Goal: Task Accomplishment & Management: Manage account settings

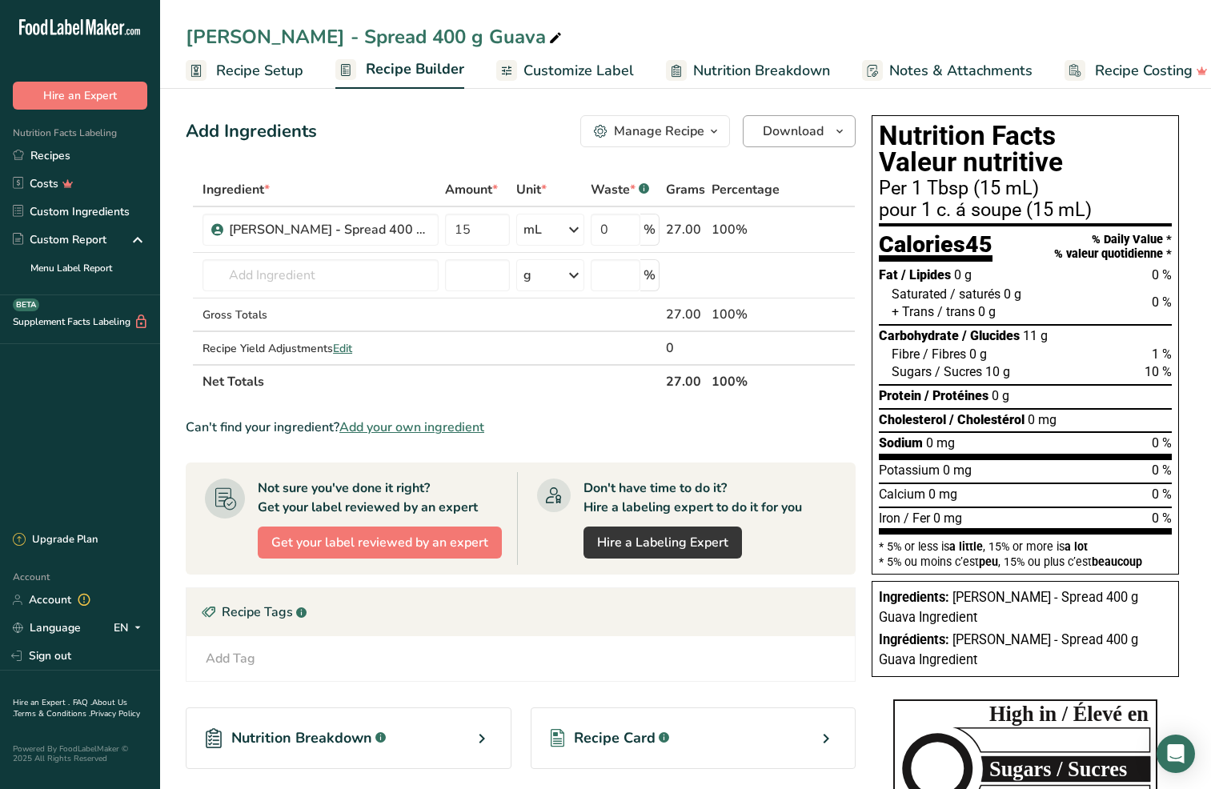
click at [807, 133] on span "Download" at bounding box center [793, 131] width 61 height 19
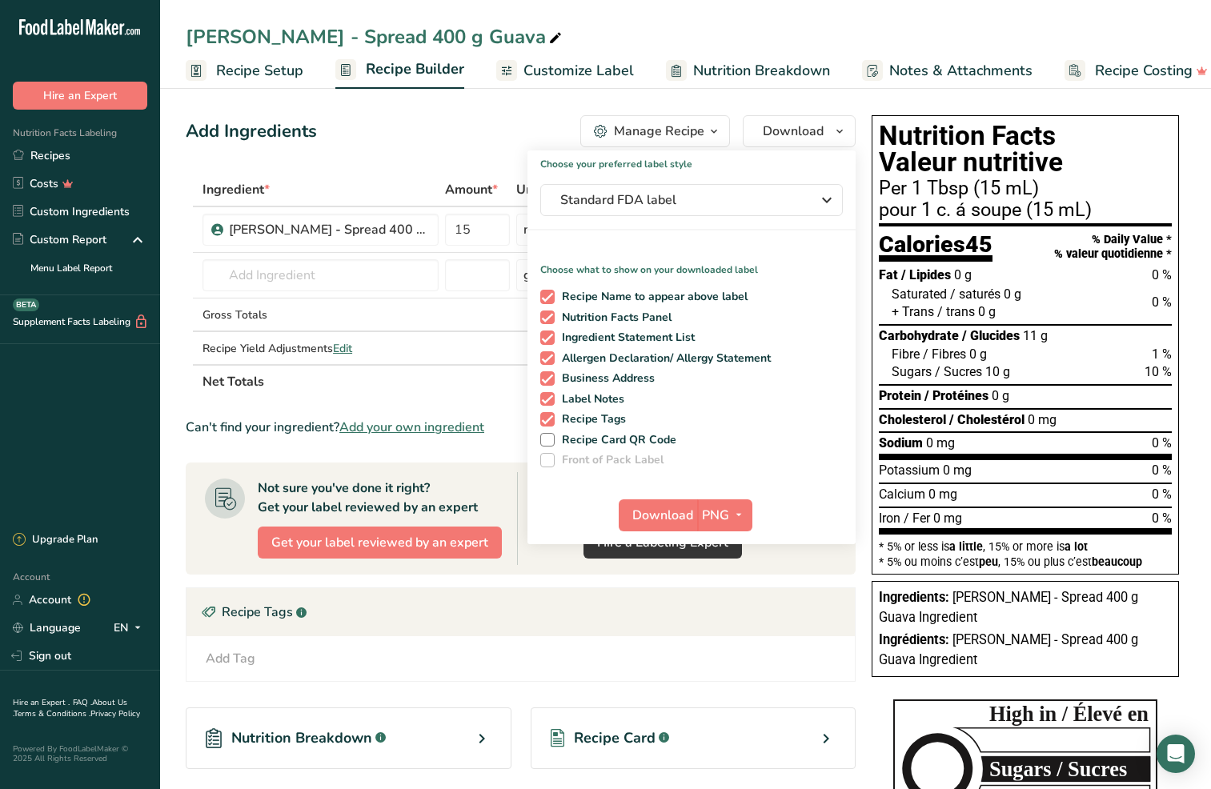
click at [340, 135] on div "Add Ingredients Manage Recipe Delete Recipe Duplicate Recipe Scale Recipe Save …" at bounding box center [521, 131] width 670 height 32
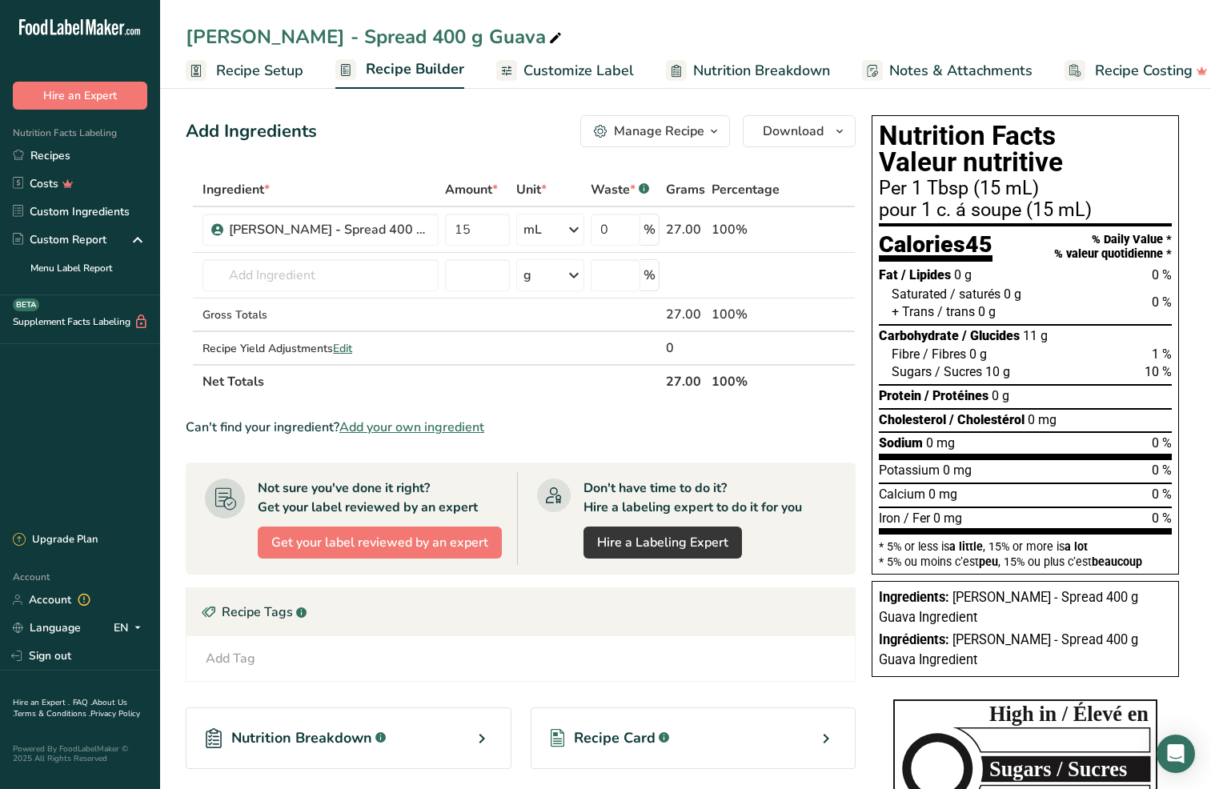
click at [718, 76] on span "Nutrition Breakdown" at bounding box center [761, 71] width 137 height 22
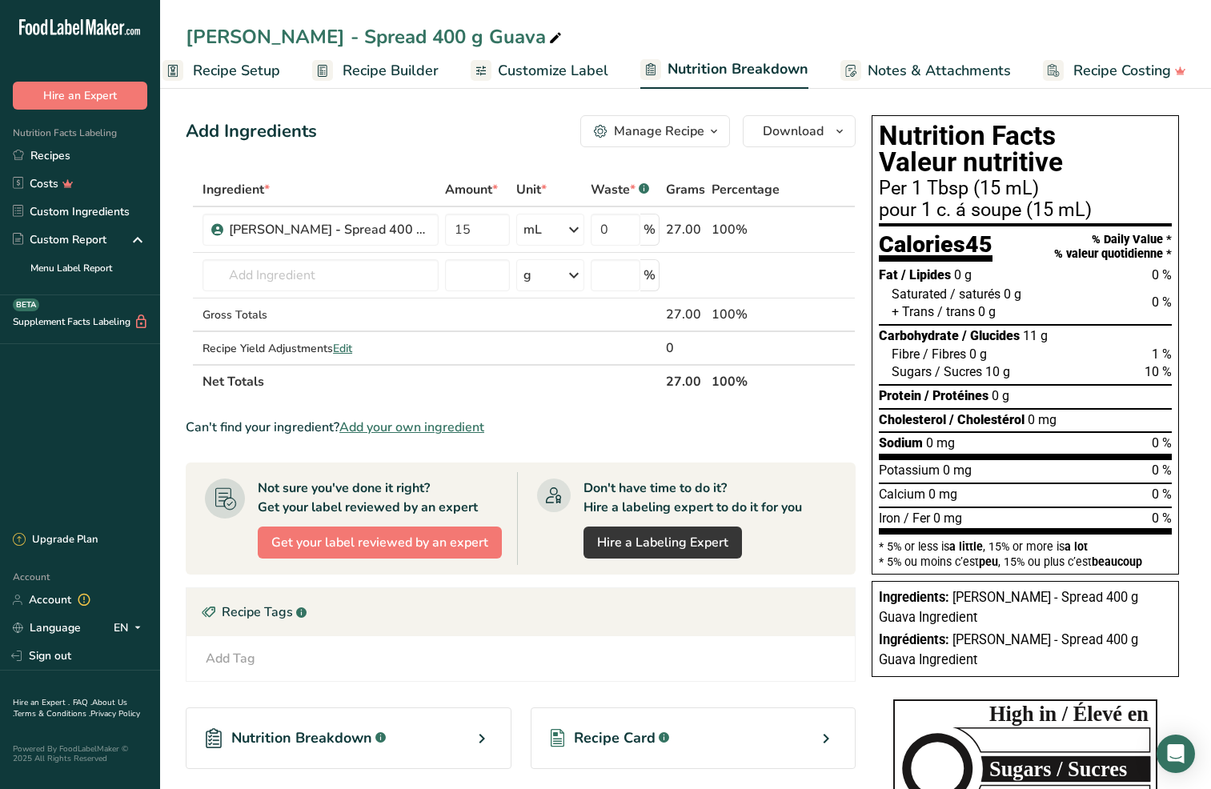
select select "Calories"
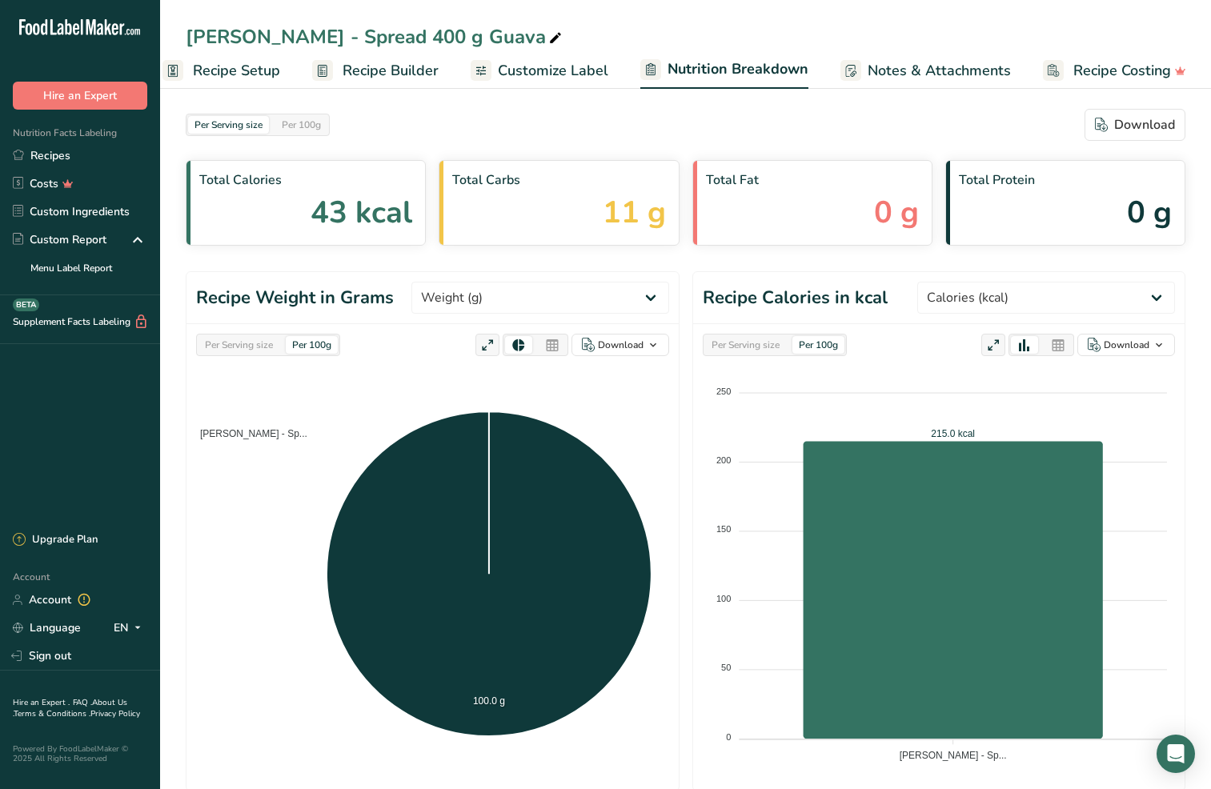
click at [227, 343] on div "Per Serving size" at bounding box center [239, 345] width 81 height 18
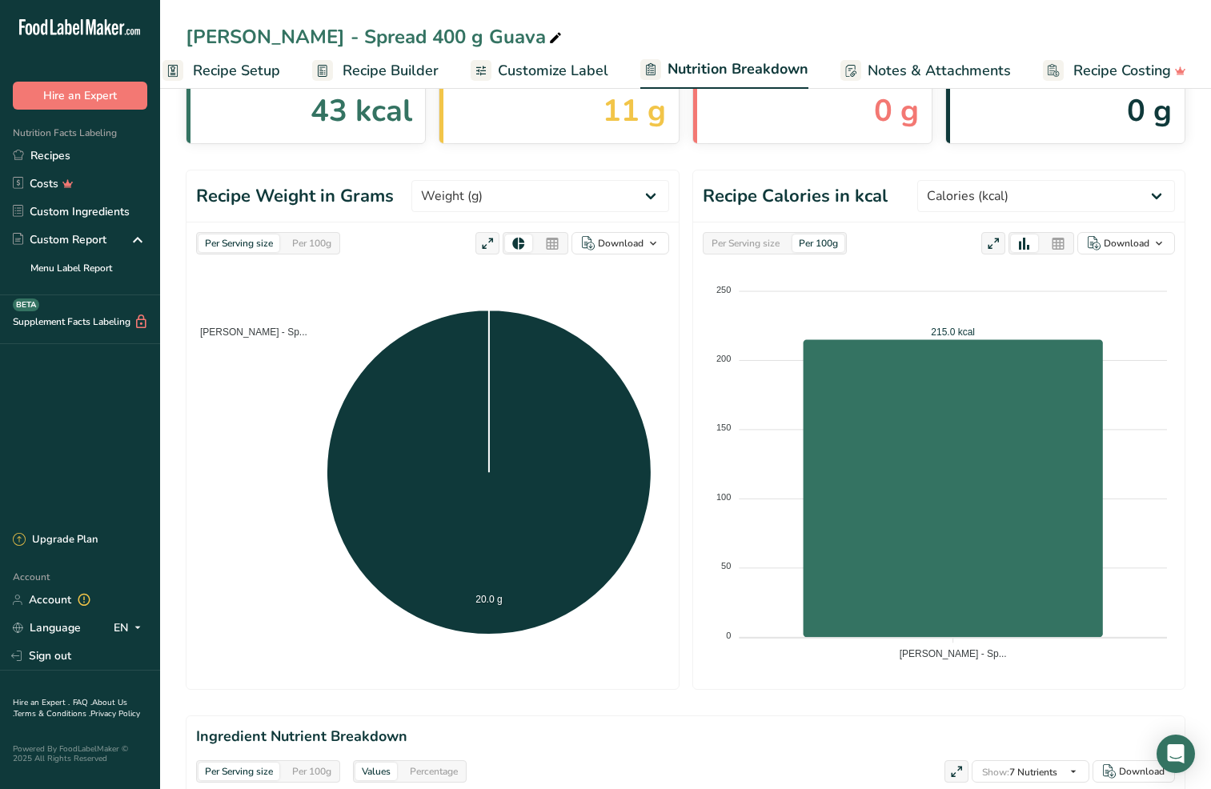
scroll to position [138, 0]
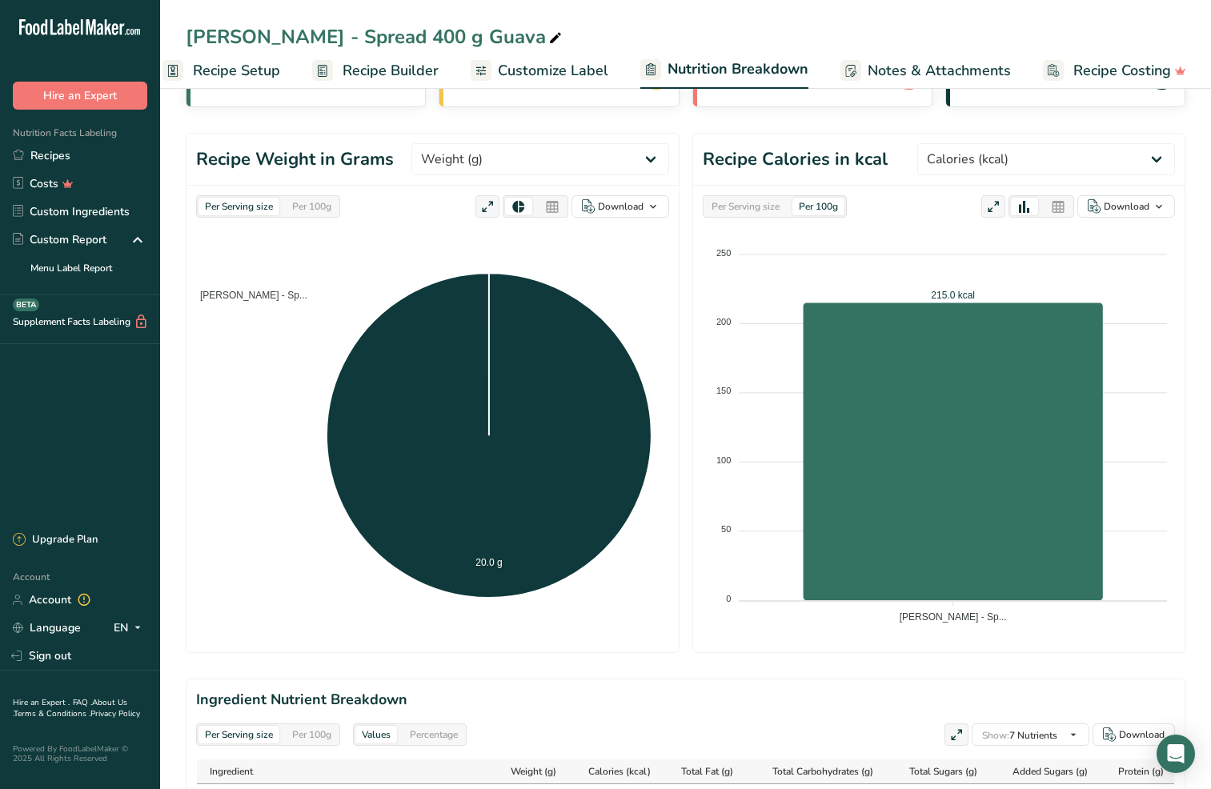
click at [726, 208] on div "Per Serving size" at bounding box center [745, 207] width 81 height 18
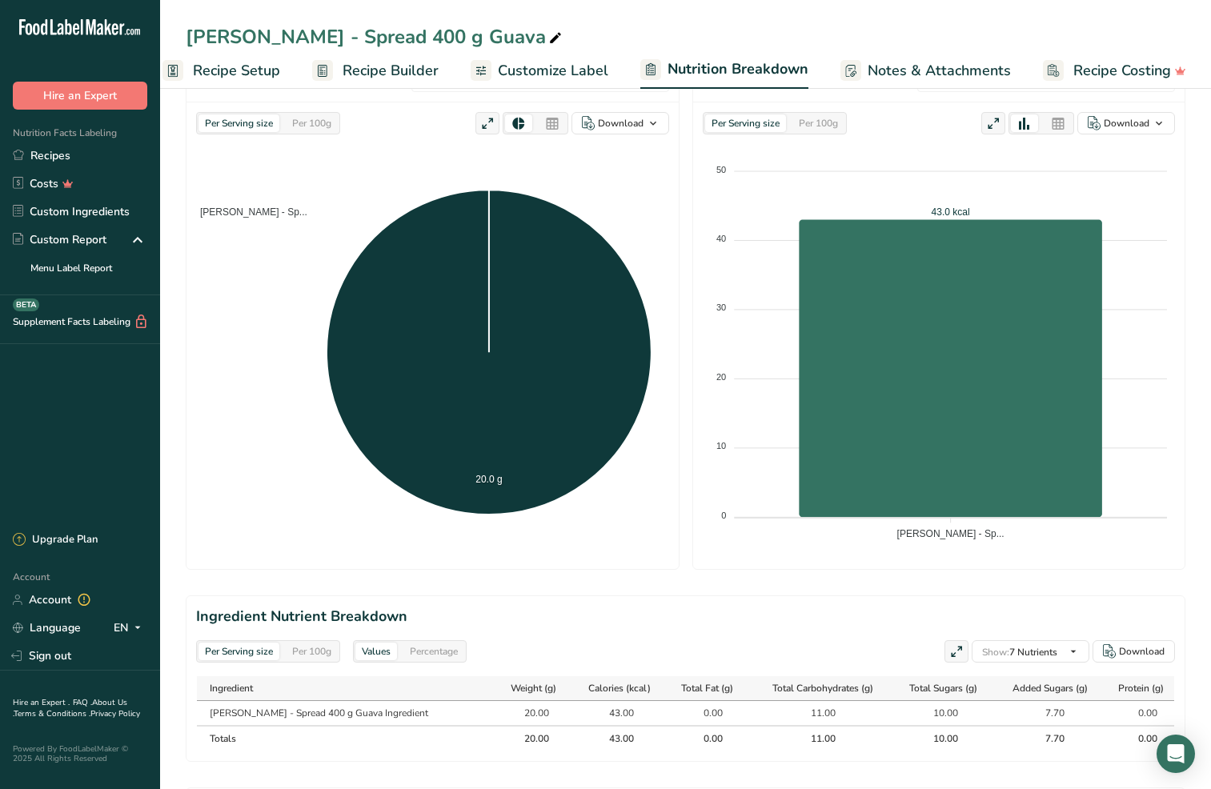
scroll to position [0, 0]
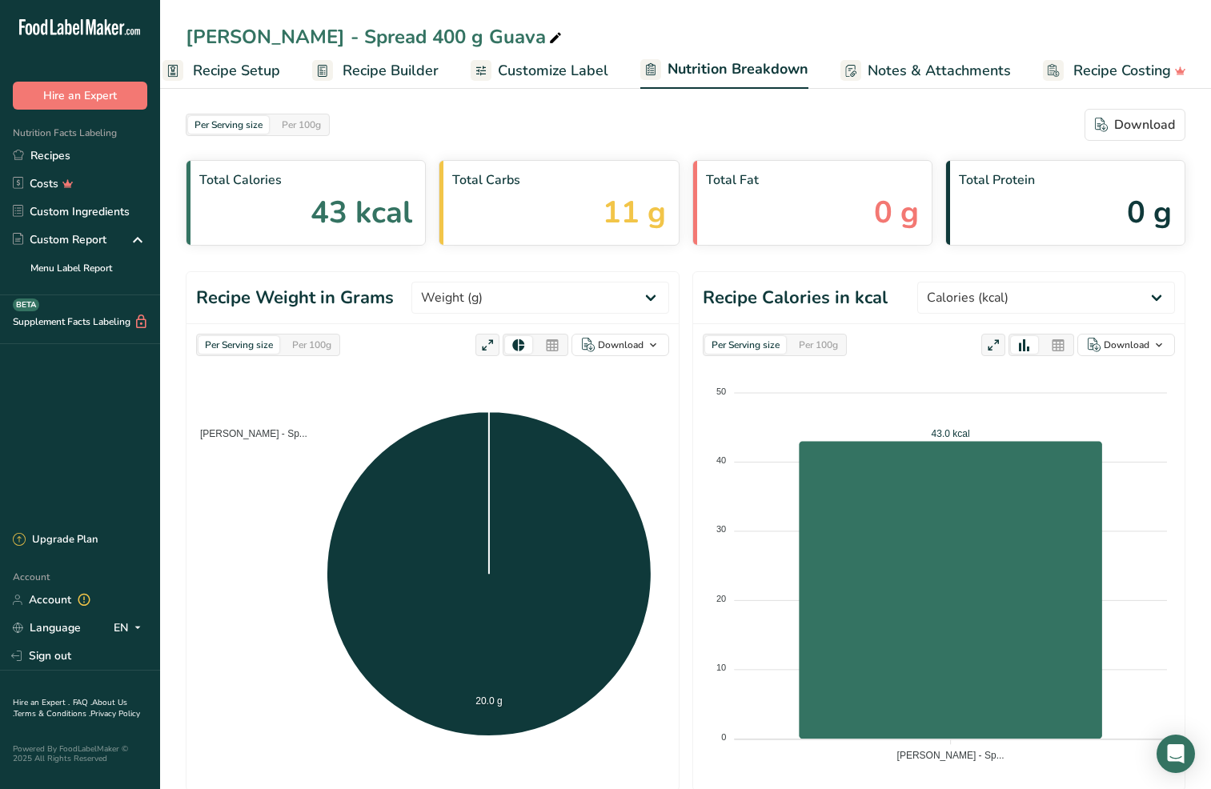
click at [229, 70] on span "Recipe Setup" at bounding box center [236, 71] width 87 height 22
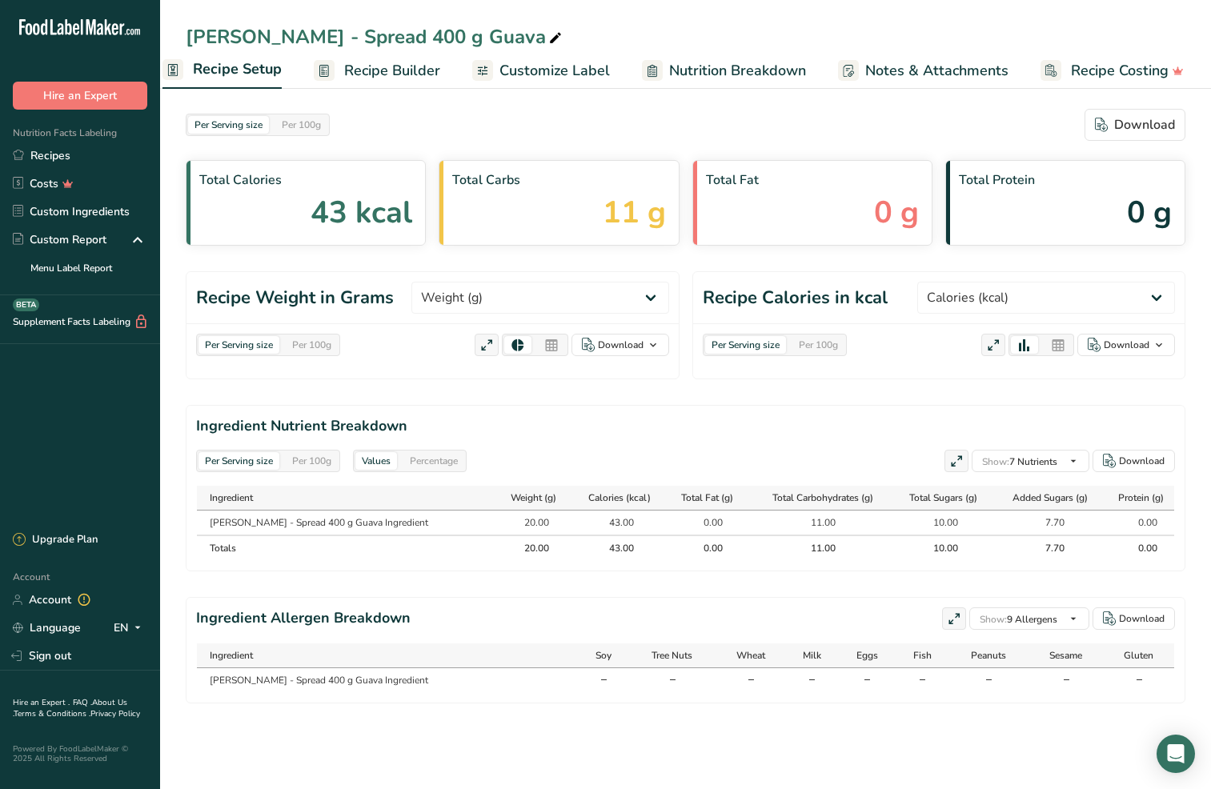
scroll to position [0, 6]
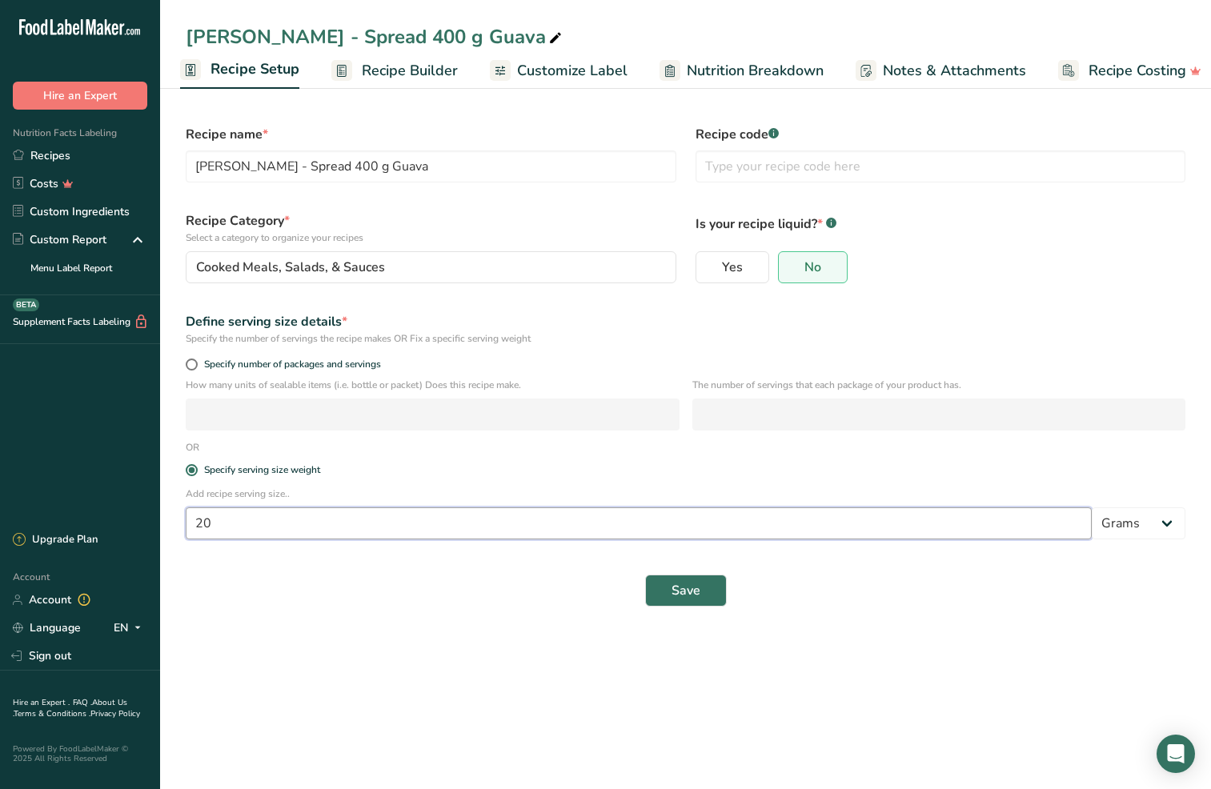
click at [243, 527] on input "20" at bounding box center [639, 524] width 906 height 32
click at [239, 524] on input "20" at bounding box center [639, 524] width 906 height 32
type input "15"
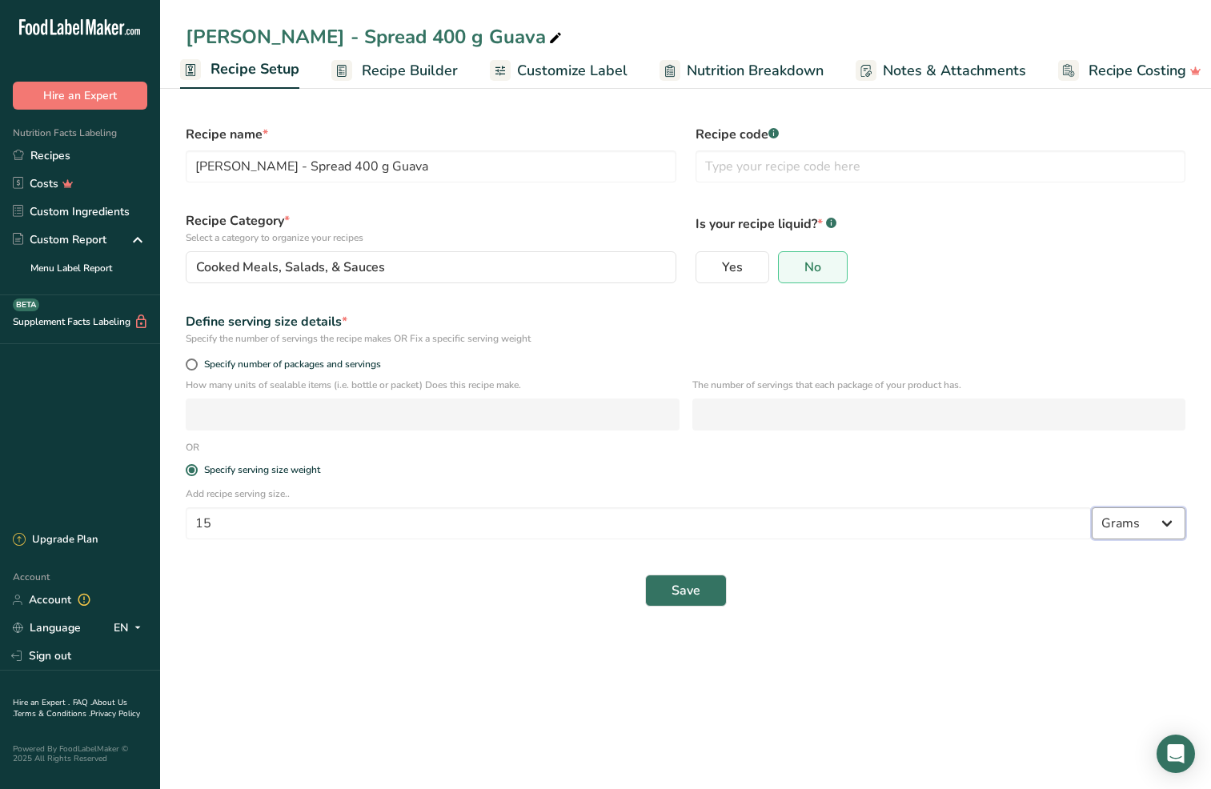
select select "17"
select select "22"
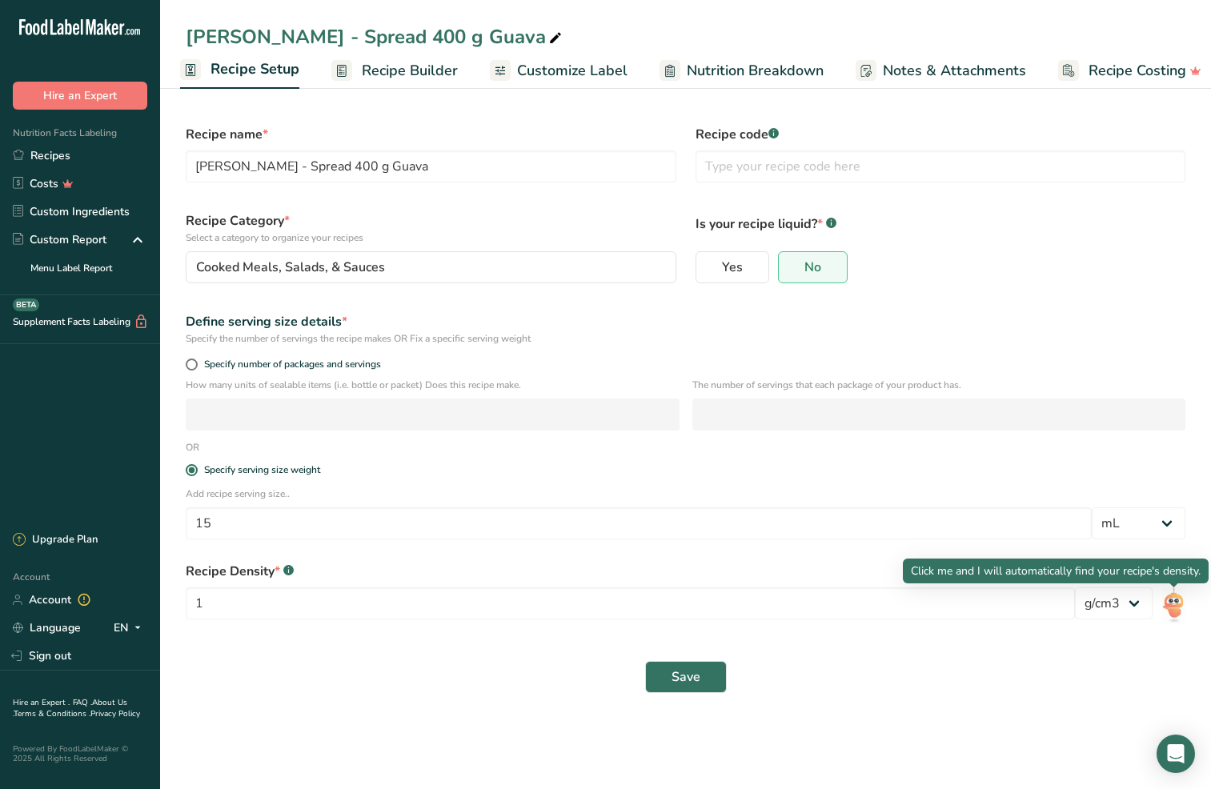
click at [1182, 607] on img at bounding box center [1173, 606] width 23 height 36
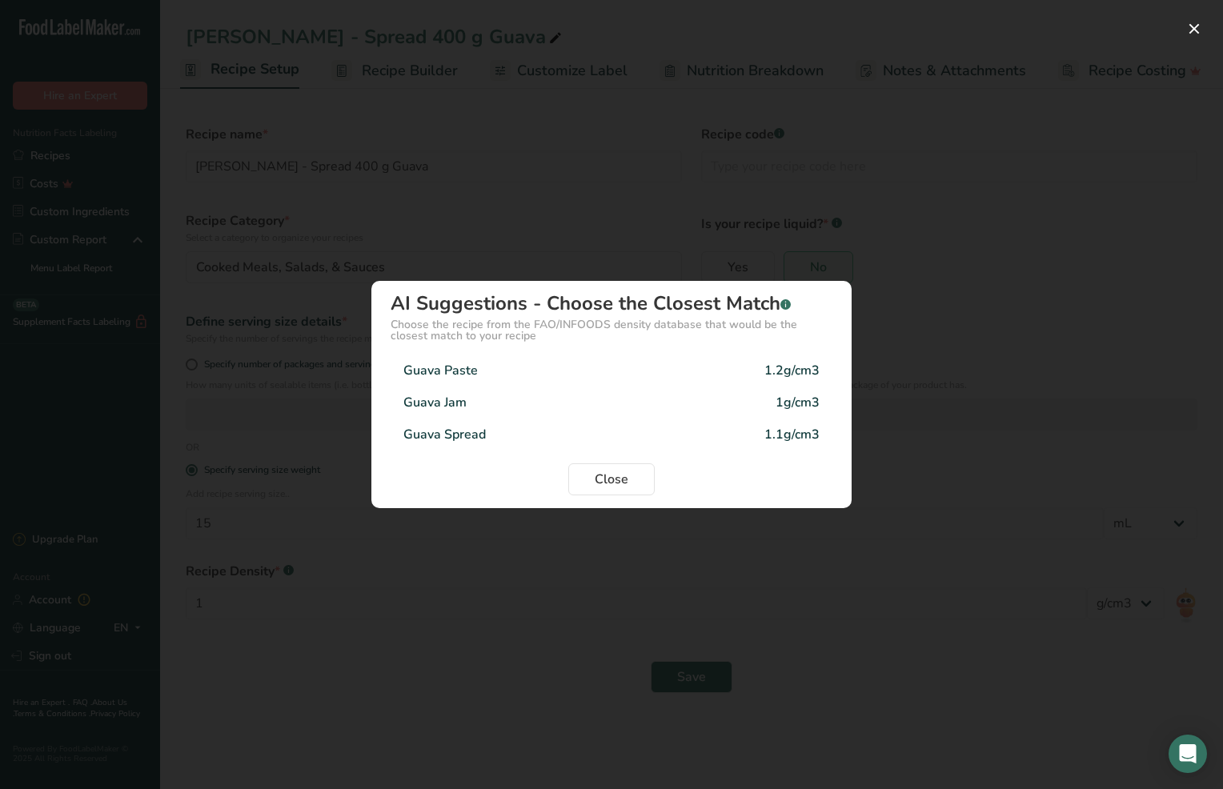
click at [493, 439] on div "Guava Spread 1.1g/cm3" at bounding box center [612, 435] width 442 height 32
type input "1.1"
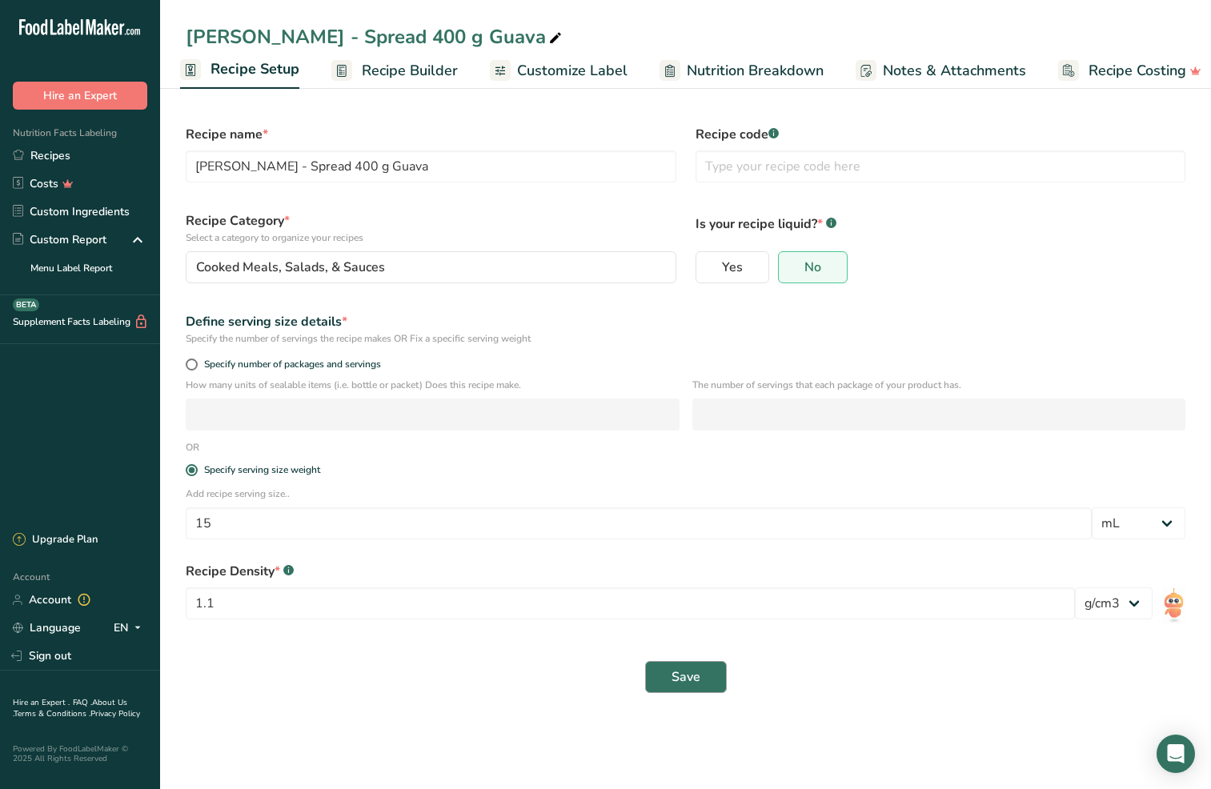
click at [687, 672] on span "Save" at bounding box center [686, 677] width 29 height 19
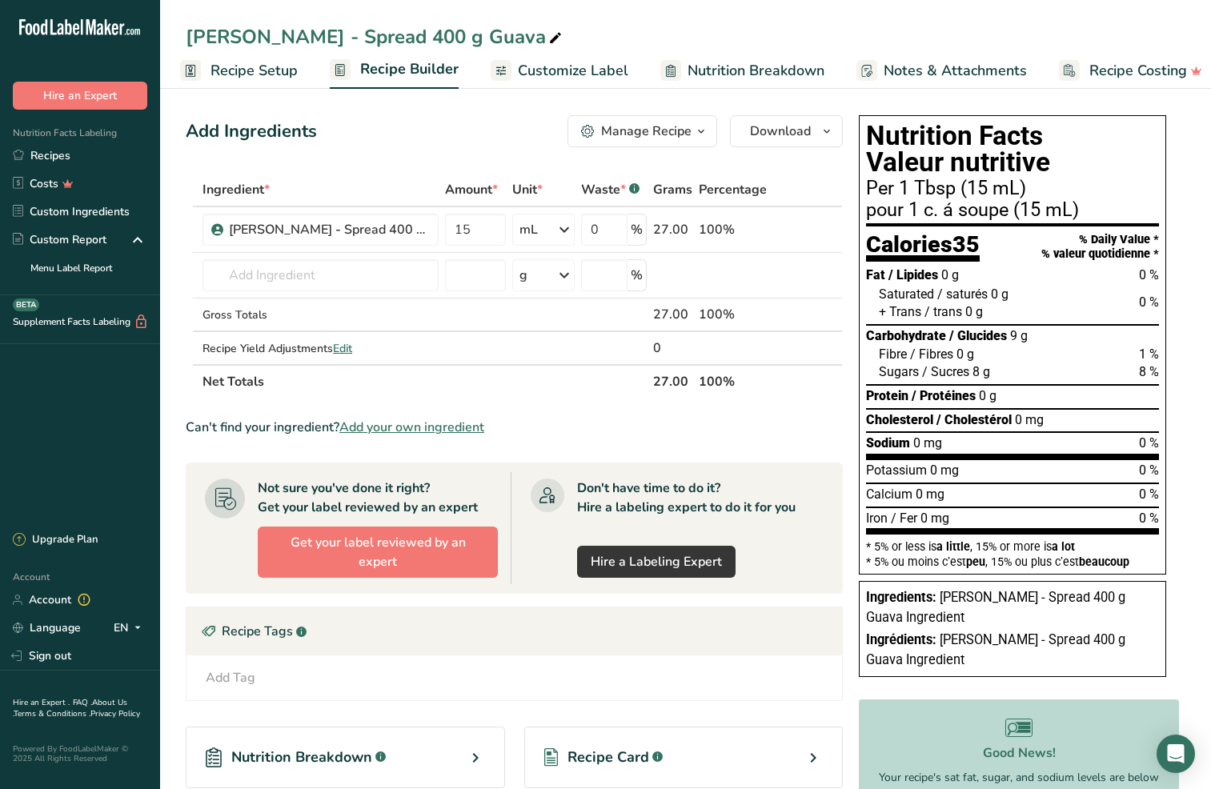
click at [731, 67] on span "Nutrition Breakdown" at bounding box center [756, 71] width 137 height 22
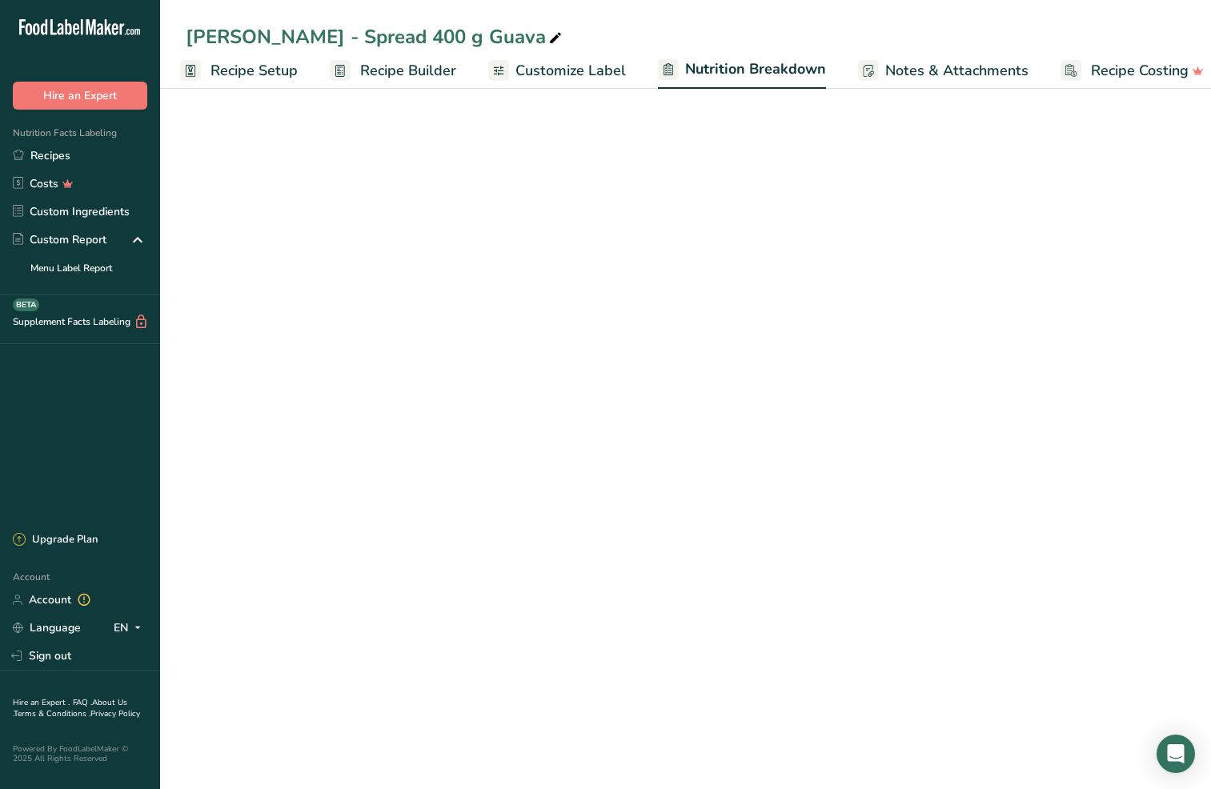
scroll to position [0, 23]
select select "Calories"
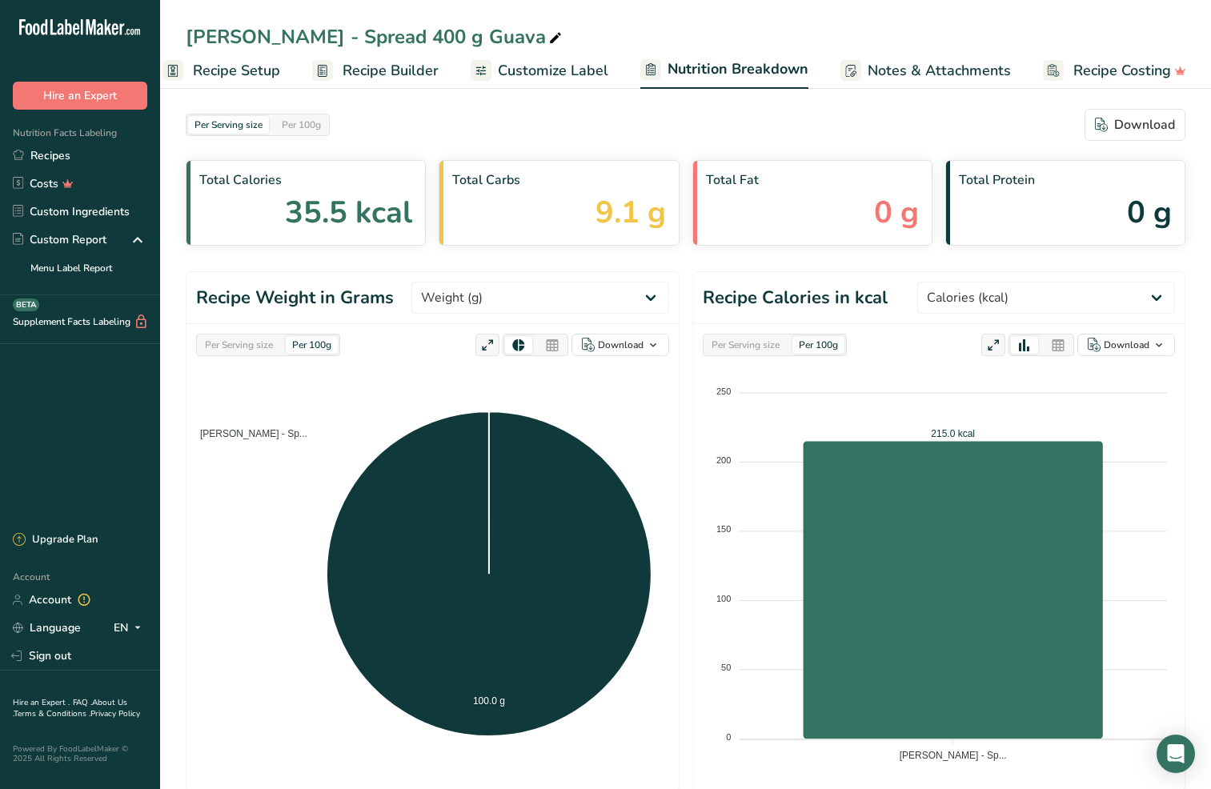
click at [253, 348] on div "Per Serving size" at bounding box center [239, 345] width 81 height 18
click at [728, 344] on div "Per Serving size" at bounding box center [745, 345] width 81 height 18
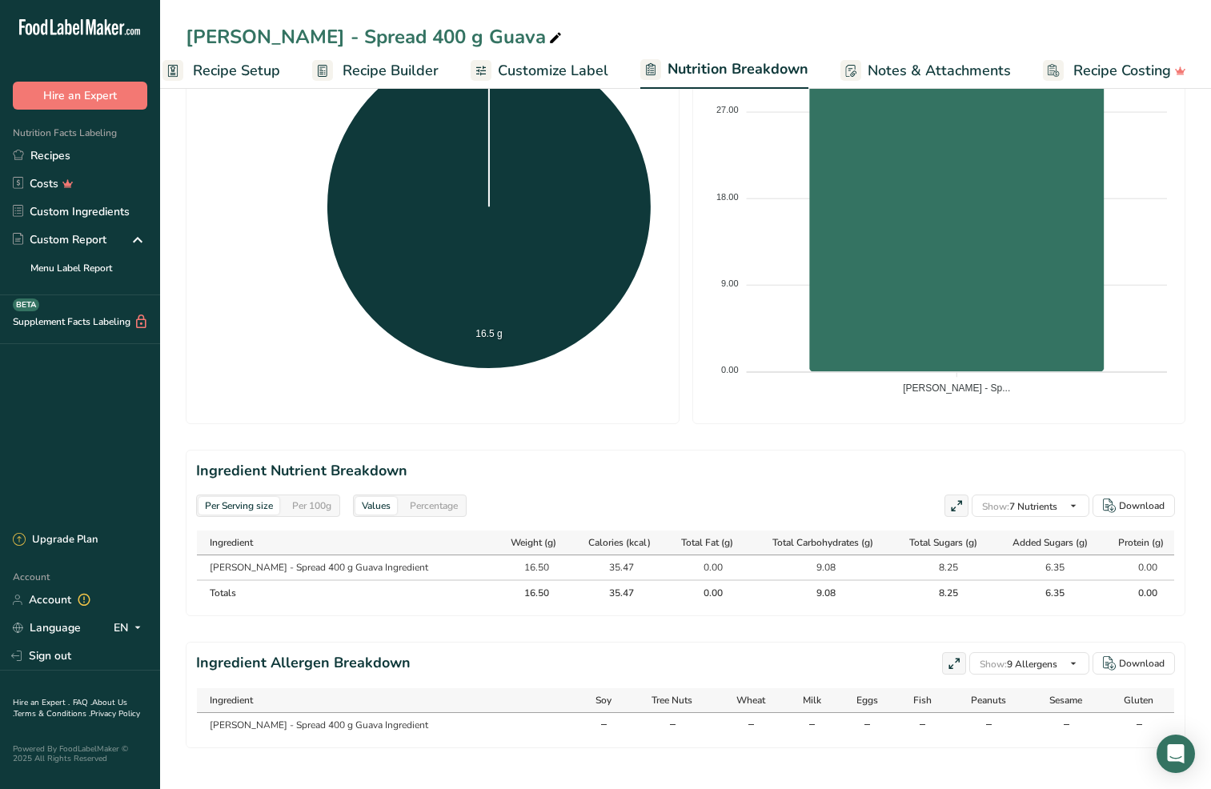
scroll to position [389, 0]
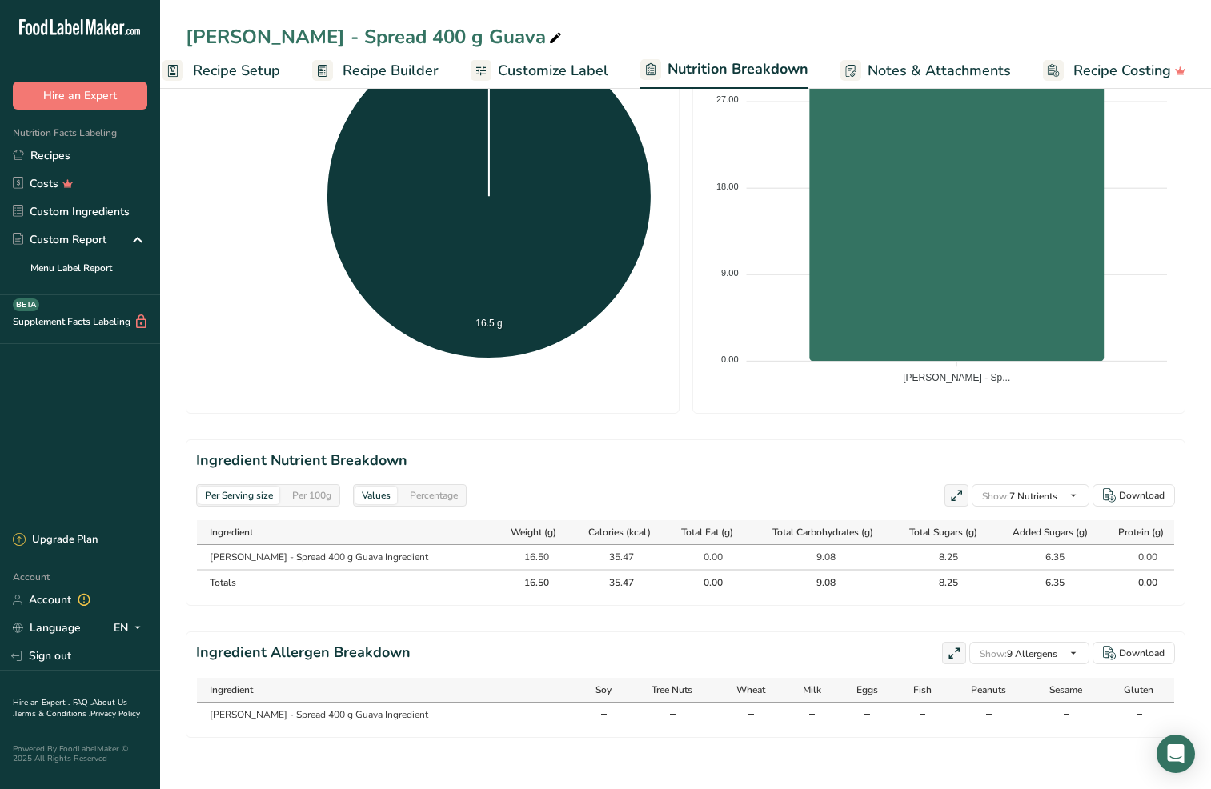
click at [215, 74] on span "Recipe Setup" at bounding box center [236, 71] width 87 height 22
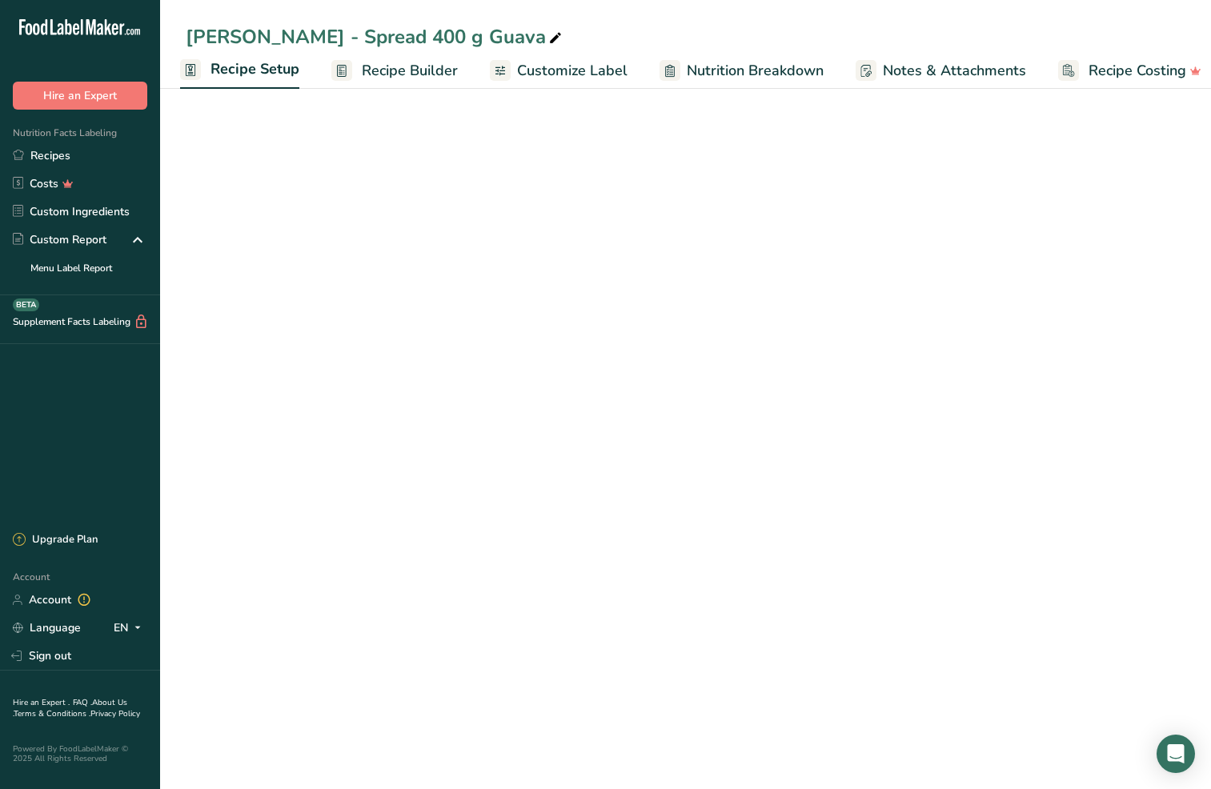
select select "17"
select select "22"
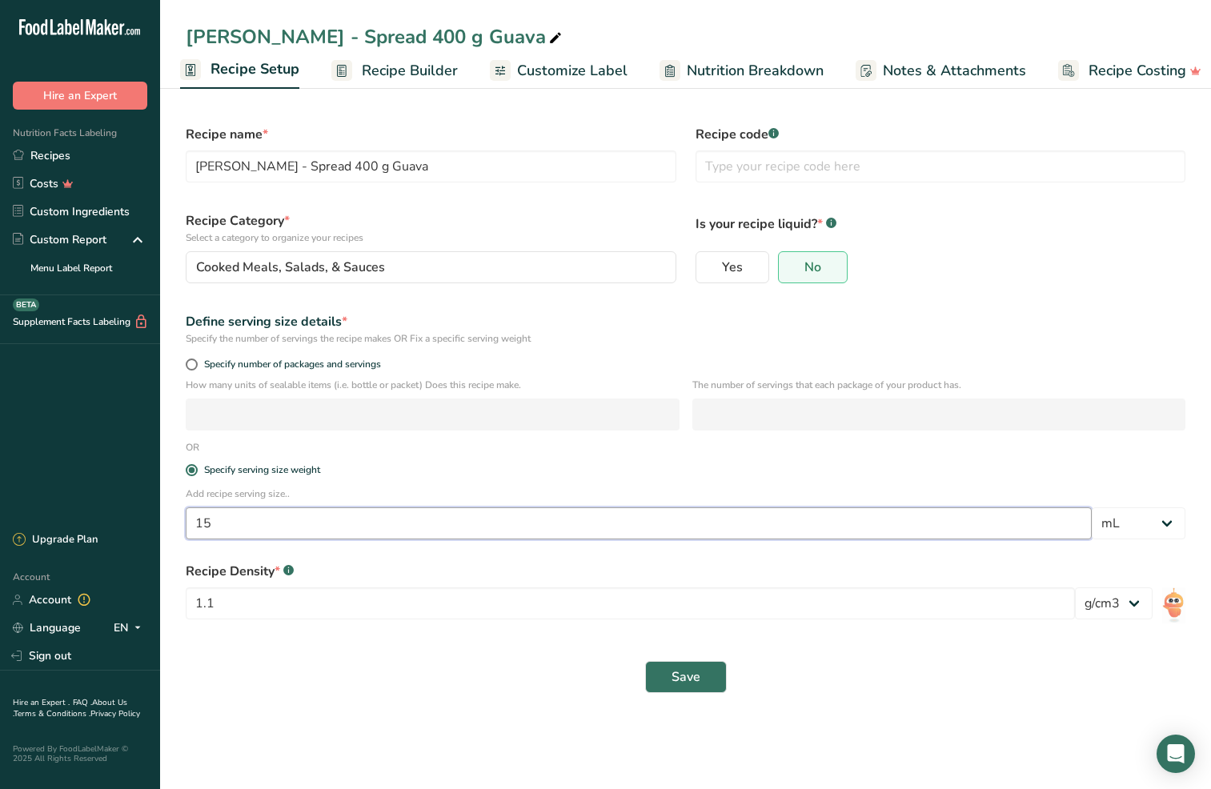
click at [271, 532] on input "15" at bounding box center [639, 524] width 906 height 32
click at [271, 531] on input "15" at bounding box center [639, 524] width 906 height 32
type input "20"
select select "0"
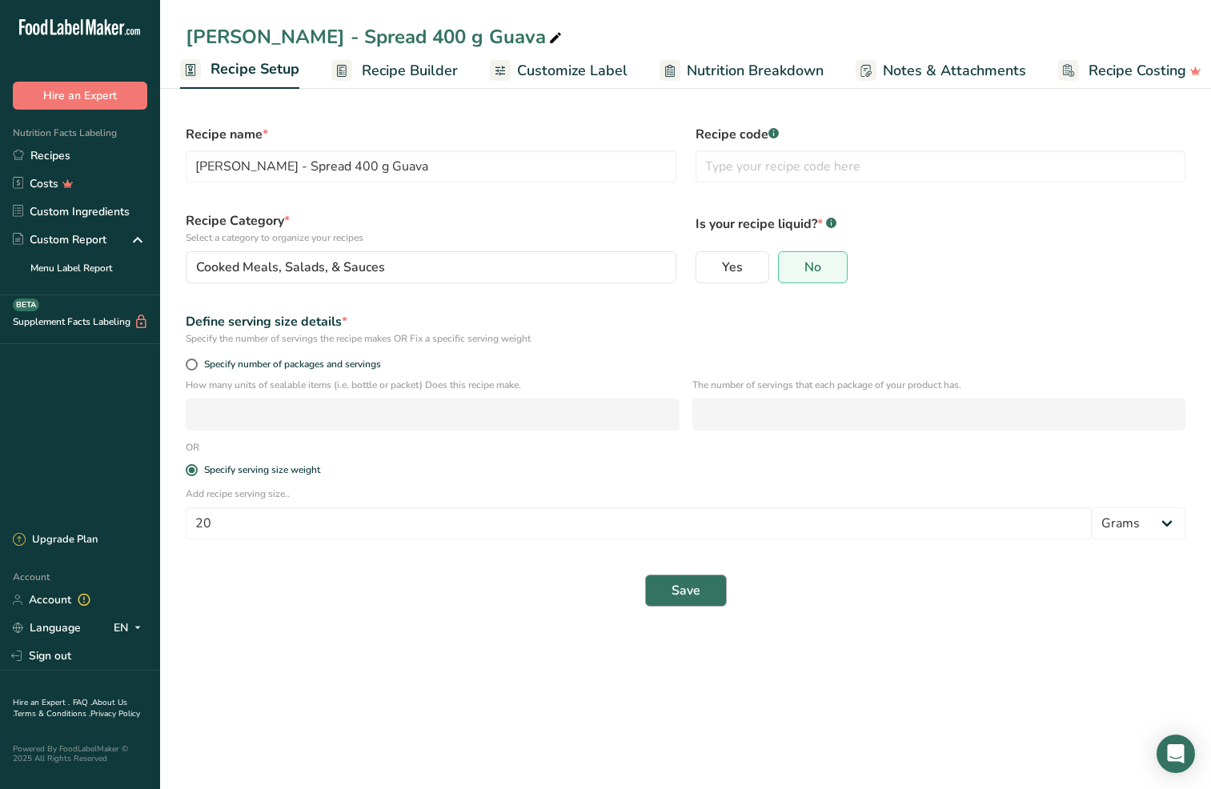
click at [692, 606] on button "Save" at bounding box center [686, 591] width 82 height 32
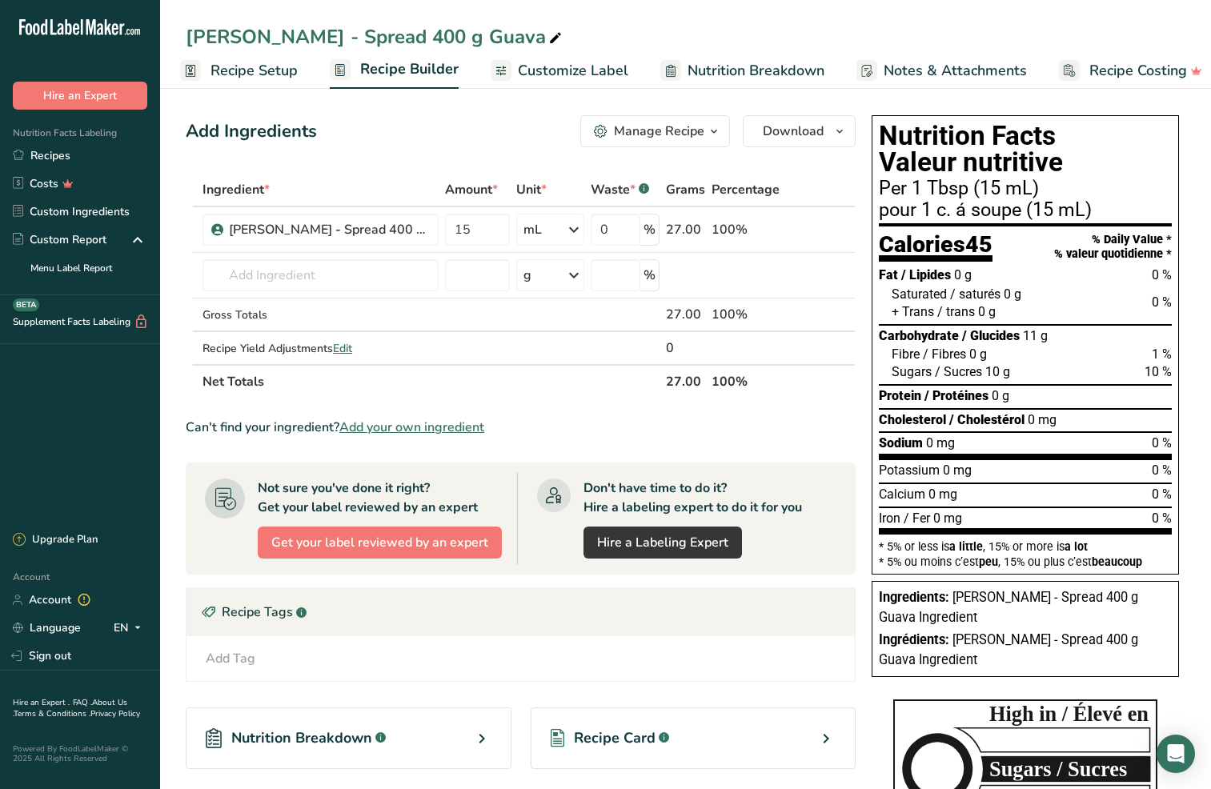
click at [257, 66] on span "Recipe Setup" at bounding box center [254, 71] width 87 height 22
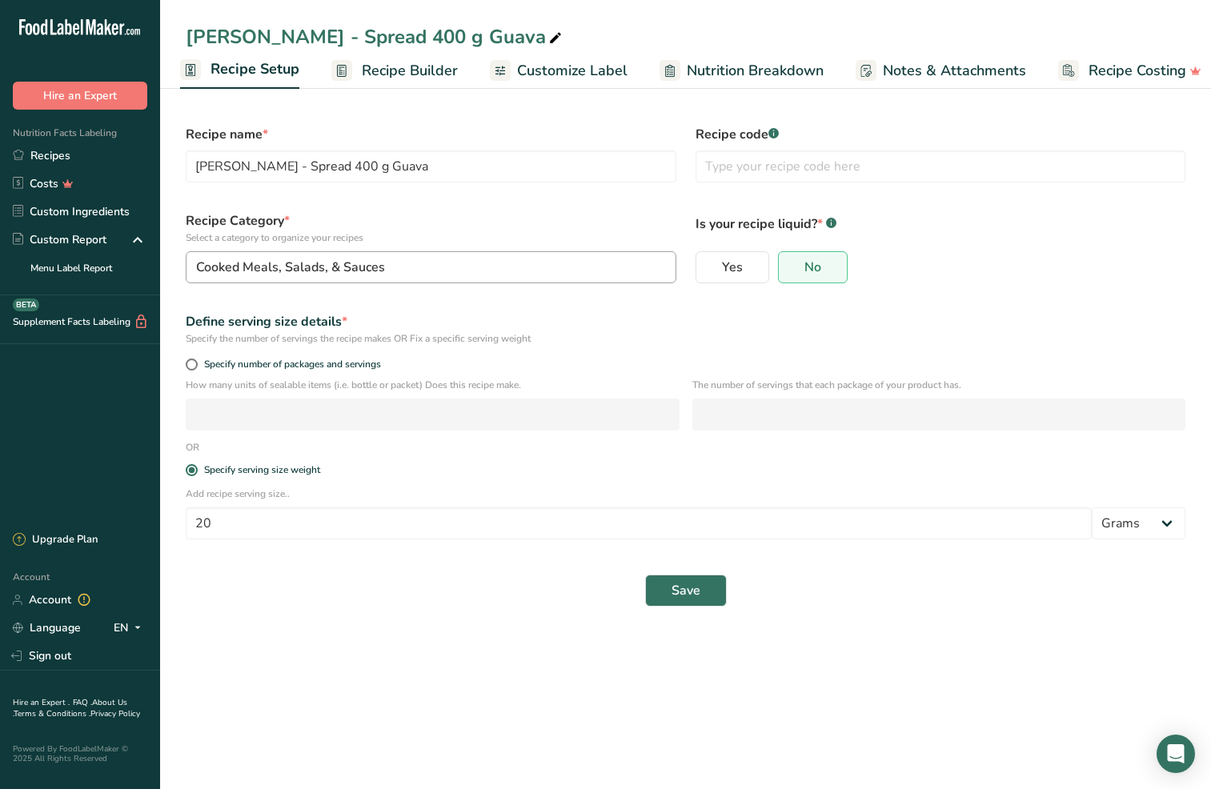
click at [359, 267] on span "Cooked Meals, Salads, & Sauces" at bounding box center [290, 267] width 189 height 19
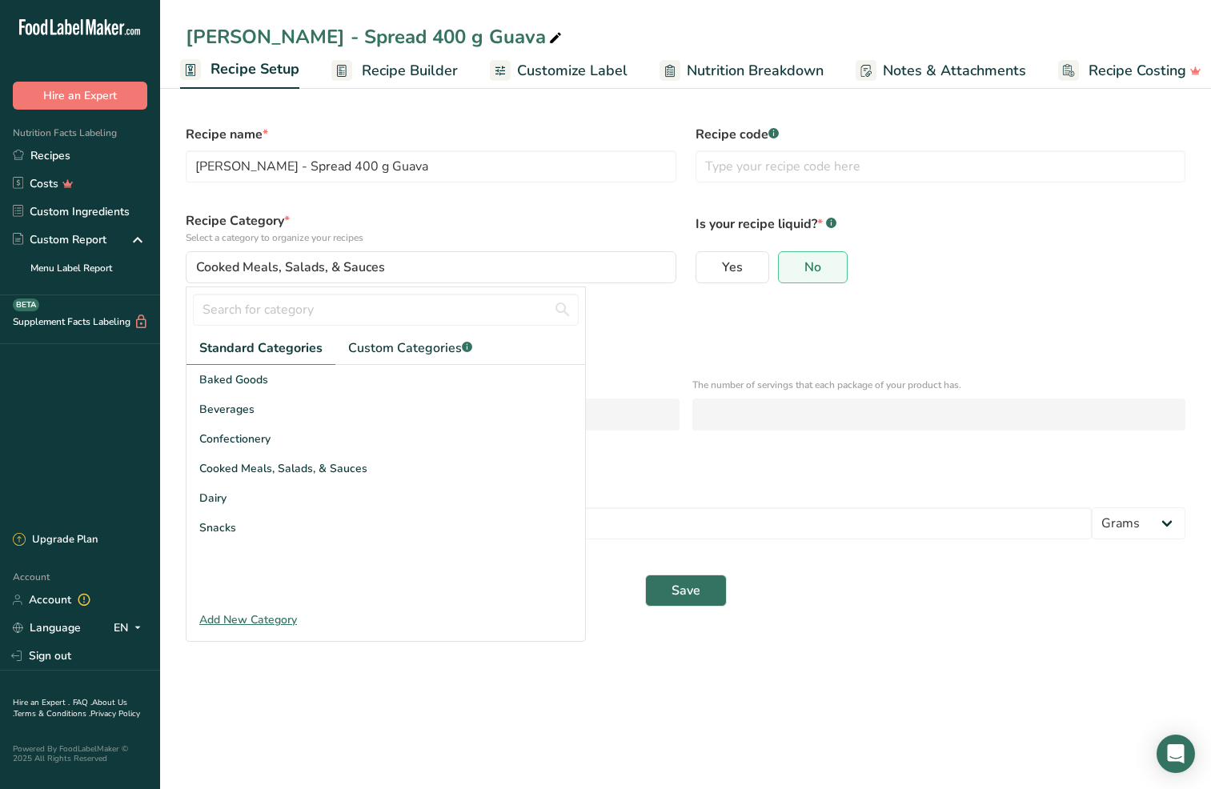
click at [444, 227] on label "Recipe Category * Select a category to organize your recipes" at bounding box center [431, 228] width 491 height 34
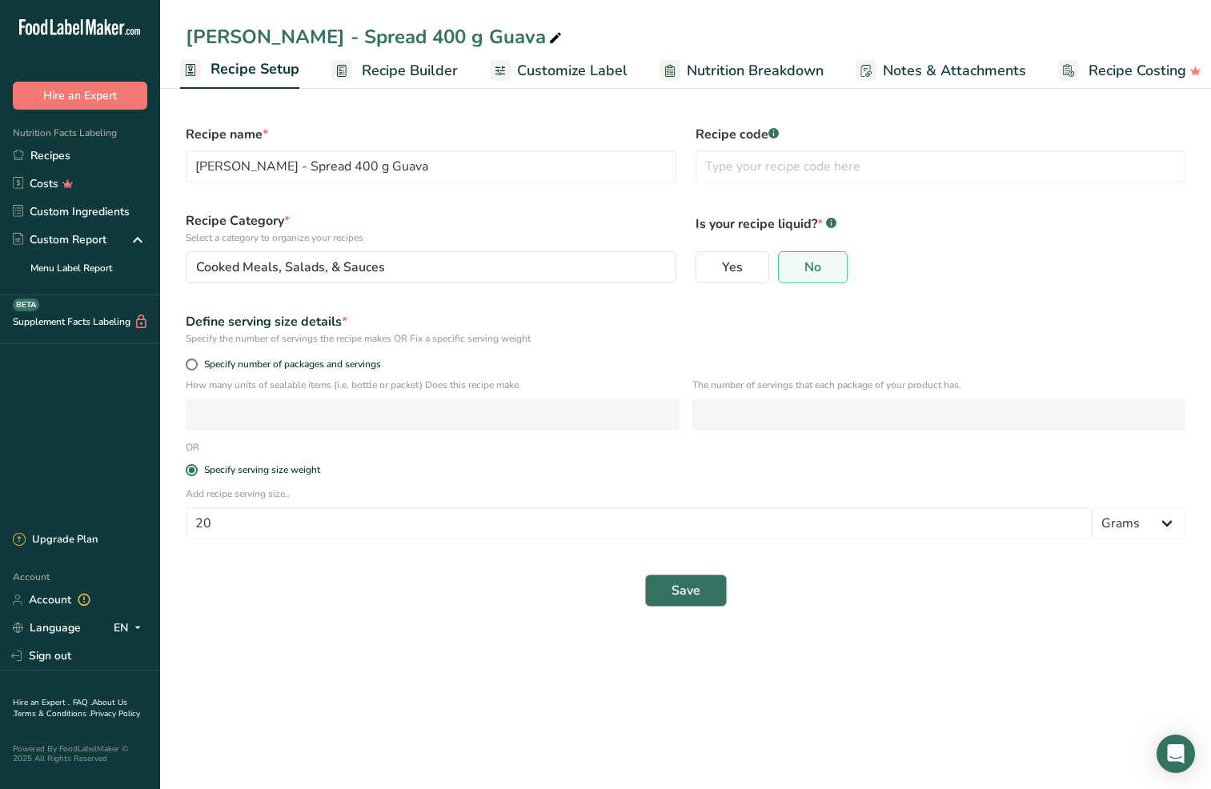
click at [695, 587] on span "Save" at bounding box center [686, 590] width 29 height 19
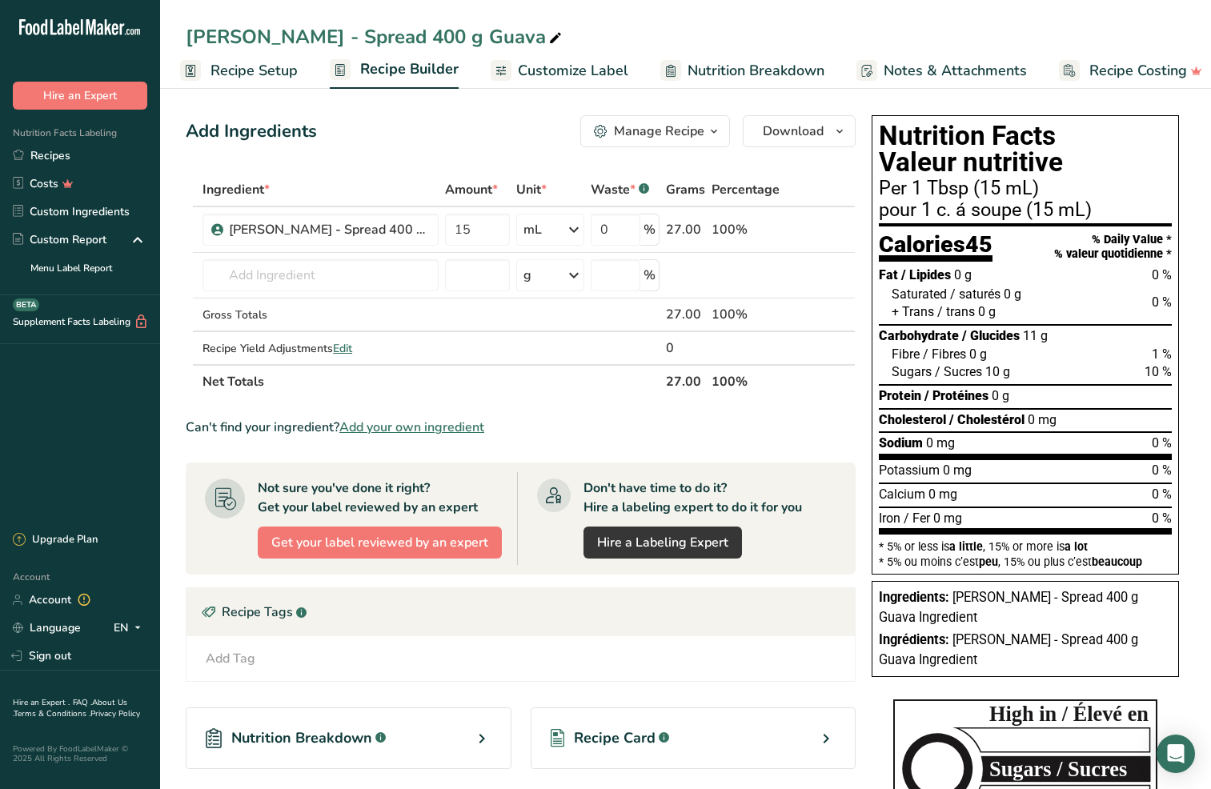
click at [253, 76] on span "Recipe Setup" at bounding box center [254, 71] width 87 height 22
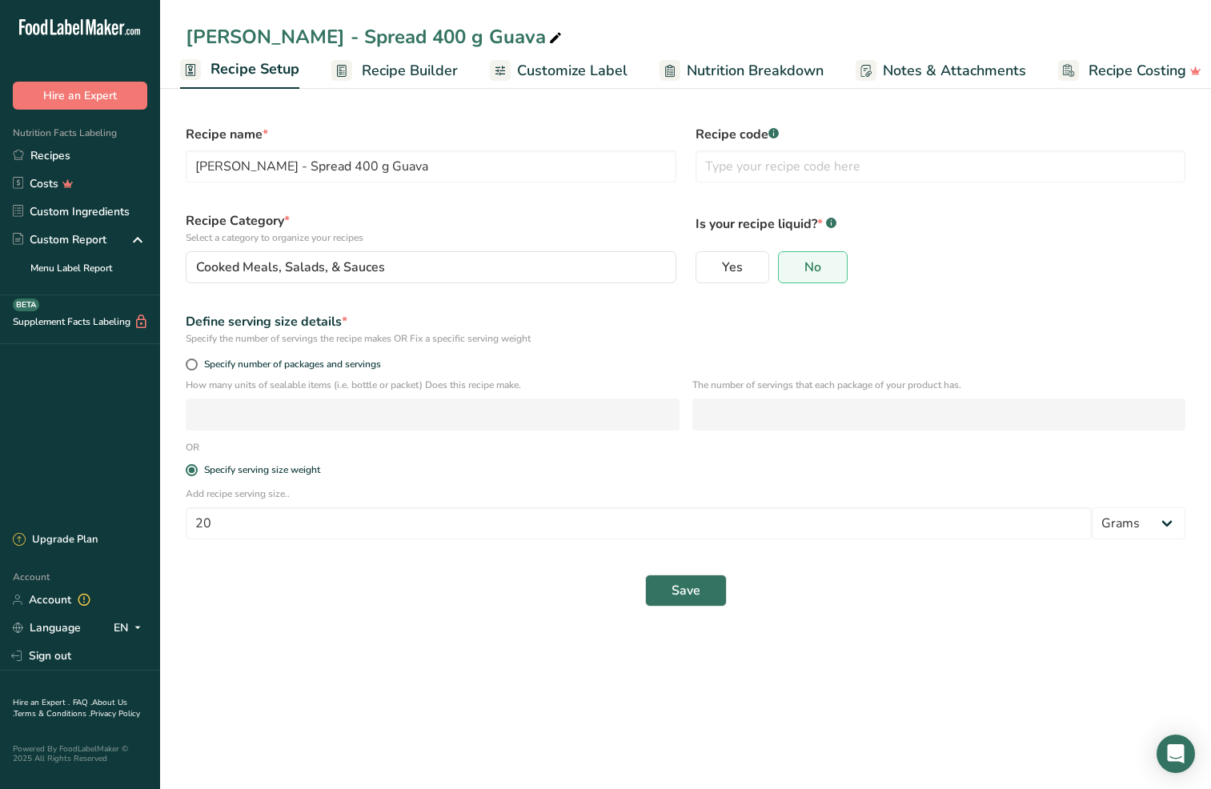
click at [386, 75] on span "Recipe Builder" at bounding box center [410, 71] width 96 height 22
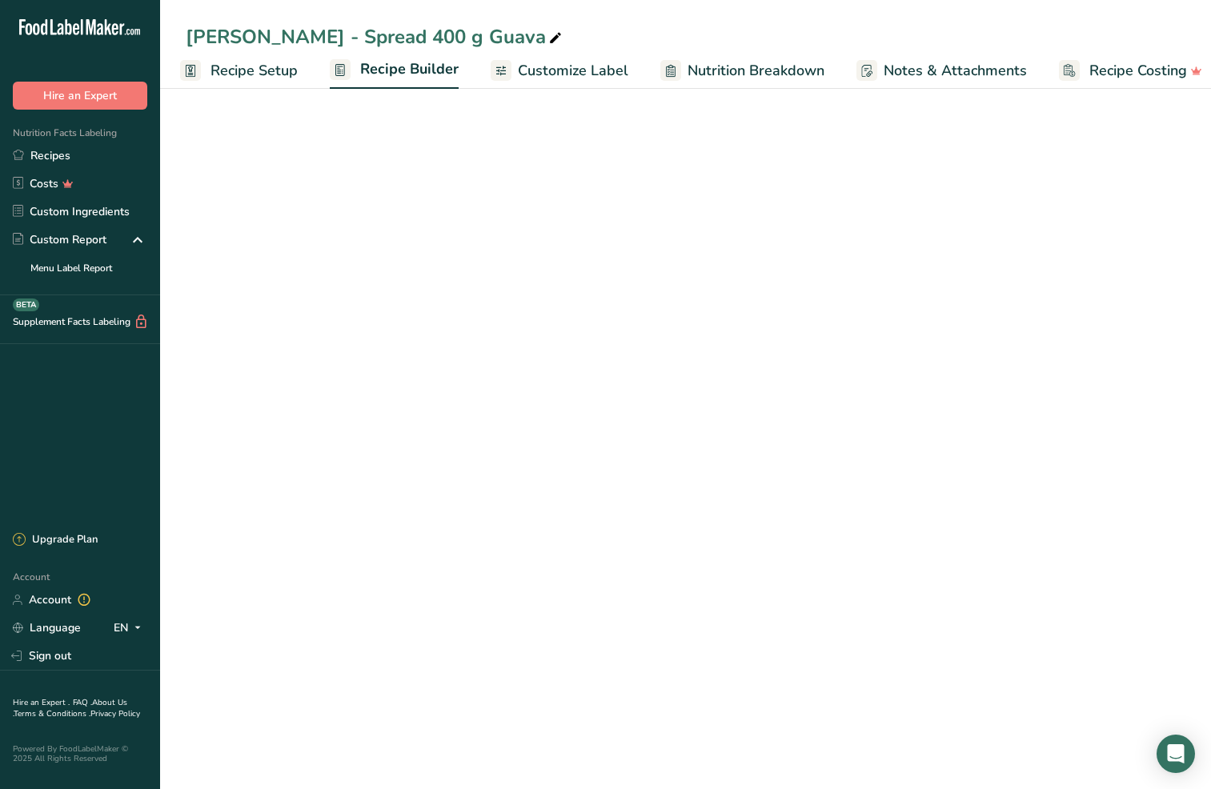
scroll to position [0, 22]
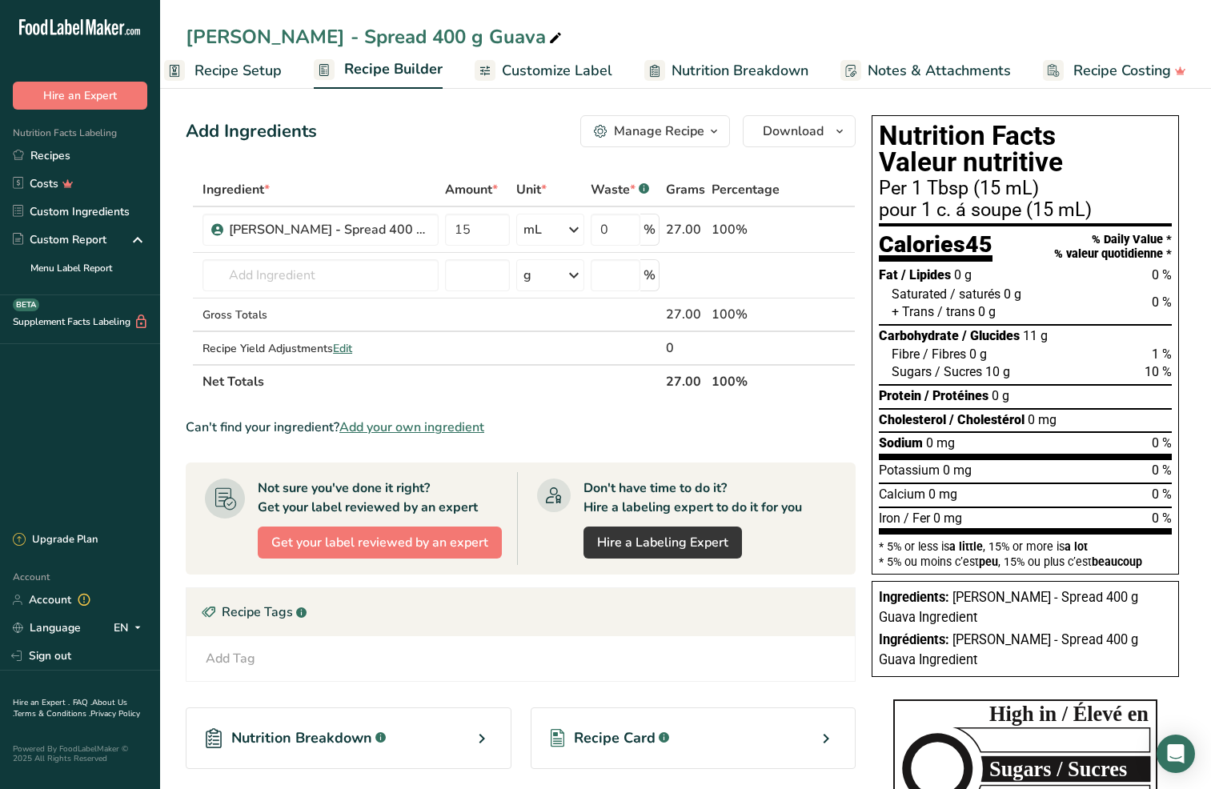
click at [534, 69] on span "Customize Label" at bounding box center [557, 71] width 110 height 22
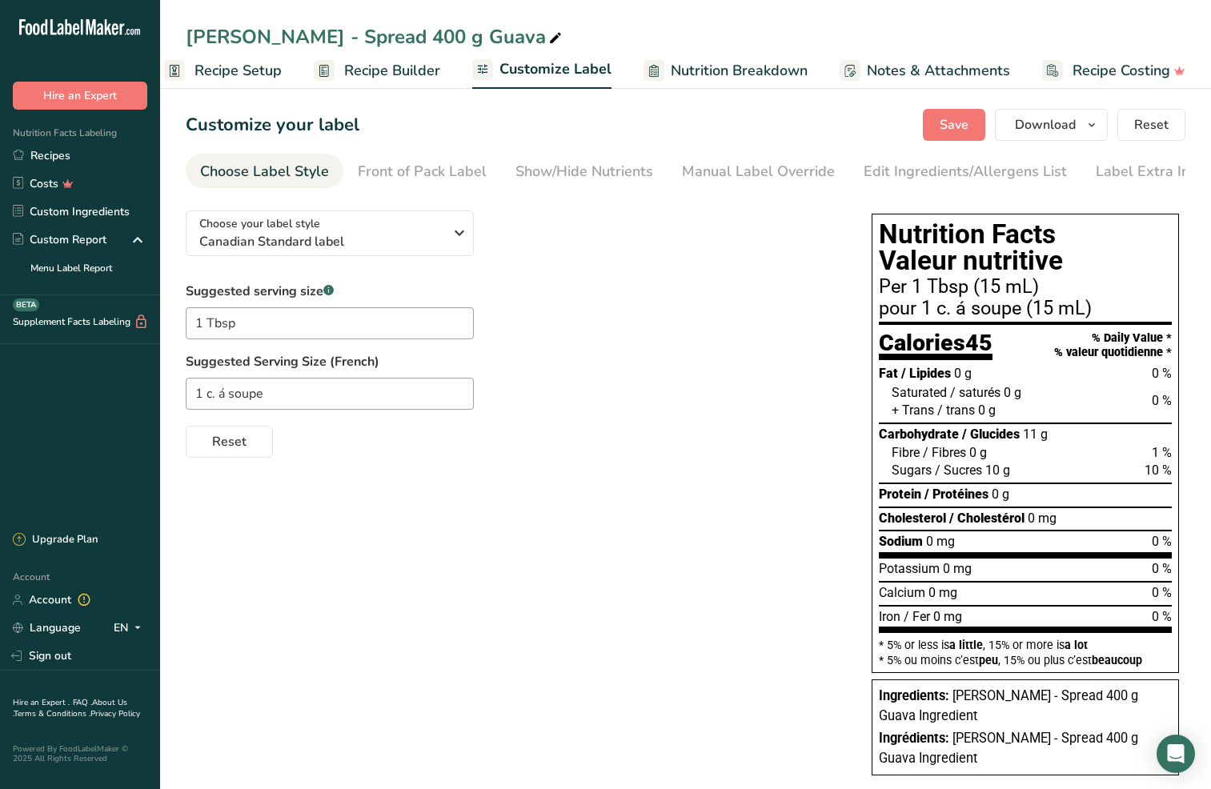
click at [692, 68] on span "Nutrition Breakdown" at bounding box center [739, 71] width 137 height 22
select select "Calories"
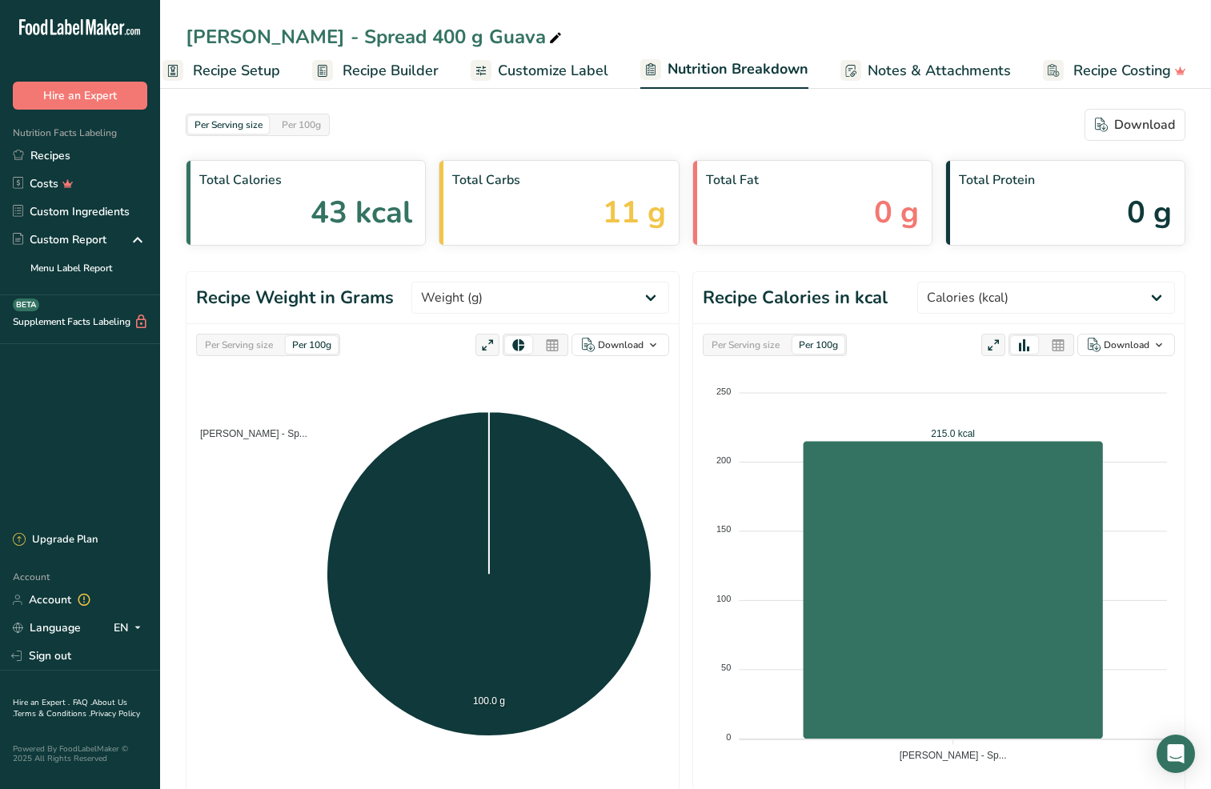
click at [751, 352] on div "Per Serving size" at bounding box center [745, 345] width 81 height 18
click at [247, 347] on div "Per Serving size" at bounding box center [239, 345] width 81 height 18
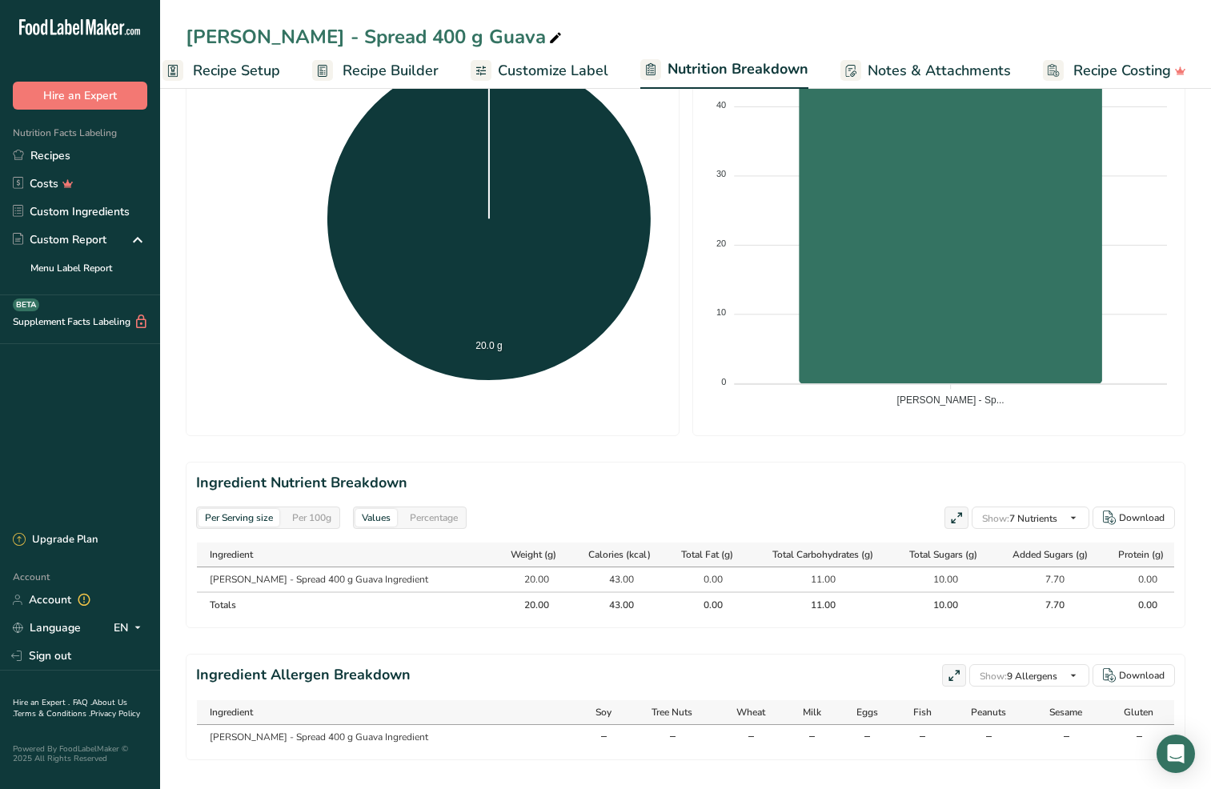
scroll to position [389, 0]
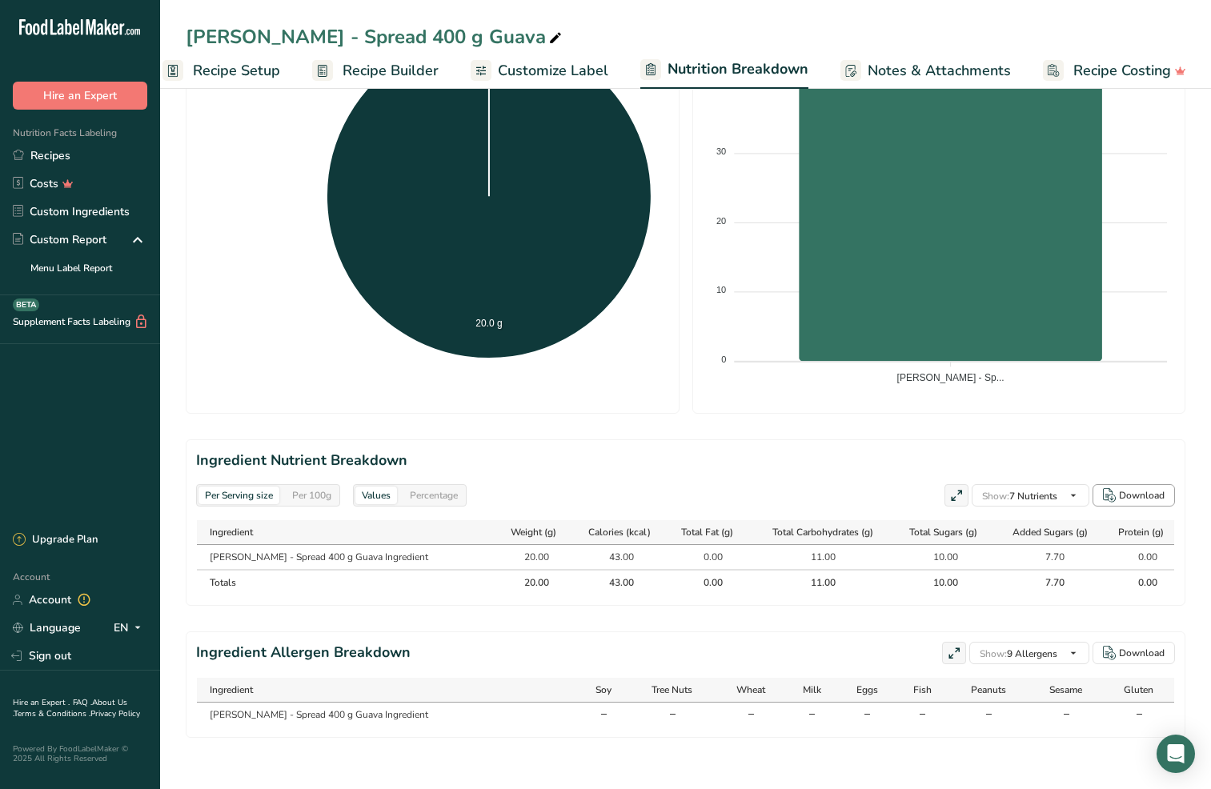
click at [1128, 488] on div "Download" at bounding box center [1142, 495] width 46 height 14
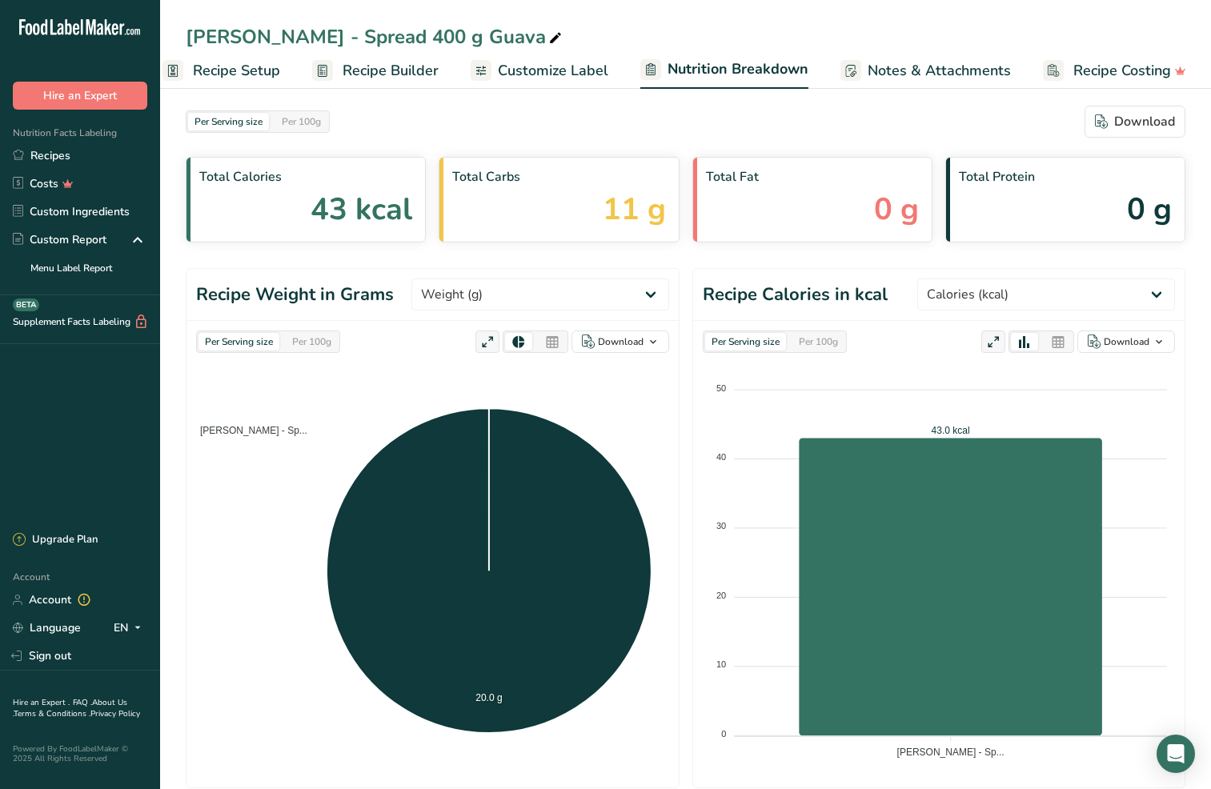
scroll to position [0, 0]
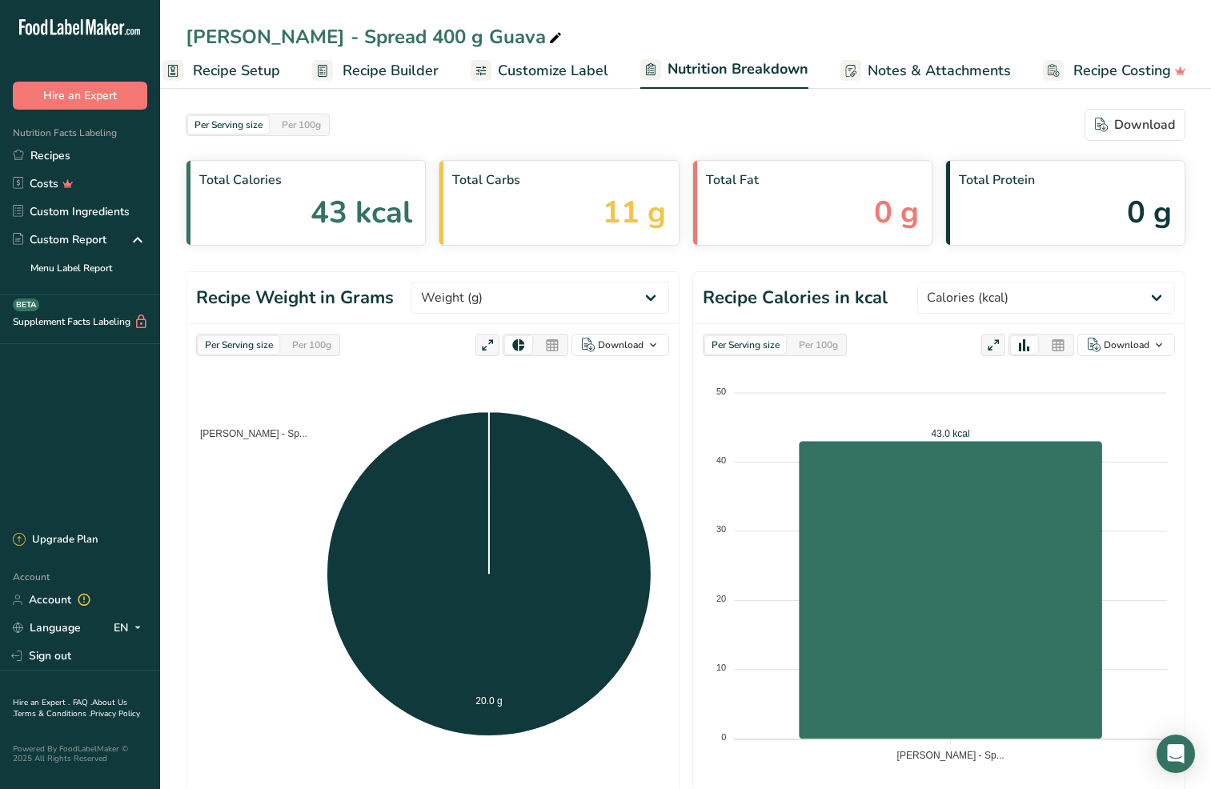
click at [224, 72] on span "Recipe Setup" at bounding box center [236, 71] width 87 height 22
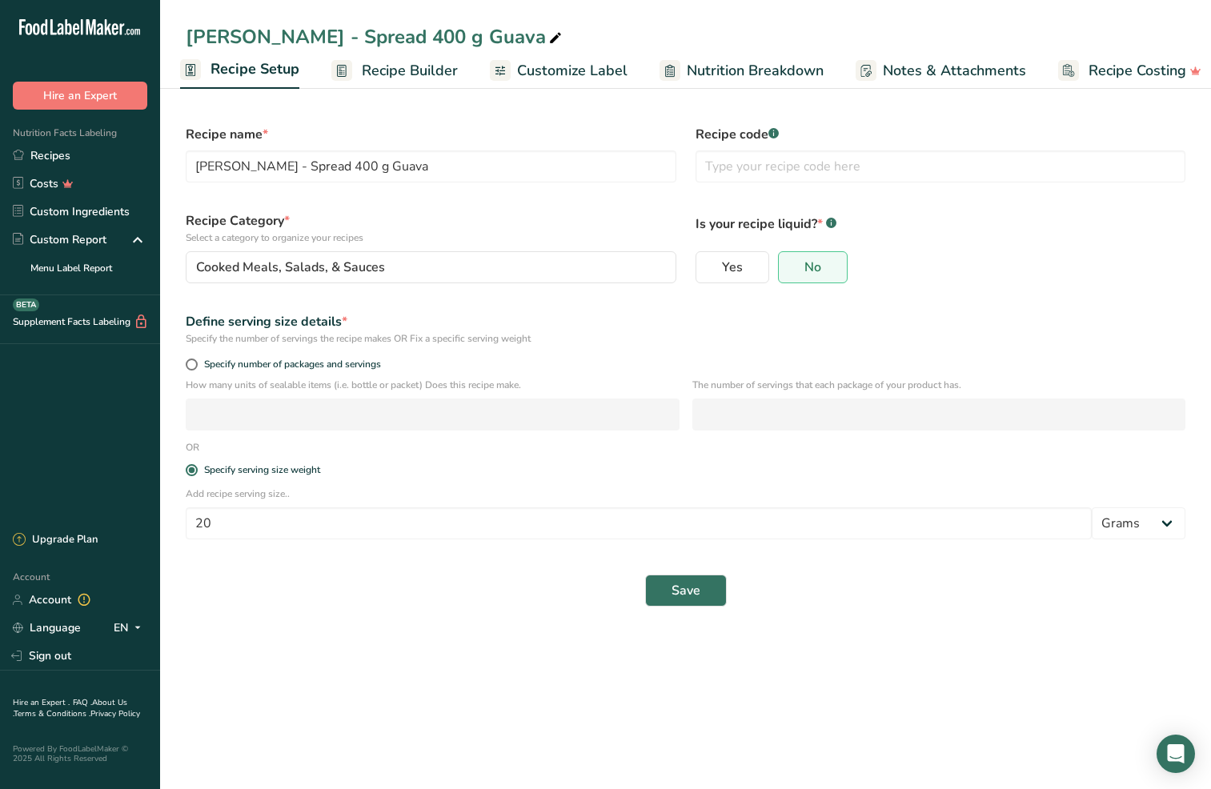
click at [596, 62] on span "Customize Label" at bounding box center [572, 71] width 110 height 22
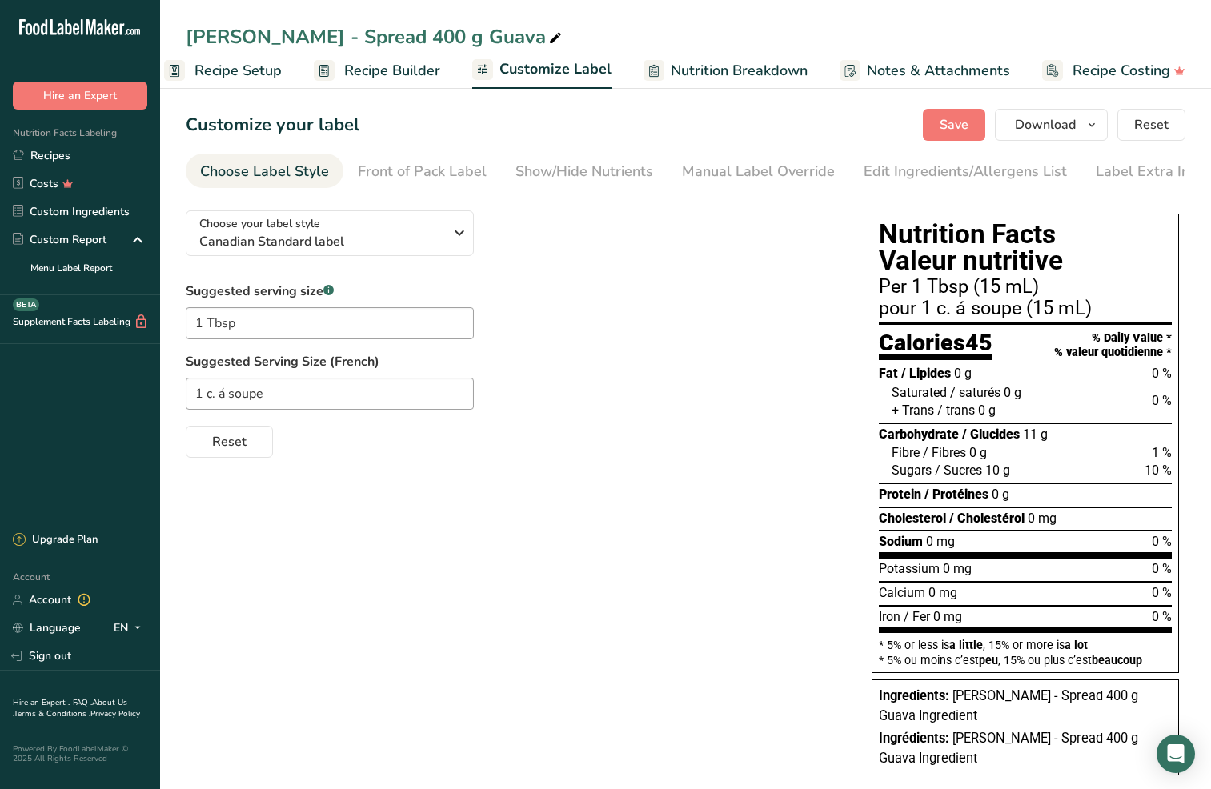
click at [215, 78] on span "Recipe Setup" at bounding box center [238, 71] width 87 height 22
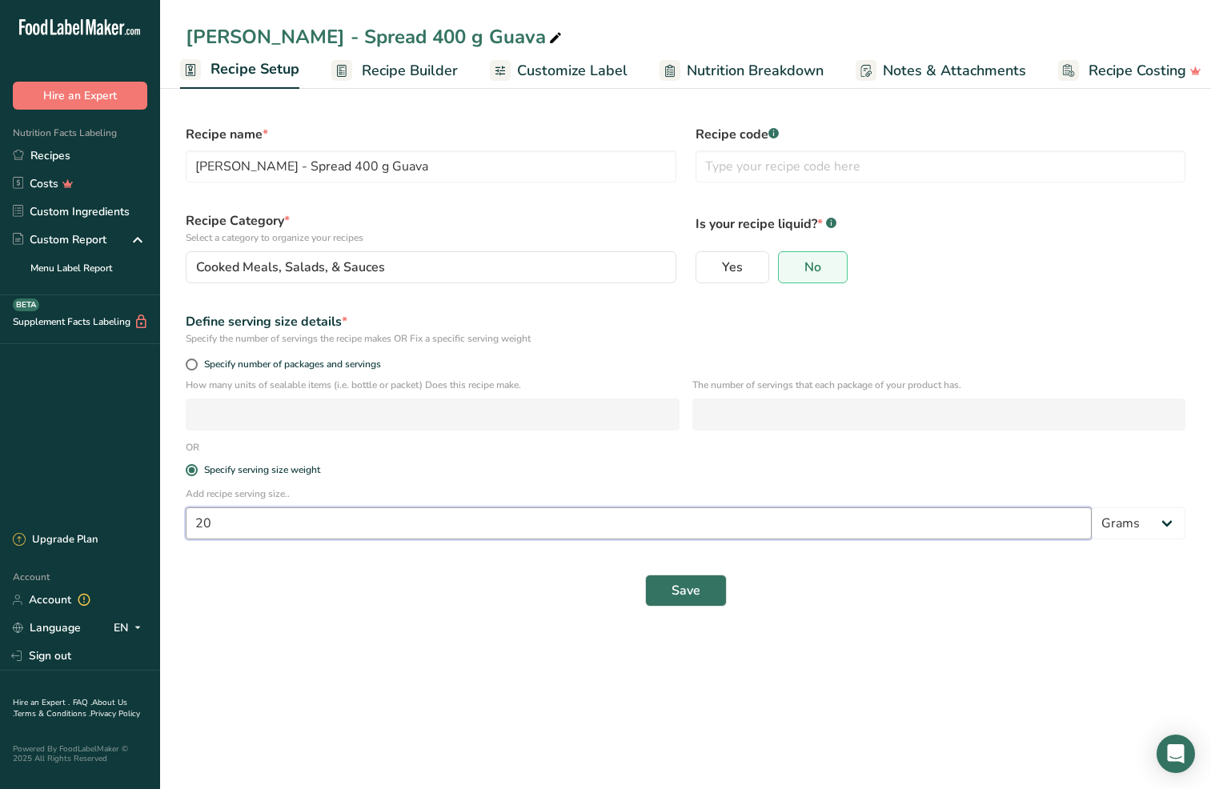
click at [243, 528] on input "20" at bounding box center [639, 524] width 906 height 32
type input "15"
select select "17"
select select "22"
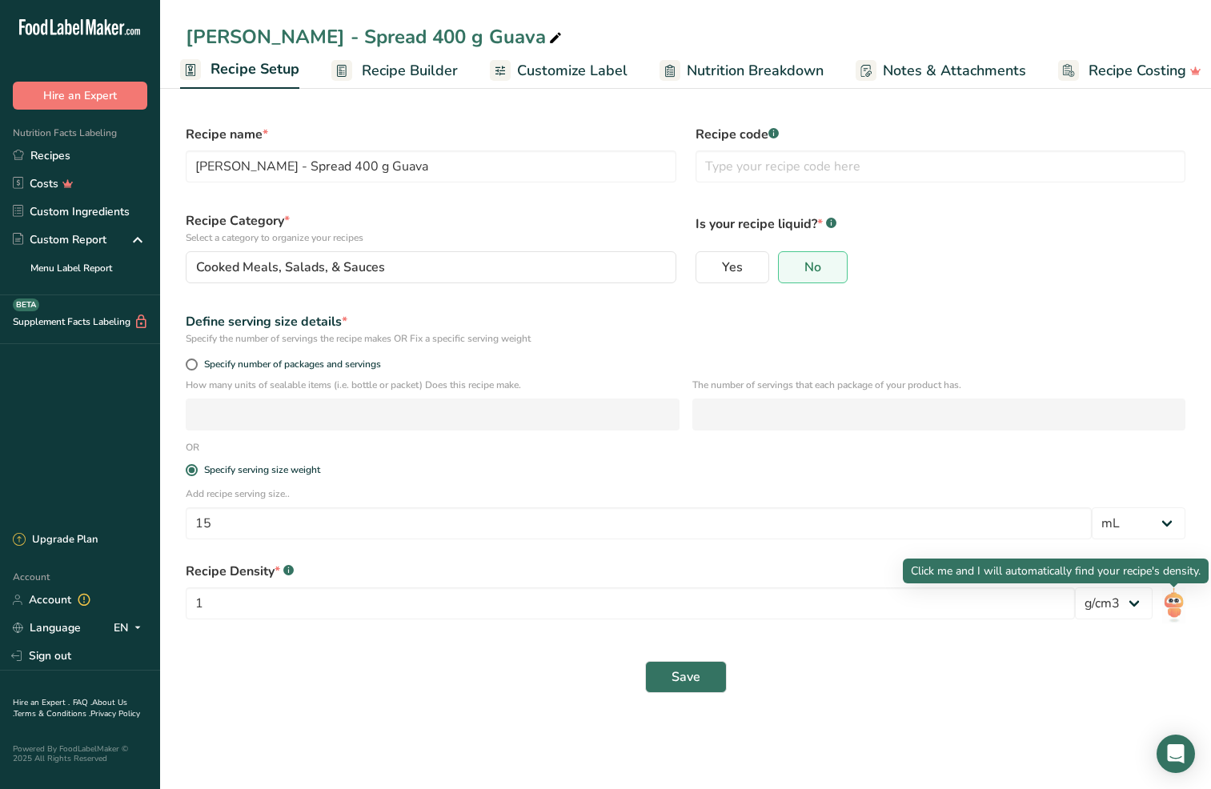
click at [1173, 608] on img at bounding box center [1173, 606] width 23 height 36
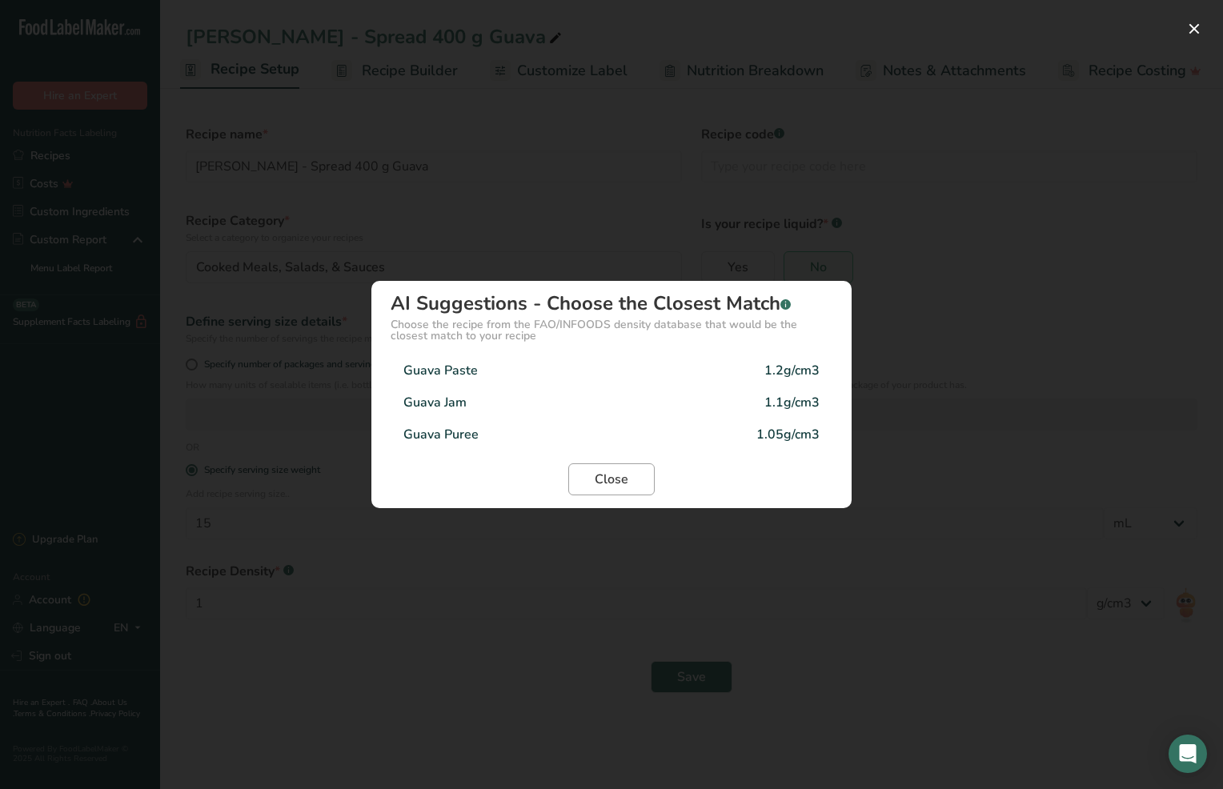
click at [620, 480] on span "Close" at bounding box center [612, 479] width 34 height 19
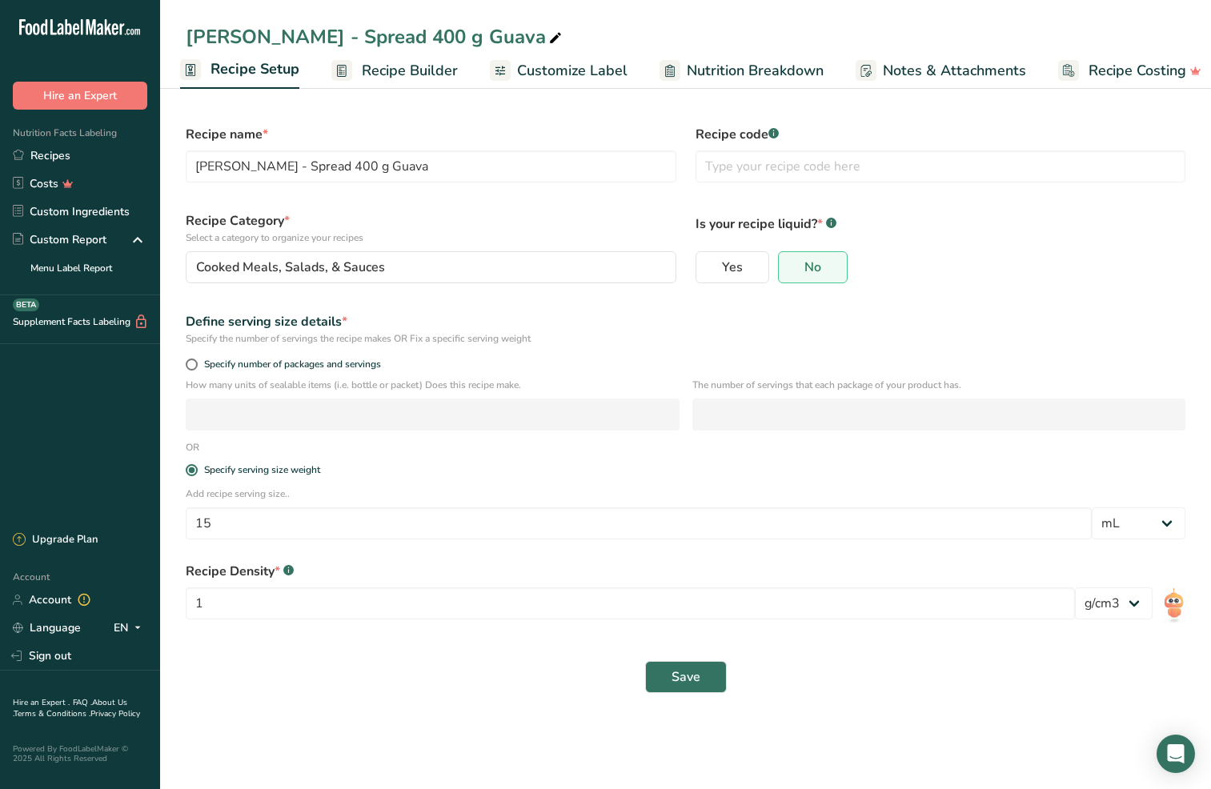
click at [648, 553] on div "Recipe Density * .a-a{fill:#347362;}.b-a{fill:#fff;} 1 lb/ft3 g/cm3" at bounding box center [685, 595] width 1019 height 86
click at [1186, 600] on div "Recipe Density * .a-a{fill:#347362;}.b-a{fill:#fff;} 1 lb/ft3 g/cm3" at bounding box center [685, 595] width 1019 height 86
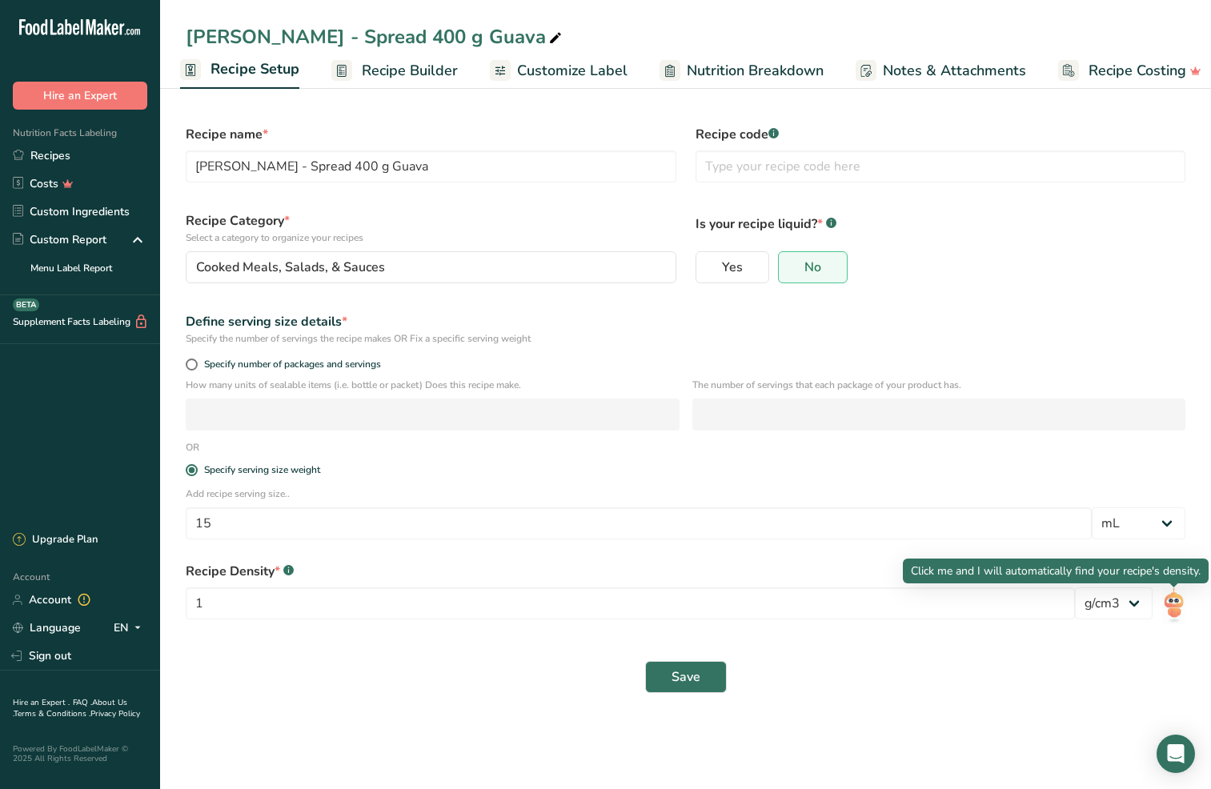
click at [1179, 602] on img at bounding box center [1173, 606] width 23 height 36
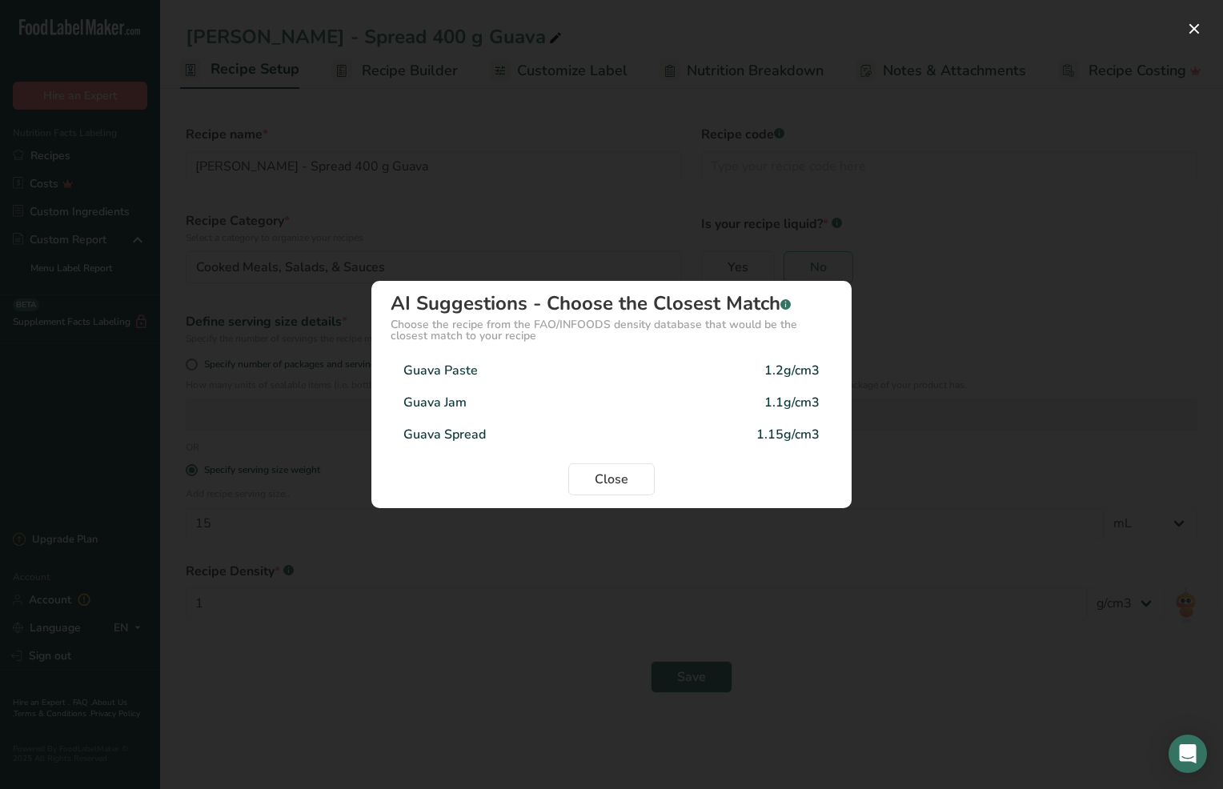
click at [506, 435] on div "Guava Spread 1.15g/cm3" at bounding box center [612, 435] width 442 height 32
type input "1.15"
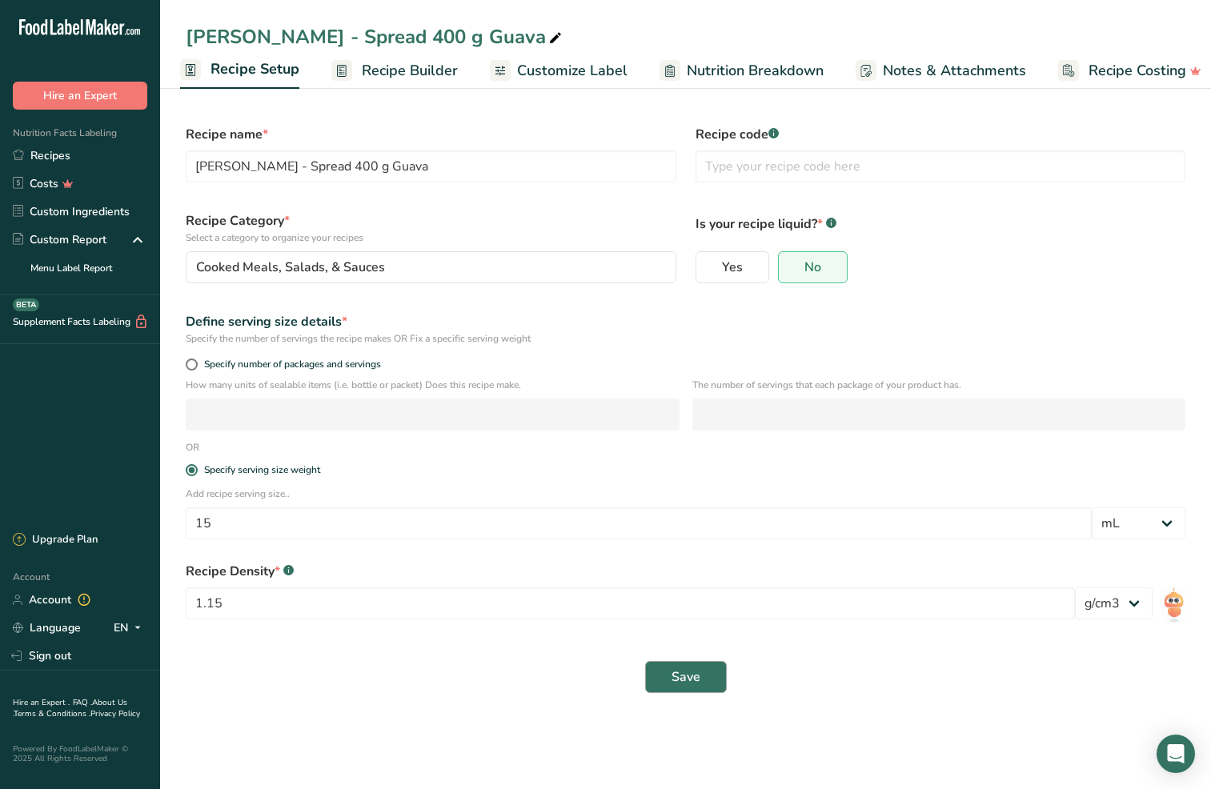
click at [684, 675] on span "Save" at bounding box center [686, 677] width 29 height 19
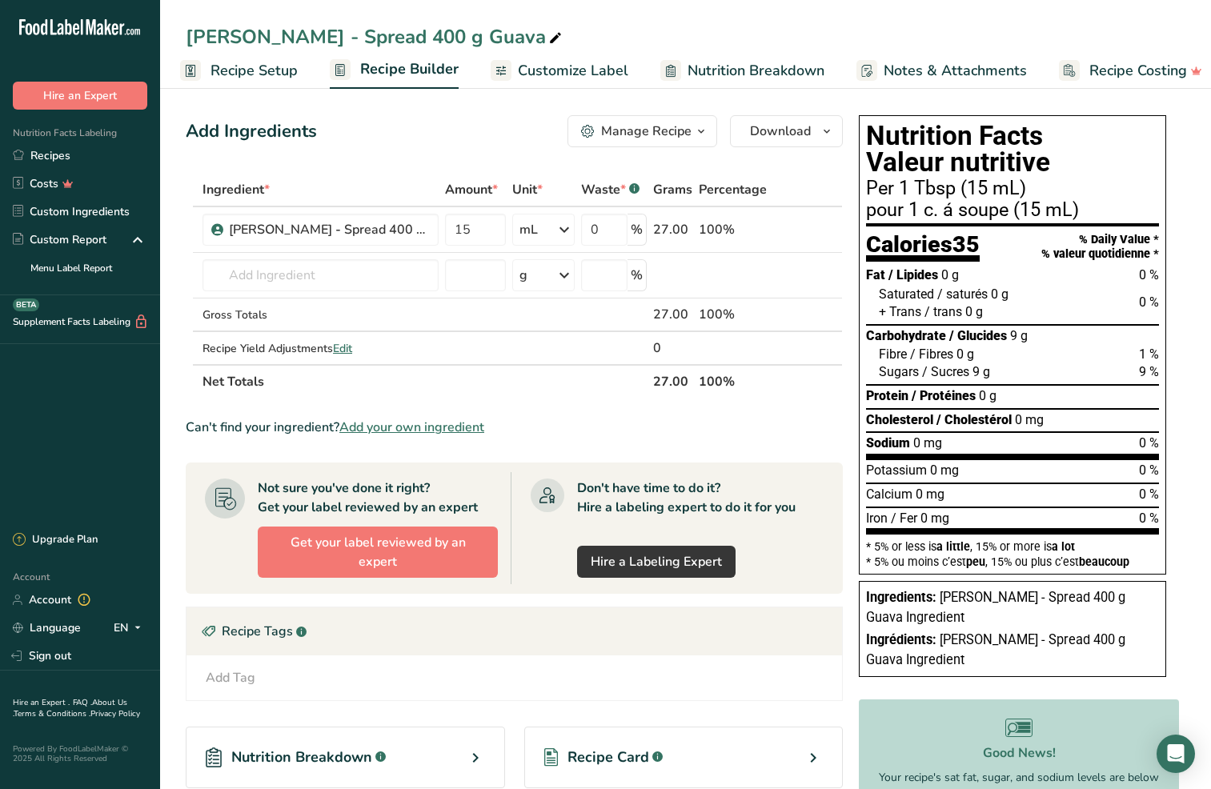
click at [742, 70] on span "Nutrition Breakdown" at bounding box center [756, 71] width 137 height 22
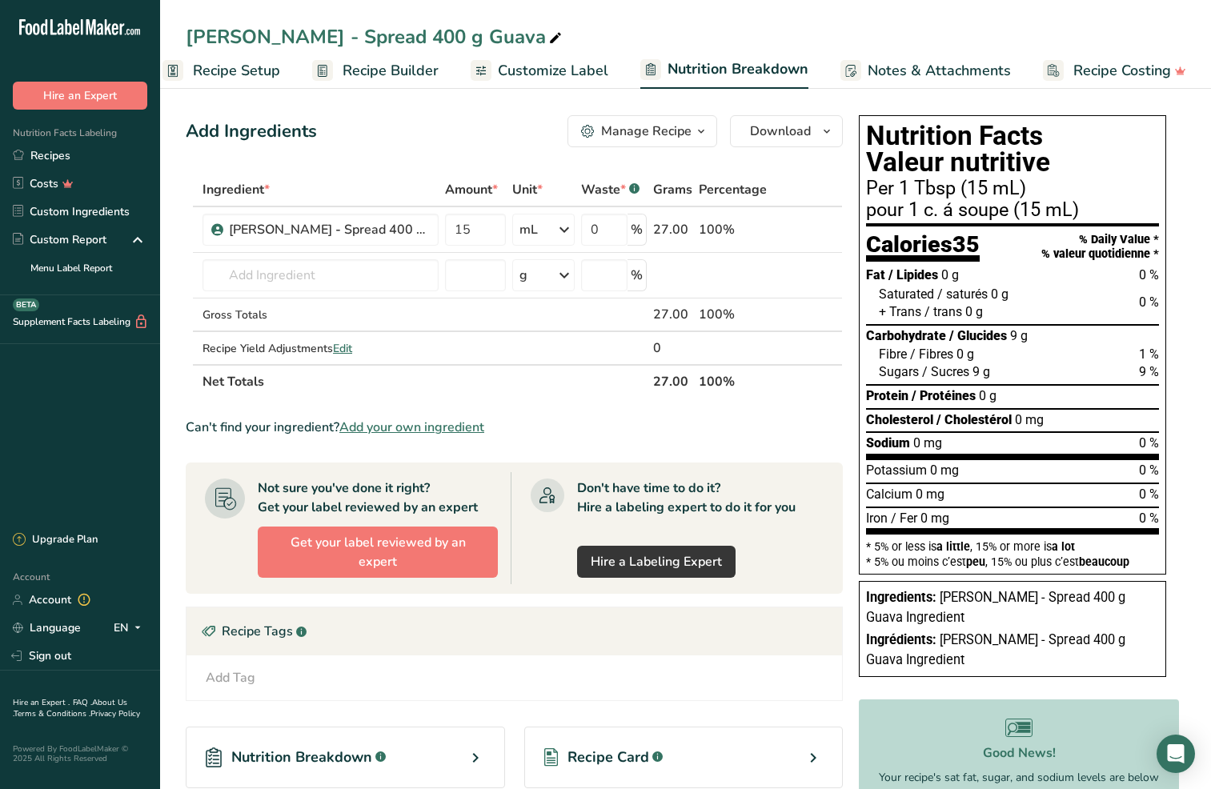
select select "Calories"
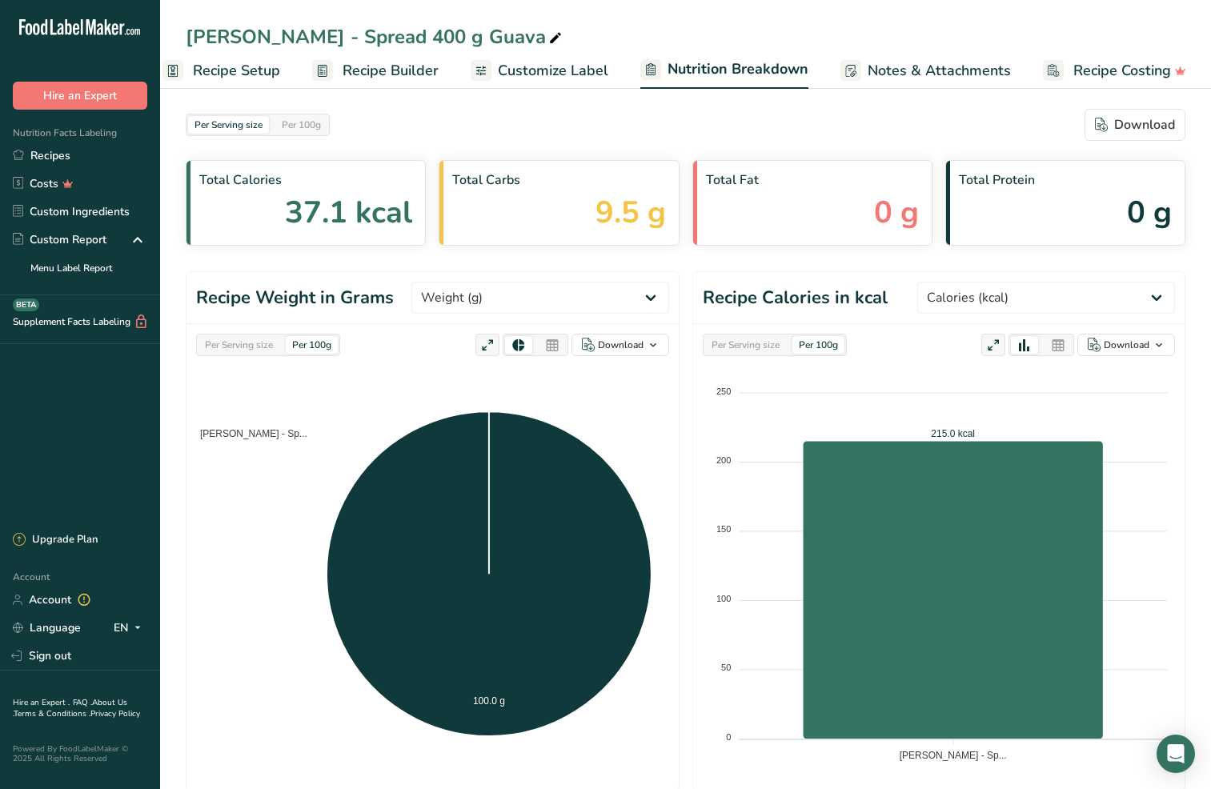
click at [258, 347] on div "Per Serving size" at bounding box center [239, 345] width 81 height 18
click at [745, 343] on div "Per Serving size" at bounding box center [745, 345] width 81 height 18
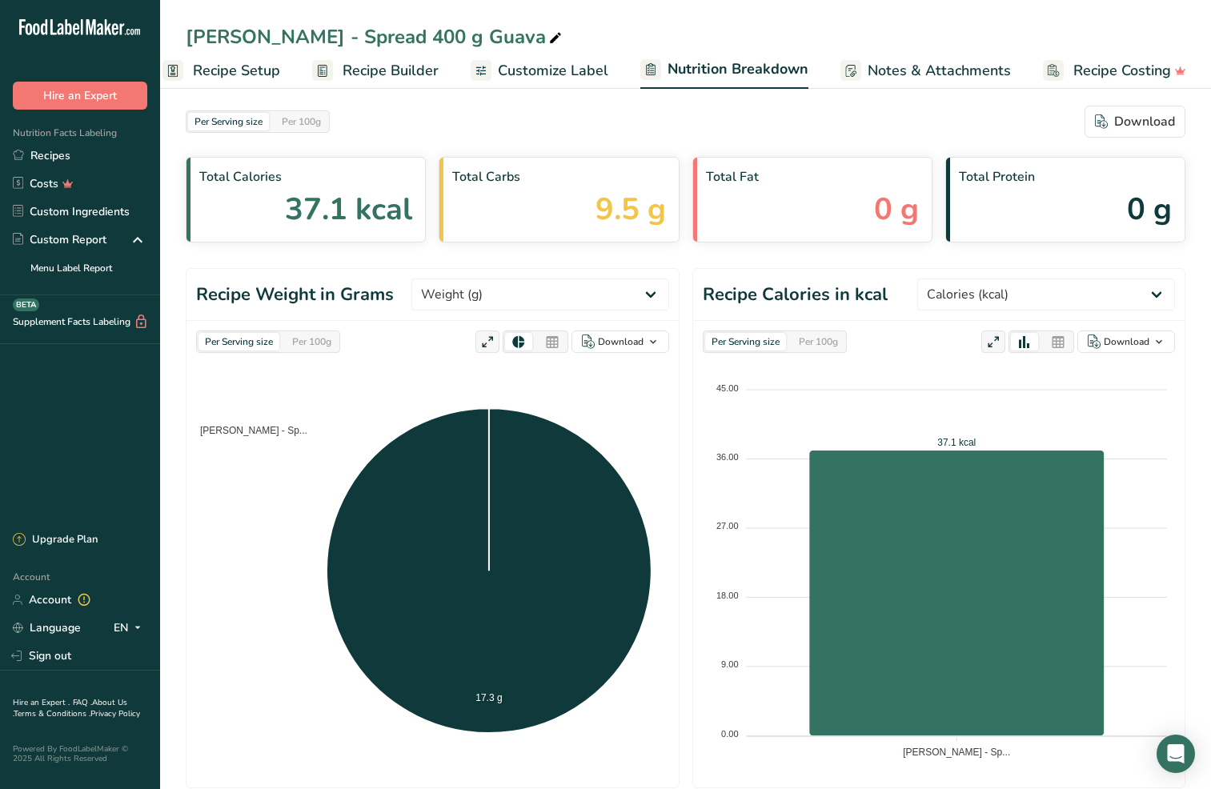
scroll to position [0, 0]
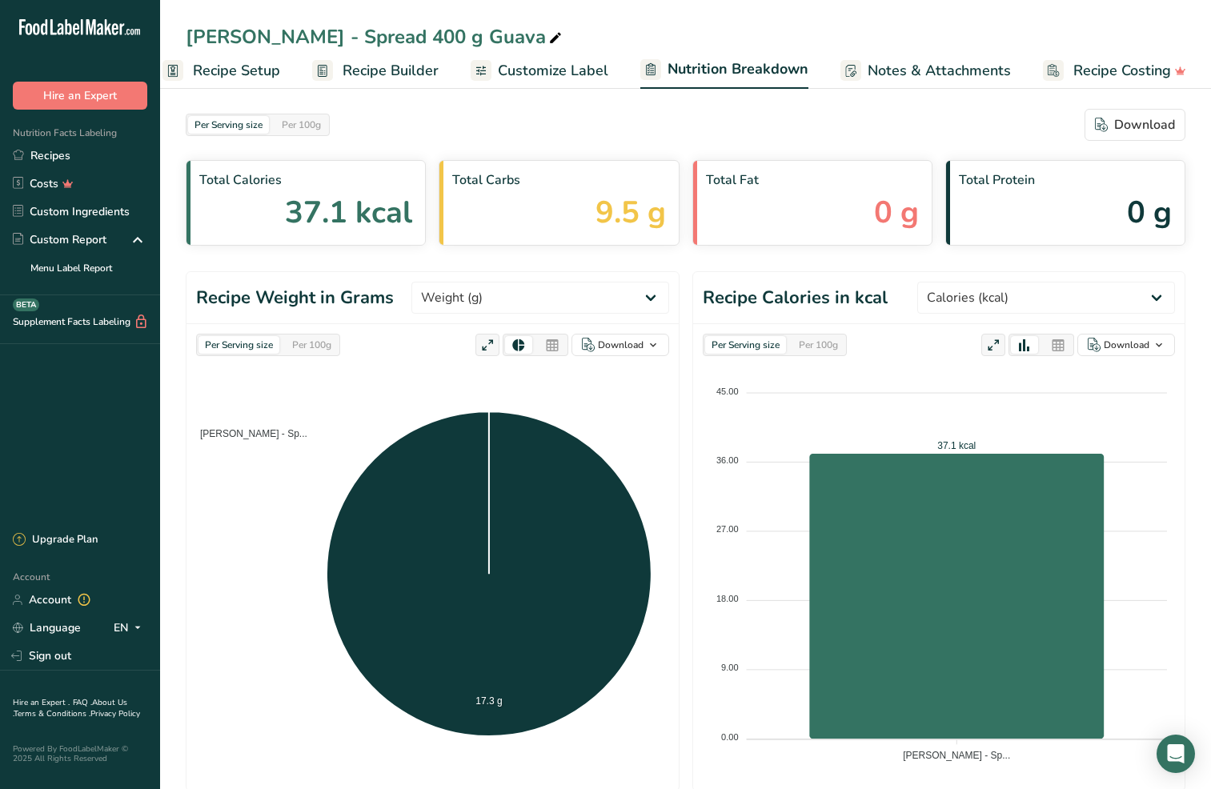
click at [203, 75] on span "Recipe Setup" at bounding box center [236, 71] width 87 height 22
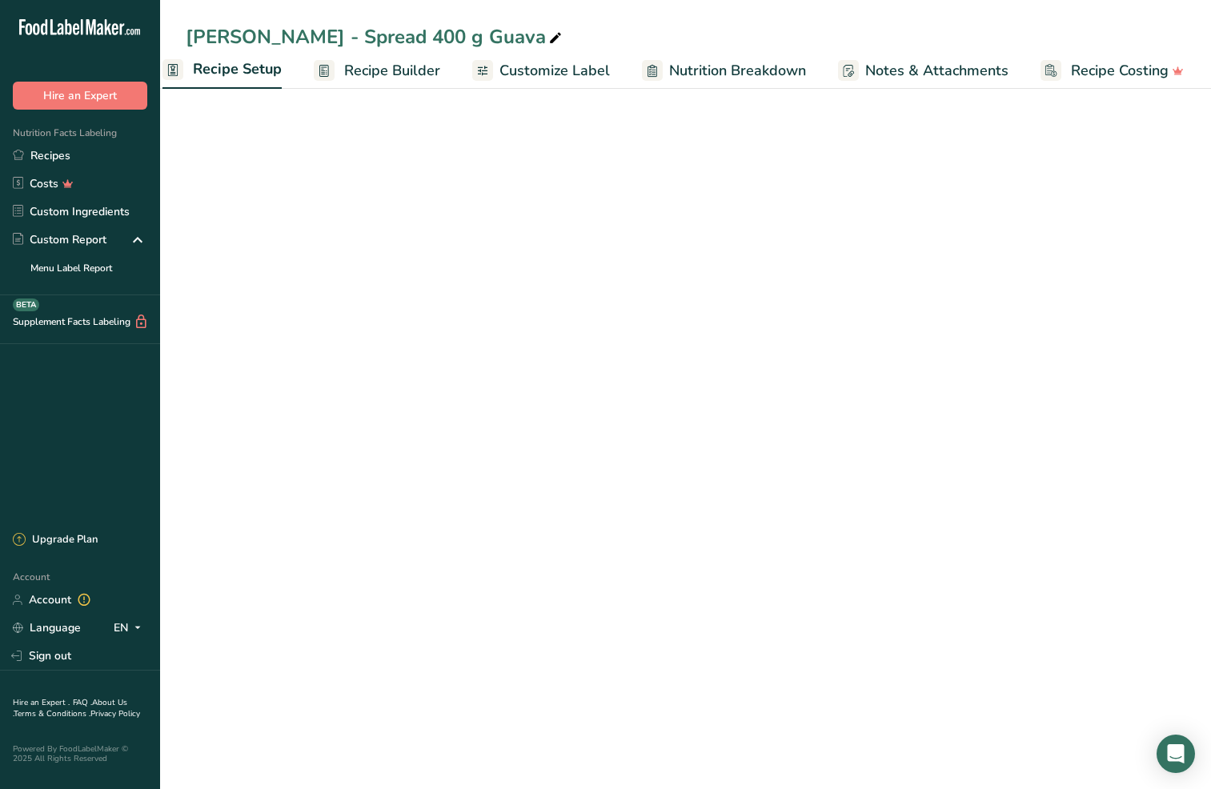
scroll to position [0, 6]
select select "17"
select select "22"
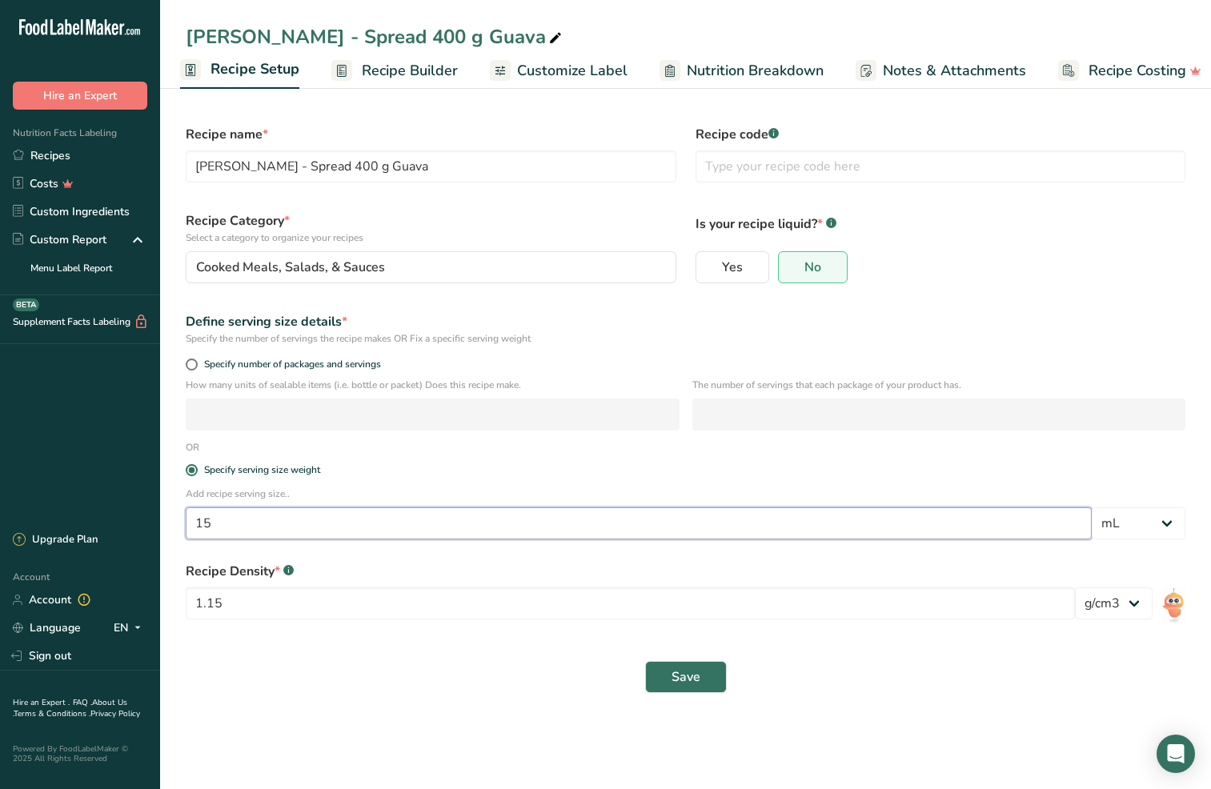
click at [341, 524] on input "15" at bounding box center [639, 524] width 906 height 32
type input "20"
select select "0"
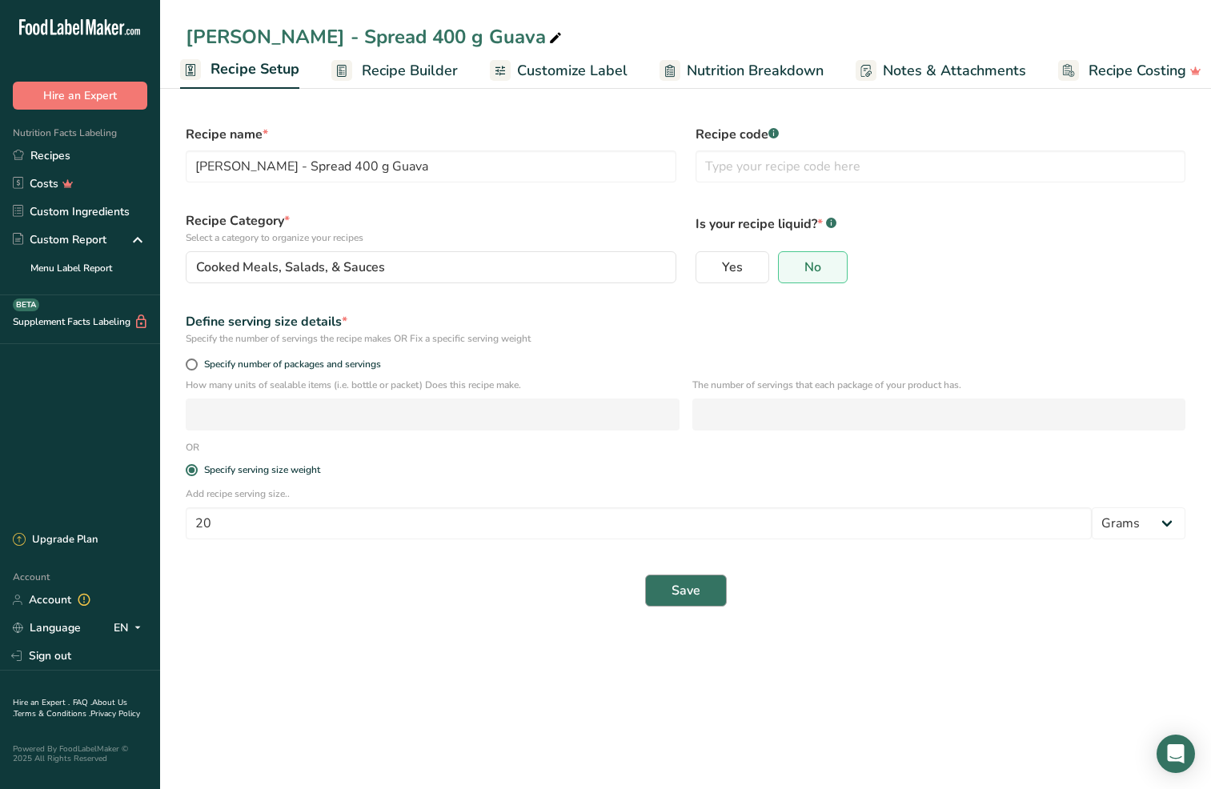
click at [655, 585] on button "Save" at bounding box center [686, 591] width 82 height 32
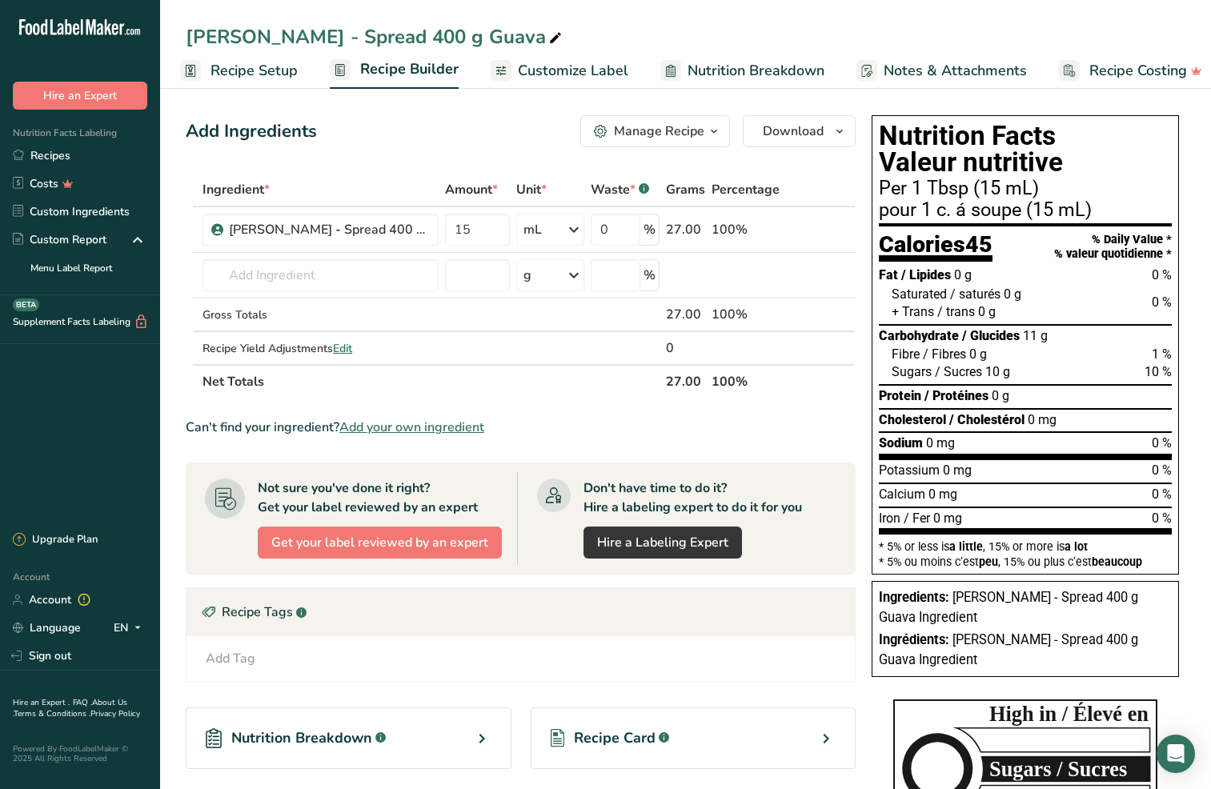
click at [668, 123] on div "Manage Recipe" at bounding box center [659, 131] width 90 height 19
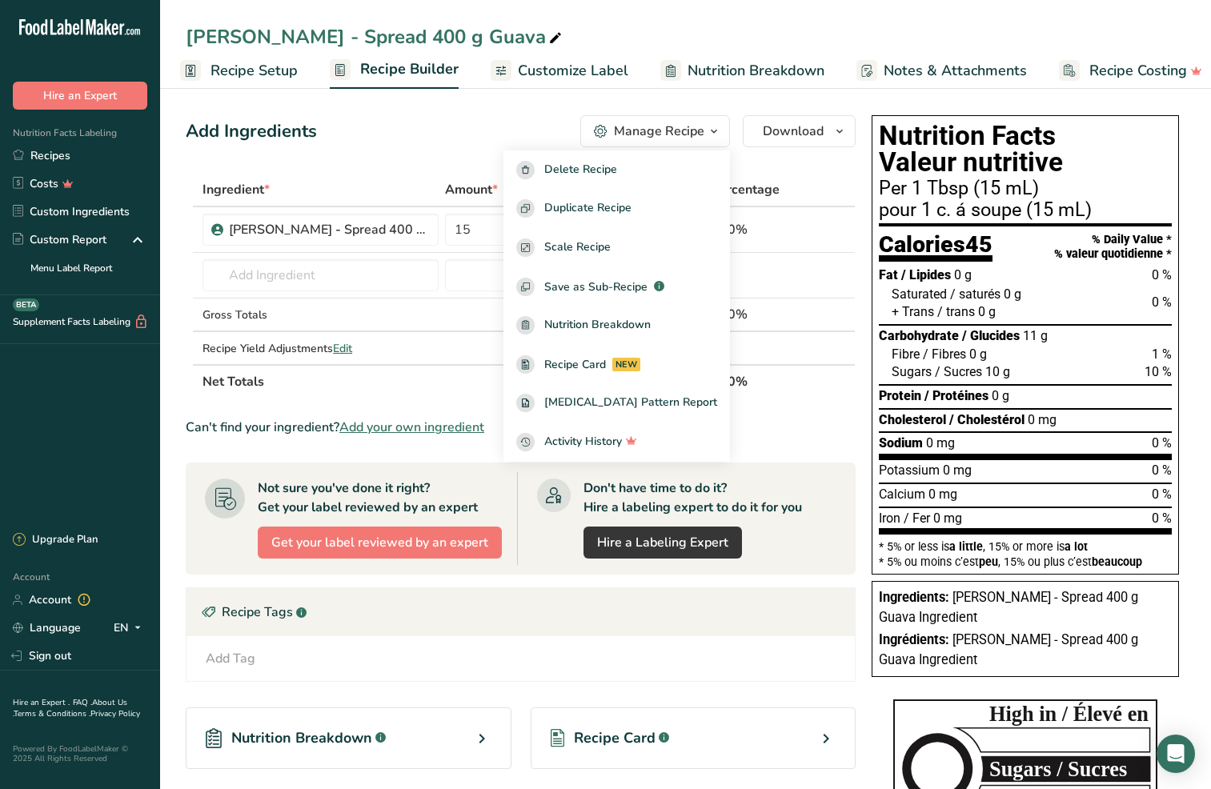
click at [474, 130] on div "Add Ingredients Manage Recipe Delete Recipe Duplicate Recipe Scale Recipe Save …" at bounding box center [521, 131] width 670 height 32
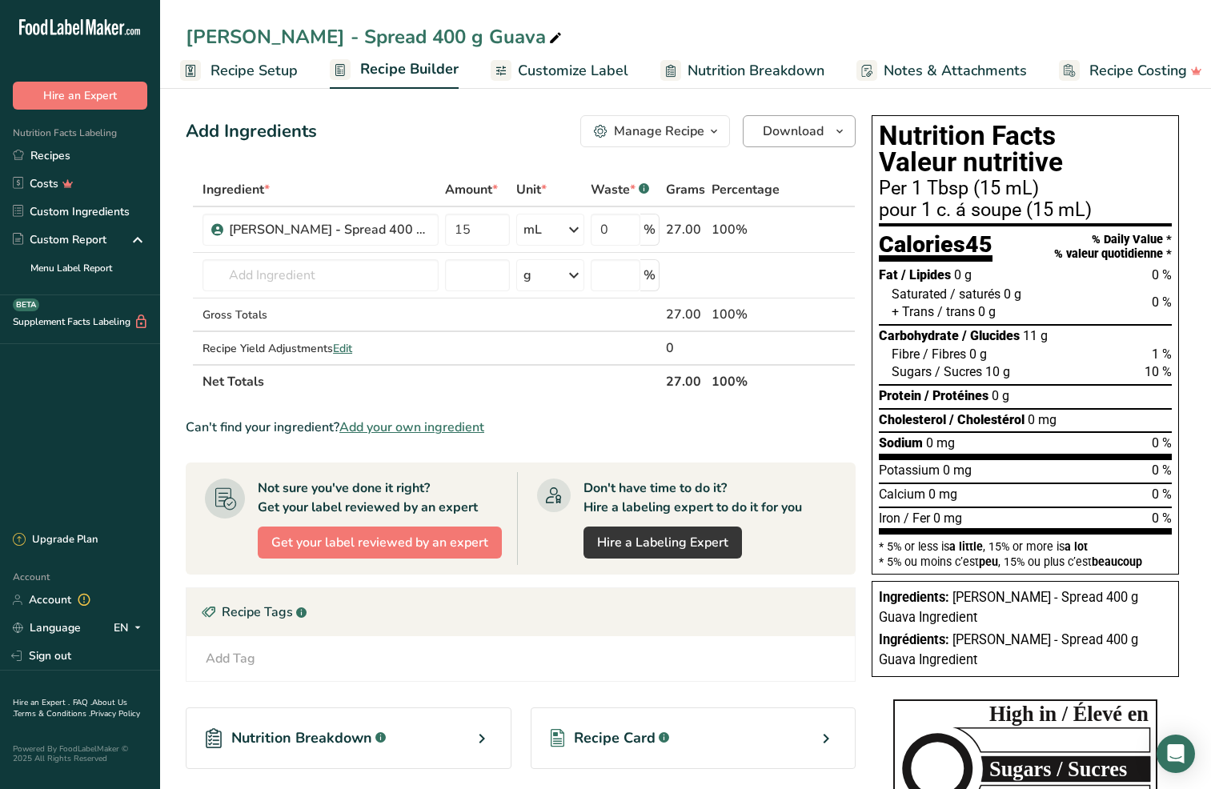
click at [798, 126] on span "Download" at bounding box center [793, 131] width 61 height 19
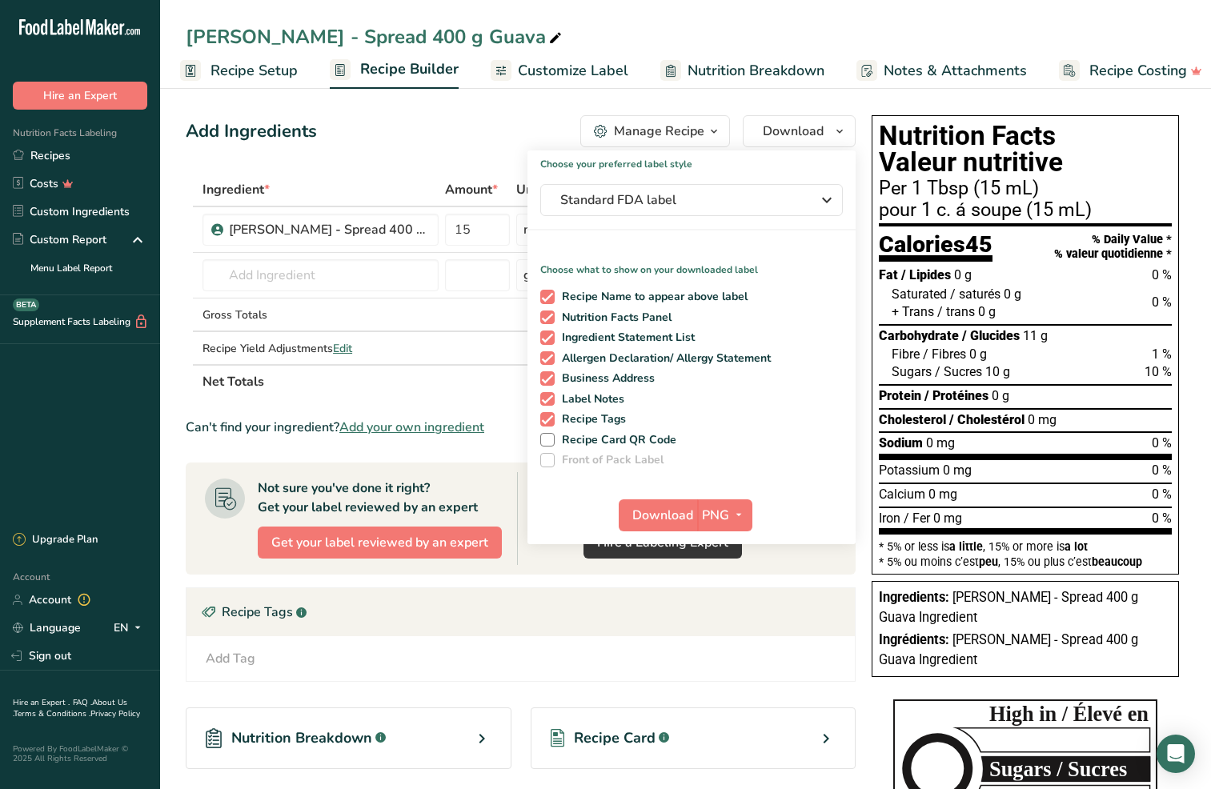
click at [437, 136] on div "Add Ingredients Manage Recipe Delete Recipe Duplicate Recipe Scale Recipe Save …" at bounding box center [521, 131] width 670 height 32
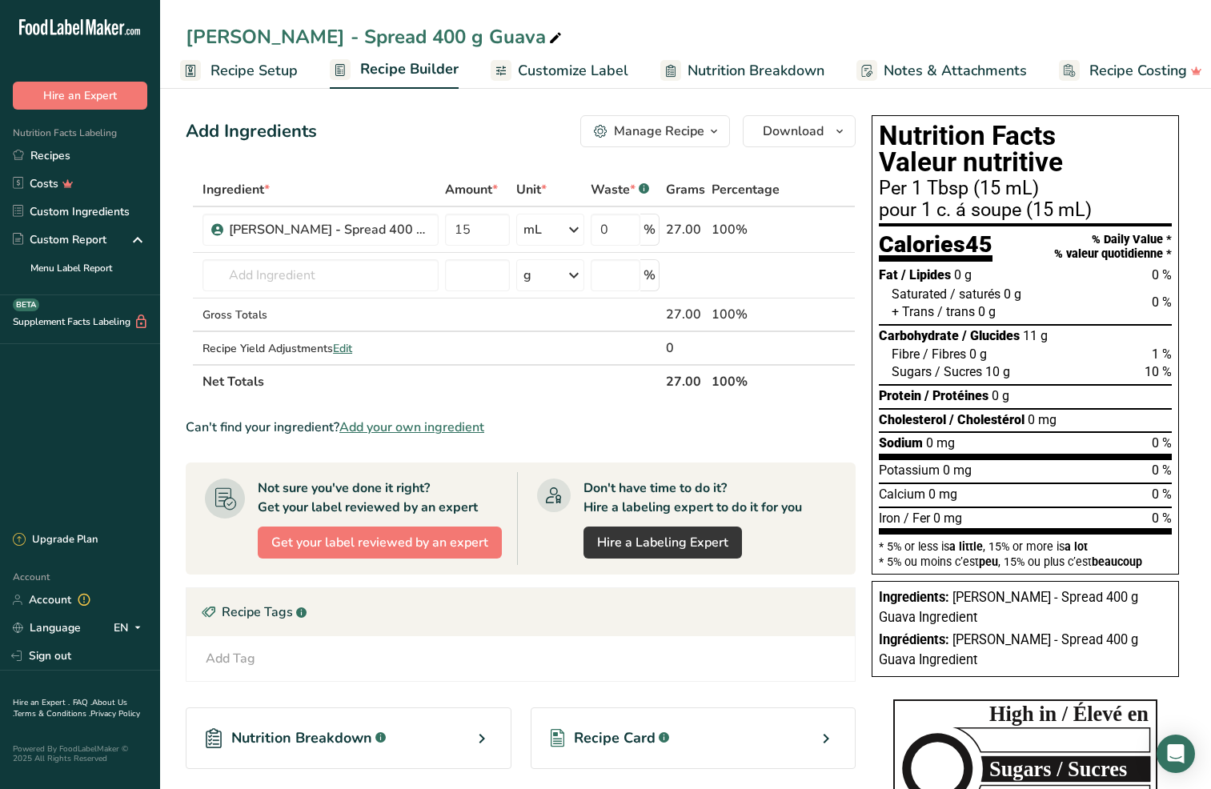
click at [467, 739] on div "Nutrition Breakdown .a-a{fill:#347362;}.b-a{fill:#fff;}" at bounding box center [349, 739] width 326 height 62
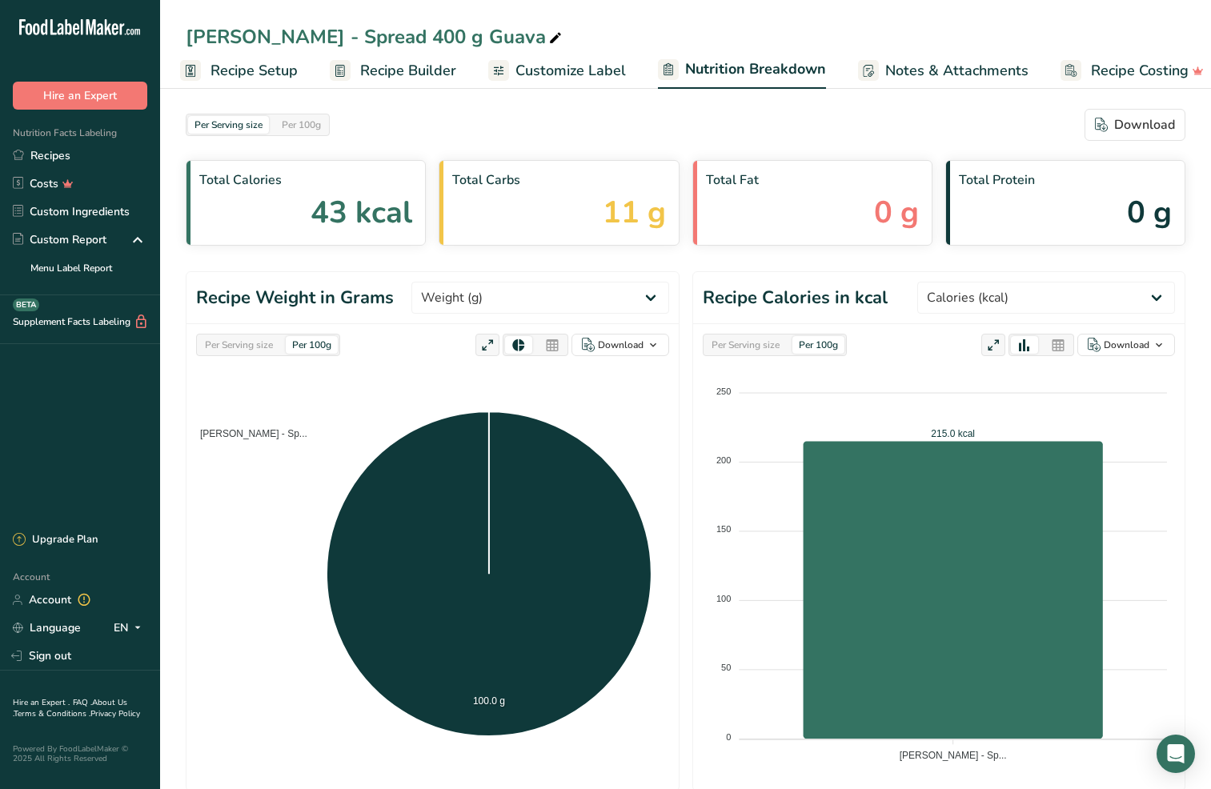
click at [253, 343] on div "Per Serving size" at bounding box center [239, 345] width 81 height 18
click at [731, 351] on div "Per Serving size" at bounding box center [745, 345] width 81 height 18
select select "Weight"
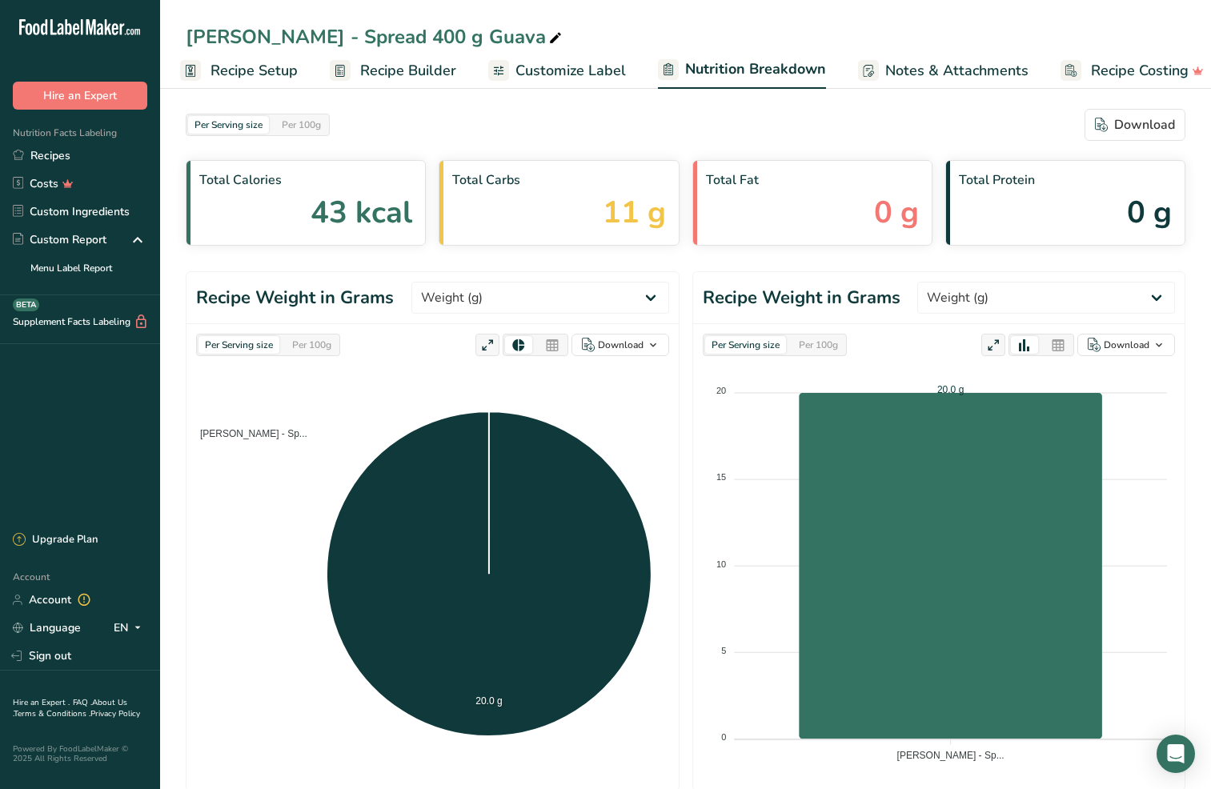
click at [281, 71] on span "Recipe Setup" at bounding box center [254, 71] width 87 height 22
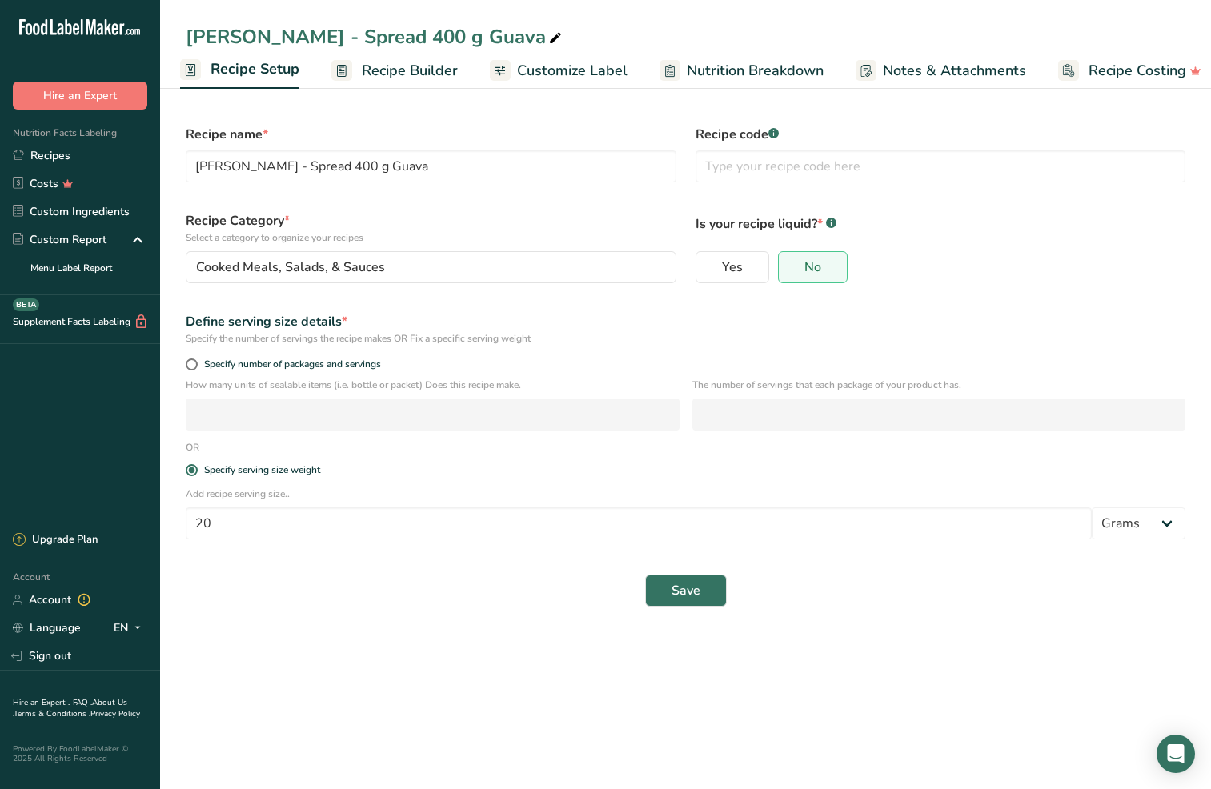
click at [408, 70] on span "Recipe Builder" at bounding box center [410, 71] width 96 height 22
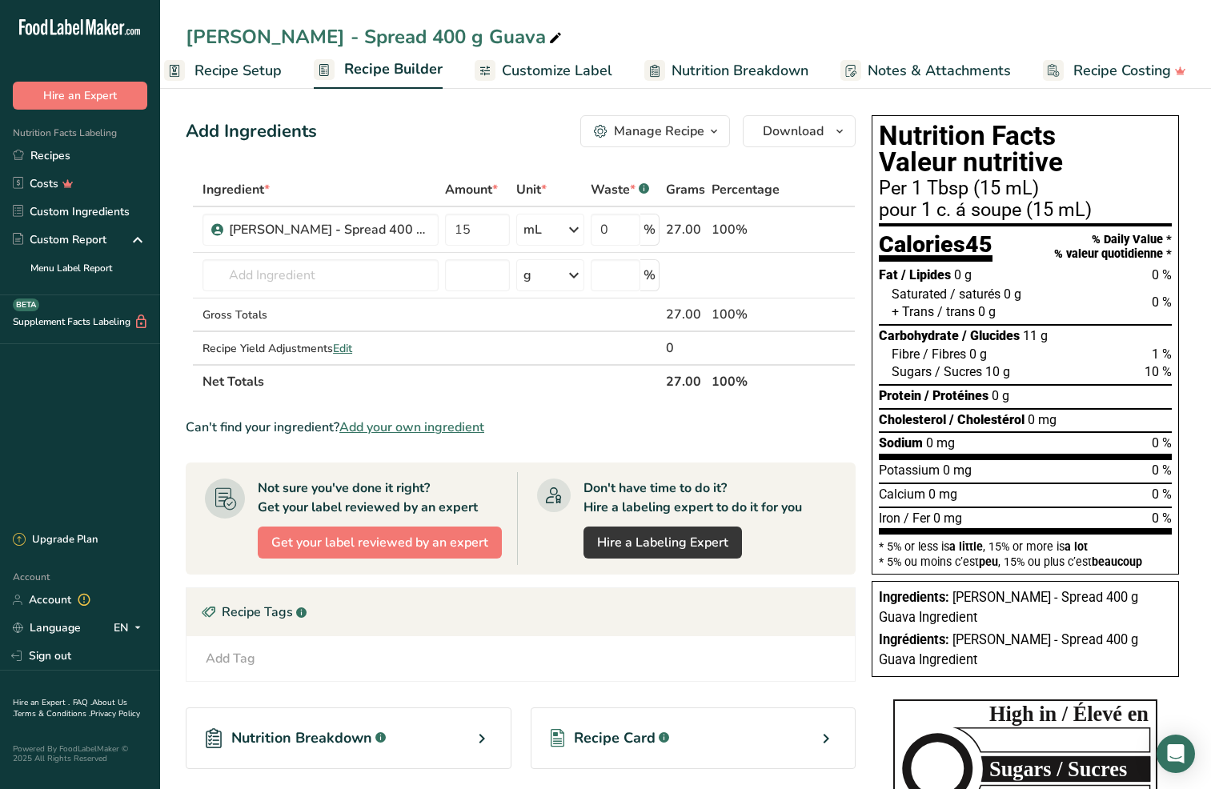
click at [743, 743] on div "Recipe Card .a-a{fill:#347362;}.b-a{fill:#fff;}" at bounding box center [694, 739] width 326 height 62
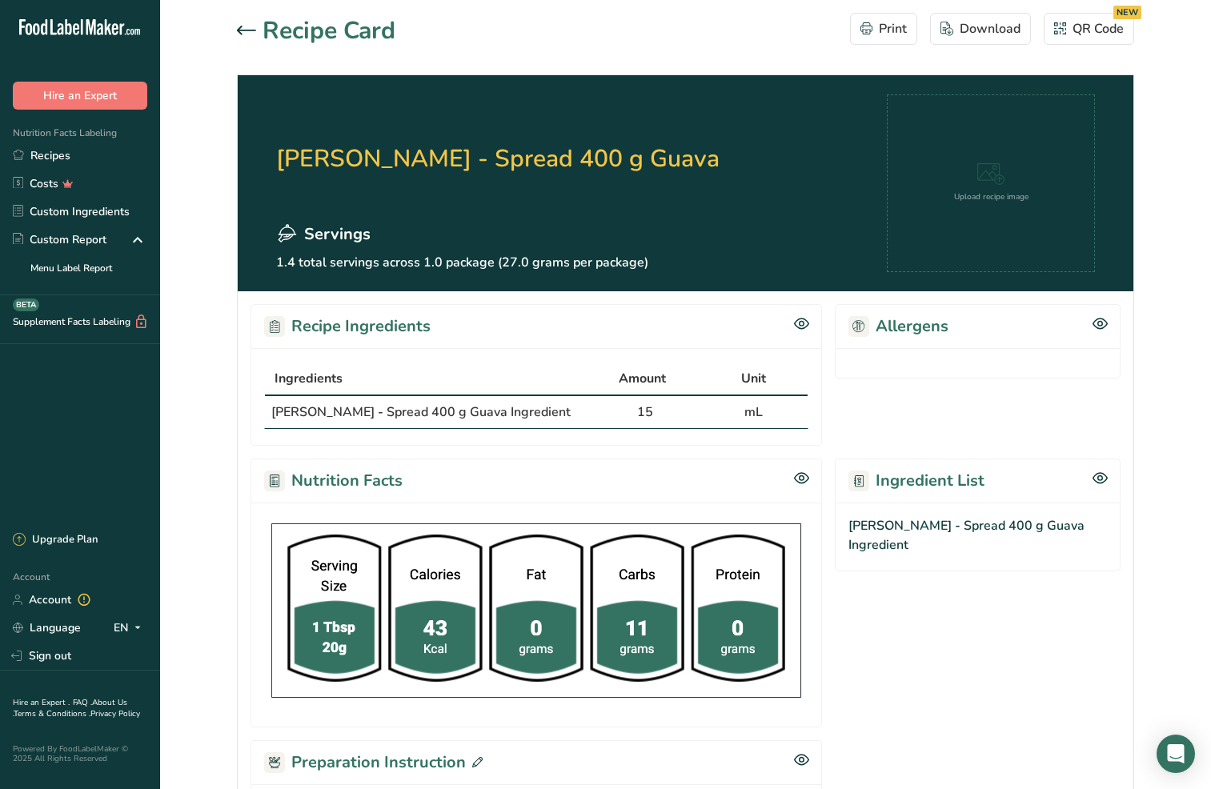
click at [250, 29] on icon at bounding box center [246, 31] width 19 height 10
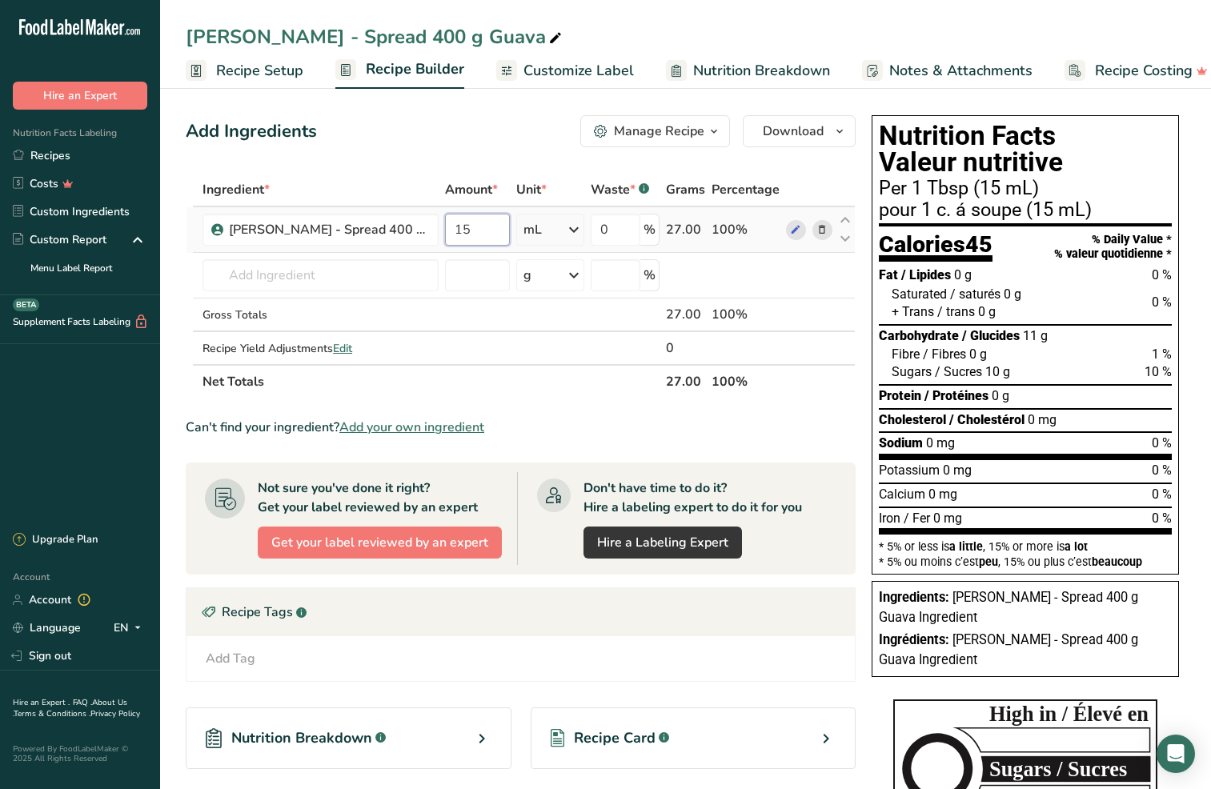
click at [463, 231] on input "15" at bounding box center [477, 230] width 65 height 32
type input "400"
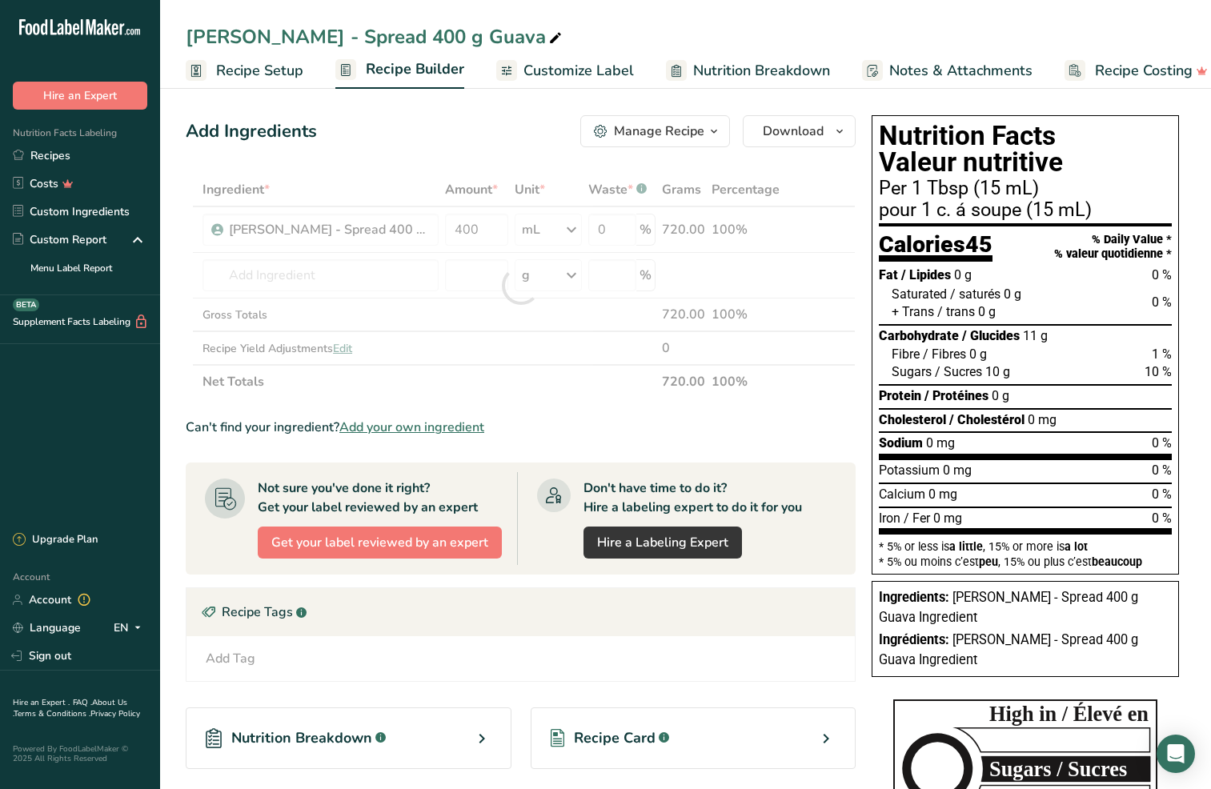
click at [576, 232] on div "Ingredient * Amount * Unit * Waste * .a-a{fill:#347362;}.b-a{fill:#fff;} Grams …" at bounding box center [521, 286] width 670 height 226
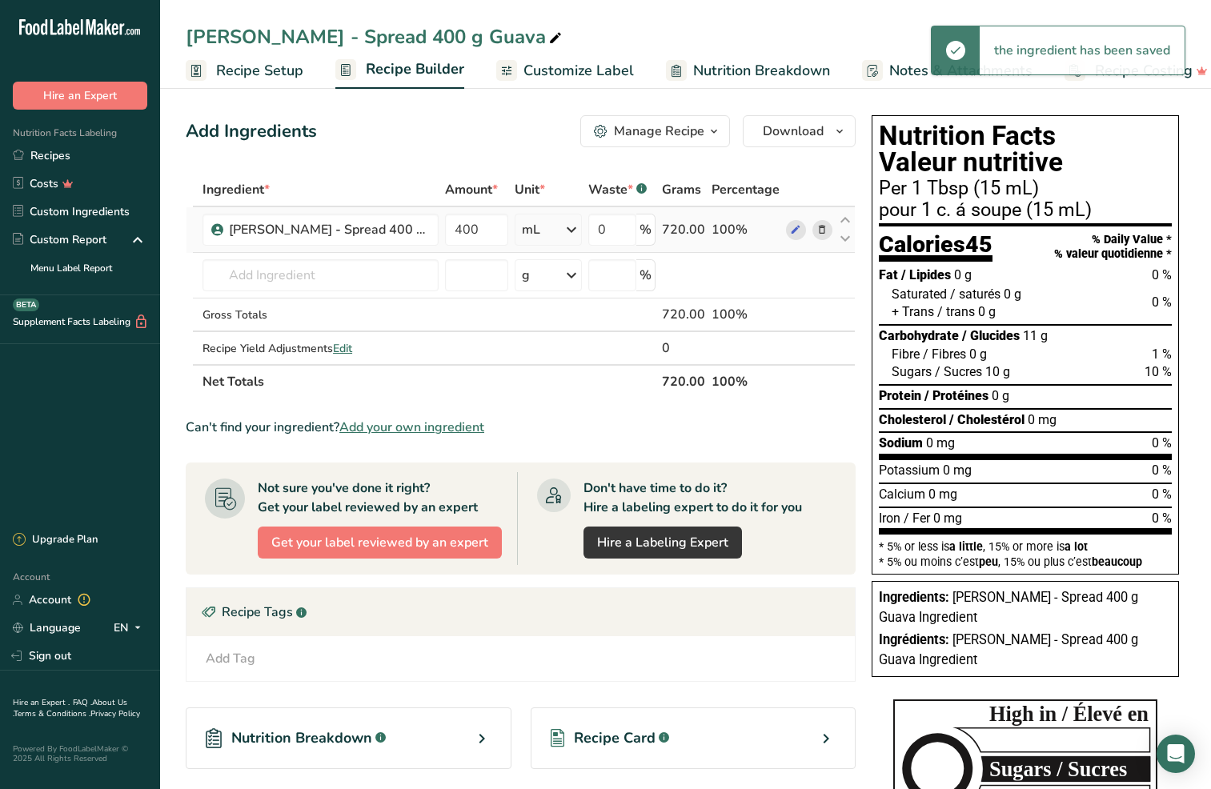
click at [571, 233] on icon at bounding box center [571, 229] width 19 height 29
click at [557, 292] on div "g" at bounding box center [591, 290] width 134 height 23
click at [580, 734] on span "Recipe Card" at bounding box center [615, 739] width 82 height 22
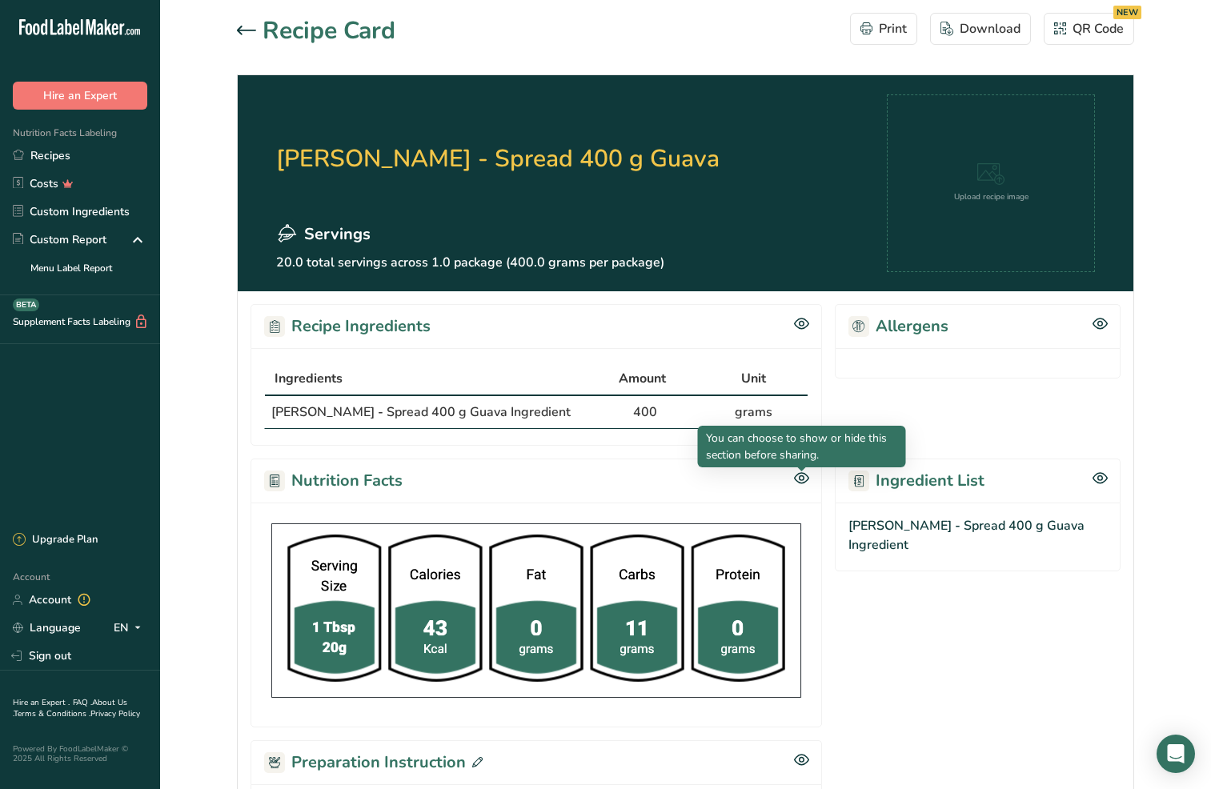
click at [803, 480] on icon at bounding box center [801, 478] width 5 height 5
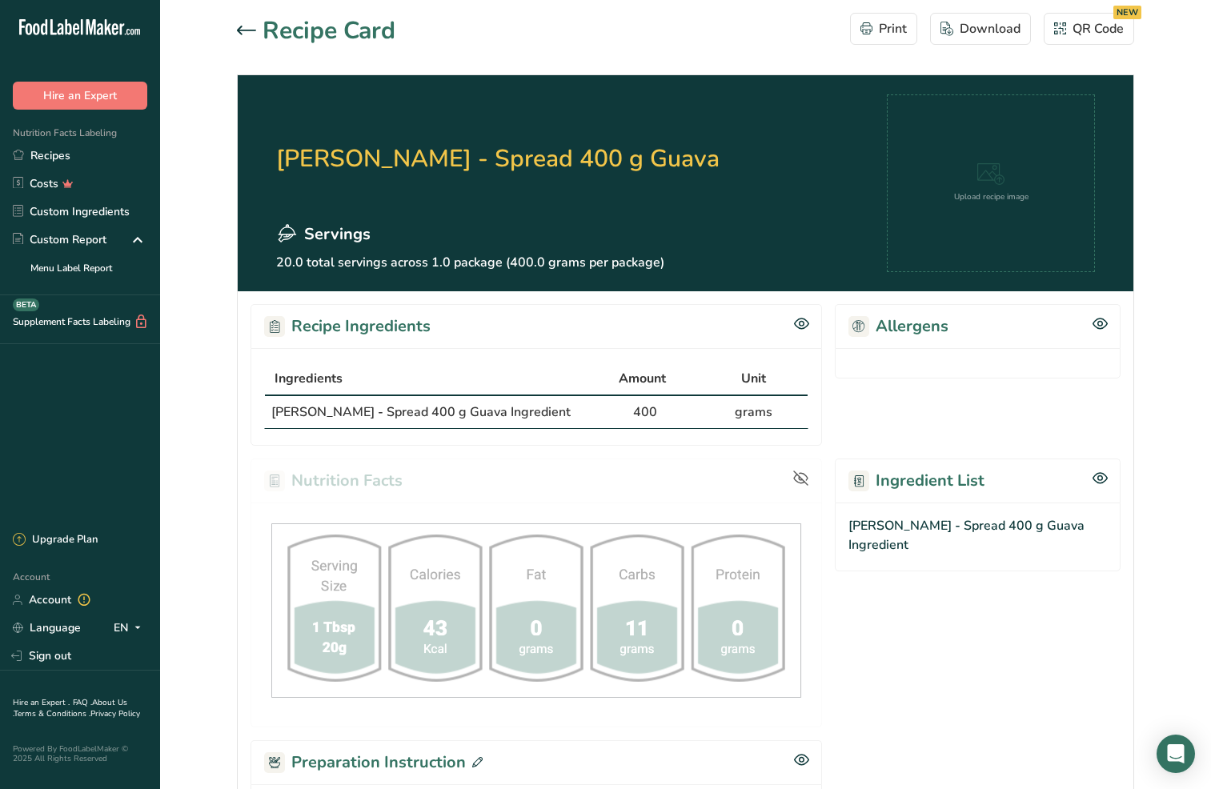
click at [253, 31] on icon at bounding box center [246, 31] width 19 height 10
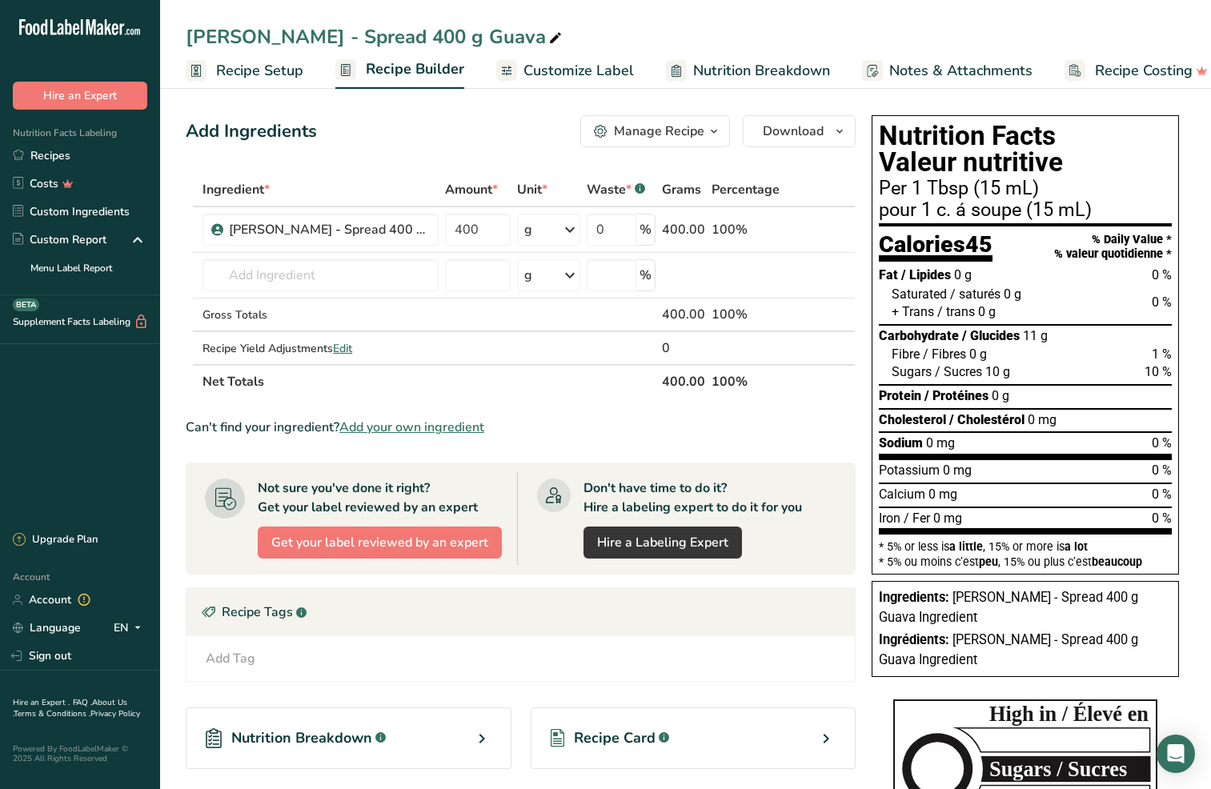
click at [283, 71] on span "Recipe Setup" at bounding box center [259, 71] width 87 height 22
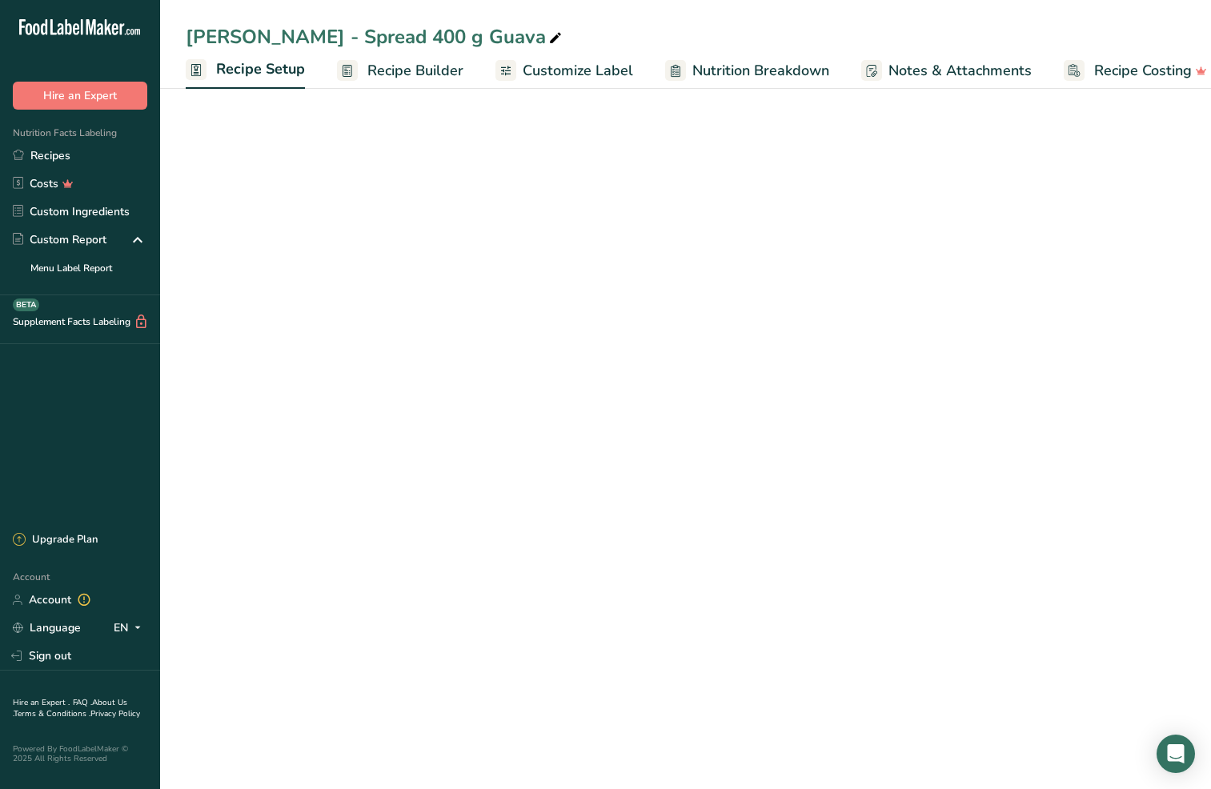
scroll to position [0, 6]
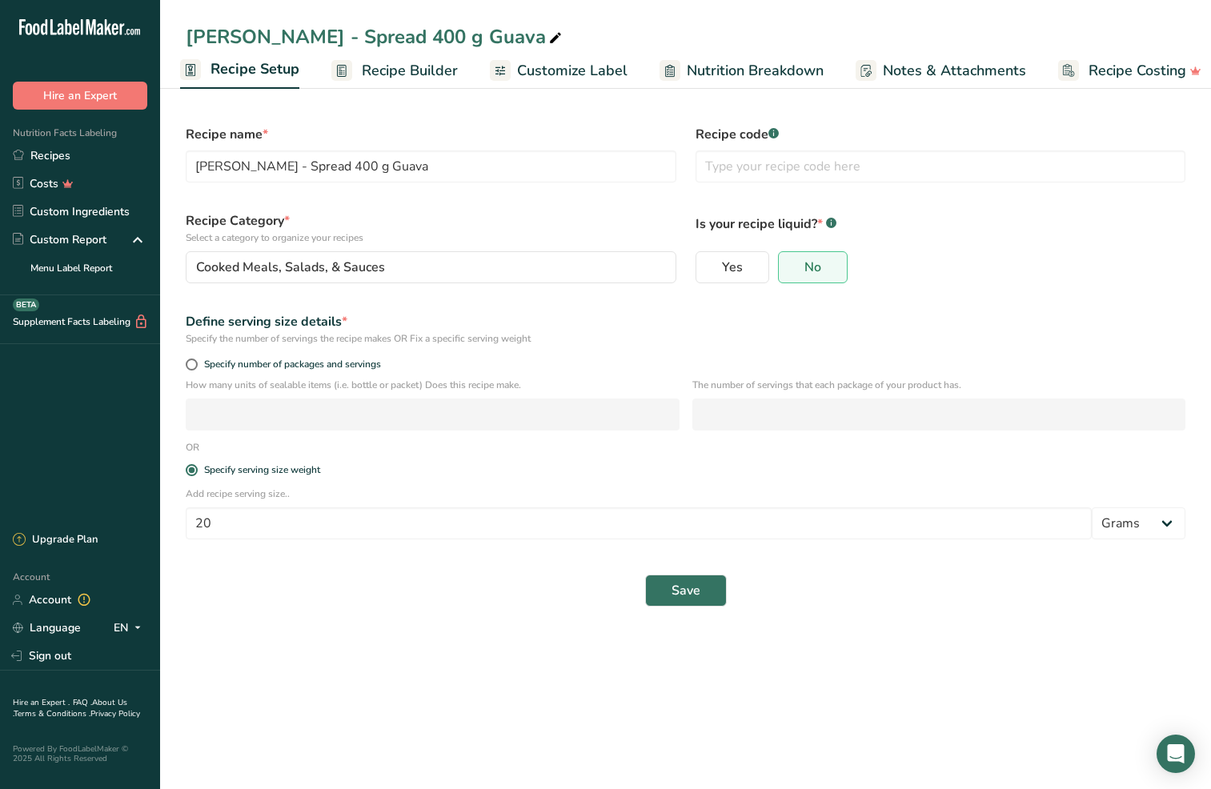
click at [783, 73] on span "Nutrition Breakdown" at bounding box center [755, 71] width 137 height 22
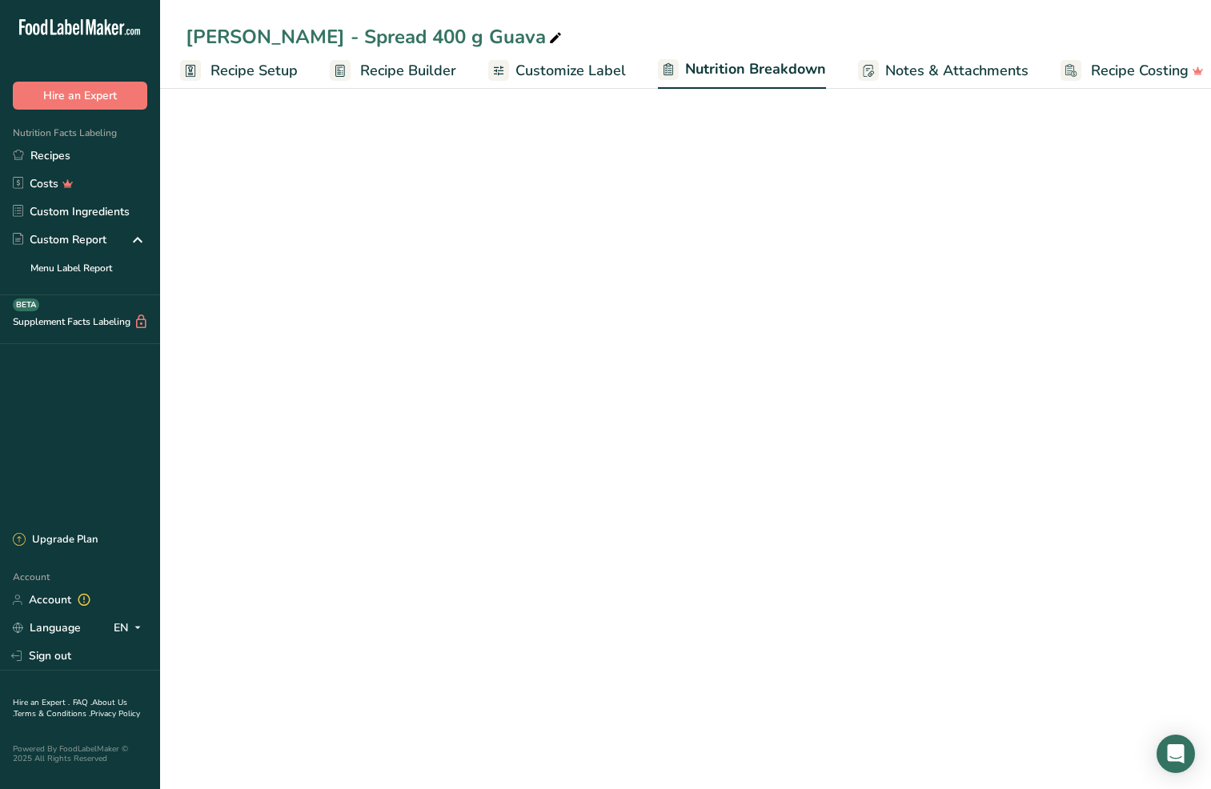
scroll to position [0, 23]
select select "Calories"
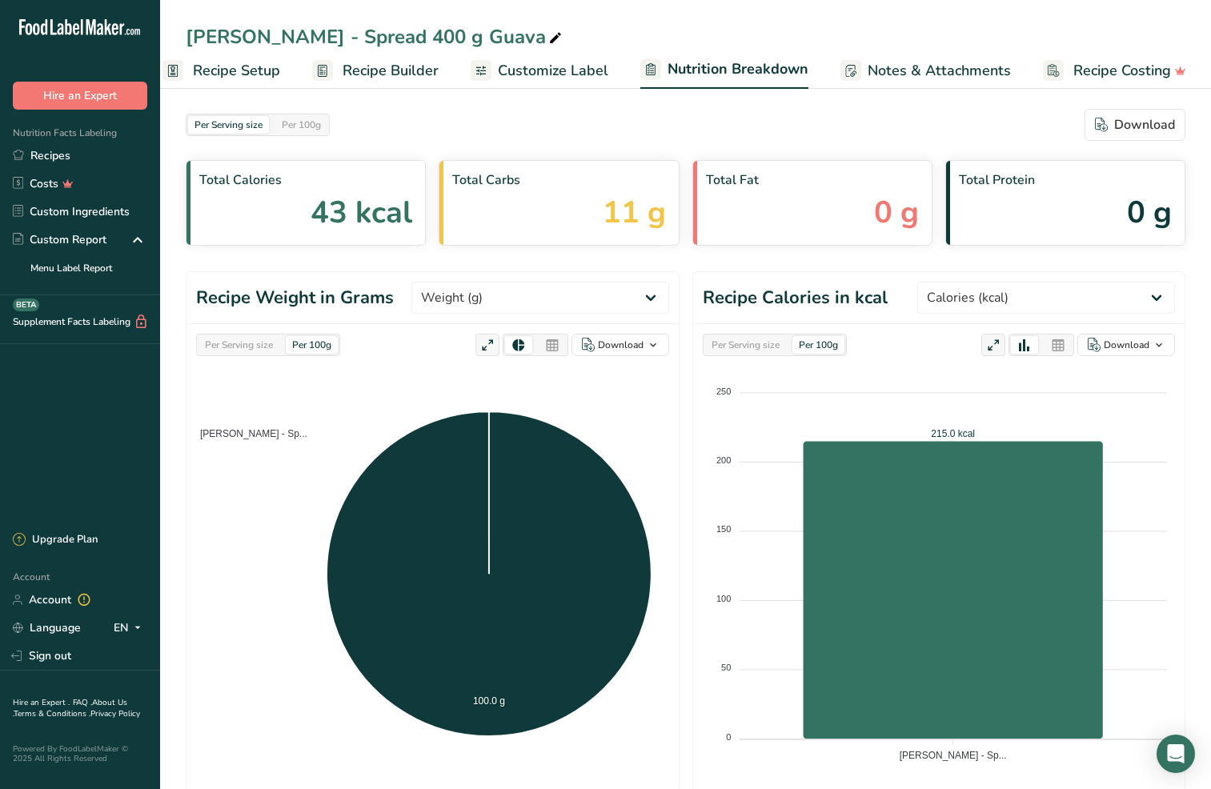
click at [252, 340] on div "Per Serving size" at bounding box center [239, 345] width 81 height 18
click at [733, 339] on div "Per Serving size" at bounding box center [745, 345] width 81 height 18
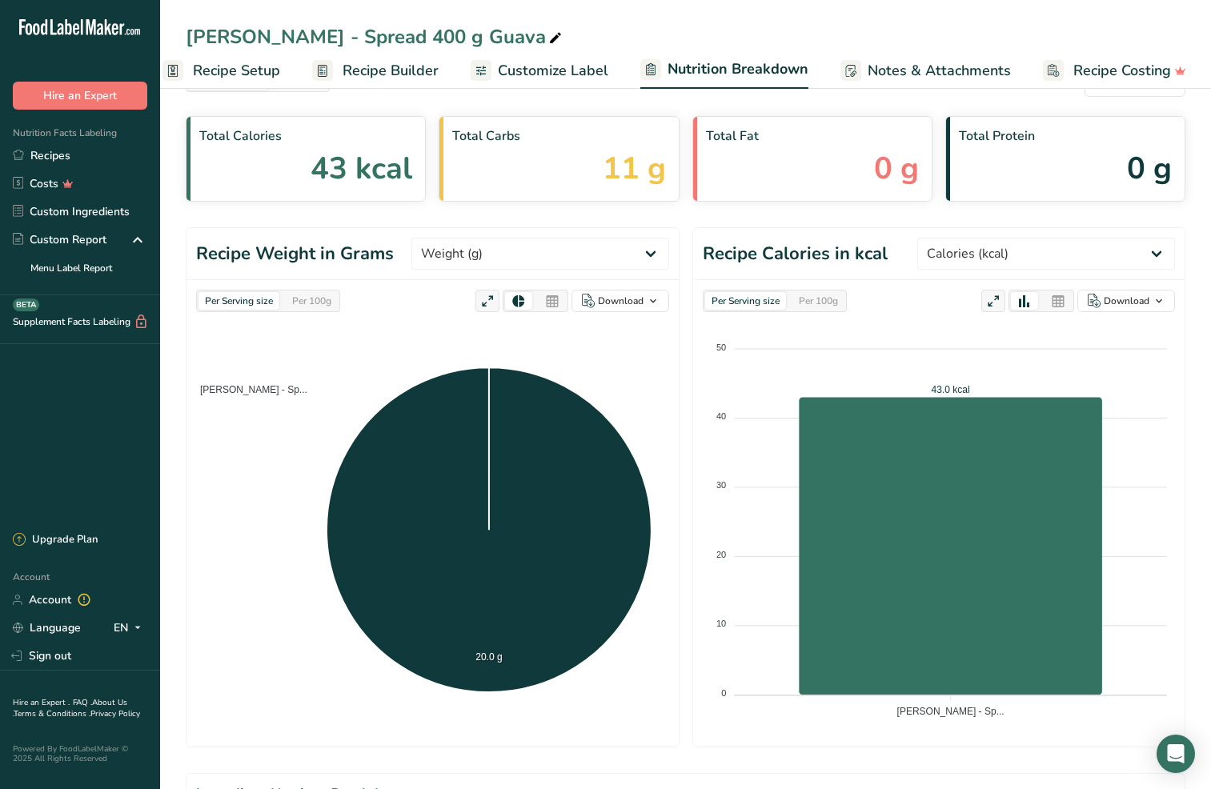
scroll to position [0, 0]
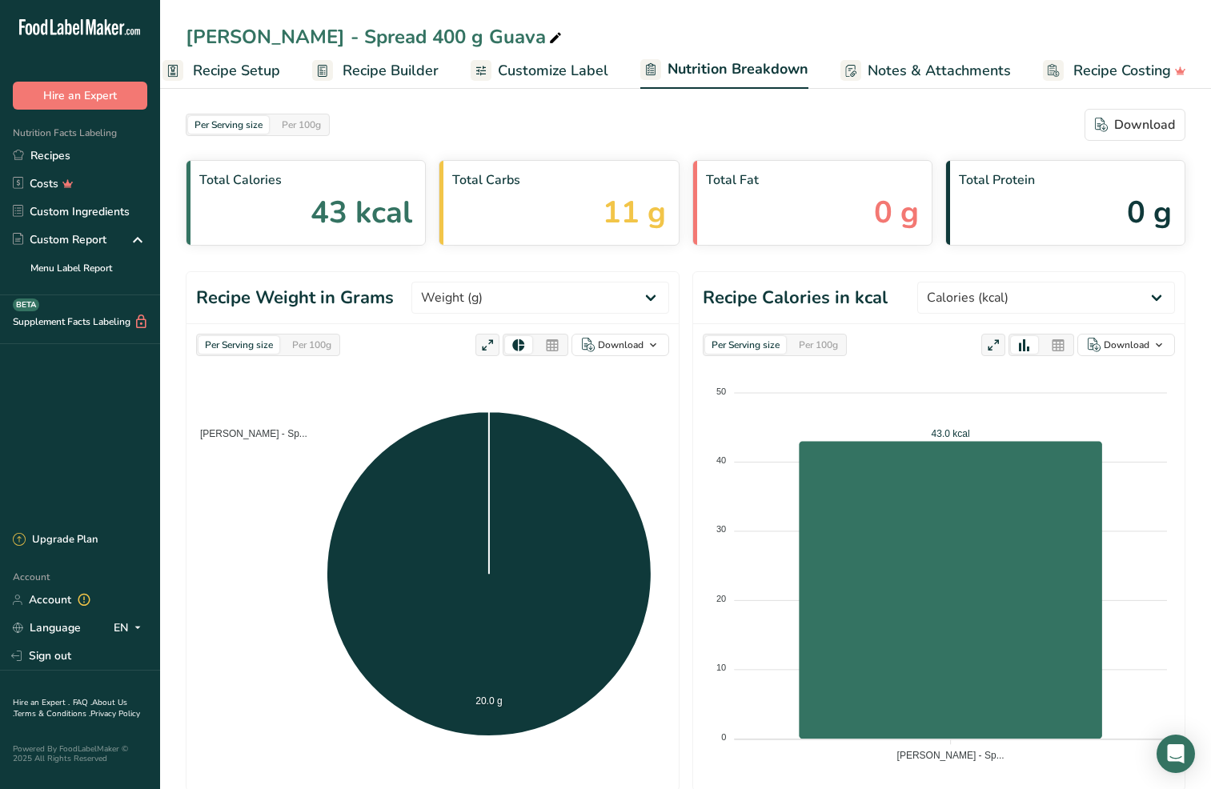
click at [253, 73] on span "Recipe Setup" at bounding box center [236, 71] width 87 height 22
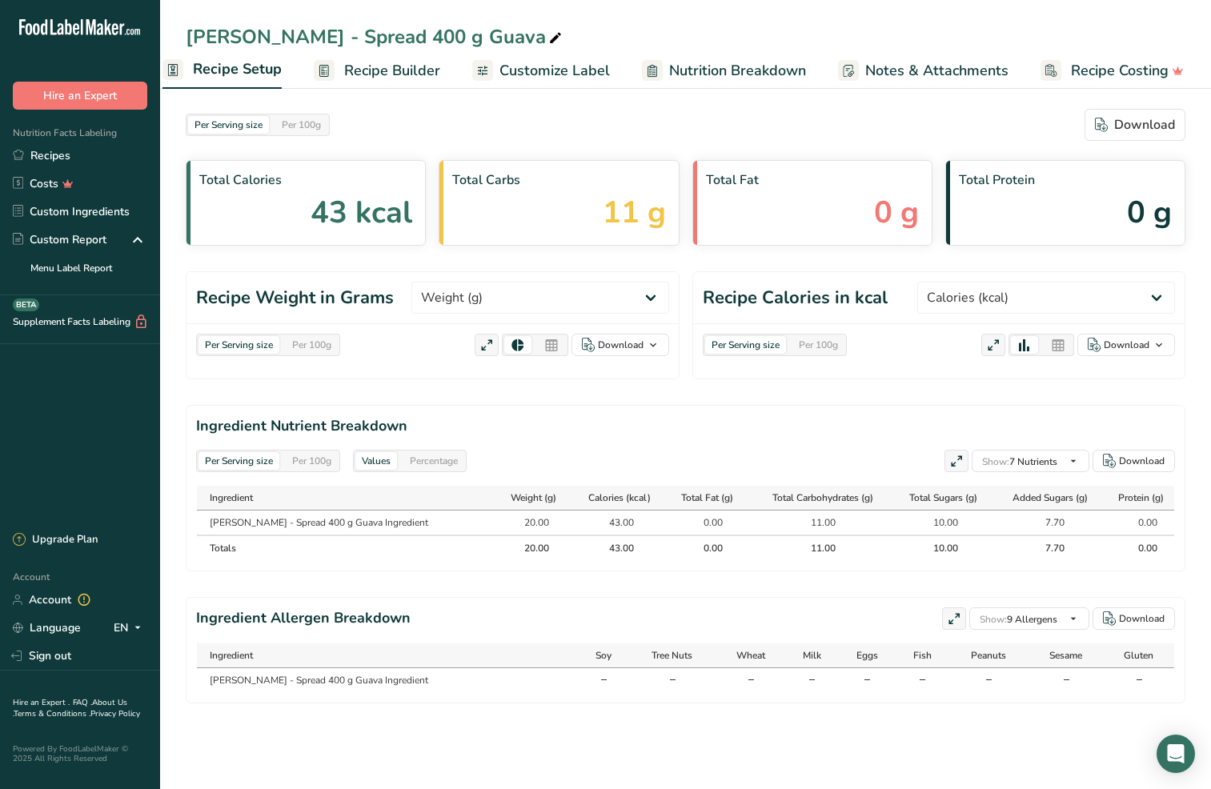
scroll to position [0, 6]
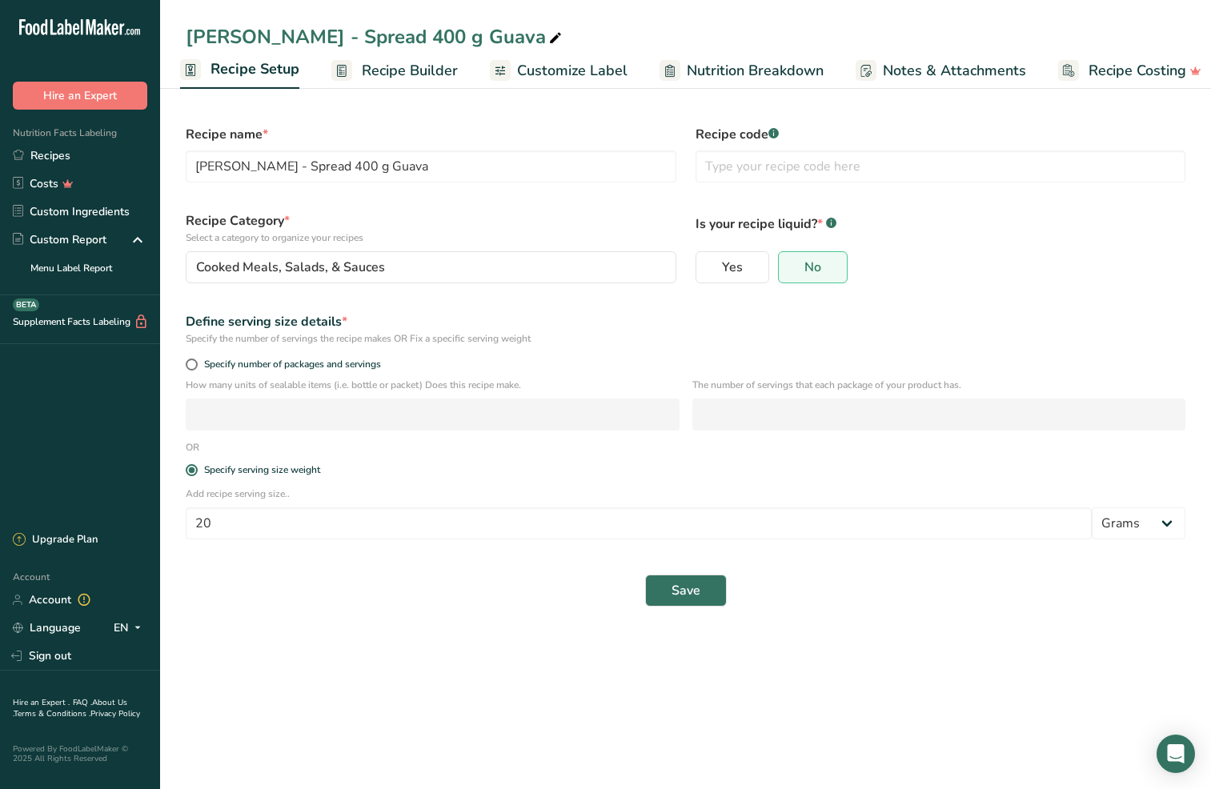
click at [394, 73] on span "Recipe Builder" at bounding box center [410, 71] width 96 height 22
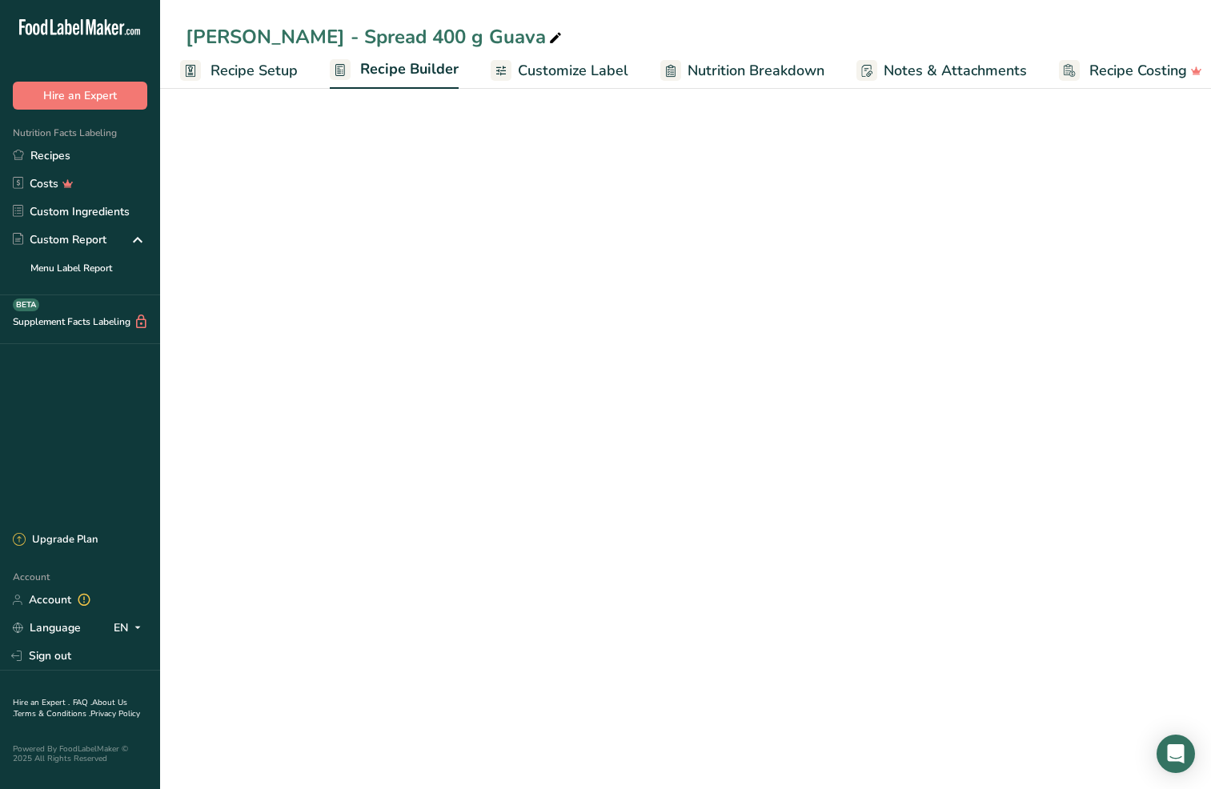
scroll to position [0, 22]
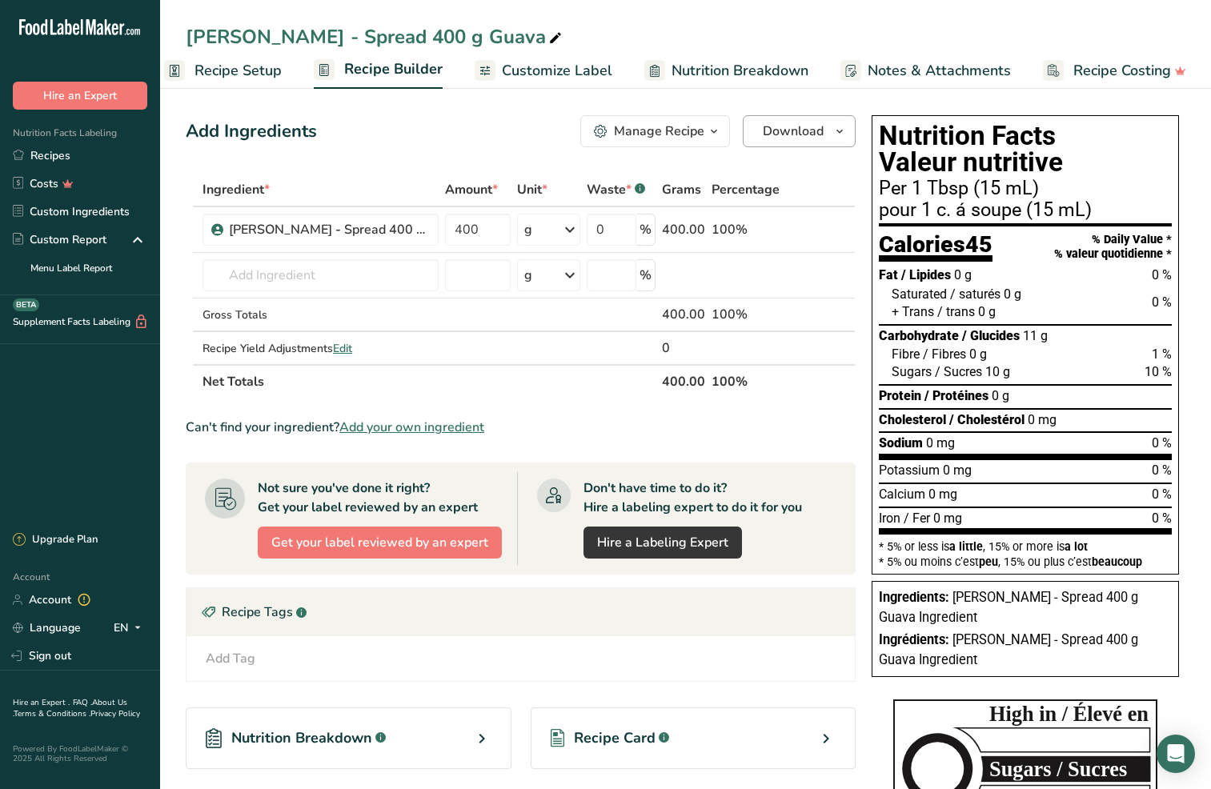
click at [813, 135] on span "Download" at bounding box center [793, 131] width 61 height 19
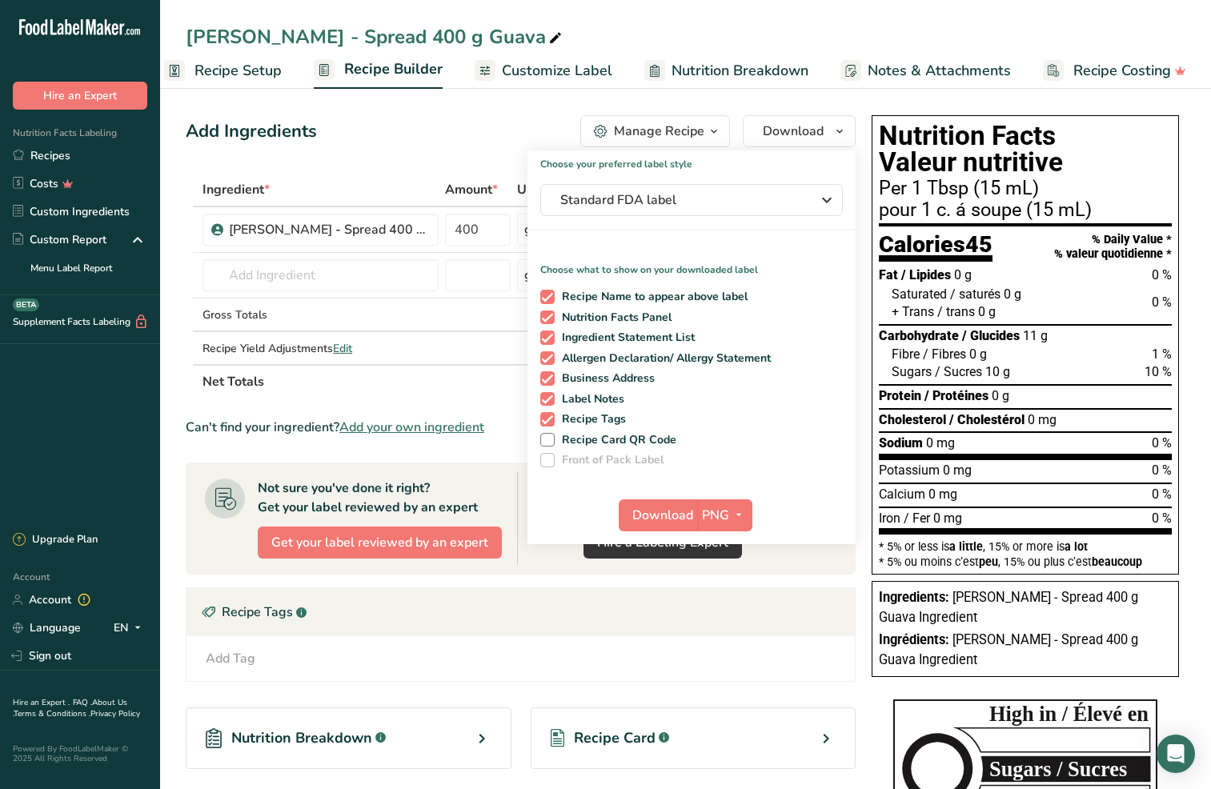
click at [431, 142] on div "Add Ingredients Manage Recipe Delete Recipe Duplicate Recipe Scale Recipe Save …" at bounding box center [521, 131] width 670 height 32
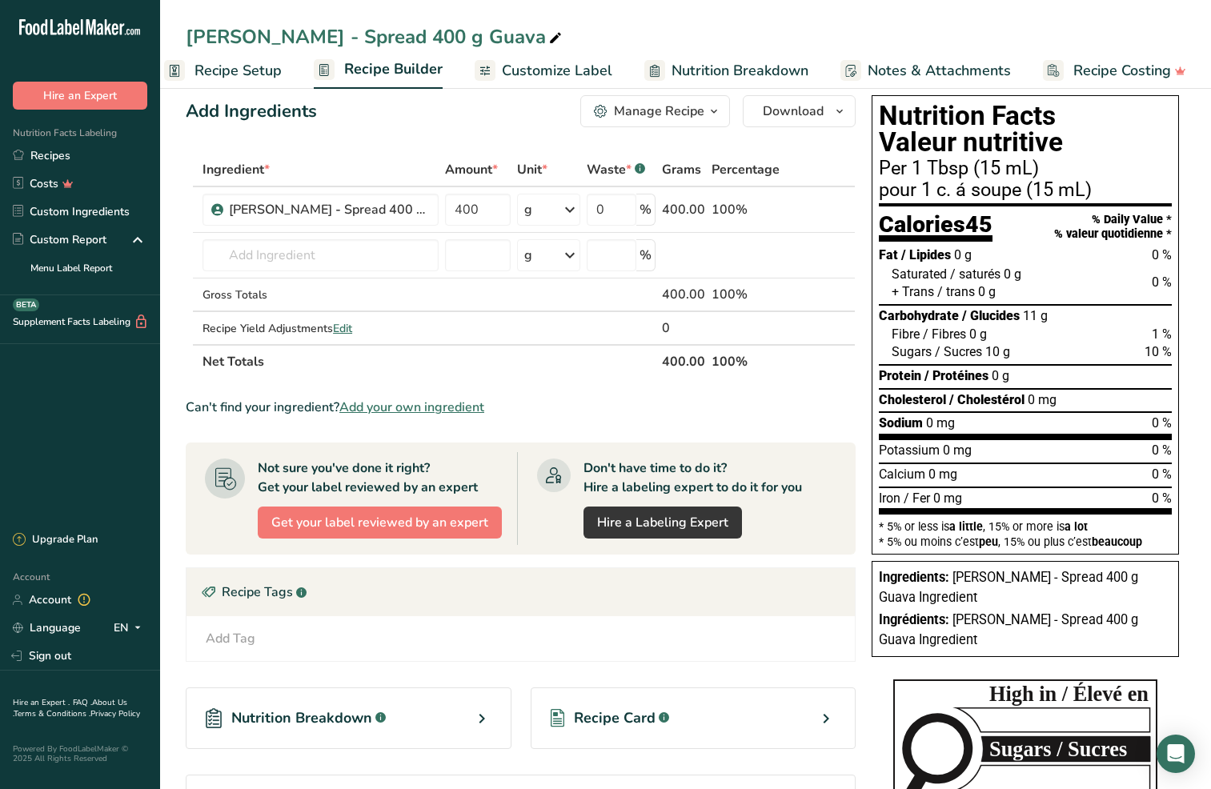
scroll to position [0, 0]
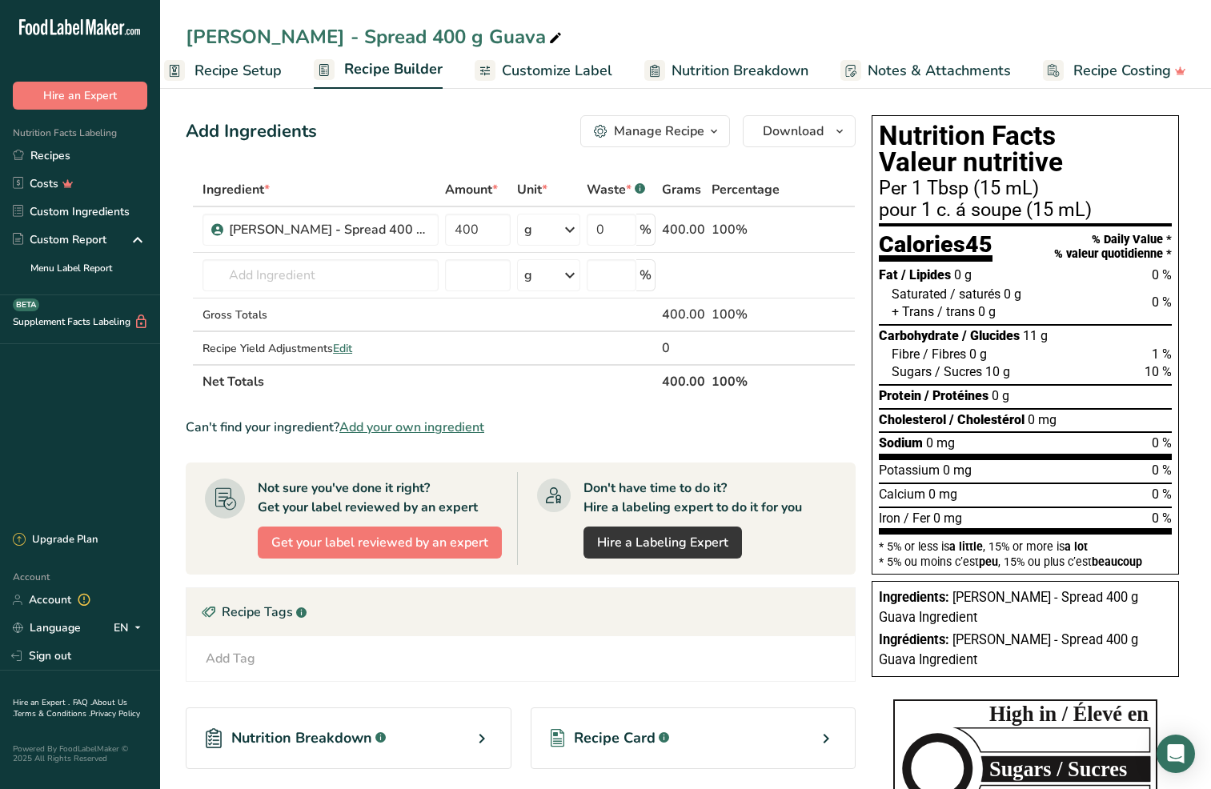
click at [943, 67] on span "Notes & Attachments" at bounding box center [939, 71] width 143 height 22
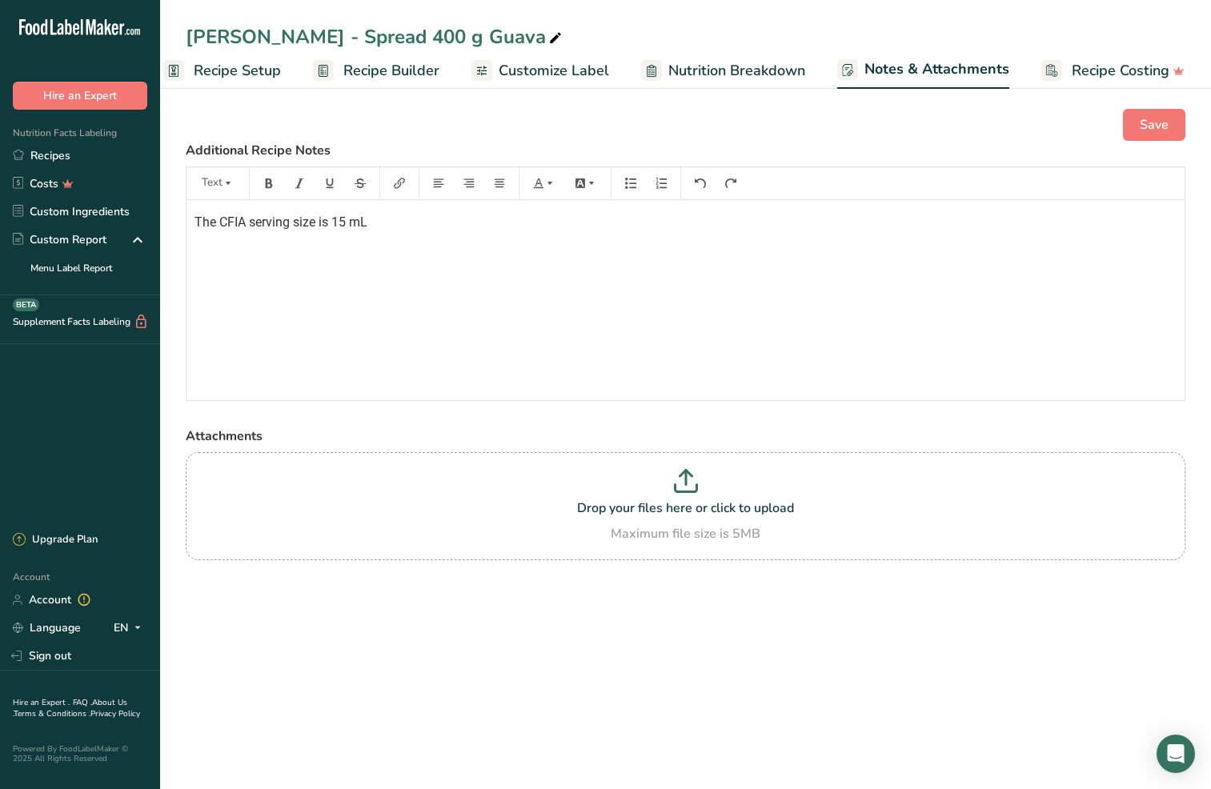
click at [318, 223] on span "The CFIA serving size is 15 mL" at bounding box center [281, 222] width 173 height 15
click at [381, 226] on span "The CFIA serving size for is 15 mL" at bounding box center [292, 222] width 195 height 15
click at [396, 224] on span "NFT is based on the CFIA standard of" at bounding box center [300, 222] width 211 height 15
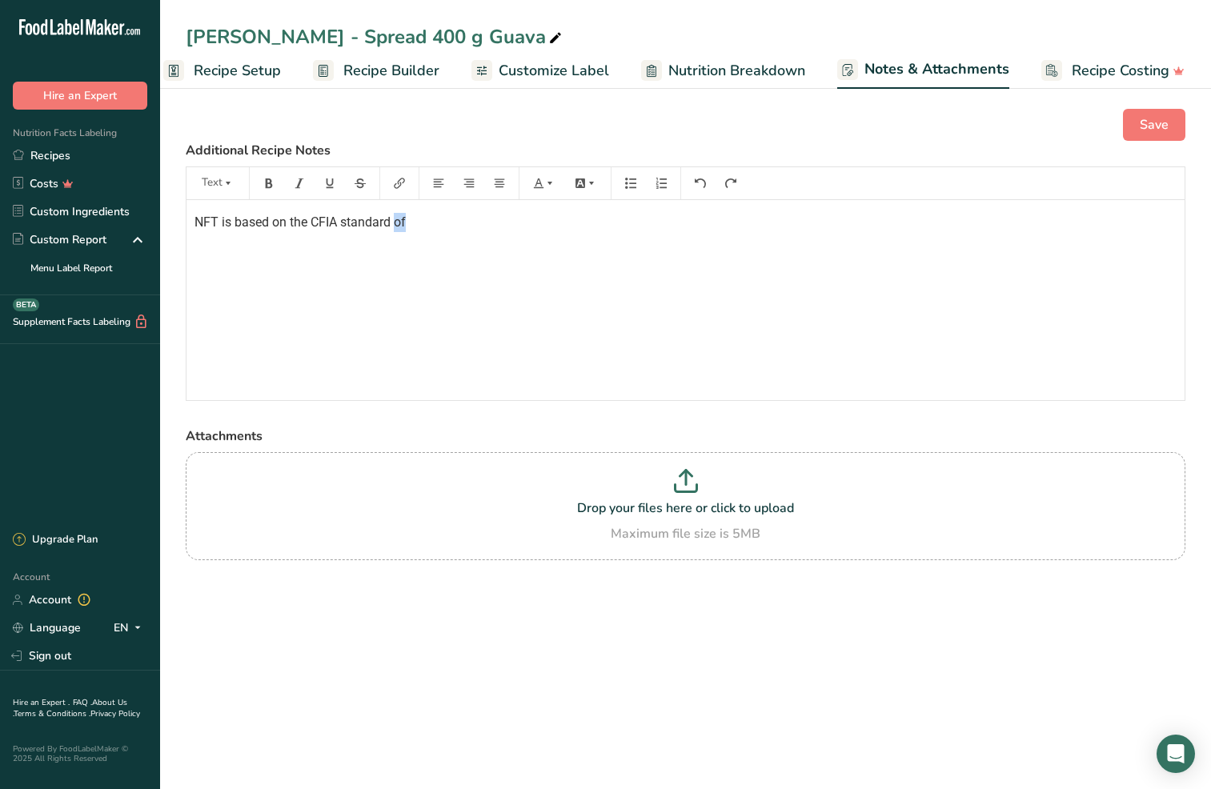
click at [396, 224] on span "NFT is based on the CFIA standard of" at bounding box center [300, 222] width 211 height 15
click at [343, 223] on span "NFT is based on the CFIA standard of" at bounding box center [300, 222] width 211 height 15
click at [524, 220] on p "NFT is based on the CFIA serving size standard of" at bounding box center [686, 222] width 982 height 19
click at [1166, 122] on span "Save" at bounding box center [1154, 124] width 29 height 19
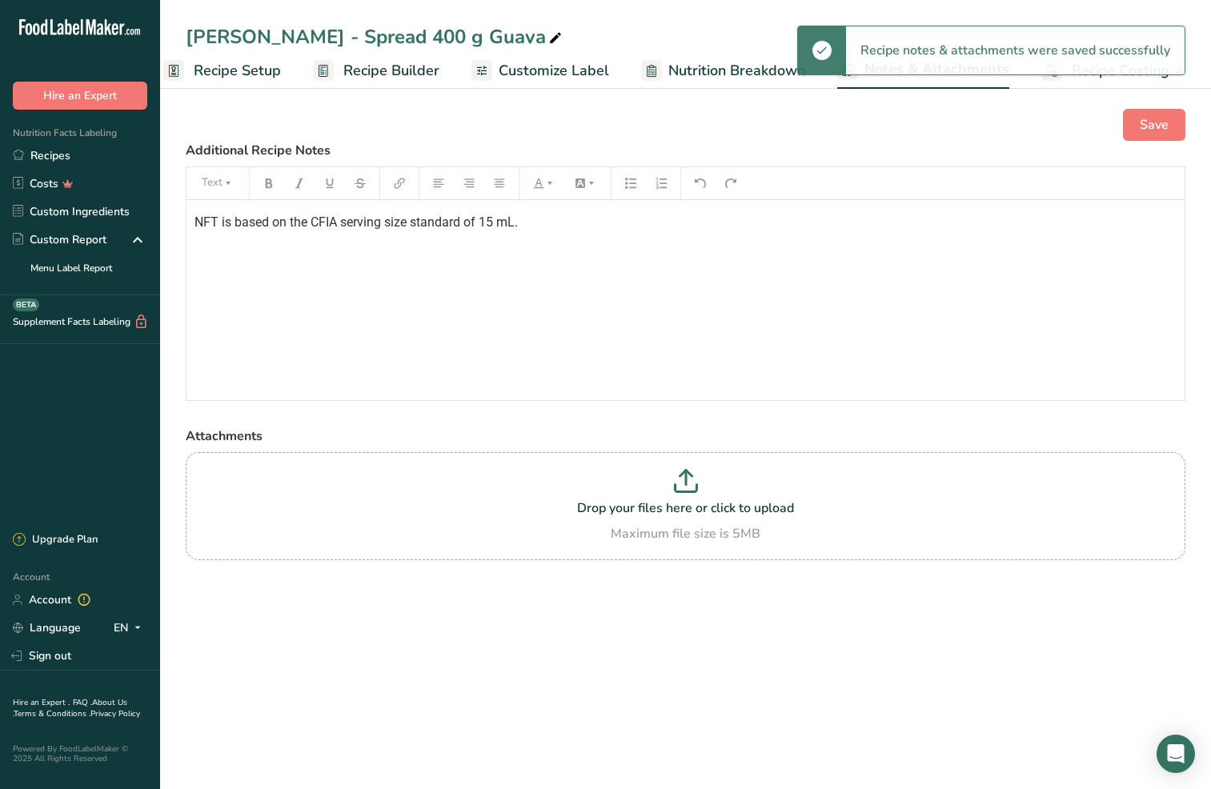
click at [520, 67] on span "Customize Label" at bounding box center [554, 71] width 110 height 22
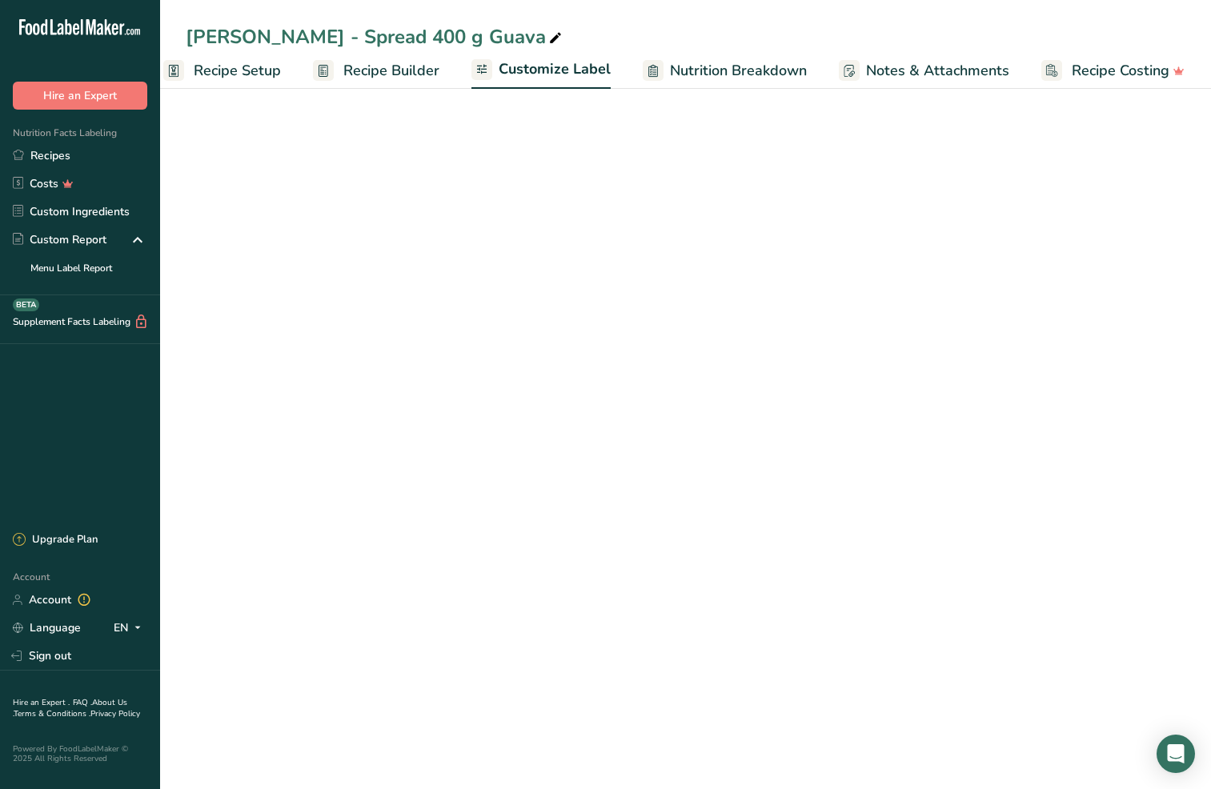
scroll to position [0, 22]
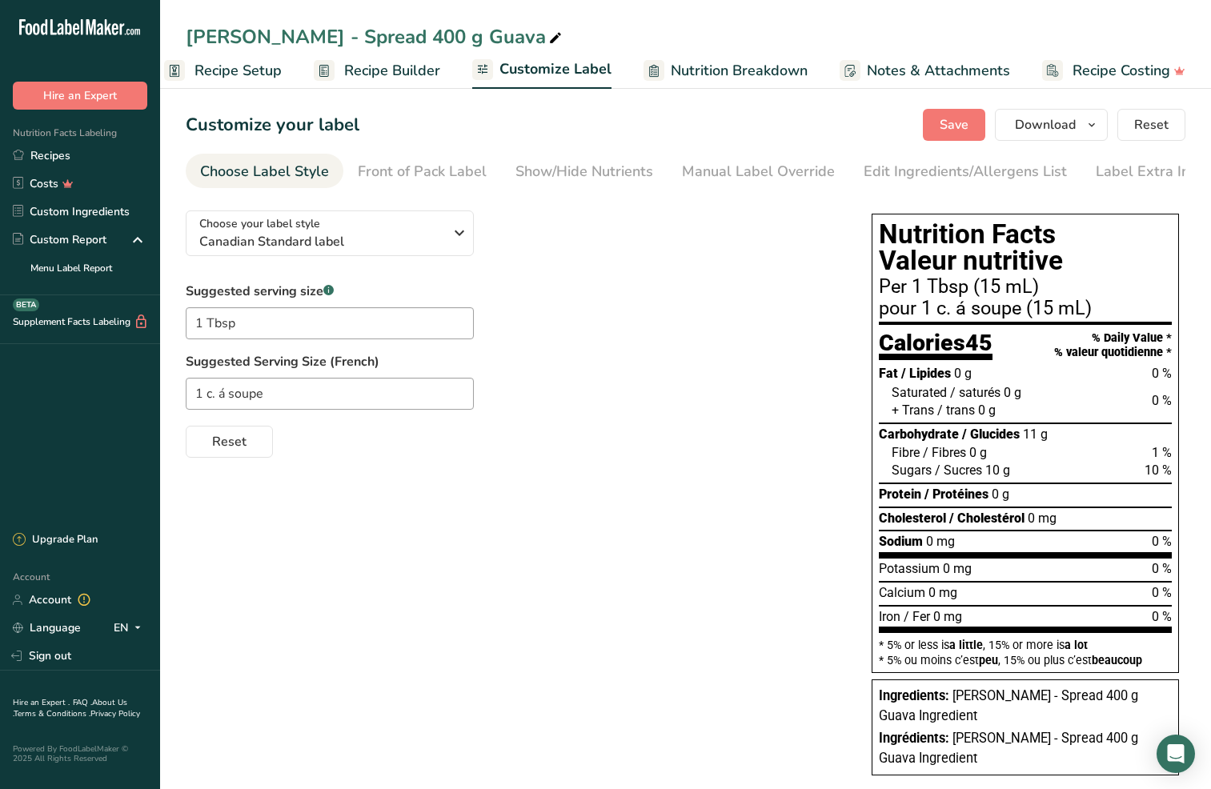
click at [262, 73] on span "Recipe Setup" at bounding box center [238, 71] width 87 height 22
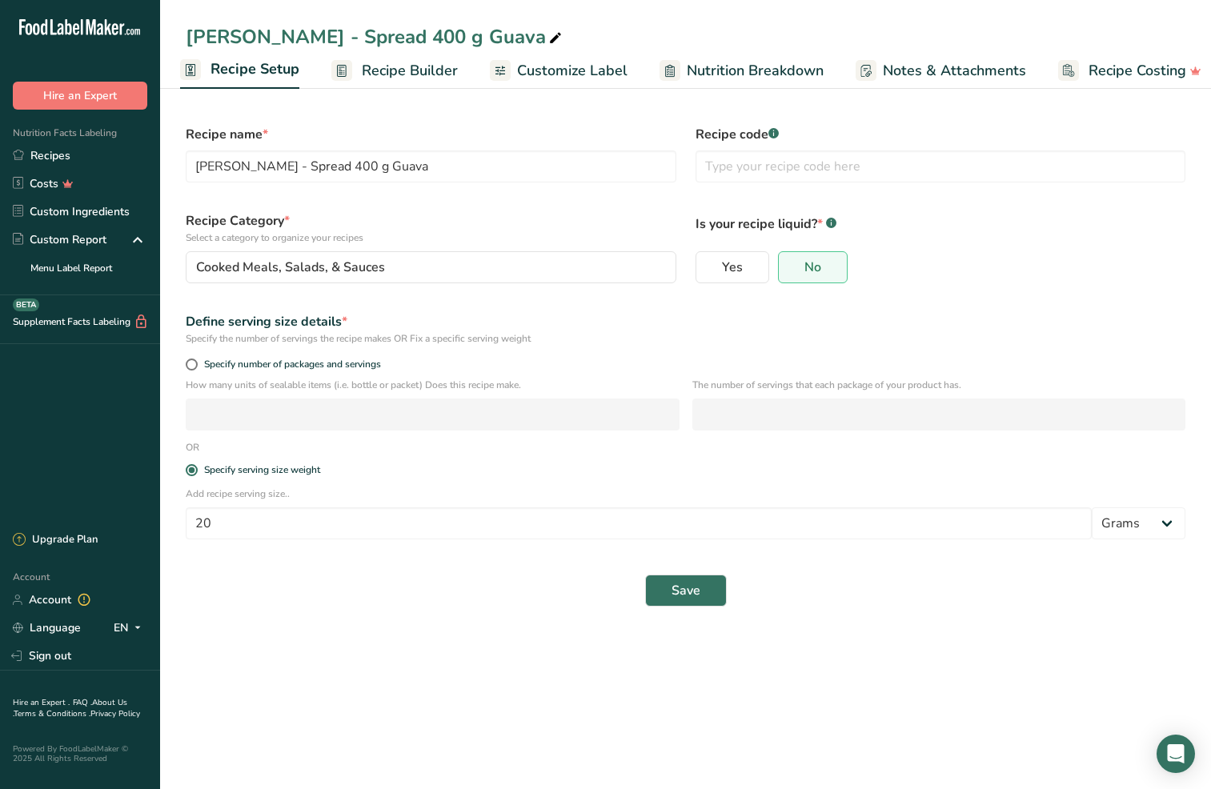
click at [383, 66] on span "Recipe Builder" at bounding box center [410, 71] width 96 height 22
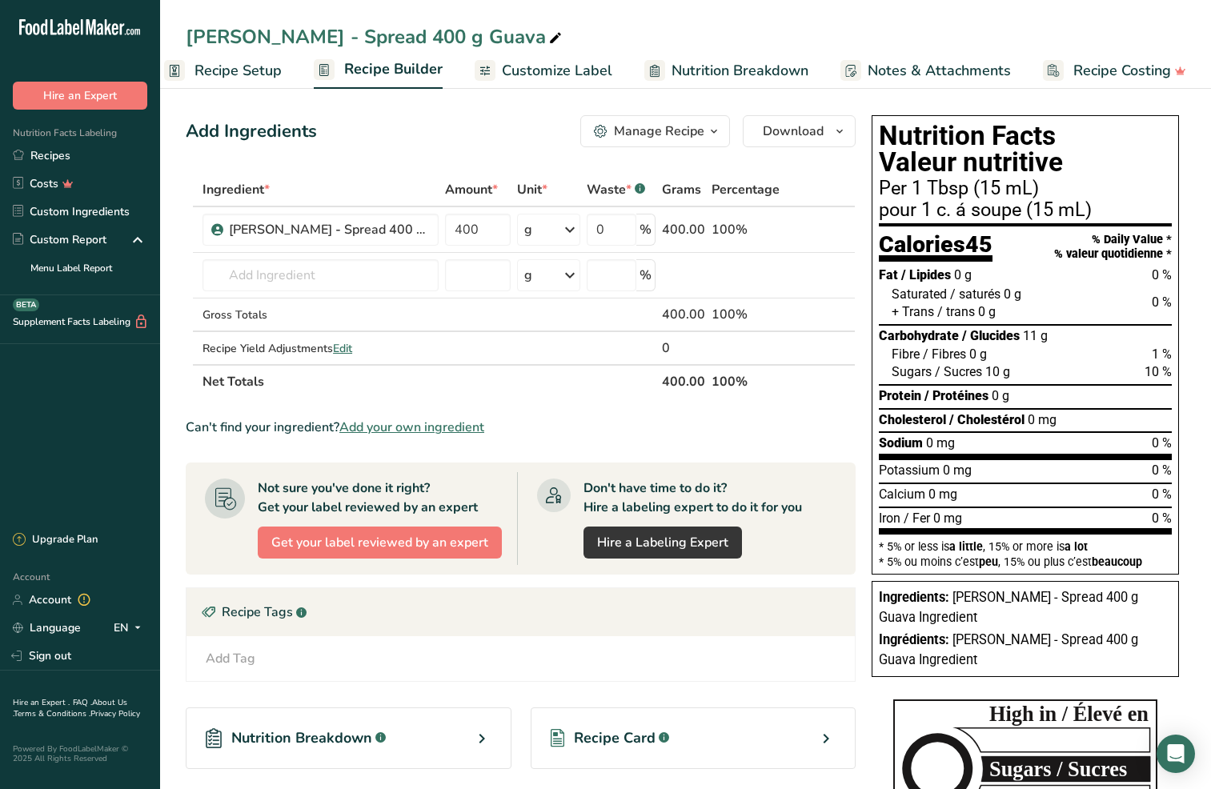
click at [202, 74] on span "Recipe Setup" at bounding box center [238, 71] width 87 height 22
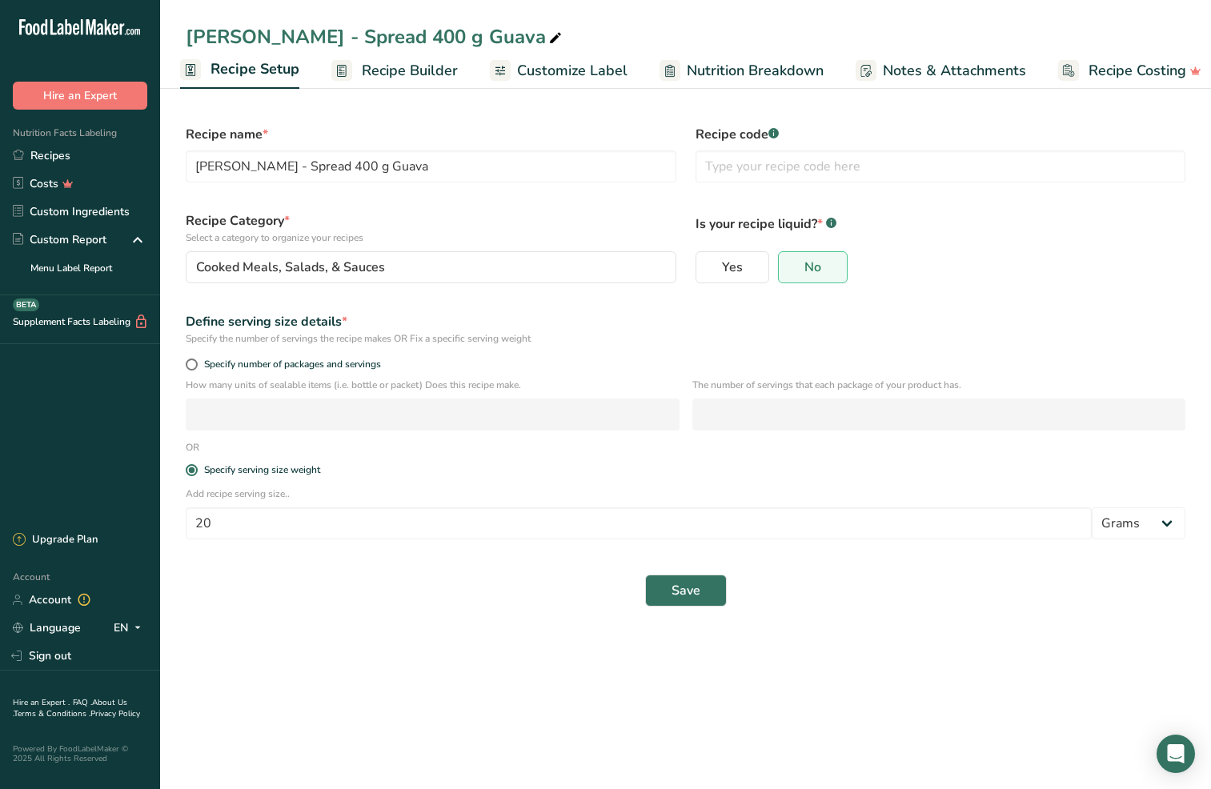
click at [715, 66] on span "Nutrition Breakdown" at bounding box center [755, 71] width 137 height 22
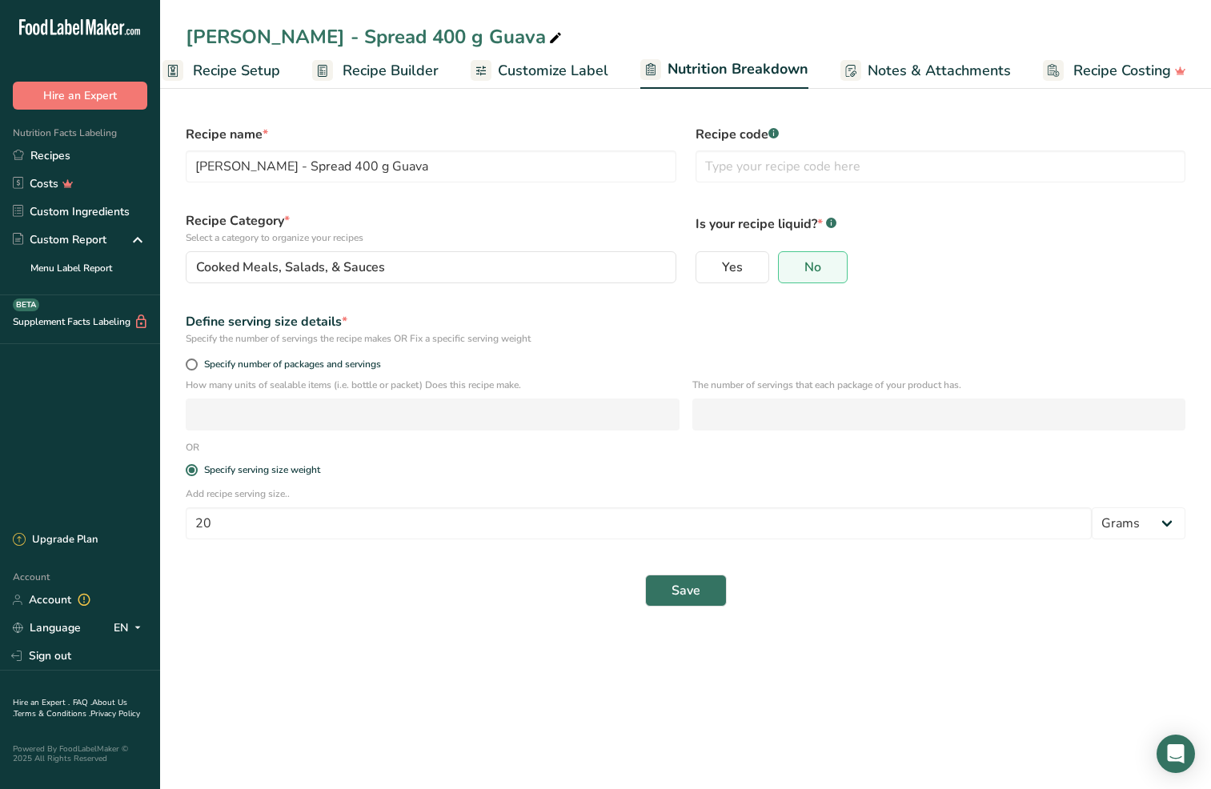
select select "Calories"
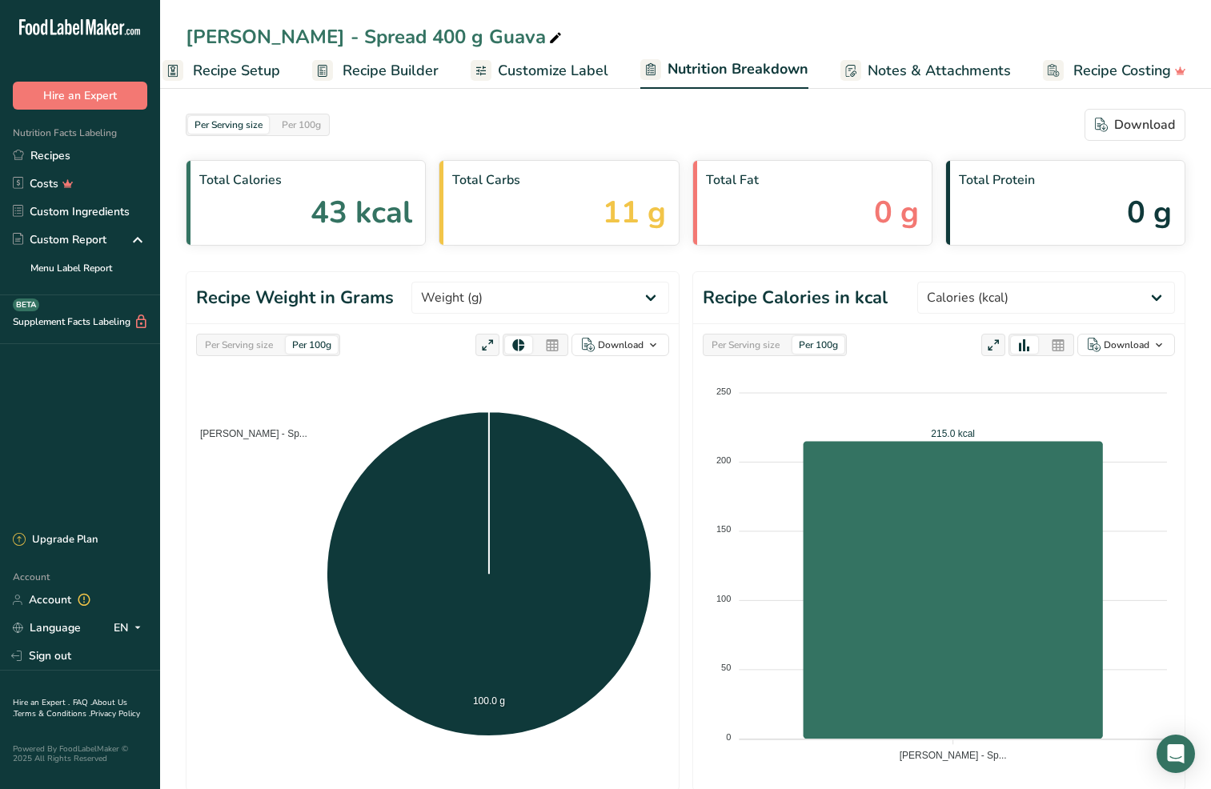
click at [238, 344] on div "Per Serving size" at bounding box center [239, 345] width 81 height 18
click at [720, 351] on div "Per Serving size" at bounding box center [745, 345] width 81 height 18
click at [1193, 423] on div "Per Serving size Per 100g Download Total Calories 43 kcal Total Carbs 11 g Tota…" at bounding box center [685, 625] width 1051 height 1084
click at [717, 699] on icon "50 50 40 40 30 30 20 20 10 10 0 0 43.0 kcal Baldoni - Sp... Baldoni - Sp..." at bounding box center [939, 569] width 472 height 400
click at [644, 738] on icon "Baldoni - Sp... 20.0 g" at bounding box center [432, 576] width 473 height 346
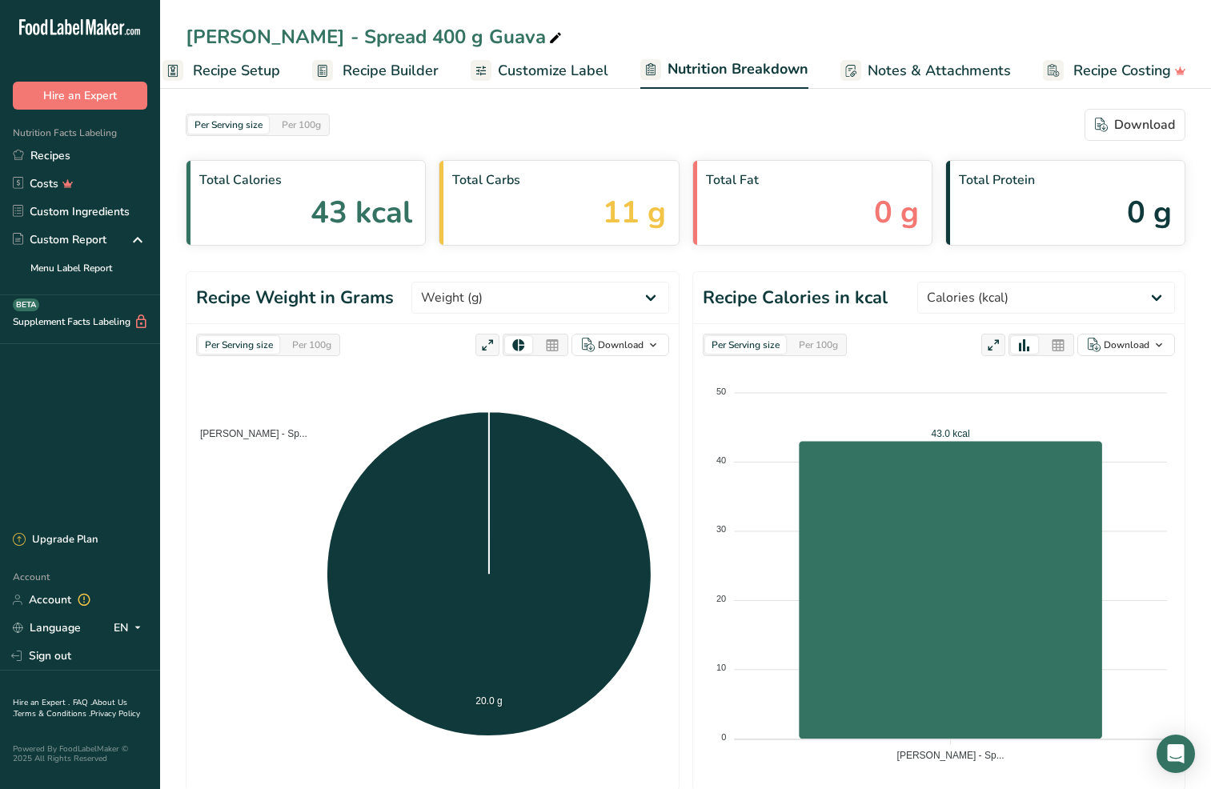
click at [546, 70] on span "Customize Label" at bounding box center [553, 71] width 110 height 22
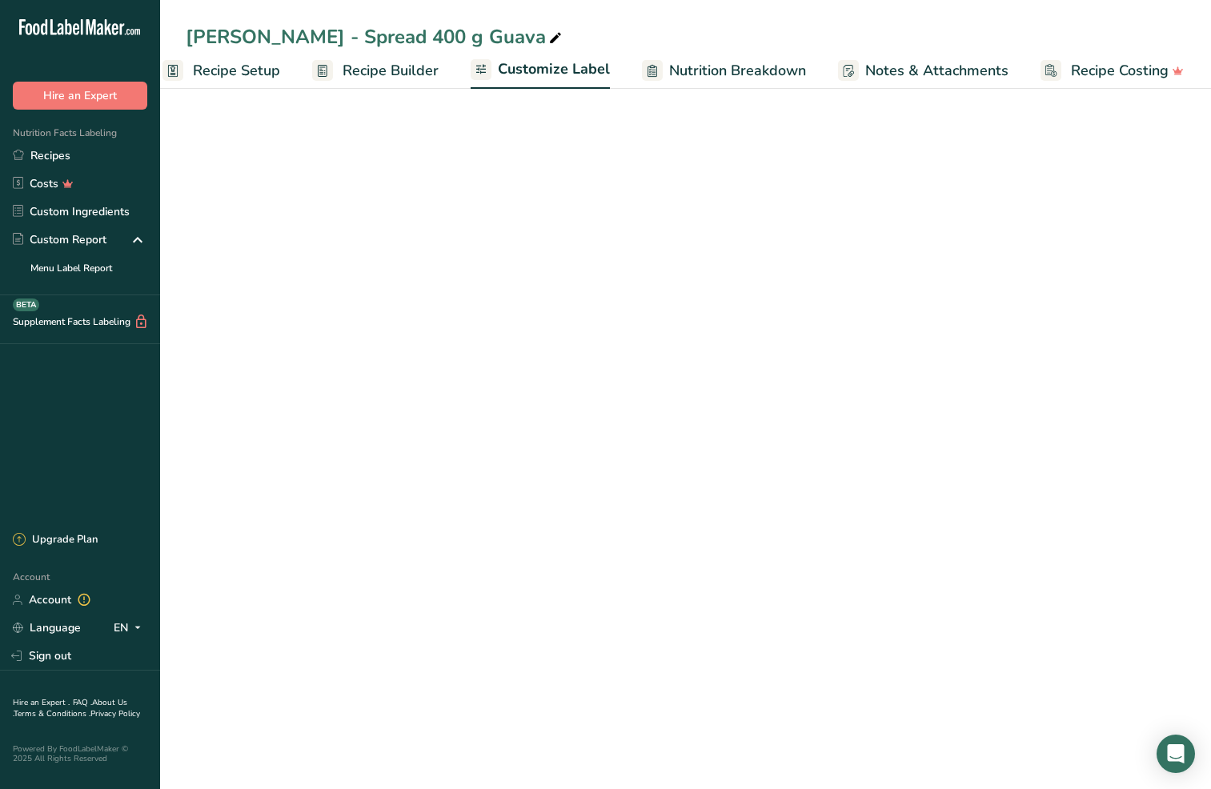
scroll to position [0, 22]
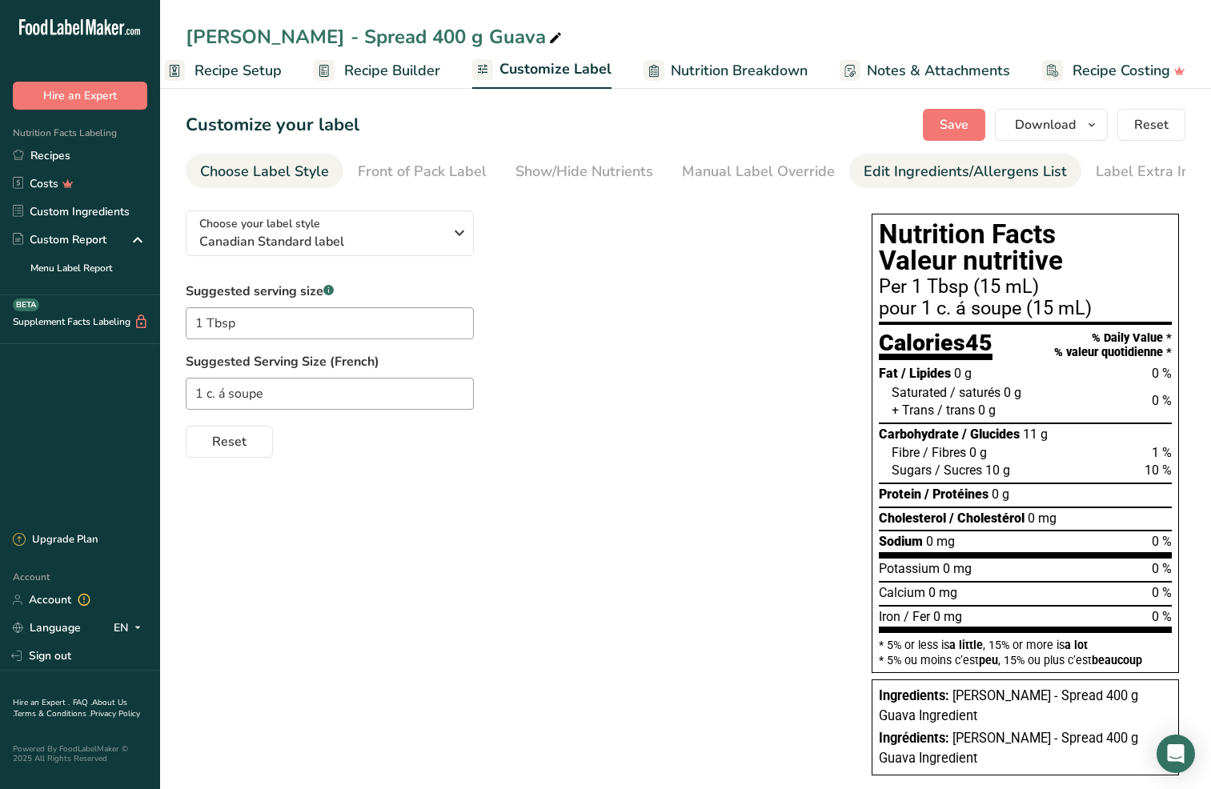
click at [913, 178] on div "Edit Ingredients/Allergens List" at bounding box center [965, 172] width 203 height 22
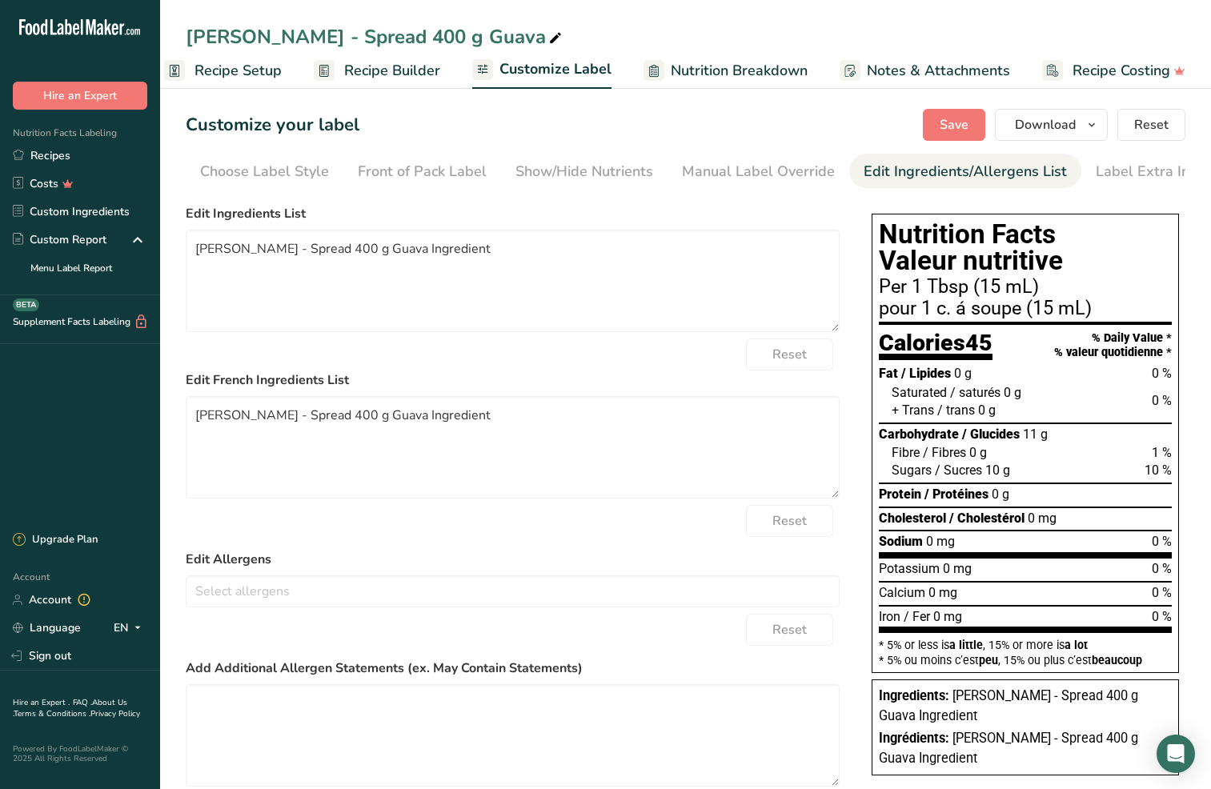
scroll to position [0, 16]
click at [1094, 179] on div "Label Extra Info" at bounding box center [1133, 172] width 106 height 22
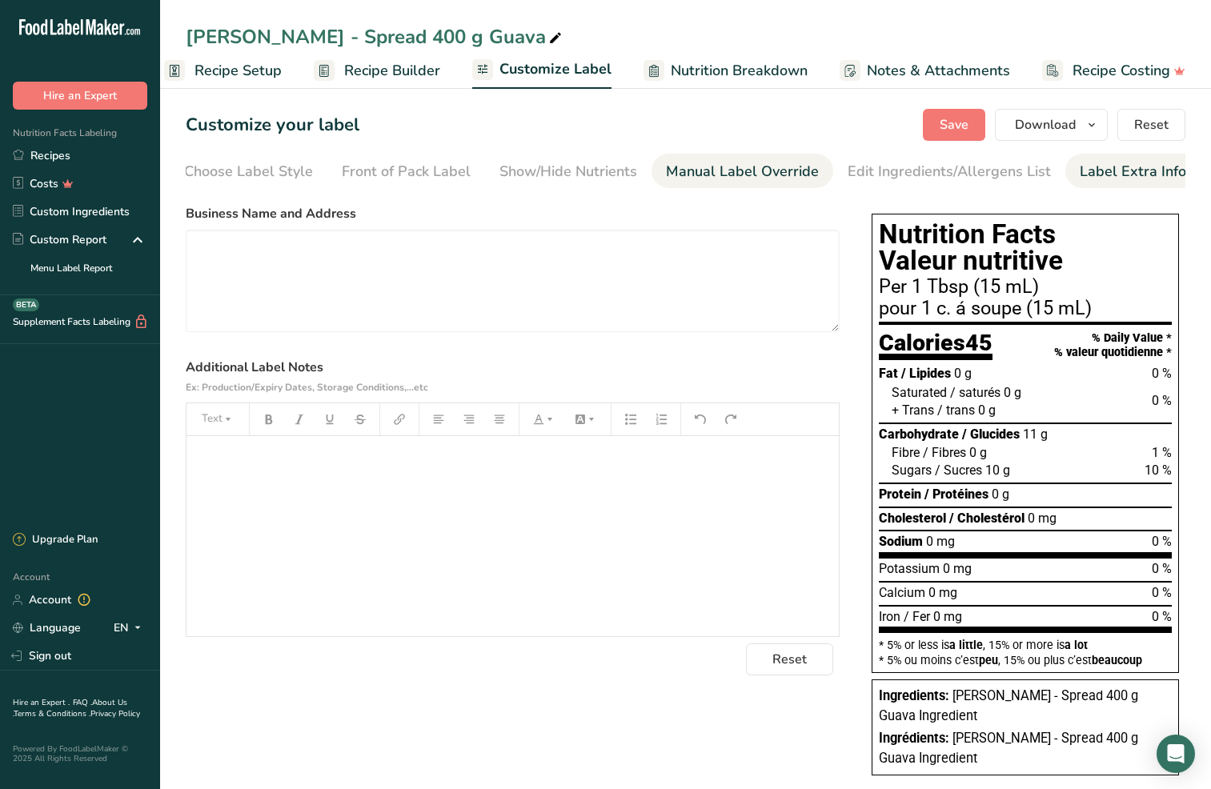
click at [761, 175] on div "Manual Label Override" at bounding box center [742, 172] width 153 height 22
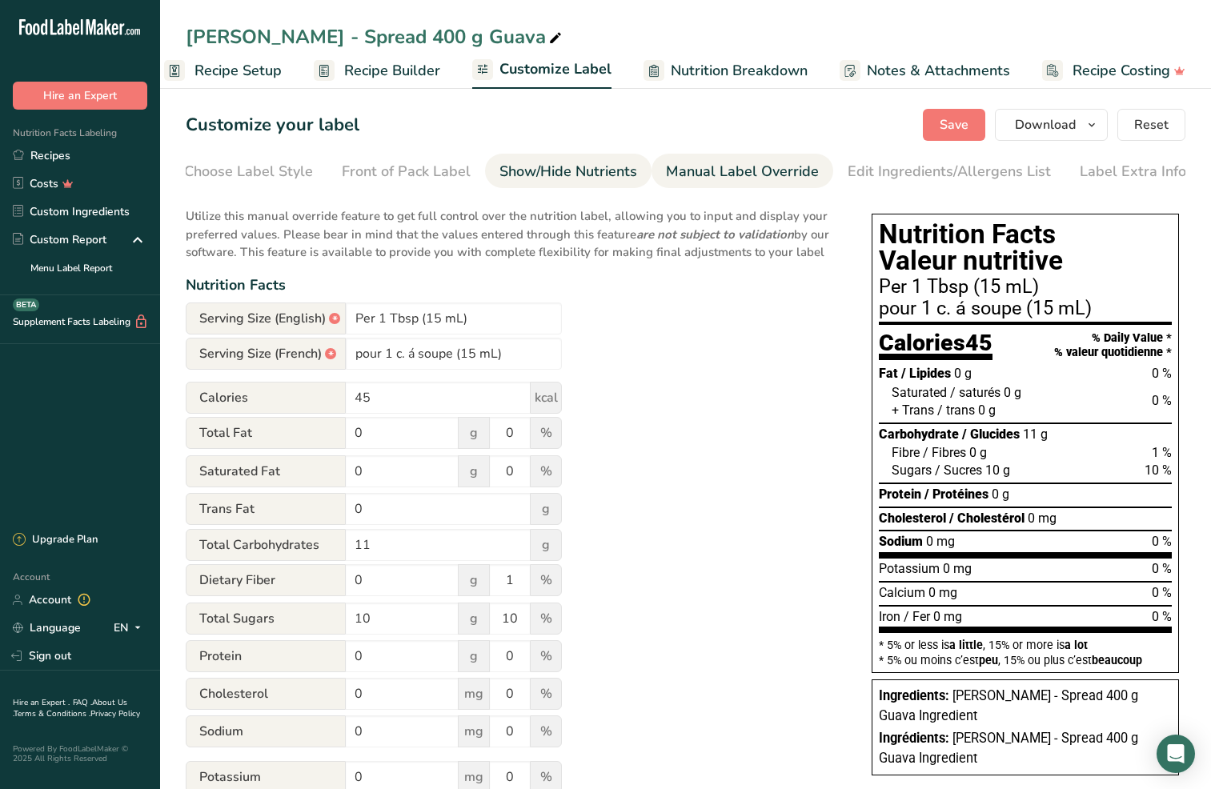
click at [544, 175] on div "Show/Hide Nutrients" at bounding box center [569, 172] width 138 height 22
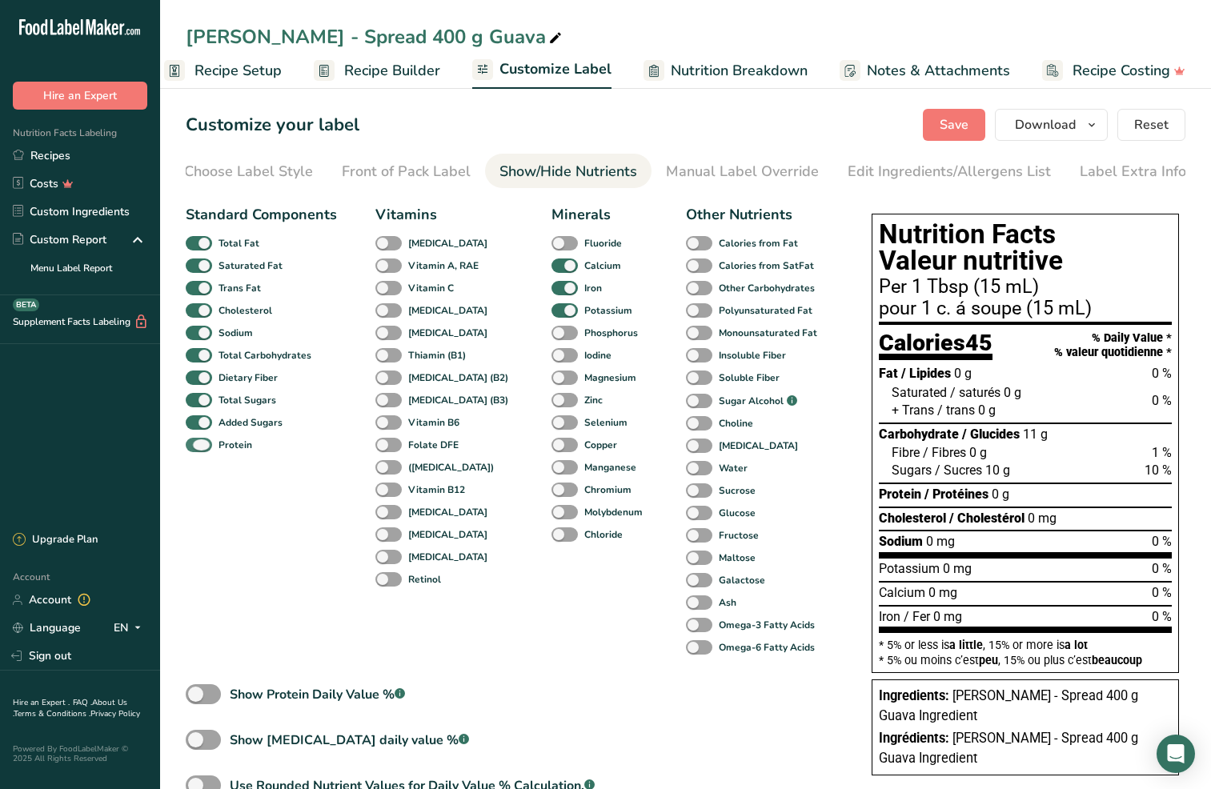
click at [201, 447] on span at bounding box center [199, 445] width 26 height 15
click at [196, 447] on input "Protein" at bounding box center [191, 444] width 10 height 10
checkbox input "false"
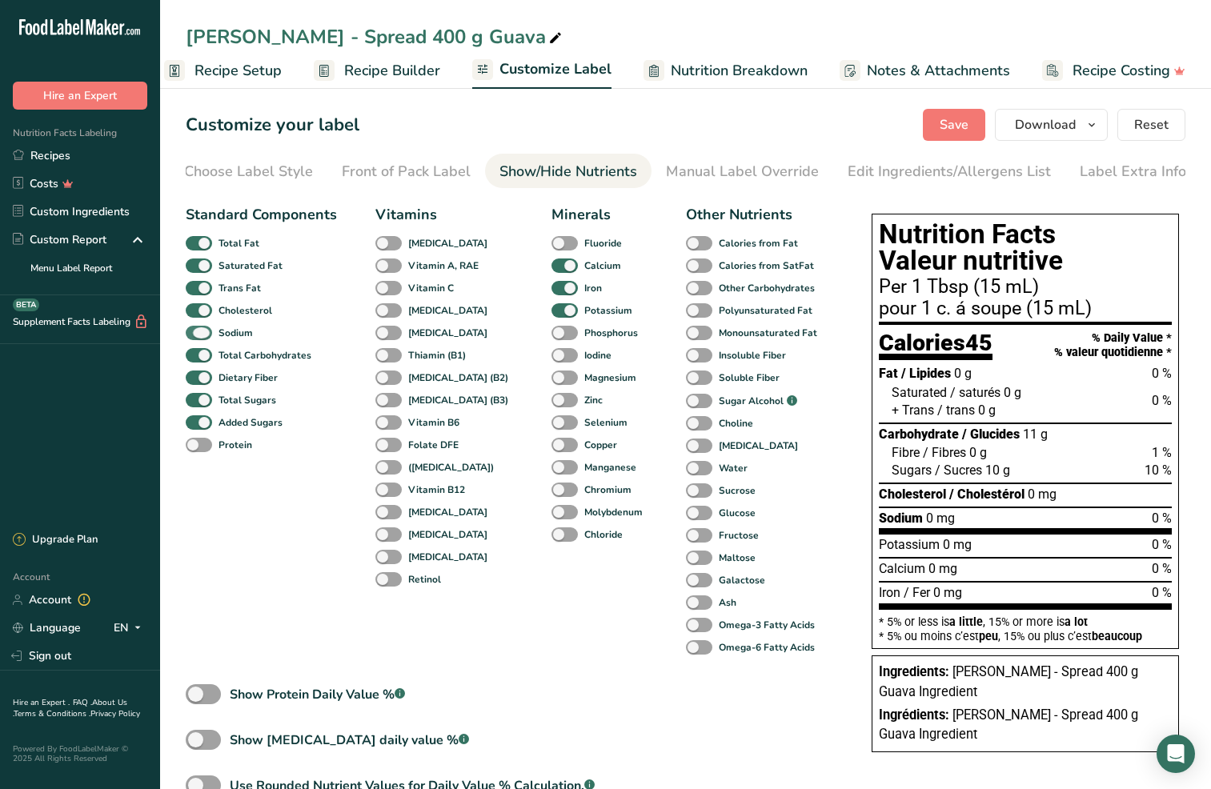
click at [208, 337] on span at bounding box center [199, 333] width 26 height 15
click at [196, 337] on input "Sodium" at bounding box center [191, 332] width 10 height 10
checkbox input "false"
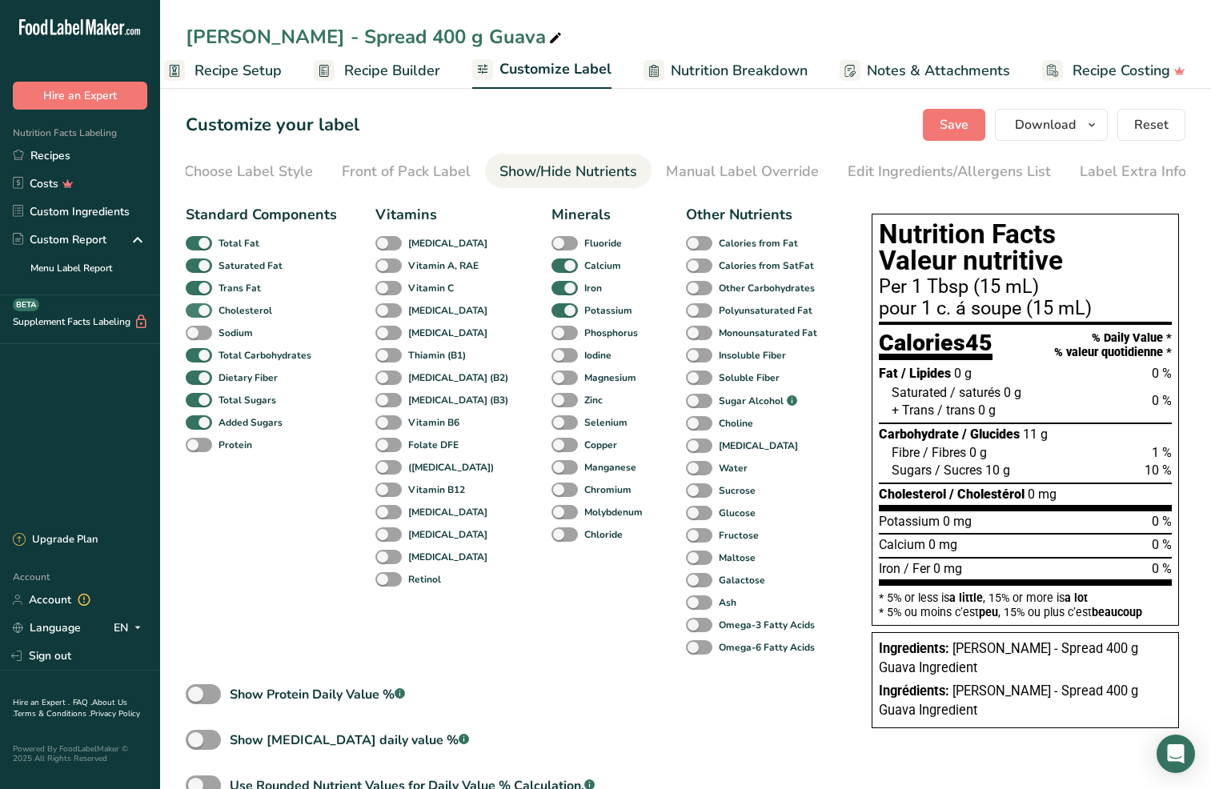
click at [204, 311] on span at bounding box center [199, 310] width 26 height 15
click at [196, 311] on input "Cholesterol" at bounding box center [191, 310] width 10 height 10
checkbox input "false"
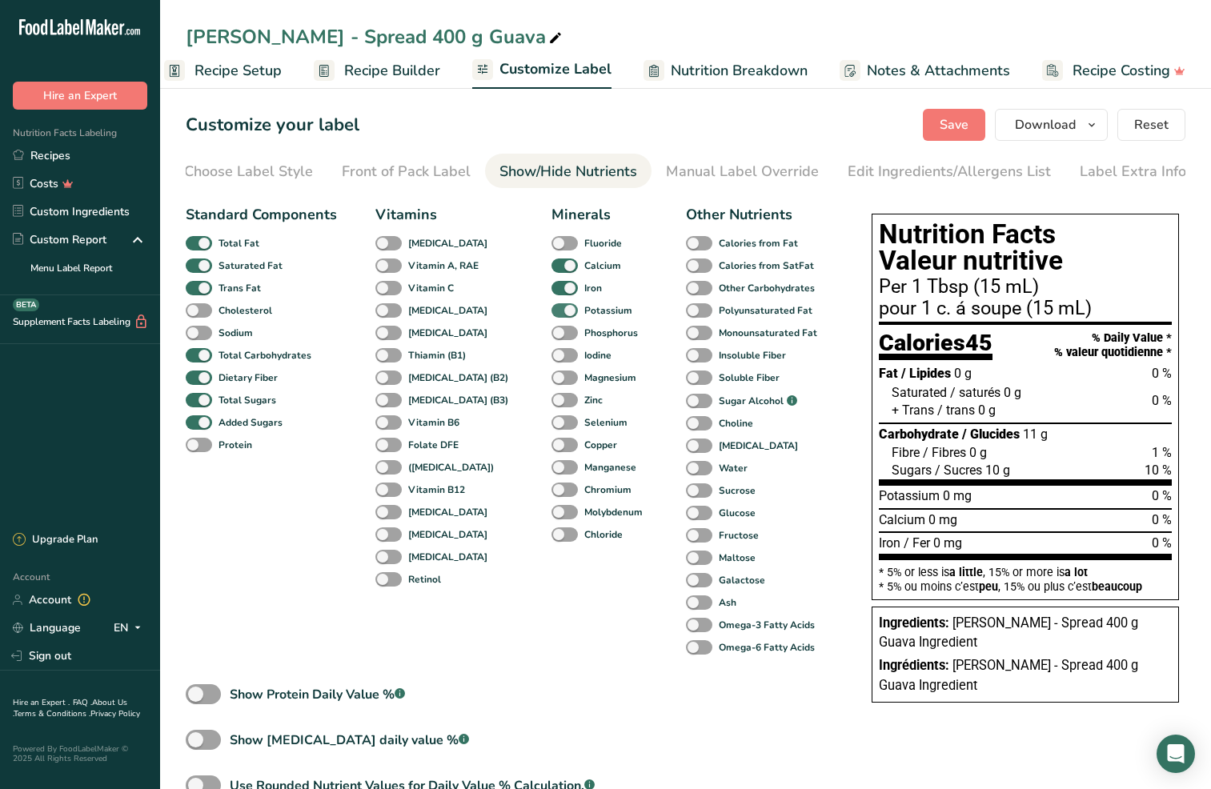
click at [552, 312] on span at bounding box center [565, 310] width 26 height 15
click at [552, 312] on input "Potassium" at bounding box center [557, 310] width 10 height 10
checkbox input "false"
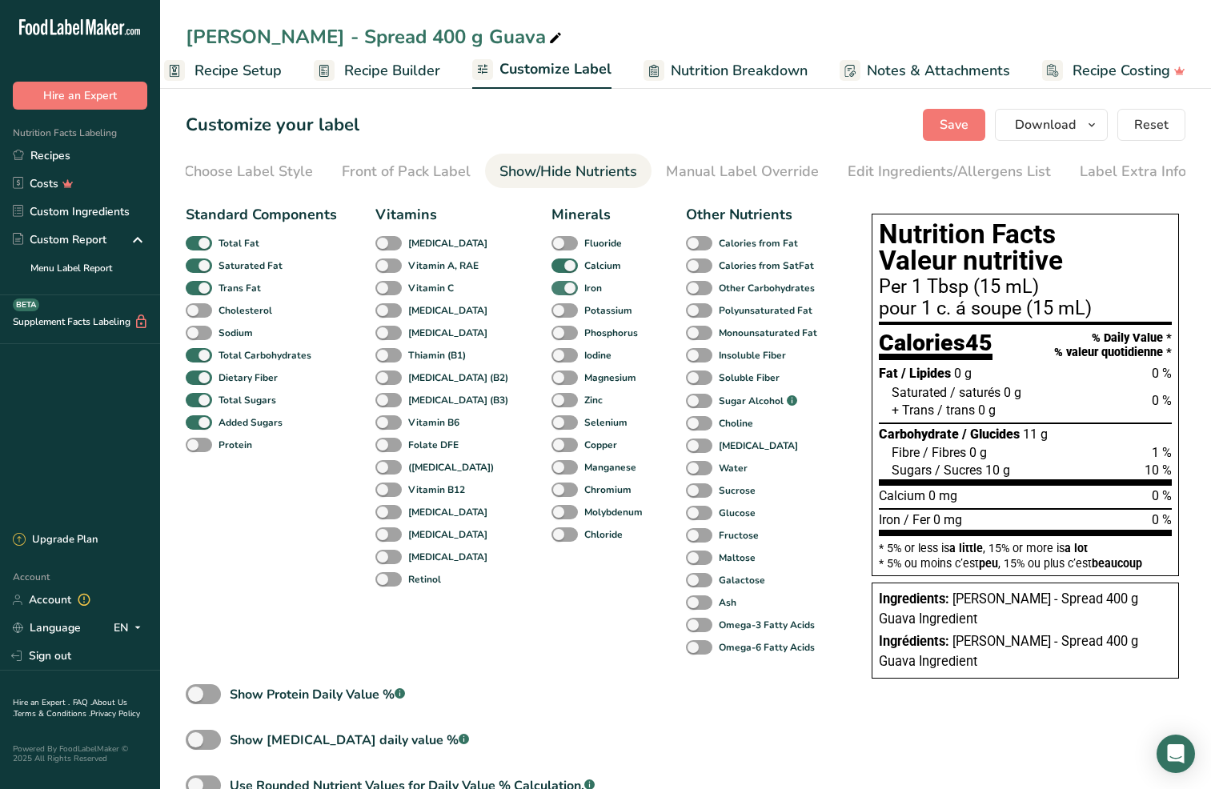
click at [552, 287] on span at bounding box center [565, 288] width 26 height 15
click at [552, 287] on input "Iron" at bounding box center [557, 288] width 10 height 10
checkbox input "false"
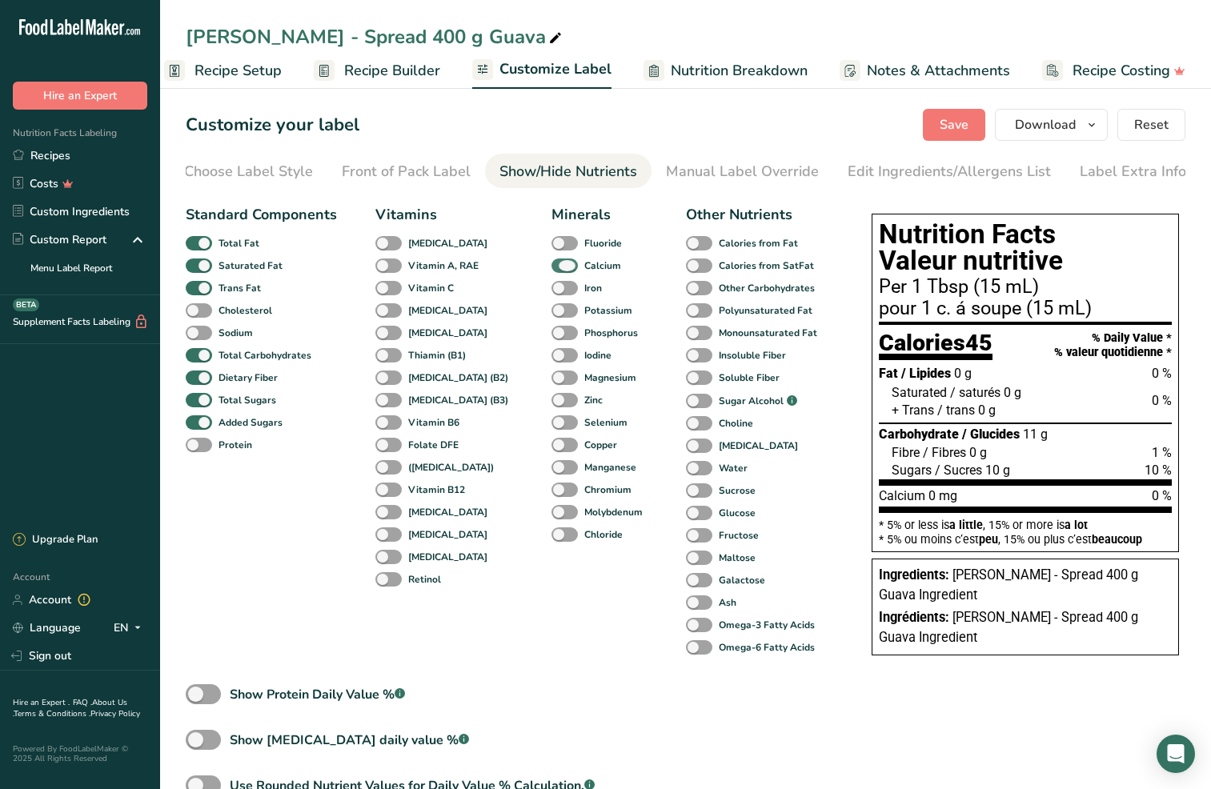
click at [552, 270] on span at bounding box center [565, 266] width 26 height 15
click at [552, 270] on input "Calcium" at bounding box center [557, 265] width 10 height 10
checkbox input "false"
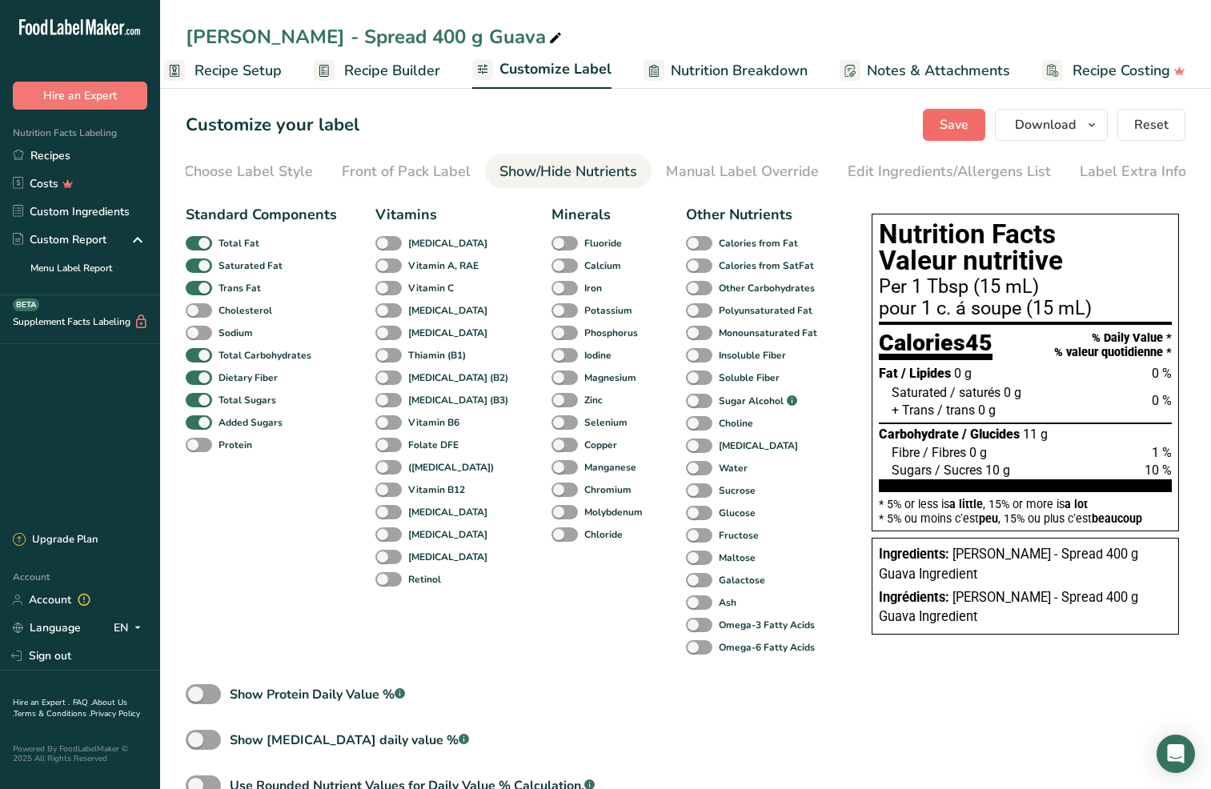
click at [967, 133] on span "Save" at bounding box center [954, 124] width 29 height 19
click at [1094, 131] on icon "button" at bounding box center [1092, 125] width 13 height 20
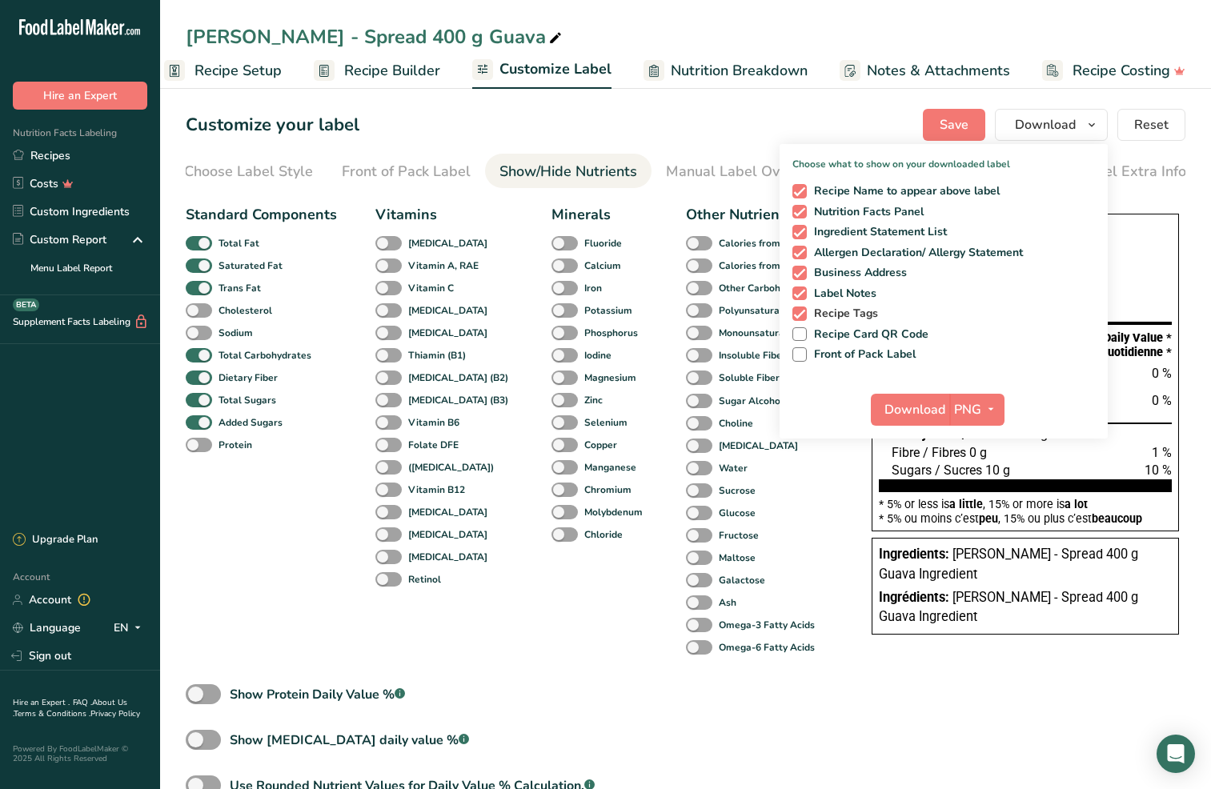
click at [803, 313] on span at bounding box center [800, 314] width 14 height 14
click at [803, 313] on input "Recipe Tags" at bounding box center [798, 313] width 10 height 10
checkbox input "false"
click at [804, 268] on span at bounding box center [800, 273] width 14 height 14
click at [803, 268] on input "Business Address" at bounding box center [798, 272] width 10 height 10
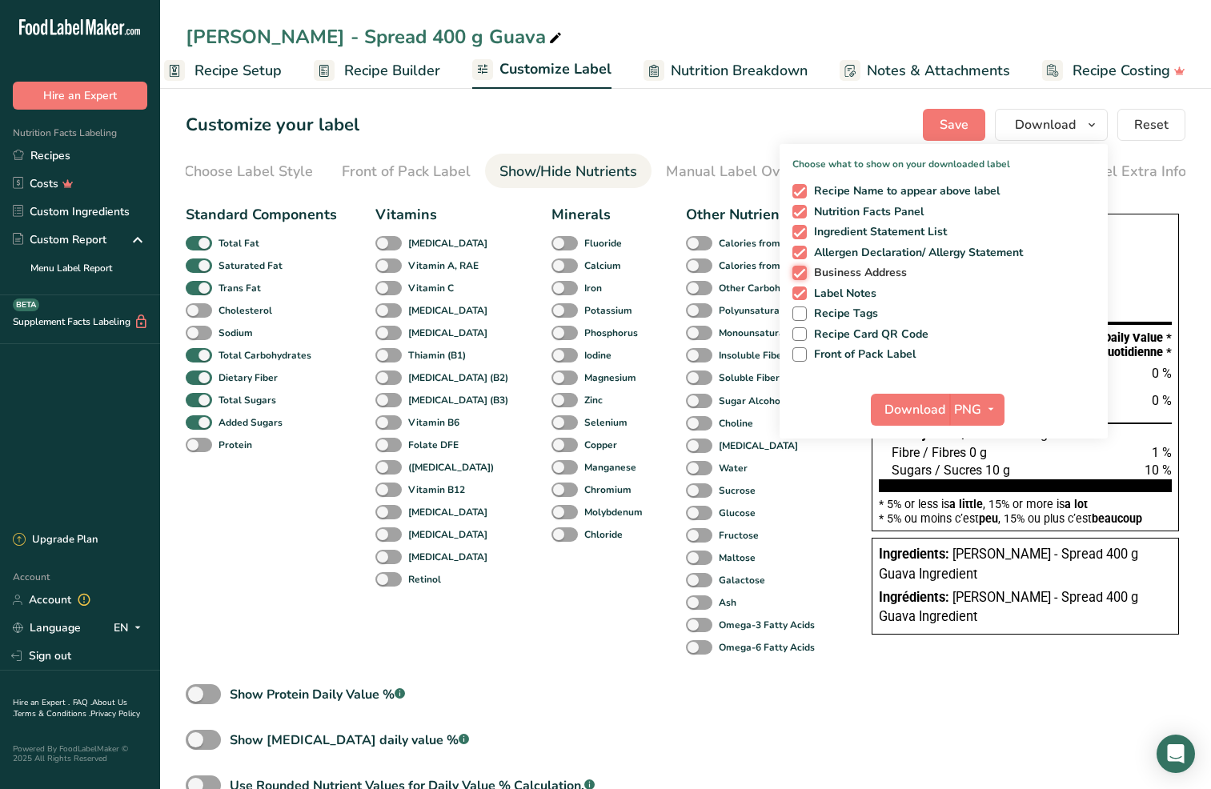
checkbox input "false"
click at [801, 251] on span at bounding box center [800, 253] width 14 height 14
click at [801, 251] on input "Allergen Declaration/ Allergy Statement" at bounding box center [798, 252] width 10 height 10
checkbox input "false"
click at [798, 230] on span at bounding box center [800, 232] width 14 height 14
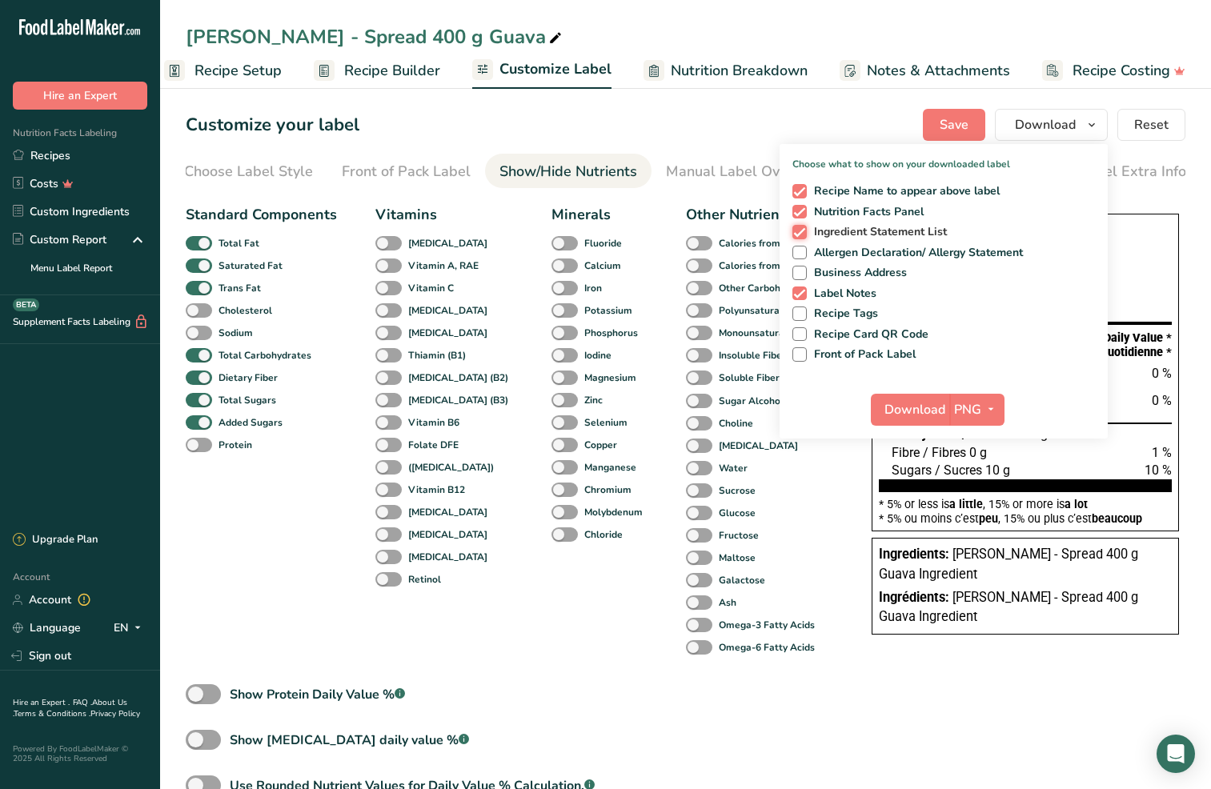
click at [798, 230] on input "Ingredient Statement List" at bounding box center [798, 232] width 10 height 10
click at [802, 232] on span at bounding box center [800, 232] width 14 height 14
click at [802, 232] on input "Ingredient Statement List" at bounding box center [798, 232] width 10 height 10
checkbox input "true"
click at [943, 403] on span "Download" at bounding box center [915, 409] width 61 height 19
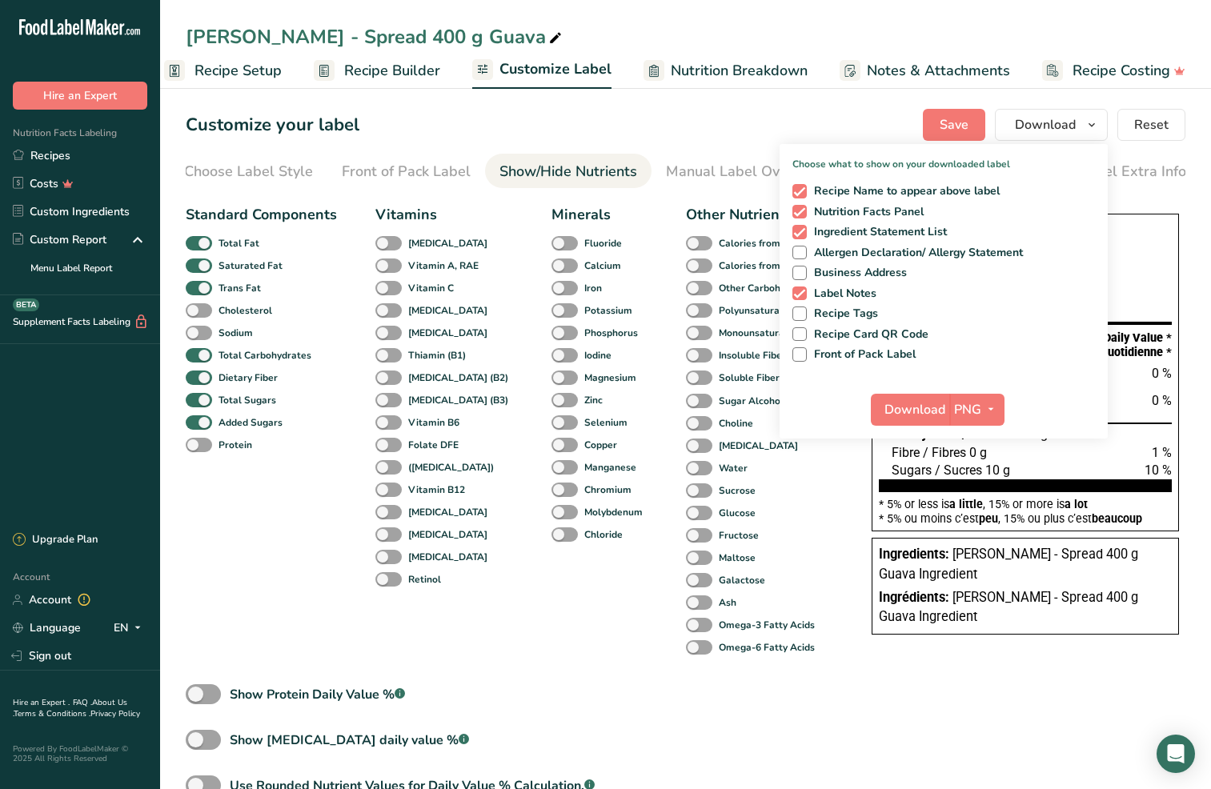
click at [773, 138] on div "Customize your label Save Download Choose what to show on your downloaded label…" at bounding box center [686, 125] width 1000 height 32
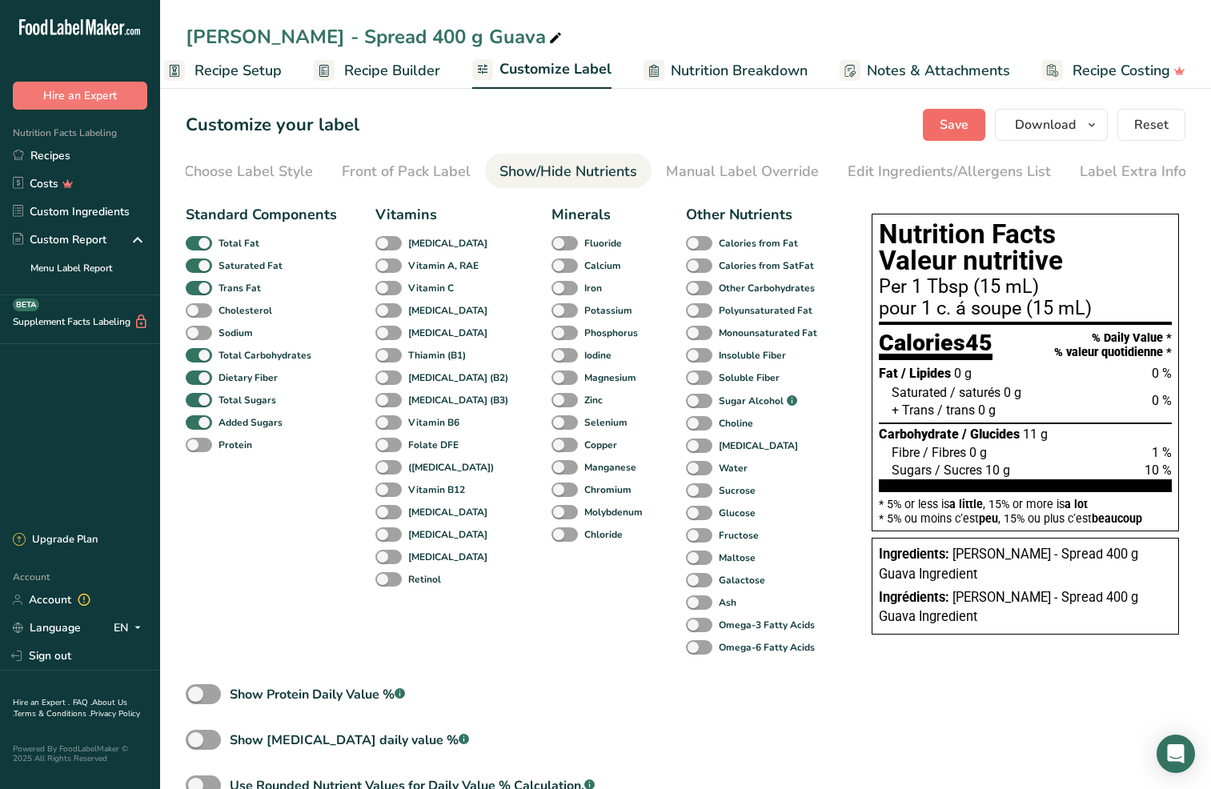
click at [943, 126] on span "Save" at bounding box center [954, 124] width 29 height 19
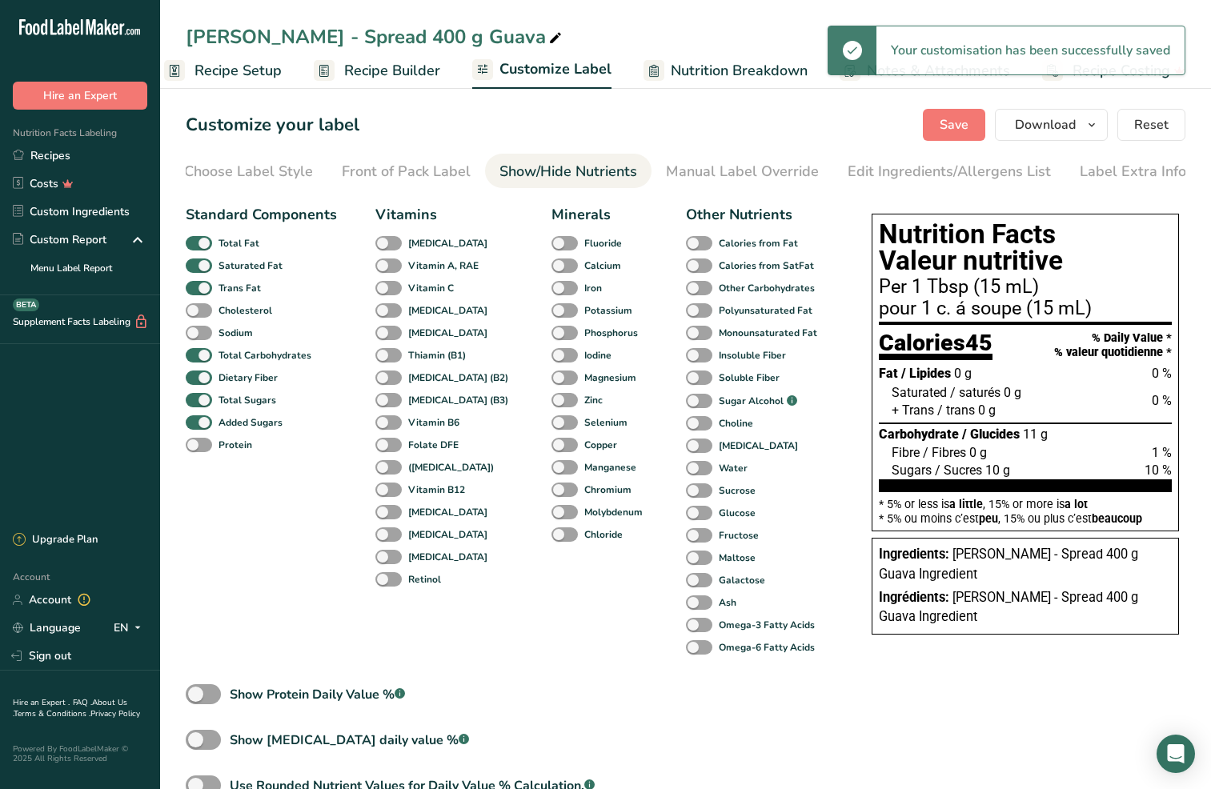
click at [843, 129] on div "Customize your label Save Download Choose what to show on your downloaded label…" at bounding box center [686, 125] width 1000 height 32
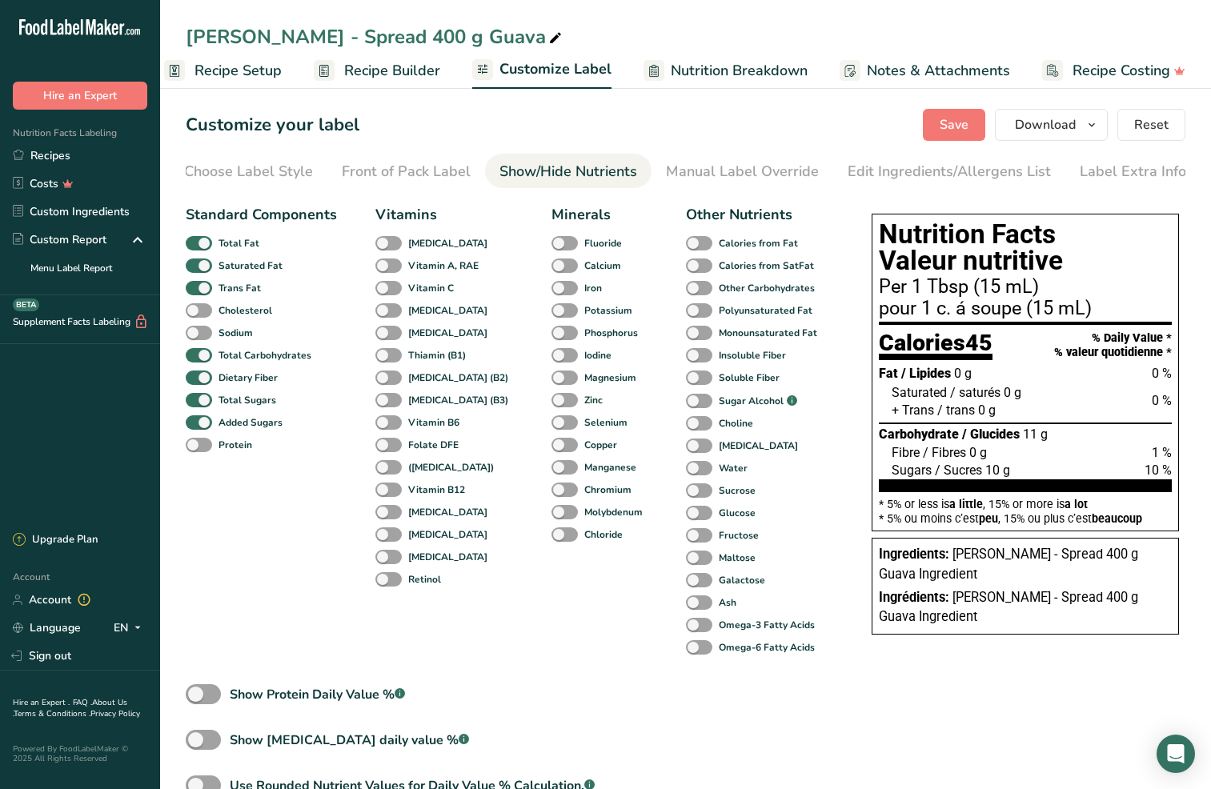
click at [877, 70] on span "Notes & Attachments" at bounding box center [938, 71] width 143 height 22
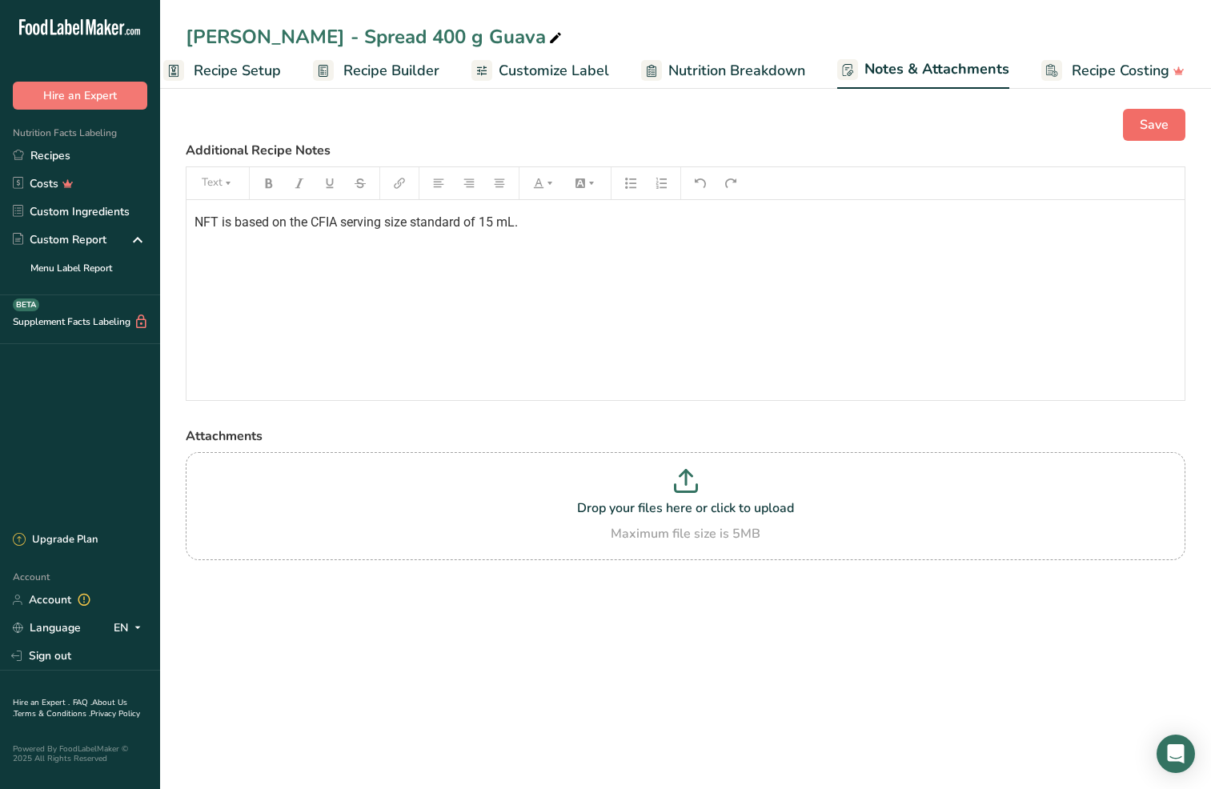
click at [1177, 124] on button "Save" at bounding box center [1154, 125] width 62 height 32
click at [594, 71] on span "Customize Label" at bounding box center [554, 71] width 110 height 22
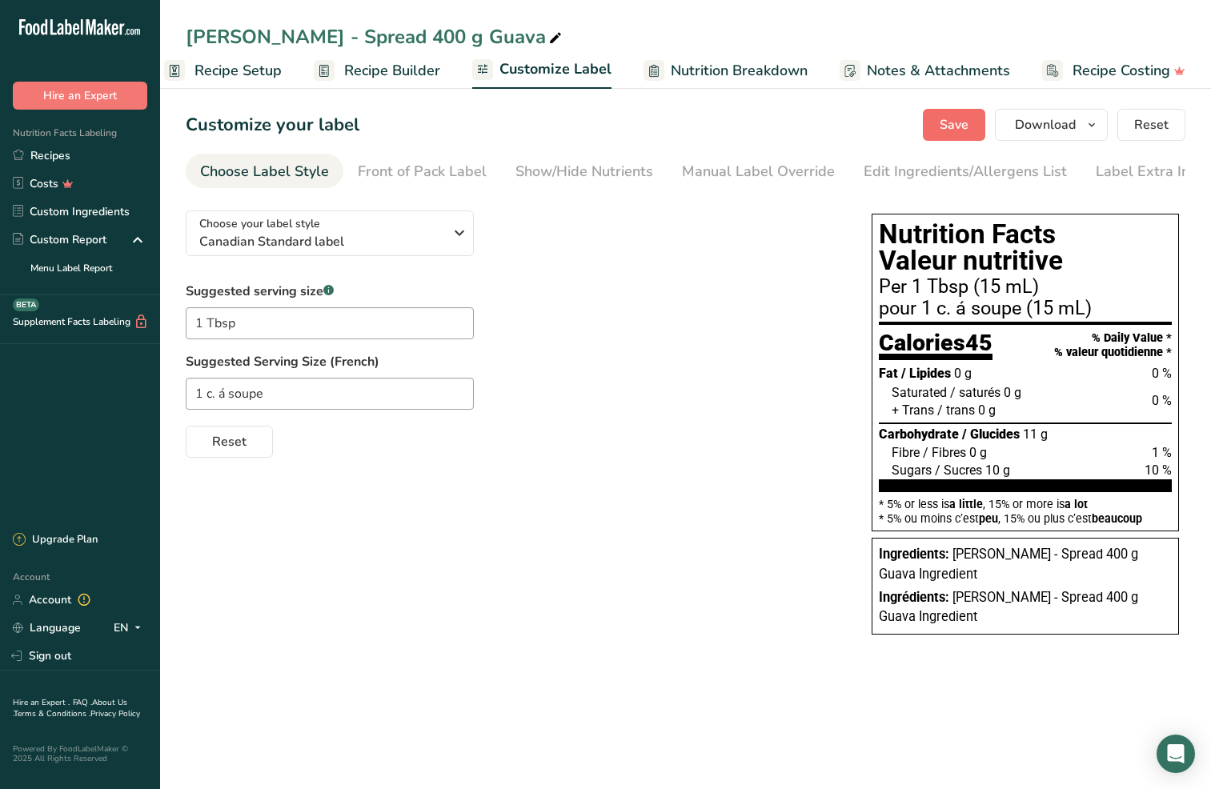
click at [952, 129] on span "Save" at bounding box center [954, 124] width 29 height 19
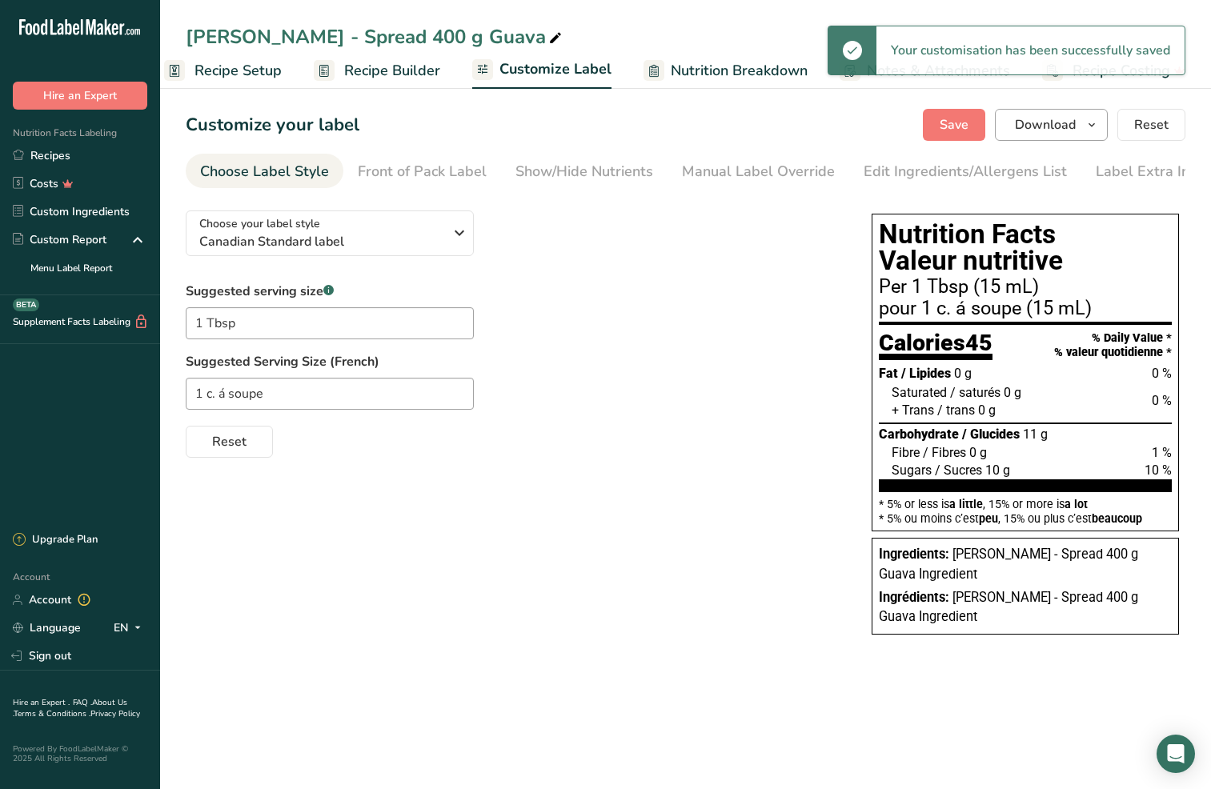
click at [1044, 129] on span "Download" at bounding box center [1045, 124] width 61 height 19
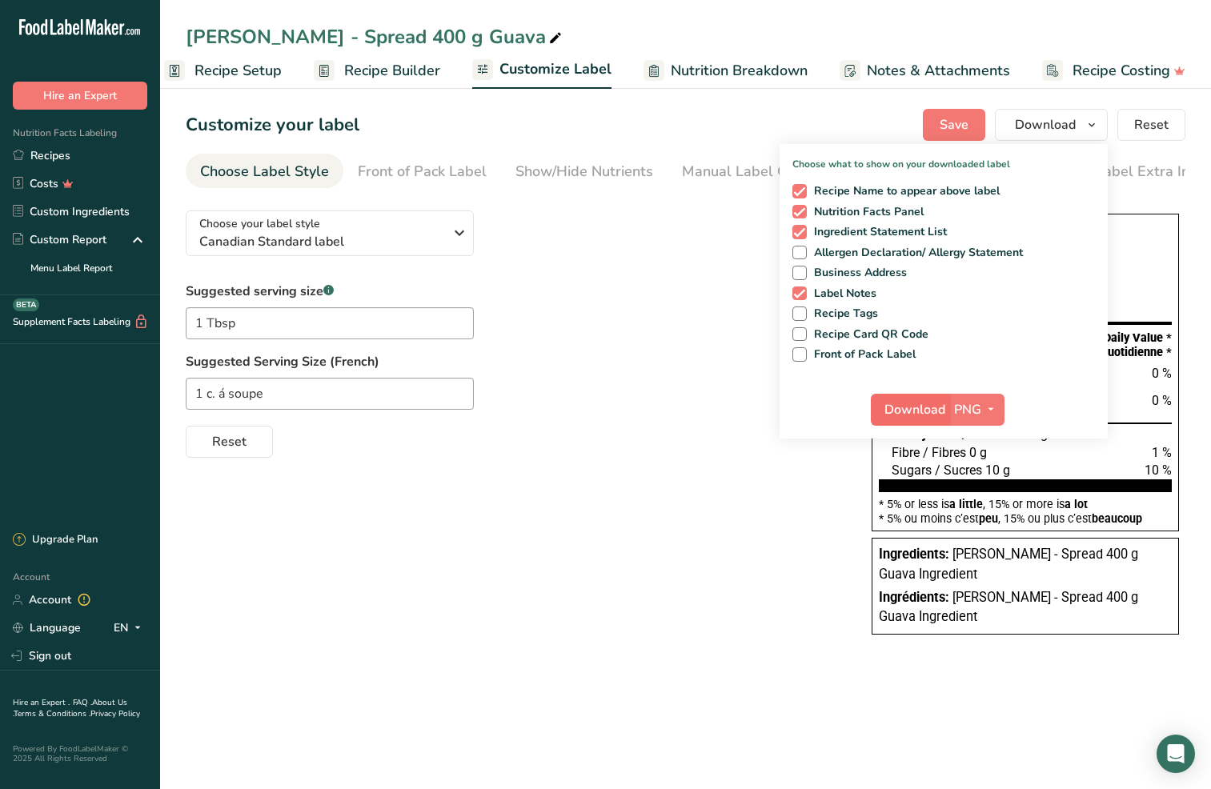
click at [917, 415] on span "Download" at bounding box center [915, 409] width 61 height 19
click at [626, 287] on div "Suggested serving size .a-a{fill:#347362;}.b-a{fill:#fff;} 1 Tbsp Suggested Ser…" at bounding box center [513, 370] width 654 height 176
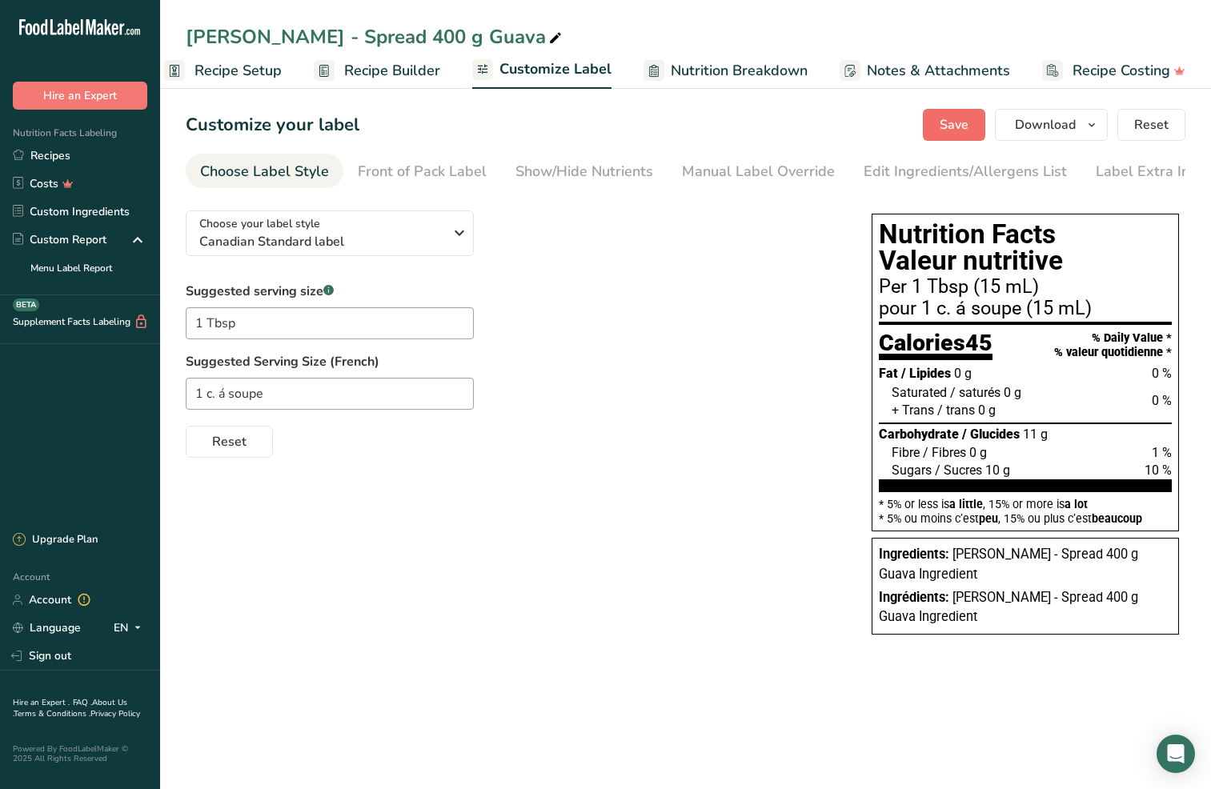
click at [930, 124] on button "Save" at bounding box center [954, 125] width 62 height 32
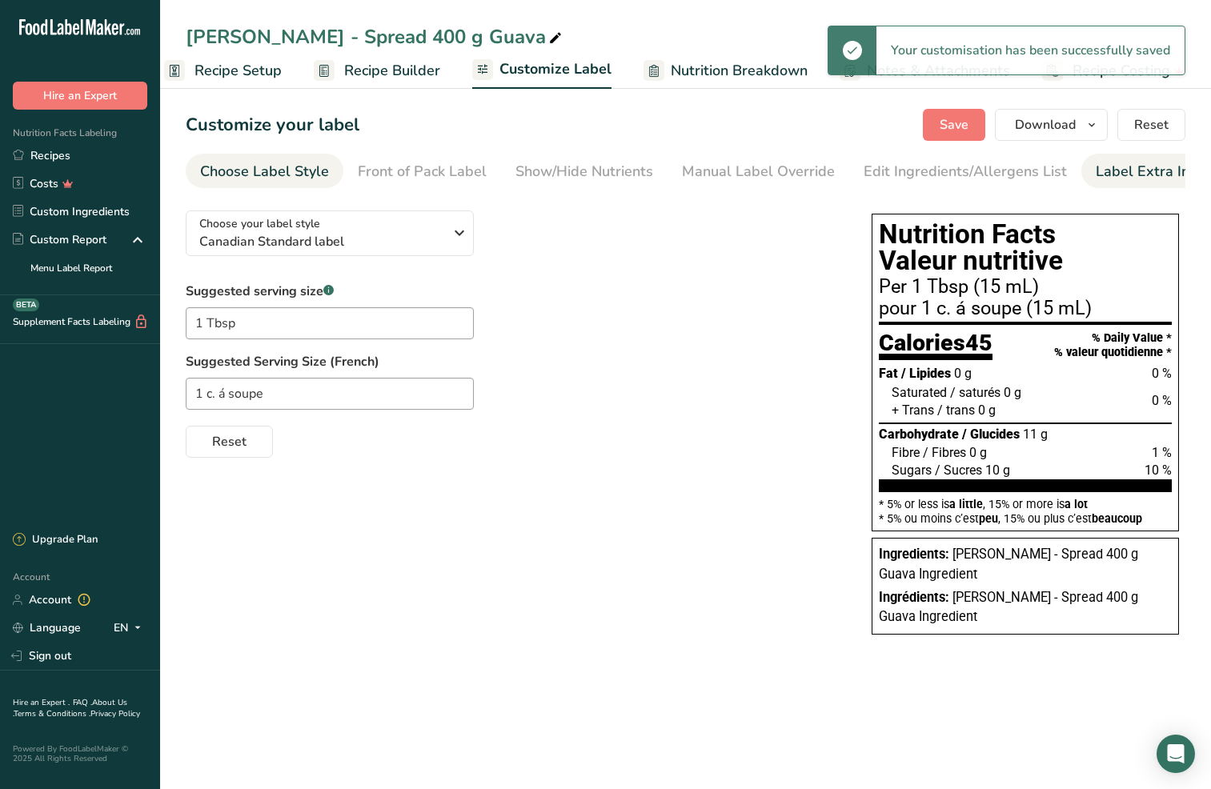
click at [1108, 171] on div "Label Extra Info" at bounding box center [1149, 172] width 106 height 22
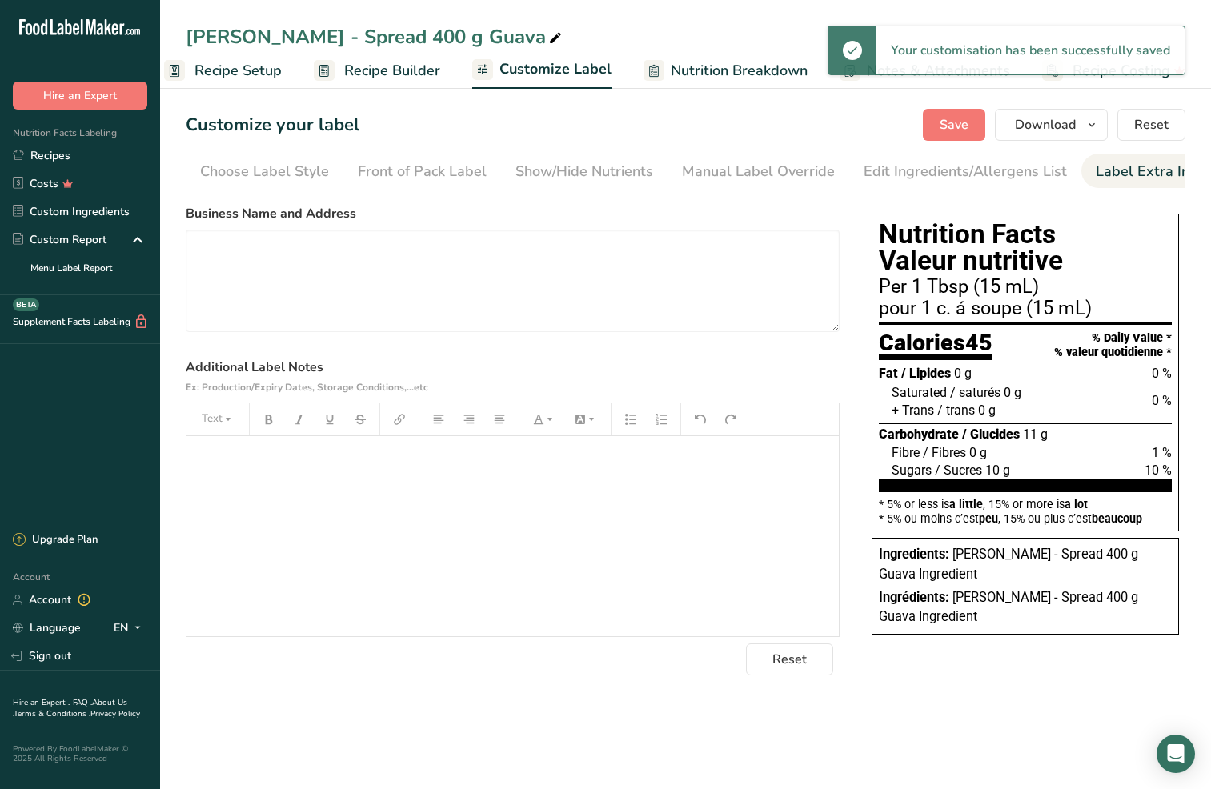
scroll to position [0, 16]
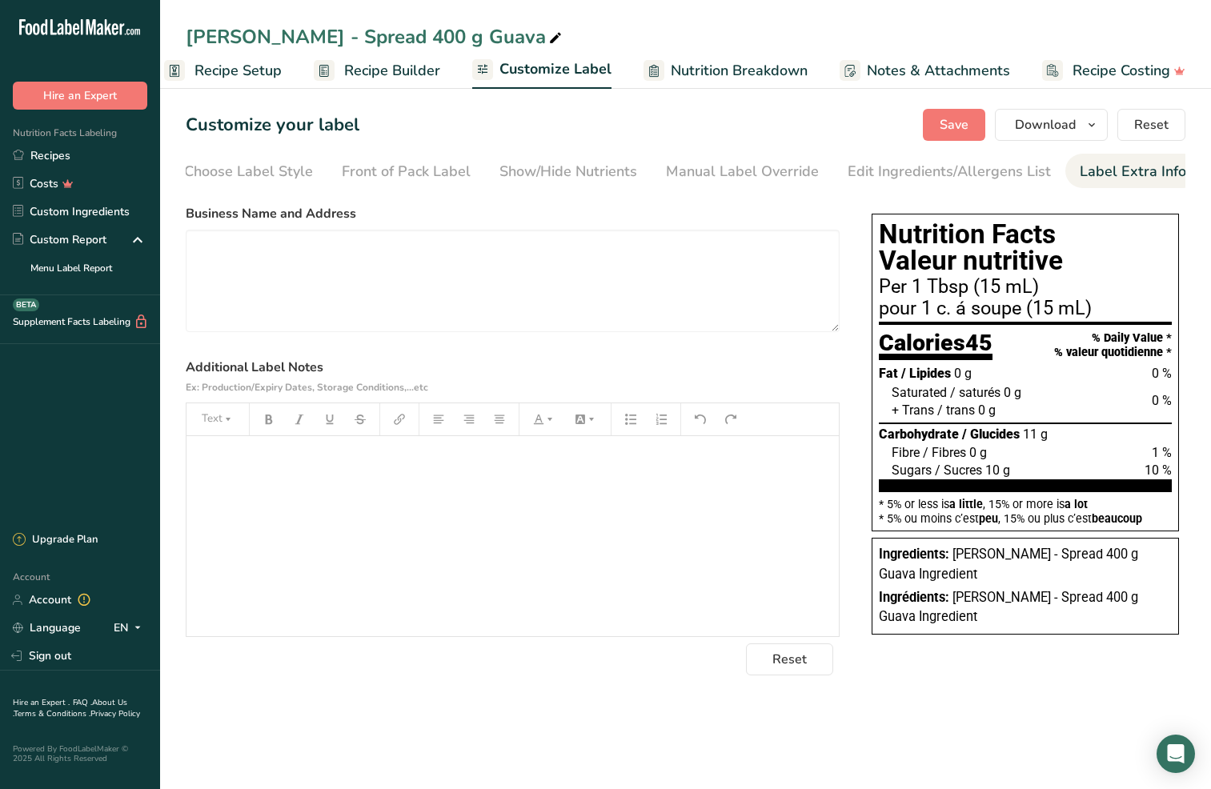
click at [933, 73] on span "Notes & Attachments" at bounding box center [938, 71] width 143 height 22
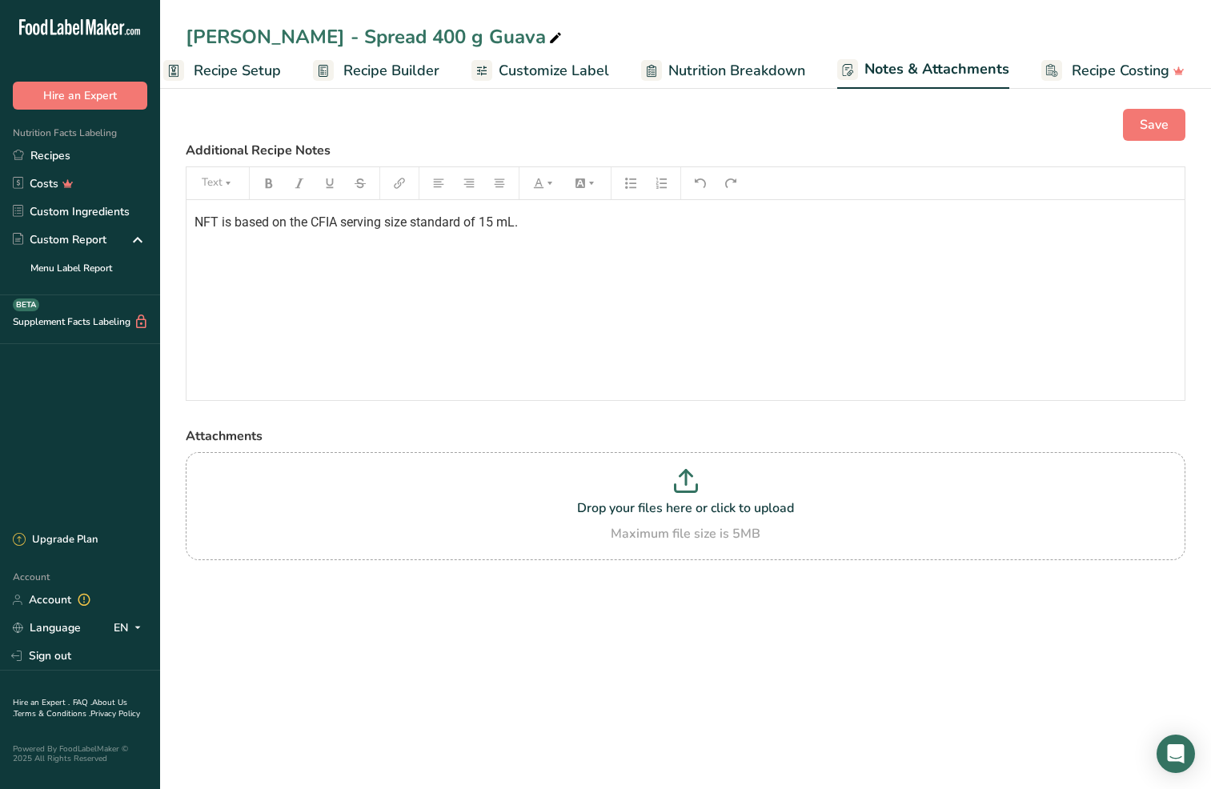
click at [440, 226] on span "NFT is based on the CFIA serving size standard of 15 mL." at bounding box center [356, 222] width 323 height 15
click at [440, 225] on span "NFT is based on the CFIA serving size standard of 15 mL." at bounding box center [356, 222] width 323 height 15
copy span "NFT is based on the CFIA serving size standard of 15 mL."
click at [765, 70] on span "Nutrition Breakdown" at bounding box center [736, 71] width 137 height 22
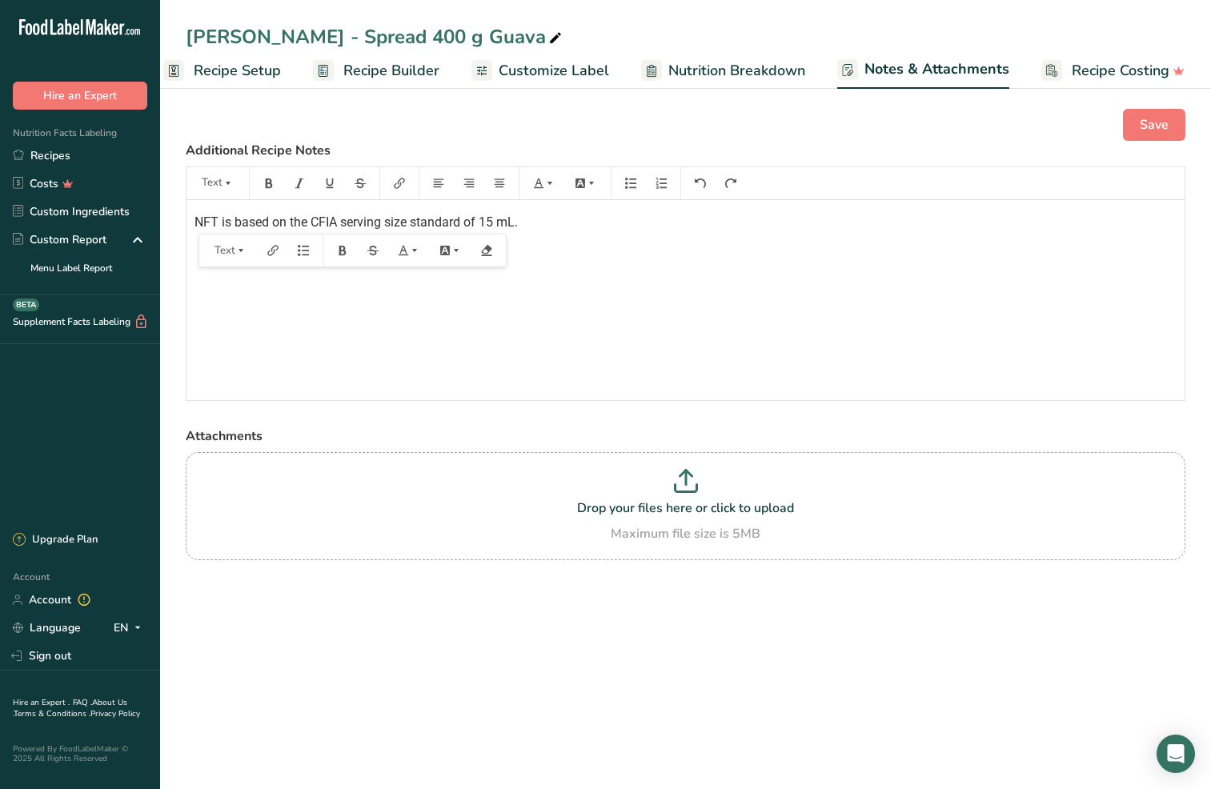
scroll to position [0, 23]
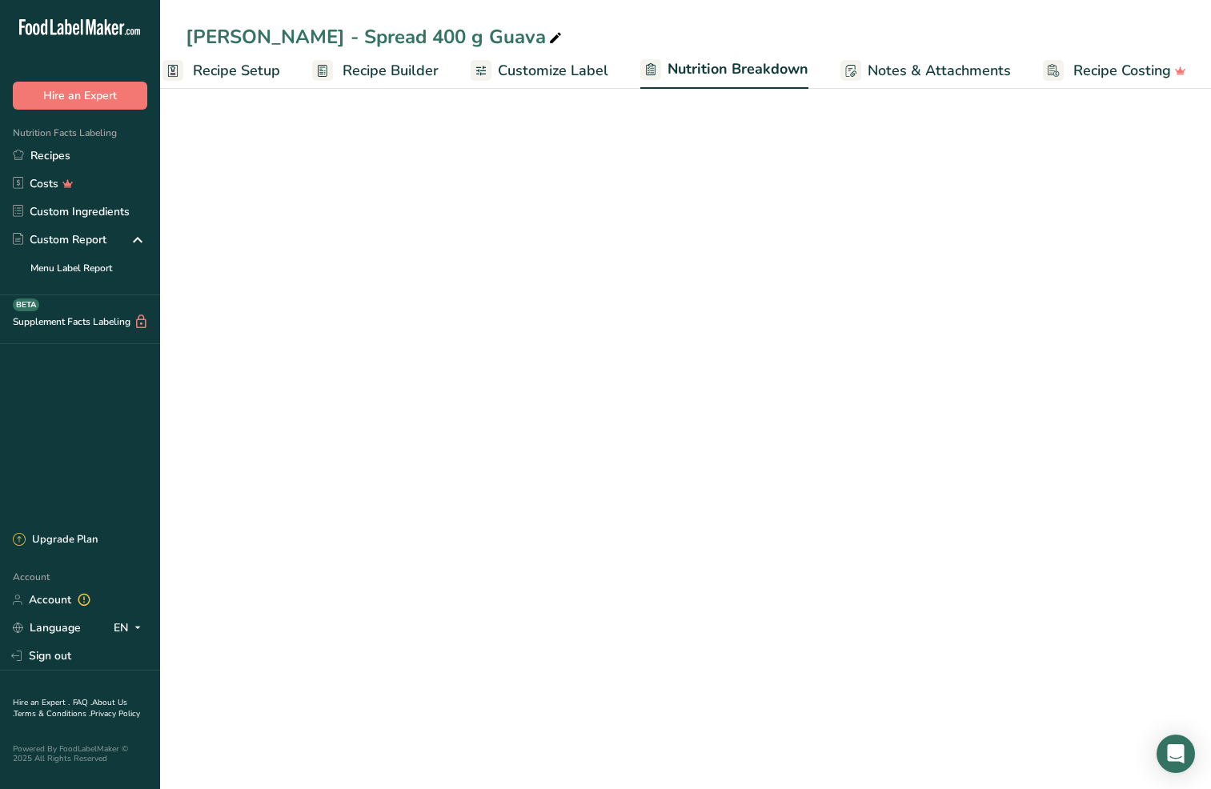
select select "Calories"
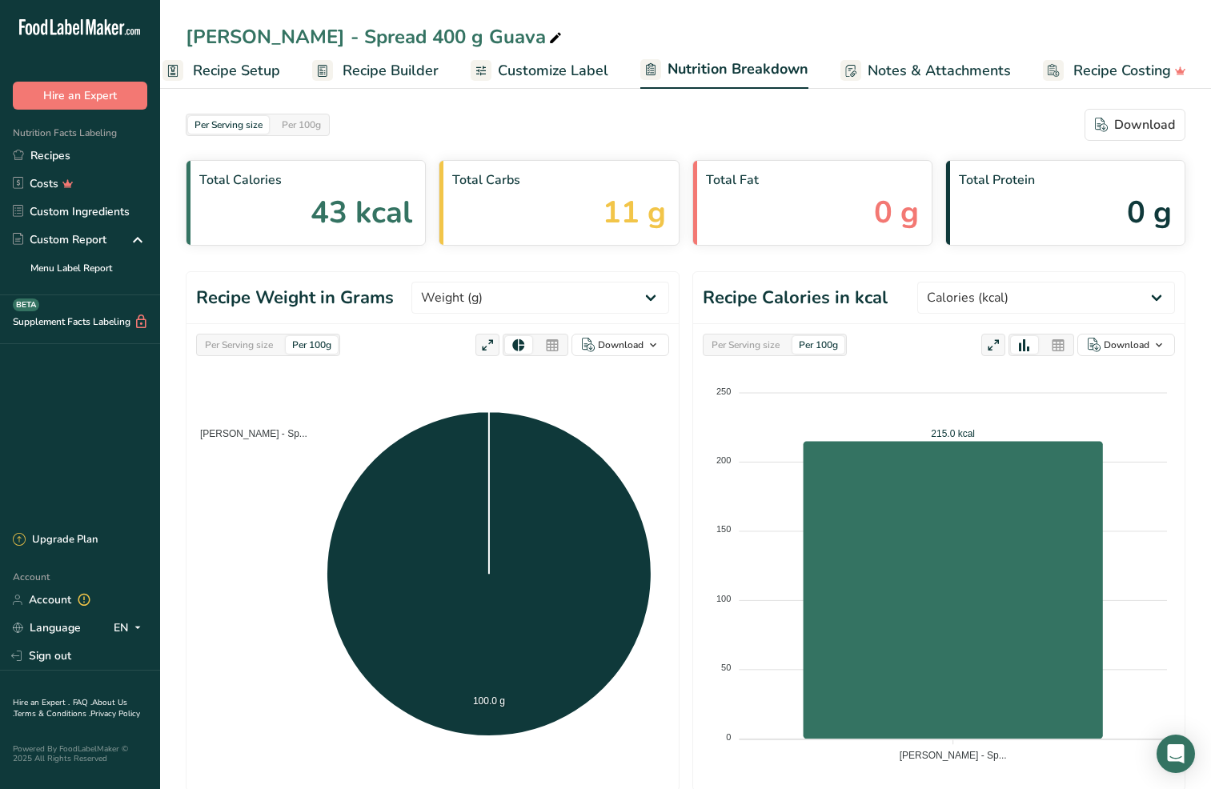
click at [232, 75] on span "Recipe Setup" at bounding box center [236, 71] width 87 height 22
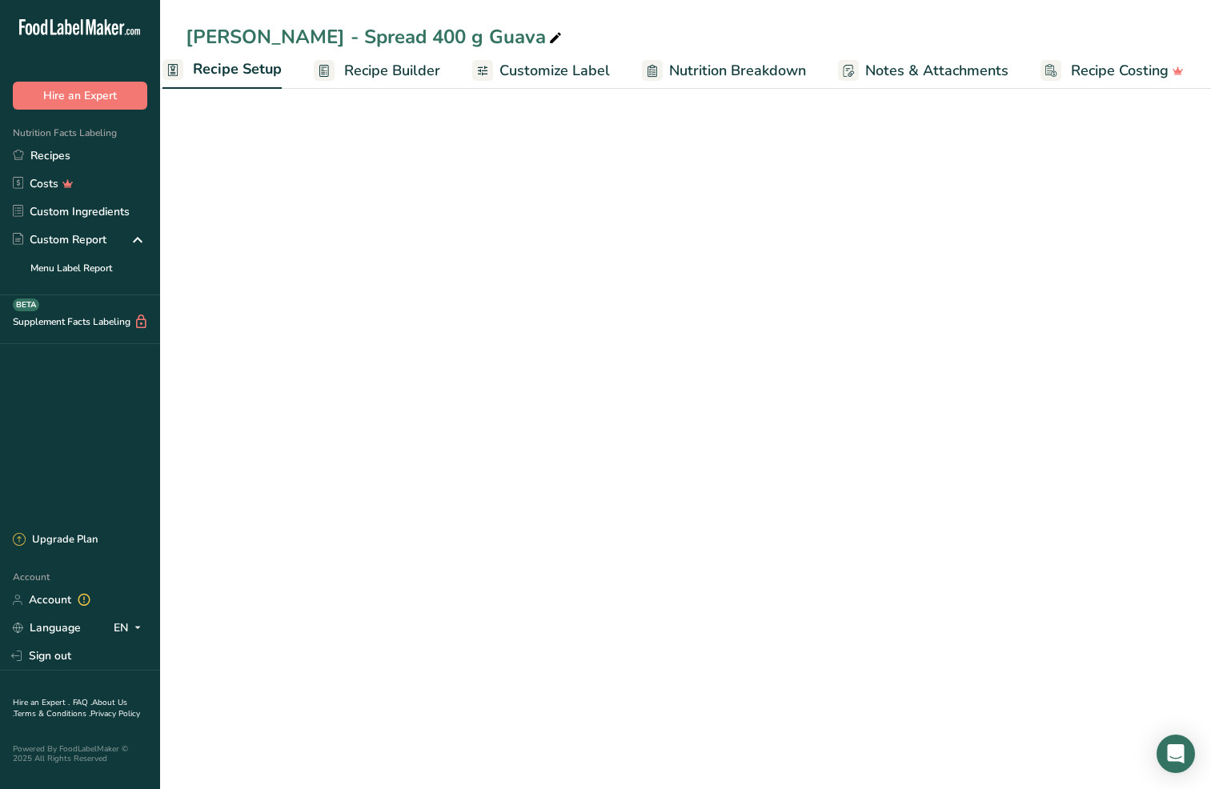
scroll to position [0, 6]
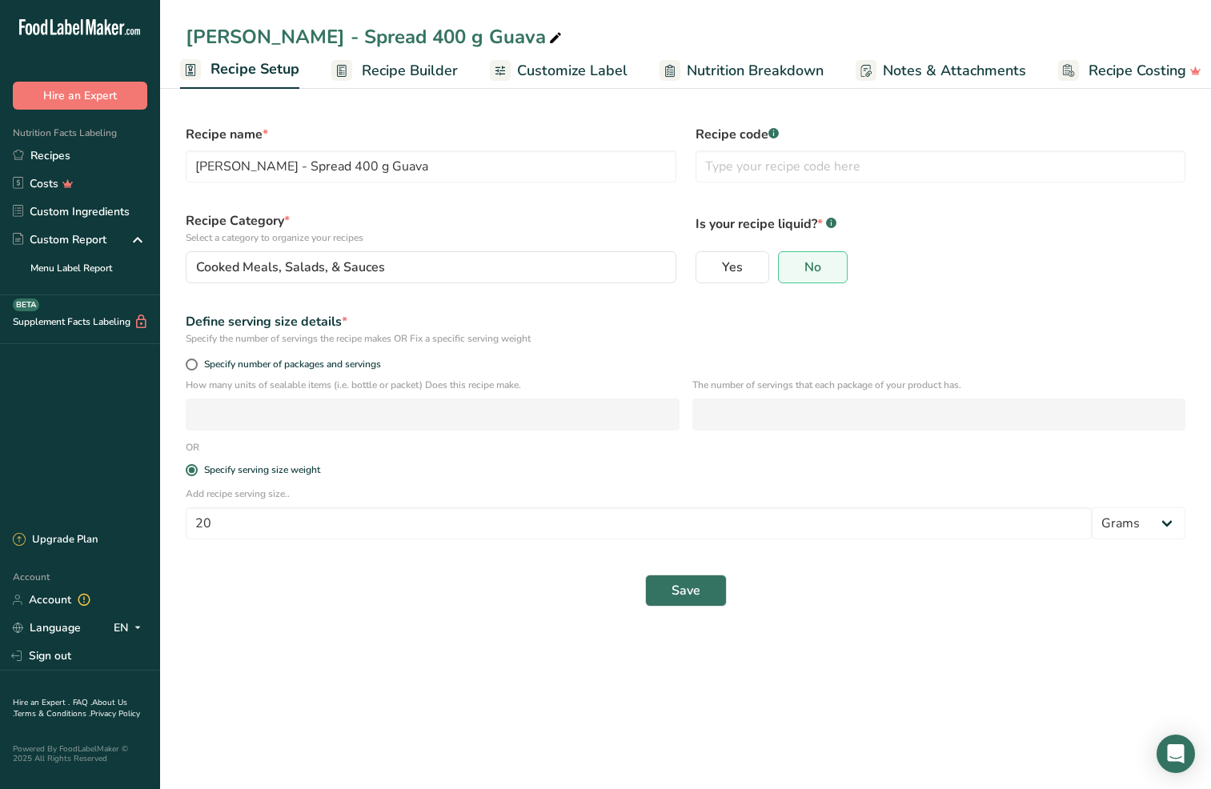
click at [932, 71] on span "Notes & Attachments" at bounding box center [954, 71] width 143 height 22
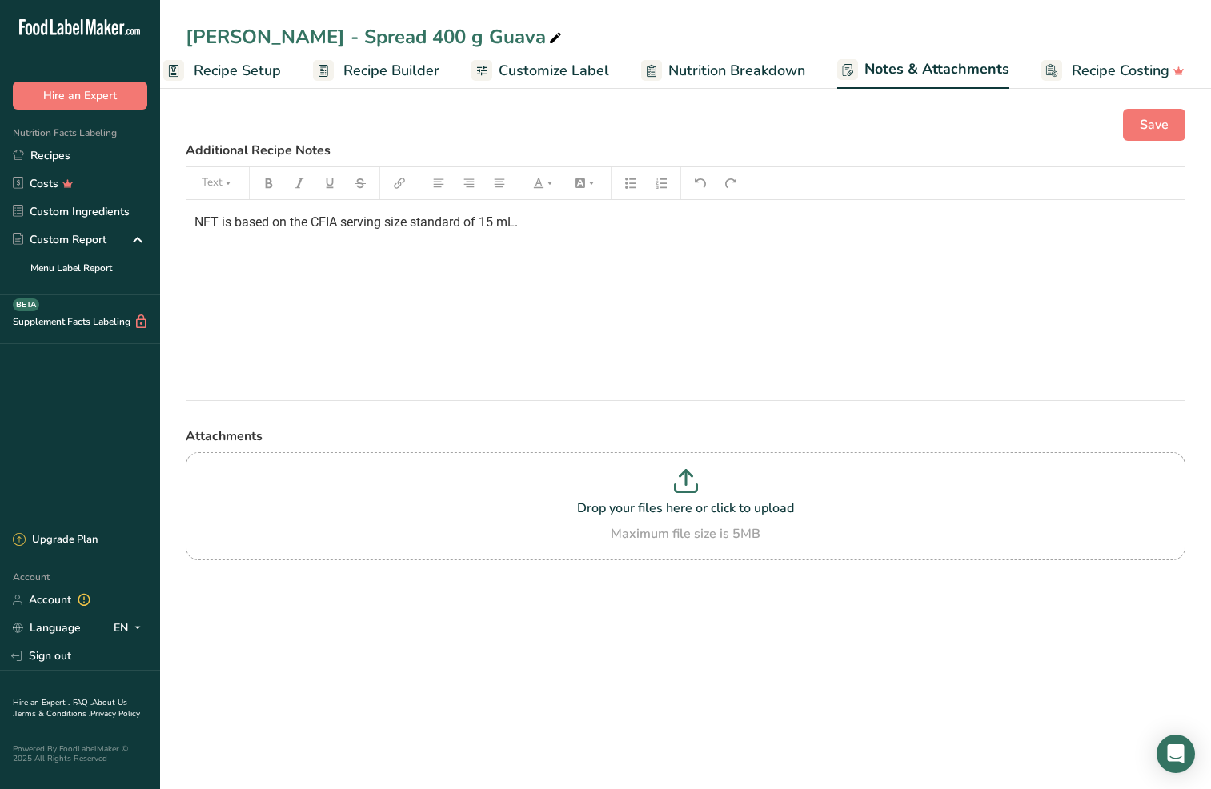
click at [556, 68] on span "Customize Label" at bounding box center [554, 71] width 110 height 22
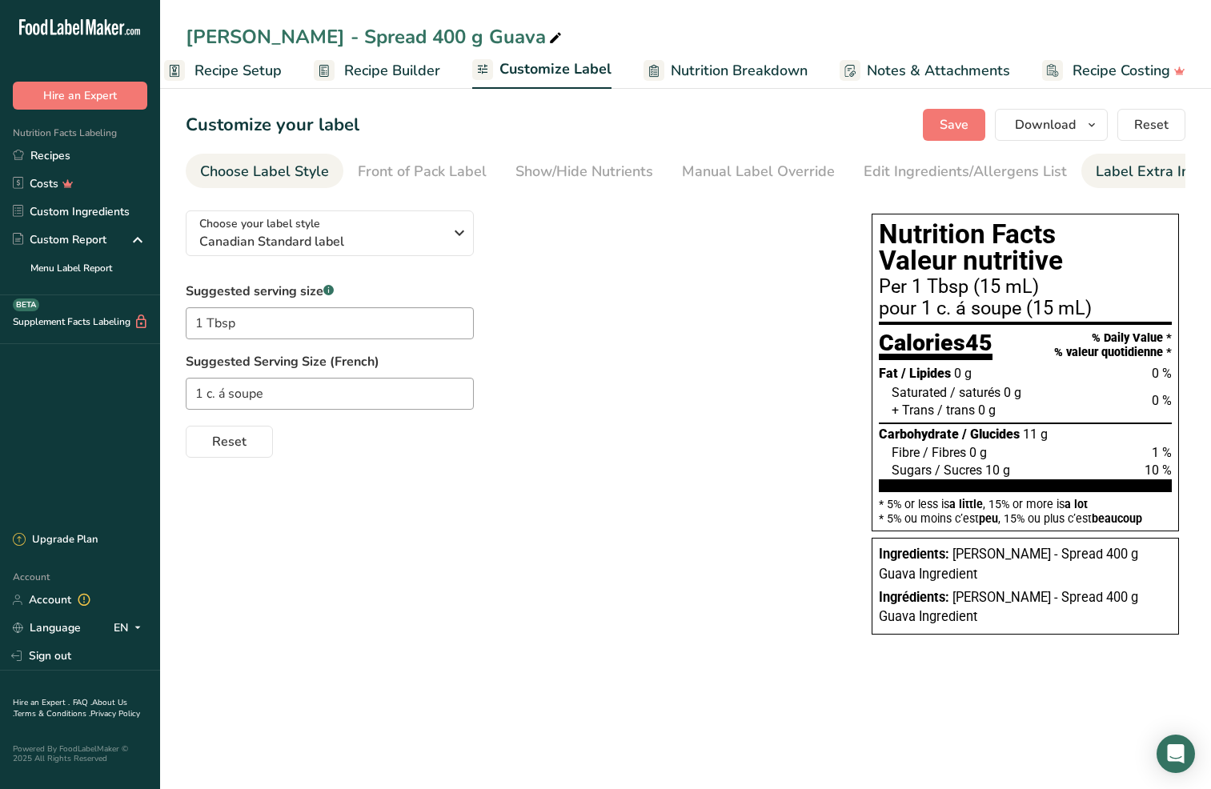
click at [1106, 175] on div "Label Extra Info" at bounding box center [1149, 172] width 106 height 22
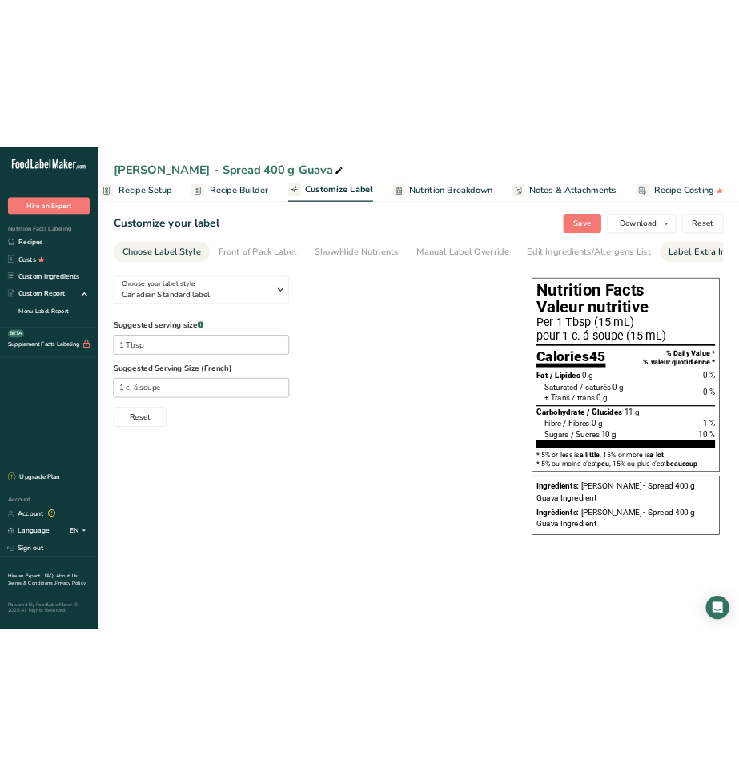
scroll to position [0, 16]
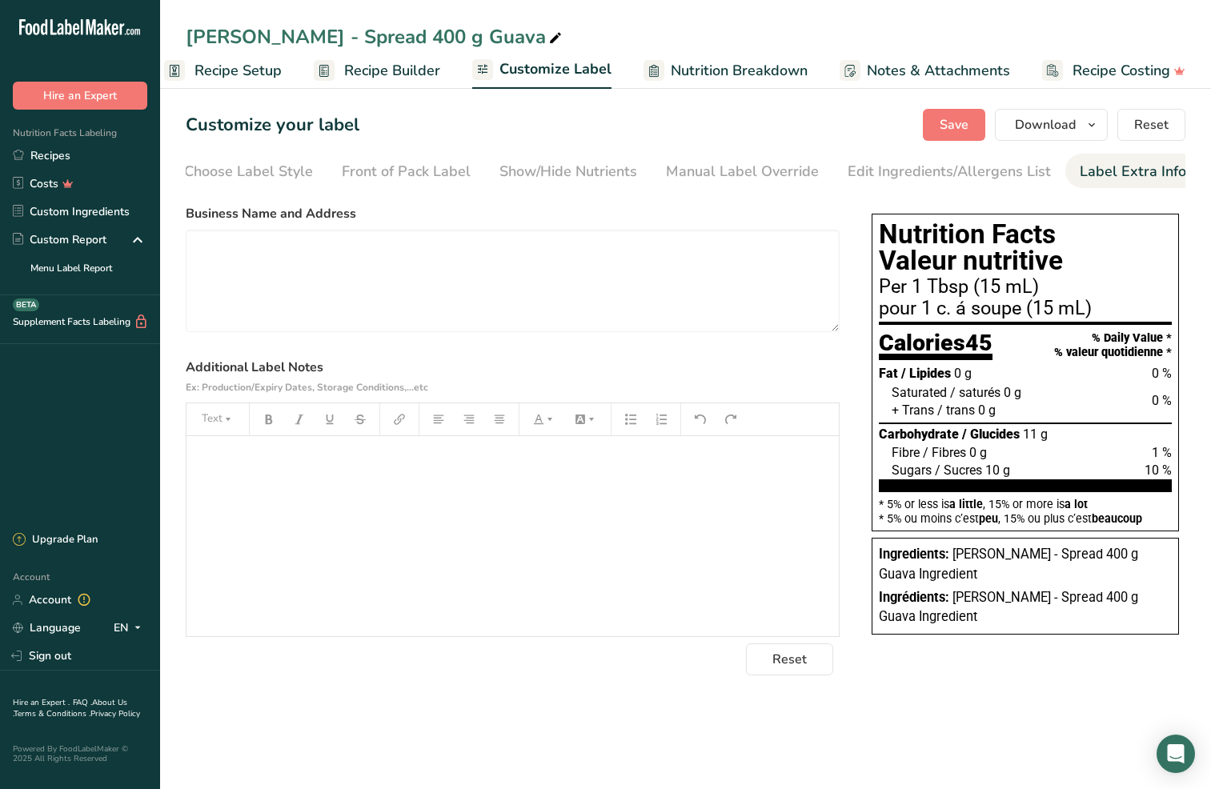
click at [409, 493] on div "﻿" at bounding box center [513, 536] width 652 height 200
click at [956, 130] on span "Save" at bounding box center [954, 124] width 29 height 19
click at [516, 465] on span "NFT is based on the CFIA serving size standard of 15 mL." at bounding box center [356, 458] width 323 height 15
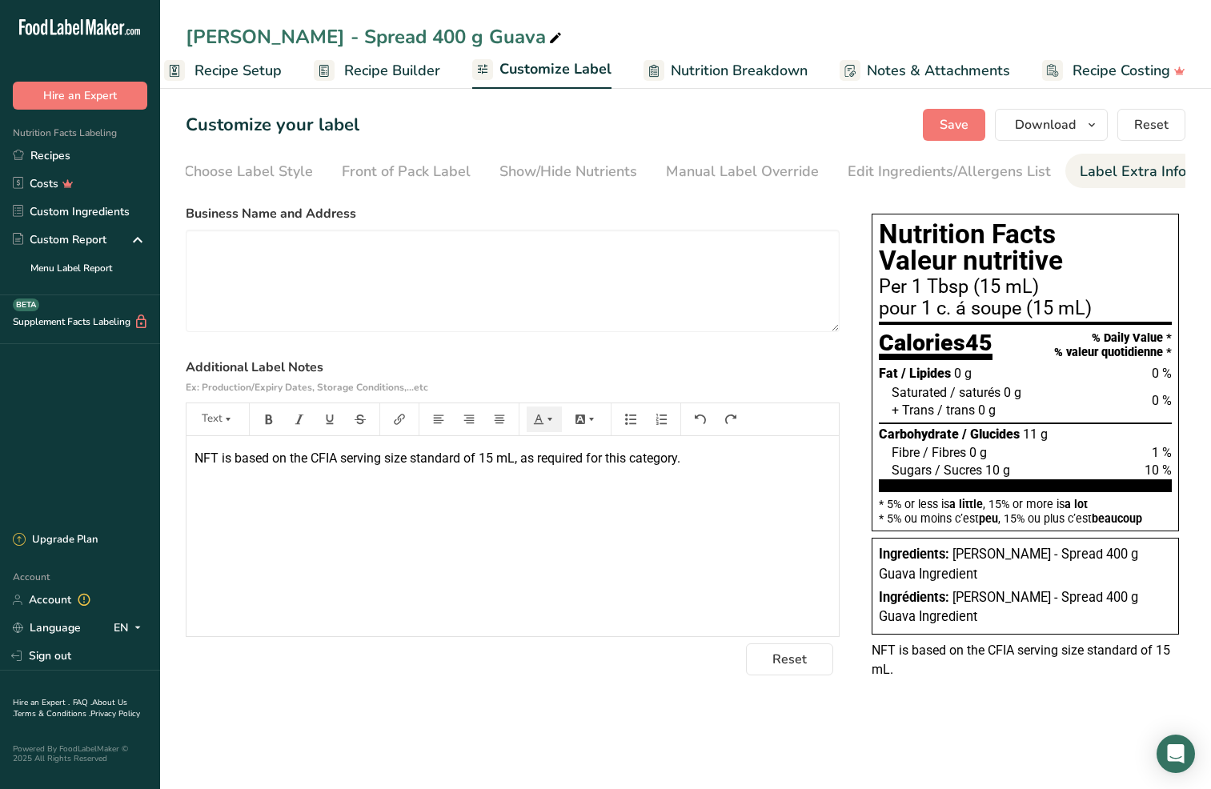
click at [634, 463] on span "NFT is based on the CFIA serving size standard of 15 mL, as required for this c…" at bounding box center [438, 458] width 486 height 15
click at [949, 122] on span "Save" at bounding box center [954, 124] width 29 height 19
click at [39, 598] on link "Account" at bounding box center [80, 600] width 160 height 28
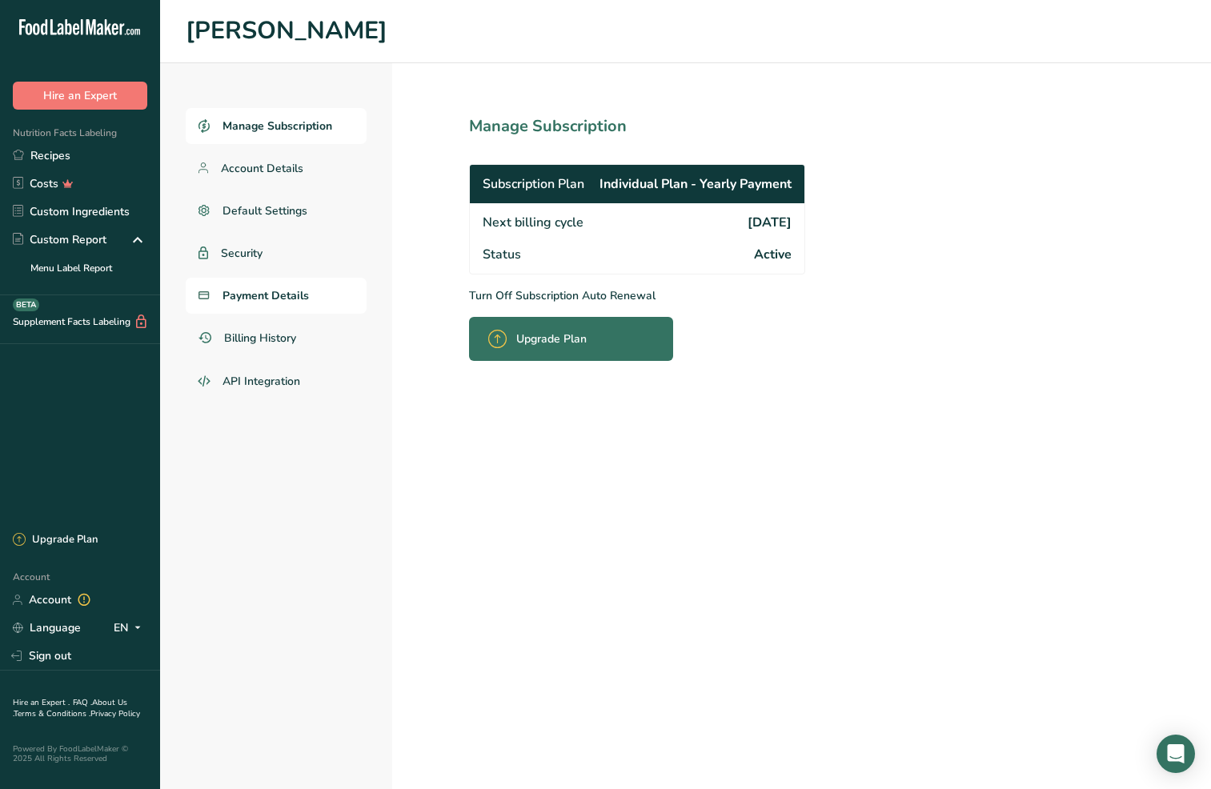
click at [291, 299] on span "Payment Details" at bounding box center [266, 295] width 86 height 17
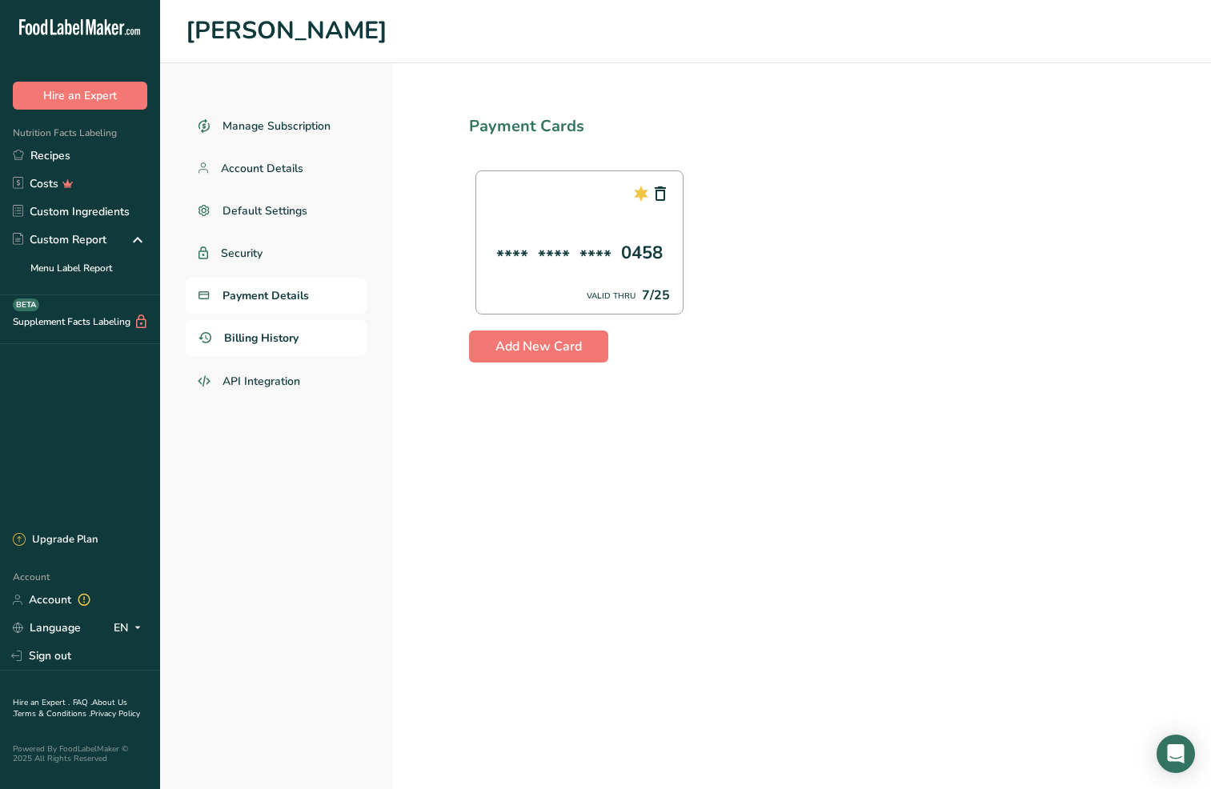
click at [293, 343] on span "Billing History" at bounding box center [261, 338] width 74 height 17
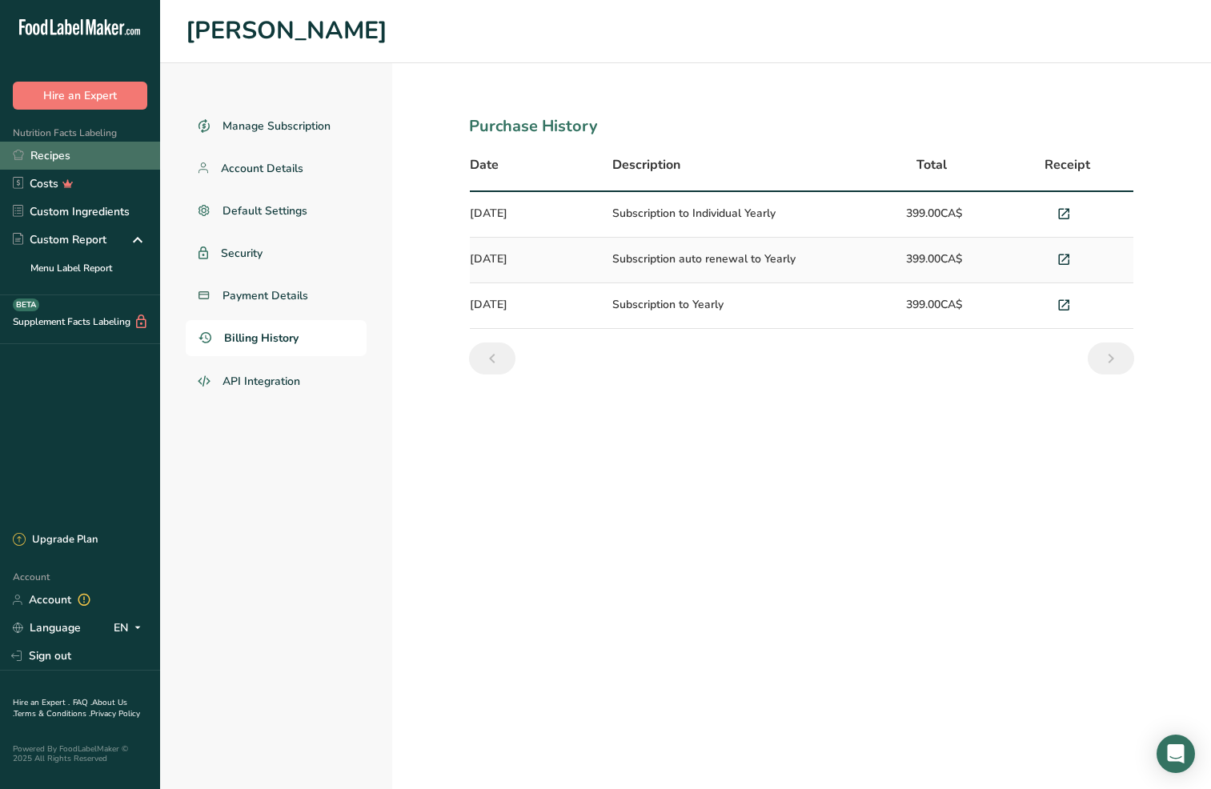
click at [42, 155] on link "Recipes" at bounding box center [80, 156] width 160 height 28
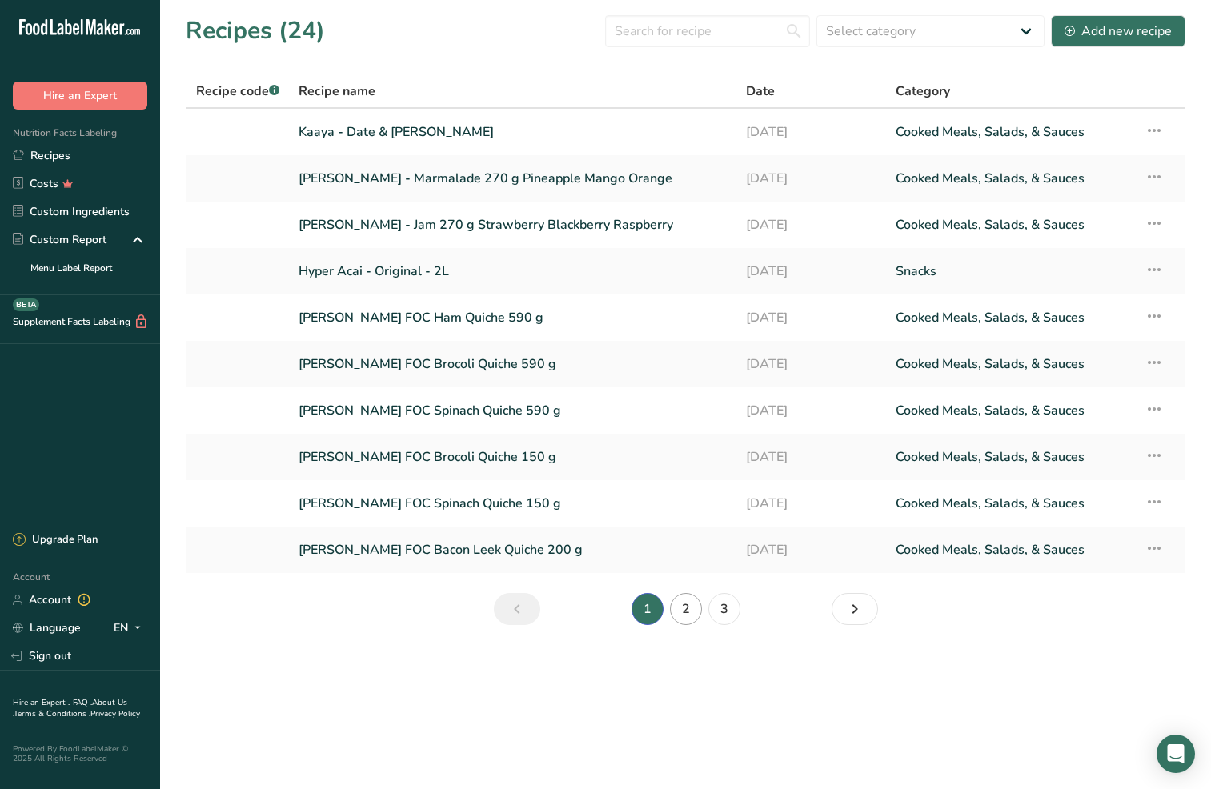
click at [688, 607] on link "2" at bounding box center [686, 609] width 32 height 32
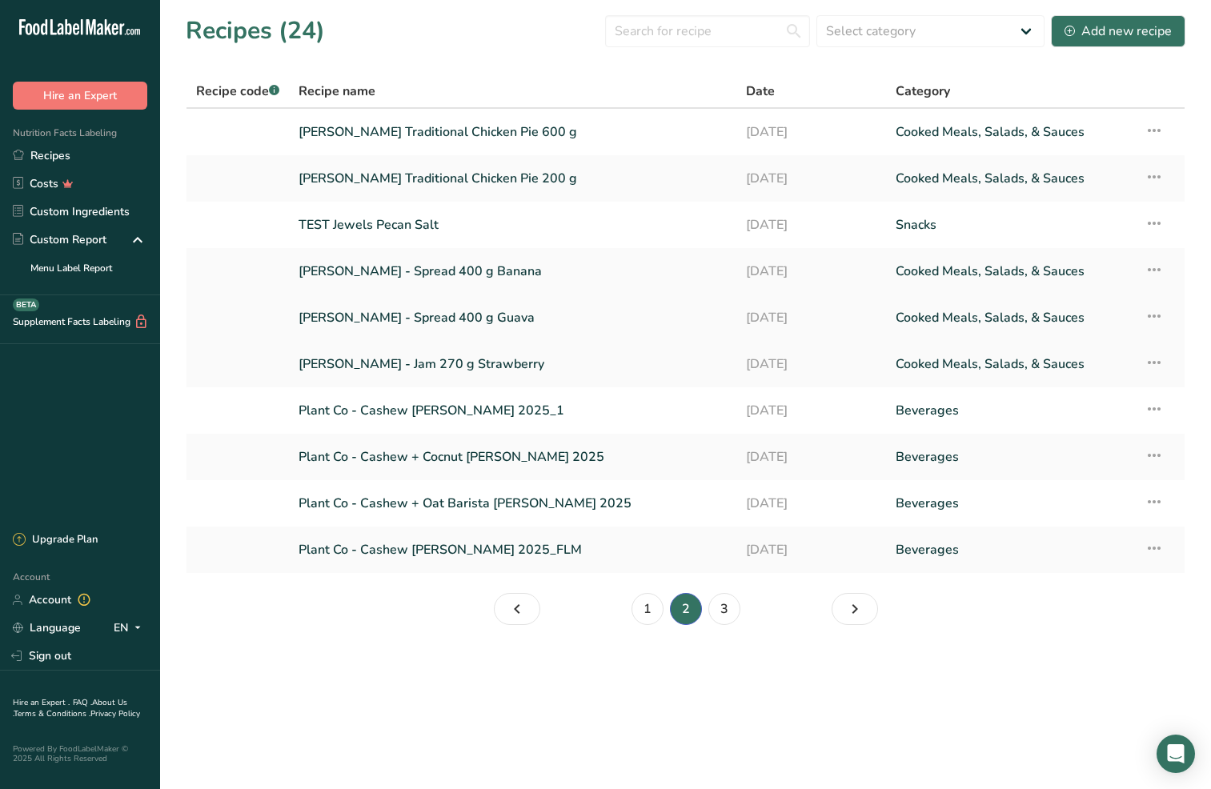
click at [415, 310] on link "[PERSON_NAME] - Spread 400 g Guava" at bounding box center [513, 318] width 428 height 34
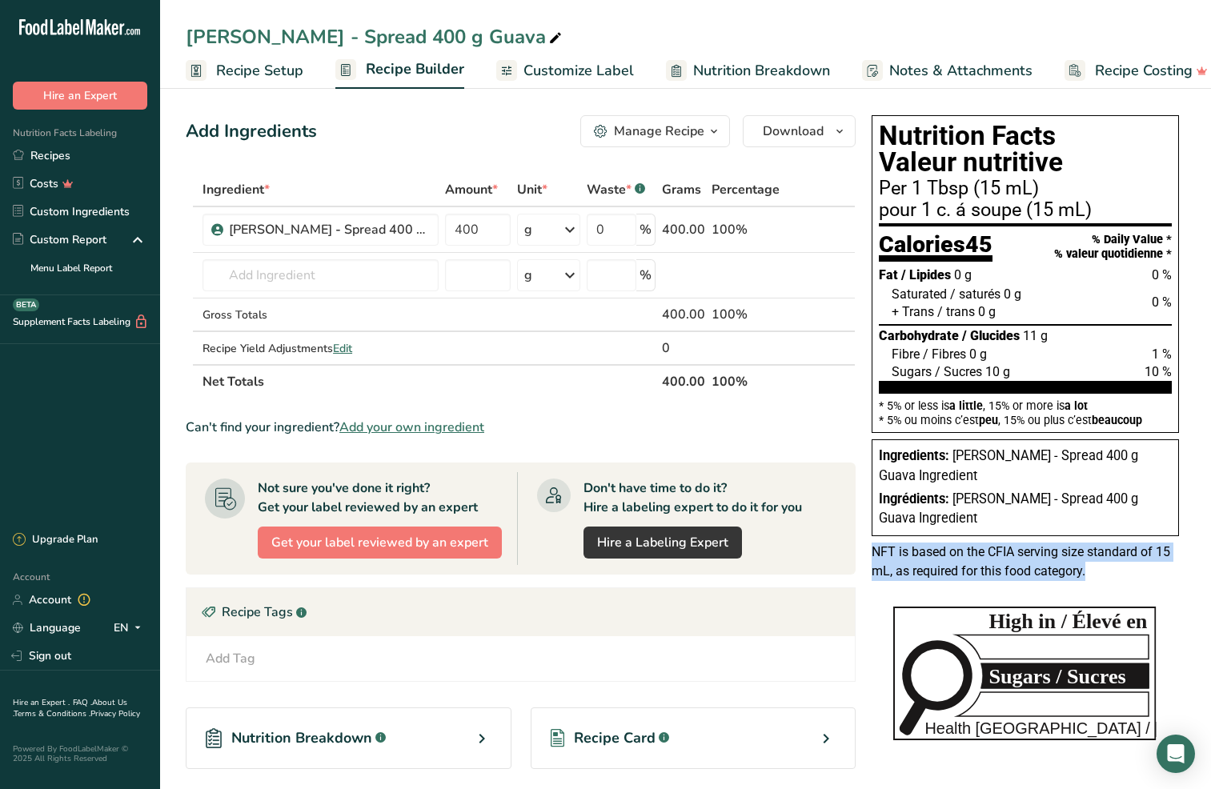
drag, startPoint x: 1095, startPoint y: 561, endPoint x: 858, endPoint y: 538, distance: 238.1
click at [868, 544] on div "NFT is based on the CFIA serving size standard of 15 mL, as required for this f…" at bounding box center [1025, 562] width 320 height 38
copy span "NFT is based on the CFIA serving size standard of 15 mL, as required for this f…"
click at [825, 439] on section "Ingredient * Amount * Unit * Waste * .a-a{fill:#347362;}.b-a{fill:#fff;} Grams …" at bounding box center [521, 549] width 670 height 753
click at [843, 128] on icon "button" at bounding box center [839, 132] width 13 height 20
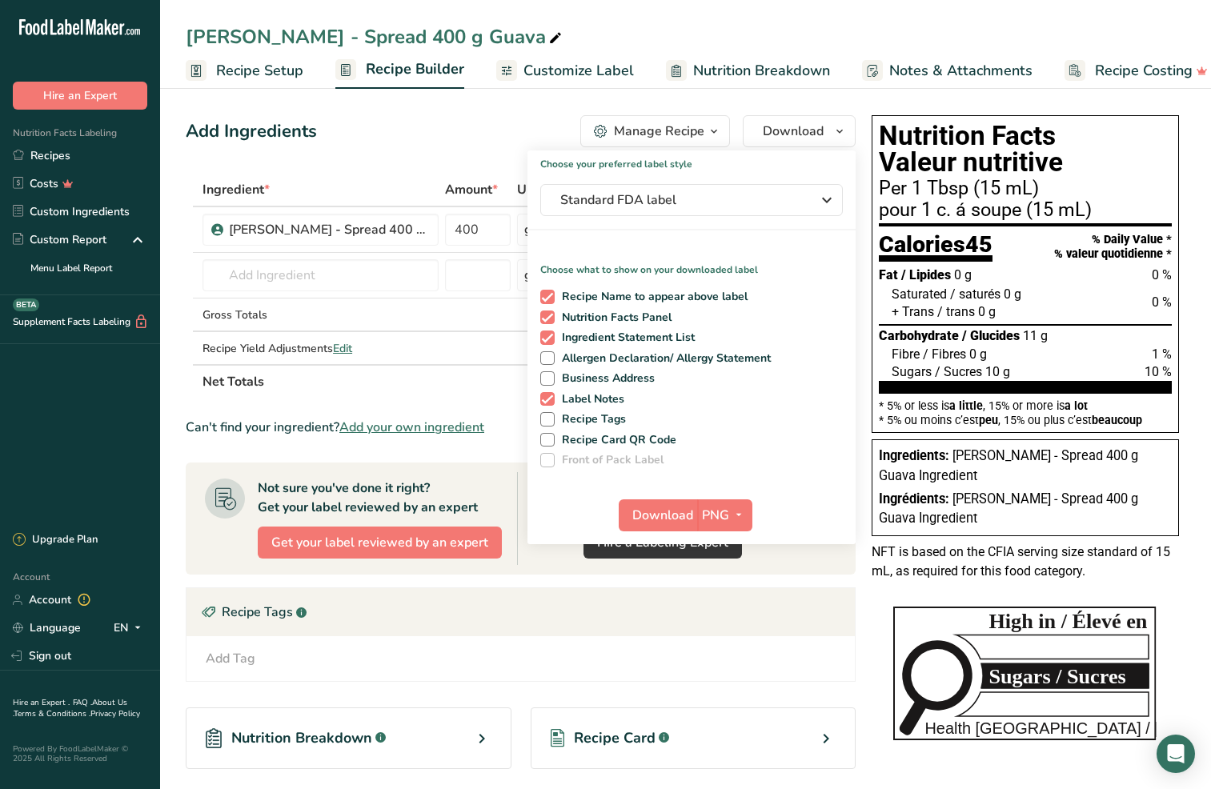
click at [547, 460] on span at bounding box center [547, 460] width 14 height 14
click at [706, 516] on span "PNG" at bounding box center [715, 515] width 27 height 19
click at [728, 625] on link "PDF" at bounding box center [726, 627] width 51 height 26
click at [771, 415] on label "Recipe Tags" at bounding box center [688, 419] width 297 height 14
click at [551, 415] on input "Recipe Tags" at bounding box center [545, 419] width 10 height 10
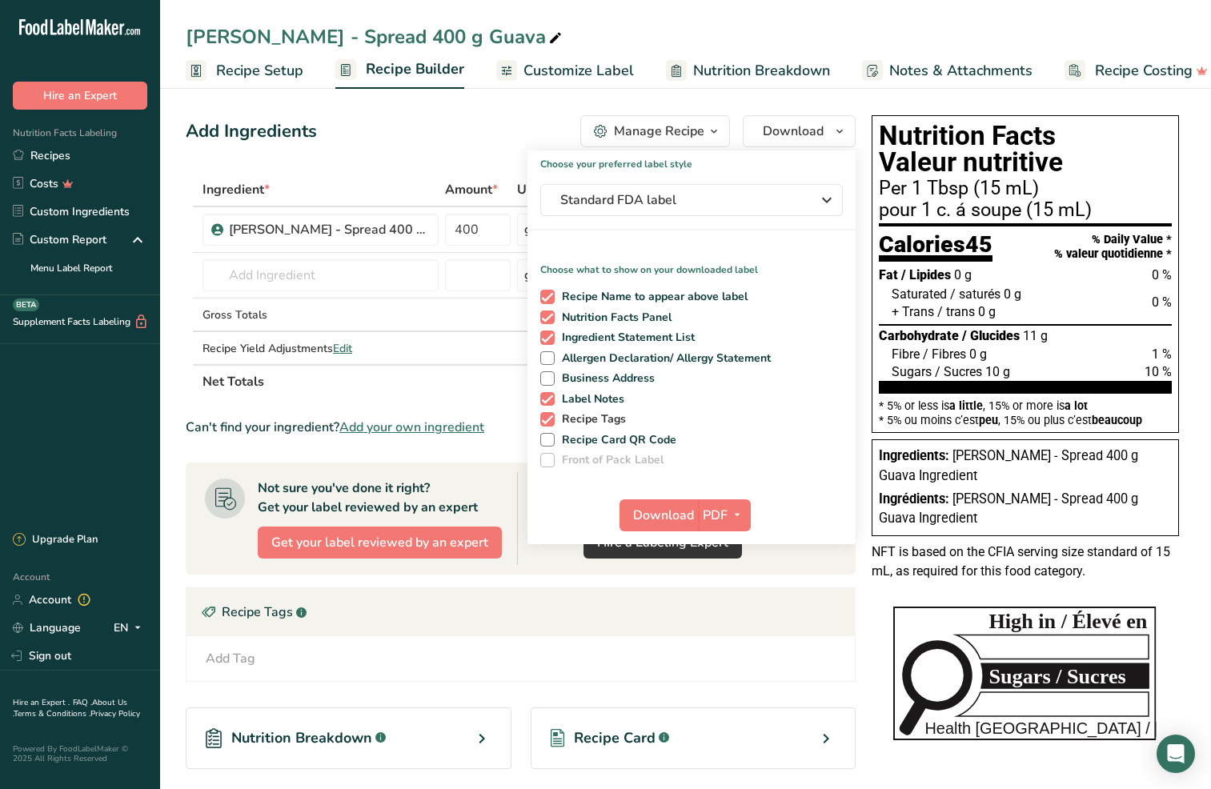
click at [572, 422] on span "Recipe Tags" at bounding box center [591, 419] width 72 height 14
click at [551, 422] on input "Recipe Tags" at bounding box center [545, 419] width 10 height 10
checkbox input "false"
click at [380, 134] on div "Add Ingredients Manage Recipe Delete Recipe Duplicate Recipe Scale Recipe Save …" at bounding box center [521, 131] width 670 height 32
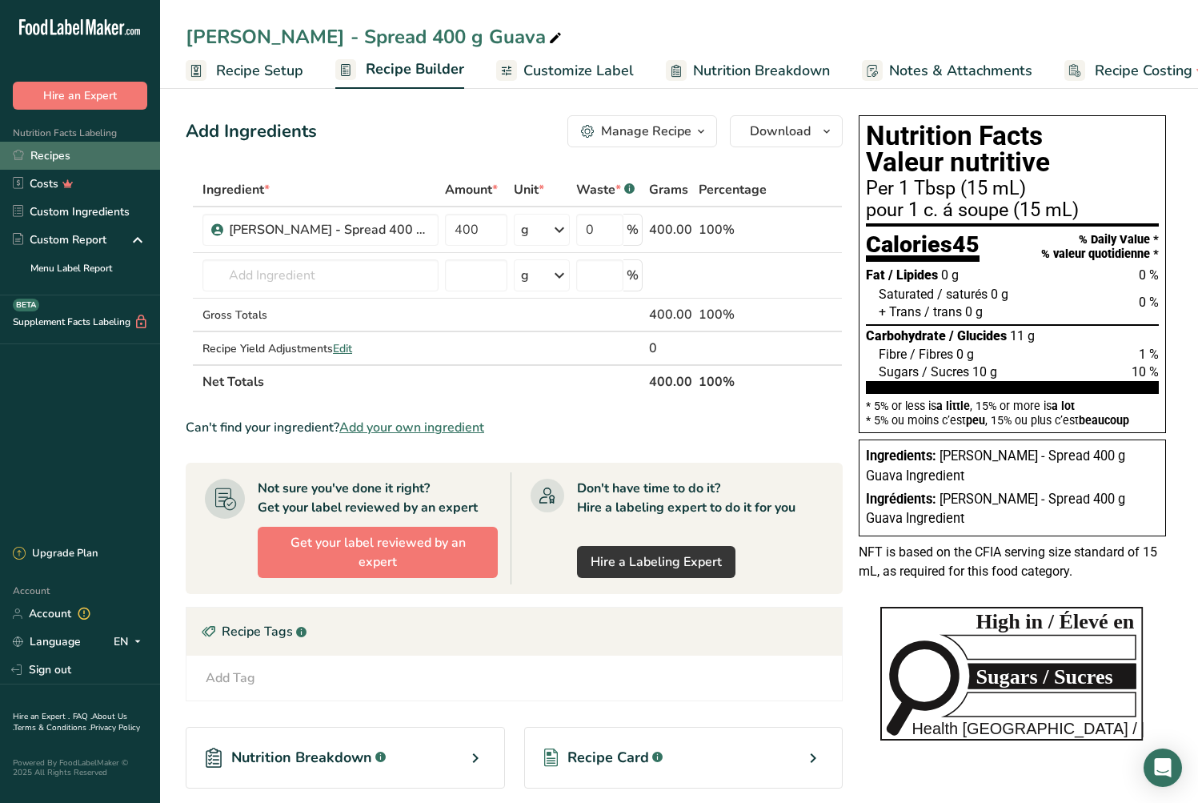
click at [49, 159] on link "Recipes" at bounding box center [80, 156] width 160 height 28
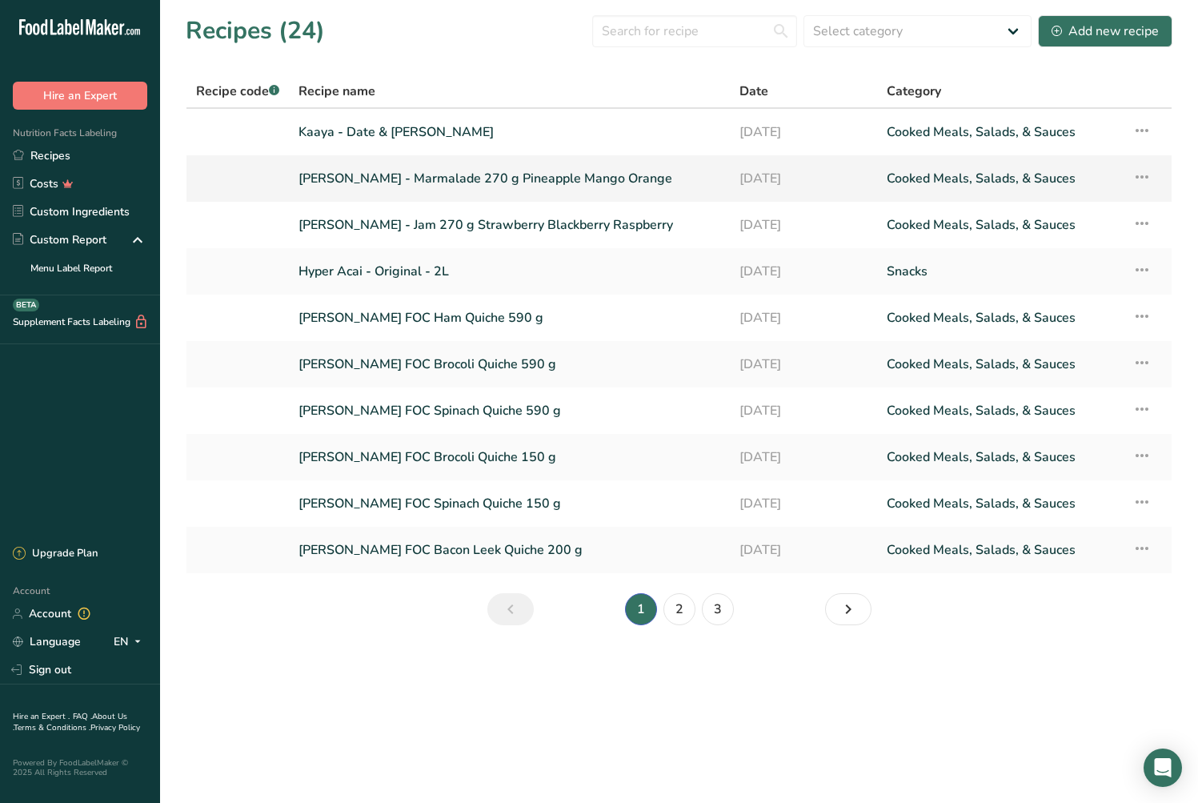
click at [427, 179] on link "[PERSON_NAME] - Marmalade 270 g Pineapple Mango Orange" at bounding box center [510, 179] width 422 height 34
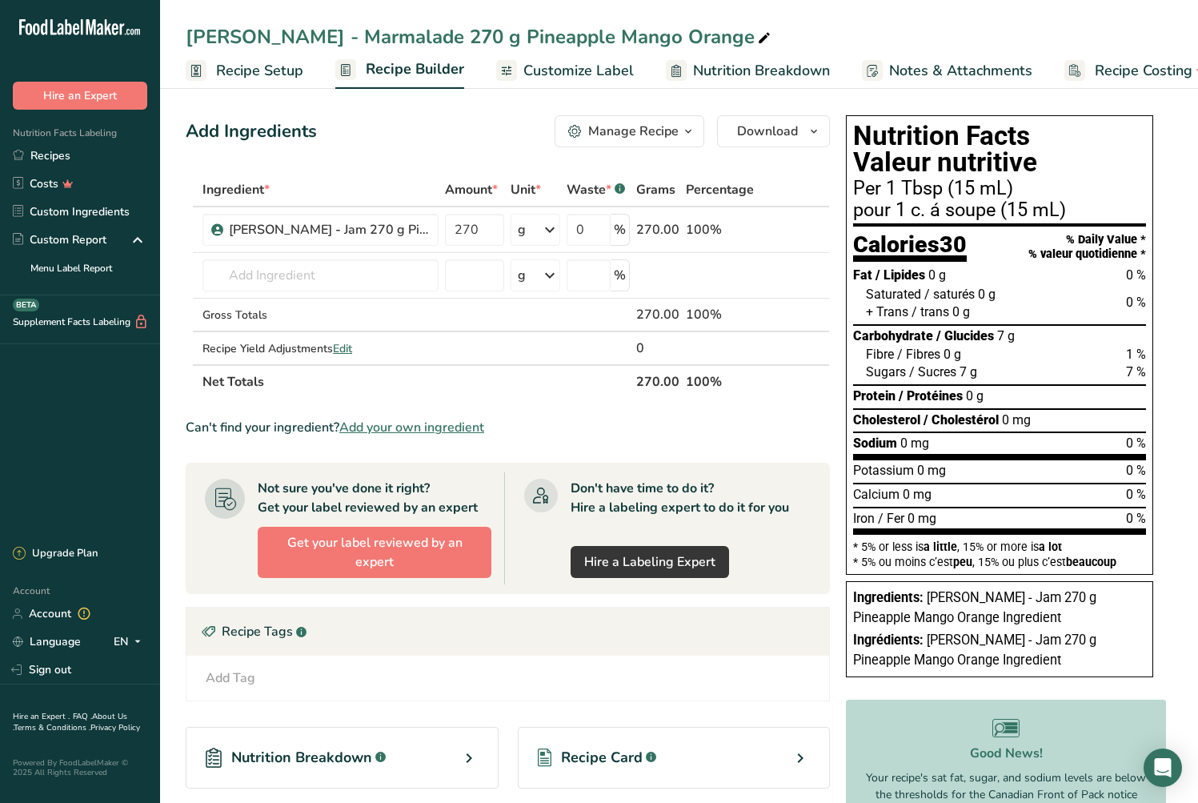
click at [279, 67] on span "Recipe Setup" at bounding box center [259, 71] width 87 height 22
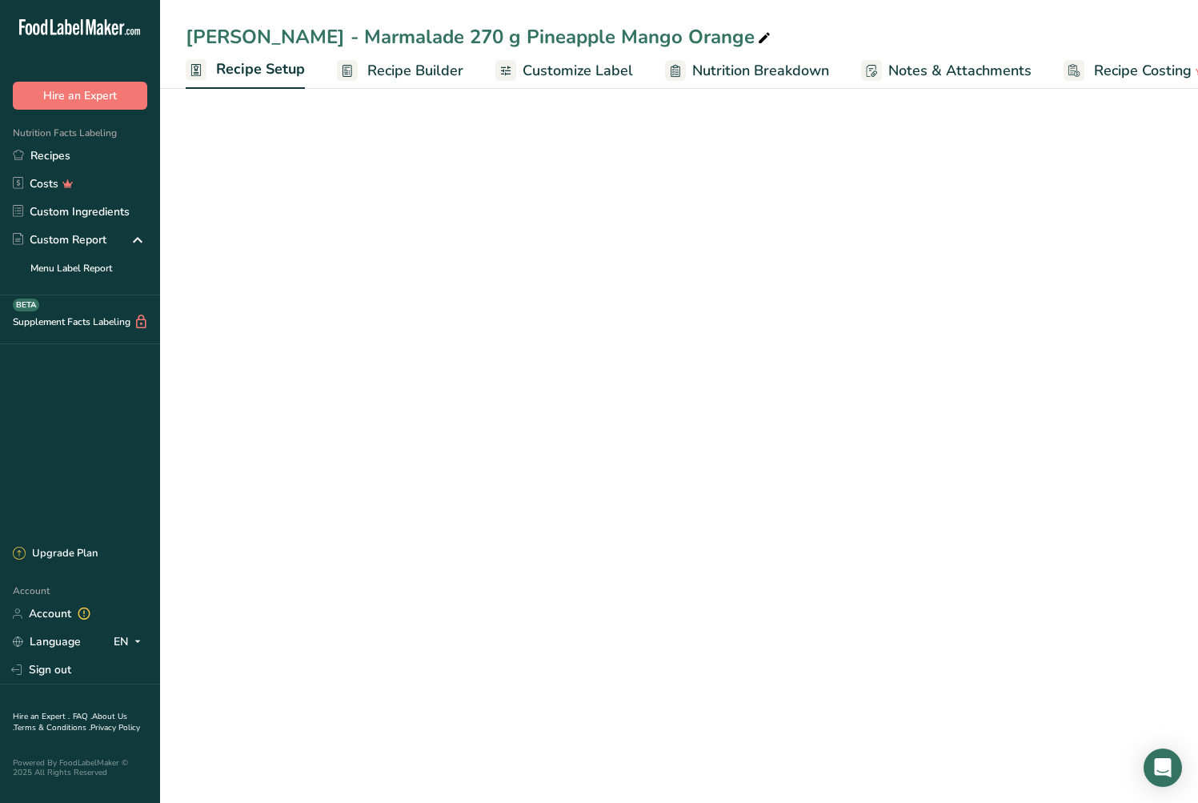
scroll to position [0, 6]
select select "17"
select select "22"
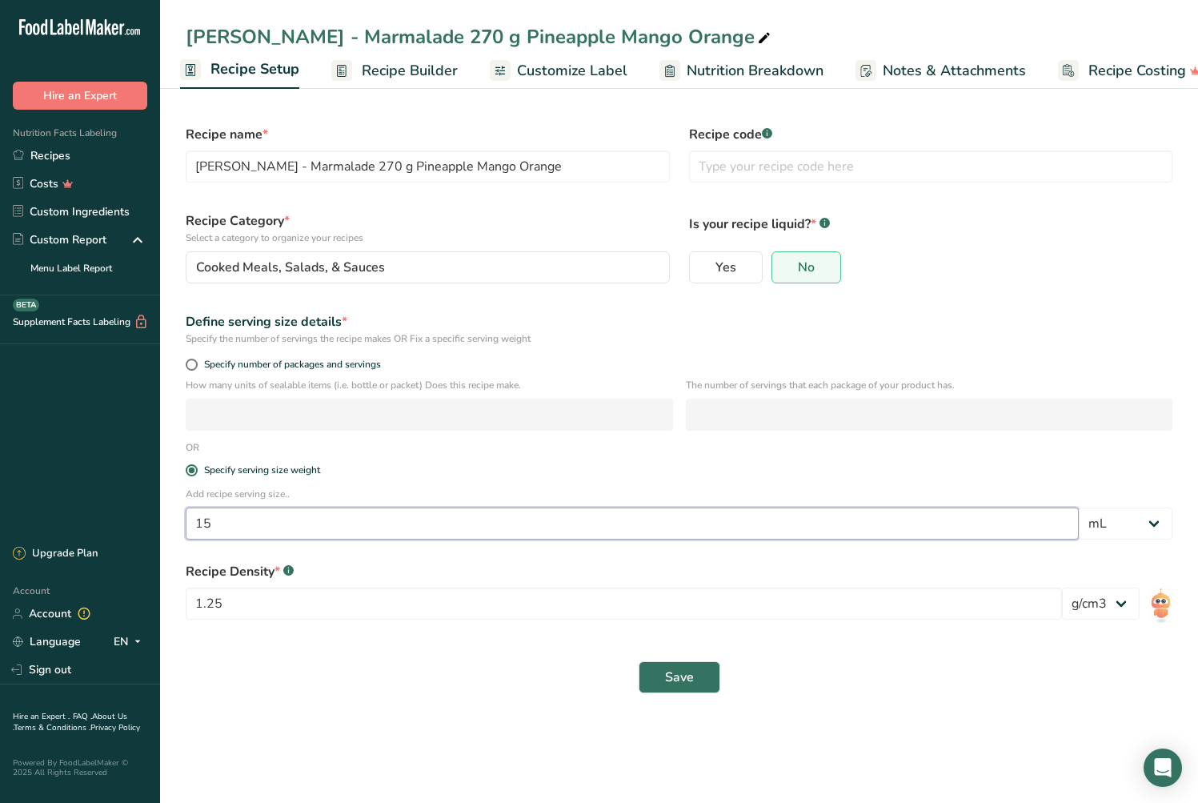
click at [430, 519] on input "15" at bounding box center [632, 524] width 893 height 32
type input "20"
select select "0"
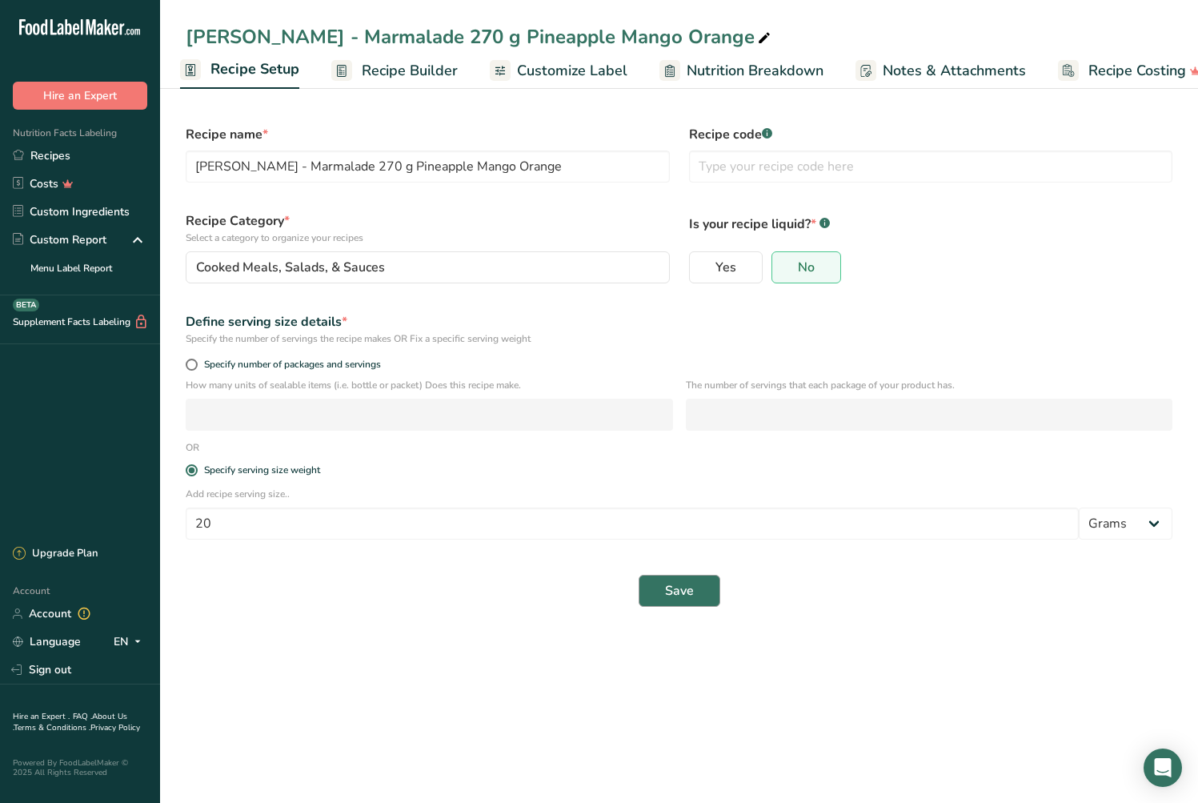
click at [682, 604] on button "Save" at bounding box center [680, 591] width 82 height 32
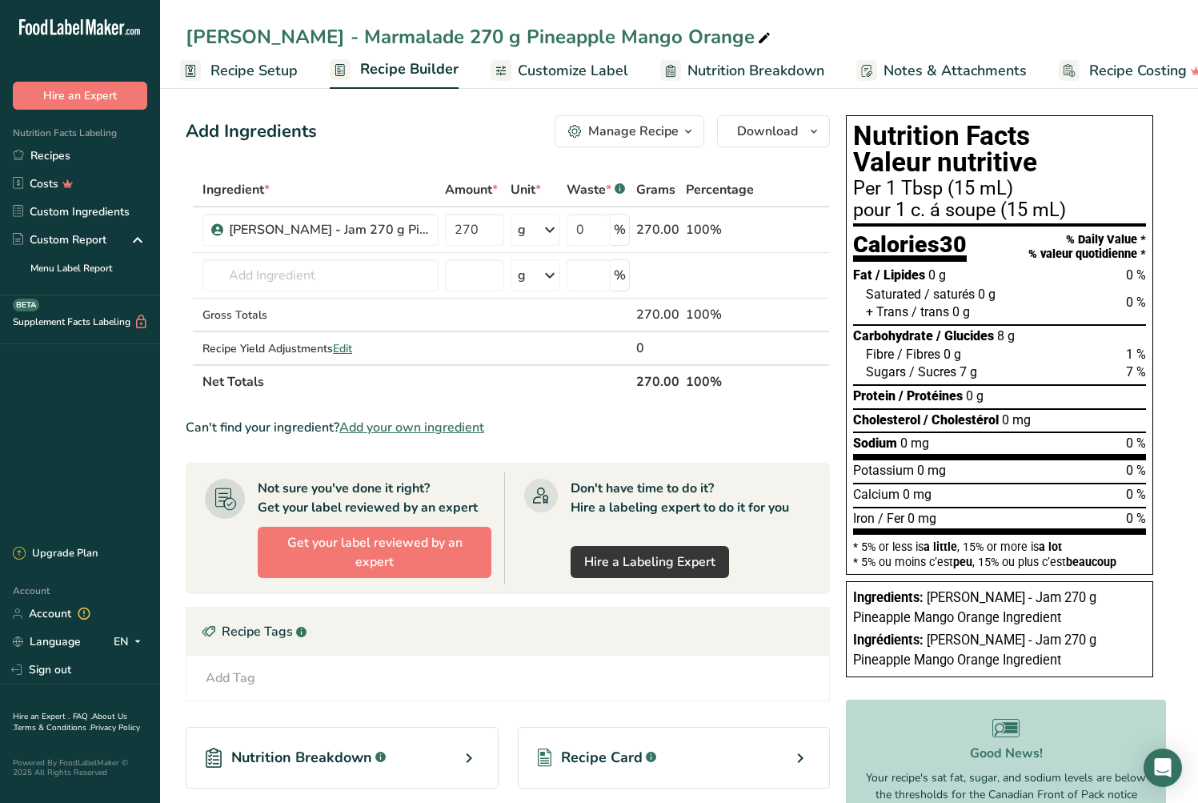
click at [919, 68] on span "Notes & Attachments" at bounding box center [955, 71] width 143 height 22
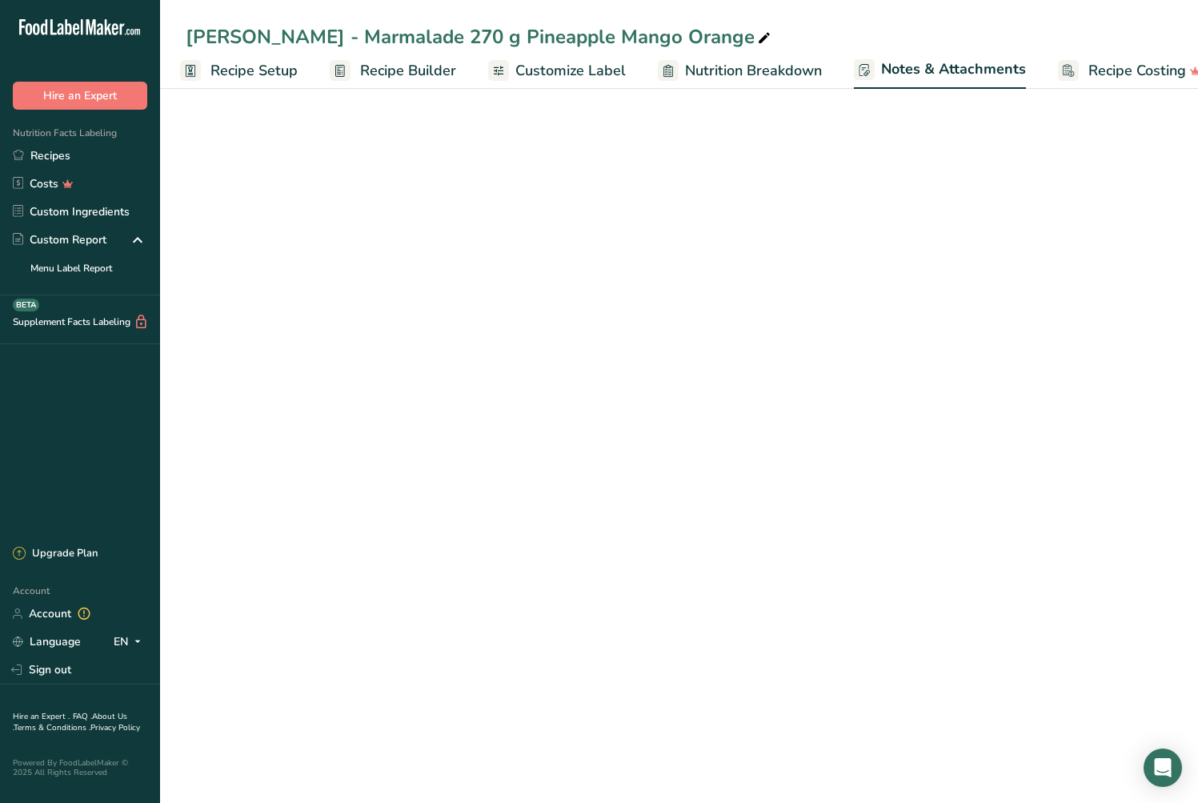
scroll to position [0, 35]
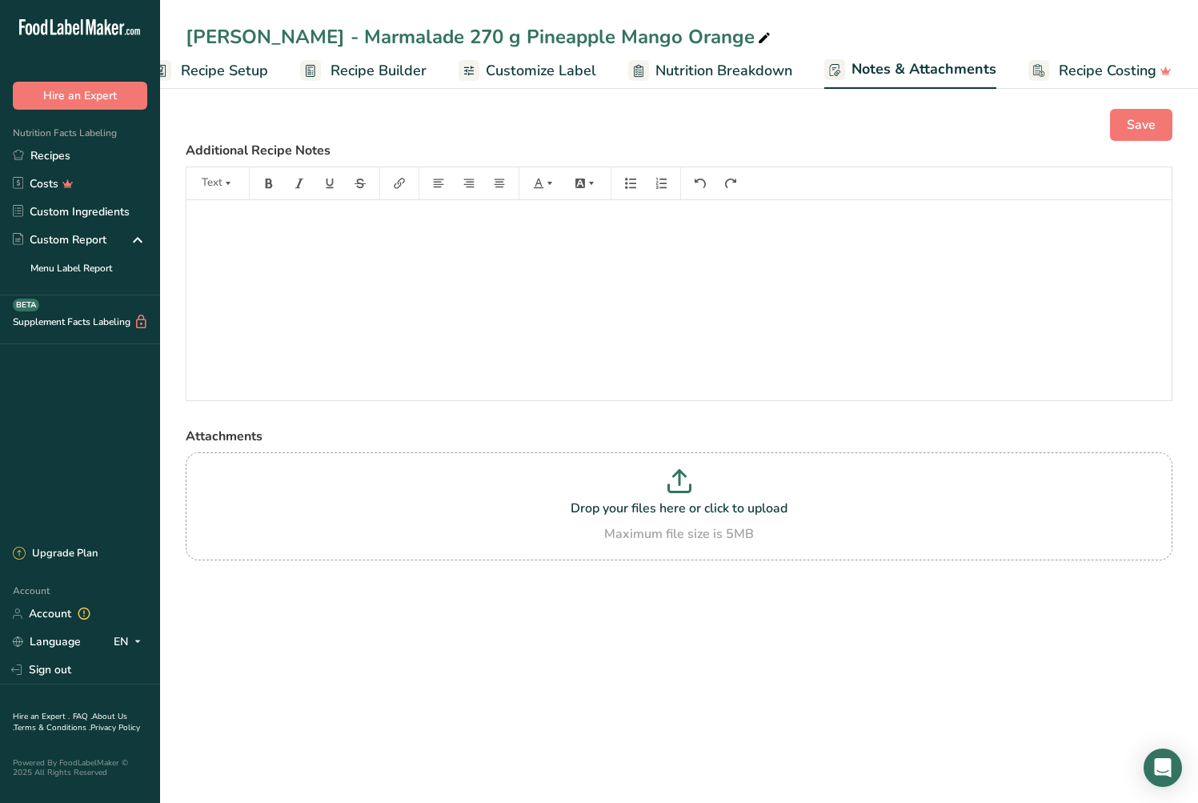
click at [711, 79] on span "Nutrition Breakdown" at bounding box center [724, 71] width 137 height 22
select select "Calories"
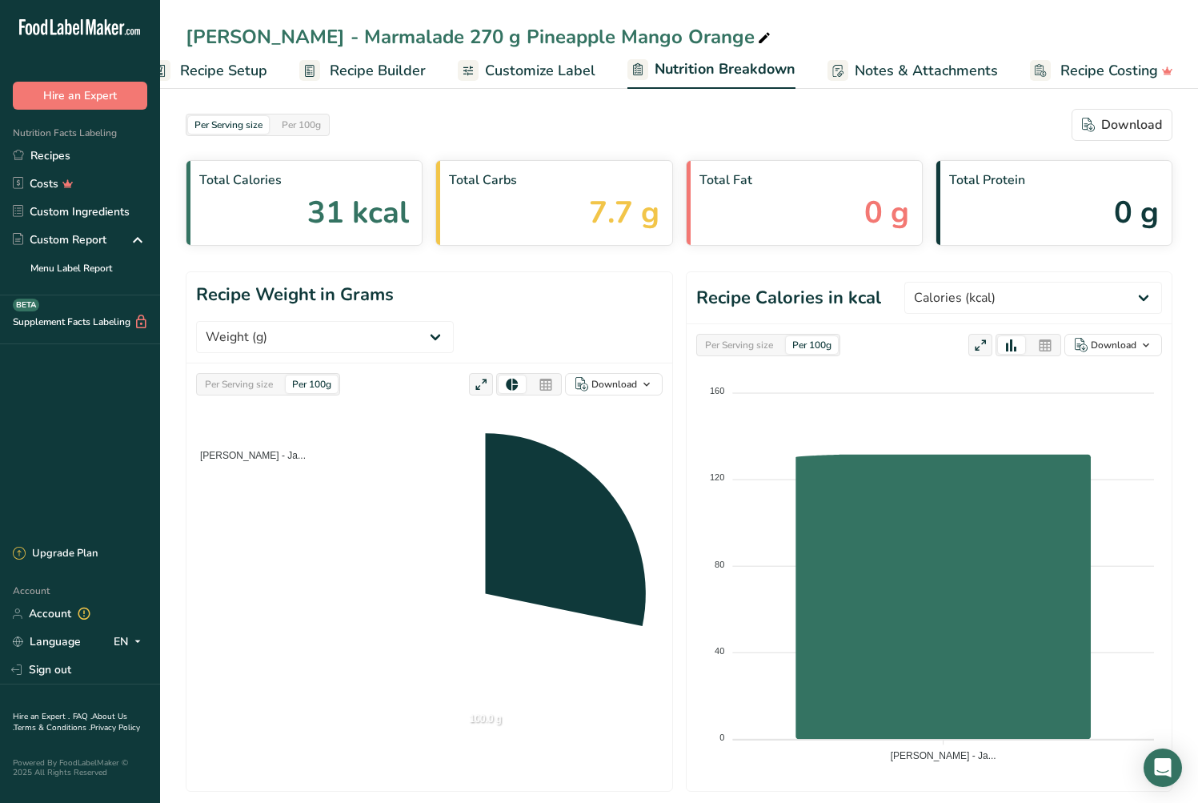
click at [546, 66] on span "Customize Label" at bounding box center [540, 71] width 110 height 22
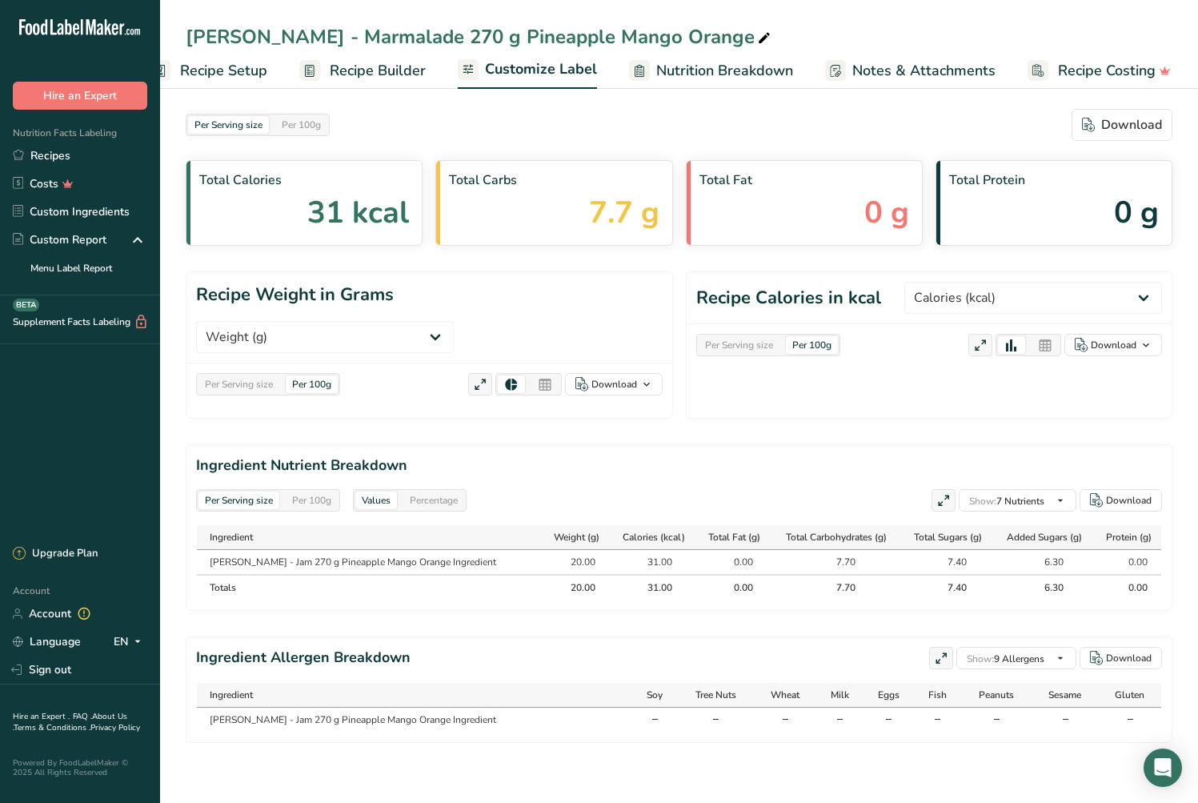
scroll to position [0, 34]
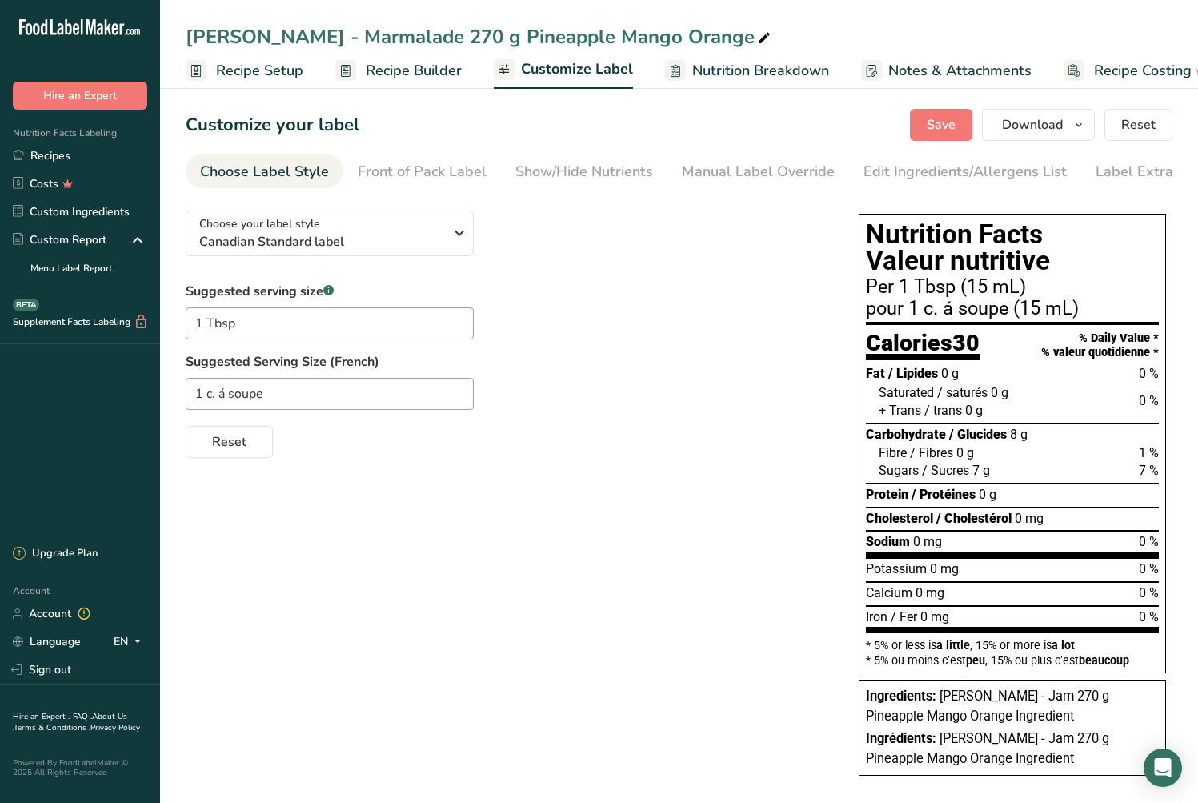
scroll to position [0, 34]
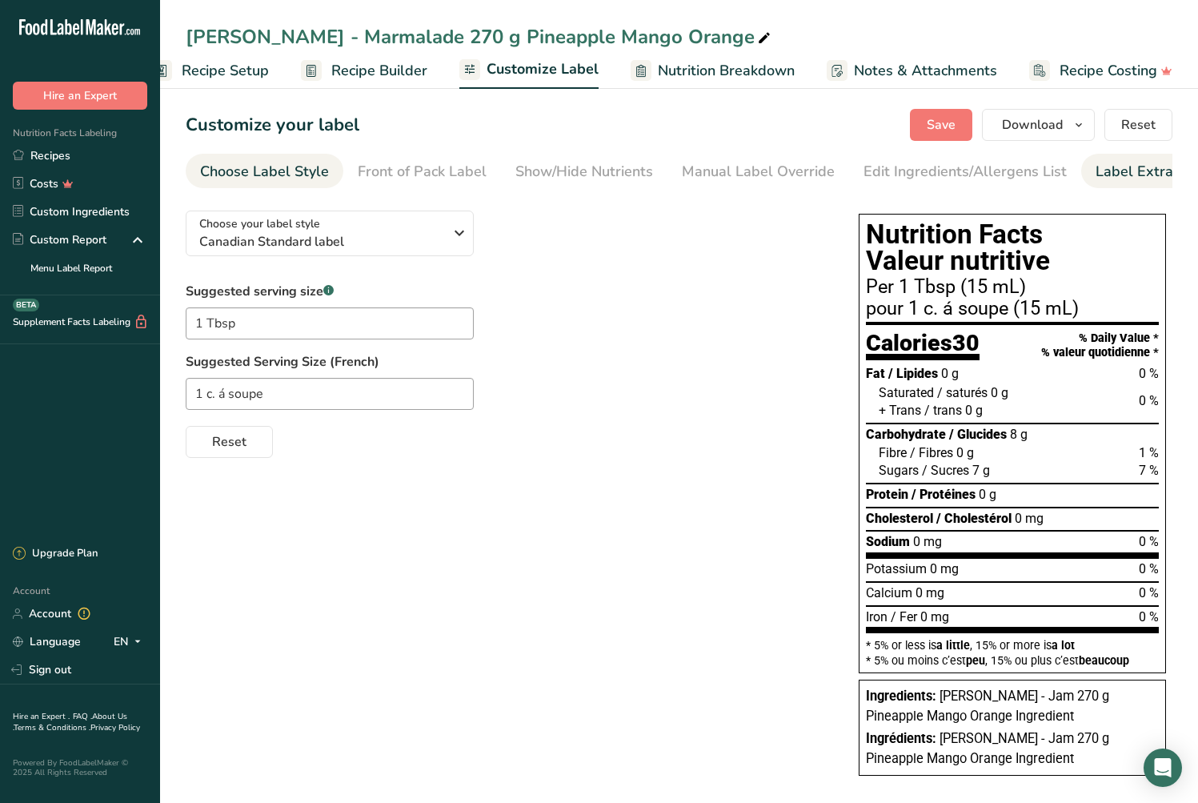
click at [1141, 179] on div "Label Extra Info" at bounding box center [1149, 172] width 106 height 22
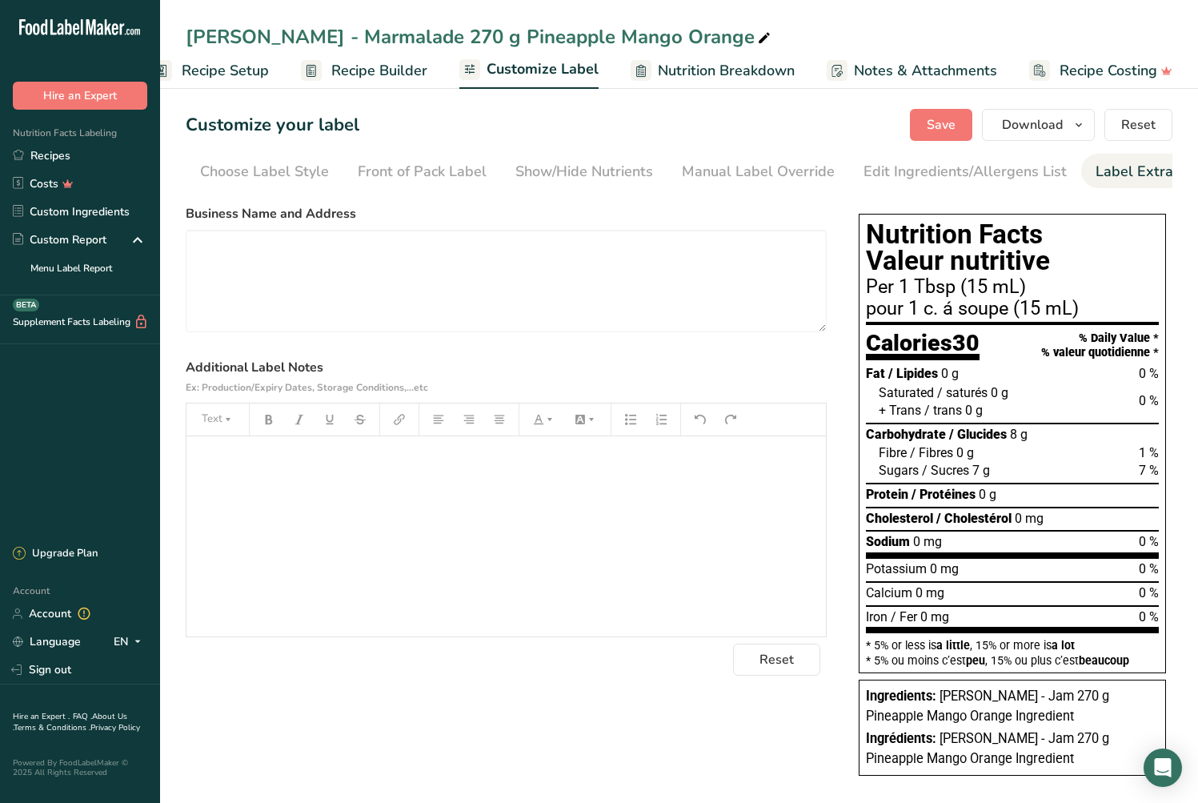
scroll to position [0, 29]
click at [299, 480] on div "﻿" at bounding box center [507, 536] width 640 height 200
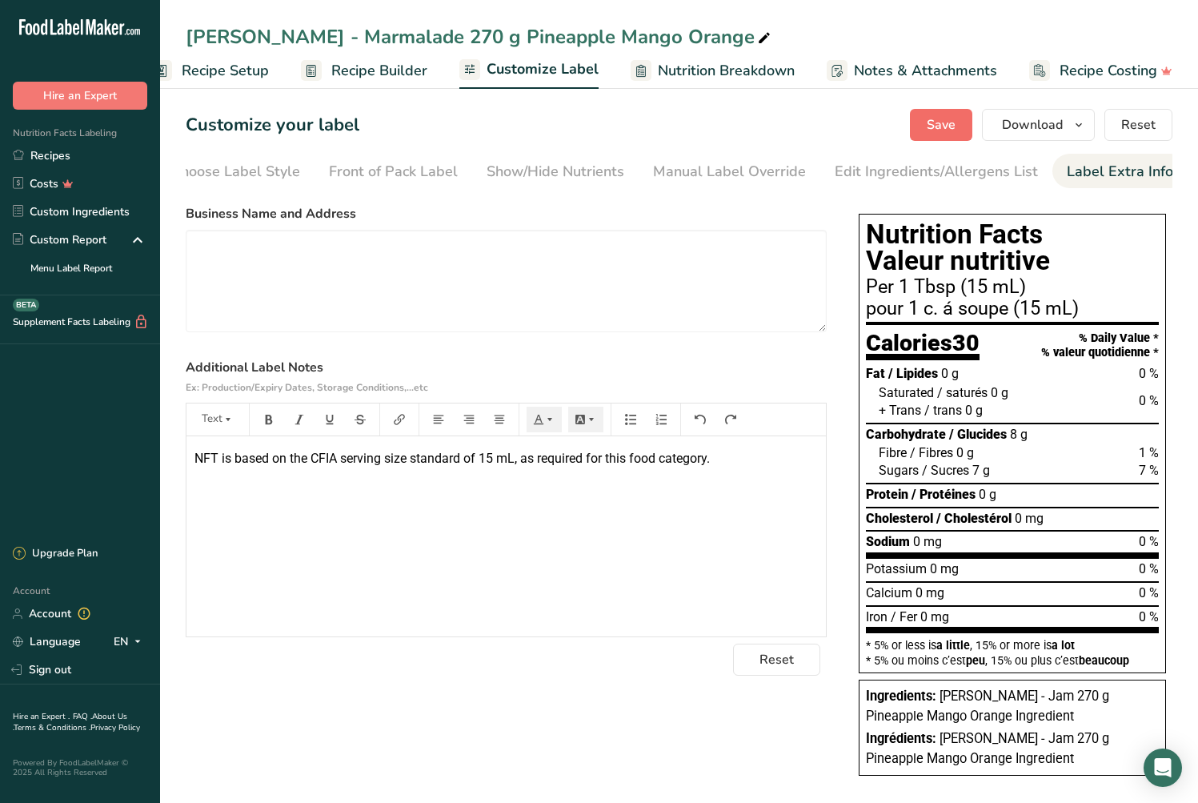
click at [944, 118] on span "Save" at bounding box center [941, 124] width 29 height 19
click at [628, 706] on div "Choose your label style Canadian Standard label USA (FDA) Standard FDA label Ta…" at bounding box center [679, 519] width 987 height 642
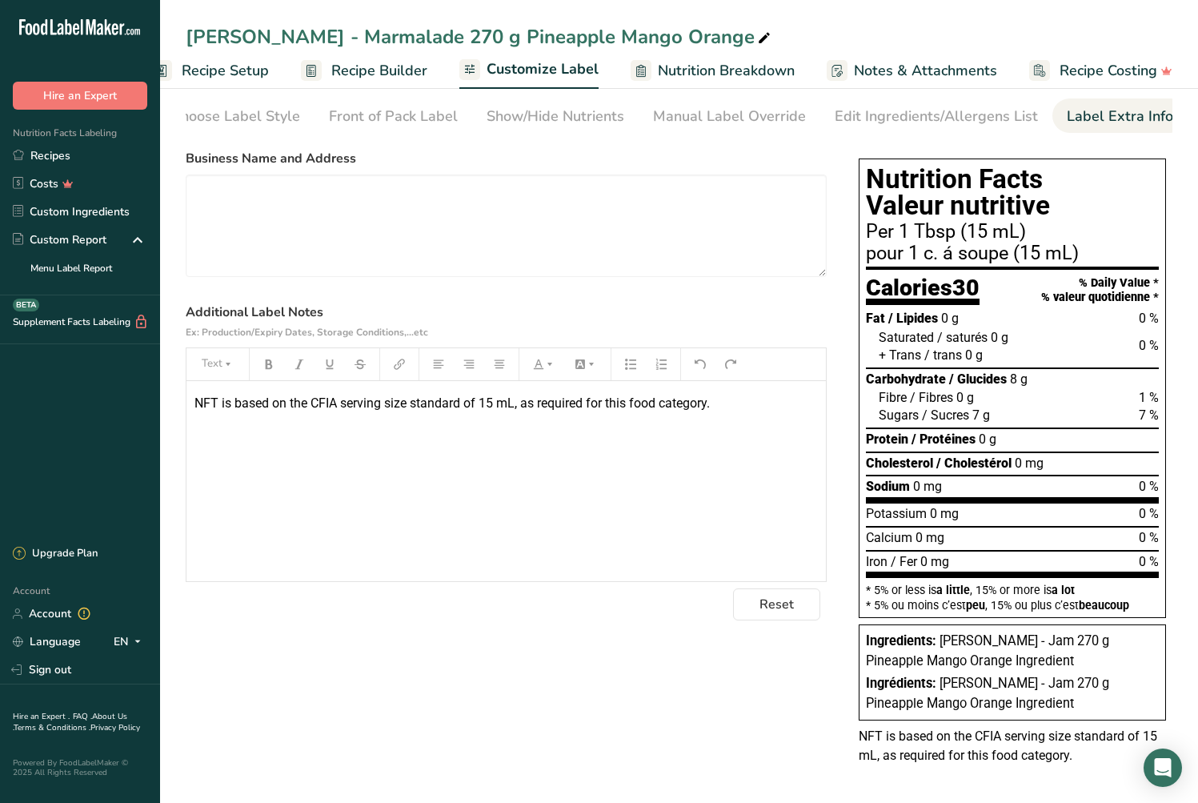
scroll to position [0, 0]
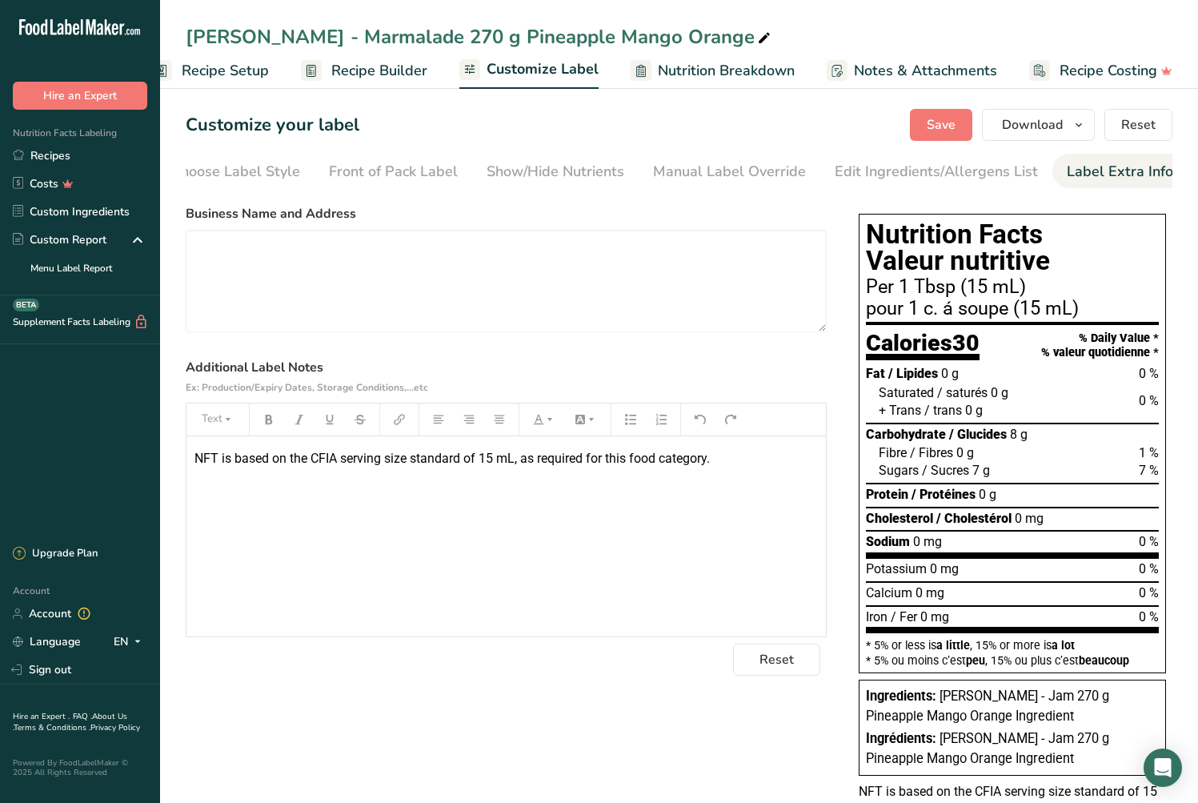
click at [253, 69] on span "Recipe Setup" at bounding box center [225, 71] width 87 height 22
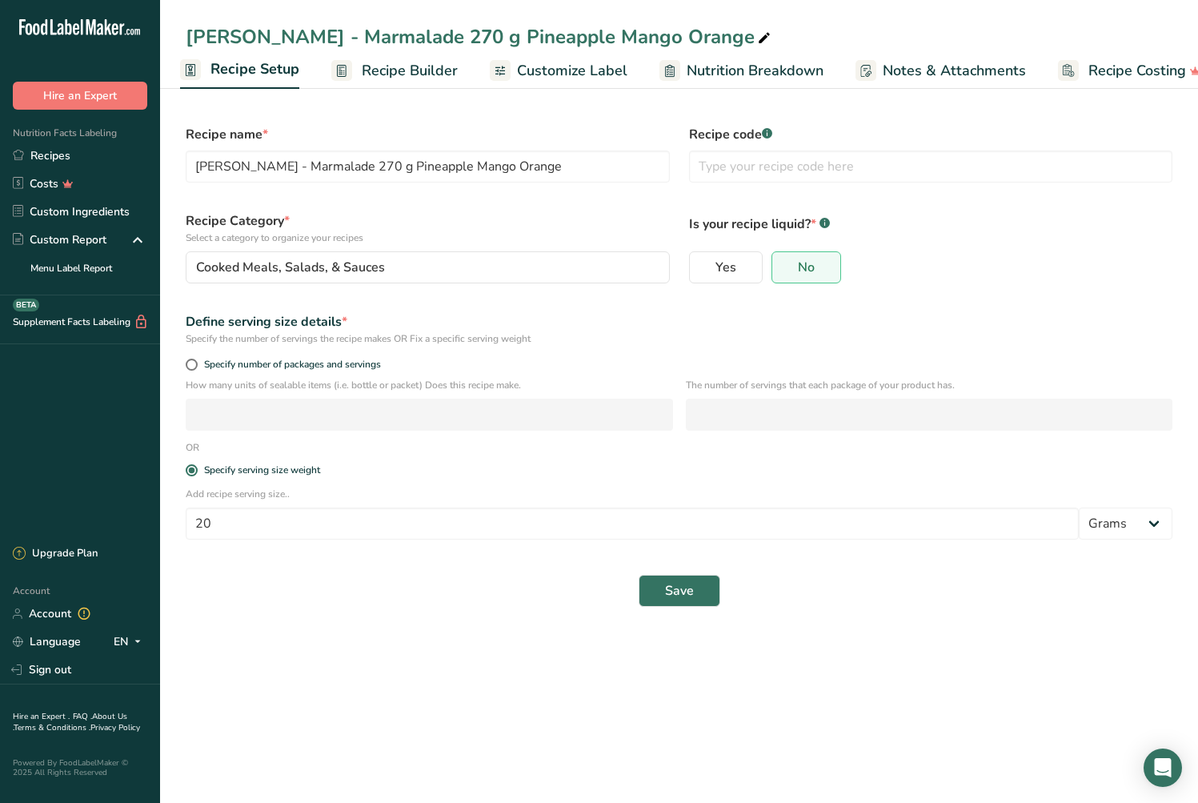
click at [383, 71] on span "Recipe Builder" at bounding box center [410, 71] width 96 height 22
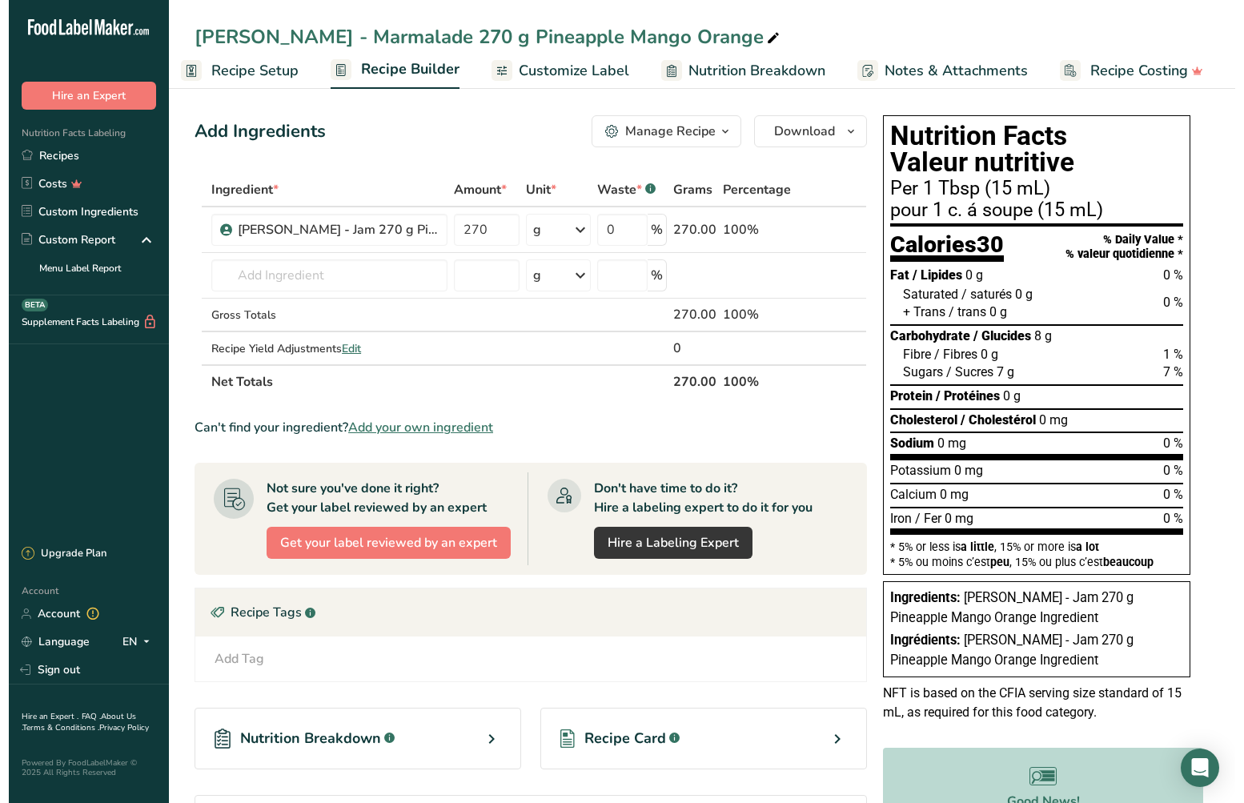
scroll to position [0, 1]
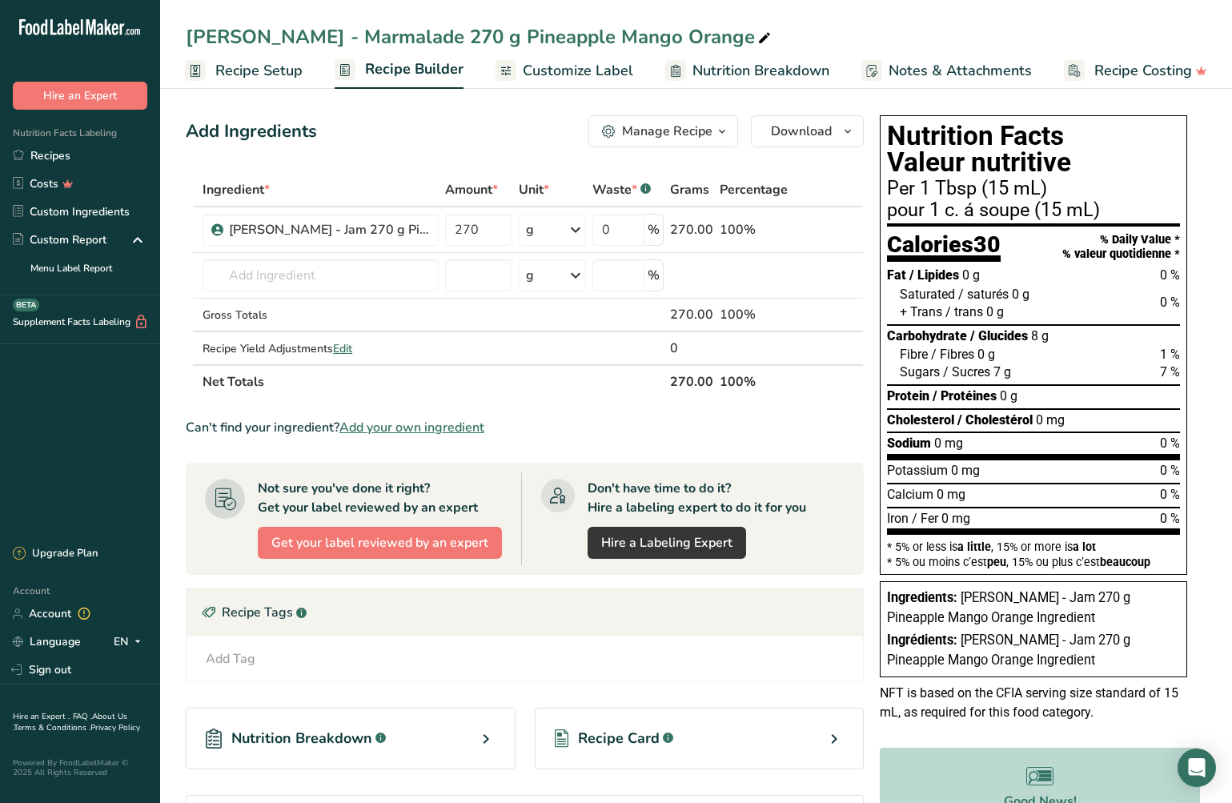
click at [540, 75] on span "Customize Label" at bounding box center [578, 71] width 110 height 22
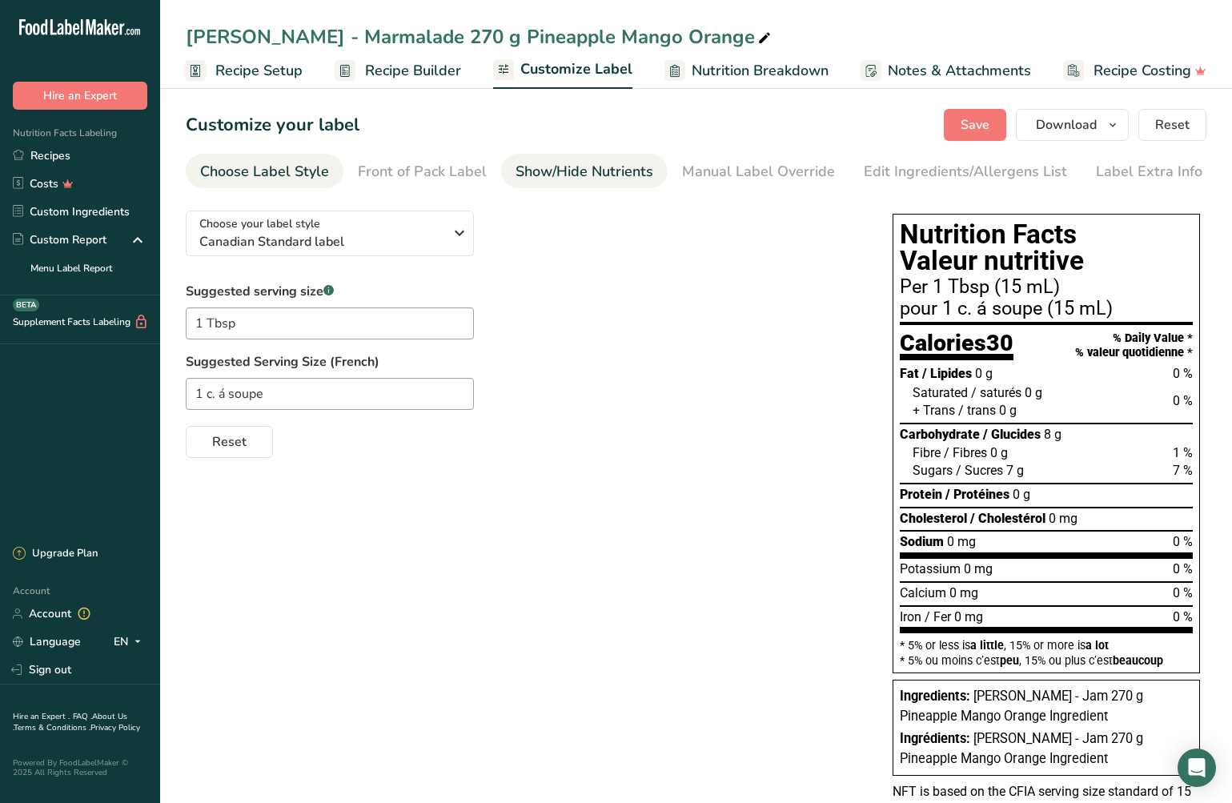
click at [593, 170] on div "Show/Hide Nutrients" at bounding box center [585, 172] width 138 height 22
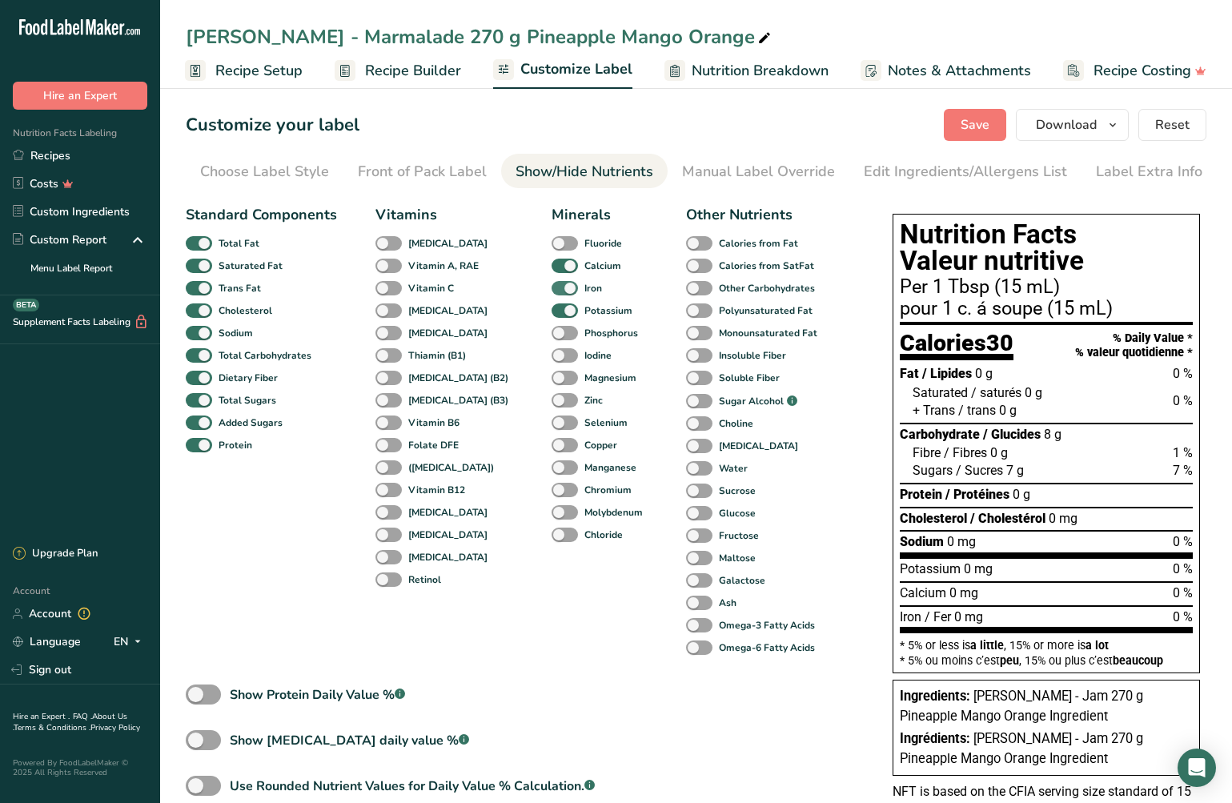
click at [552, 292] on span at bounding box center [565, 288] width 26 height 15
click at [552, 292] on input "Iron" at bounding box center [557, 288] width 10 height 10
checkbox input "false"
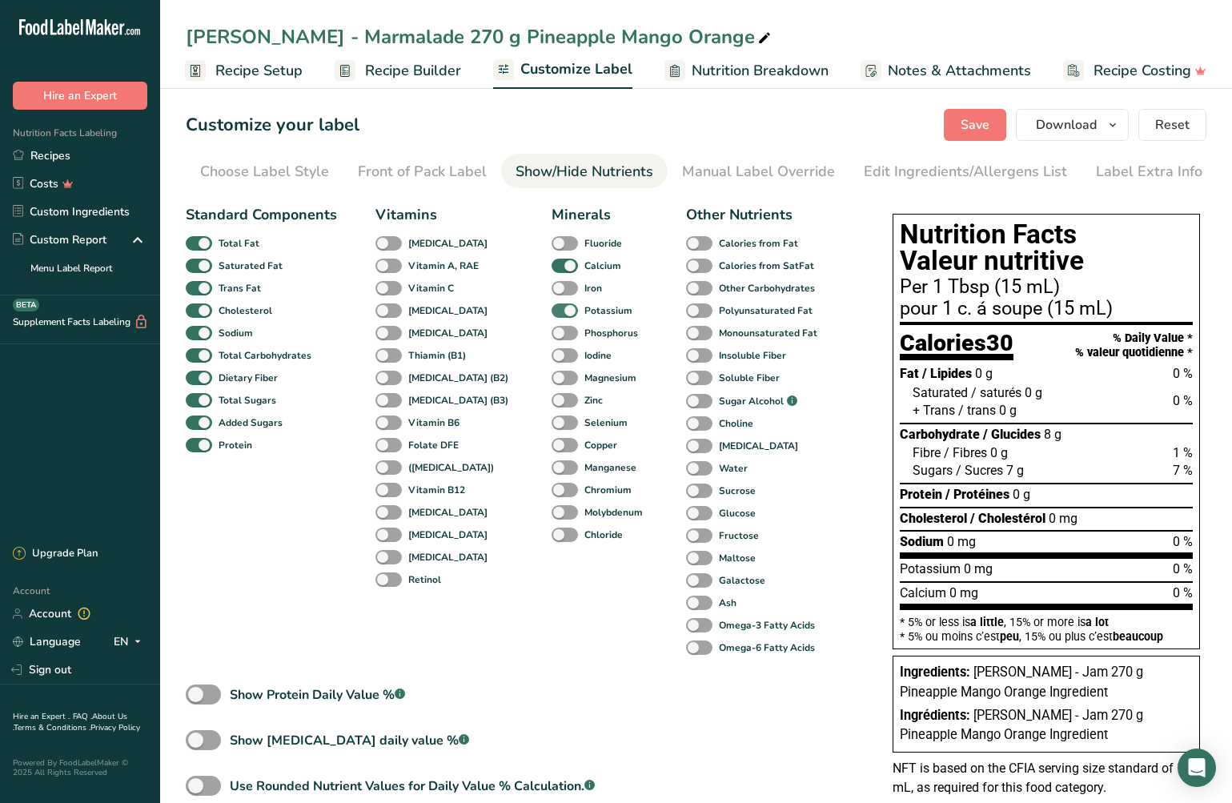
click at [552, 306] on span at bounding box center [565, 310] width 26 height 15
click at [552, 306] on input "Potassium" at bounding box center [557, 310] width 10 height 10
checkbox input "false"
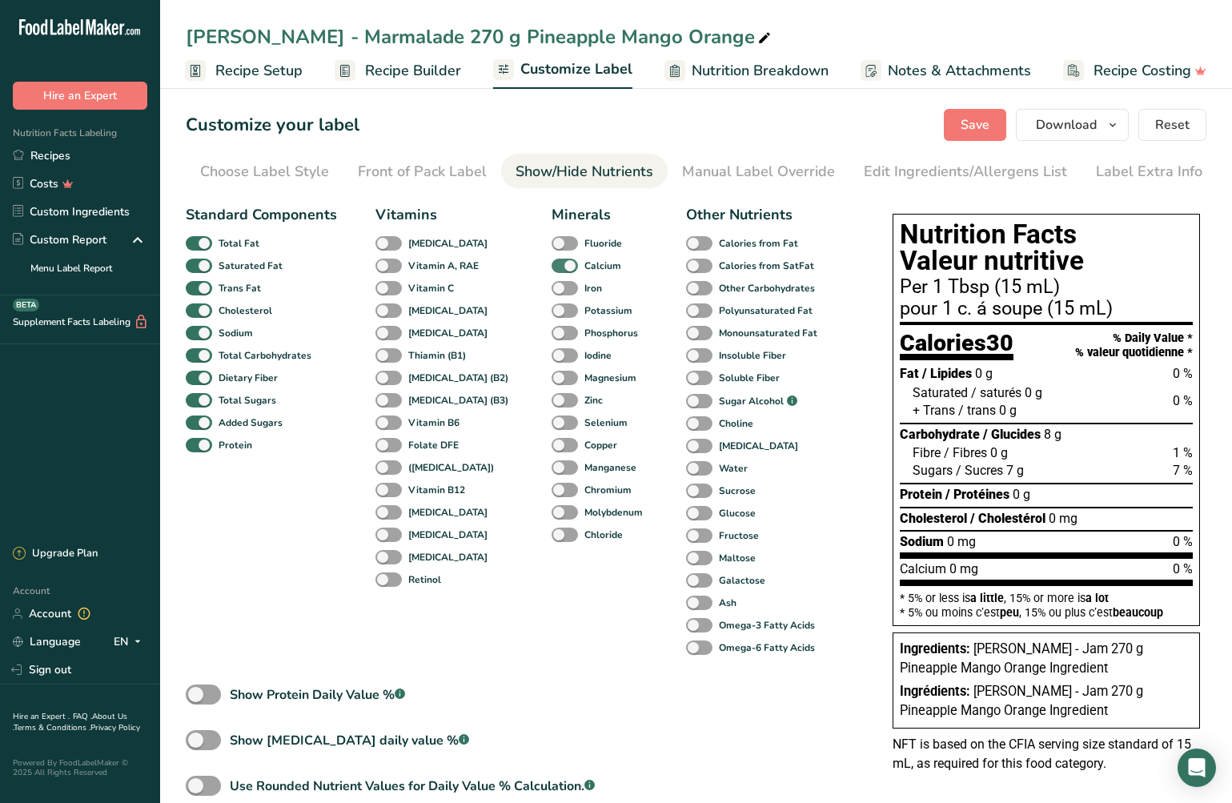
click at [552, 265] on span at bounding box center [565, 266] width 26 height 15
click at [552, 265] on input "Calcium" at bounding box center [557, 265] width 10 height 10
checkbox input "false"
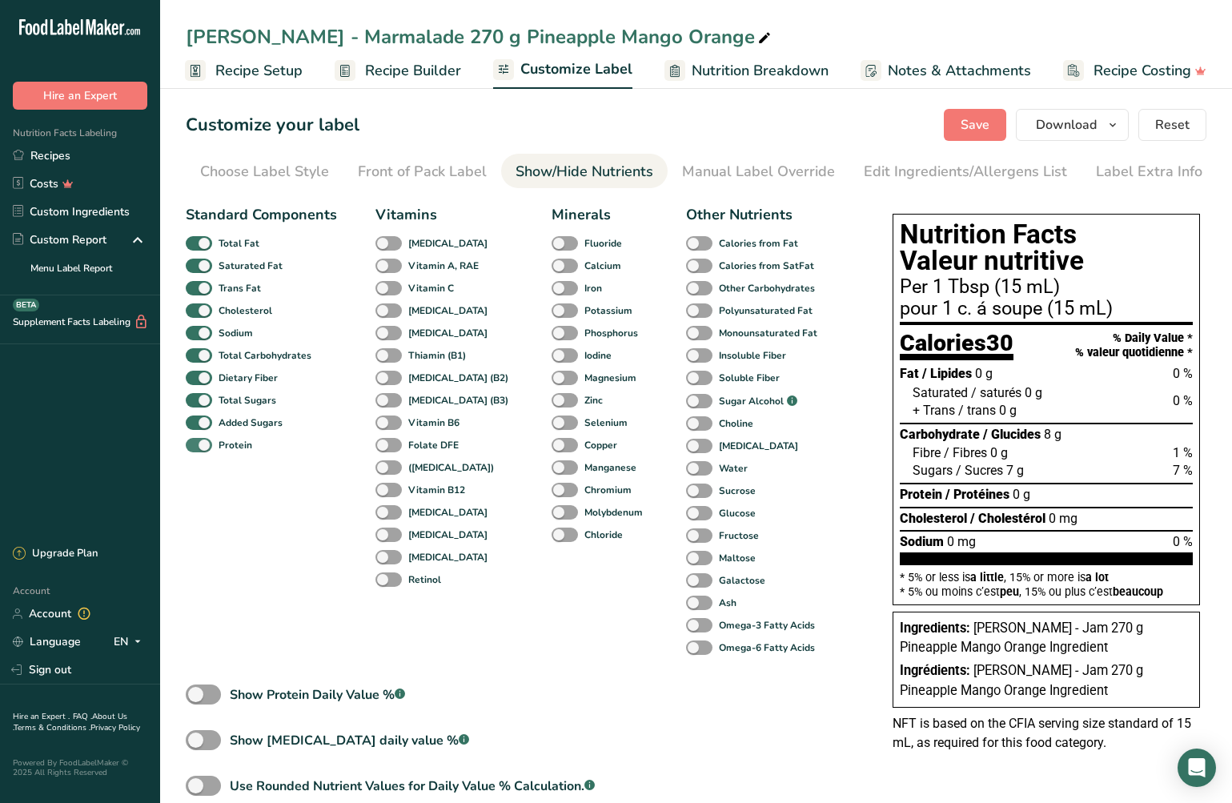
click at [199, 445] on span at bounding box center [199, 445] width 26 height 15
click at [196, 445] on input "Protein" at bounding box center [191, 444] width 10 height 10
checkbox input "false"
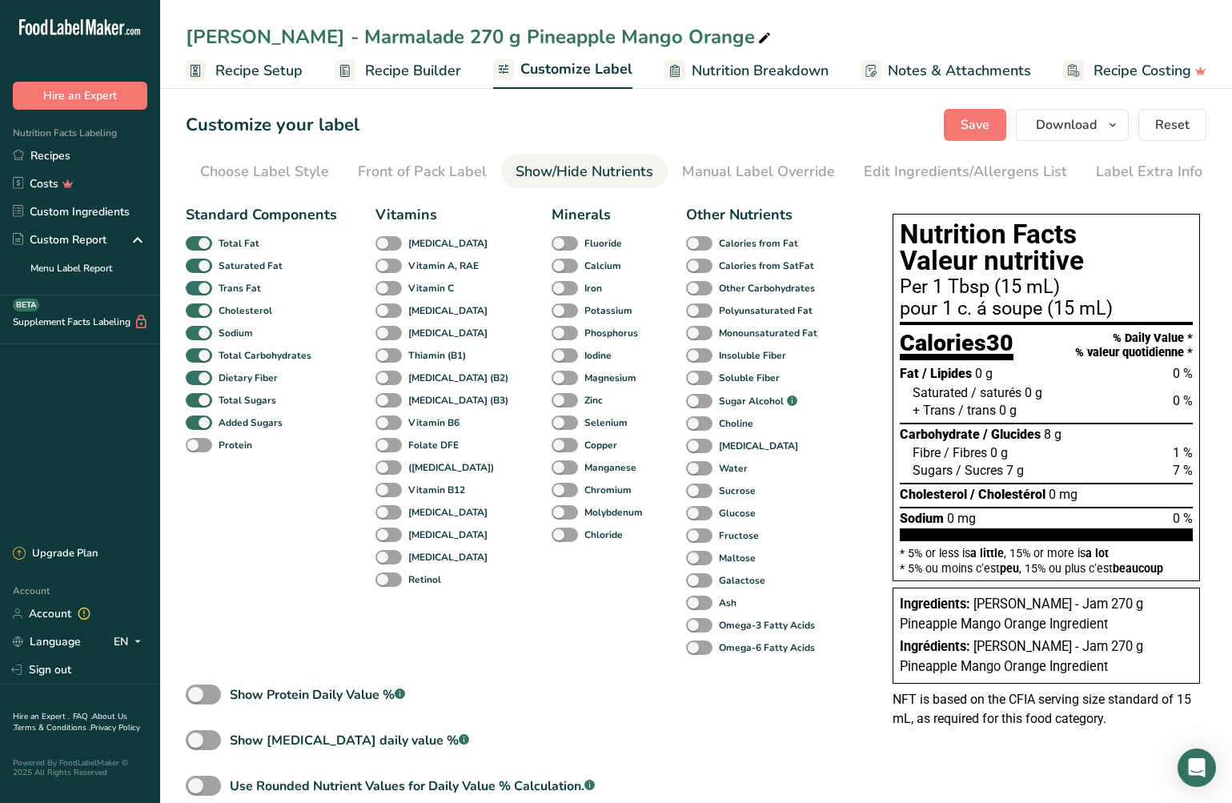
click at [387, 72] on span "Recipe Builder" at bounding box center [413, 71] width 96 height 22
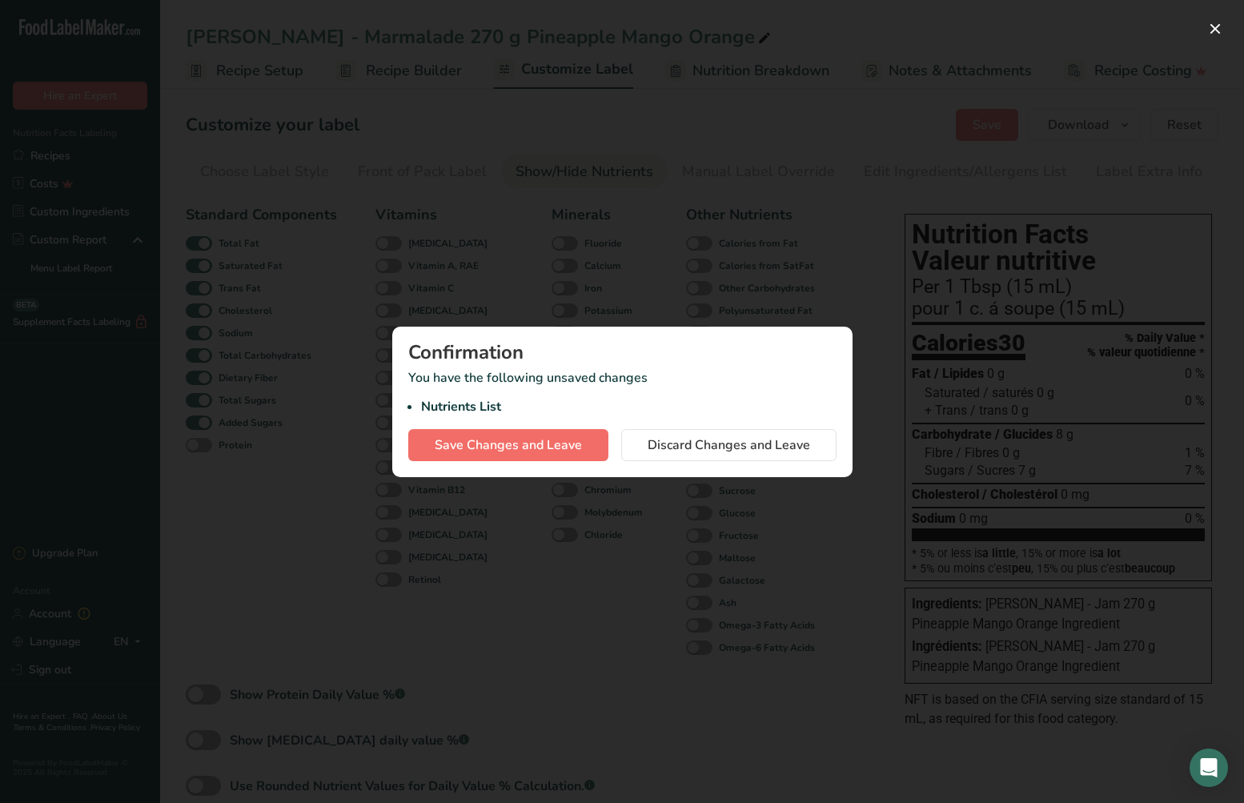
click at [533, 444] on span "Save Changes and Leave" at bounding box center [508, 444] width 147 height 19
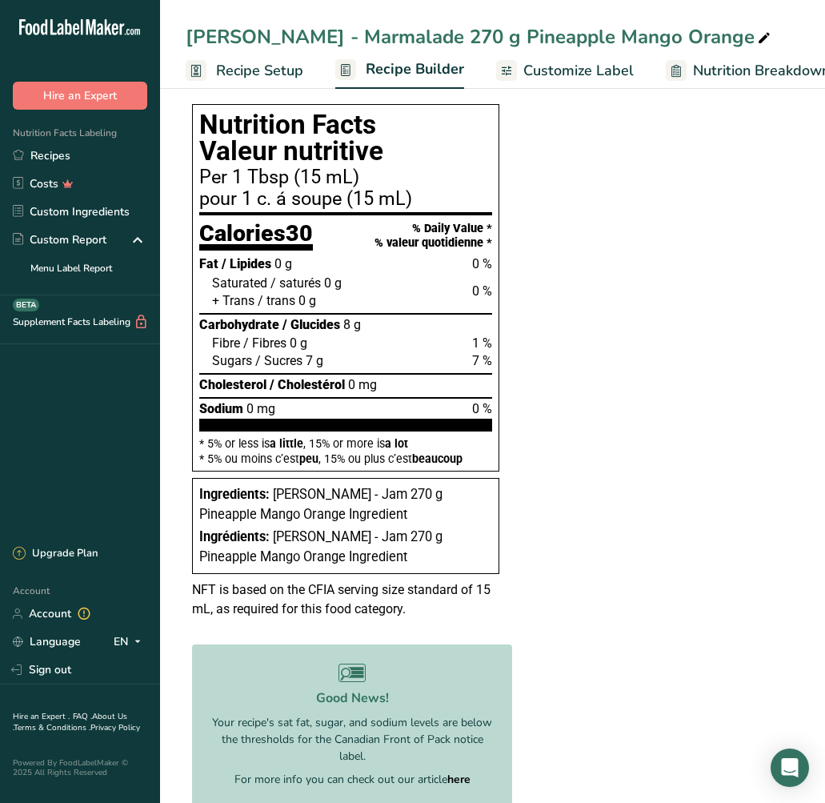
scroll to position [363, 0]
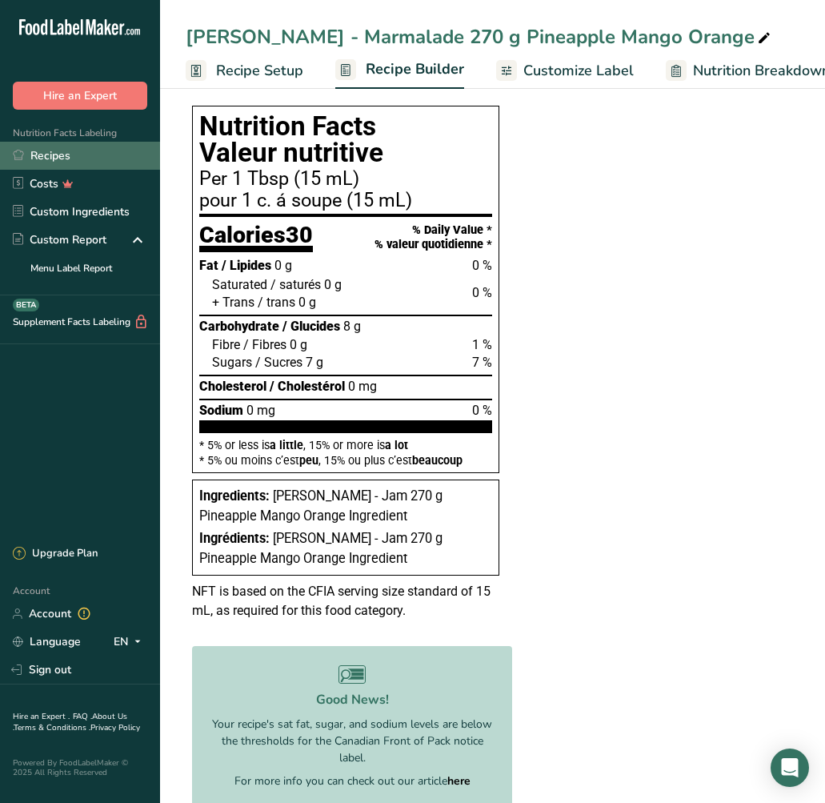
click at [50, 154] on link "Recipes" at bounding box center [80, 156] width 160 height 28
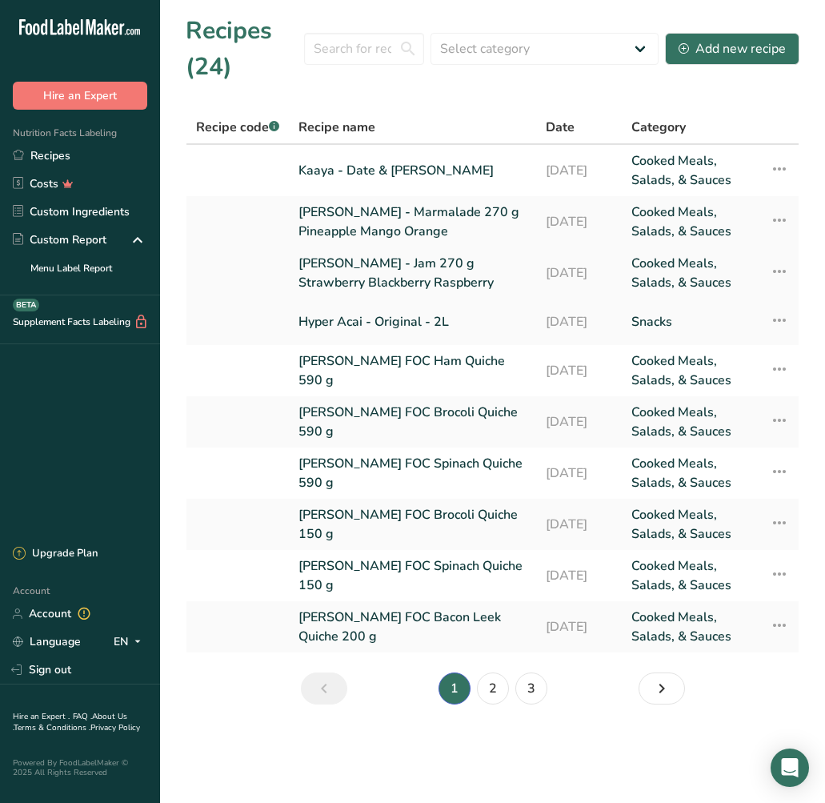
click at [385, 275] on link "[PERSON_NAME] - Jam 270 g Strawberry Blackberry Raspberry" at bounding box center [413, 273] width 228 height 38
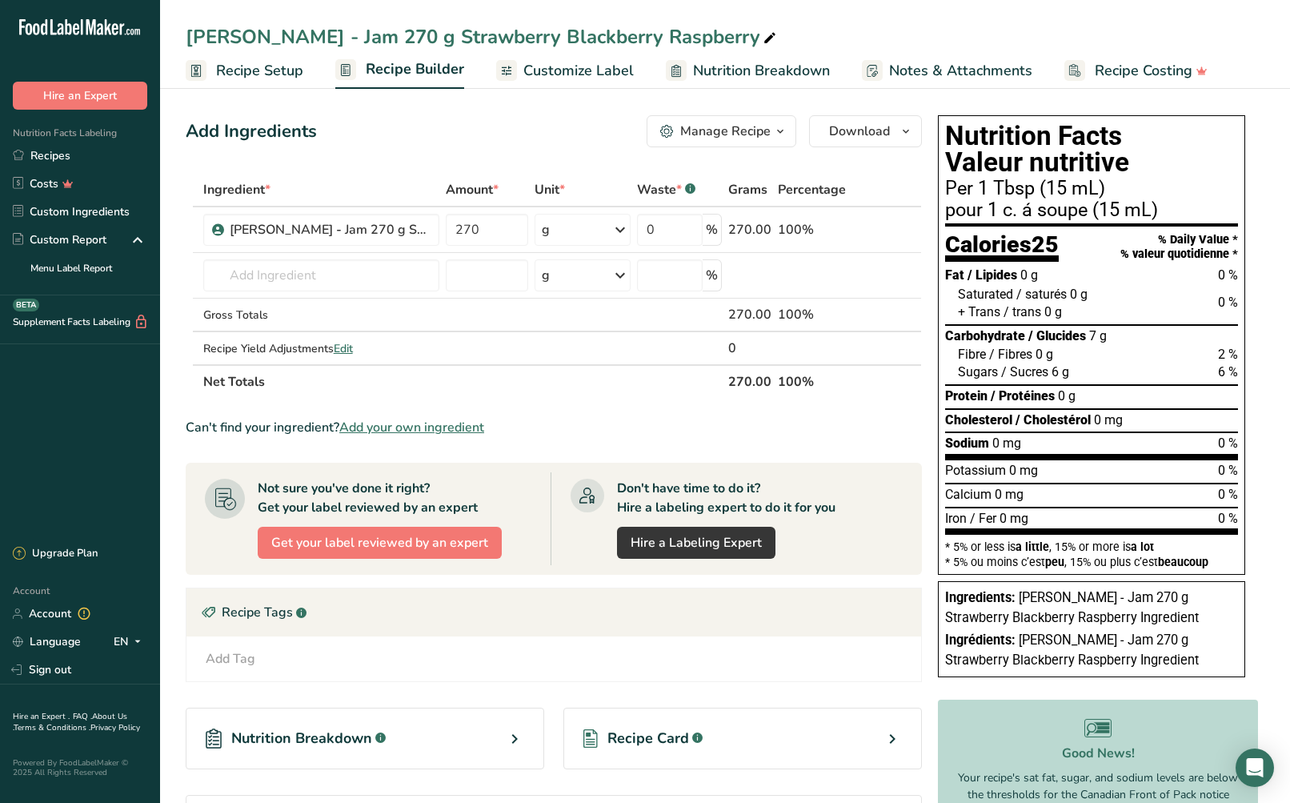
click at [954, 74] on span "Notes & Attachments" at bounding box center [960, 71] width 143 height 22
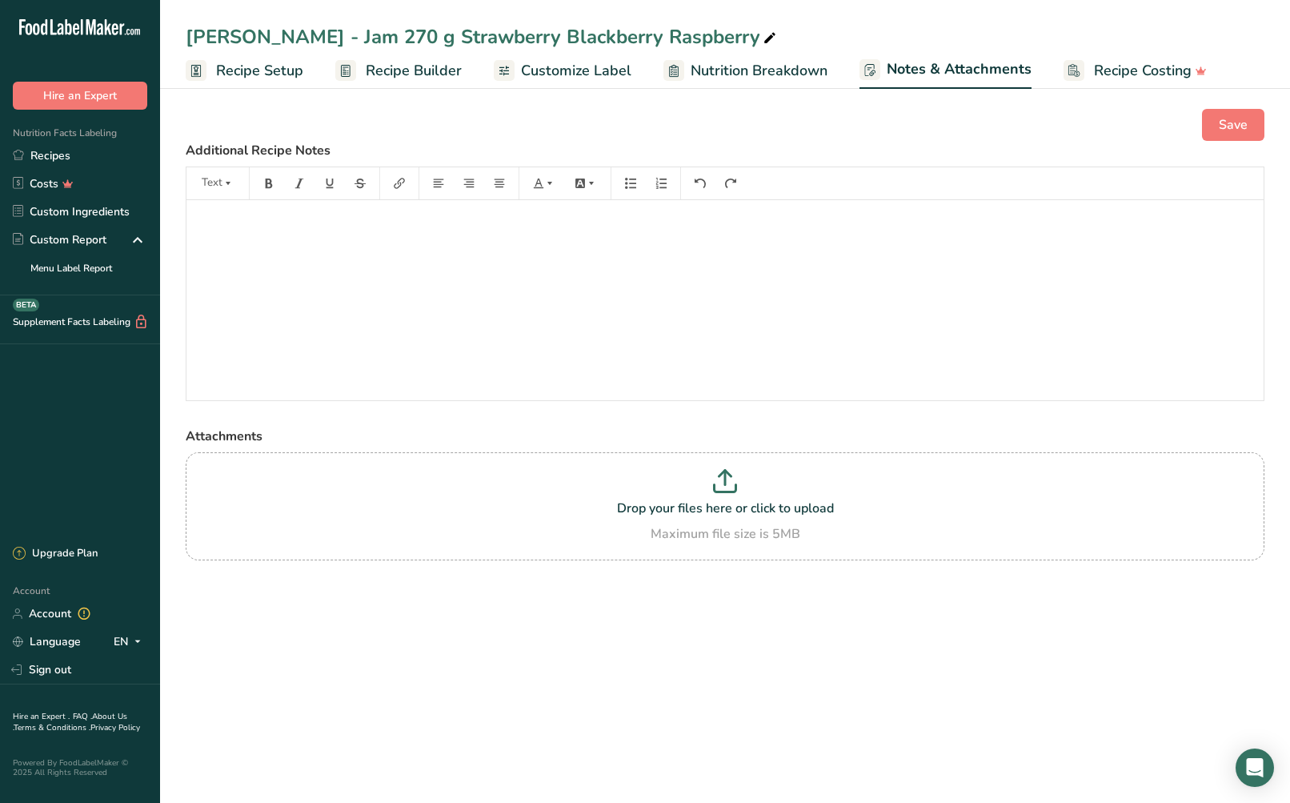
click at [577, 73] on span "Customize Label" at bounding box center [576, 71] width 110 height 22
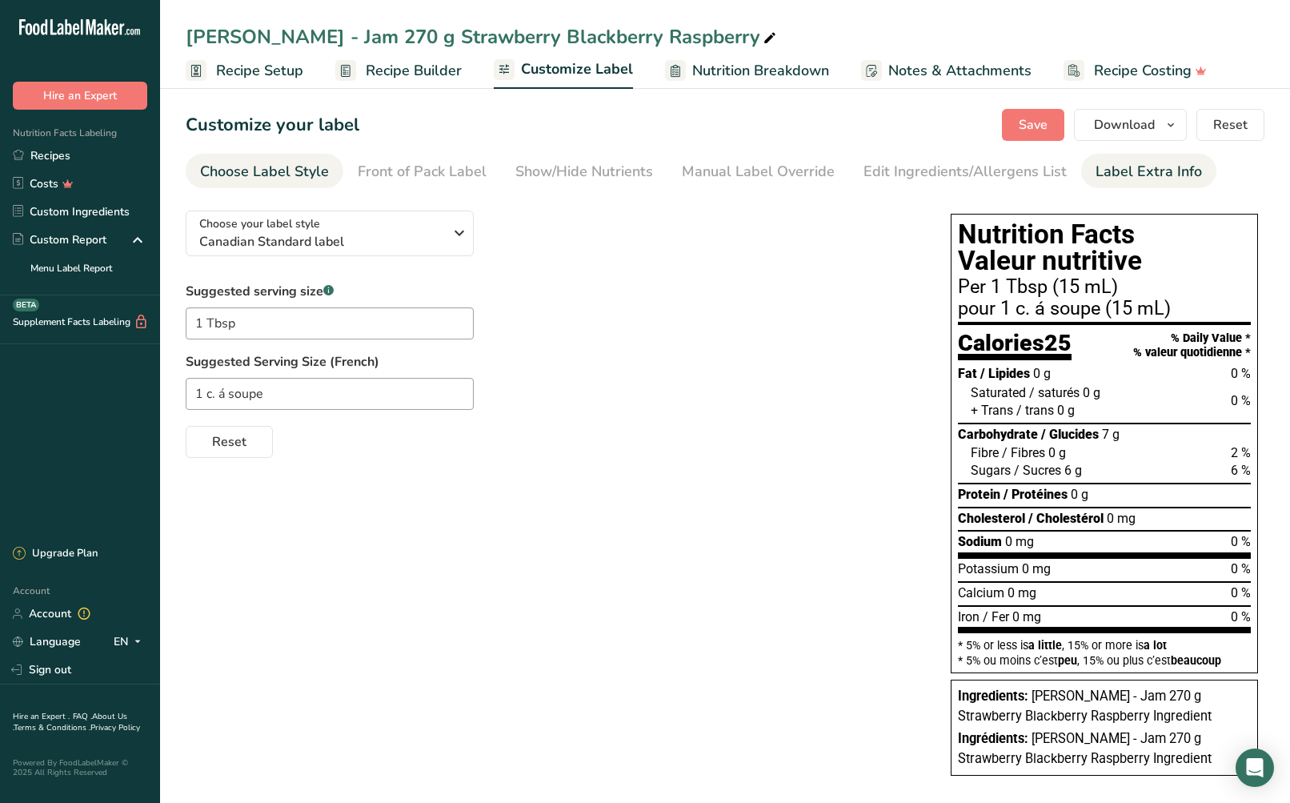
click at [1136, 174] on div "Label Extra Info" at bounding box center [1149, 172] width 106 height 22
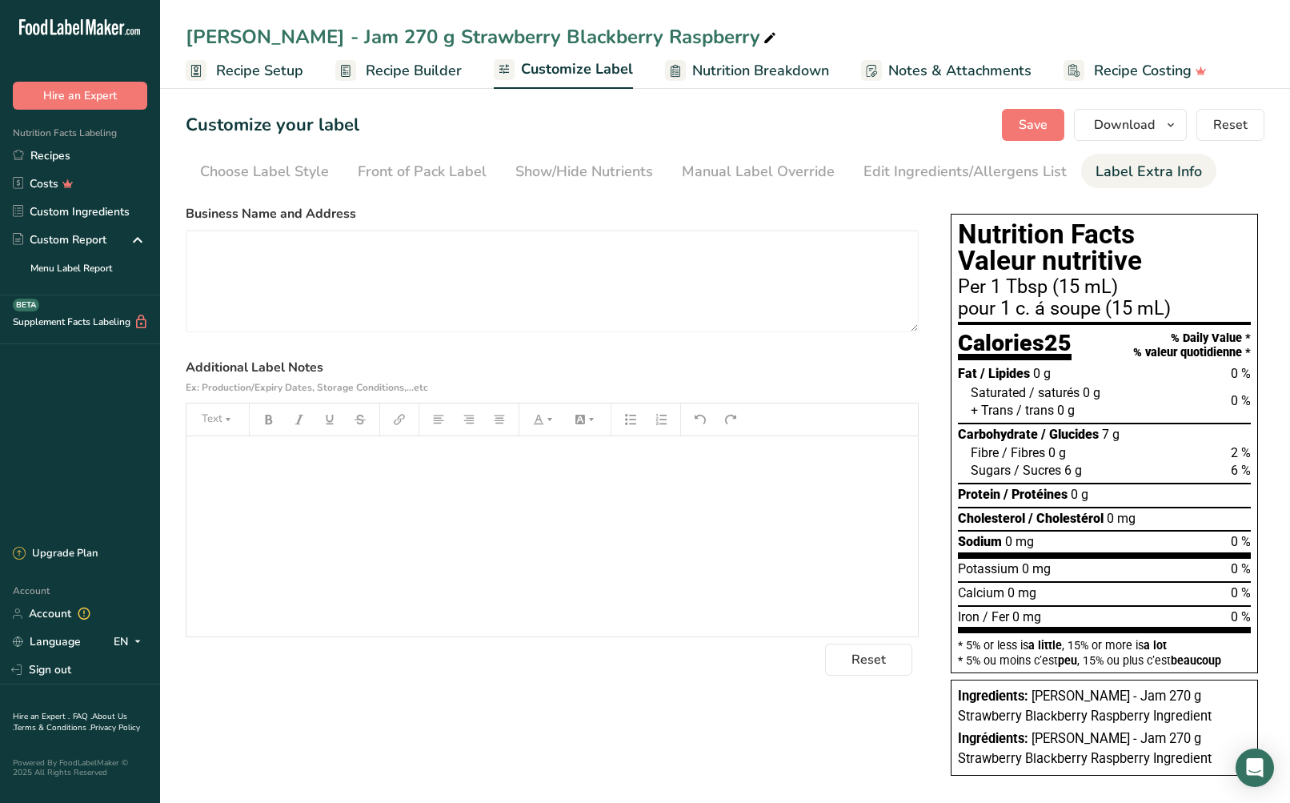
click at [235, 505] on div "﻿" at bounding box center [553, 536] width 732 height 200
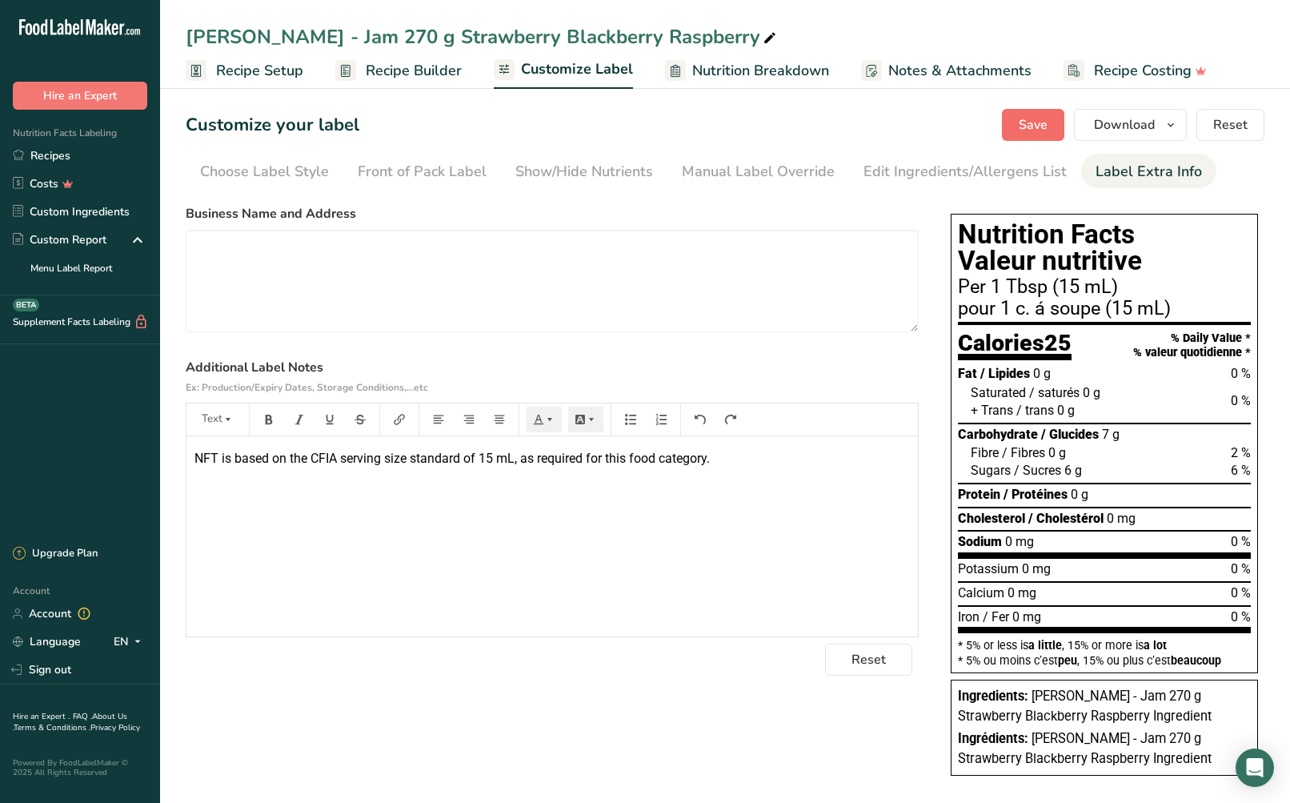
click at [1036, 117] on span "Save" at bounding box center [1033, 124] width 29 height 19
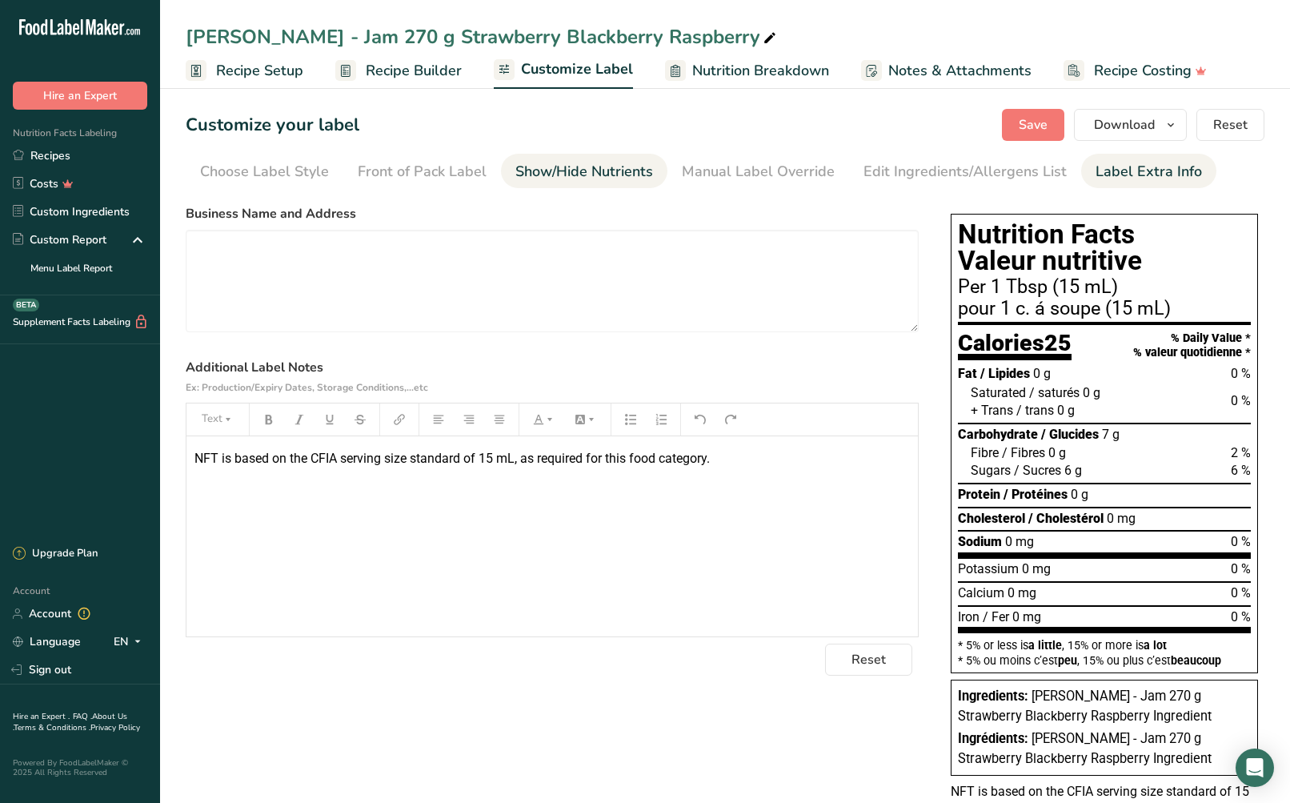
click at [588, 163] on div "Show/Hide Nutrients" at bounding box center [585, 172] width 138 height 22
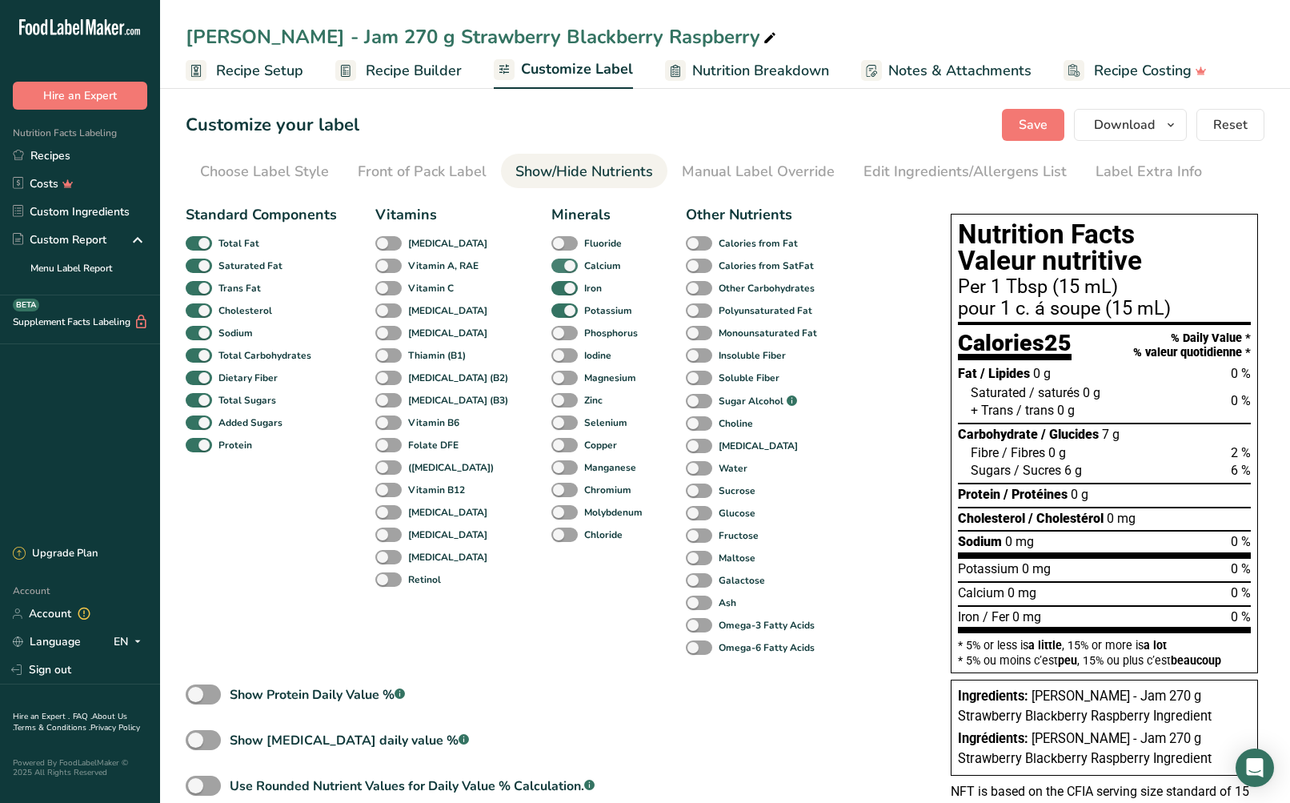
click at [552, 268] on span at bounding box center [565, 266] width 26 height 15
click at [552, 268] on input "Calcium" at bounding box center [557, 265] width 10 height 10
checkbox input "false"
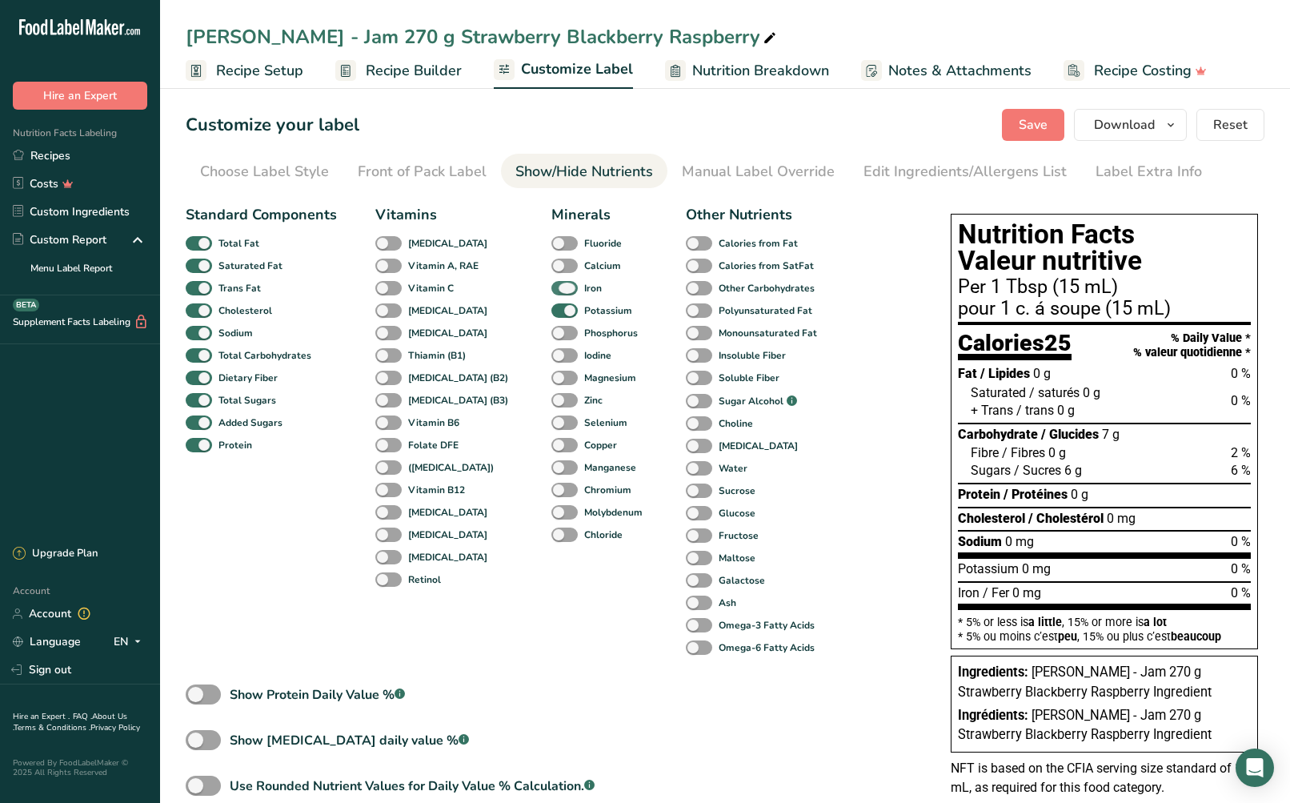
click at [552, 290] on span at bounding box center [565, 288] width 26 height 15
click at [552, 290] on input "Iron" at bounding box center [557, 288] width 10 height 10
checkbox input "false"
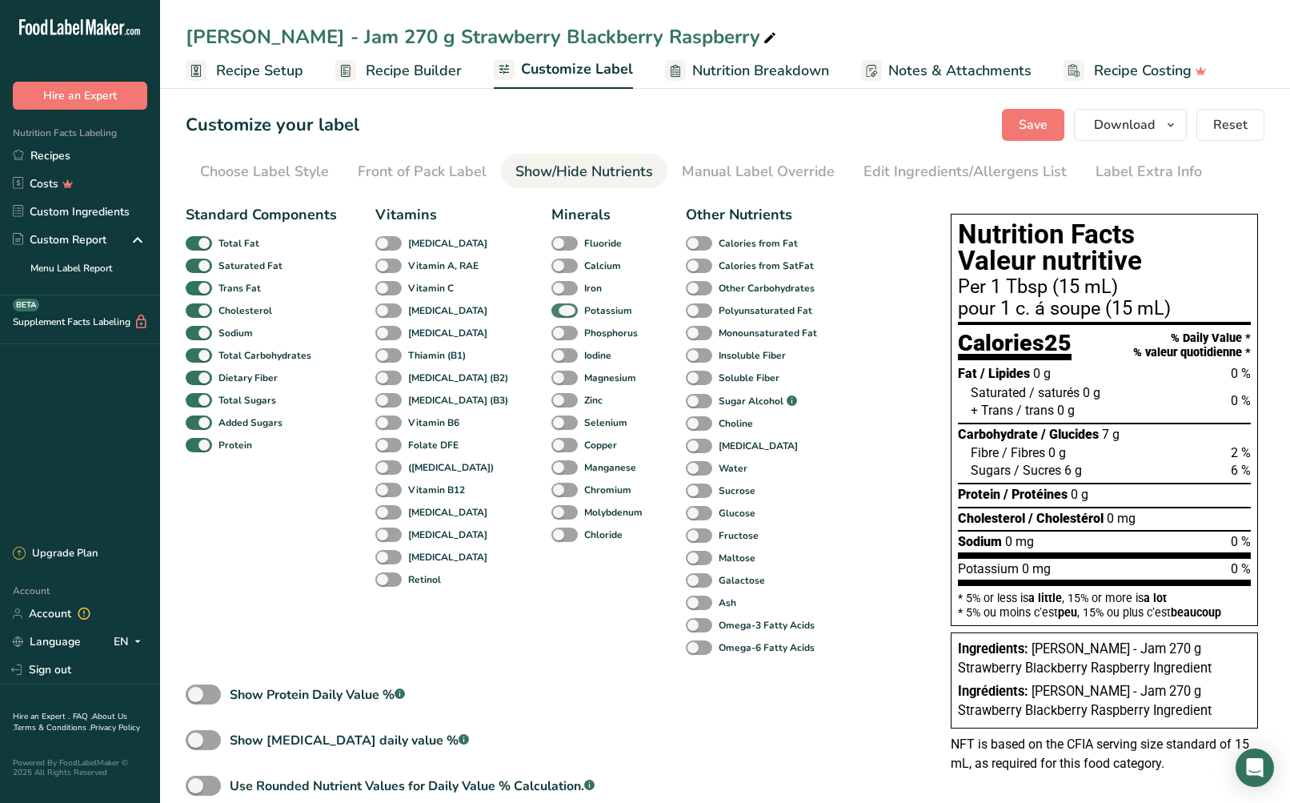
click at [552, 311] on span at bounding box center [565, 310] width 26 height 15
click at [552, 311] on input "Potassium" at bounding box center [557, 310] width 10 height 10
checkbox input "false"
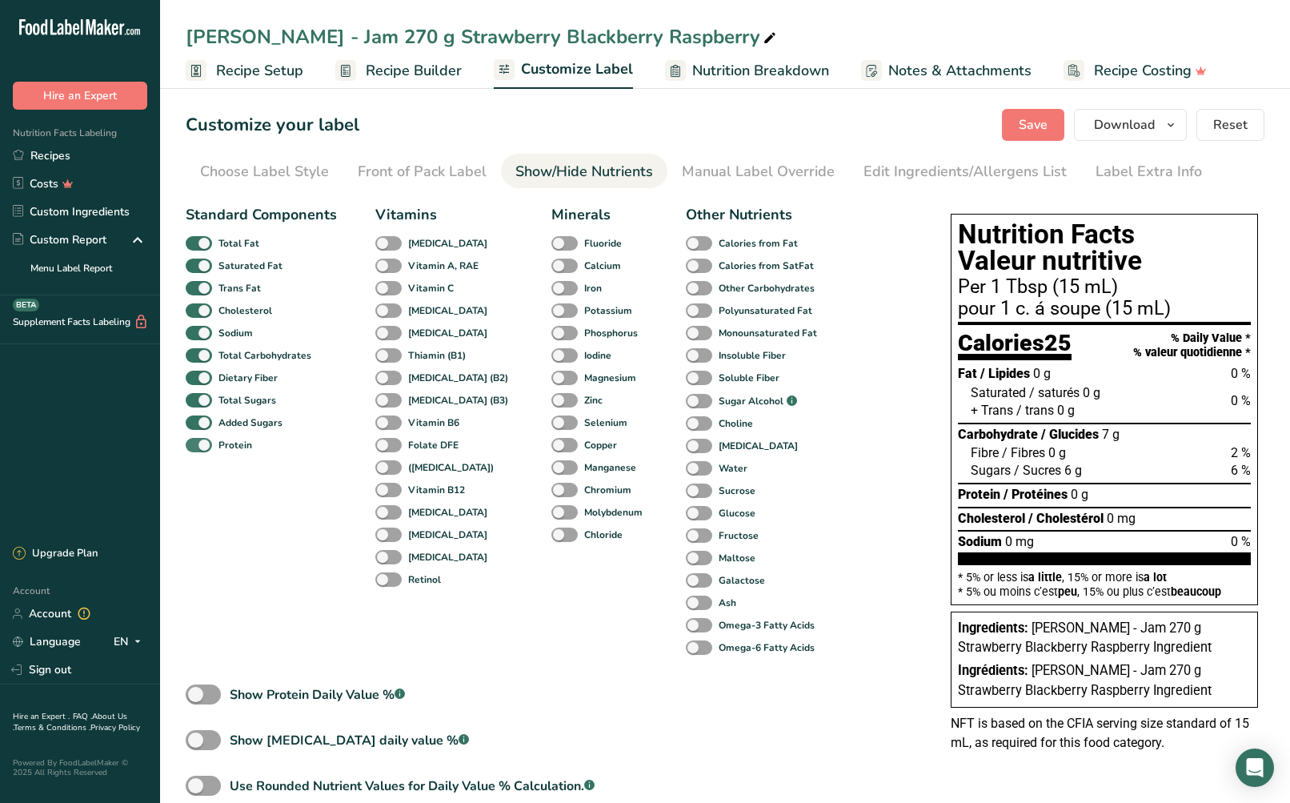
click at [208, 444] on span at bounding box center [199, 445] width 26 height 15
click at [196, 444] on input "Protein" at bounding box center [191, 444] width 10 height 10
checkbox input "false"
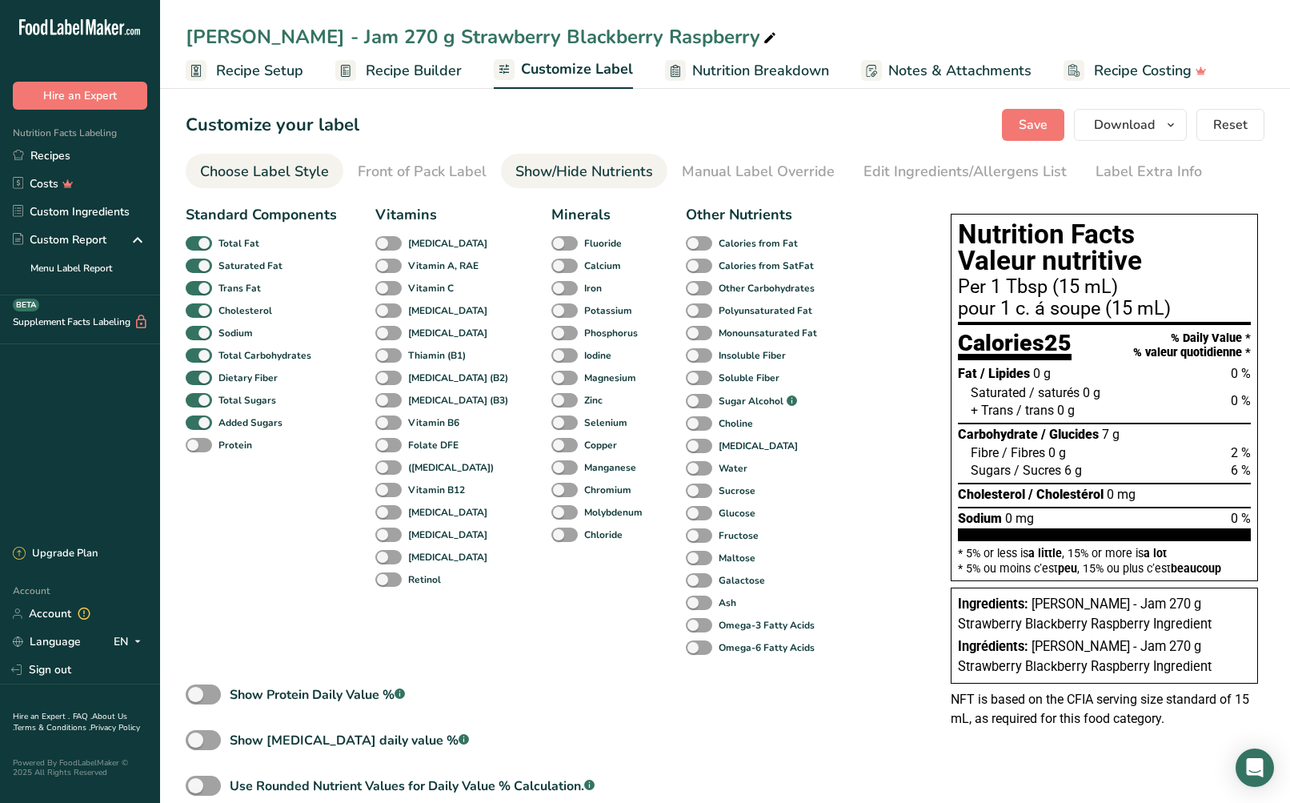
click at [267, 175] on div "Choose Label Style" at bounding box center [264, 172] width 129 height 22
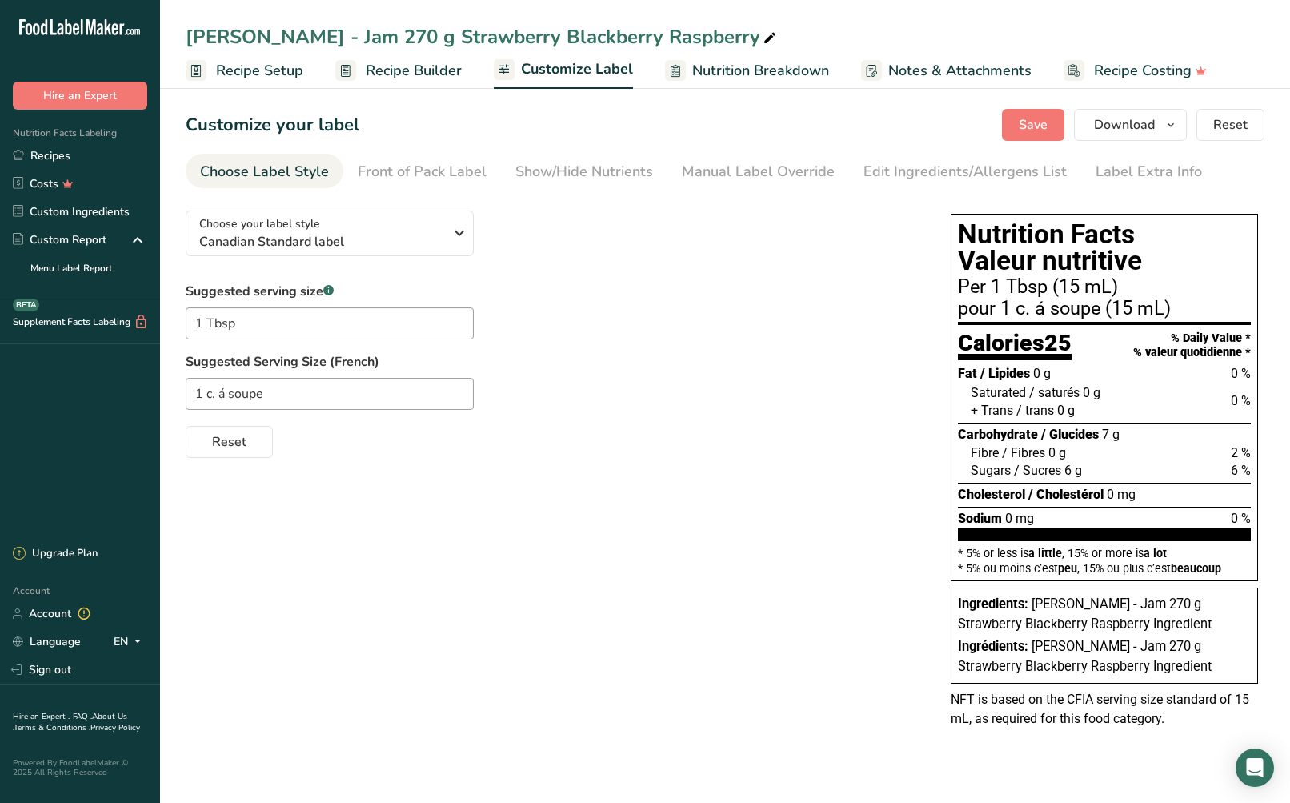
click at [248, 75] on span "Recipe Setup" at bounding box center [259, 71] width 87 height 22
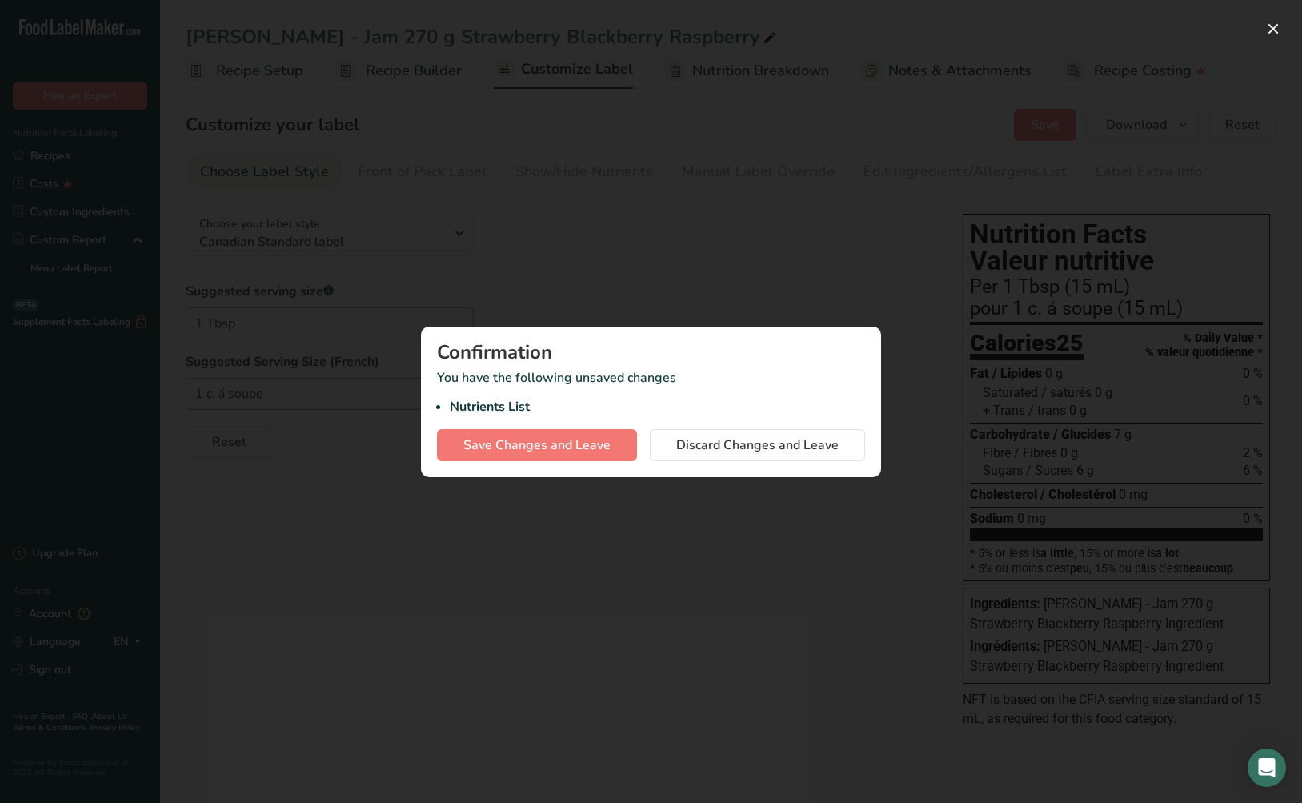
click at [596, 439] on span "Save Changes and Leave" at bounding box center [537, 444] width 147 height 19
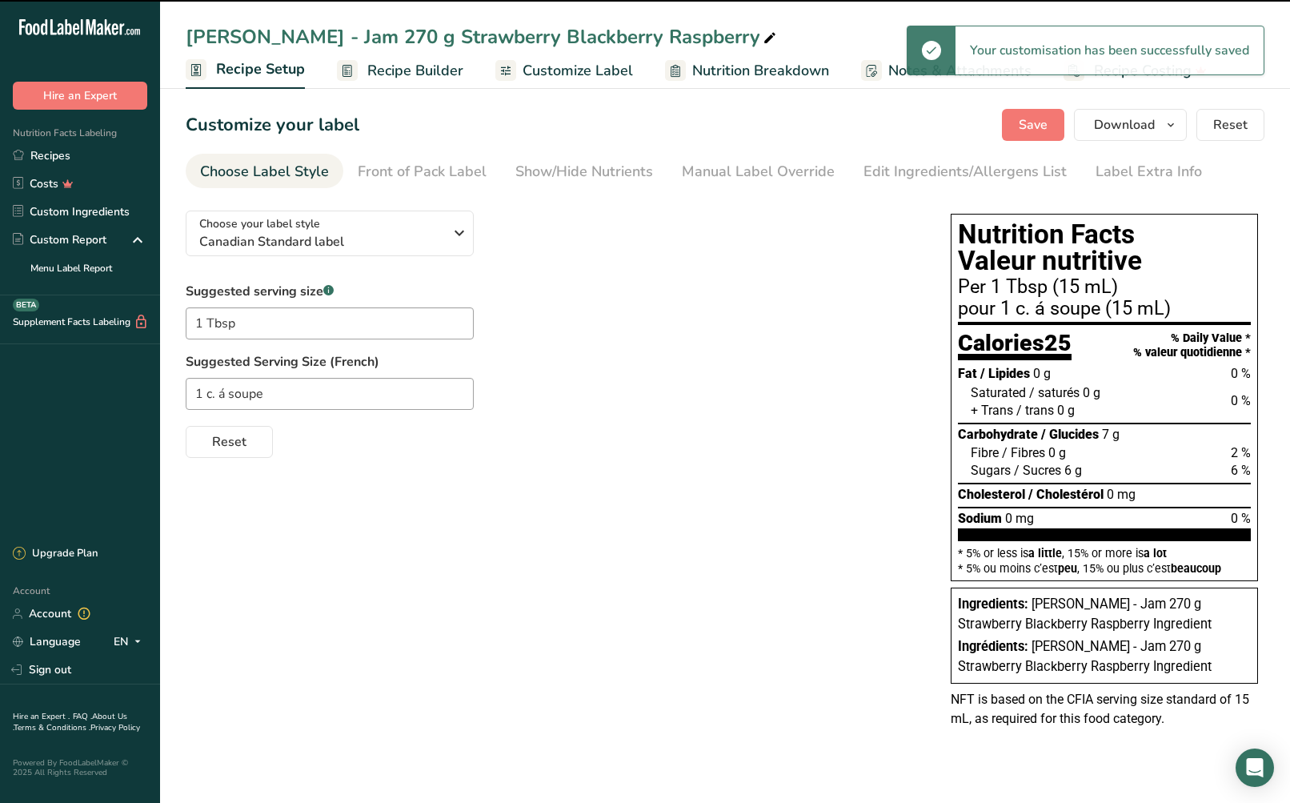
select select "17"
select select "22"
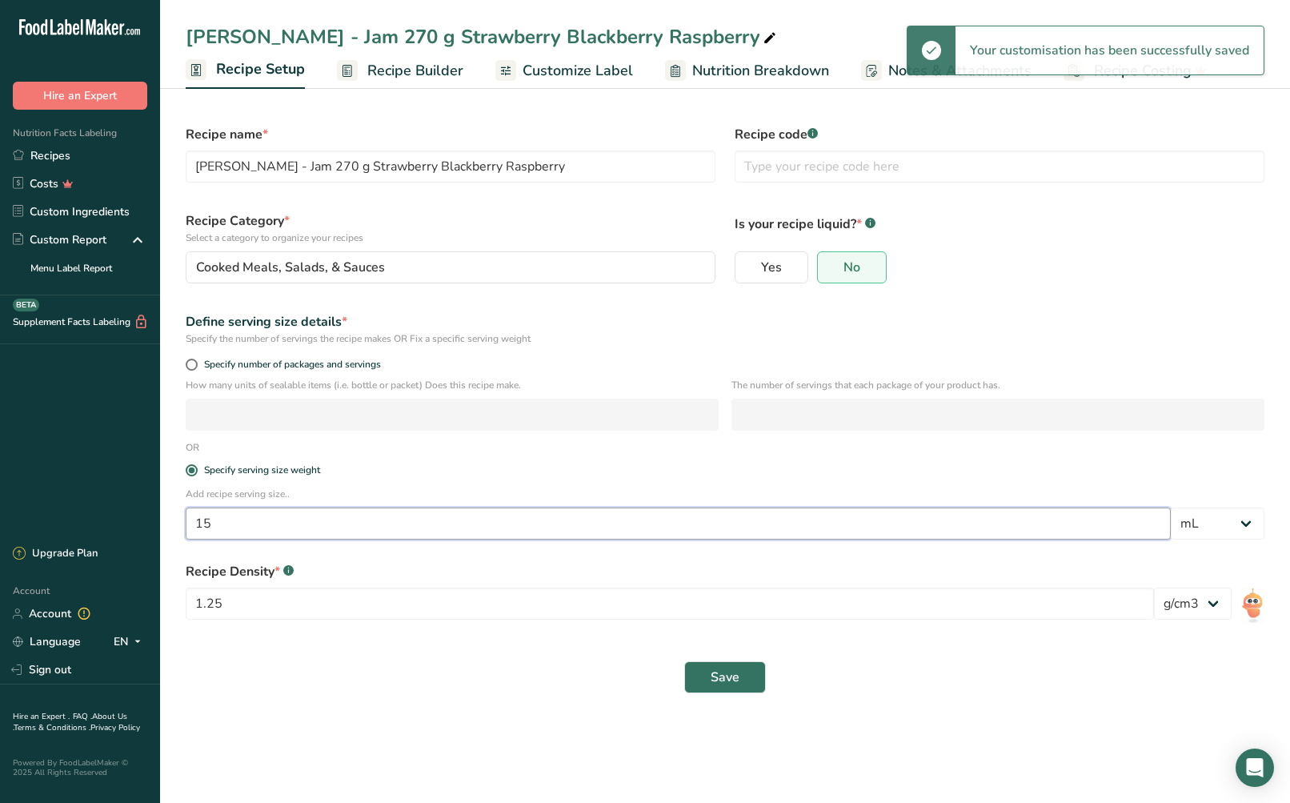
click at [365, 516] on input "15" at bounding box center [678, 524] width 985 height 32
click at [366, 516] on input "15" at bounding box center [678, 524] width 985 height 32
type input "20"
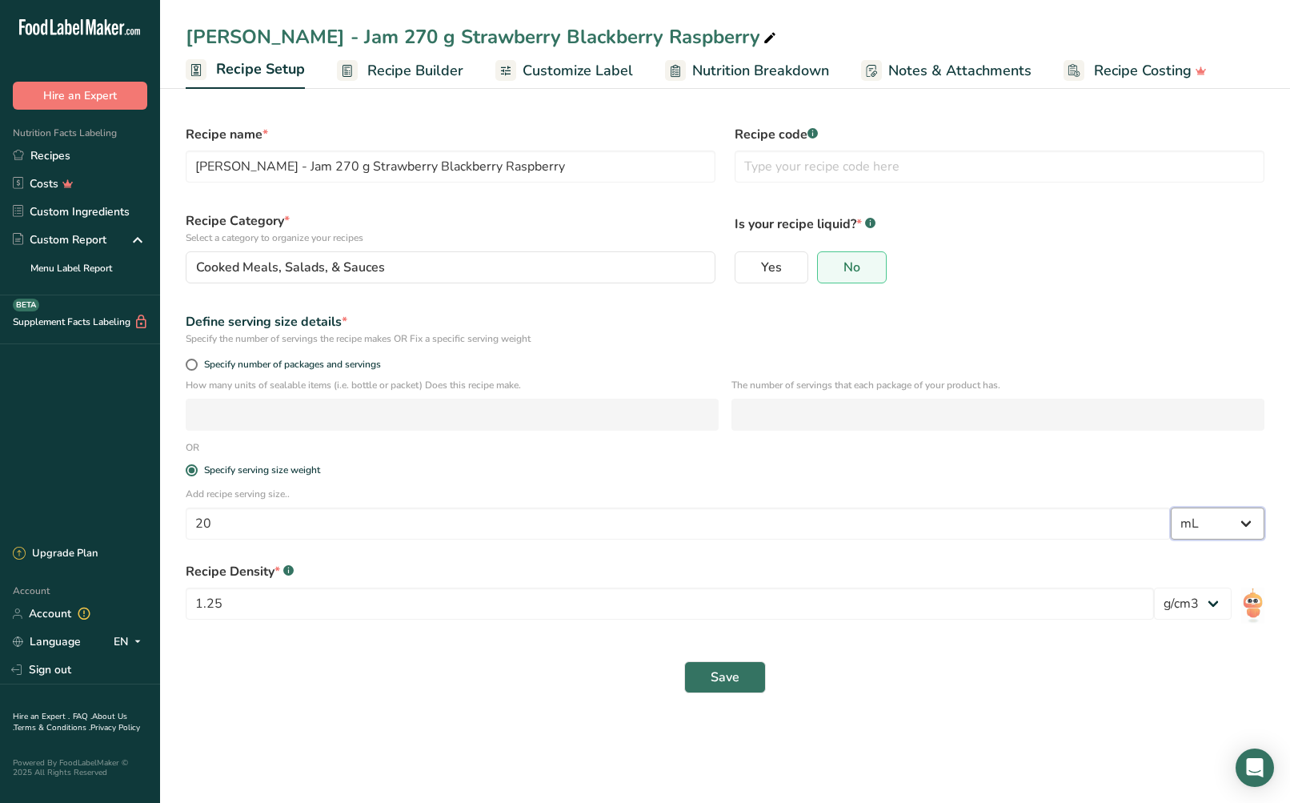
select select "0"
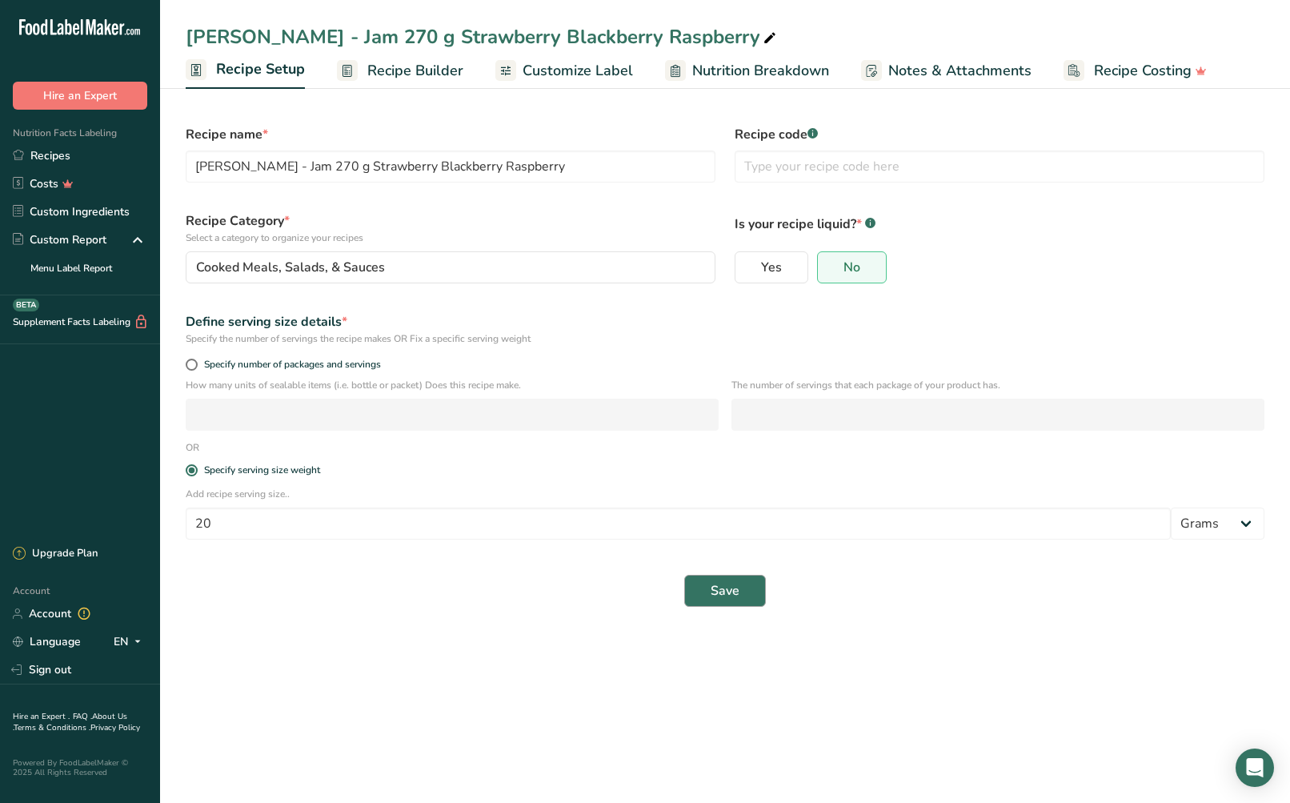
click at [739, 593] on span "Save" at bounding box center [725, 590] width 29 height 19
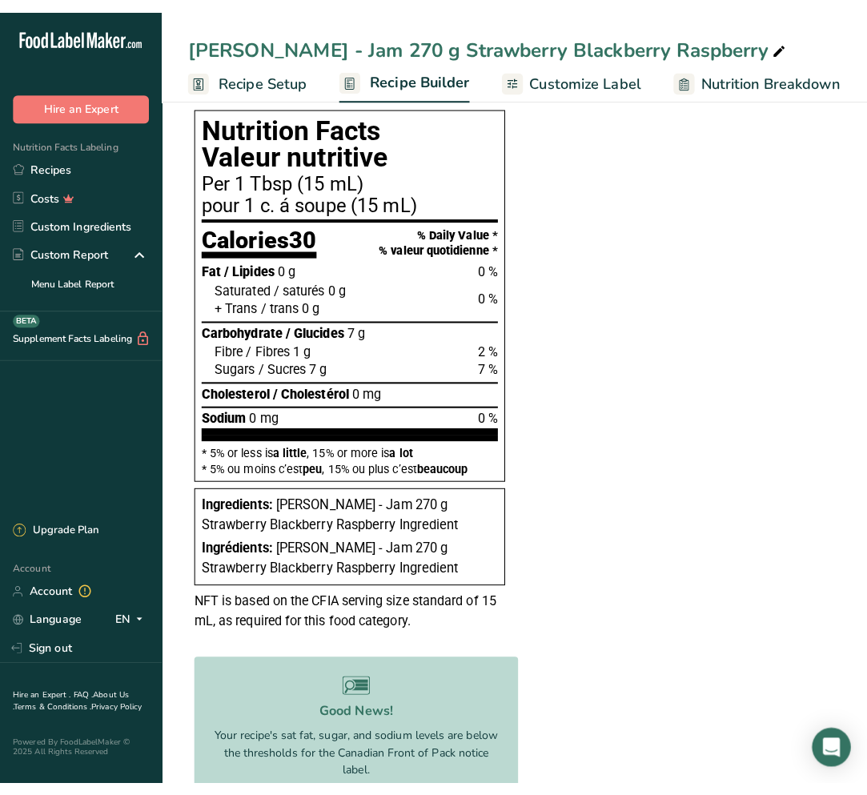
scroll to position [366, 0]
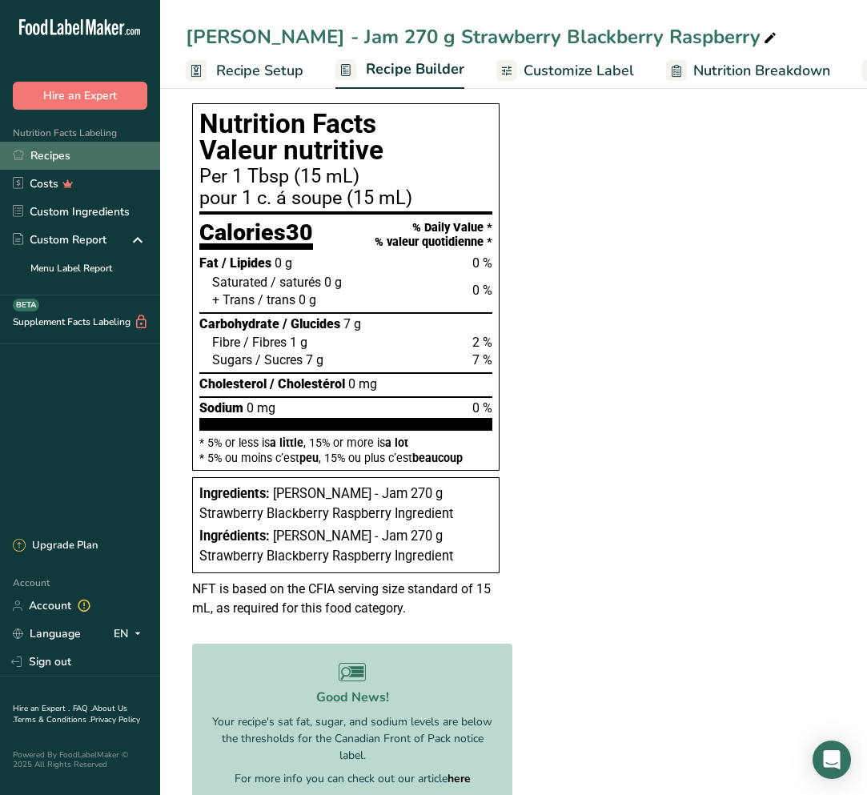
click at [66, 160] on link "Recipes" at bounding box center [80, 156] width 160 height 28
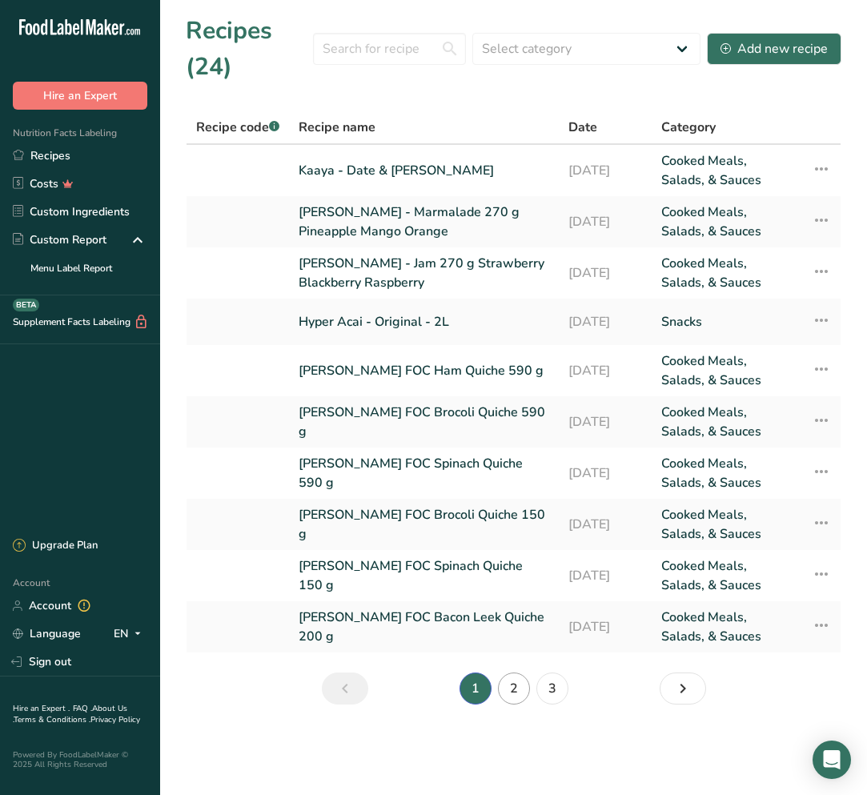
click at [516, 692] on link "2" at bounding box center [514, 688] width 32 height 32
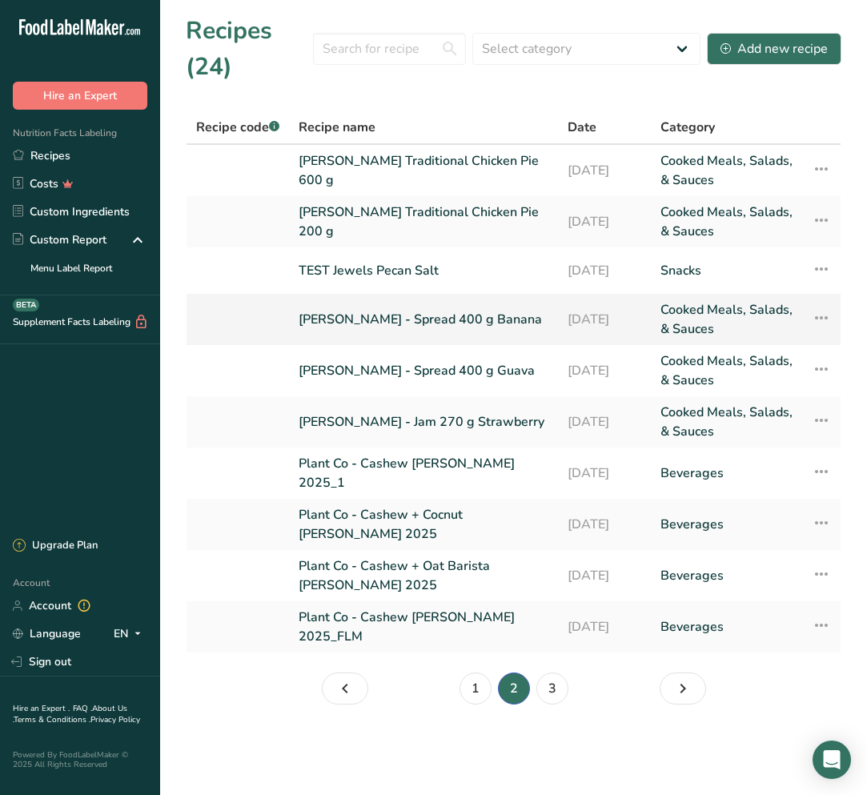
click at [391, 322] on link "[PERSON_NAME] - Spread 400 g Banana" at bounding box center [424, 319] width 250 height 38
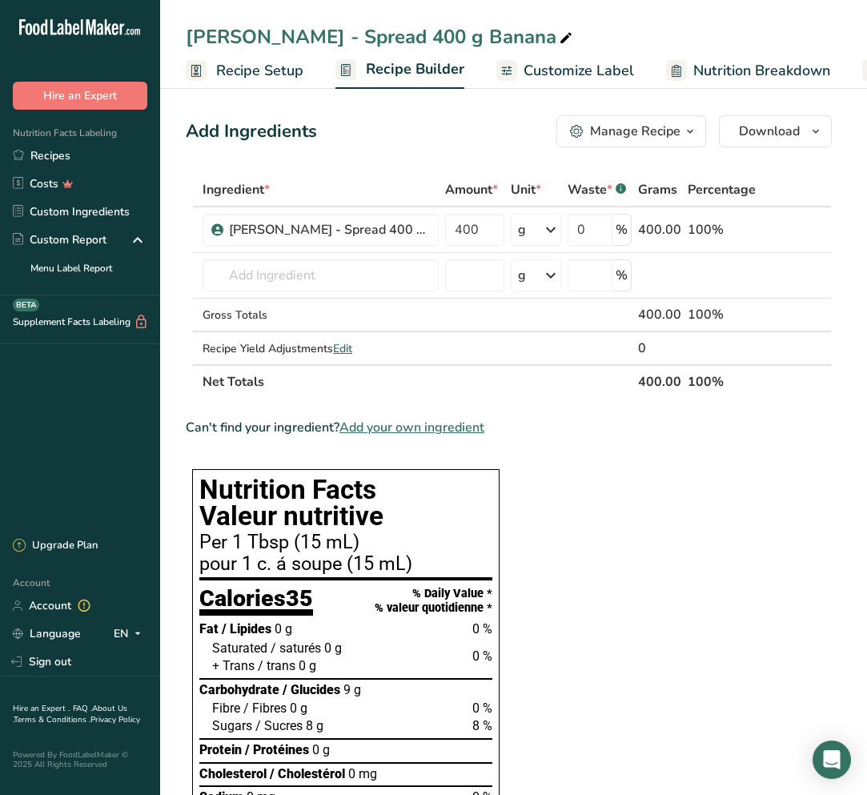
click at [255, 72] on span "Recipe Setup" at bounding box center [259, 71] width 87 height 22
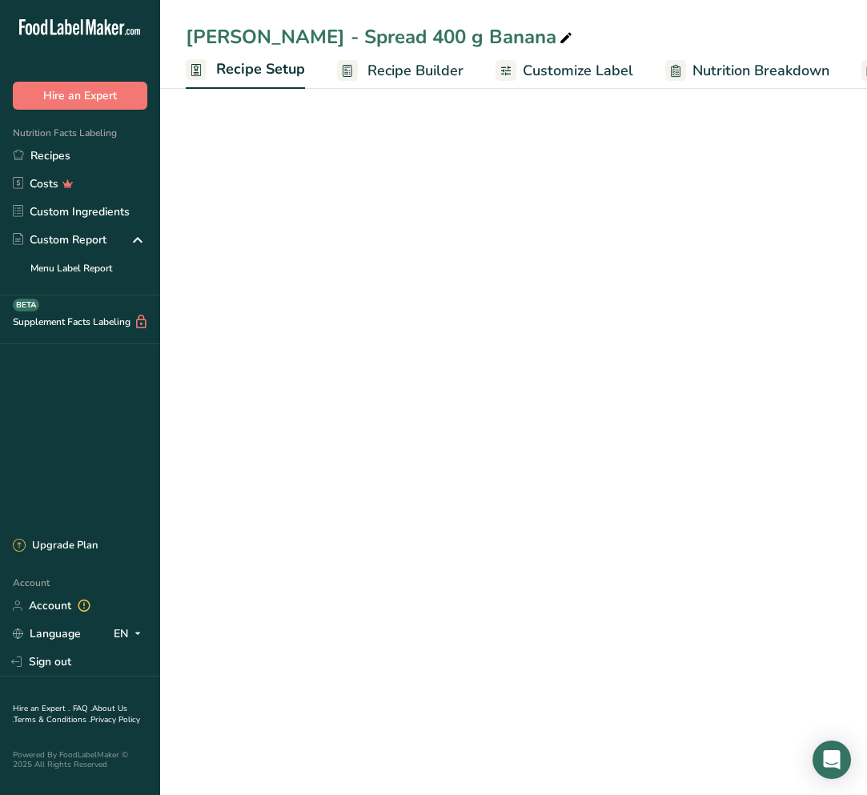
scroll to position [0, 6]
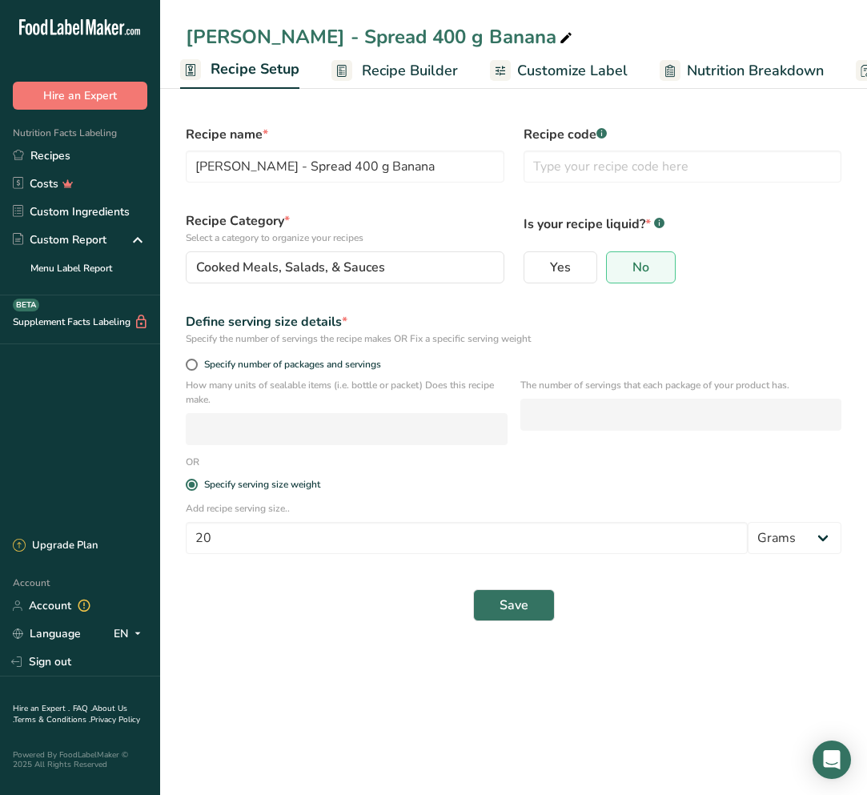
click at [542, 72] on span "Customize Label" at bounding box center [572, 71] width 110 height 22
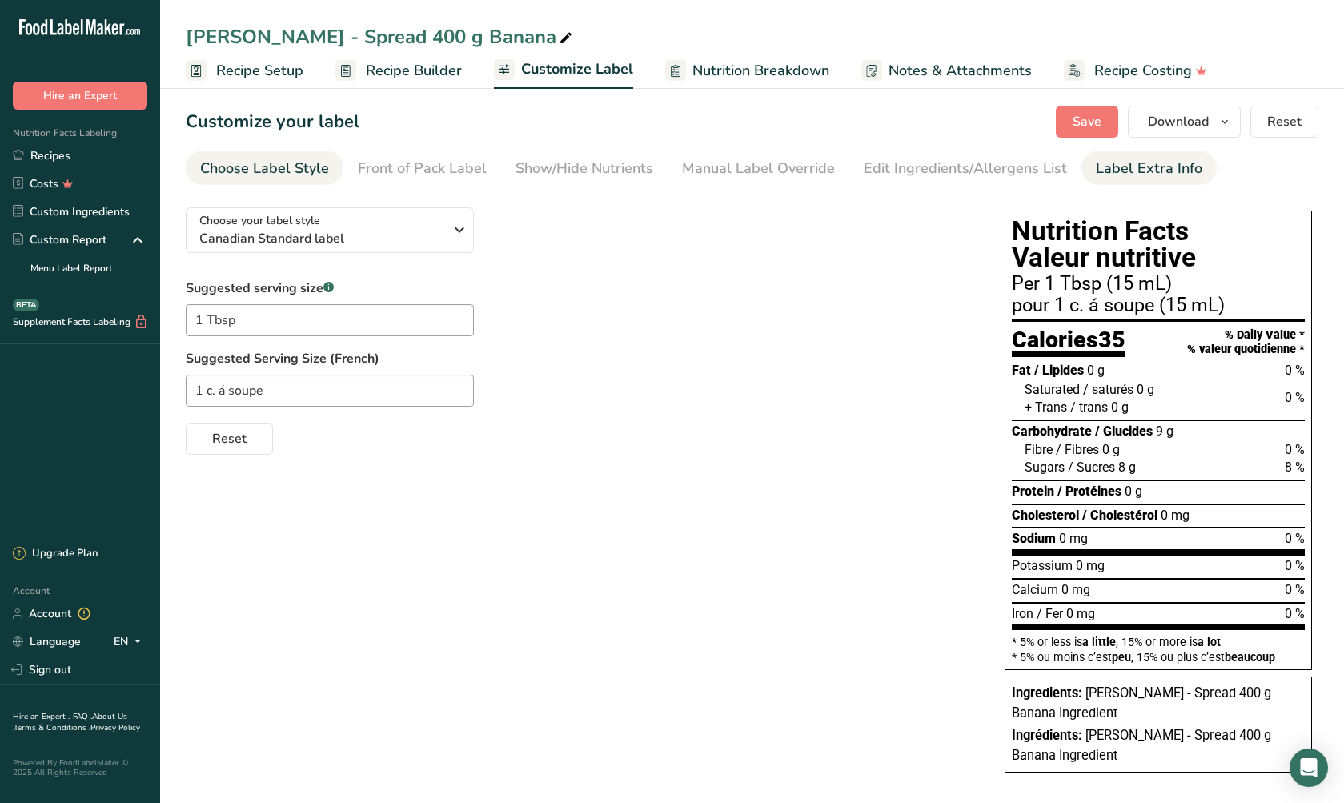
click at [1130, 174] on div "Label Extra Info" at bounding box center [1149, 169] width 106 height 22
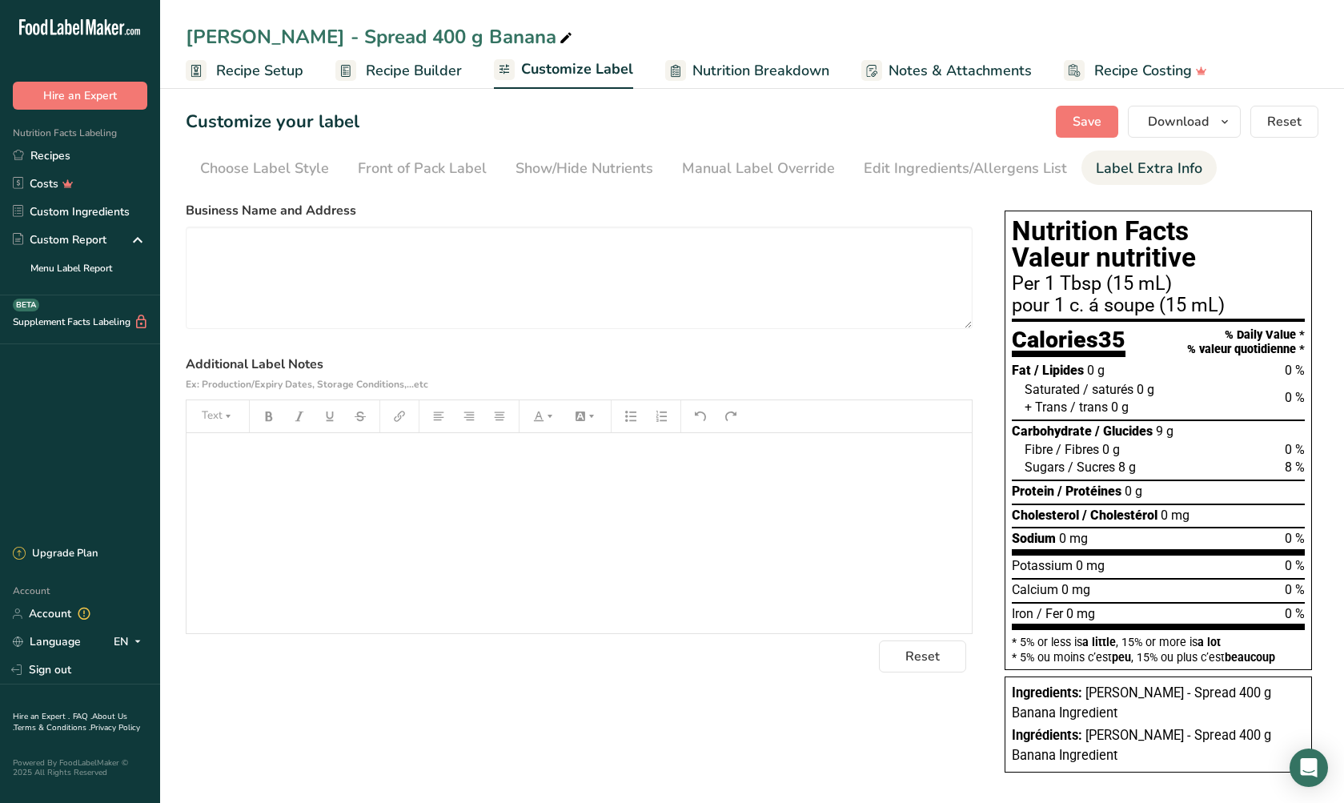
click at [337, 498] on div "﻿" at bounding box center [579, 533] width 785 height 200
click at [1099, 114] on span "Save" at bounding box center [1087, 121] width 29 height 19
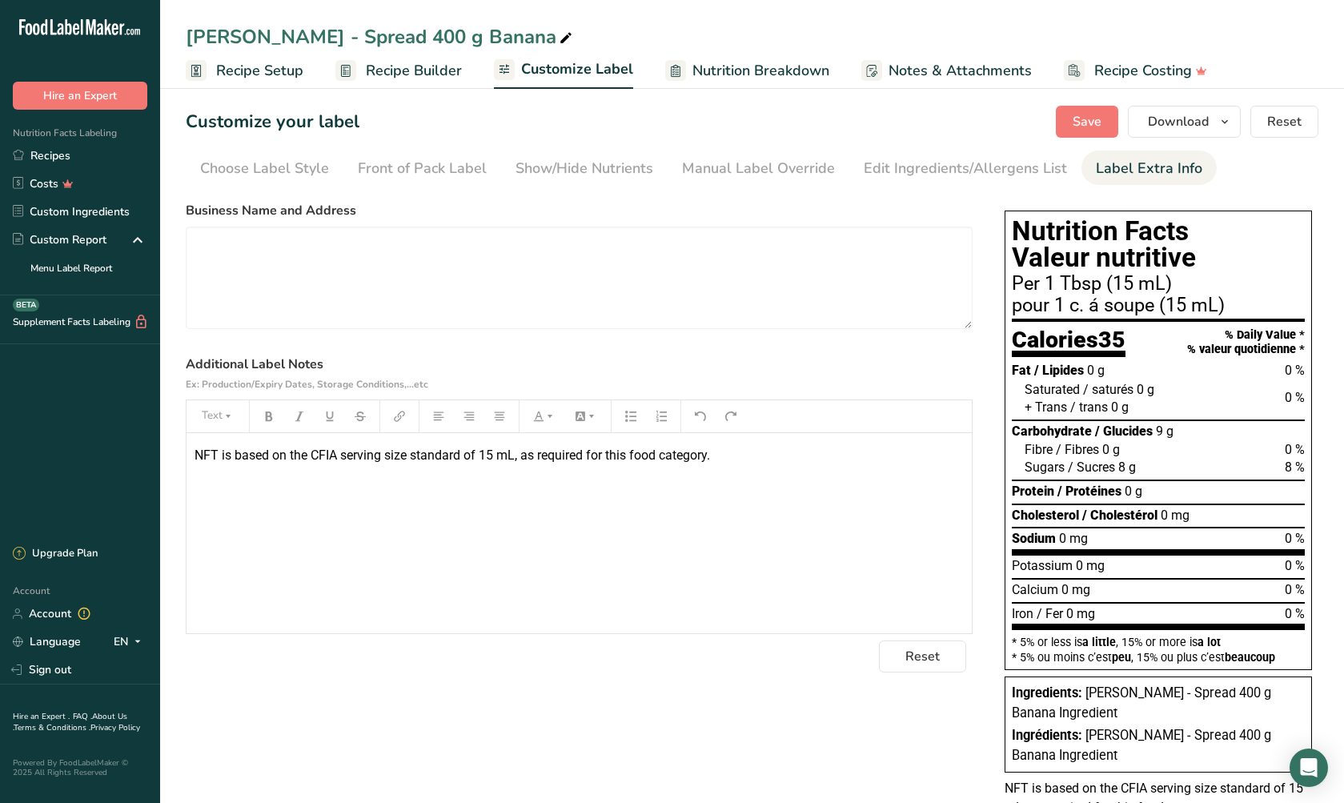
click at [293, 74] on span "Recipe Setup" at bounding box center [259, 71] width 87 height 22
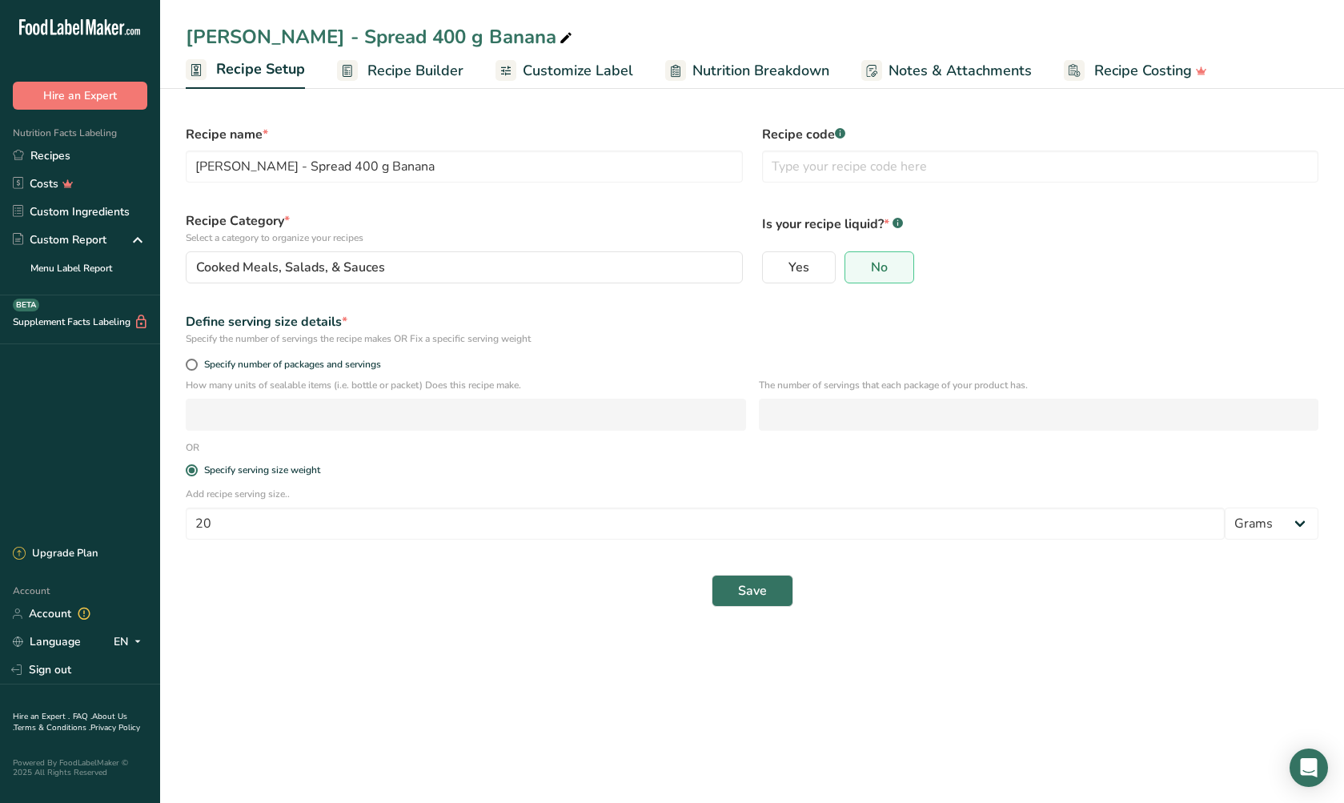
click at [373, 75] on span "Recipe Builder" at bounding box center [415, 71] width 96 height 22
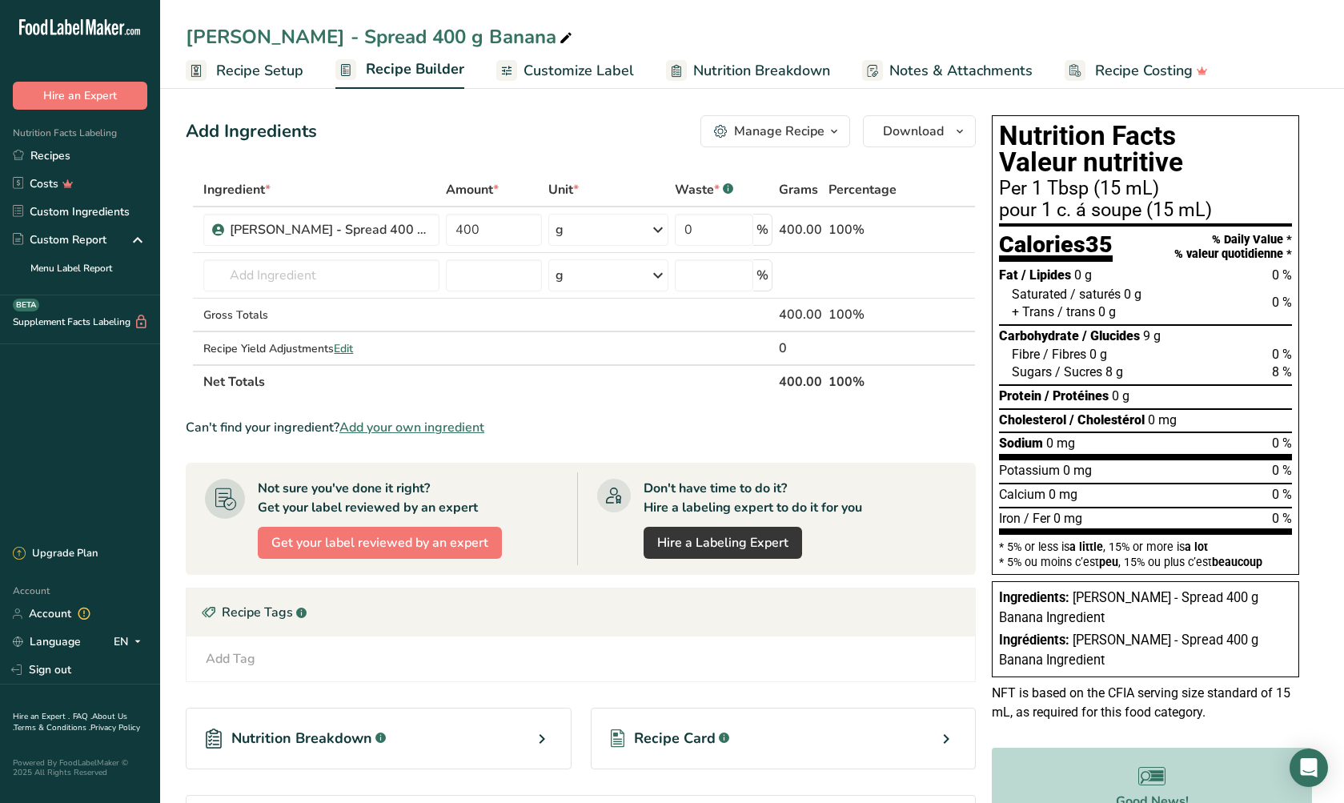
click at [541, 73] on span "Customize Label" at bounding box center [579, 71] width 110 height 22
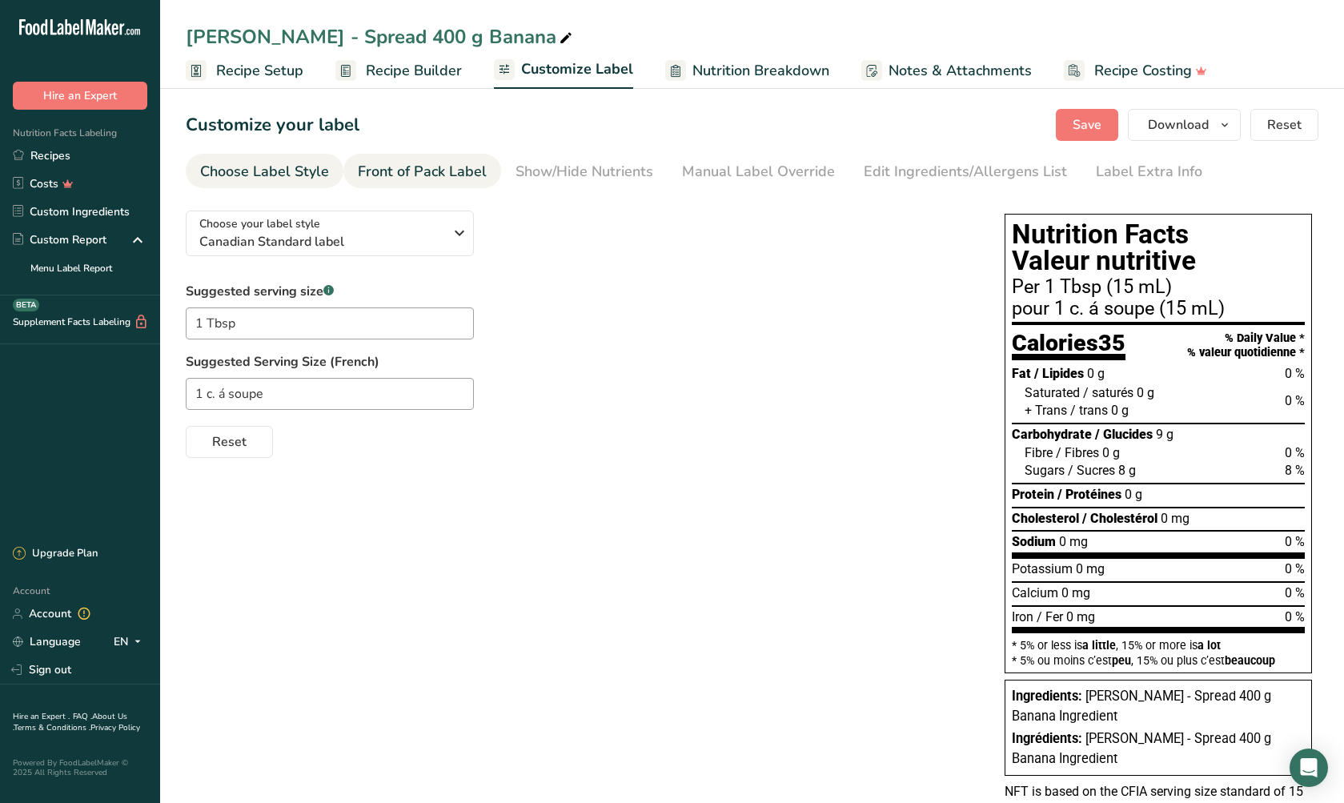
click at [435, 171] on div "Front of Pack Label" at bounding box center [422, 172] width 129 height 22
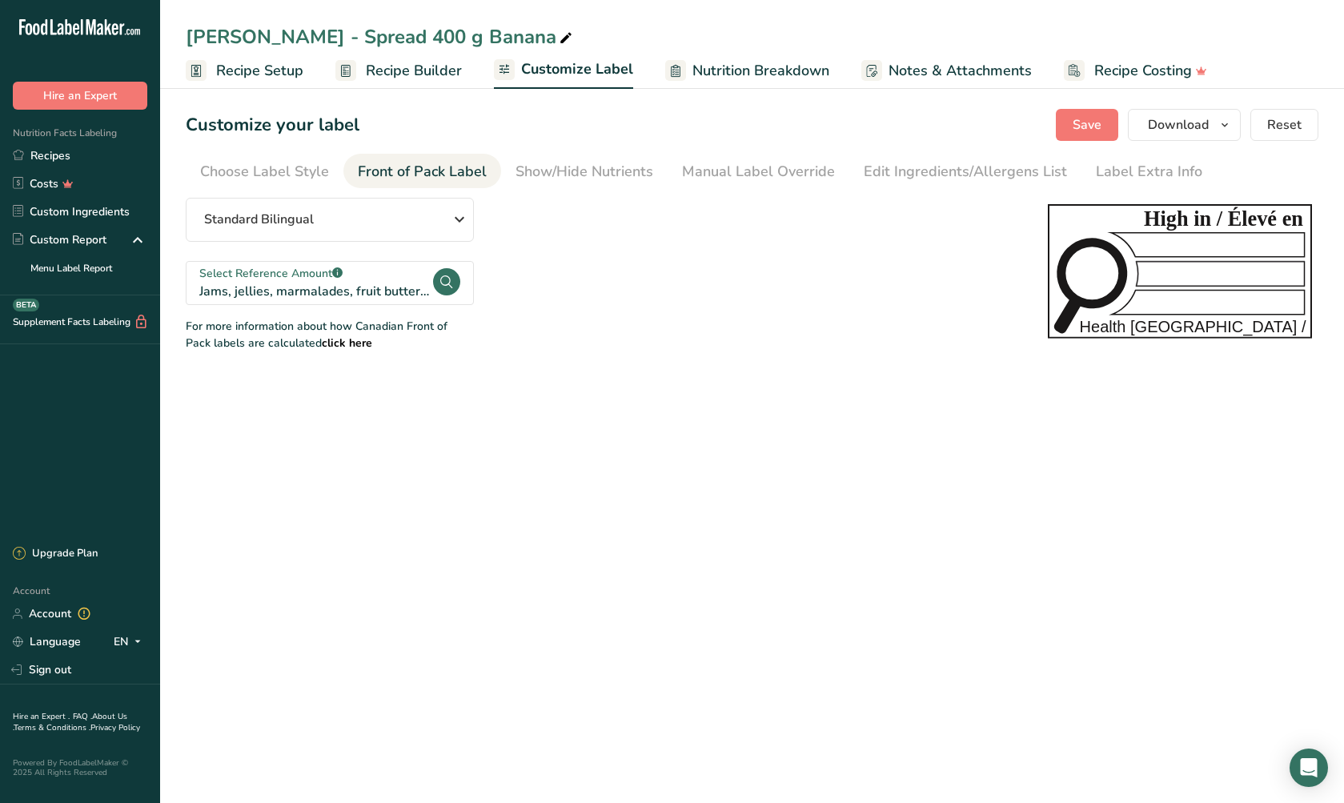
click at [728, 72] on span "Nutrition Breakdown" at bounding box center [760, 71] width 137 height 22
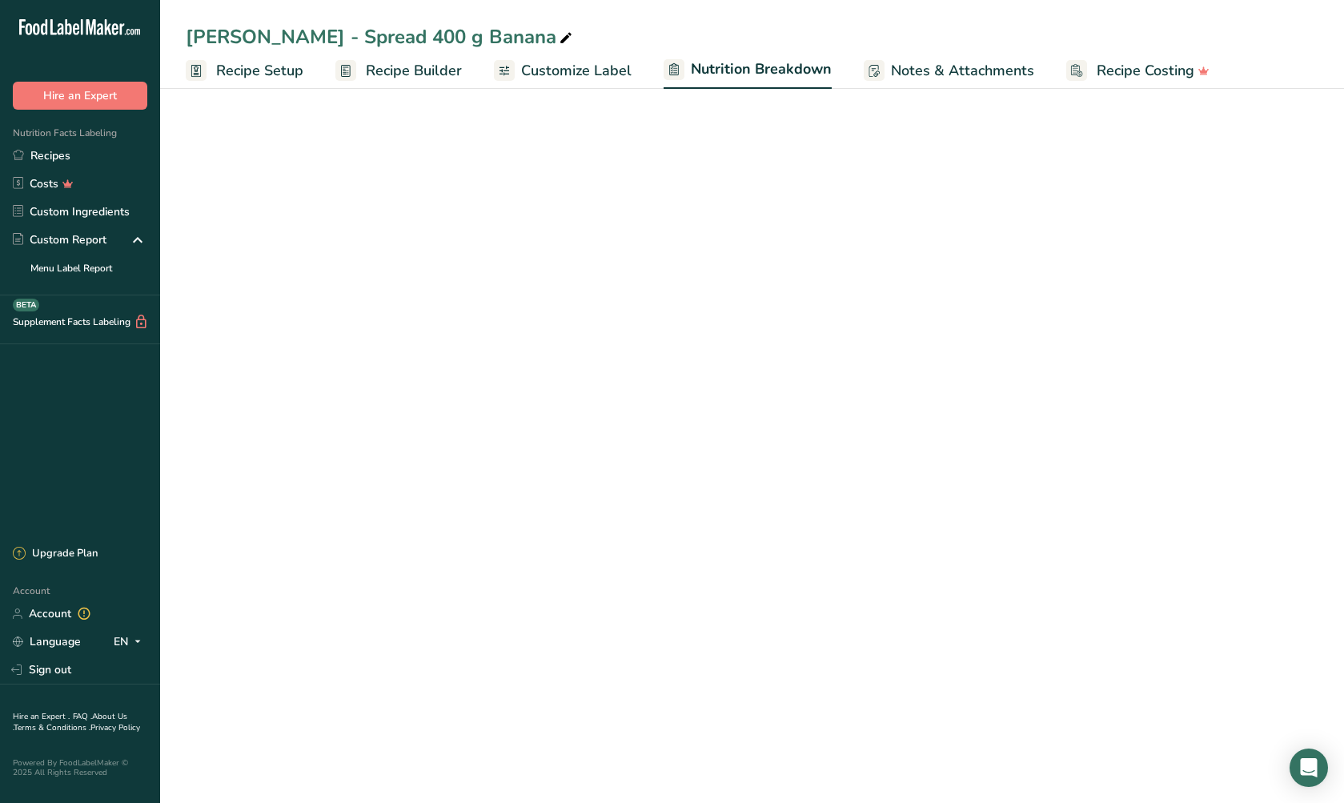
select select "Calories"
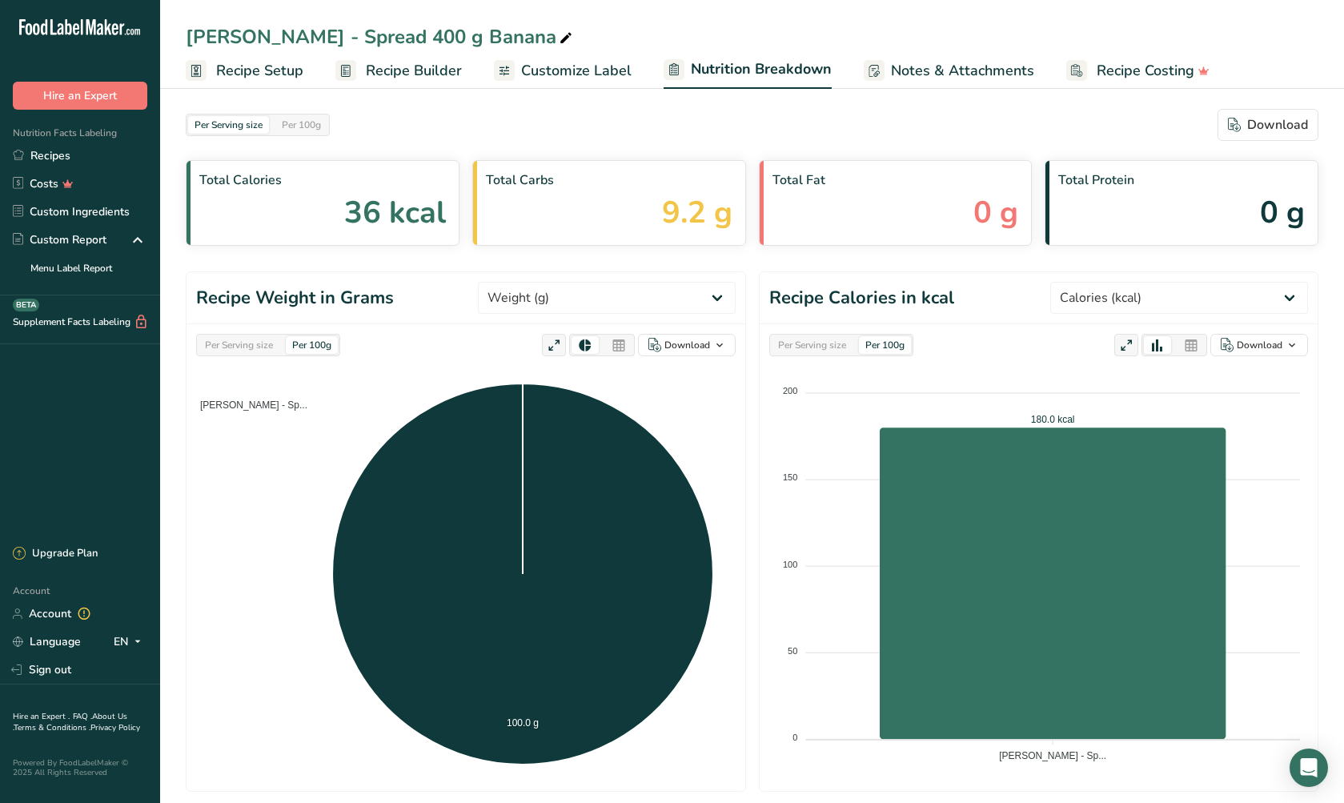
click at [225, 78] on span "Recipe Setup" at bounding box center [259, 71] width 87 height 22
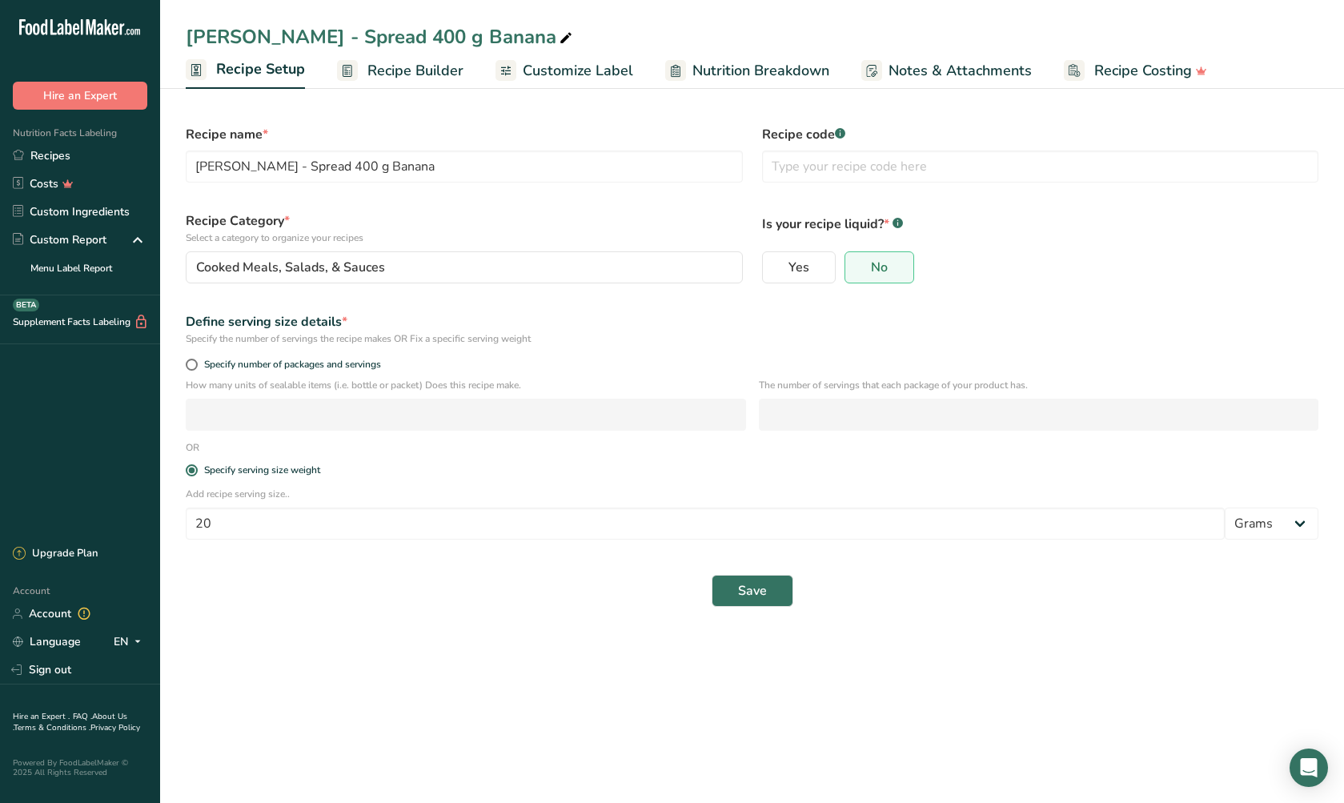
click at [407, 74] on span "Recipe Builder" at bounding box center [415, 71] width 96 height 22
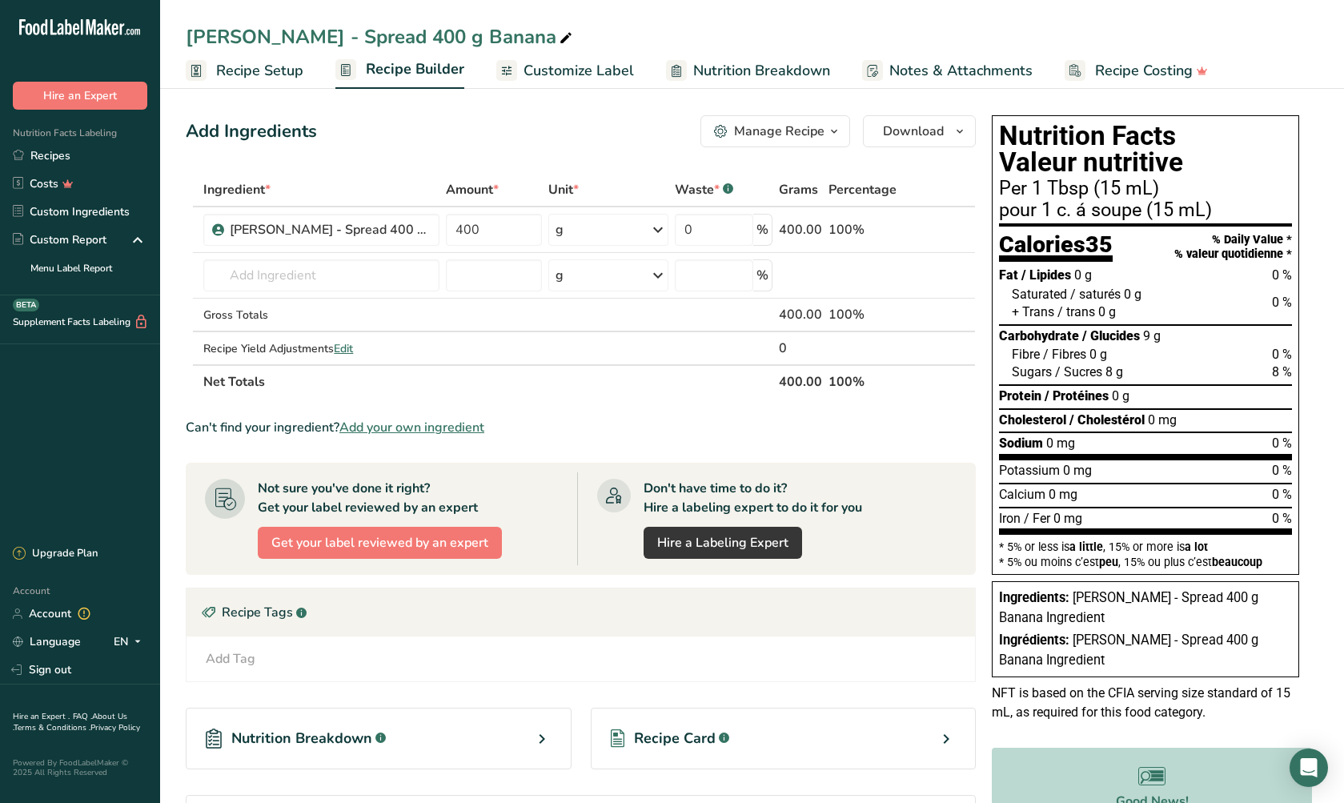
click at [585, 69] on span "Customize Label" at bounding box center [579, 71] width 110 height 22
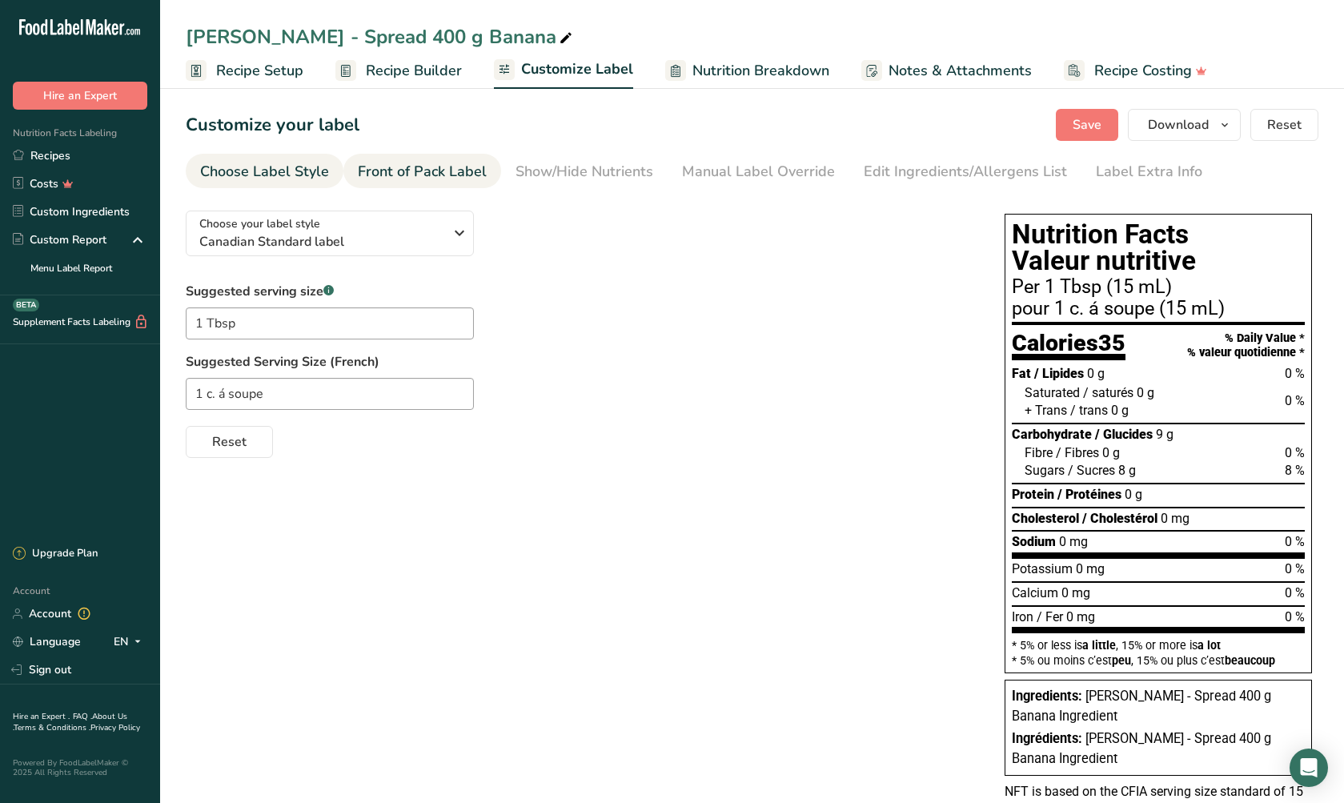
click at [402, 169] on div "Front of Pack Label" at bounding box center [422, 172] width 129 height 22
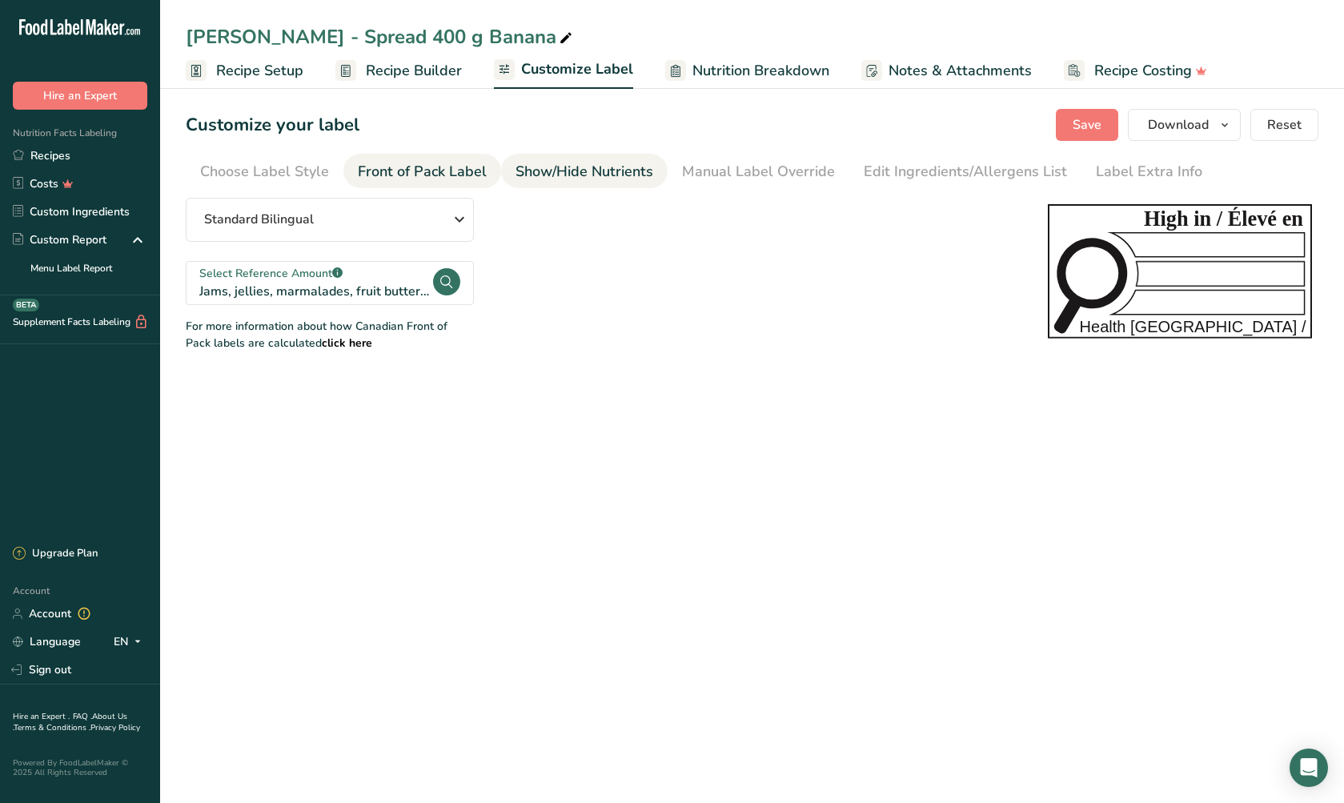
click at [575, 169] on div "Show/Hide Nutrients" at bounding box center [585, 172] width 138 height 22
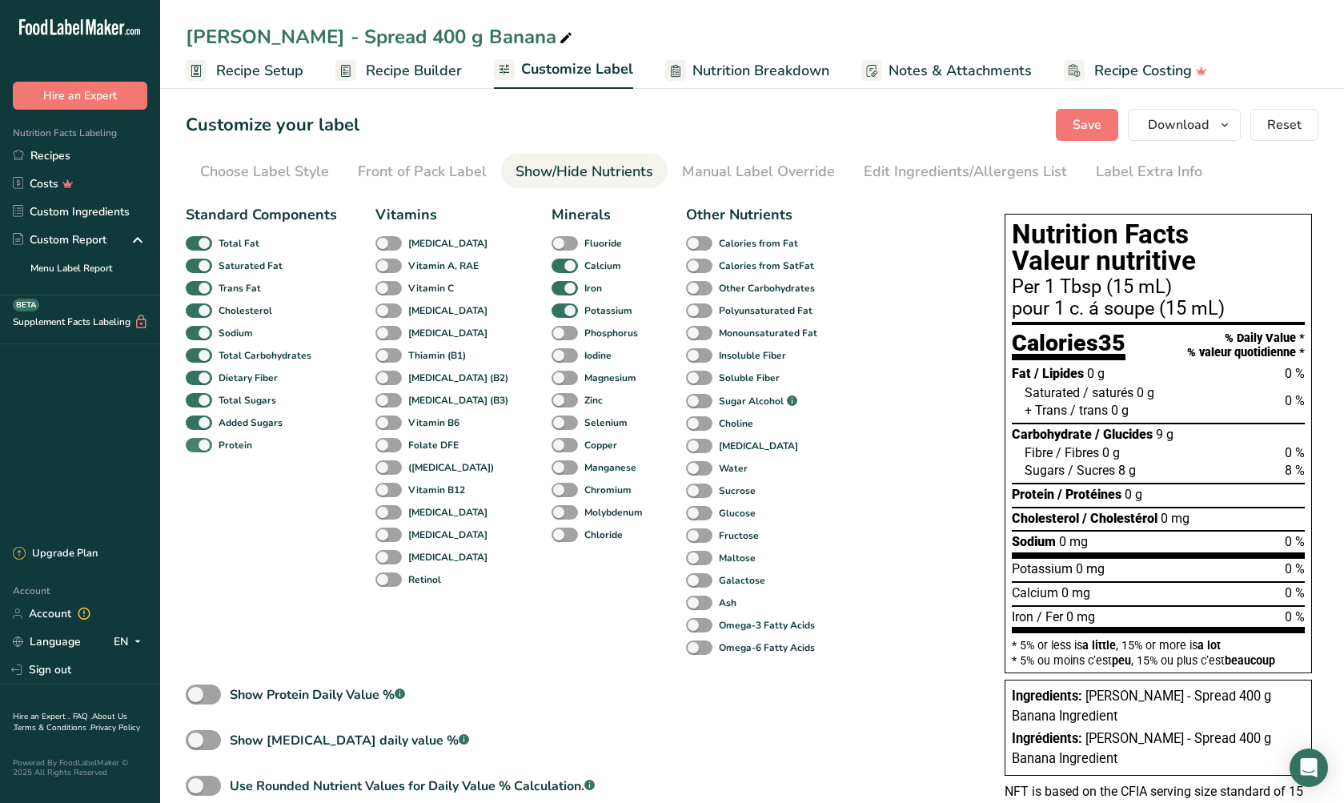
click at [203, 445] on span at bounding box center [199, 445] width 26 height 15
click at [196, 445] on input "Protein" at bounding box center [191, 444] width 10 height 10
checkbox input "false"
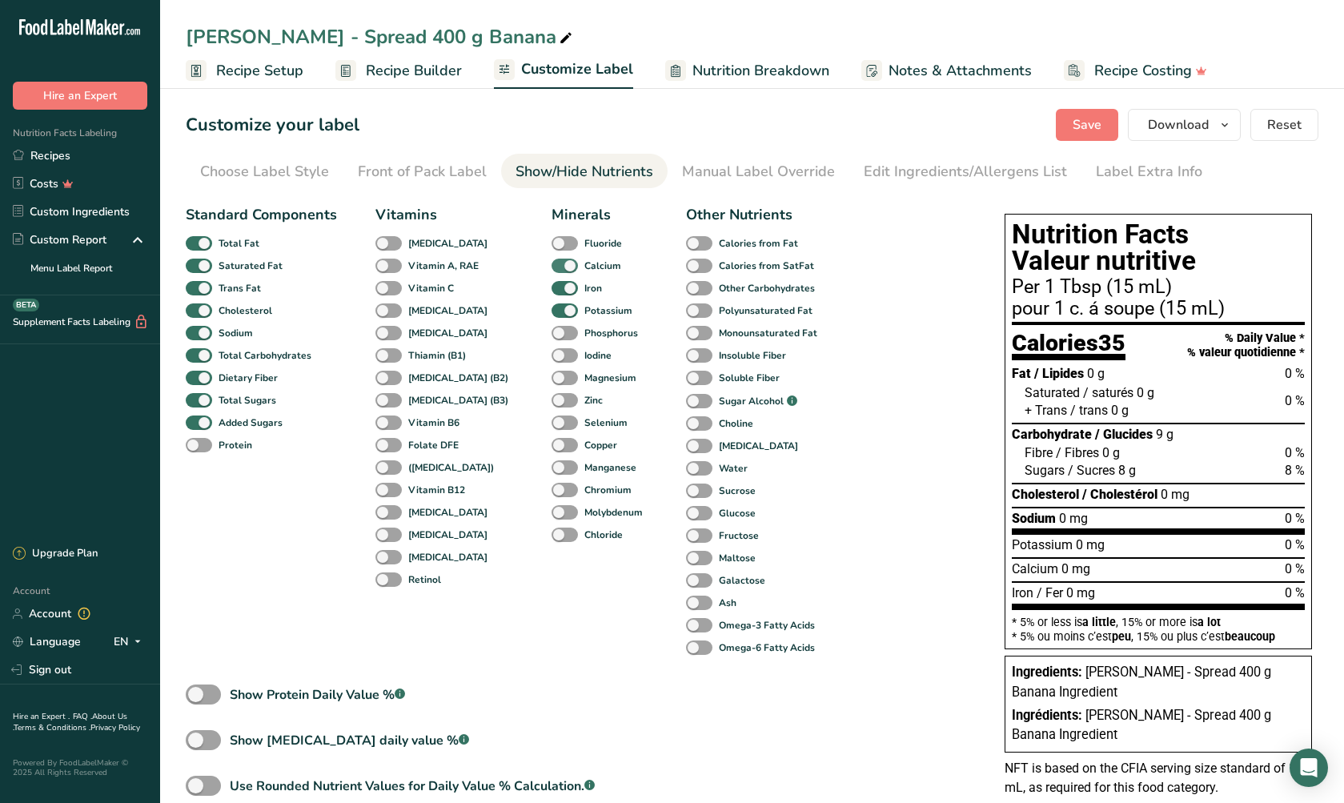
click at [552, 263] on span at bounding box center [565, 266] width 26 height 15
click at [552, 263] on input "Calcium" at bounding box center [557, 265] width 10 height 10
checkbox input "false"
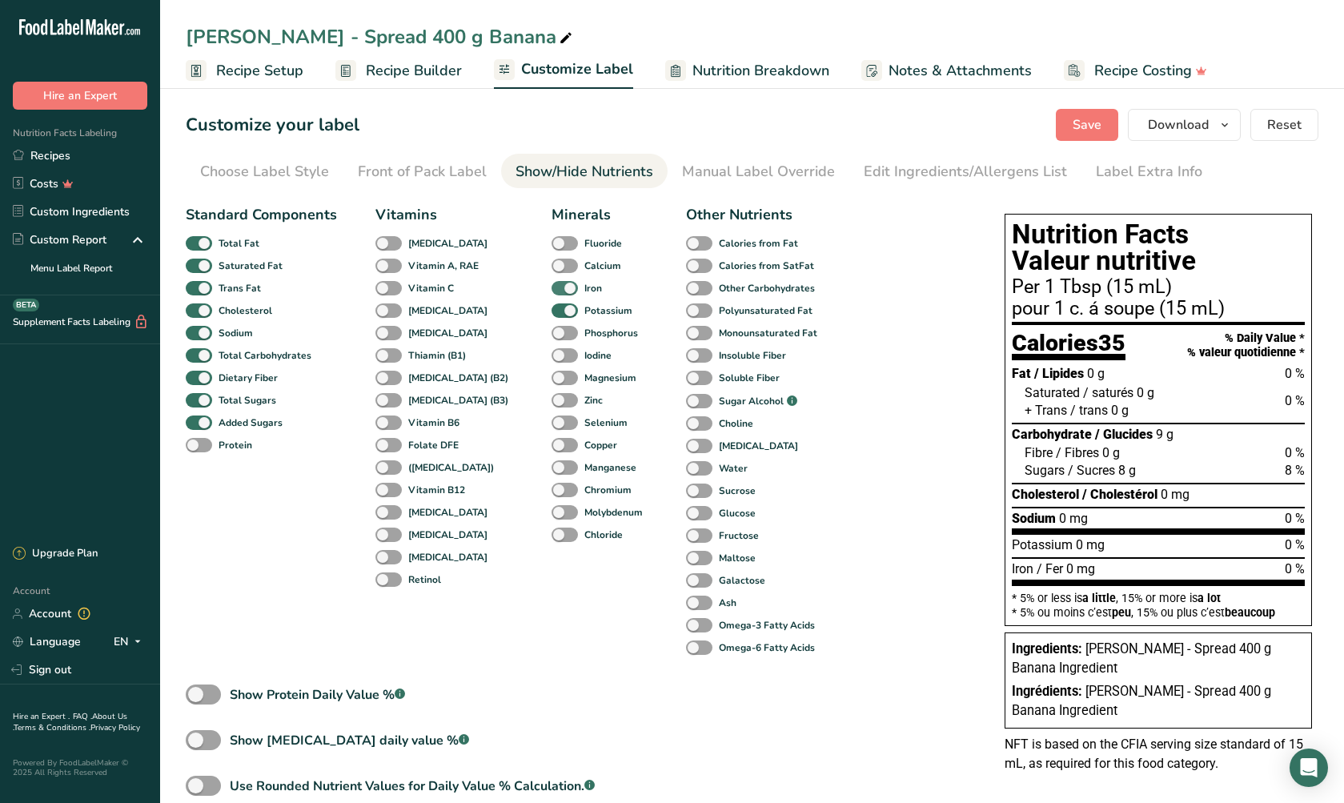
click at [552, 286] on span at bounding box center [565, 288] width 26 height 15
click at [552, 286] on input "Iron" at bounding box center [557, 288] width 10 height 10
checkbox input "false"
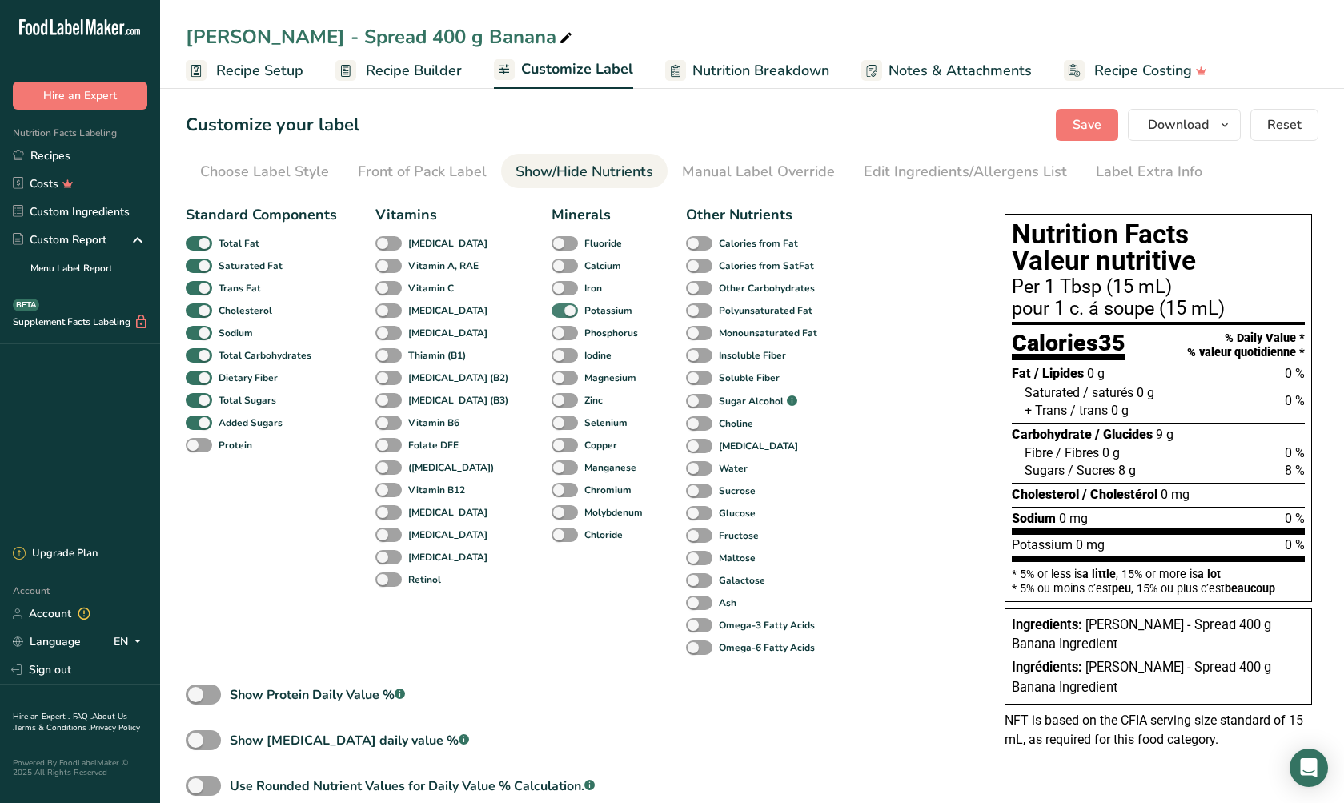
click at [552, 311] on span at bounding box center [565, 310] width 26 height 15
click at [552, 311] on input "Potassium" at bounding box center [557, 310] width 10 height 10
checkbox input "false"
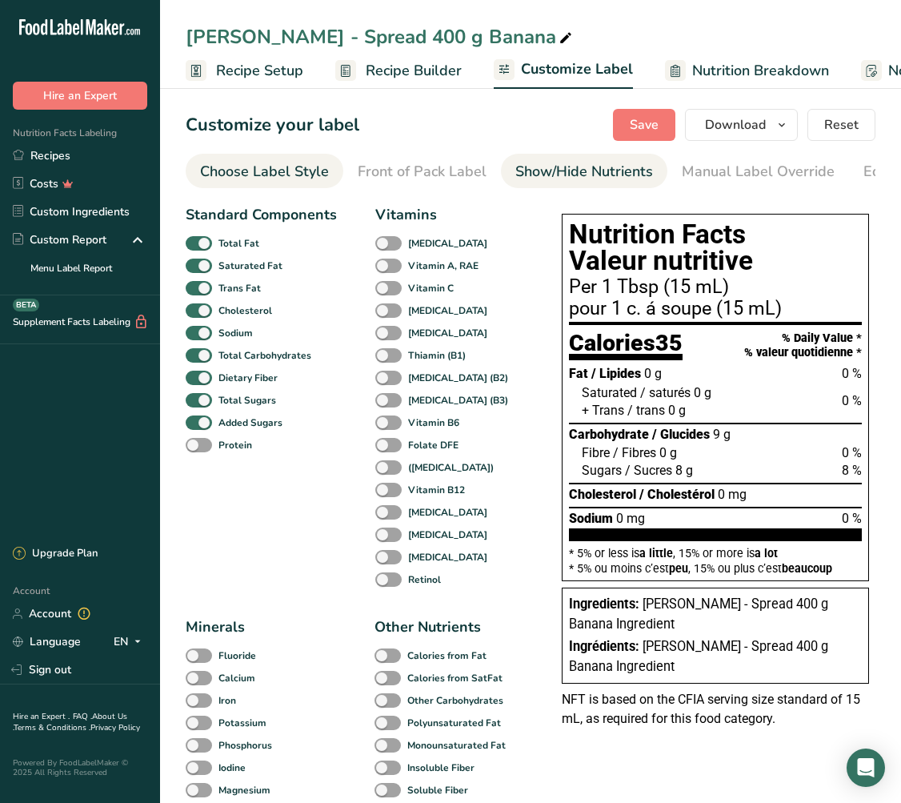
click at [297, 175] on div "Choose Label Style" at bounding box center [264, 172] width 129 height 22
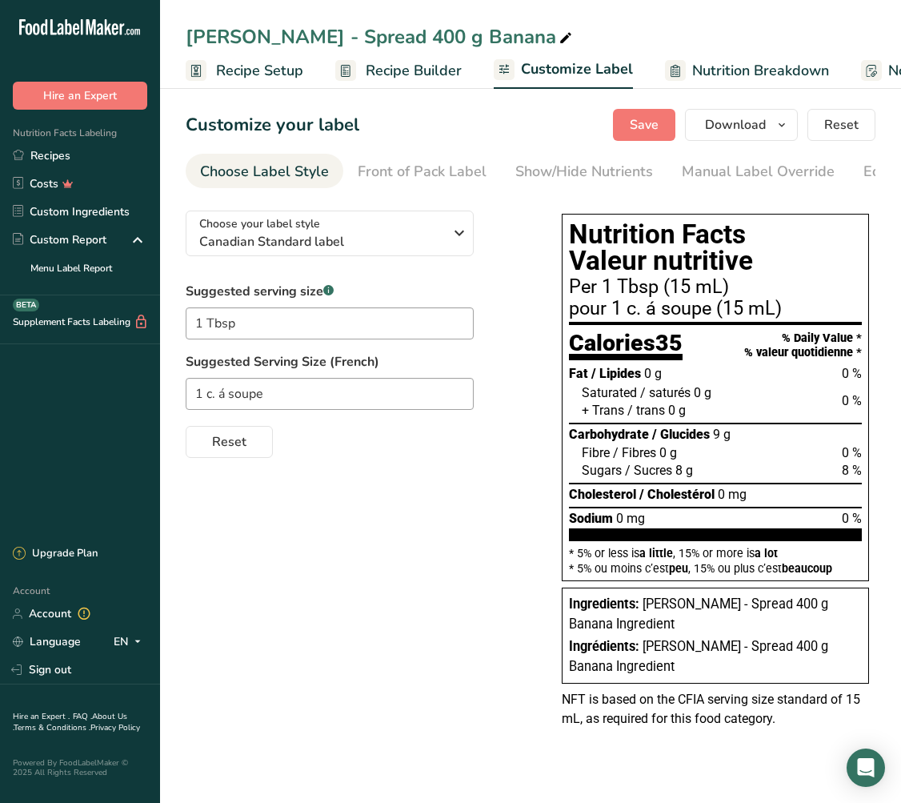
click at [242, 70] on span "Recipe Setup" at bounding box center [259, 71] width 87 height 22
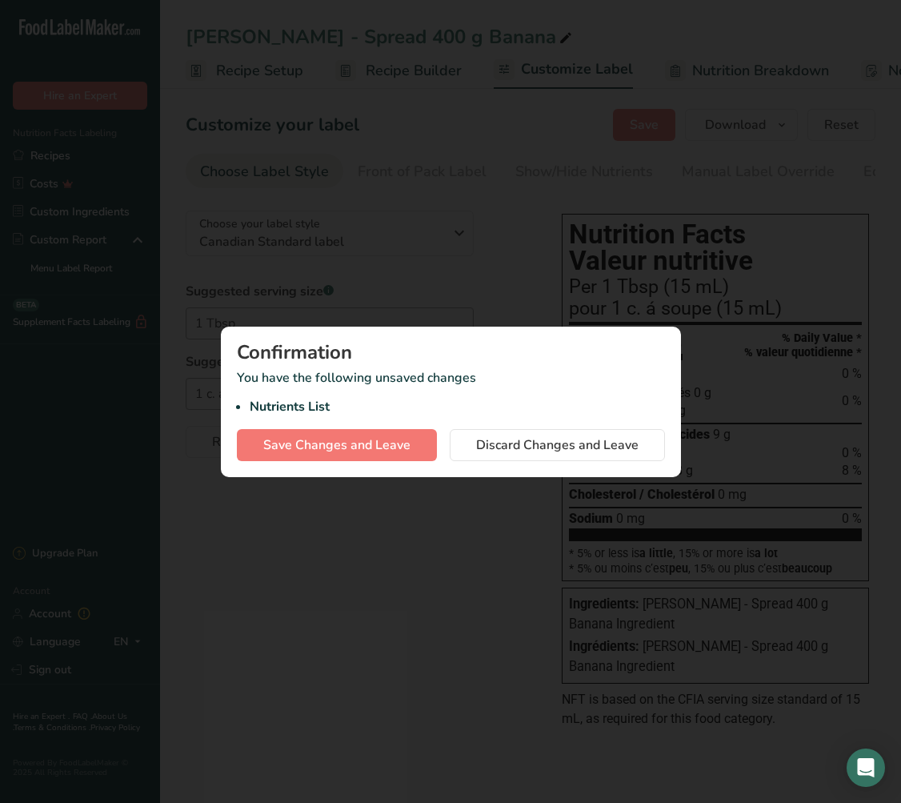
scroll to position [0, 6]
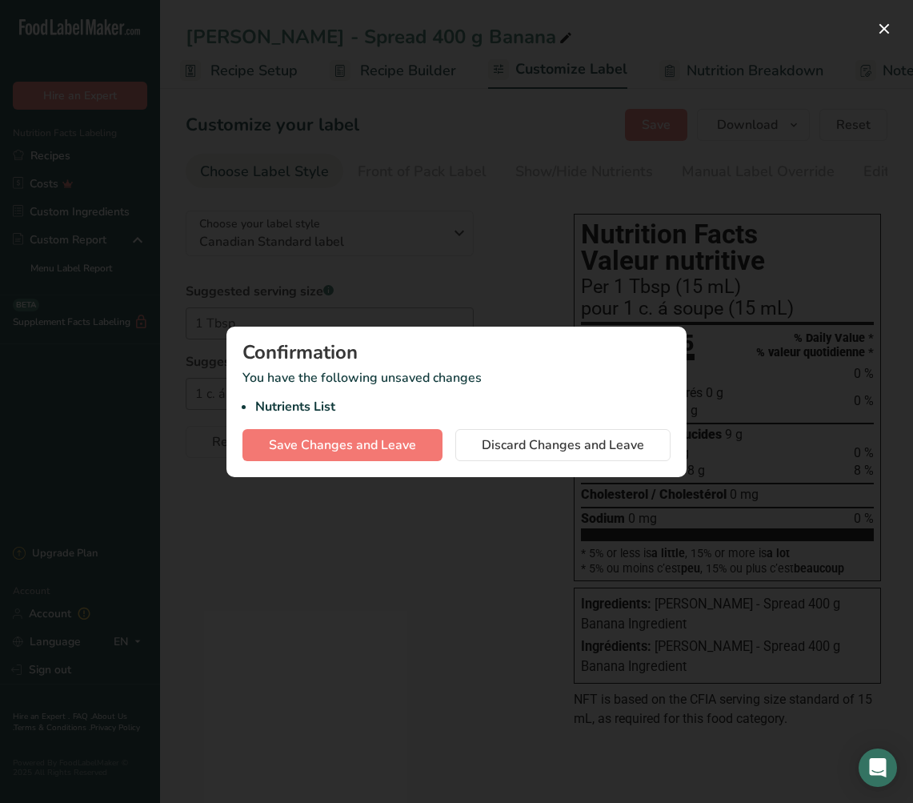
click at [370, 437] on span "Save Changes and Leave" at bounding box center [342, 444] width 147 height 19
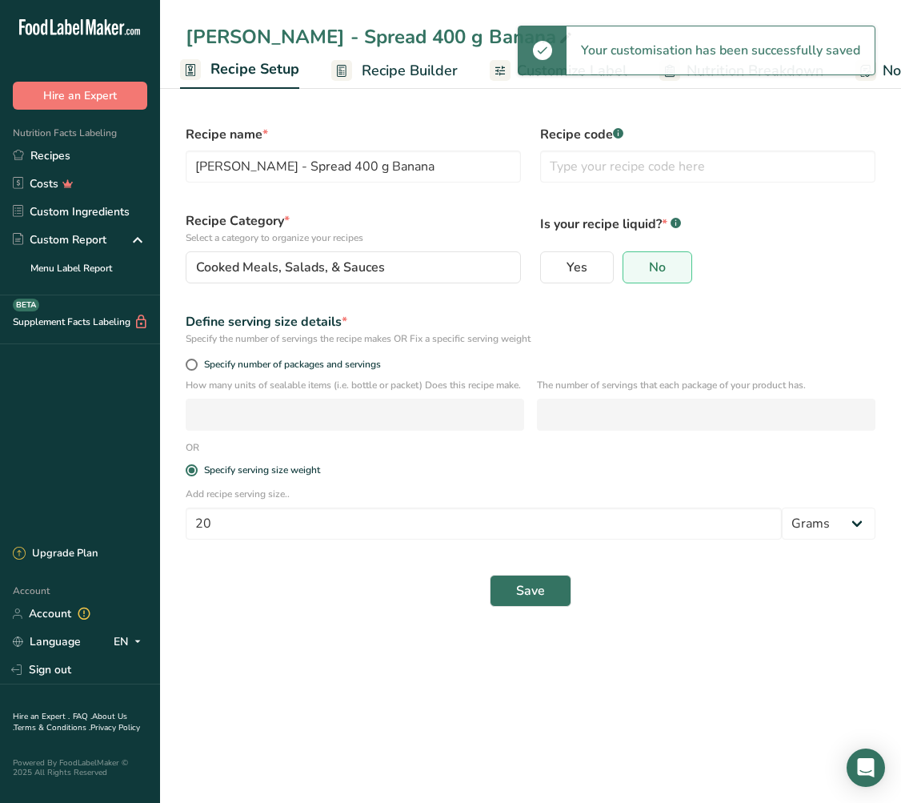
click at [377, 70] on span "Recipe Builder" at bounding box center [410, 71] width 96 height 22
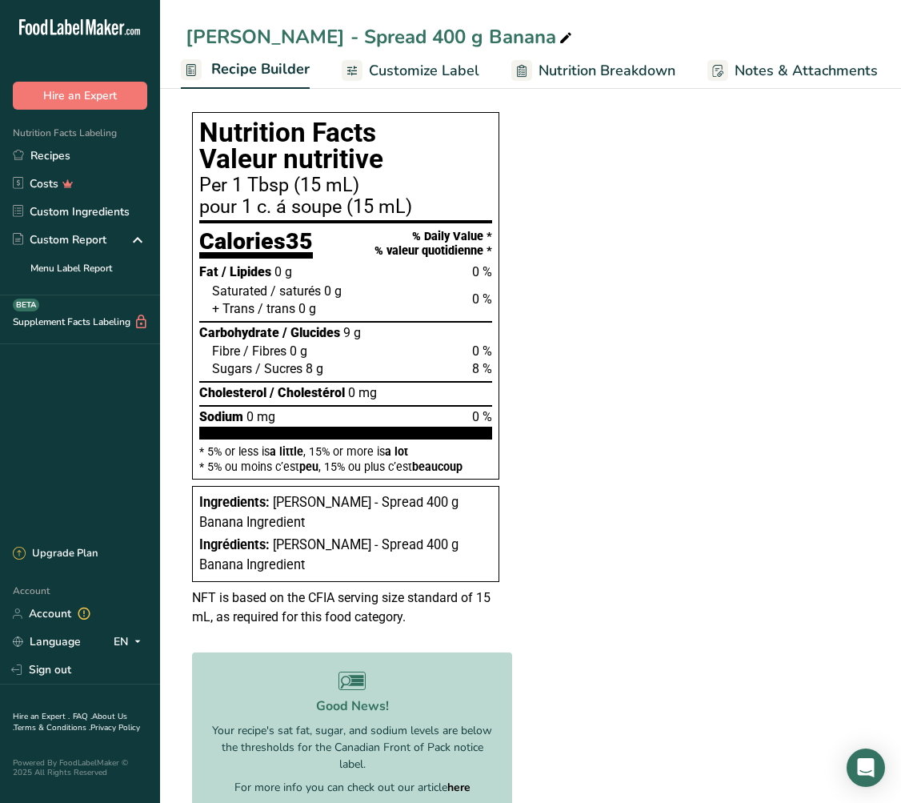
scroll to position [362, 0]
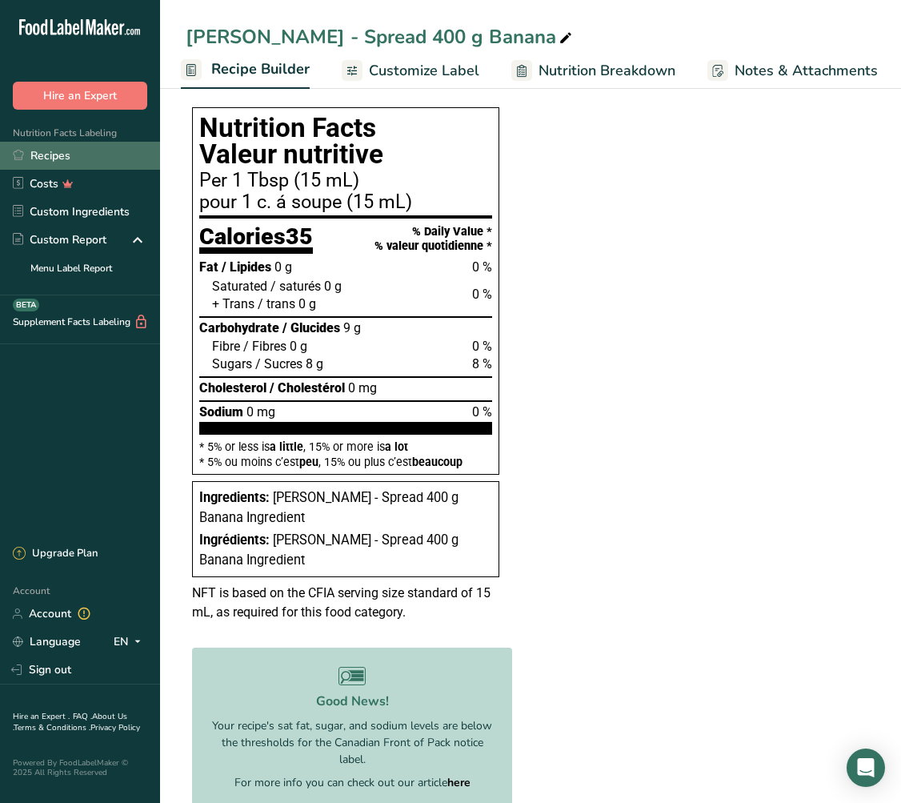
click at [52, 158] on link "Recipes" at bounding box center [80, 156] width 160 height 28
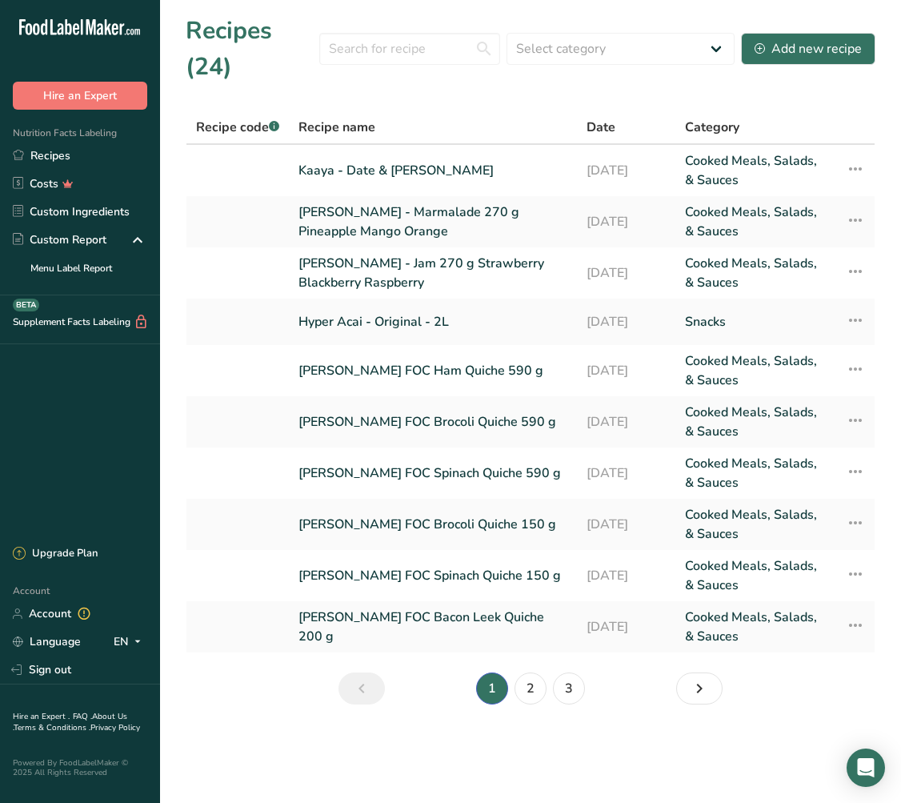
click at [532, 691] on link "2" at bounding box center [531, 688] width 32 height 32
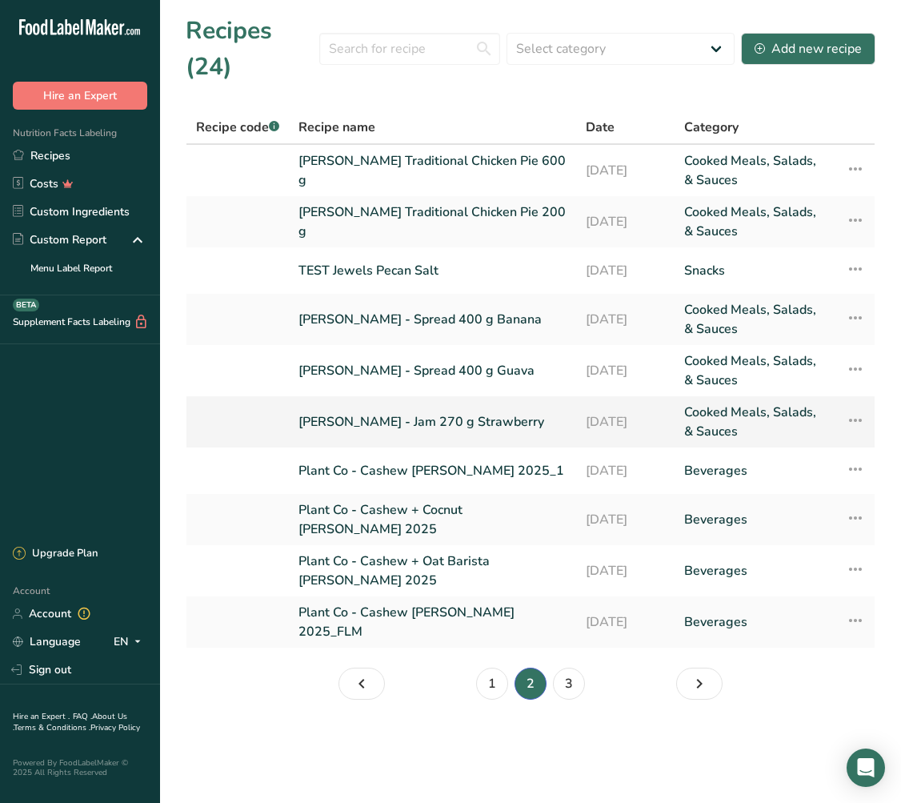
click at [407, 417] on link "[PERSON_NAME] - Jam 270 g Strawberry" at bounding box center [433, 422] width 268 height 38
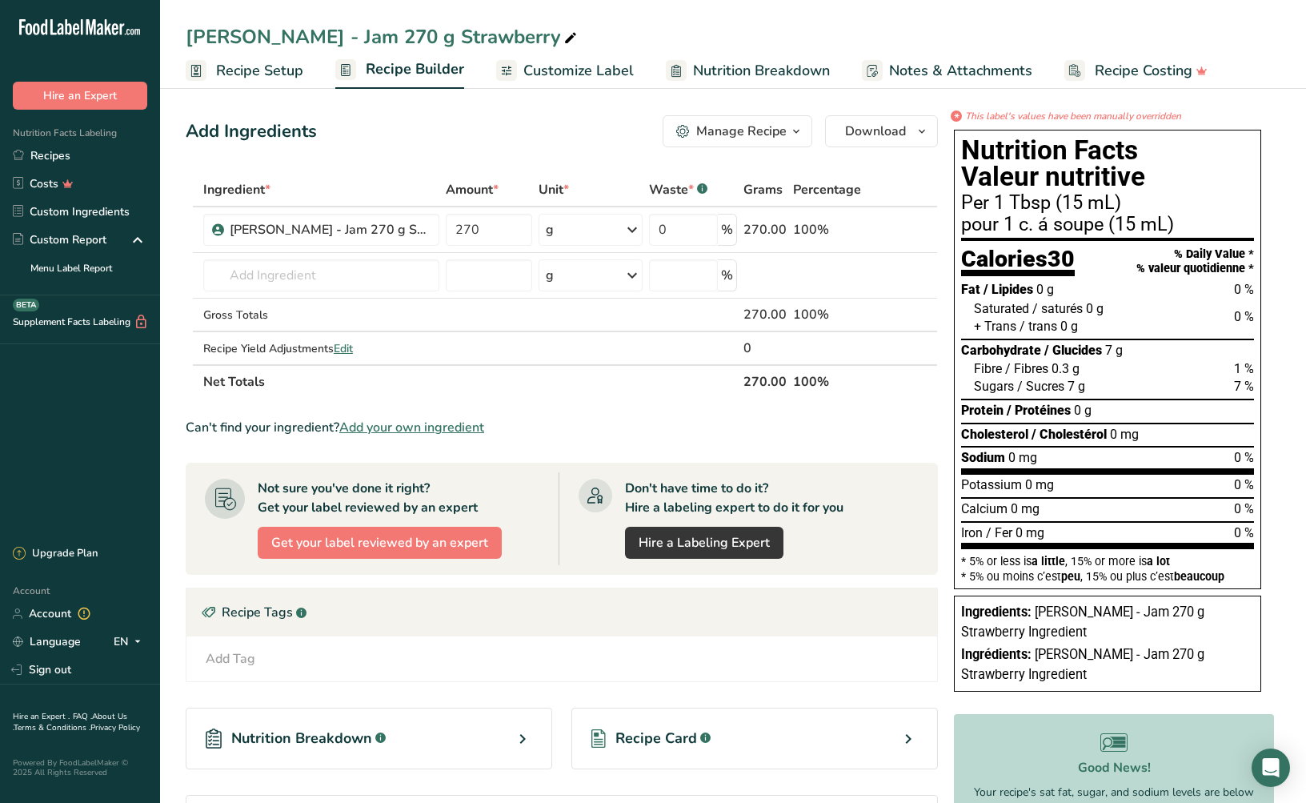
click at [278, 73] on span "Recipe Setup" at bounding box center [259, 71] width 87 height 22
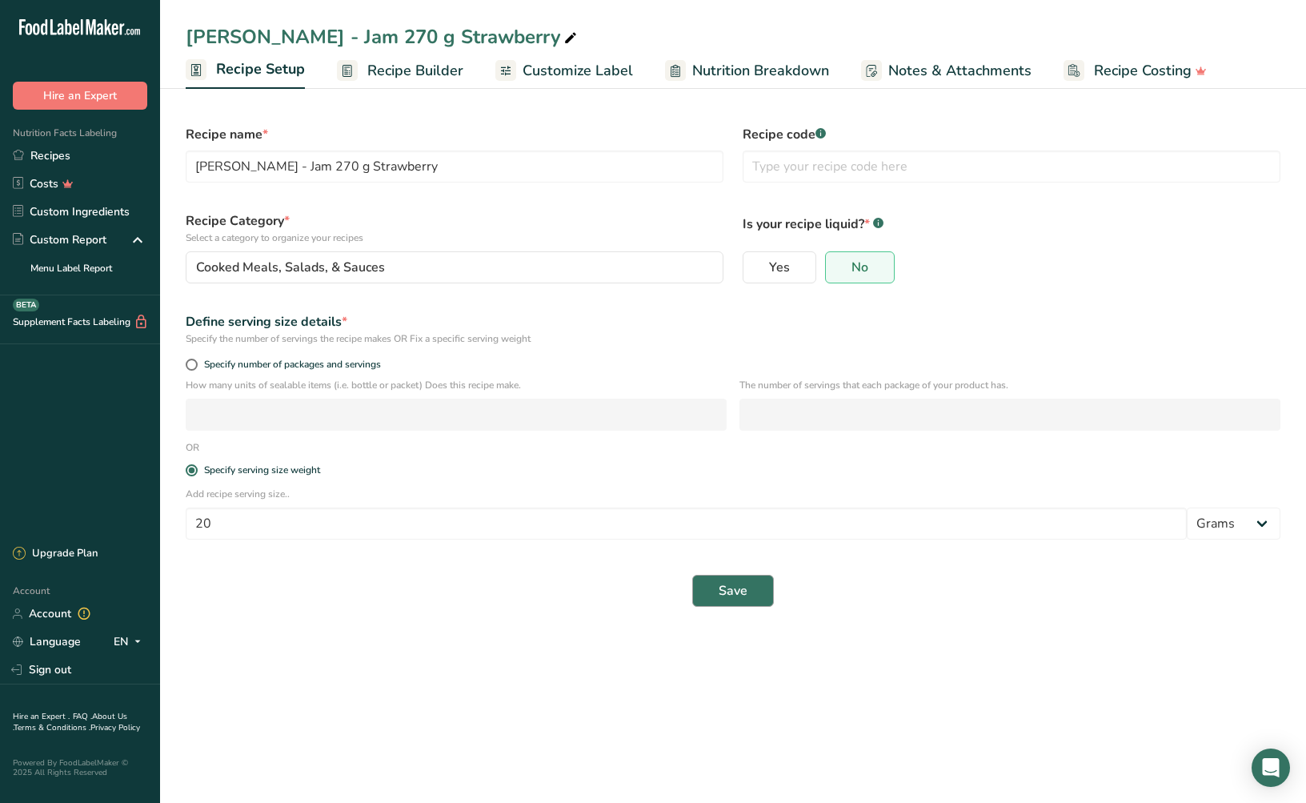
click at [726, 594] on span "Save" at bounding box center [733, 590] width 29 height 19
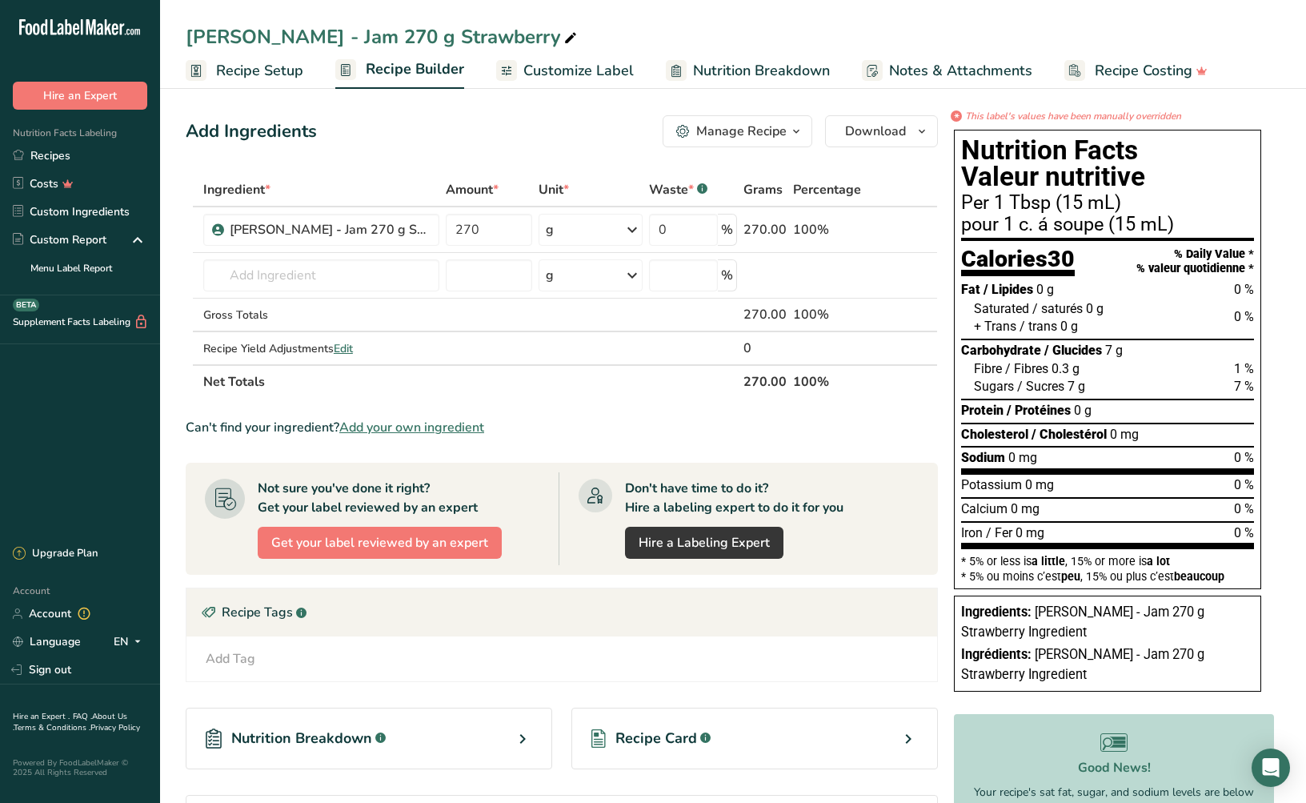
click at [757, 74] on span "Nutrition Breakdown" at bounding box center [761, 71] width 137 height 22
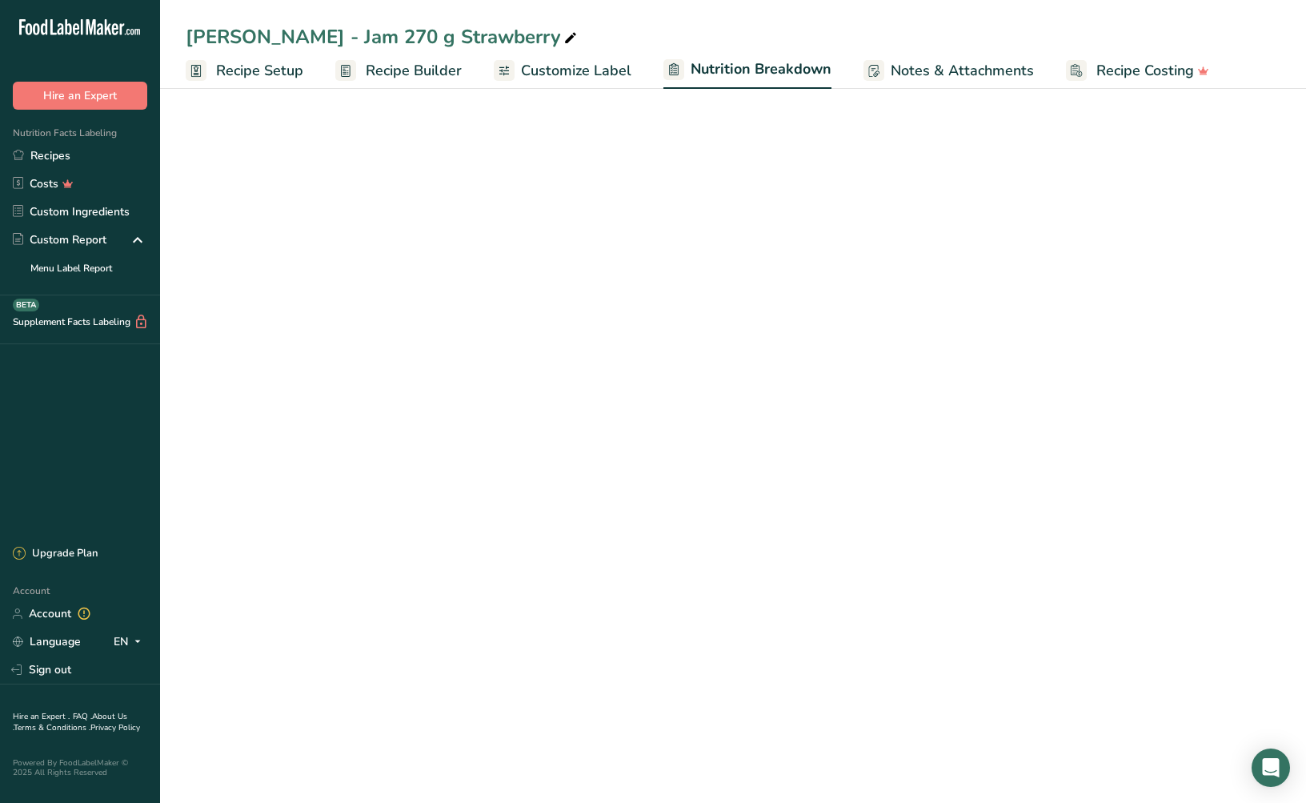
select select "Calories"
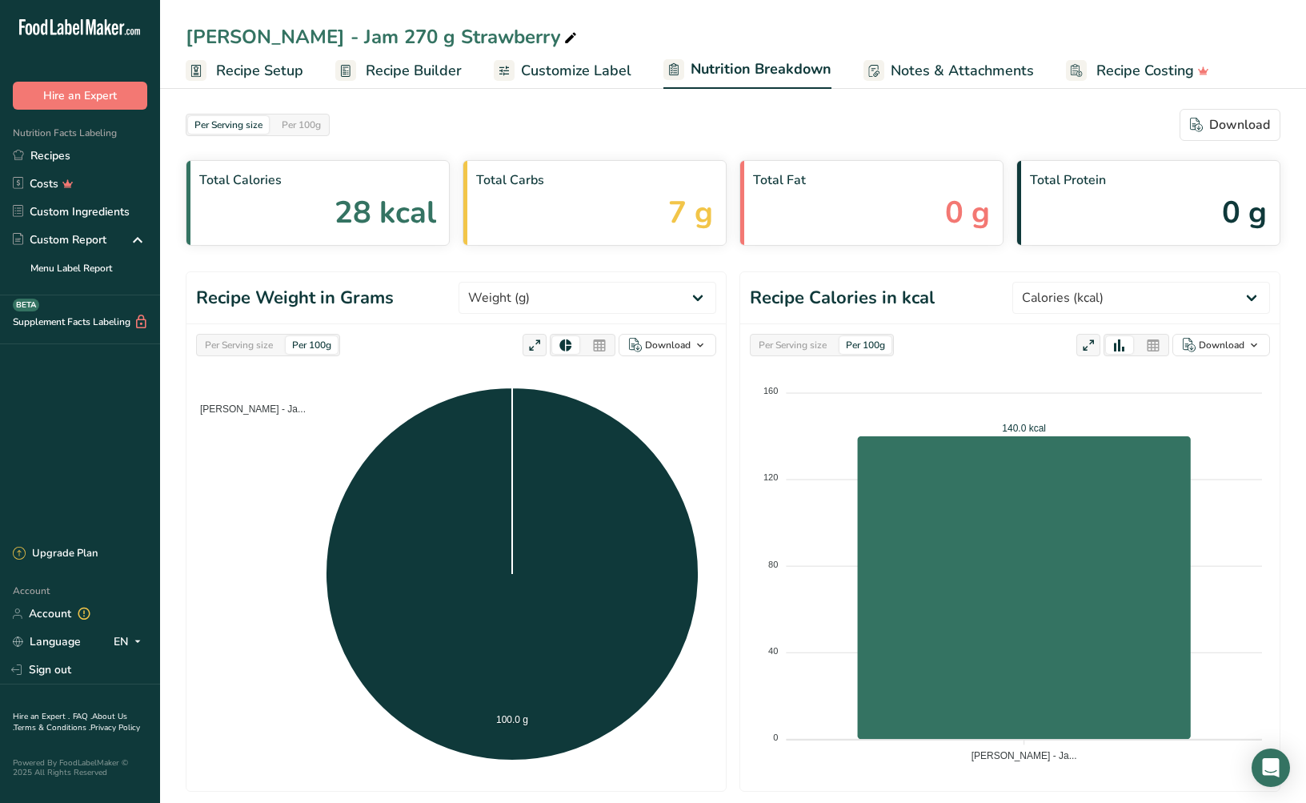
click at [939, 75] on span "Notes & Attachments" at bounding box center [962, 71] width 143 height 22
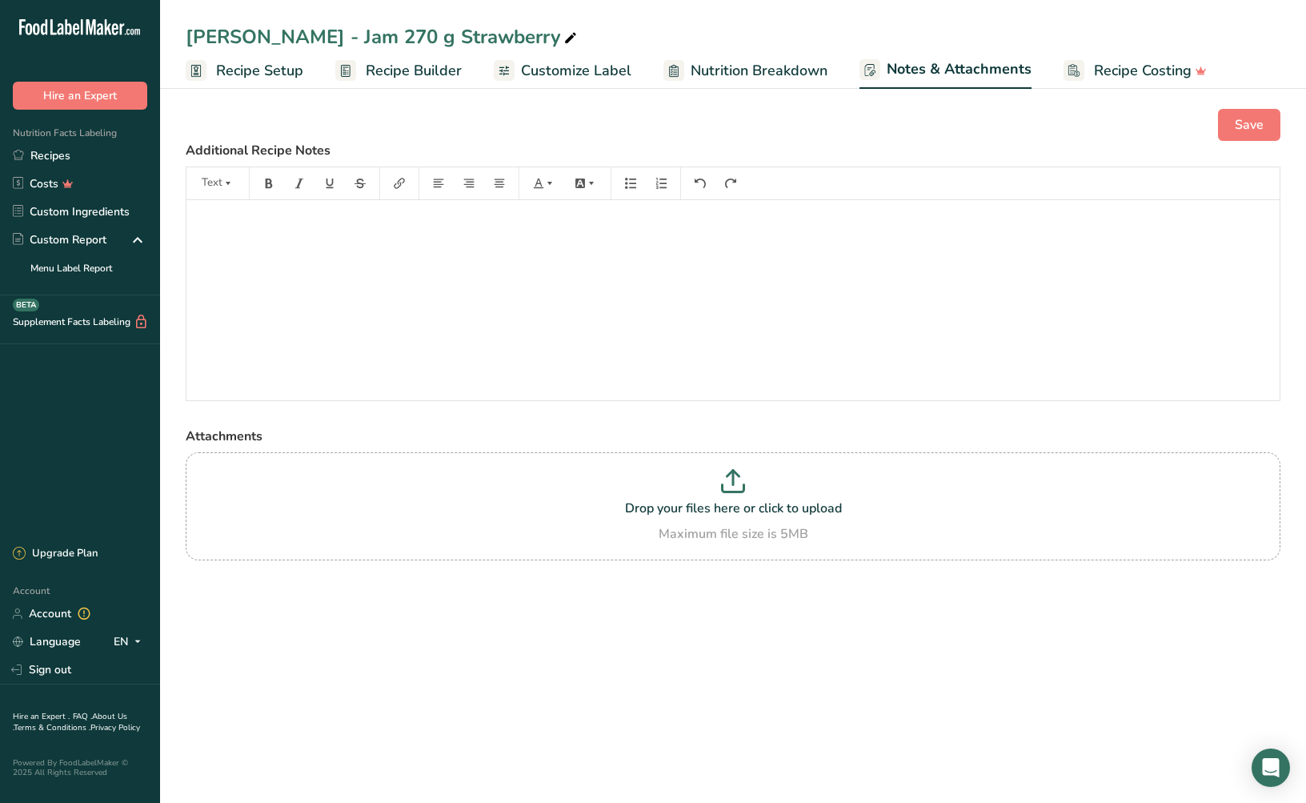
click at [379, 70] on span "Recipe Builder" at bounding box center [414, 71] width 96 height 22
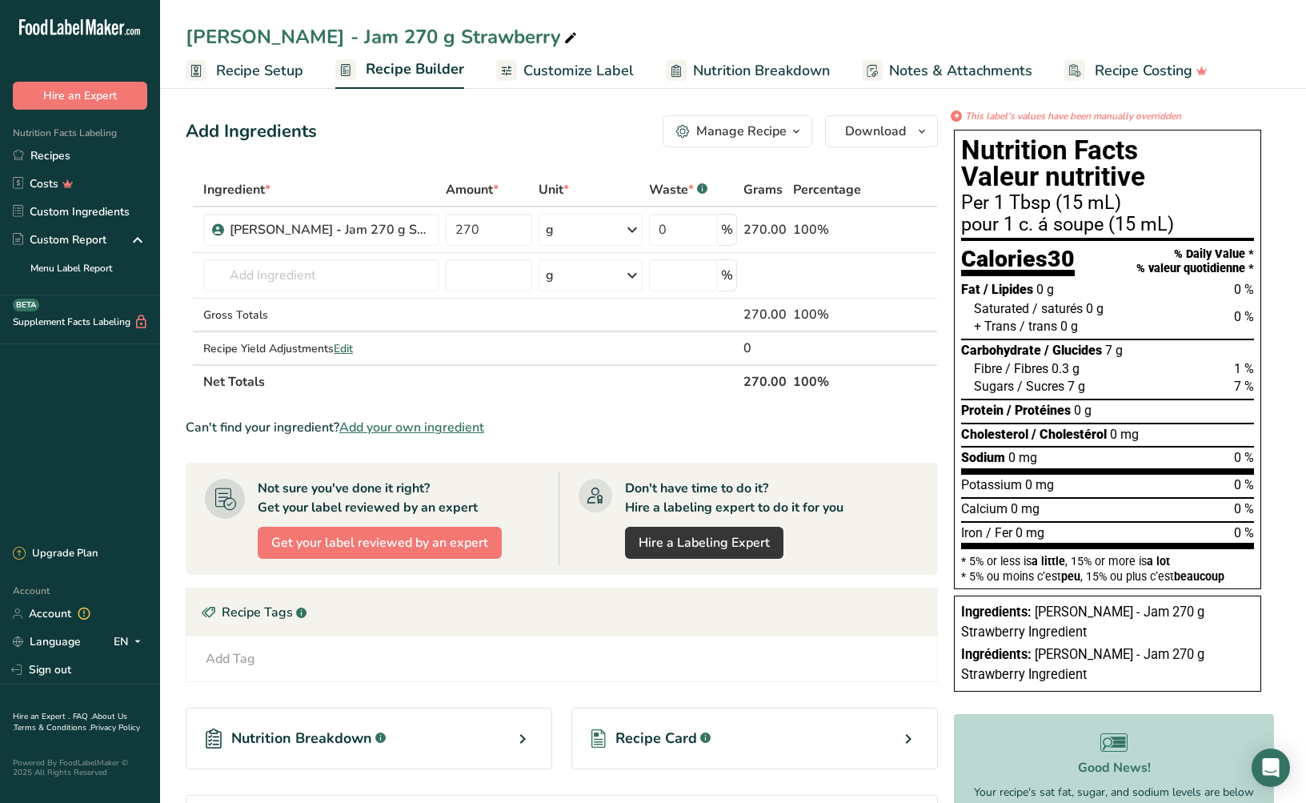
click at [920, 76] on span "Notes & Attachments" at bounding box center [960, 71] width 143 height 22
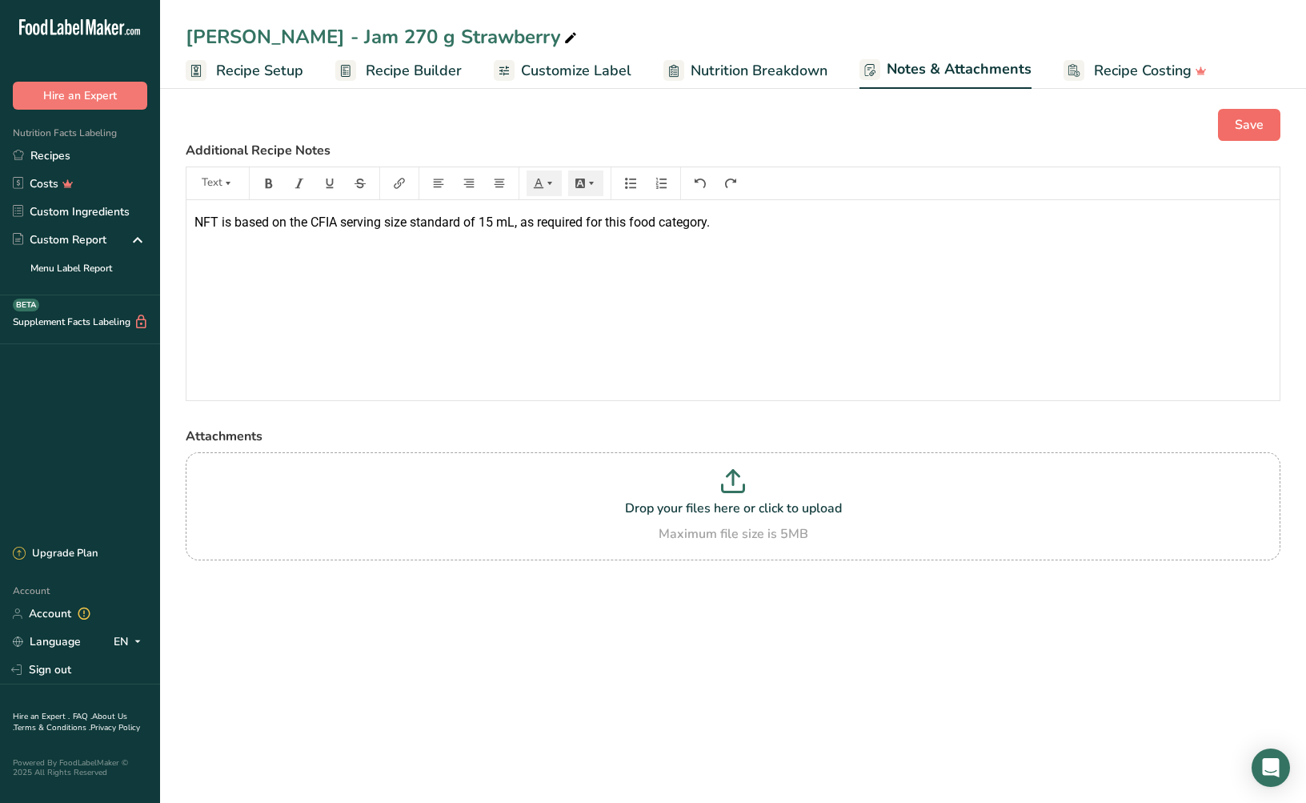
click at [1198, 114] on button "Save" at bounding box center [1249, 125] width 62 height 32
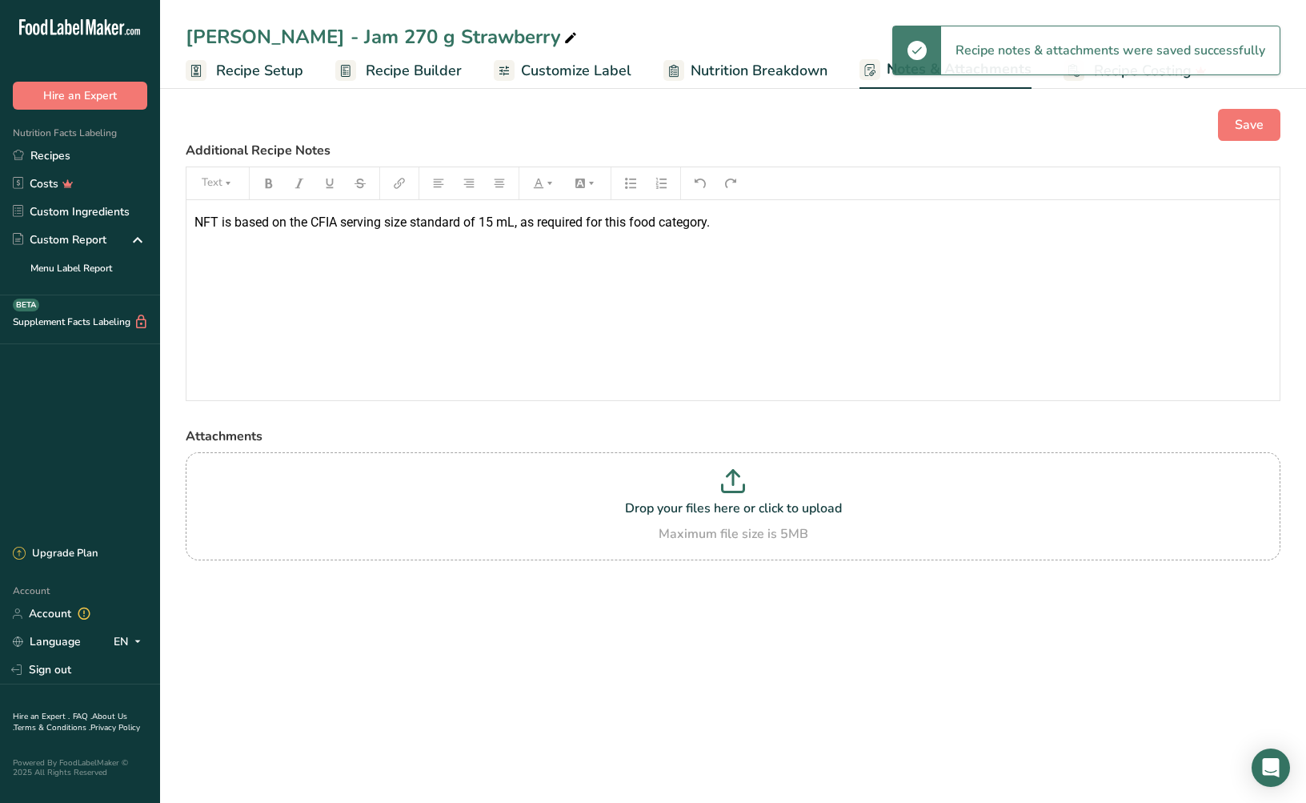
click at [412, 73] on span "Recipe Builder" at bounding box center [414, 71] width 96 height 22
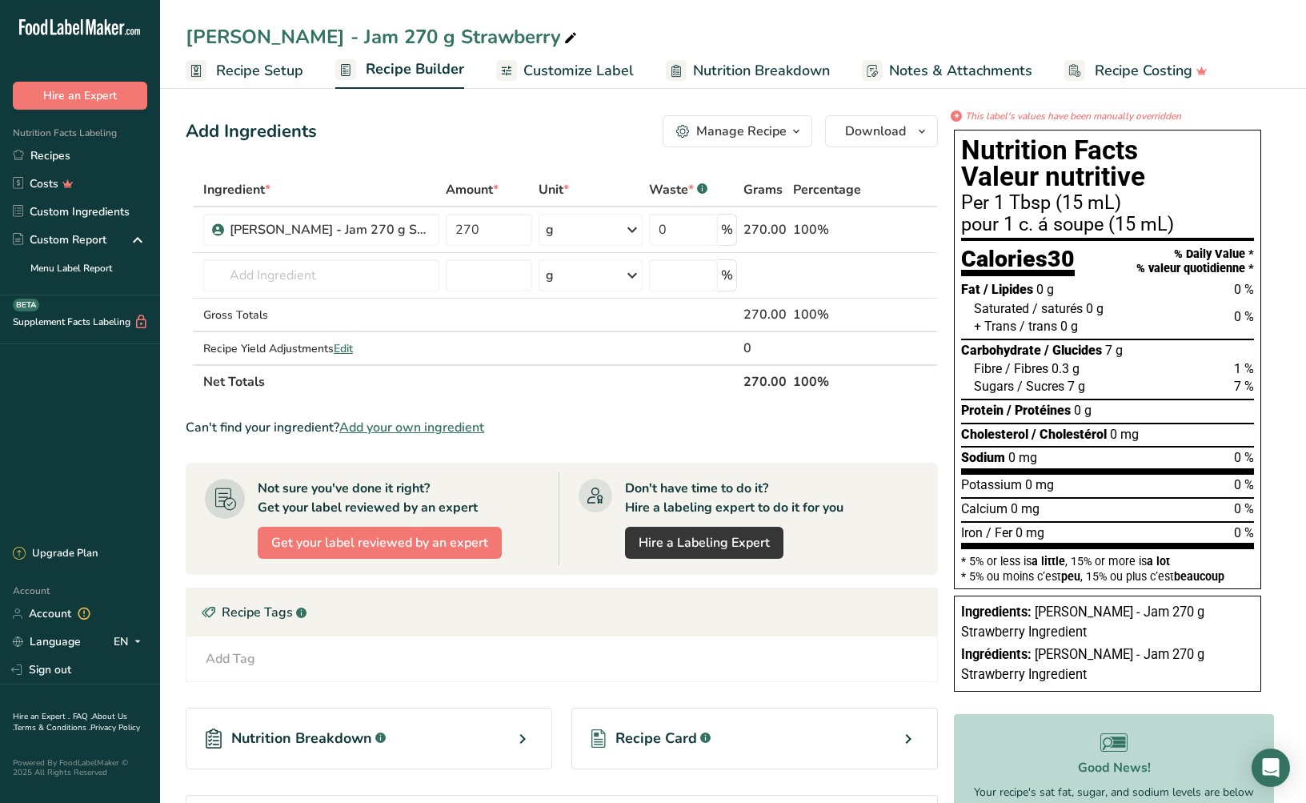
click at [328, 741] on span "Nutrition Breakdown" at bounding box center [301, 739] width 141 height 22
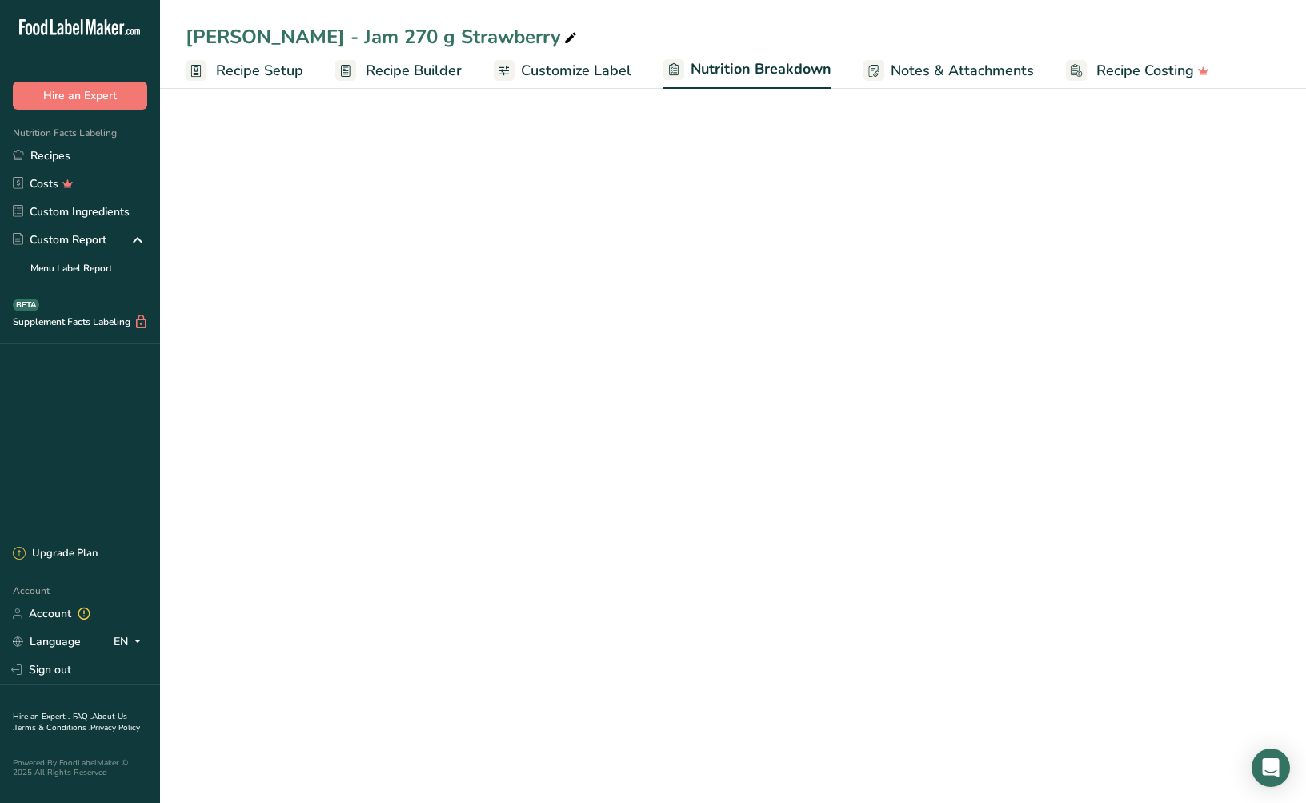
select select "Calories"
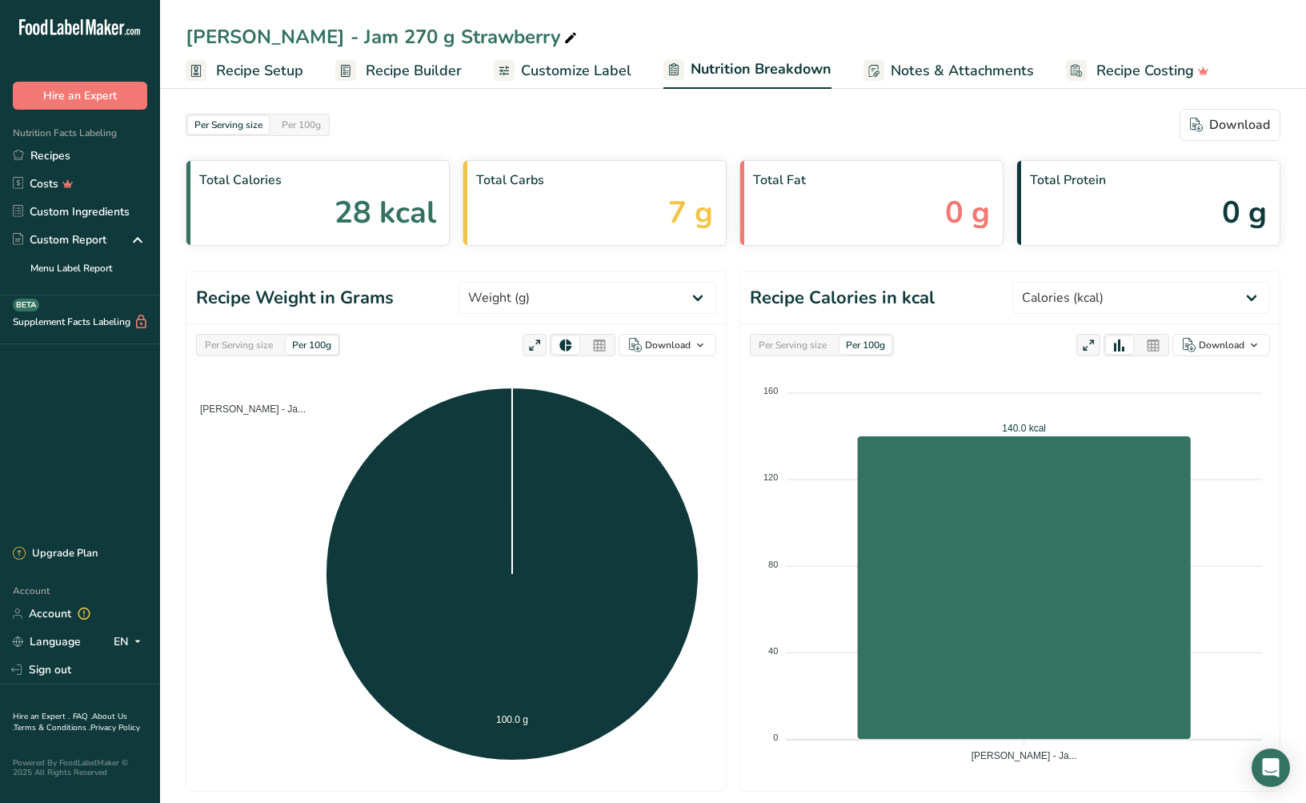
click at [592, 73] on span "Customize Label" at bounding box center [576, 71] width 110 height 22
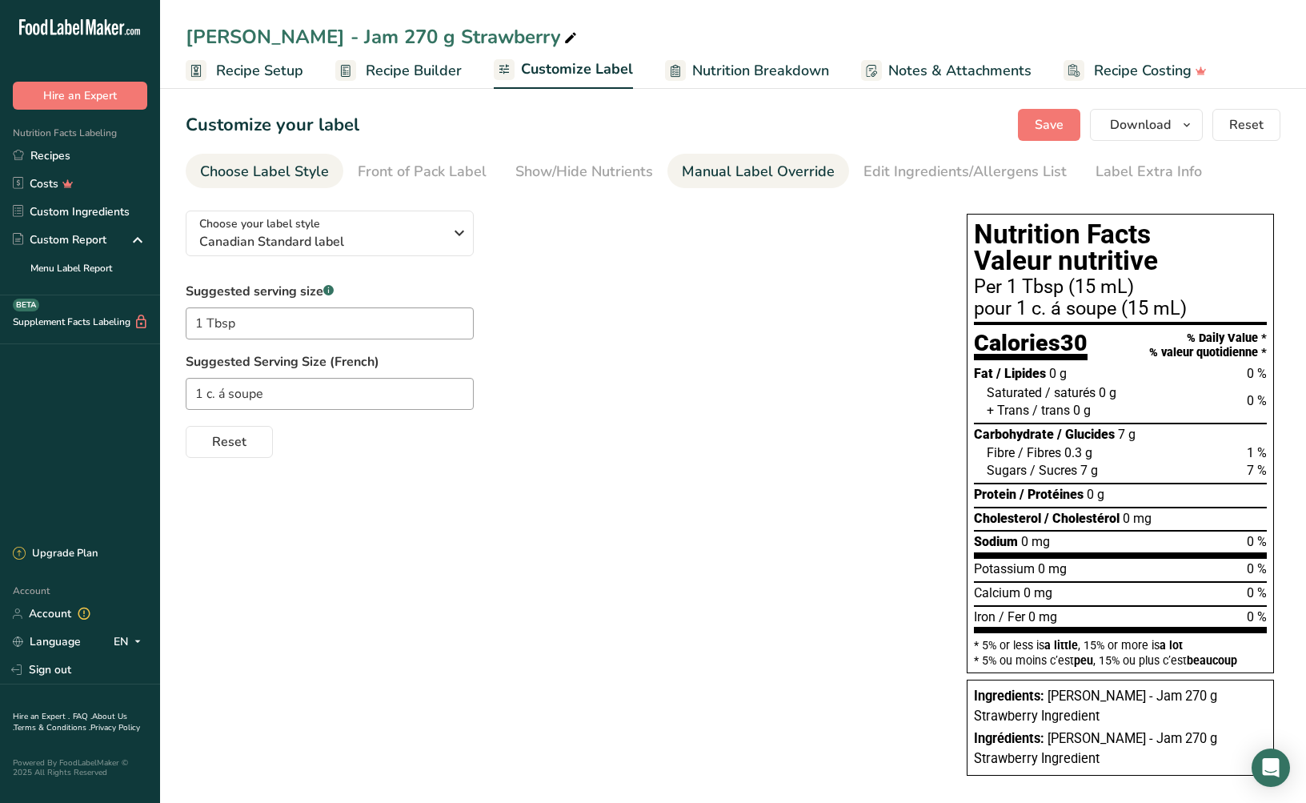
click at [761, 175] on div "Manual Label Override" at bounding box center [758, 172] width 153 height 22
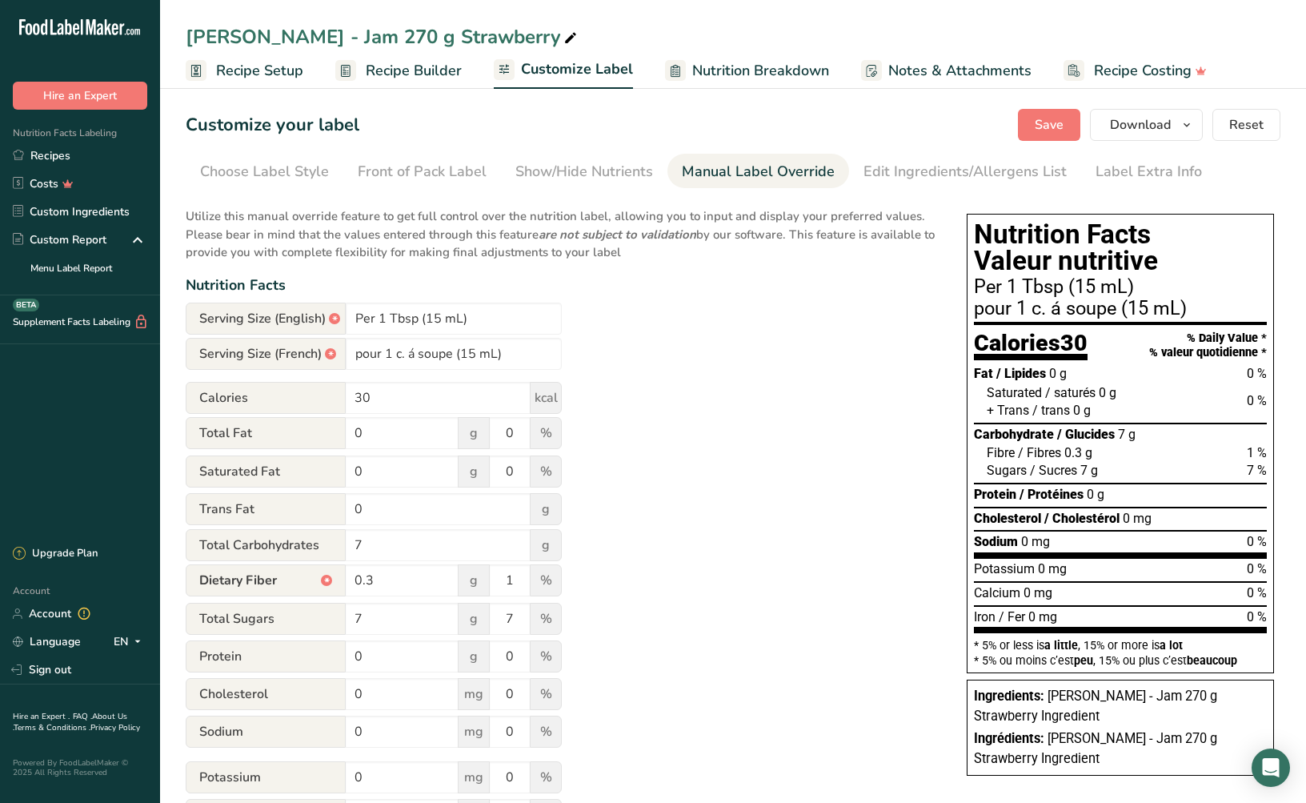
drag, startPoint x: 639, startPoint y: 550, endPoint x: 650, endPoint y: 546, distance: 11.9
click at [640, 550] on div "Utilize this manual override feature to get full control over the nutrition lab…" at bounding box center [560, 552] width 749 height 708
click at [1198, 128] on span "Reset" at bounding box center [1247, 124] width 34 height 19
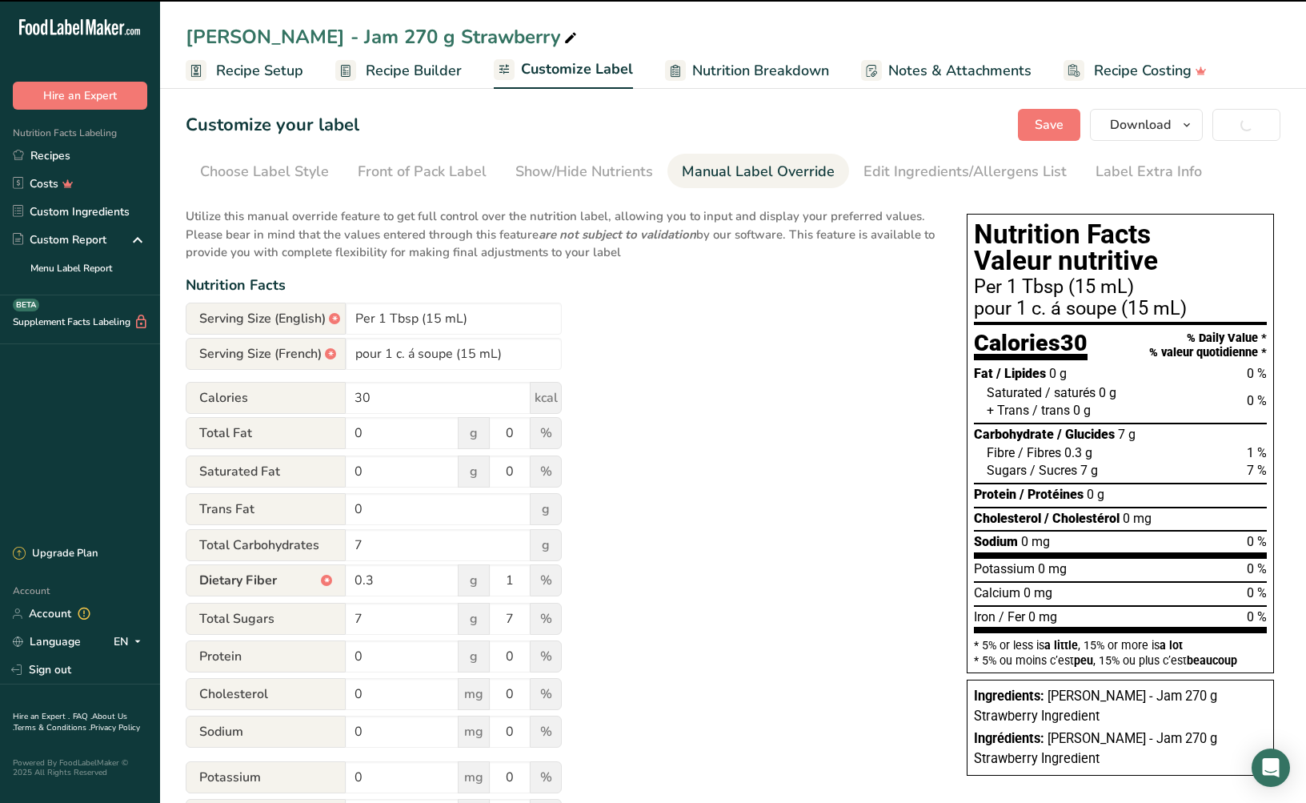
type input "Per 20g"
type input "pour 20g"
type input "0"
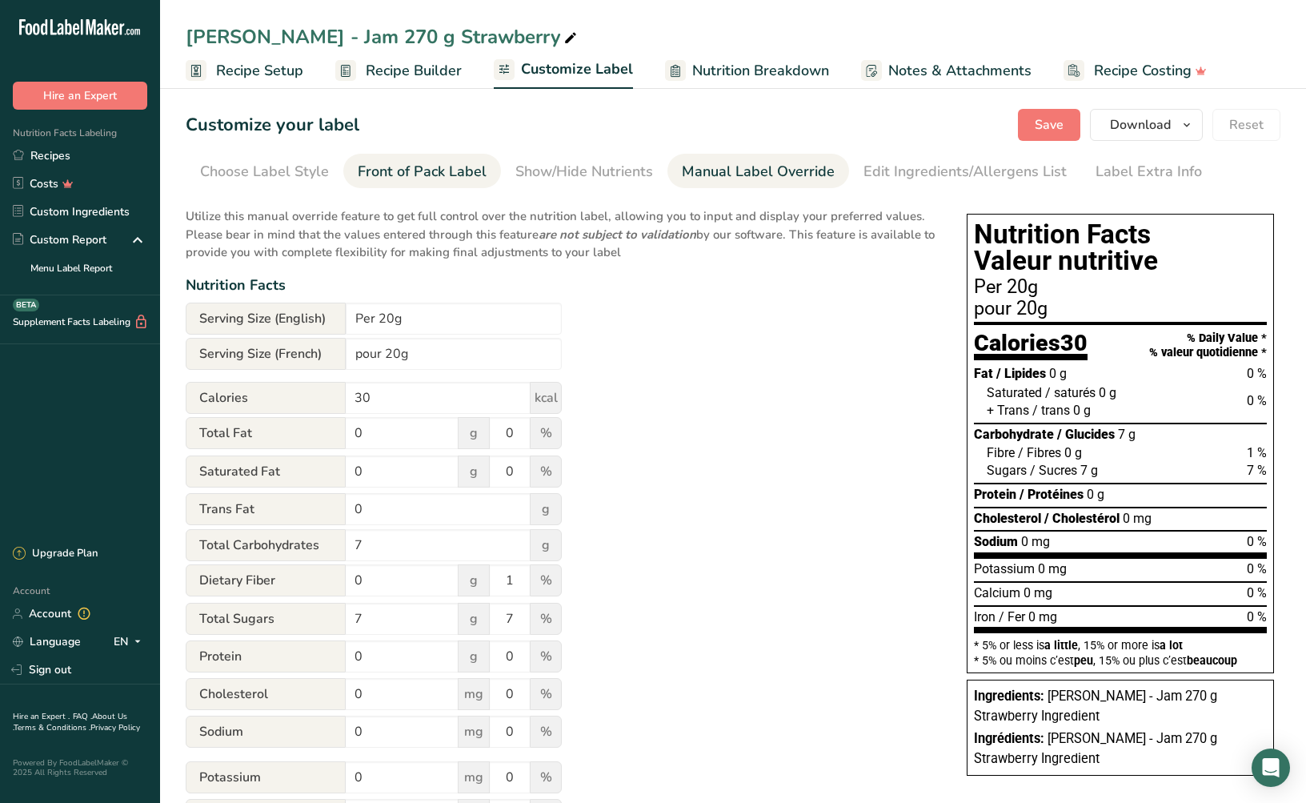
click at [380, 169] on div "Front of Pack Label" at bounding box center [422, 172] width 129 height 22
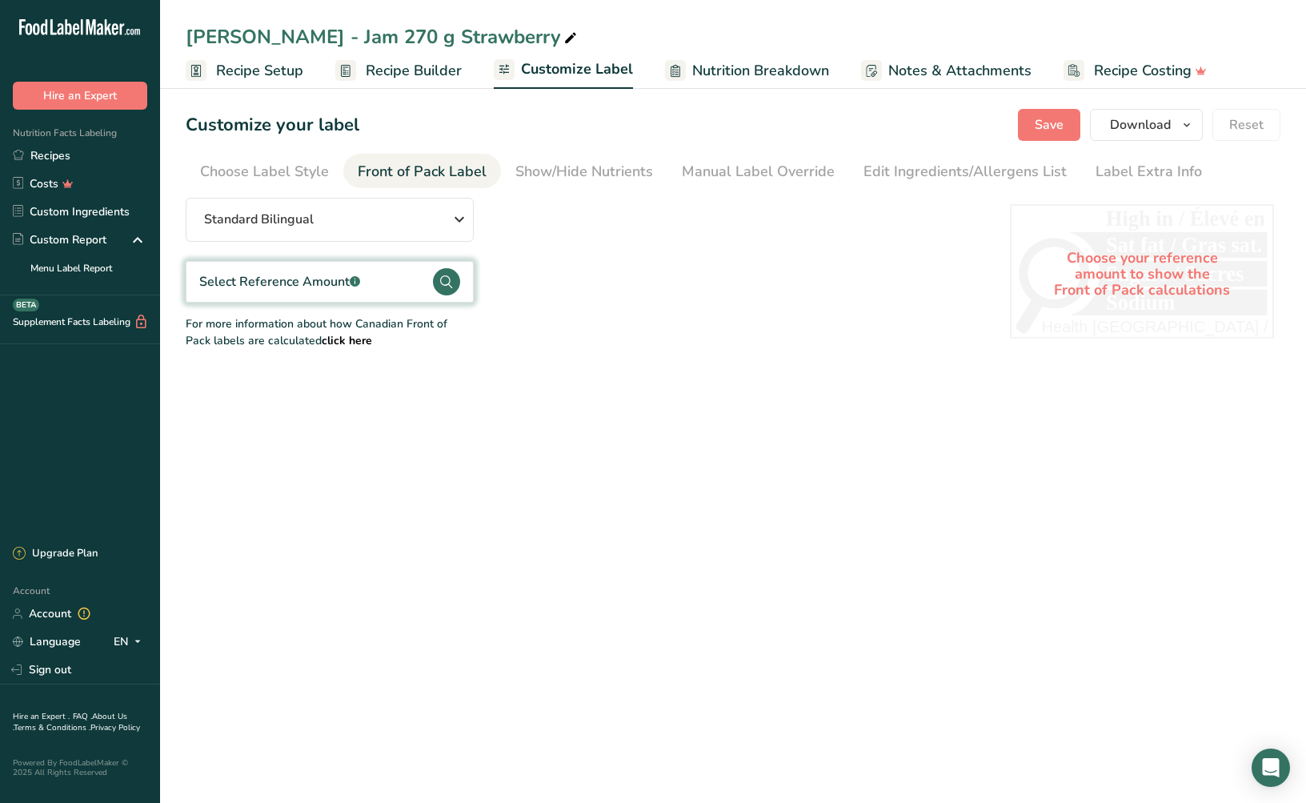
click at [448, 284] on icon at bounding box center [446, 281] width 12 height 13
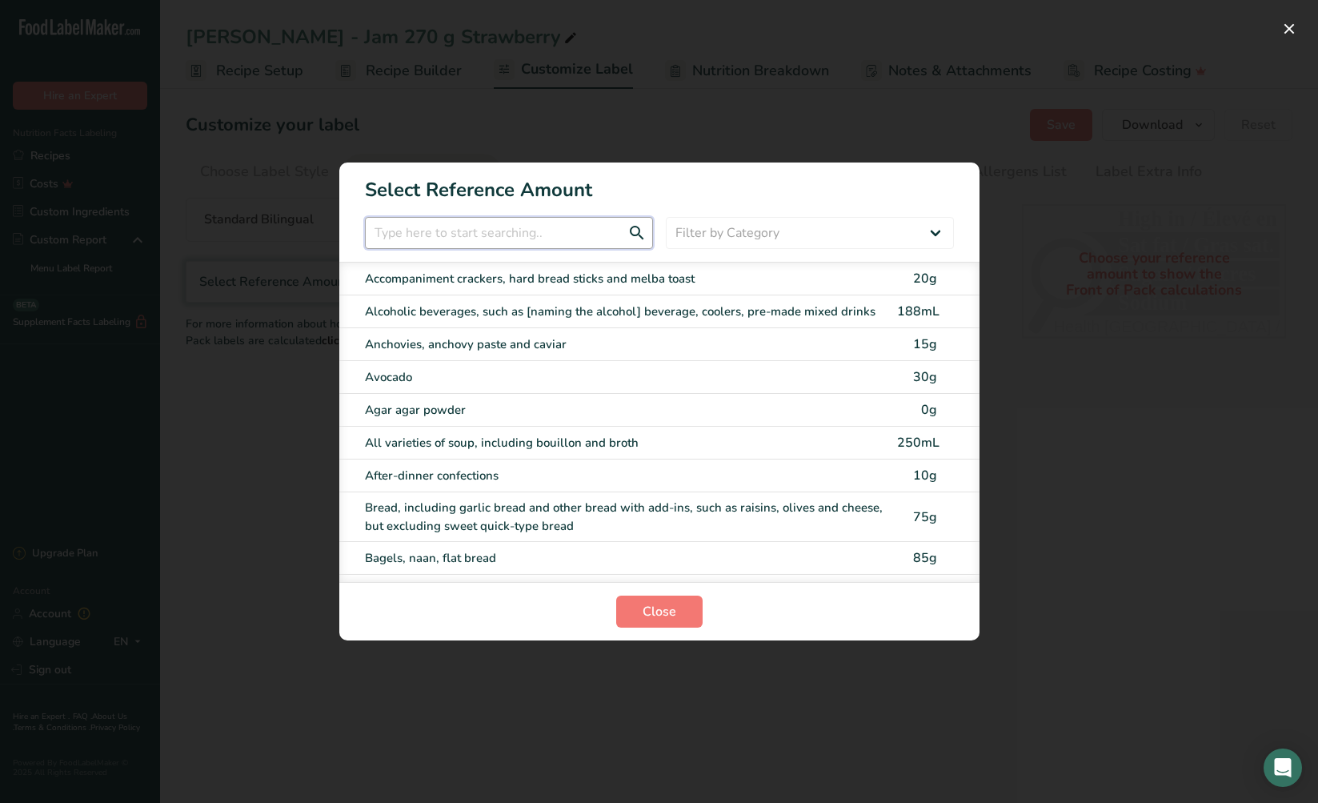
click at [477, 239] on input "FOP Category Selection Modal" at bounding box center [509, 233] width 288 height 32
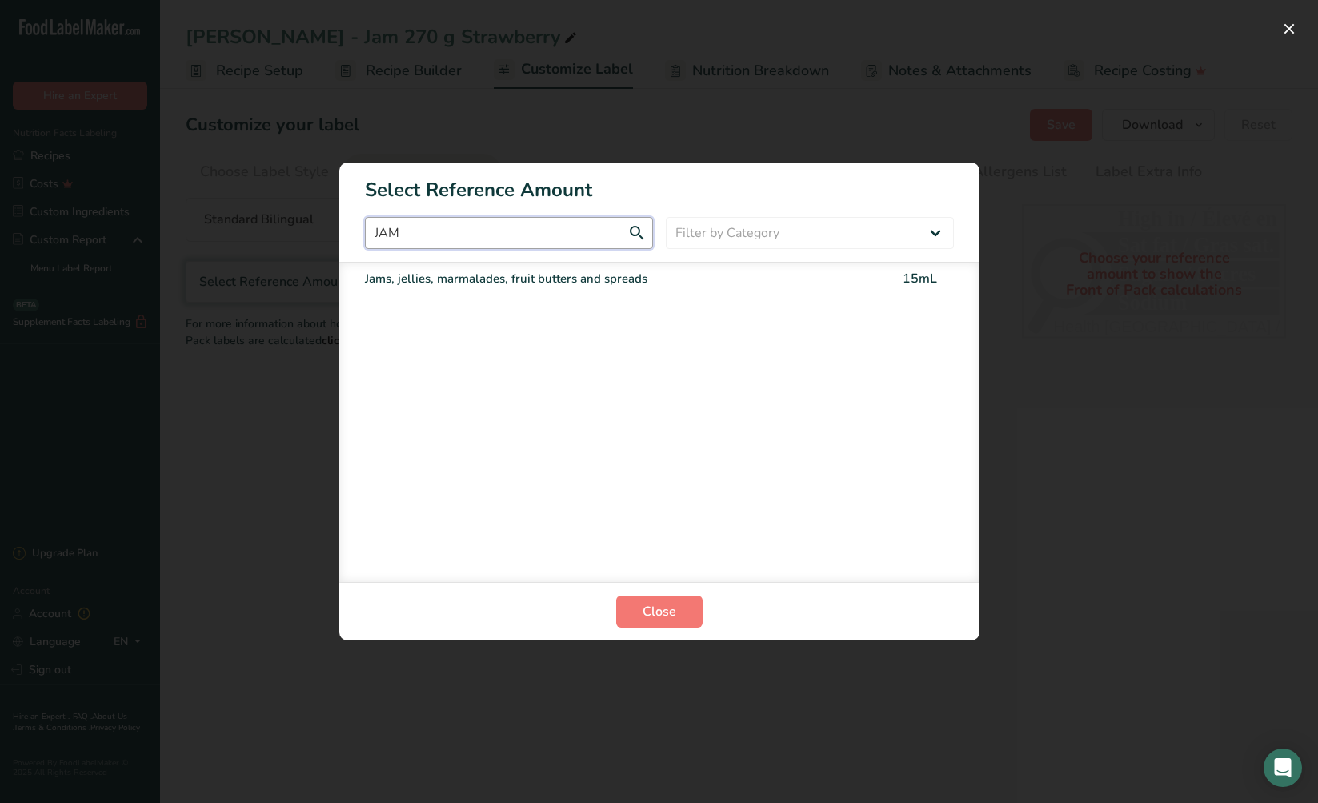
type input "JAM"
click at [503, 283] on div "Jams, jellies, marmalades, fruit butters and spreads" at bounding box center [626, 279] width 523 height 18
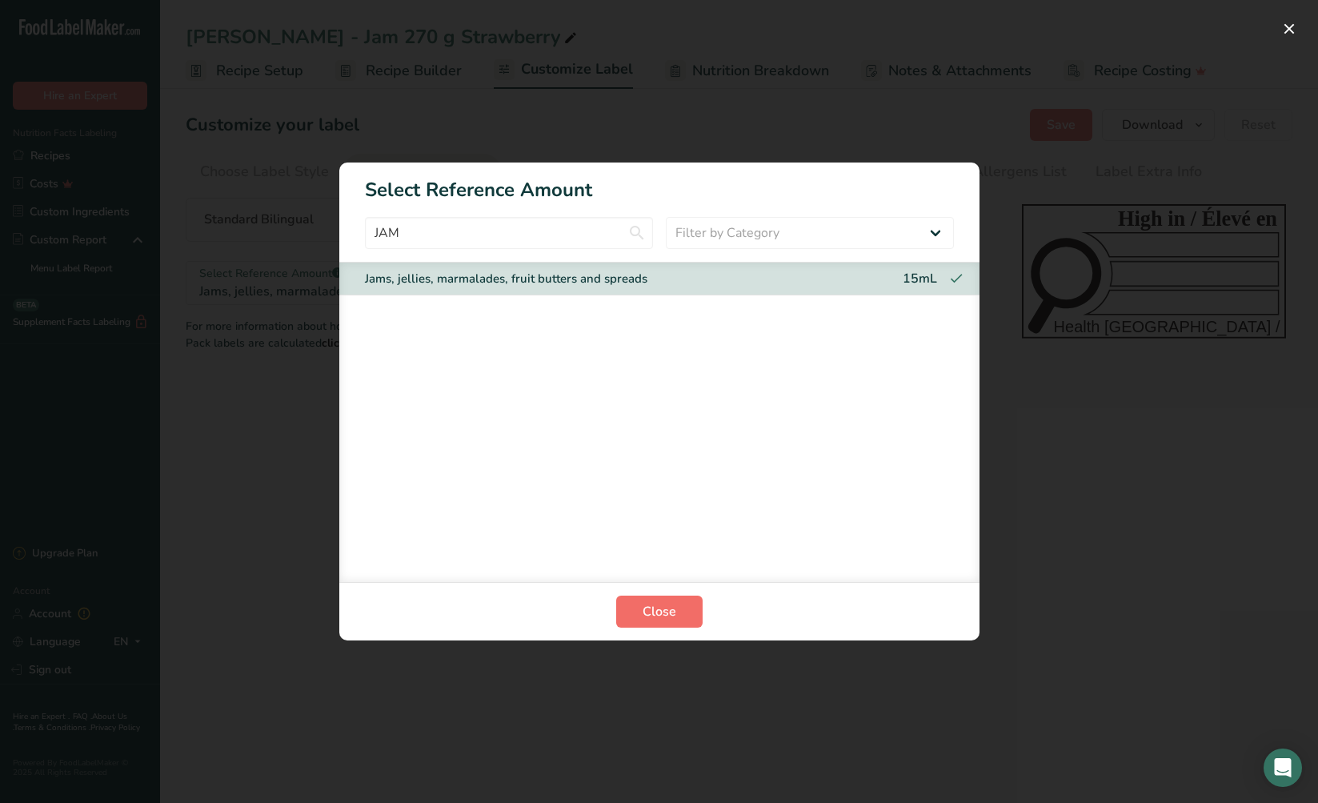
click at [660, 616] on span "Close" at bounding box center [660, 611] width 34 height 19
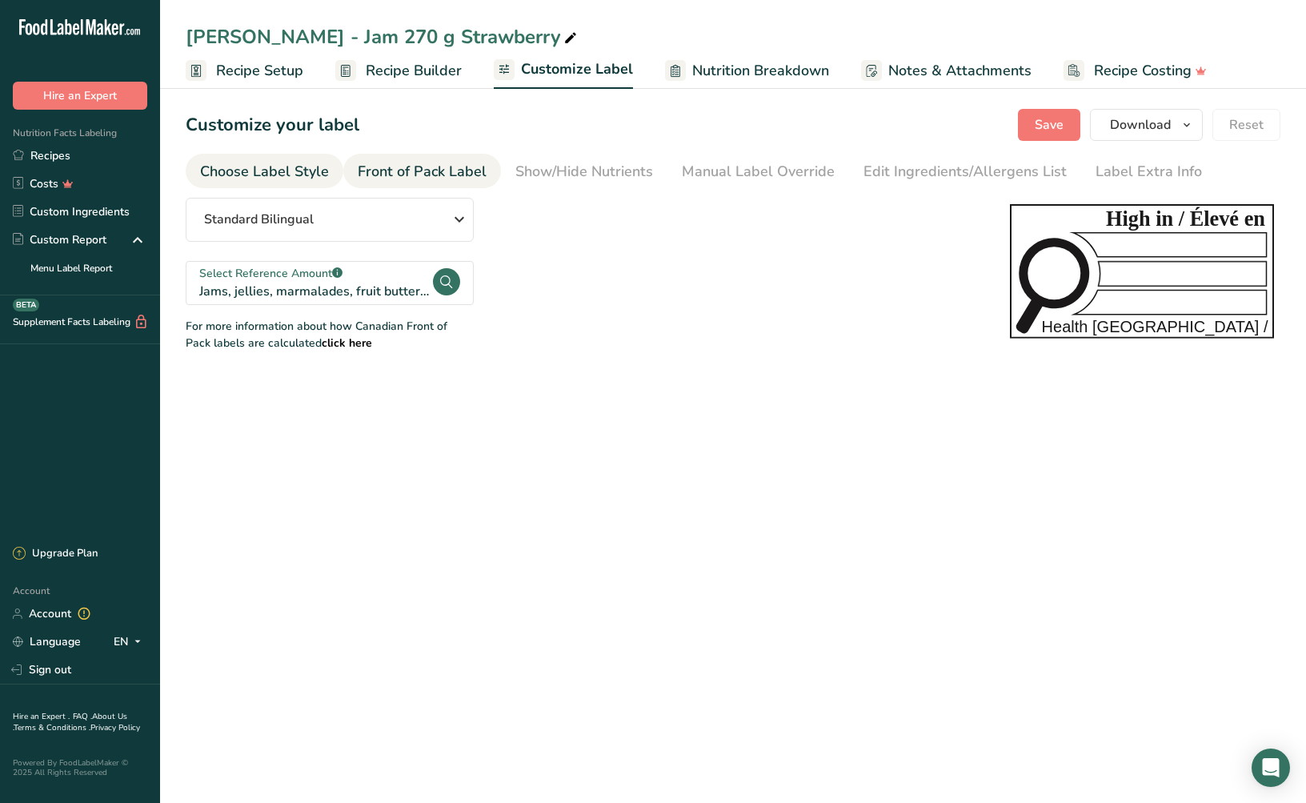
click at [277, 173] on div "Choose Label Style" at bounding box center [264, 172] width 129 height 22
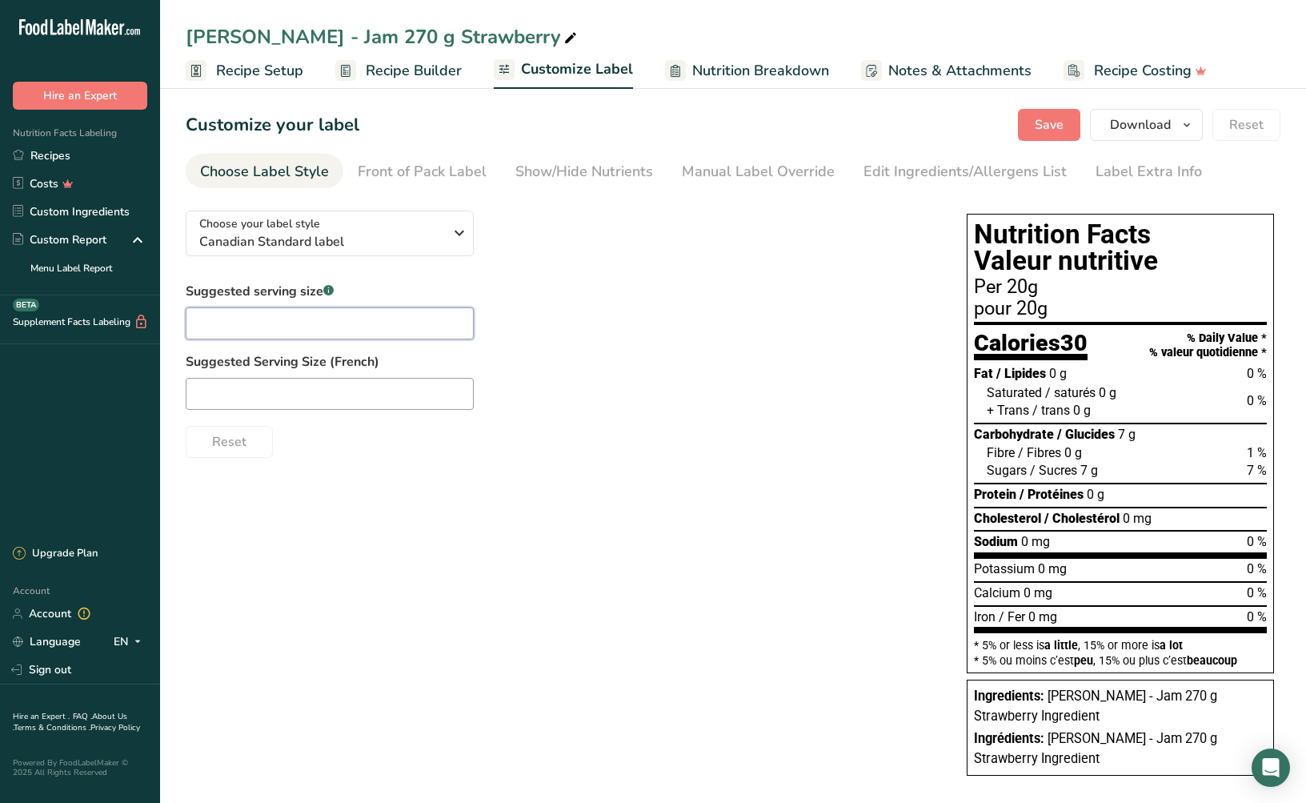
click at [337, 326] on input "text" at bounding box center [330, 323] width 288 height 32
type input "Per 1 Tbsp (15 mL)"
click at [724, 172] on div "Manual Label Override" at bounding box center [758, 172] width 153 height 22
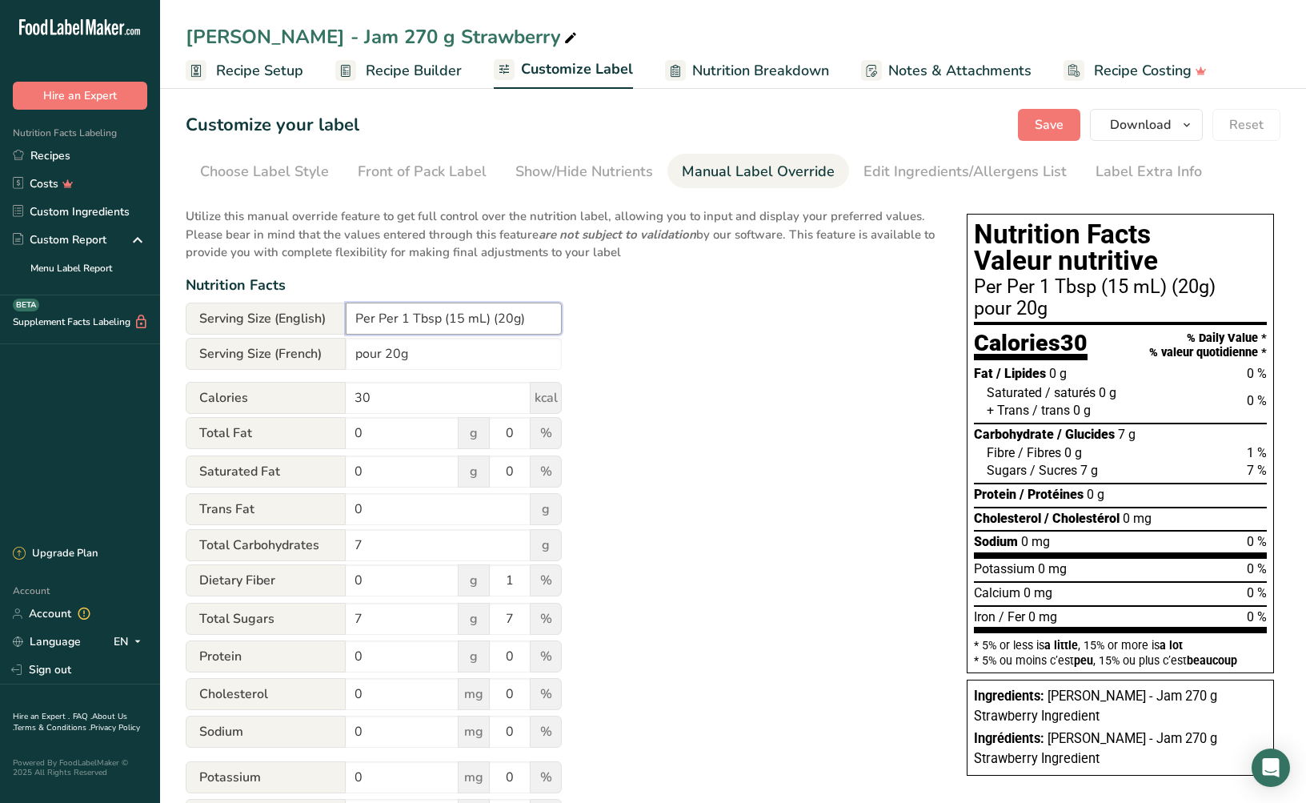
drag, startPoint x: 524, startPoint y: 317, endPoint x: 504, endPoint y: 312, distance: 20.6
click at [491, 318] on input "Per Per 1 Tbsp (15 mL) (20g)" at bounding box center [454, 319] width 216 height 32
click at [683, 352] on div "Utilize this manual override feature to get full control over the nutrition lab…" at bounding box center [560, 552] width 749 height 708
drag, startPoint x: 377, startPoint y: 319, endPoint x: 400, endPoint y: 319, distance: 23.2
click at [400, 319] on input "Per Per 1 Tbsp (15 mL)" at bounding box center [454, 319] width 216 height 32
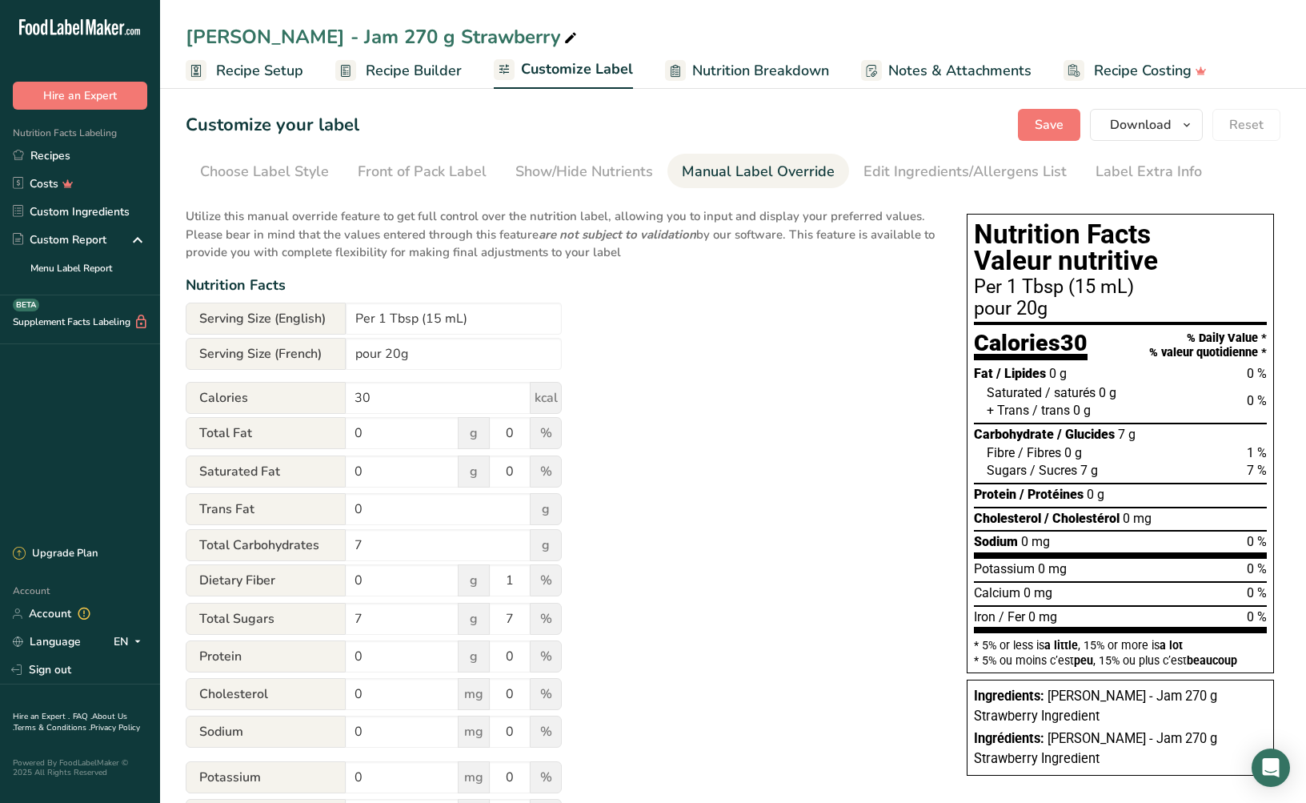
click at [645, 351] on div "Utilize this manual override feature to get full control over the nutrition lab…" at bounding box center [560, 552] width 749 height 708
click at [1032, 128] on button "Save" at bounding box center [1049, 125] width 62 height 32
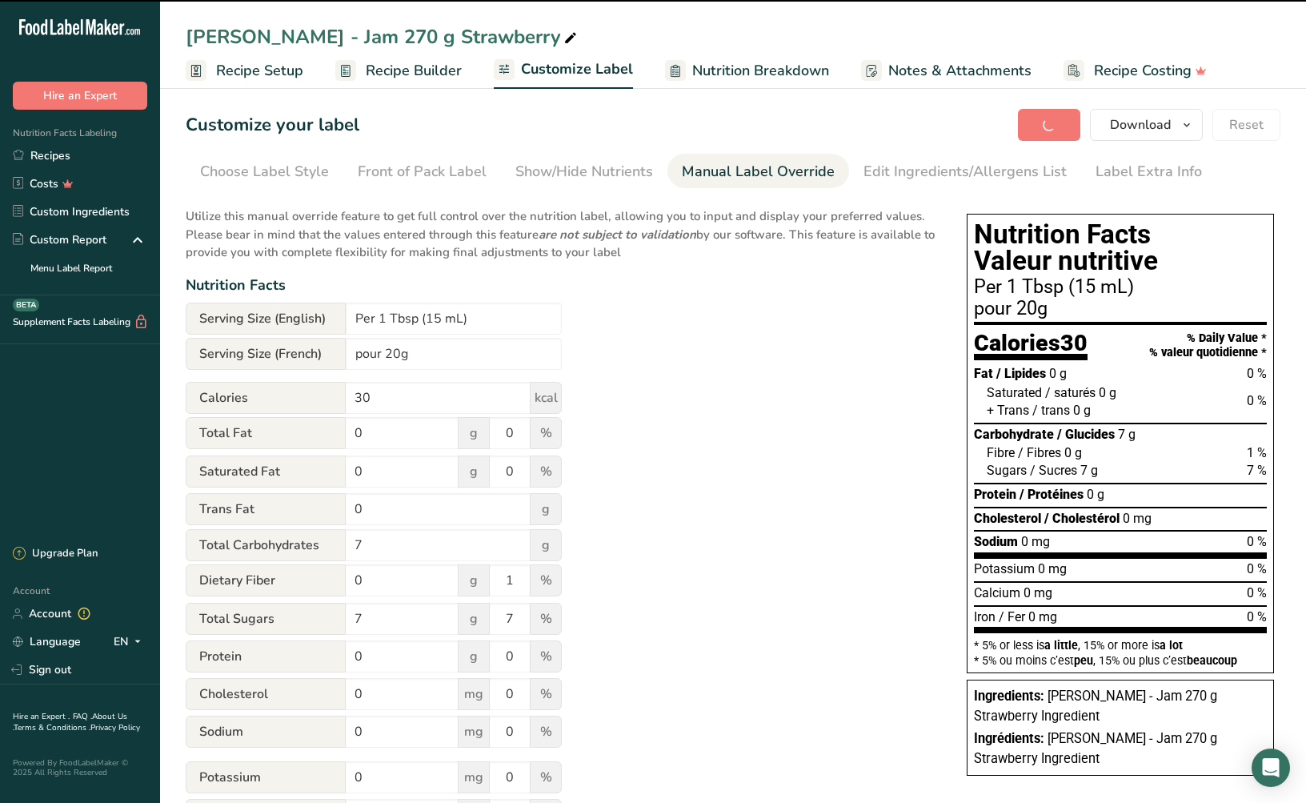
type input "Per 1 Tbsp (15 mL)"
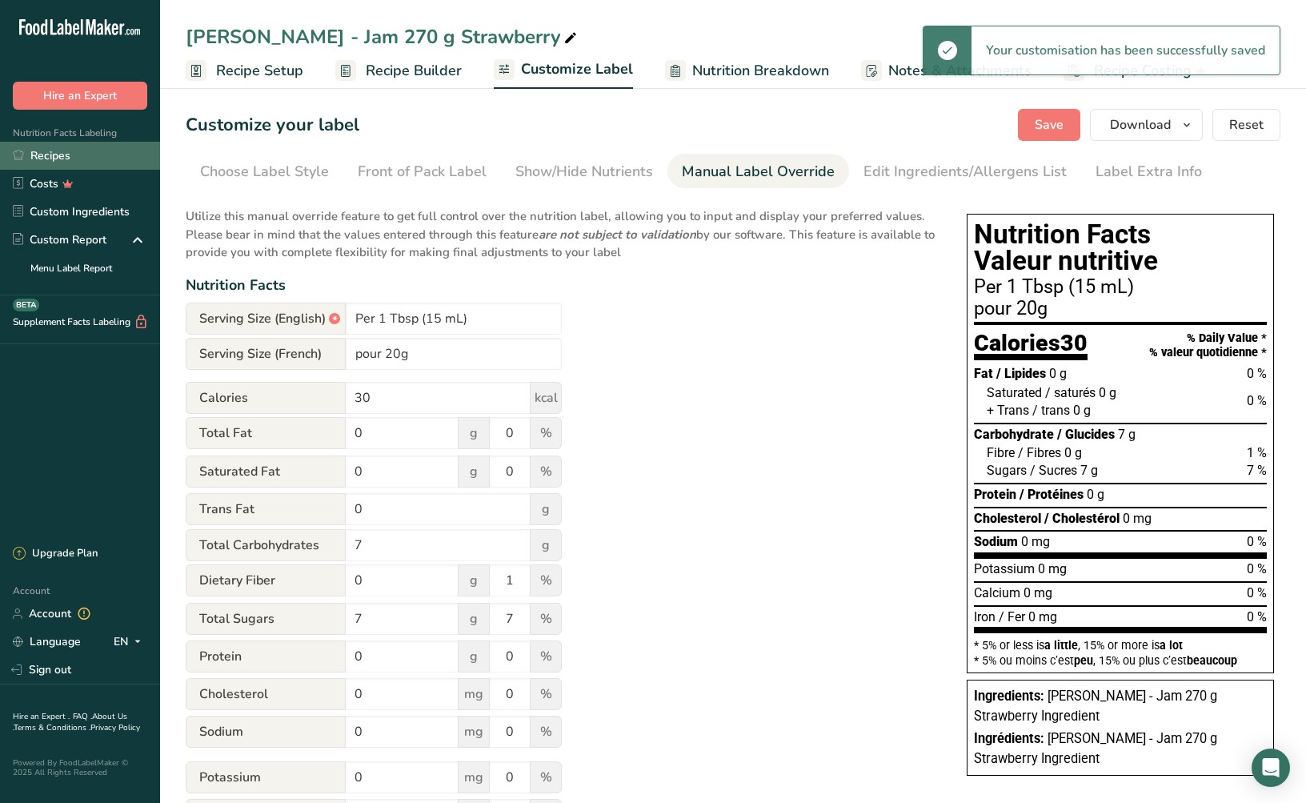
click at [62, 159] on link "Recipes" at bounding box center [80, 156] width 160 height 28
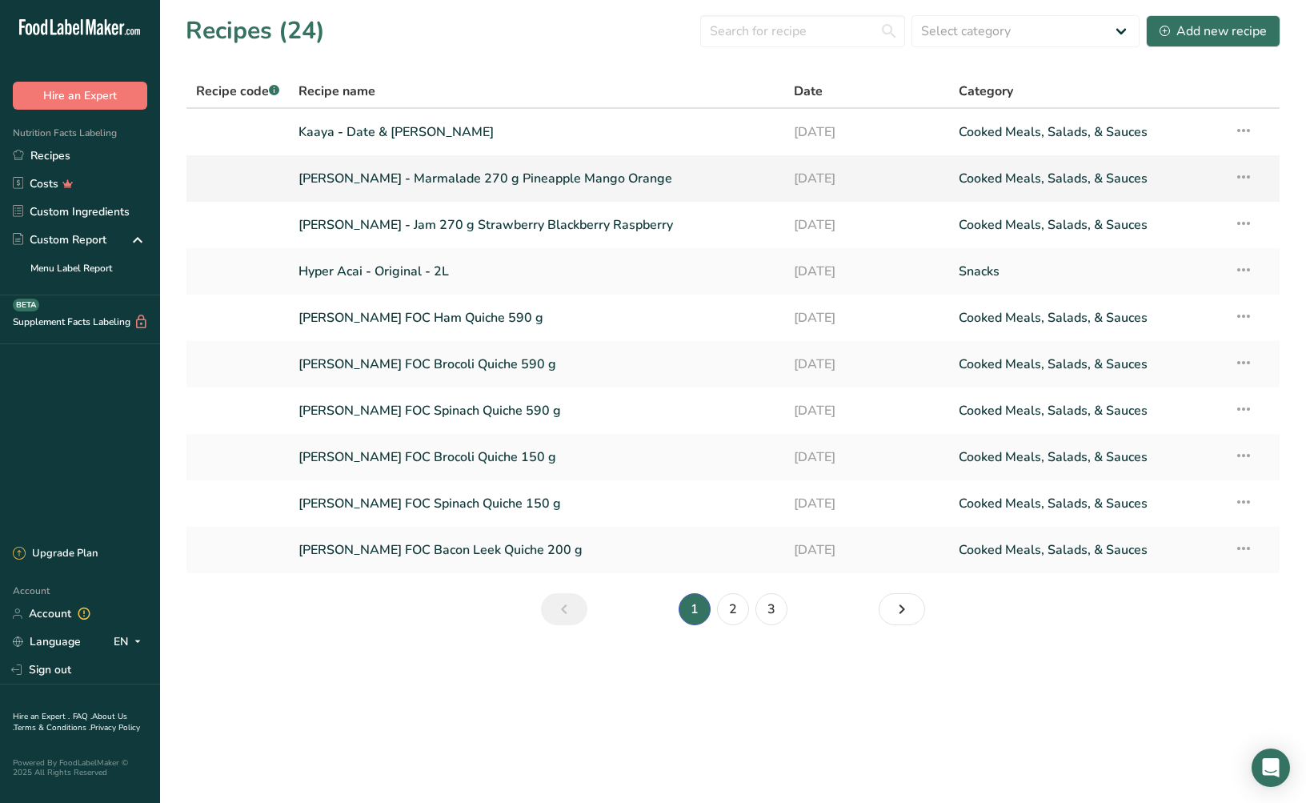
click at [406, 179] on link "[PERSON_NAME] - Marmalade 270 g Pineapple Mango Orange" at bounding box center [537, 179] width 476 height 34
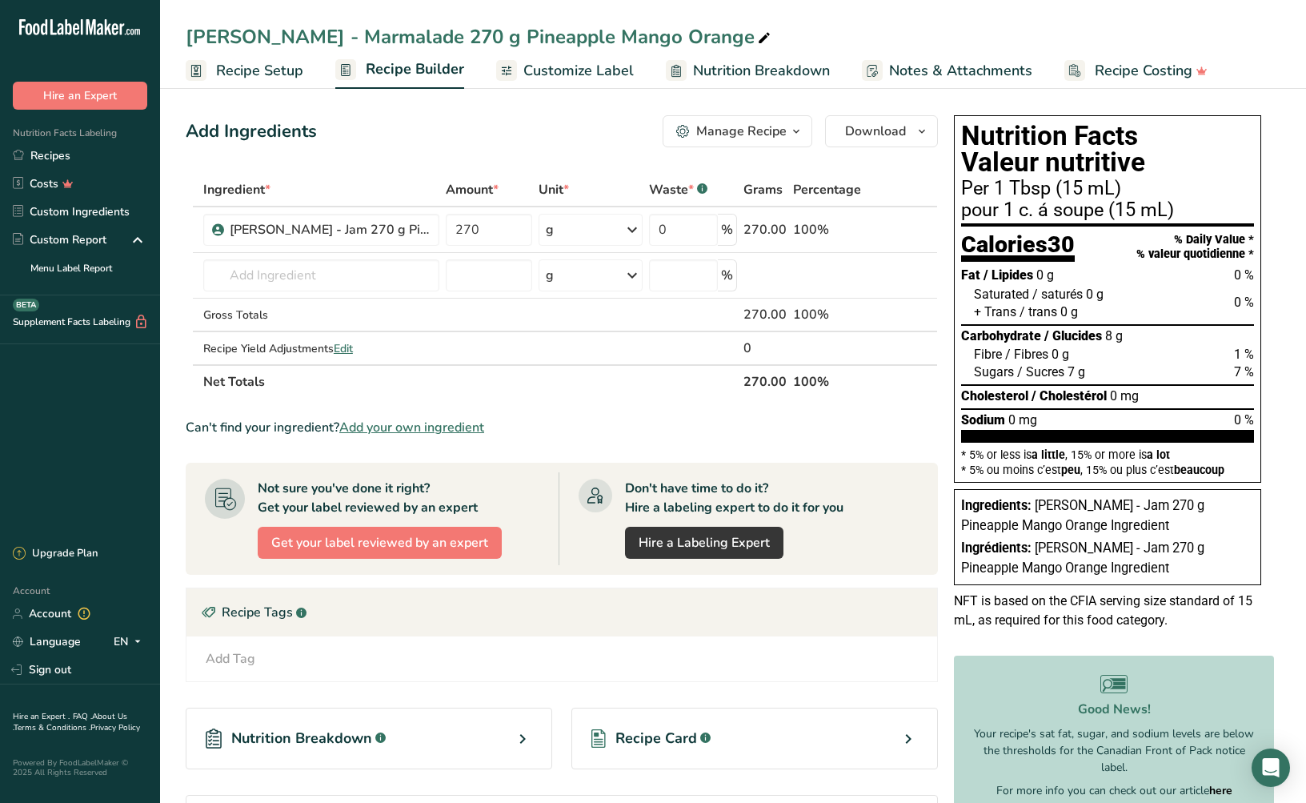
drag, startPoint x: 1189, startPoint y: 206, endPoint x: 962, endPoint y: 211, distance: 226.6
click at [962, 211] on div "pour 1 c. á soupe (15 mL)" at bounding box center [1107, 210] width 293 height 19
copy div "pour 1 c. á soupe (15 mL)"
click at [82, 212] on link "Custom Ingredients" at bounding box center [80, 212] width 160 height 28
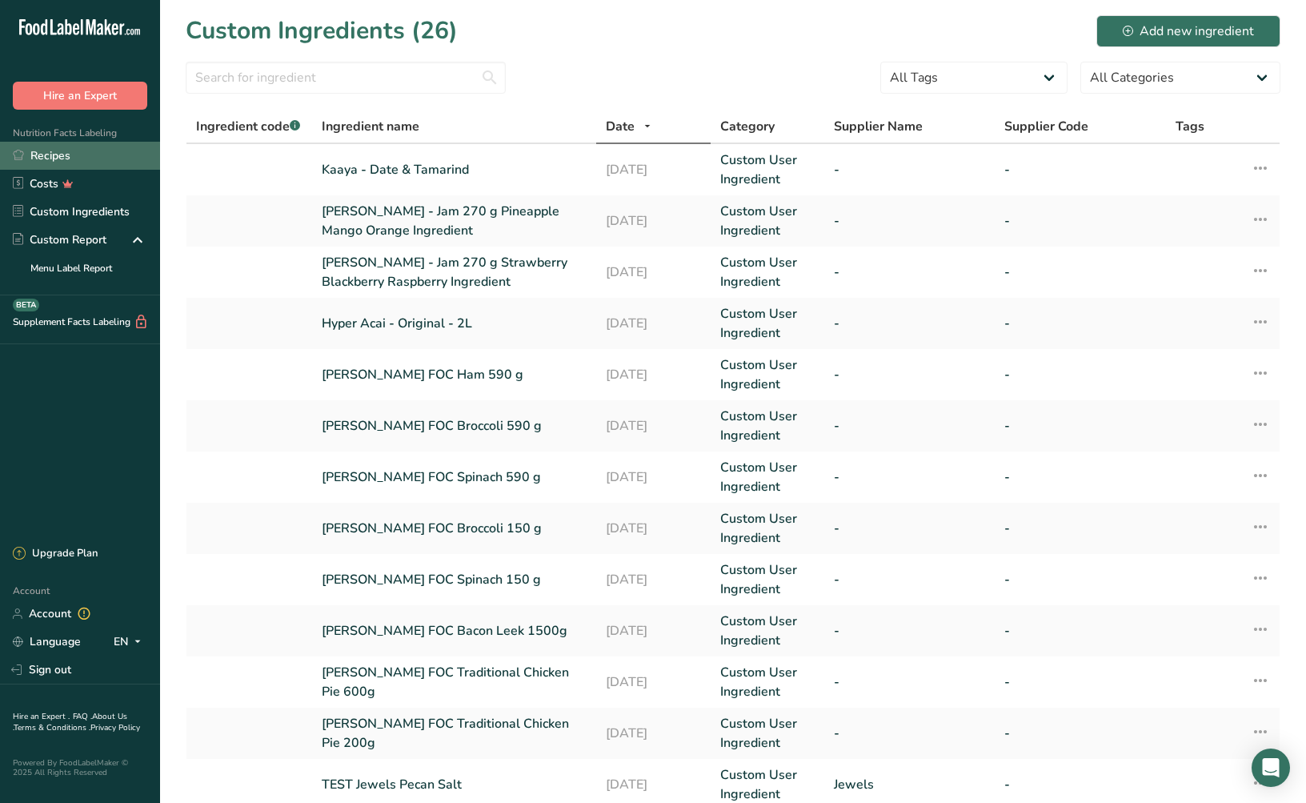
click at [69, 160] on link "Recipes" at bounding box center [80, 156] width 160 height 28
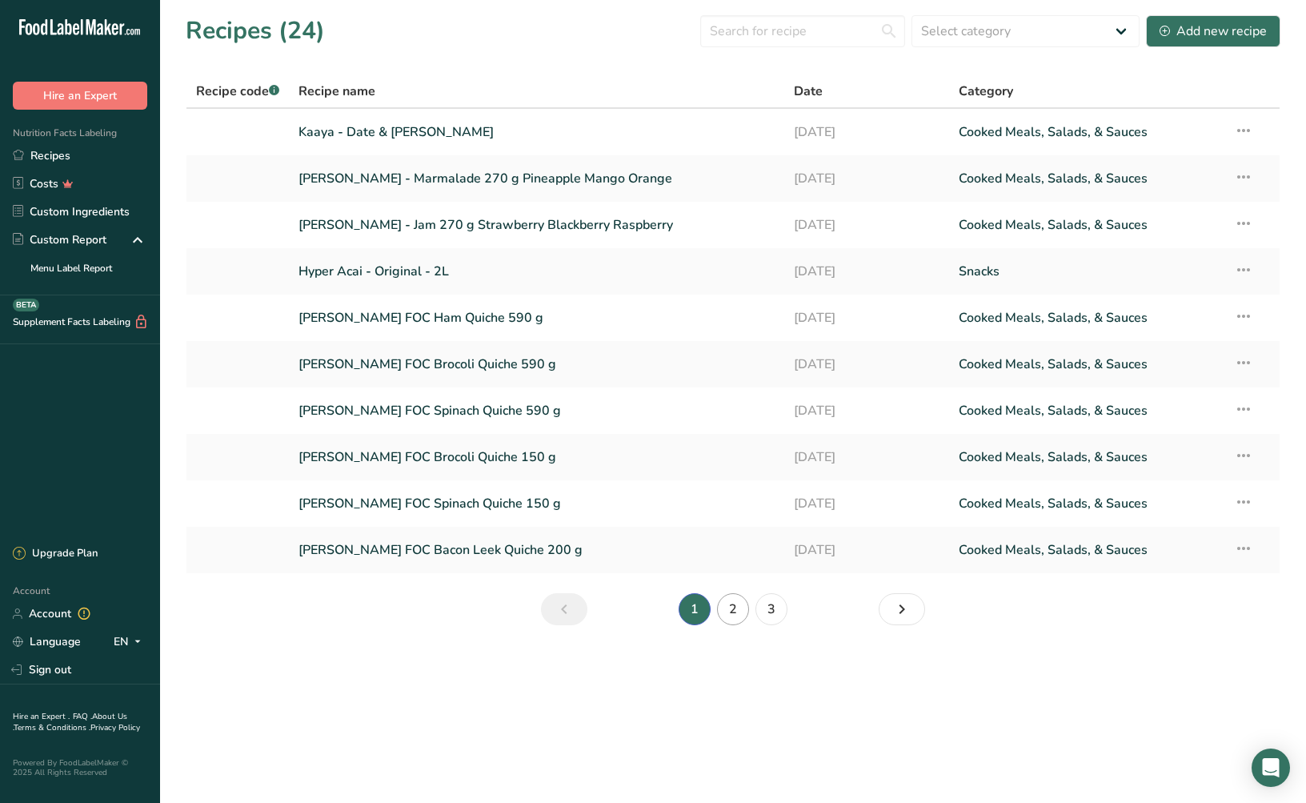
click at [724, 606] on link "2" at bounding box center [733, 609] width 32 height 32
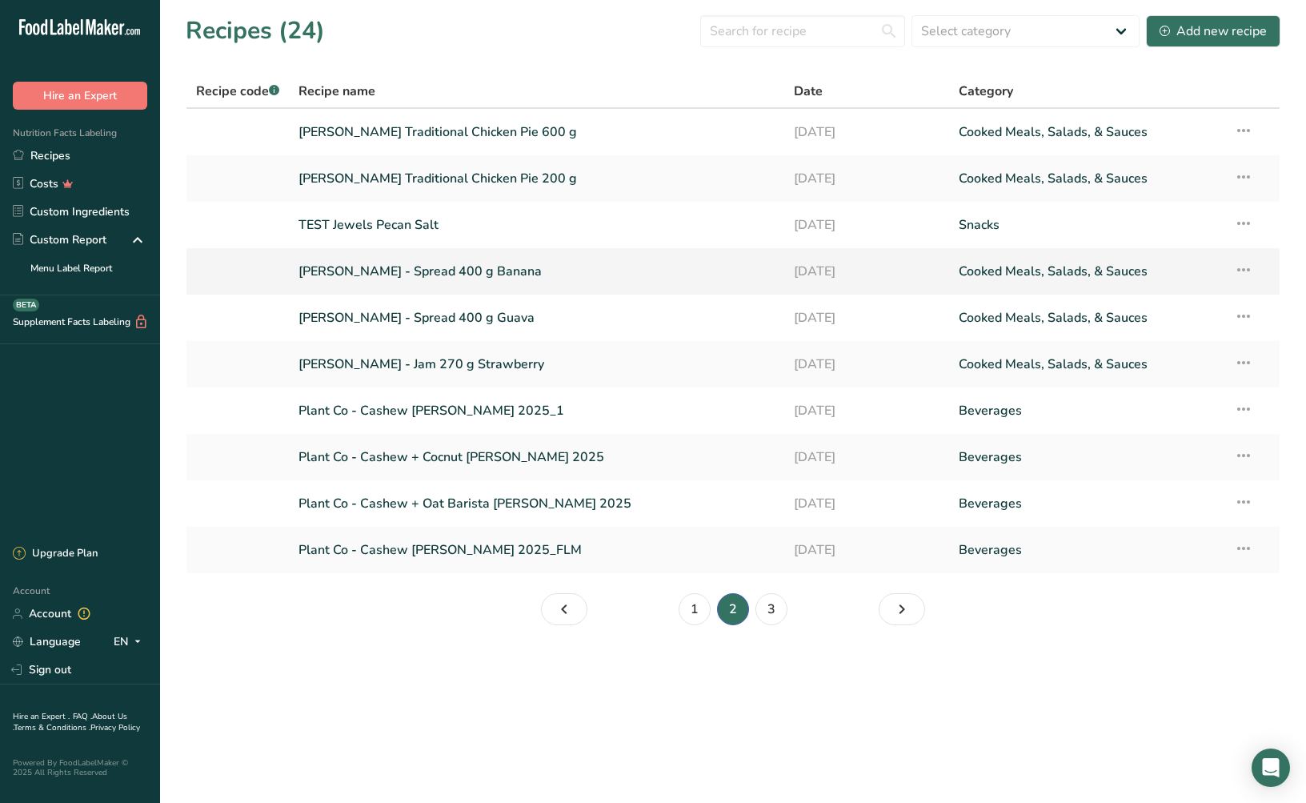
click at [351, 272] on link "[PERSON_NAME] - Spread 400 g Banana" at bounding box center [537, 272] width 476 height 34
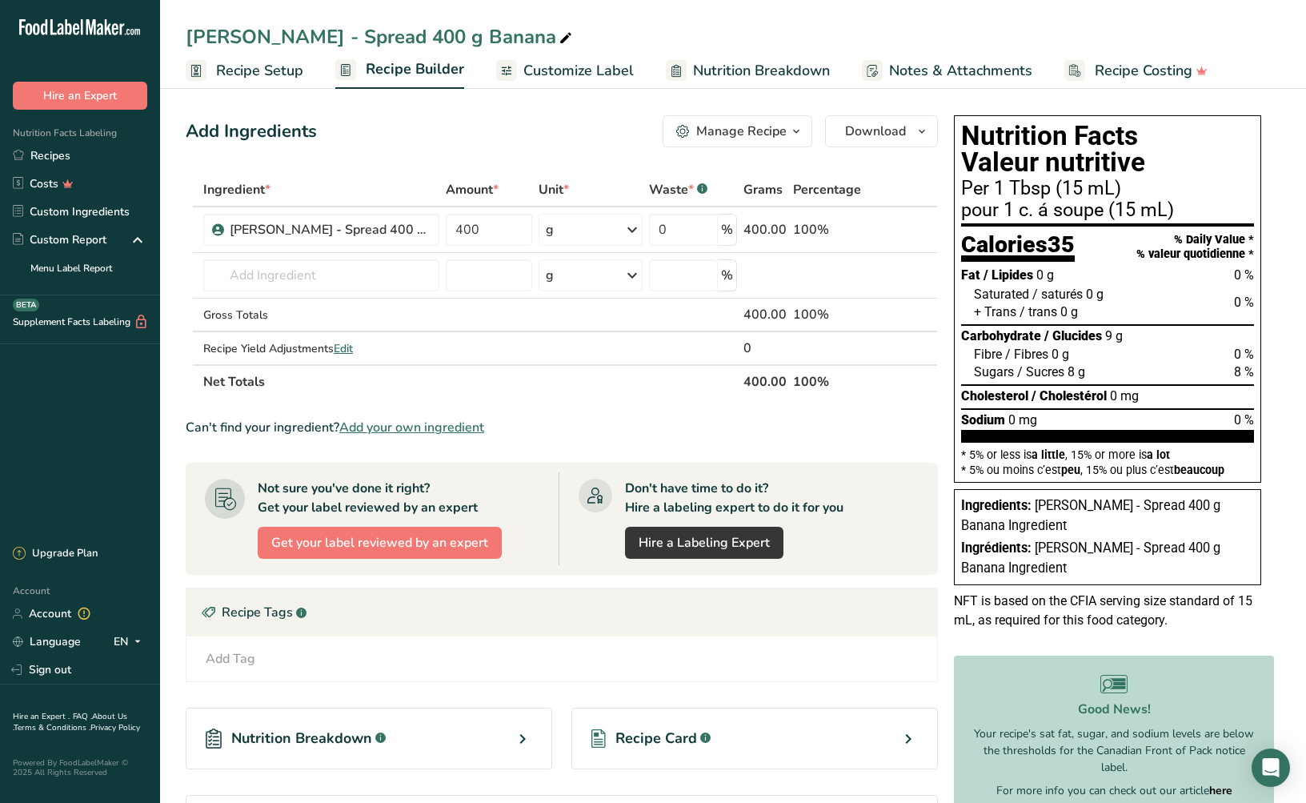
click at [716, 64] on span "Nutrition Breakdown" at bounding box center [761, 71] width 137 height 22
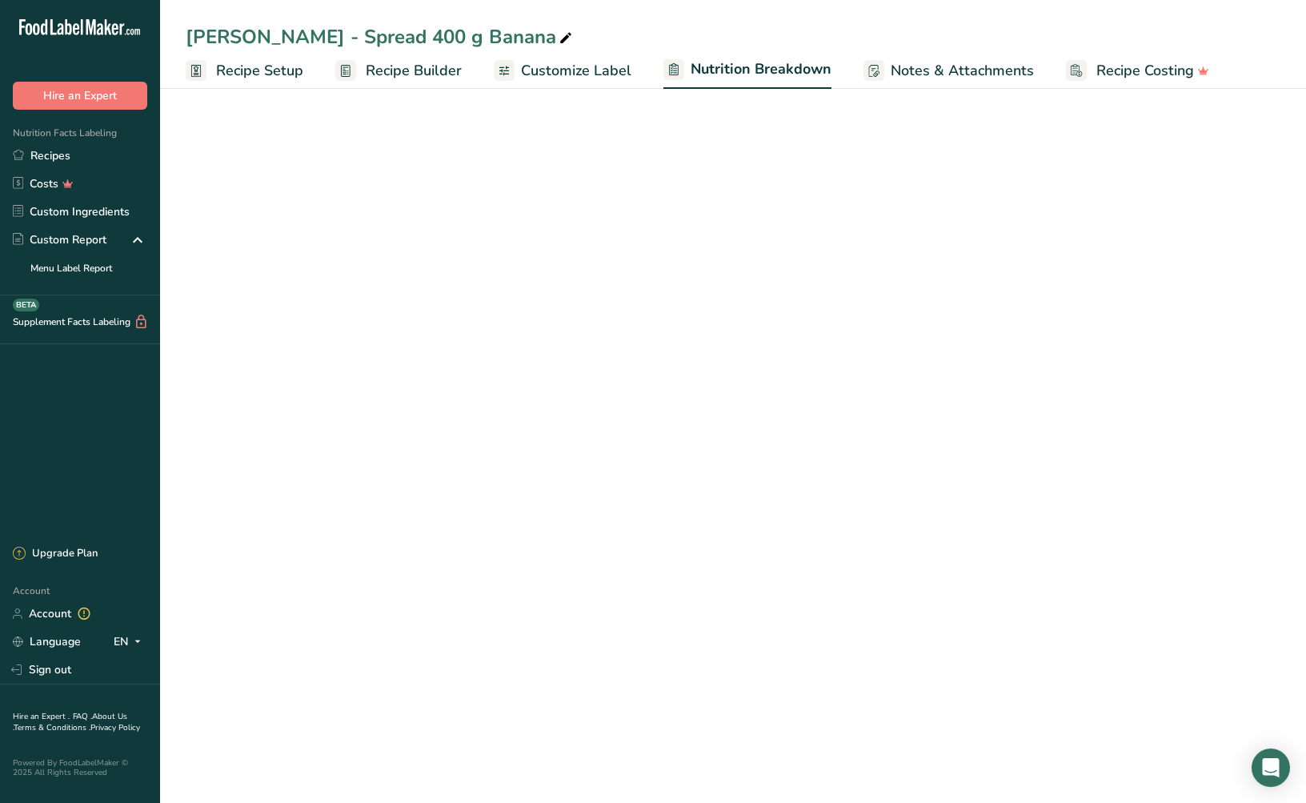
select select "Calories"
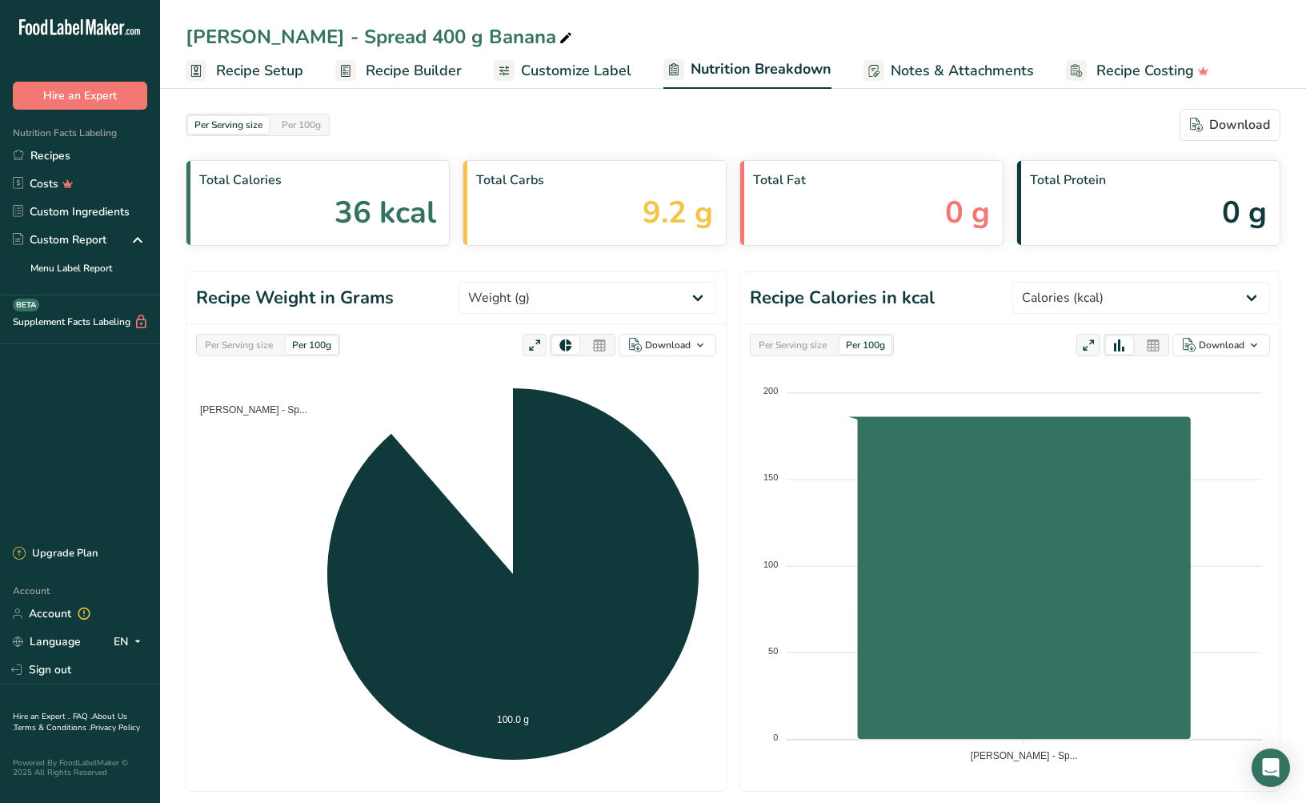
click at [523, 70] on span "Customize Label" at bounding box center [576, 71] width 110 height 22
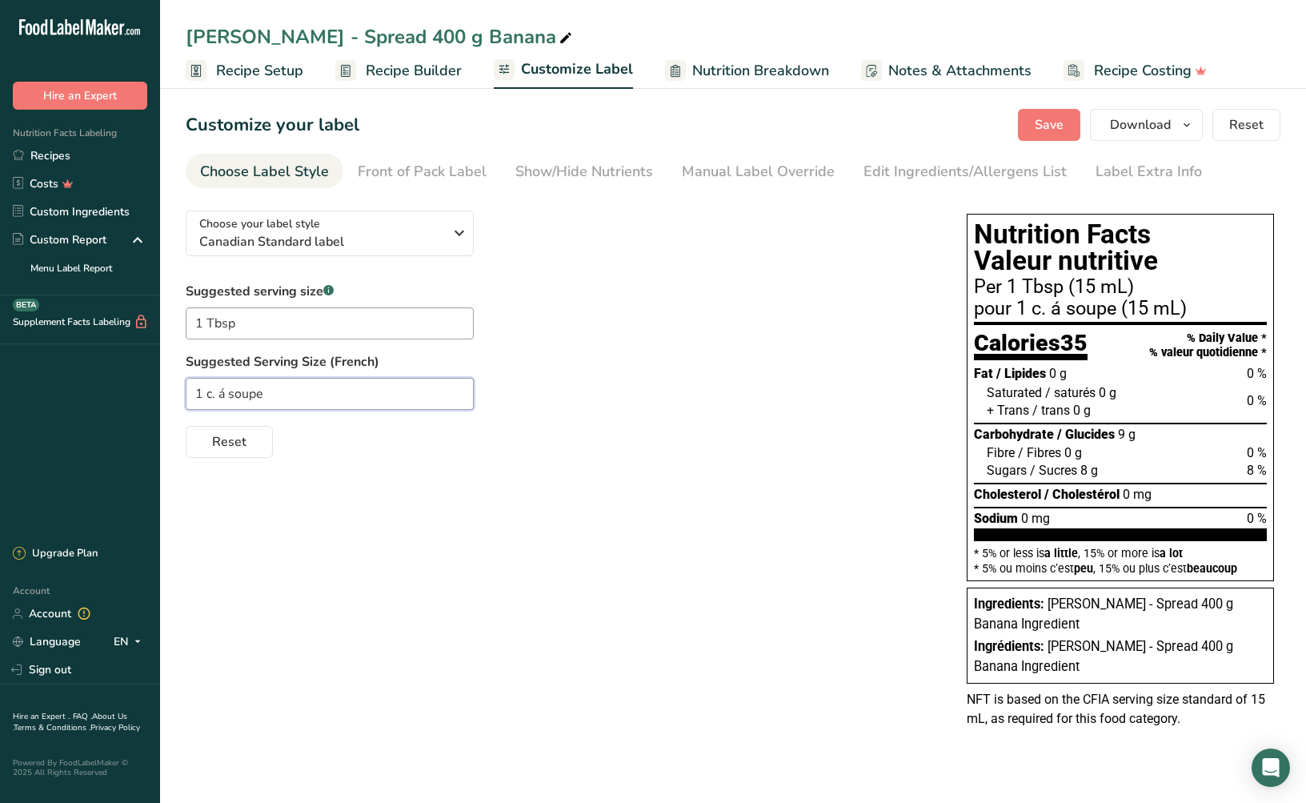
click at [223, 395] on input "1 c. á soupe" at bounding box center [330, 394] width 288 height 32
click at [223, 396] on input "1 c. á soupe" at bounding box center [330, 394] width 288 height 32
click at [54, 162] on link "Recipes" at bounding box center [80, 156] width 160 height 28
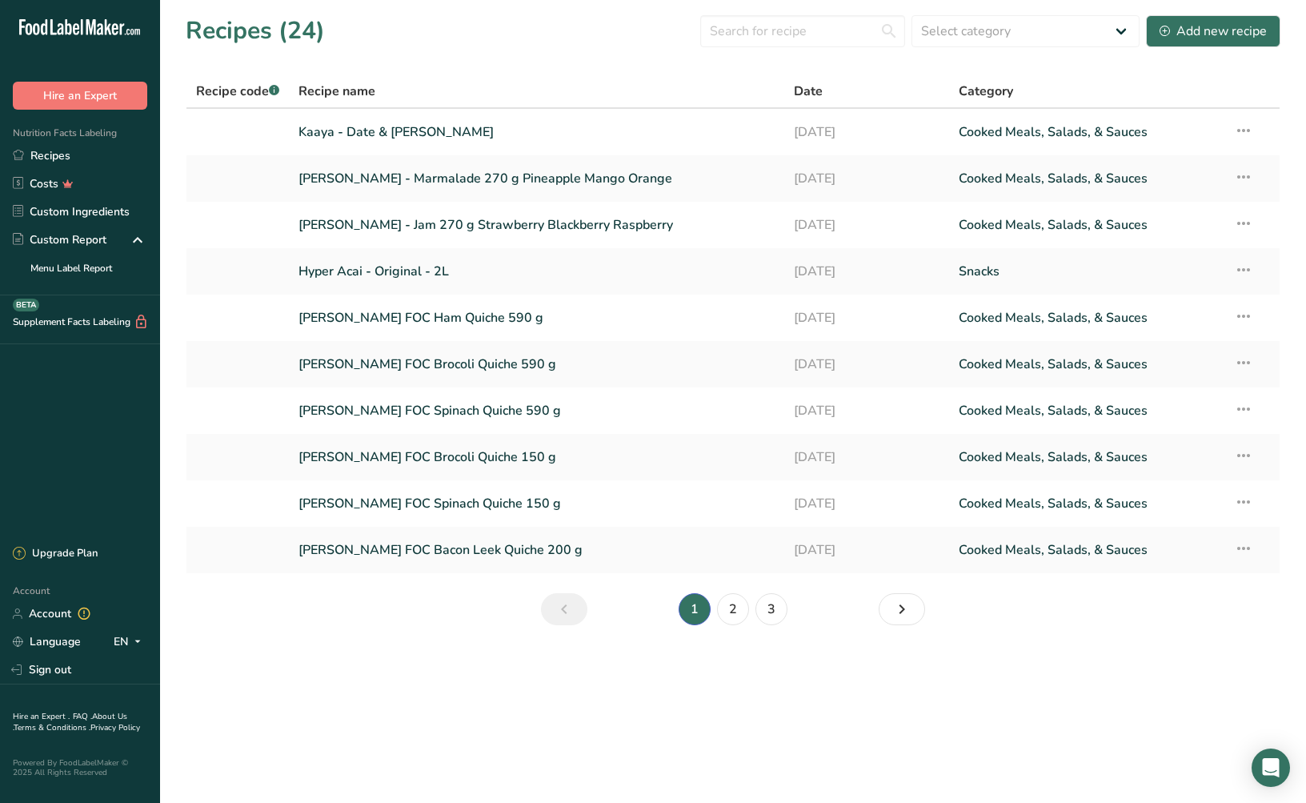
click at [740, 611] on link "2" at bounding box center [733, 609] width 32 height 32
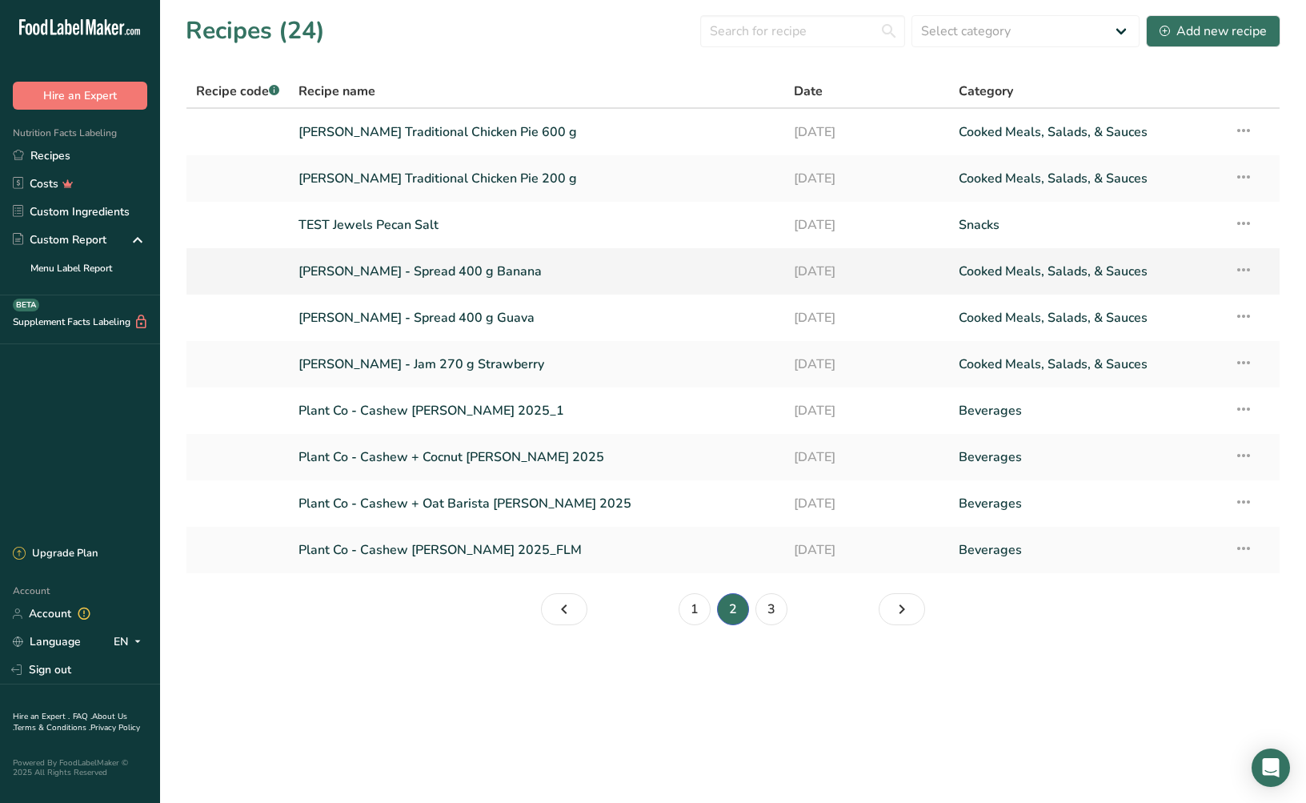
click at [359, 275] on link "[PERSON_NAME] - Spread 400 g Banana" at bounding box center [537, 272] width 476 height 34
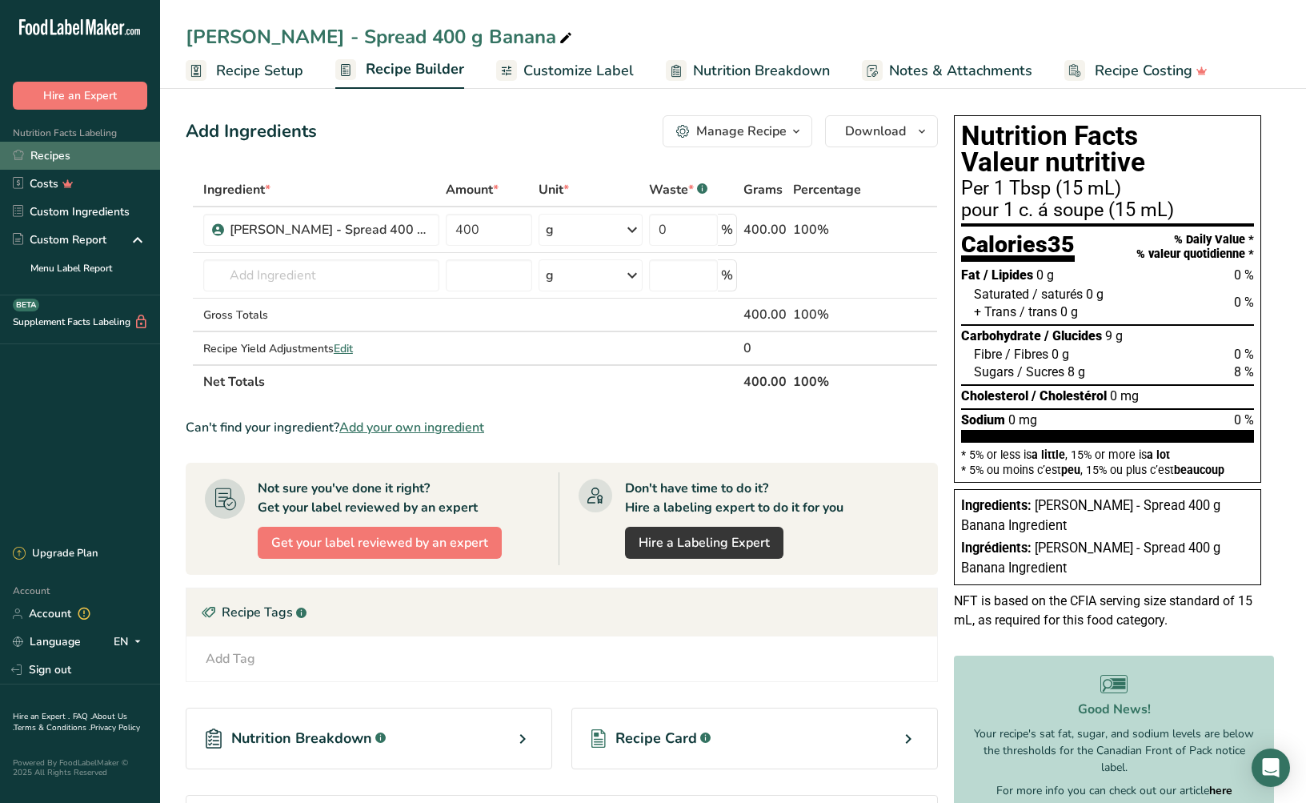
click at [48, 155] on link "Recipes" at bounding box center [80, 156] width 160 height 28
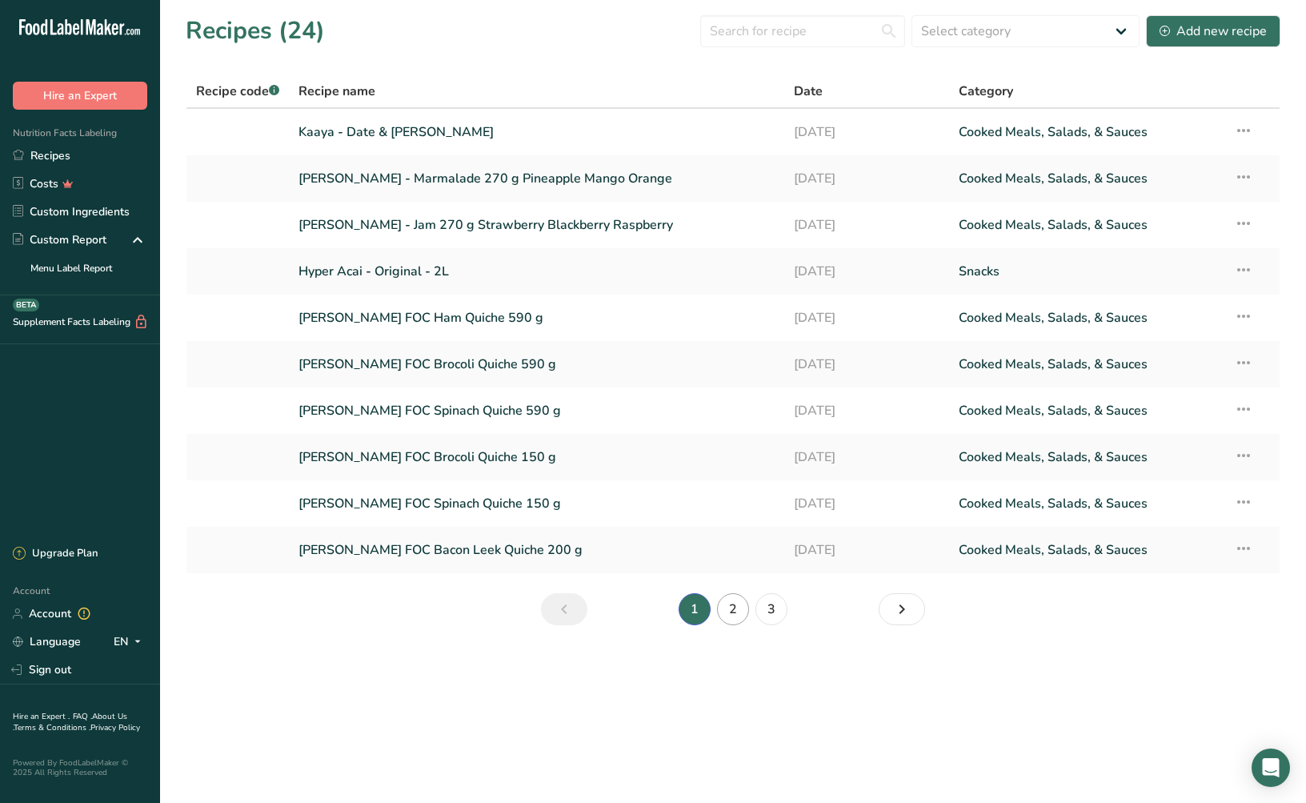
click at [741, 606] on link "2" at bounding box center [733, 609] width 32 height 32
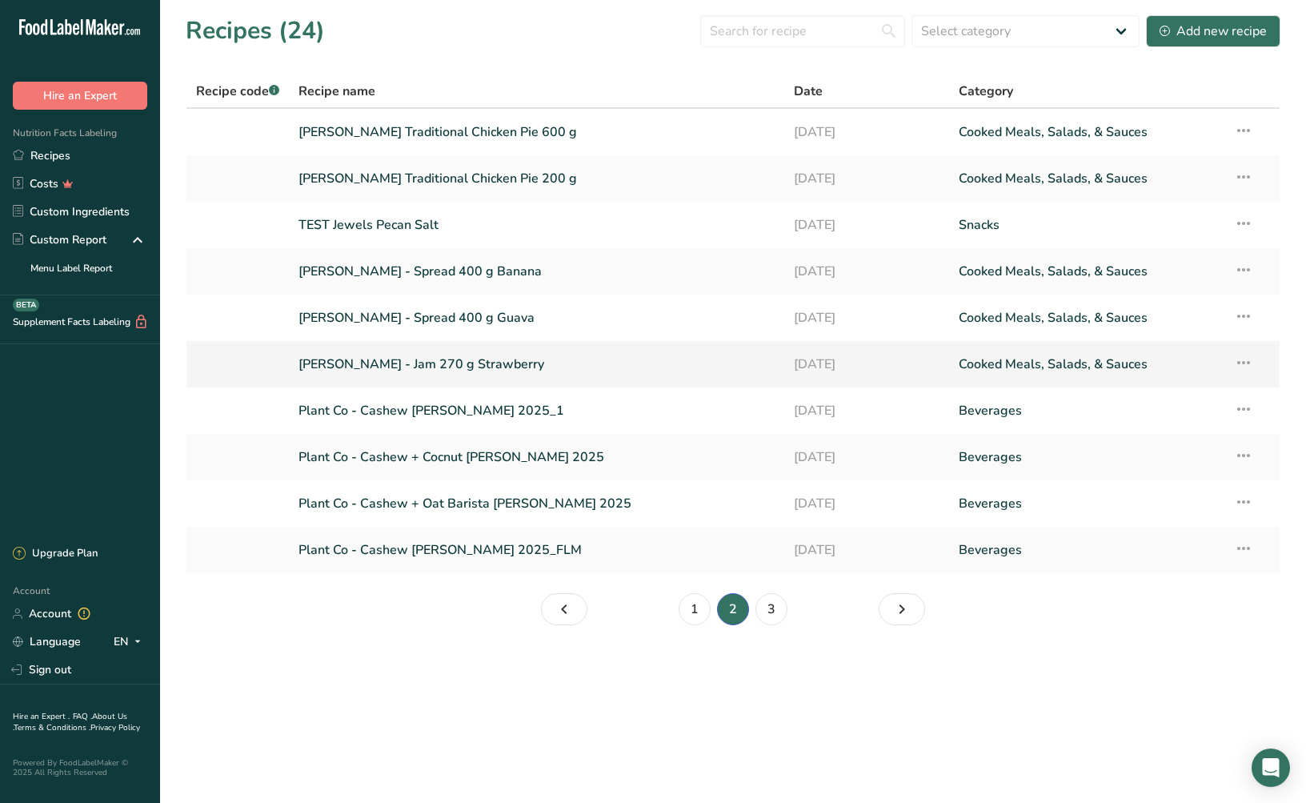
click at [400, 367] on link "[PERSON_NAME] - Jam 270 g Strawberry" at bounding box center [537, 364] width 476 height 34
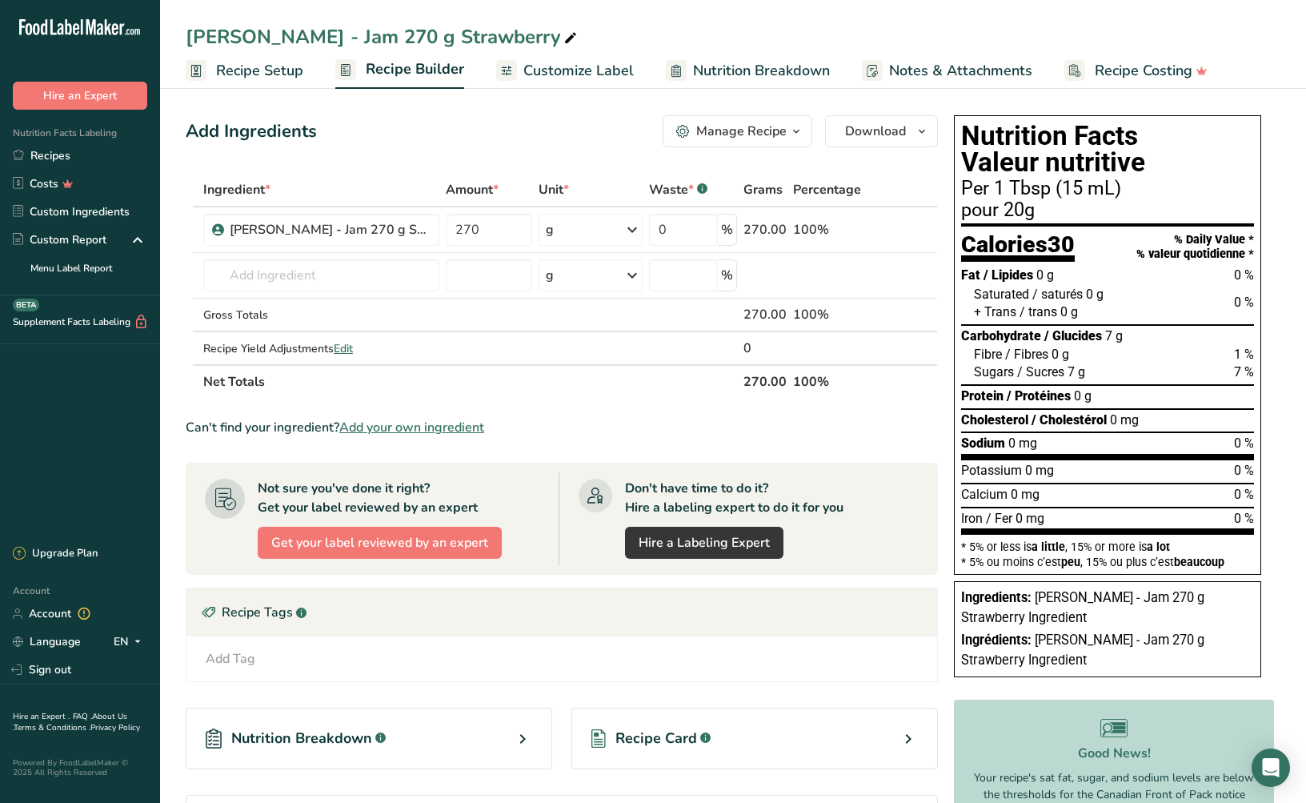
click at [557, 69] on span "Customize Label" at bounding box center [579, 71] width 110 height 22
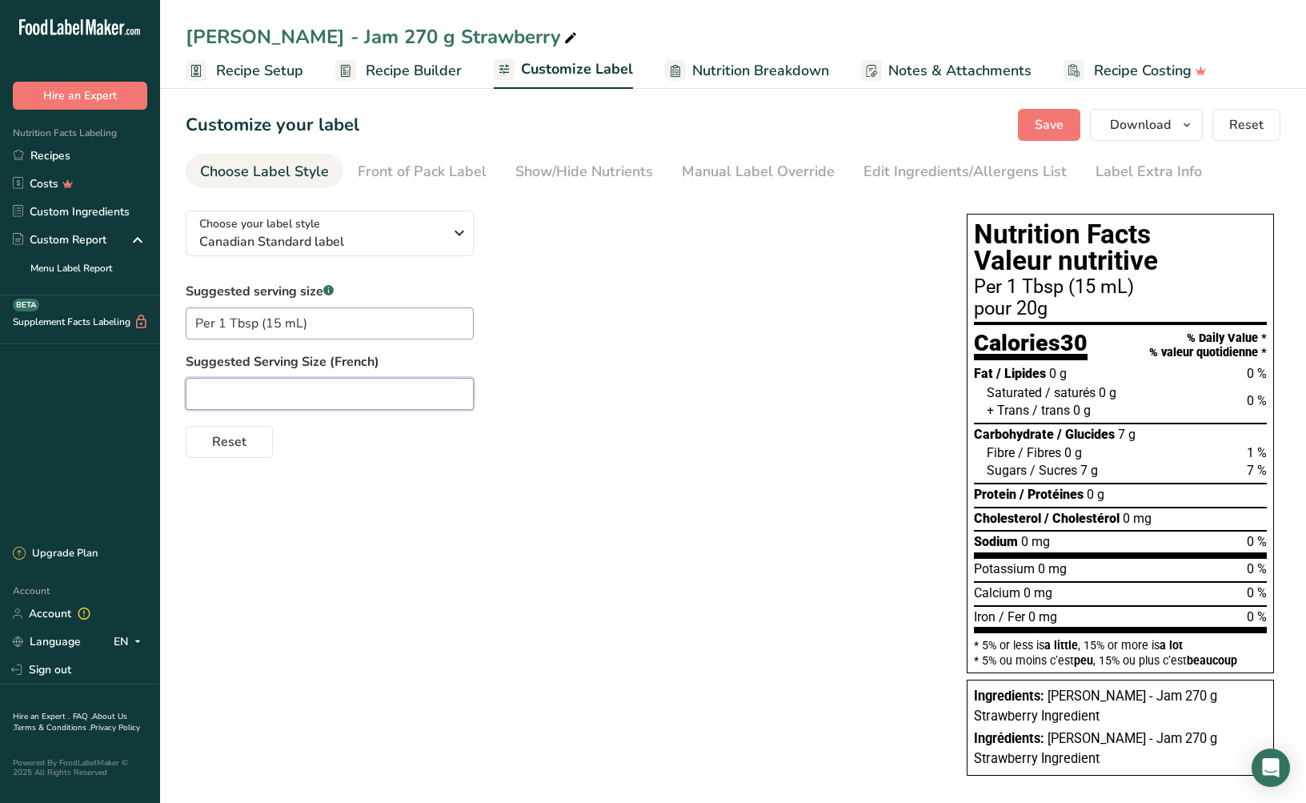
click at [243, 401] on input "text" at bounding box center [330, 394] width 288 height 32
paste input "pour 1 c. á soupe (15 mL)"
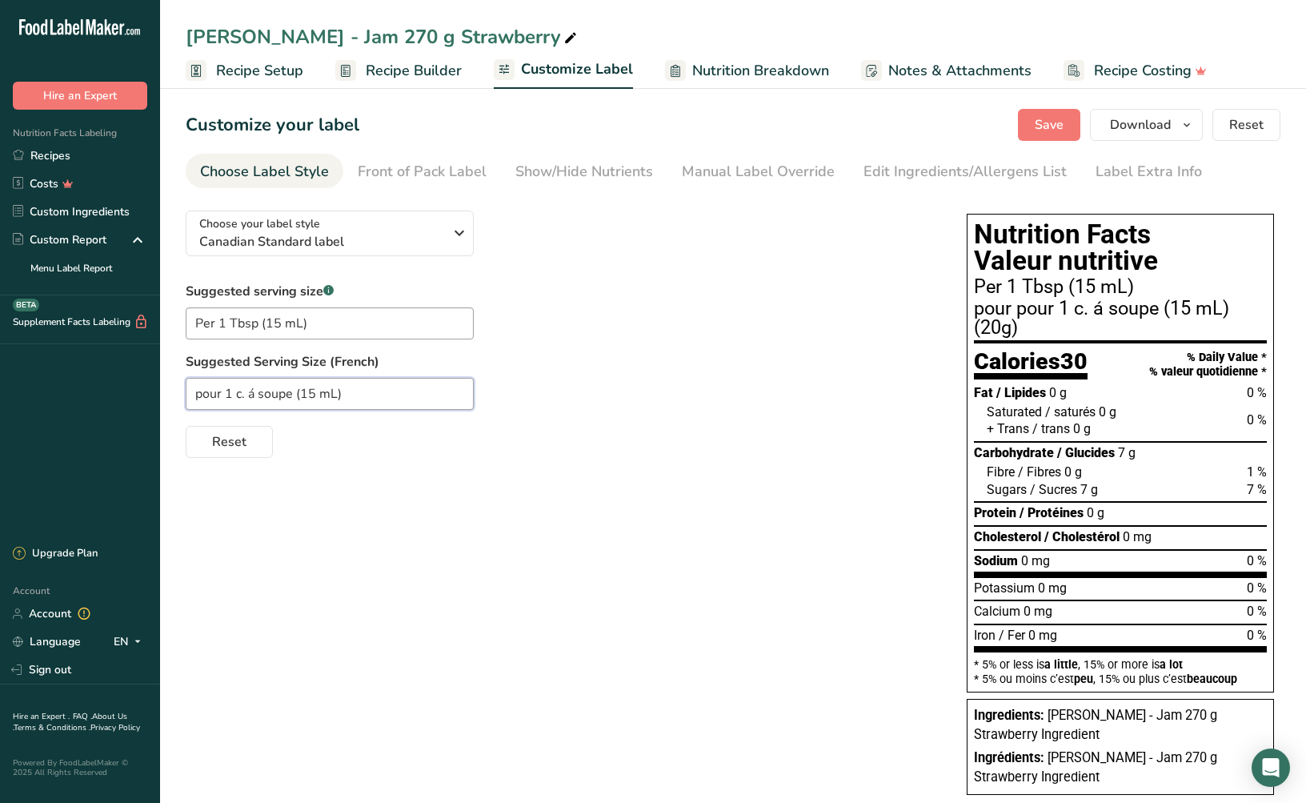
type input "pour 1 c. á soupe (15 mL)"
click at [638, 292] on div "Suggested serving size .a-a{fill:#347362;}.b-a{fill:#fff;} Per 1 Tbsp (15 mL) S…" at bounding box center [560, 370] width 749 height 176
click at [700, 169] on div "Manual Label Override" at bounding box center [758, 172] width 153 height 22
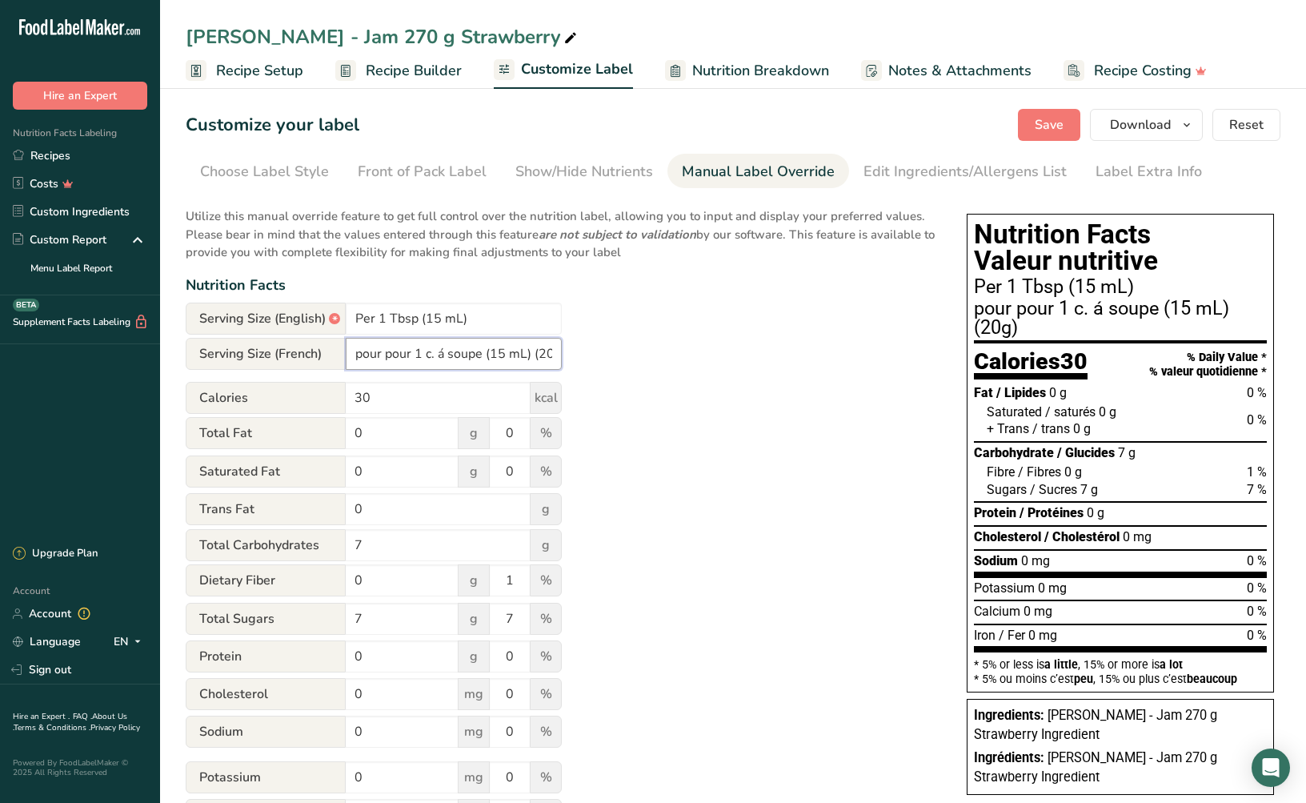
drag, startPoint x: 534, startPoint y: 355, endPoint x: 696, endPoint y: 364, distance: 162.7
click at [696, 364] on div "Utilize this manual override feature to get full control over the nutrition lab…" at bounding box center [560, 552] width 749 height 708
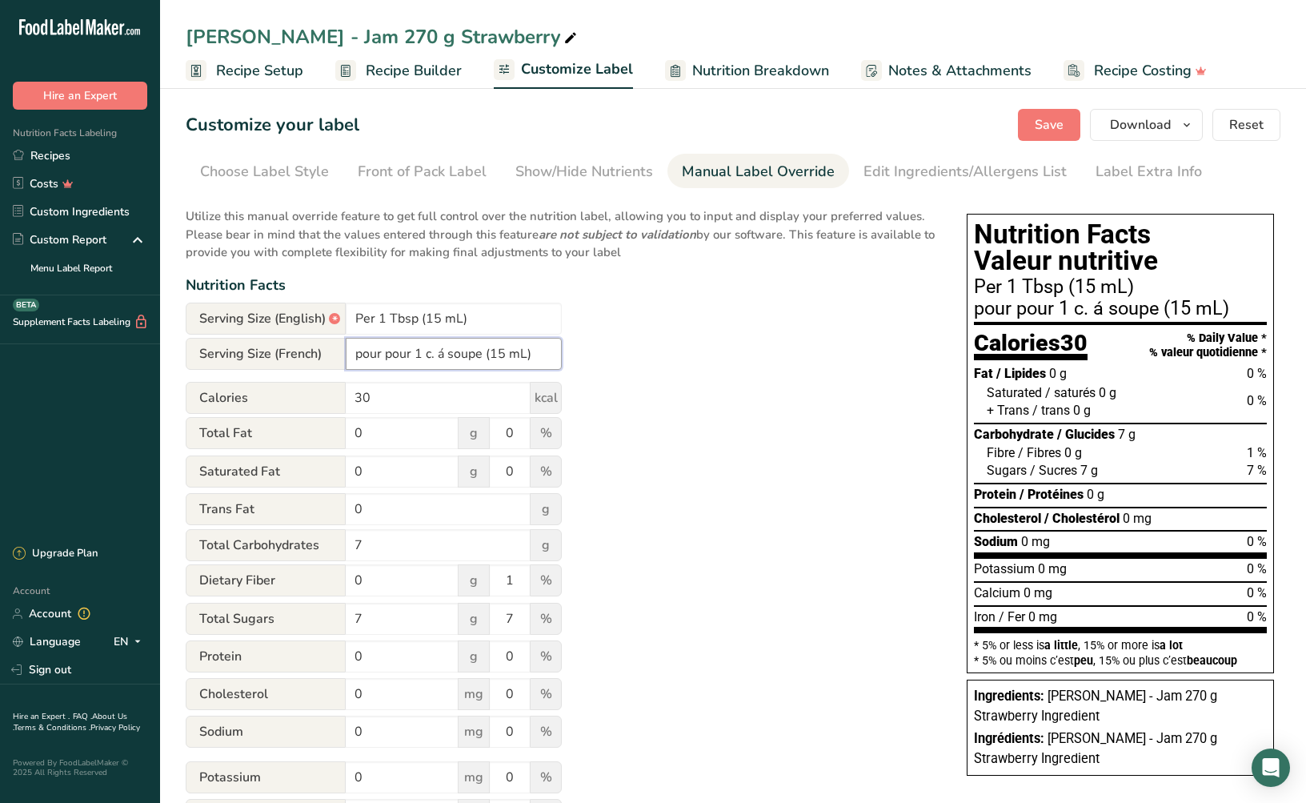
click at [391, 355] on input "pour pour 1 c. á soupe (15 mL)" at bounding box center [454, 354] width 216 height 32
type input "pour 1 c. á soupe (15 mL)"
click at [657, 355] on div "Utilize this manual override feature to get full control over the nutrition lab…" at bounding box center [560, 552] width 749 height 708
click at [387, 179] on div "Front of Pack Label" at bounding box center [422, 172] width 129 height 22
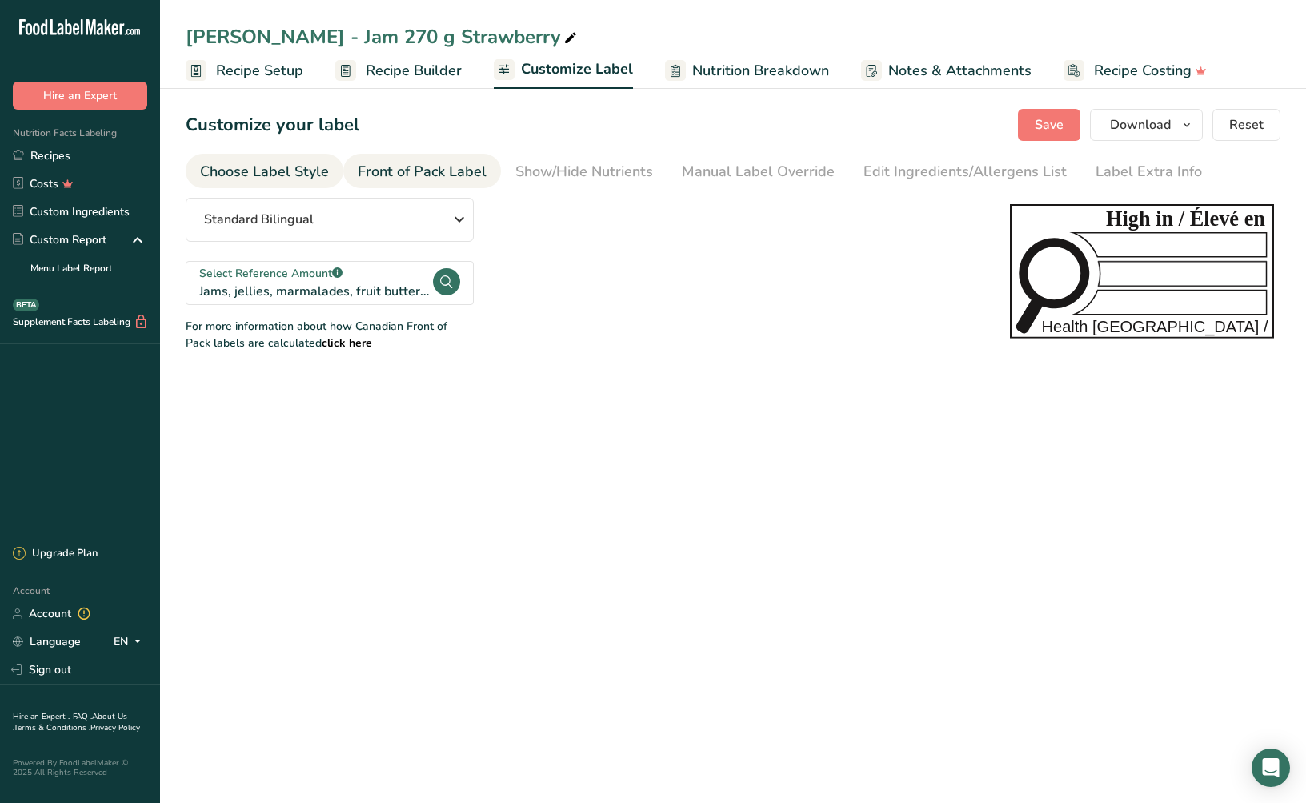
click at [259, 175] on div "Choose Label Style" at bounding box center [264, 172] width 129 height 22
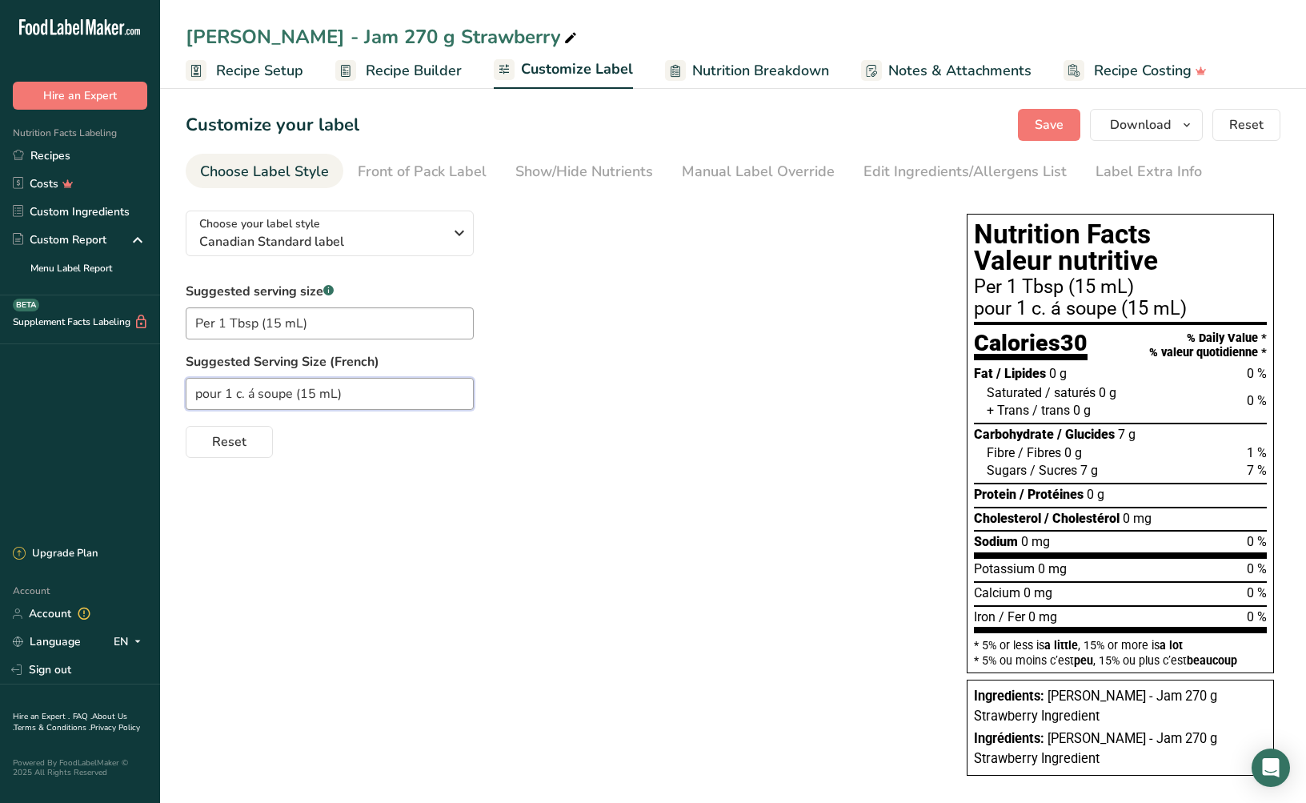
drag, startPoint x: 227, startPoint y: 393, endPoint x: 199, endPoint y: 376, distance: 32.7
click at [173, 395] on section "Customize your label Save Download Choose what to show on your downloaded label…" at bounding box center [733, 450] width 1146 height 734
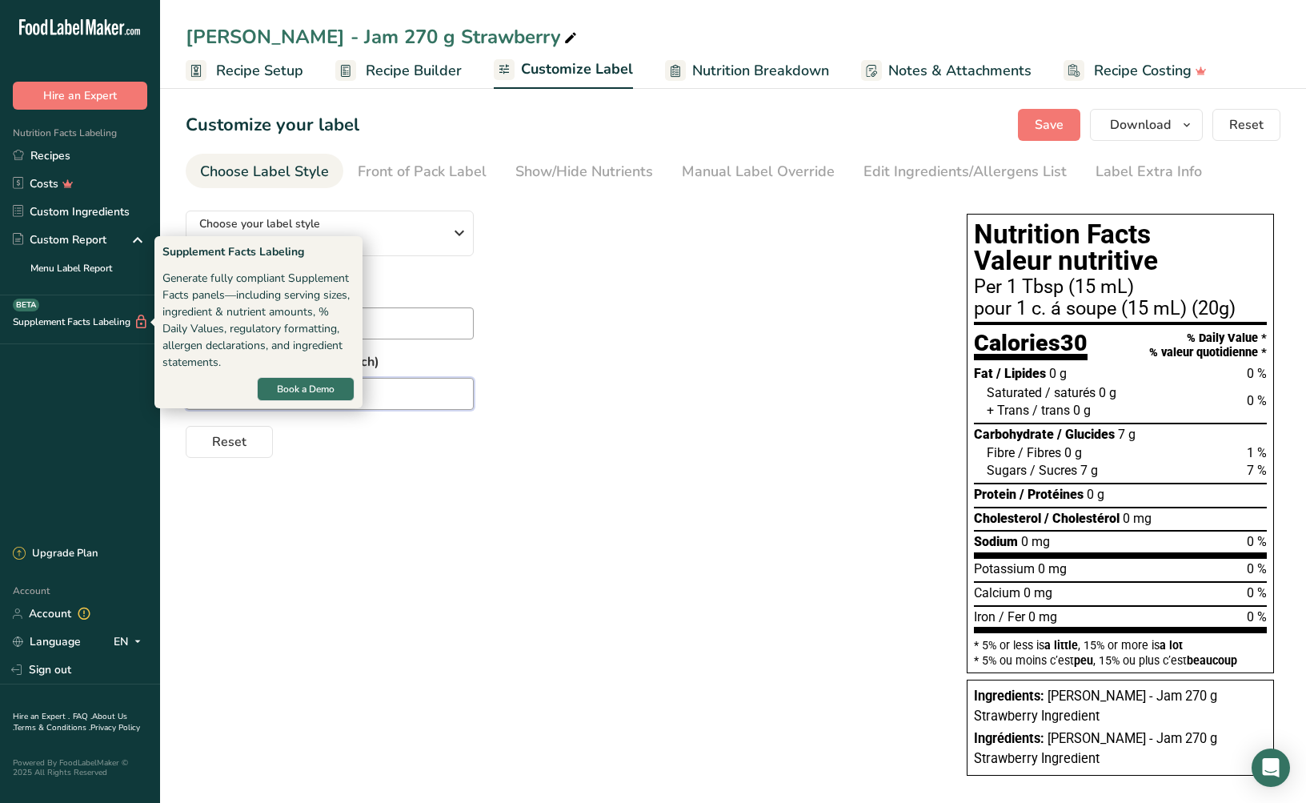
type input "1 c. á soupe (15 mL)"
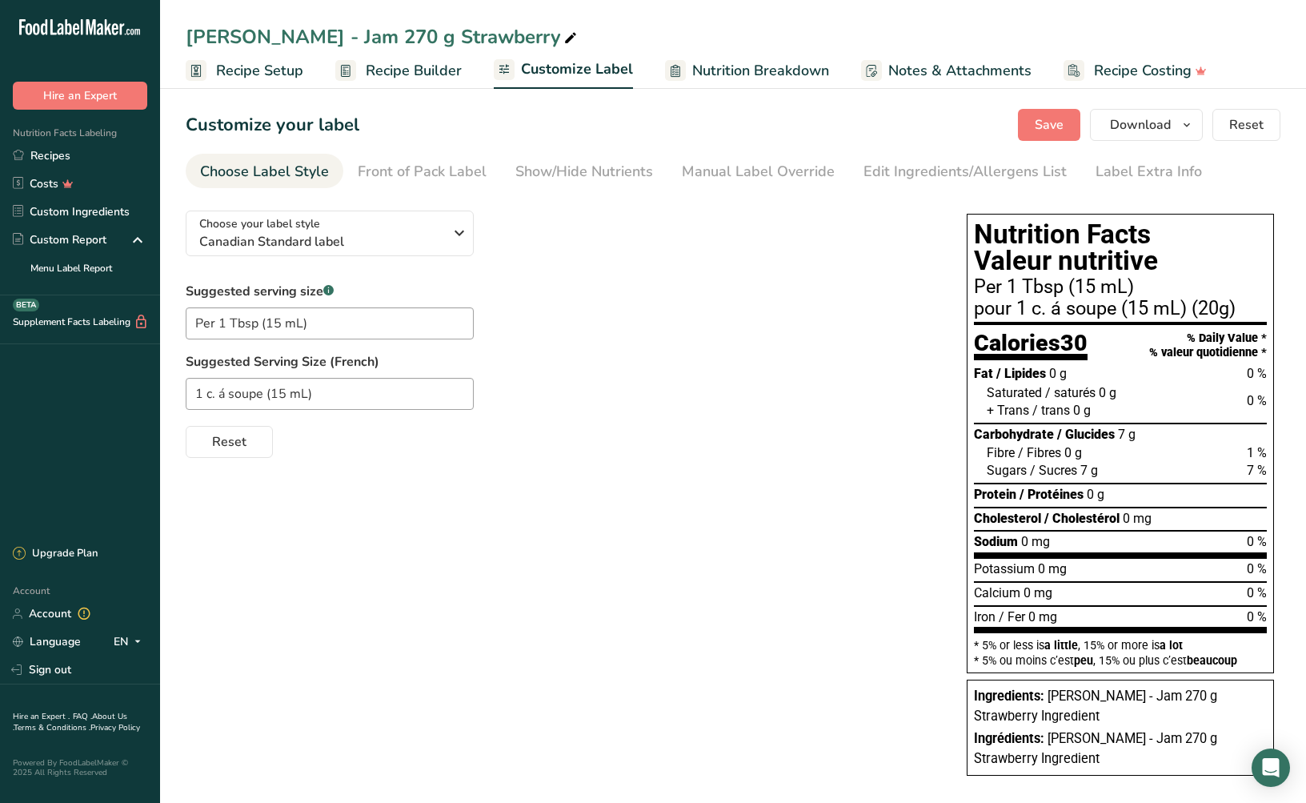
click at [638, 378] on div "1 c. á soupe (15 mL)" at bounding box center [560, 394] width 749 height 32
drag, startPoint x: 219, startPoint y: 325, endPoint x: 152, endPoint y: 326, distance: 66.4
click at [149, 326] on div ".a-20{fill:#fff;} Hire an Expert Nutrition Facts Labeling Recipes Costs Custom …" at bounding box center [653, 408] width 1306 height 817
type input "1 Tbsp (15 mL)"
click at [736, 340] on div "Suggested serving size .a-a{fill:#347362;}.b-a{fill:#fff;} 1 Tbsp (15 mL) Sugge…" at bounding box center [560, 370] width 749 height 176
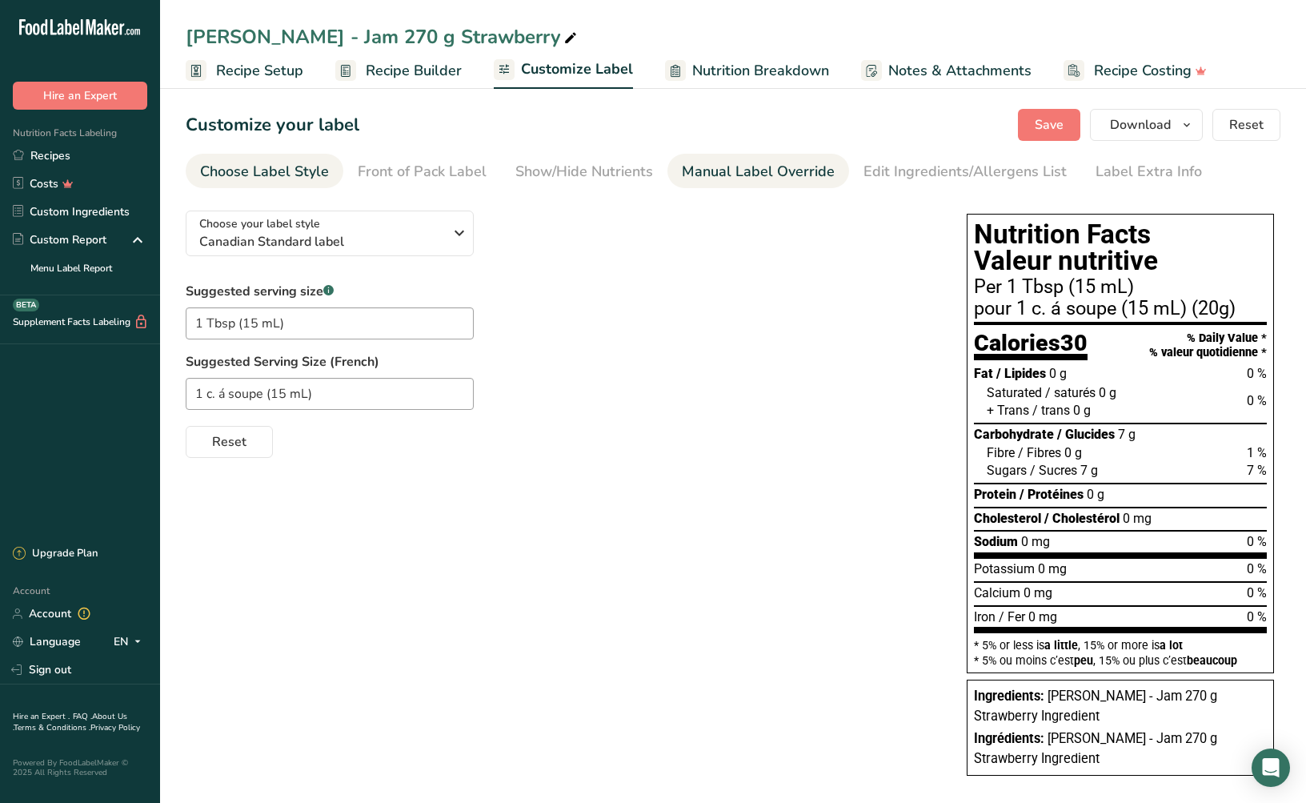
click at [749, 175] on div "Manual Label Override" at bounding box center [758, 172] width 153 height 22
type input "Per 1 Tbsp (15 mL)"
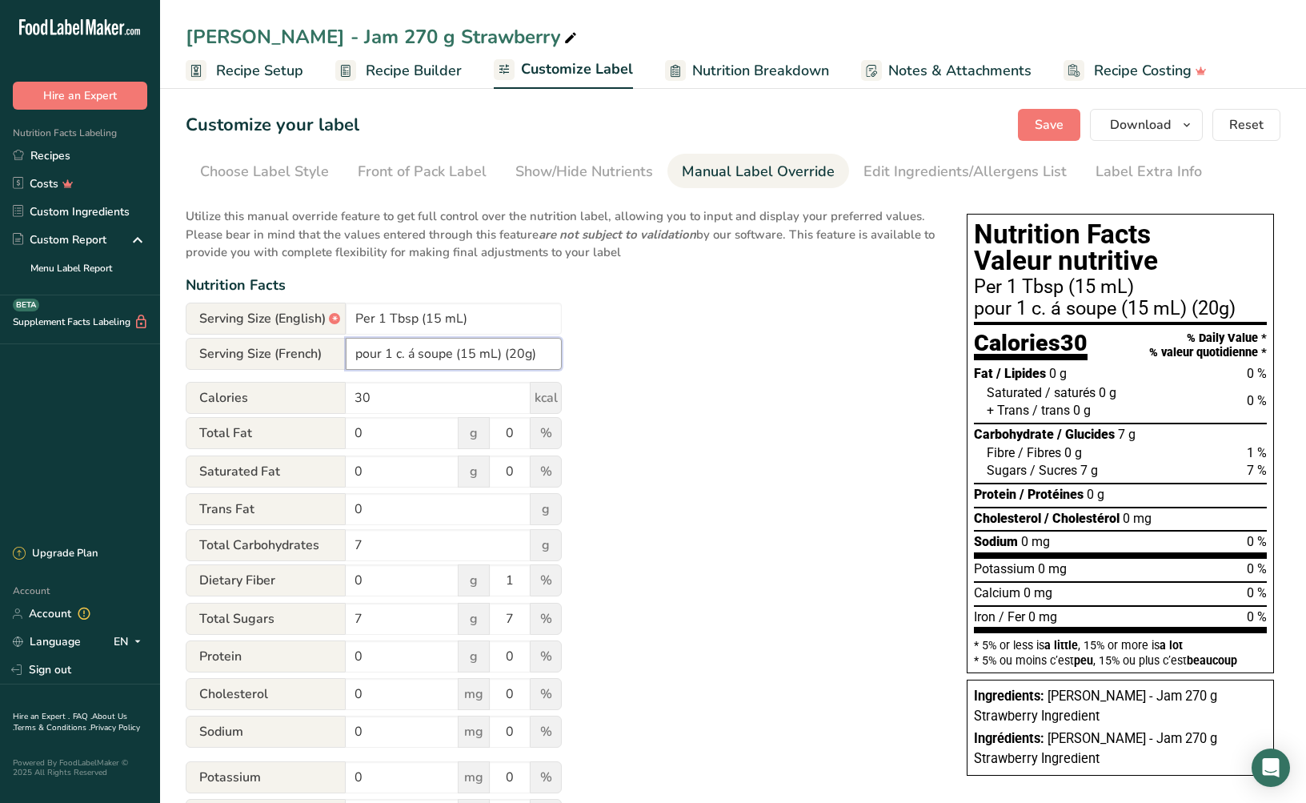
drag, startPoint x: 517, startPoint y: 355, endPoint x: 670, endPoint y: 352, distance: 152.9
click at [631, 363] on div "Utilize this manual override feature to get full control over the nutrition lab…" at bounding box center [560, 552] width 749 height 708
click at [1050, 118] on span "Save" at bounding box center [1049, 124] width 29 height 19
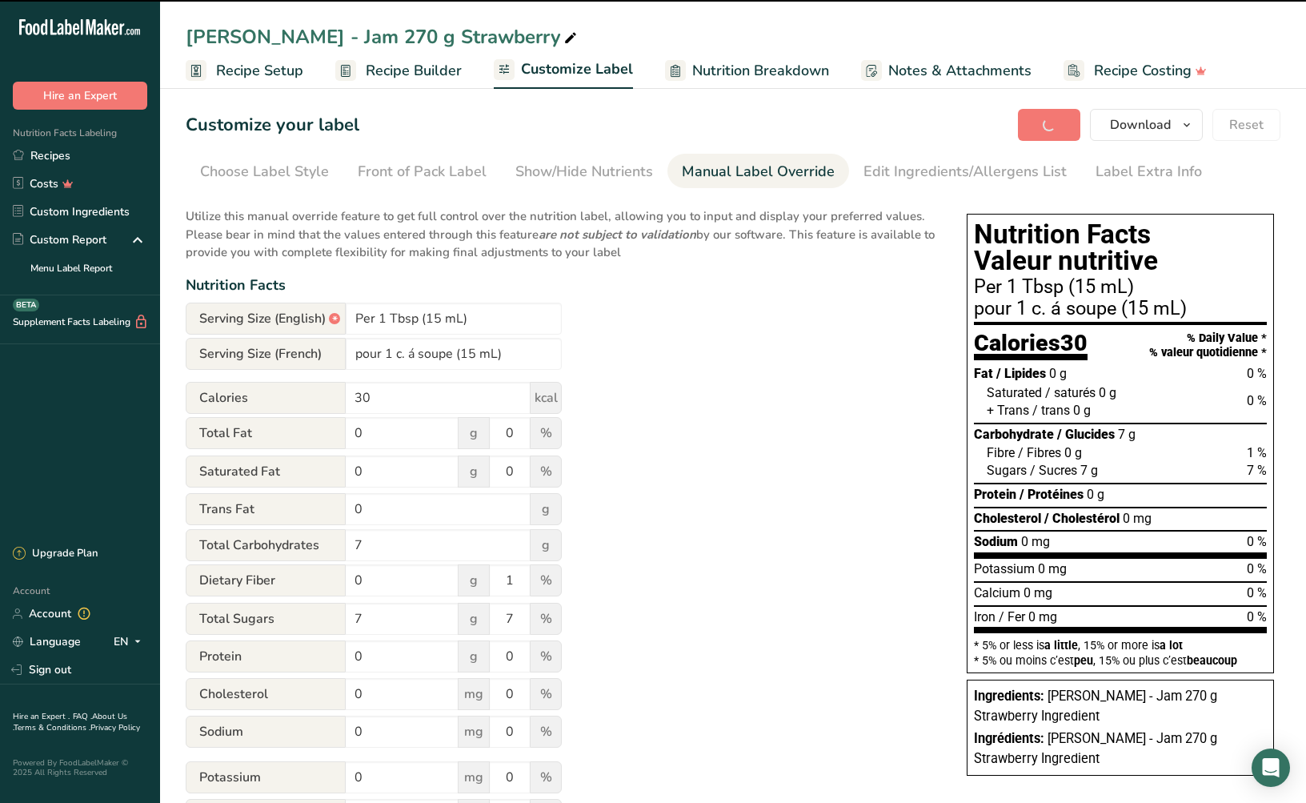
type input "pour 1 c. á soupe (15 mL)"
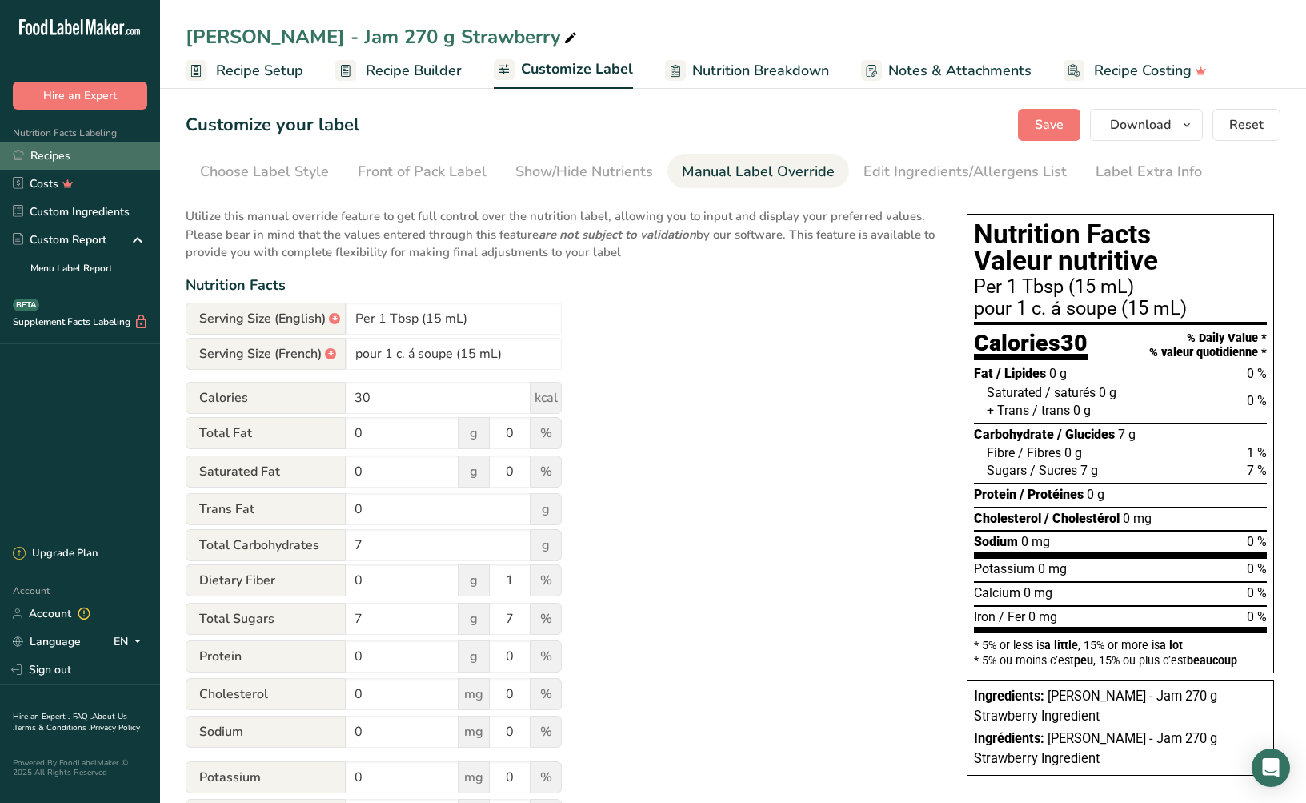
click at [58, 159] on link "Recipes" at bounding box center [80, 156] width 160 height 28
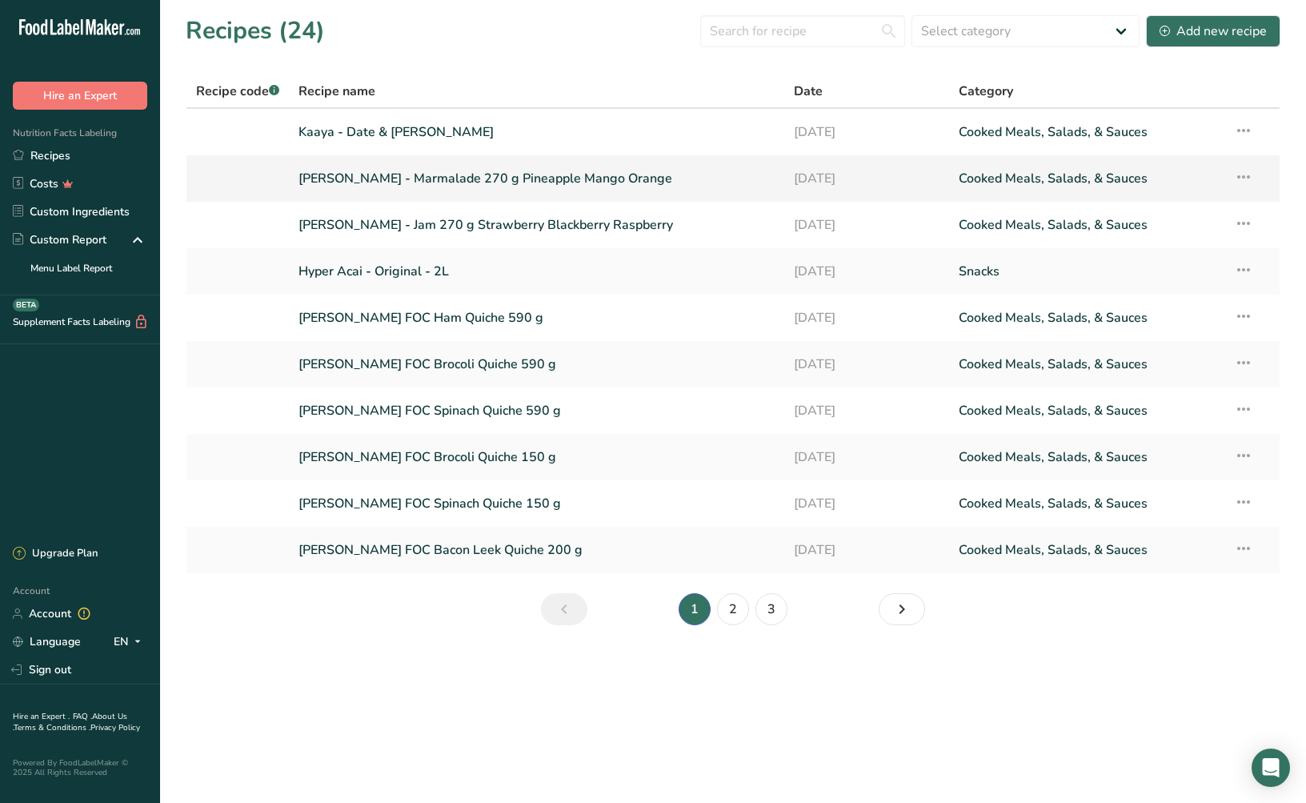
click at [393, 171] on link "[PERSON_NAME] - Marmalade 270 g Pineapple Mango Orange" at bounding box center [537, 179] width 476 height 34
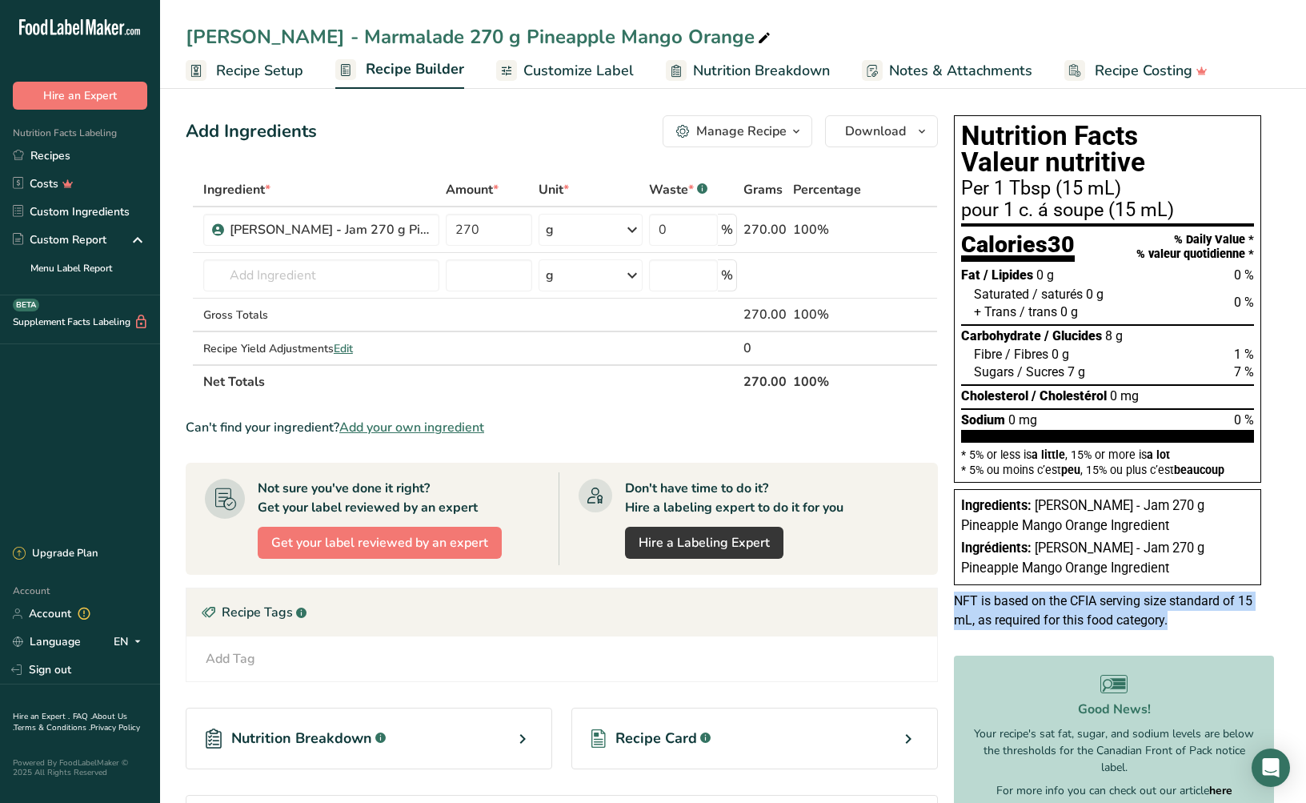
drag, startPoint x: 954, startPoint y: 592, endPoint x: 1193, endPoint y: 613, distance: 239.5
click at [1192, 613] on p "NFT is based on the CFIA serving size standard of 15 mL, as required for this f…" at bounding box center [1107, 611] width 307 height 38
copy span "NFT is based on the CFIA serving size standard of 15 mL, as required for this f…"
click at [62, 159] on link "Recipes" at bounding box center [80, 156] width 160 height 28
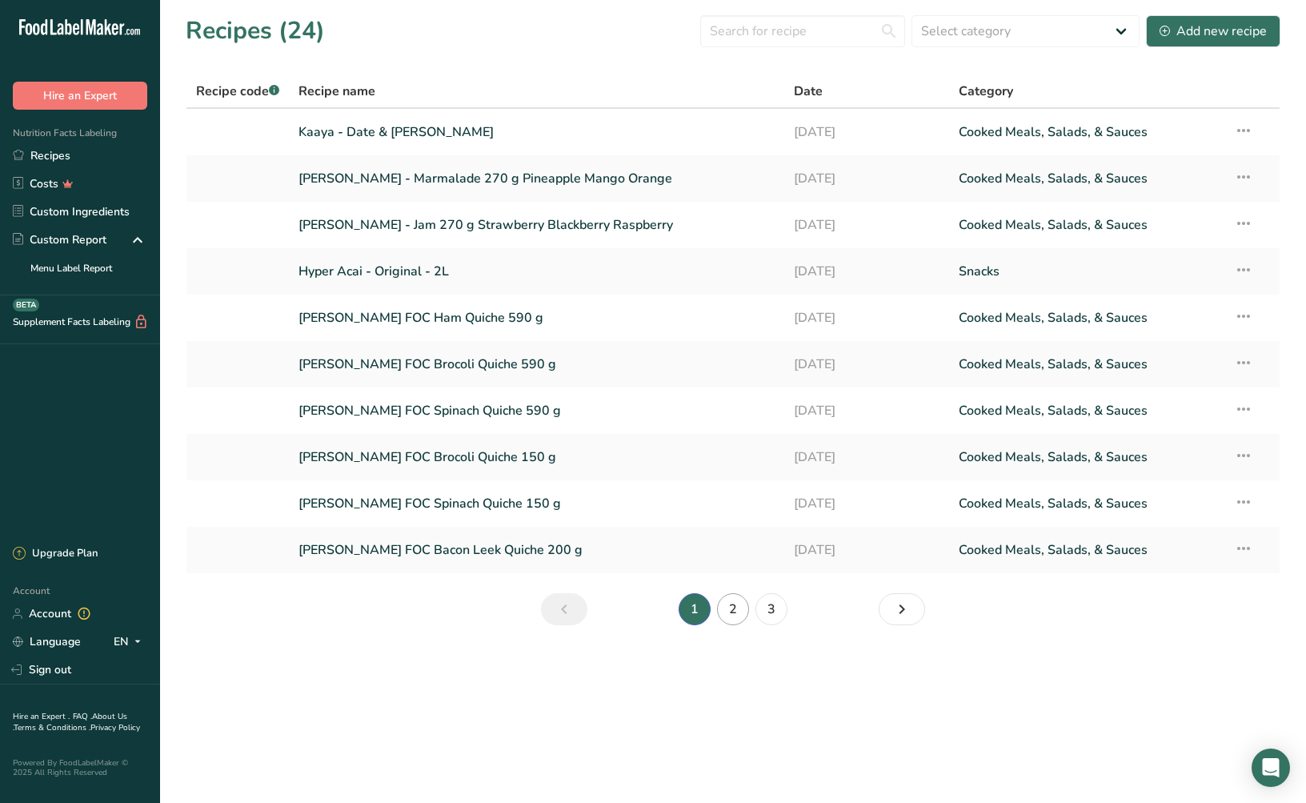
click at [733, 612] on link "2" at bounding box center [733, 609] width 32 height 32
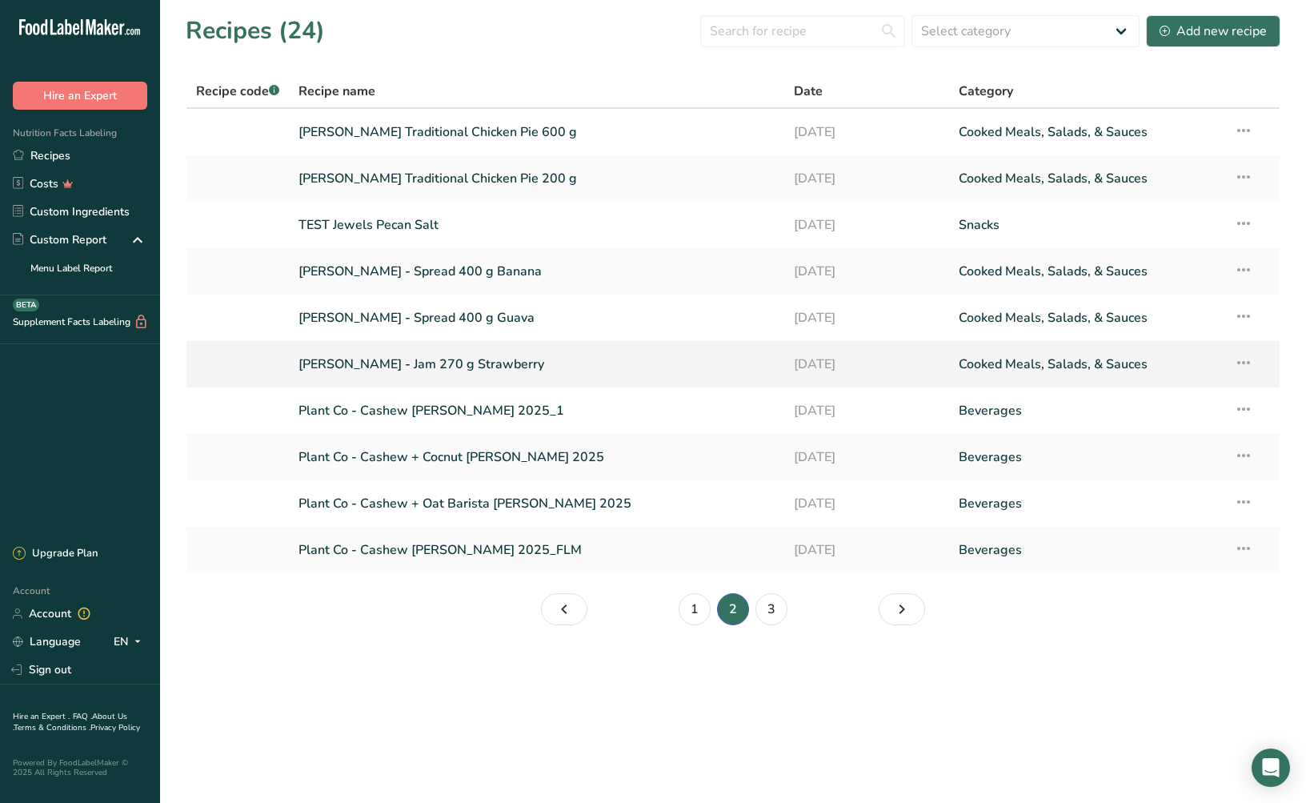
click at [447, 367] on link "[PERSON_NAME] - Jam 270 g Strawberry" at bounding box center [537, 364] width 476 height 34
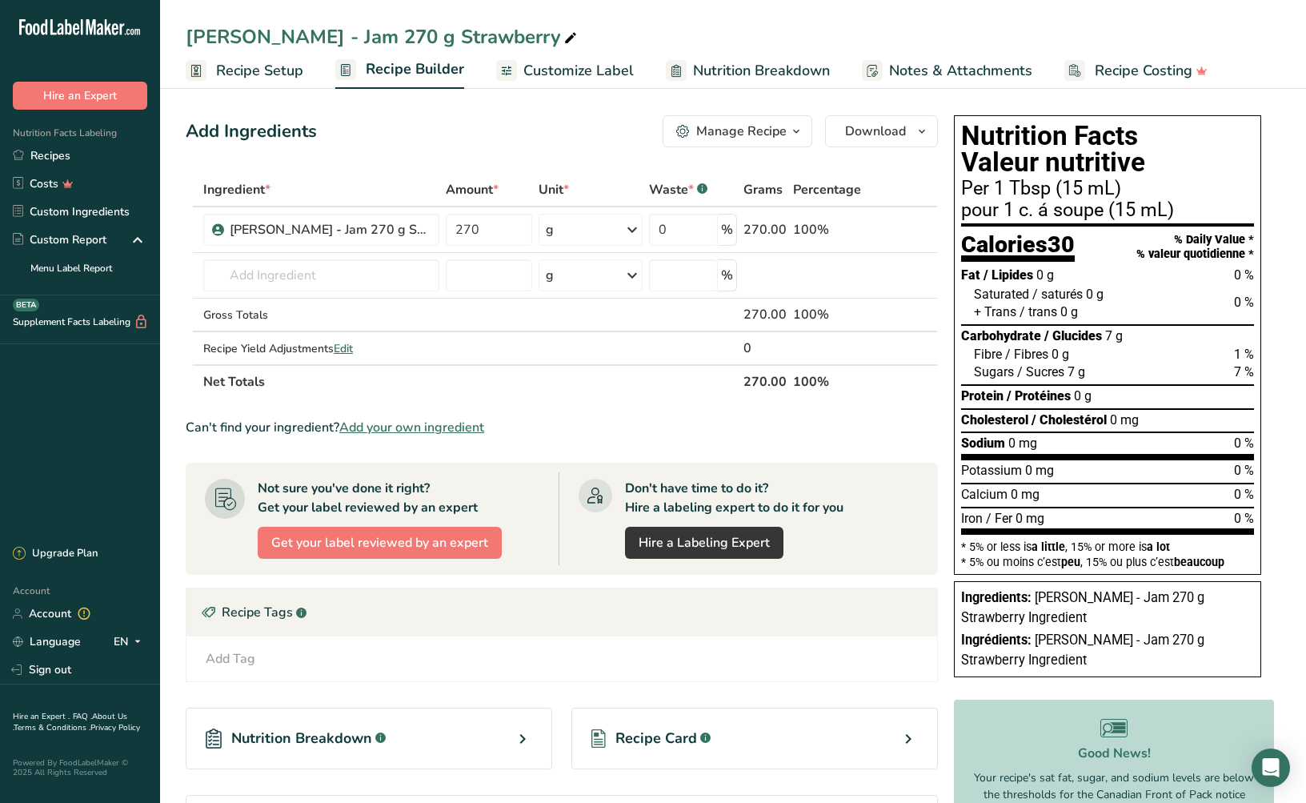
click at [277, 75] on span "Recipe Setup" at bounding box center [259, 71] width 87 height 22
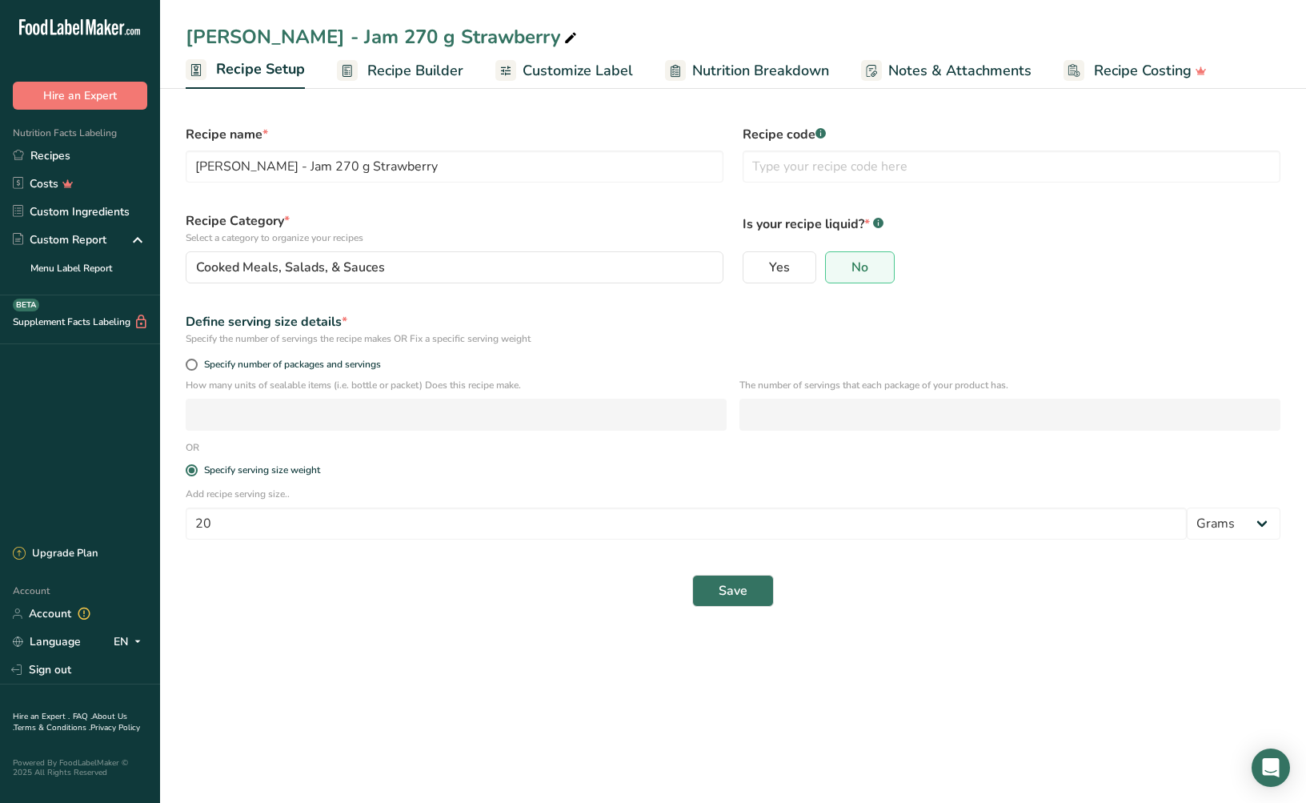
click at [425, 74] on span "Recipe Builder" at bounding box center [415, 71] width 96 height 22
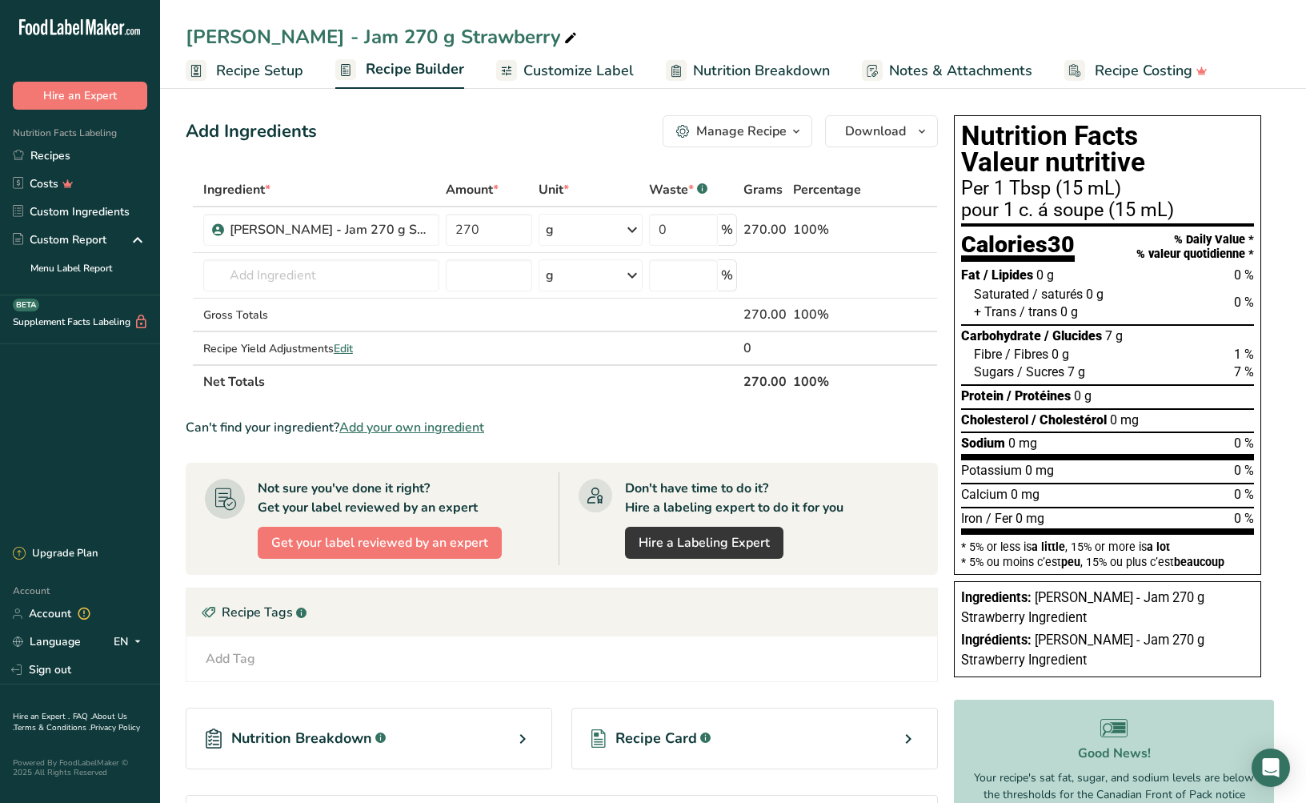
click at [603, 74] on span "Customize Label" at bounding box center [579, 71] width 110 height 22
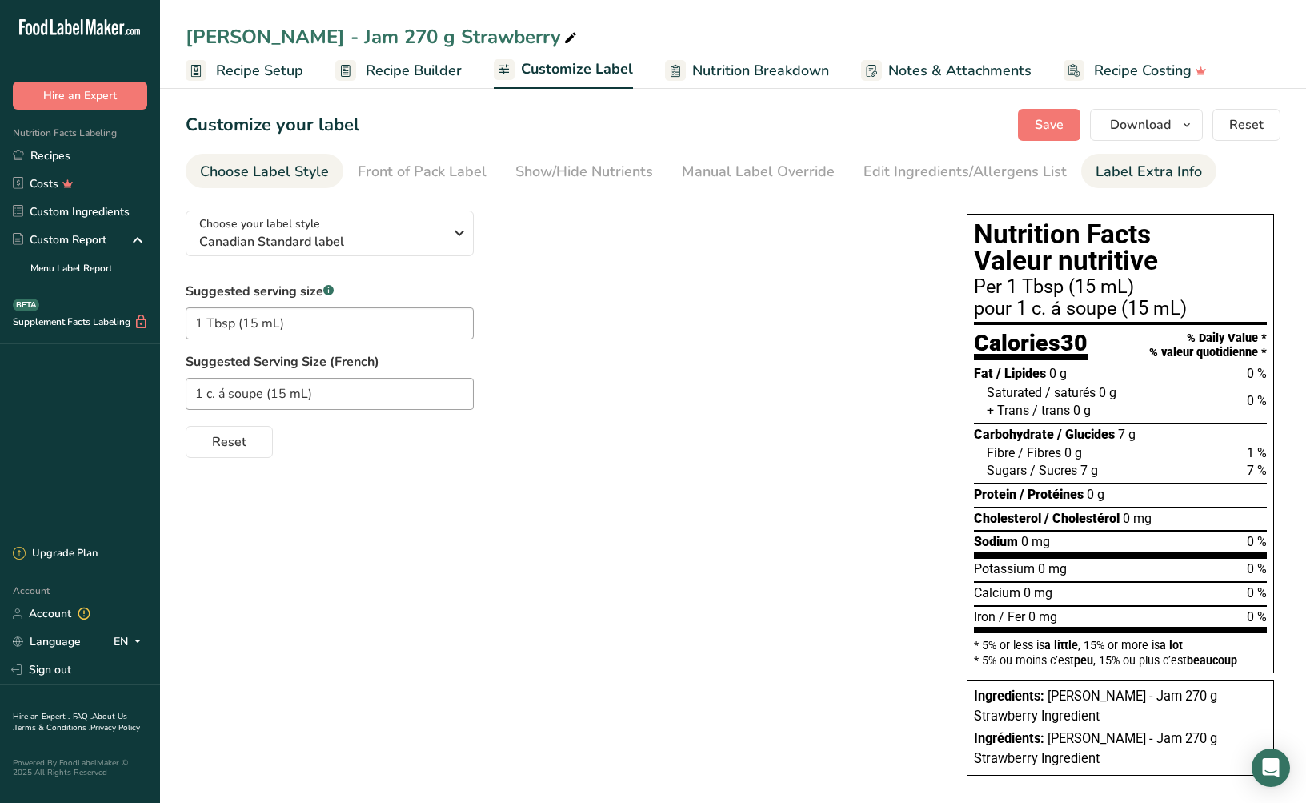
click at [1107, 178] on div "Label Extra Info" at bounding box center [1149, 172] width 106 height 22
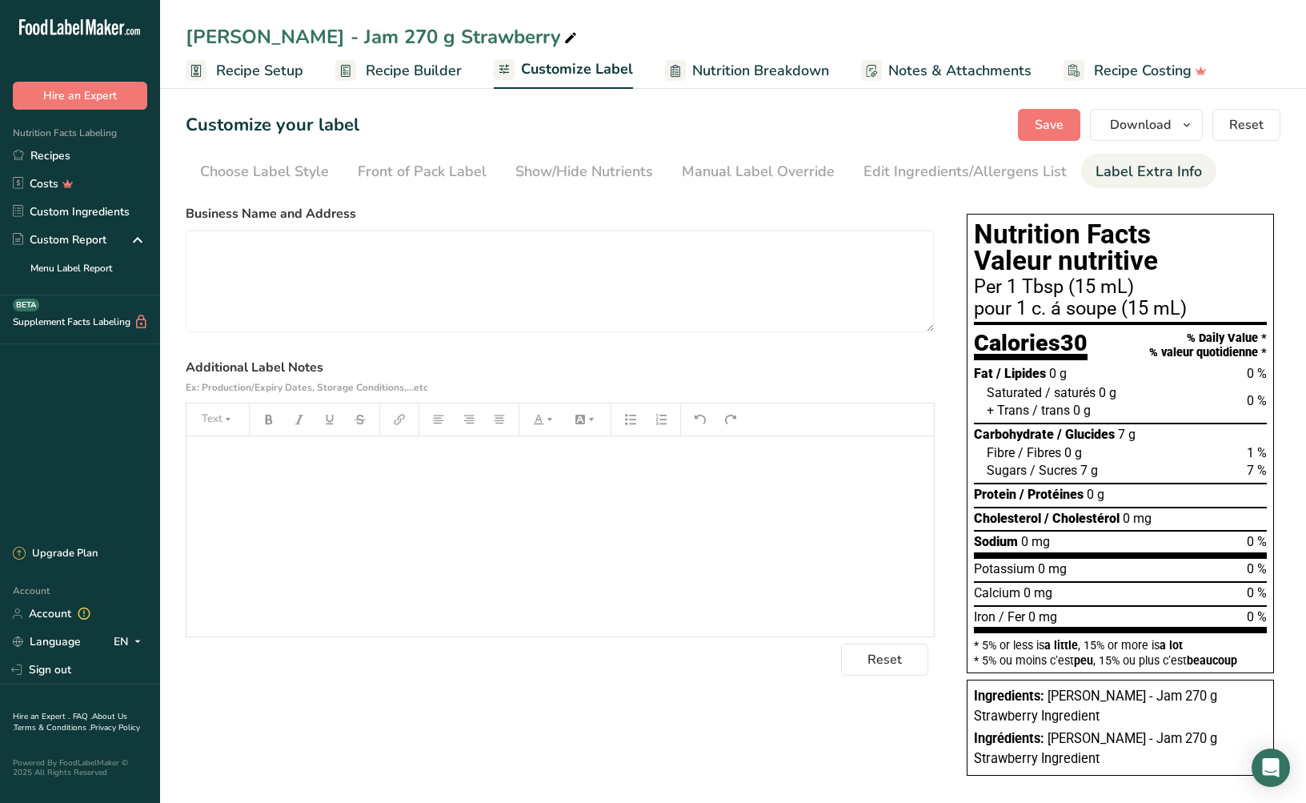
click at [310, 470] on div "﻿" at bounding box center [561, 536] width 748 height 200
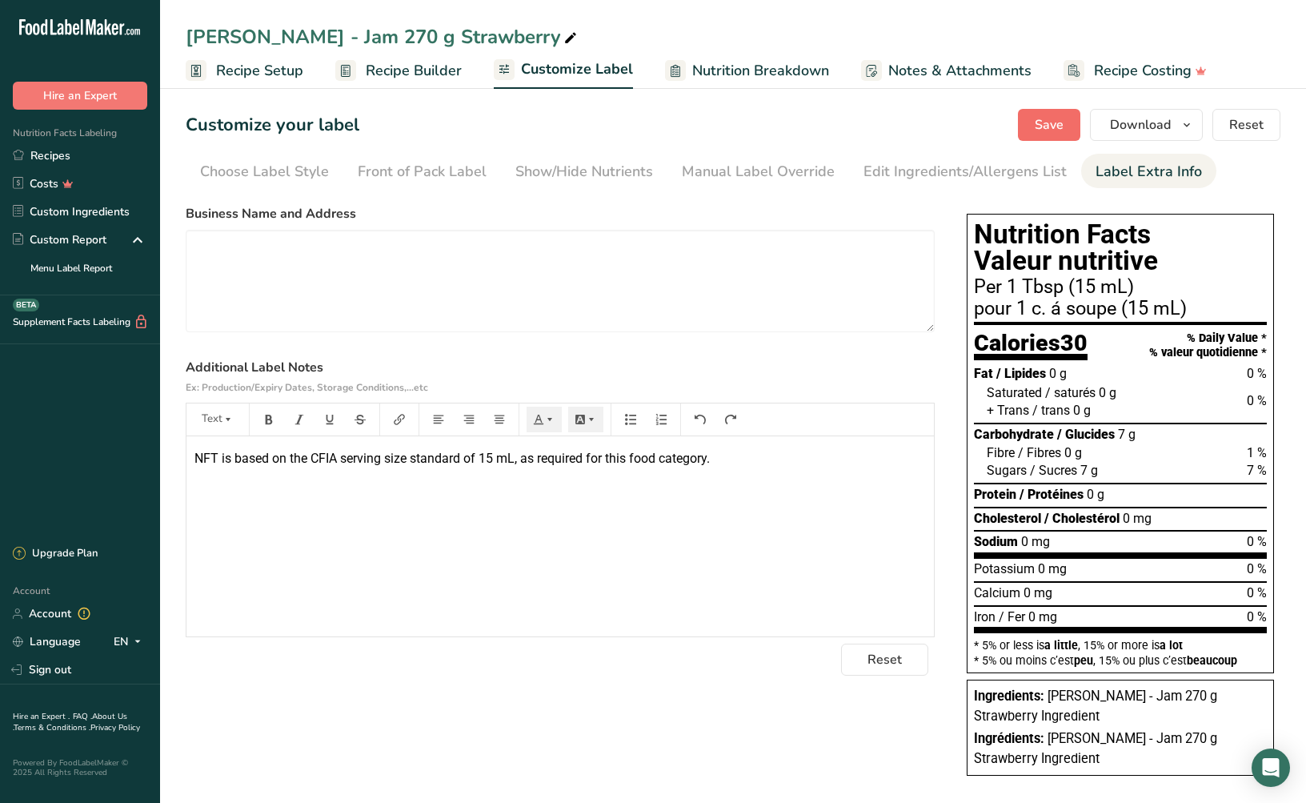
click at [1044, 122] on span "Save" at bounding box center [1049, 124] width 29 height 19
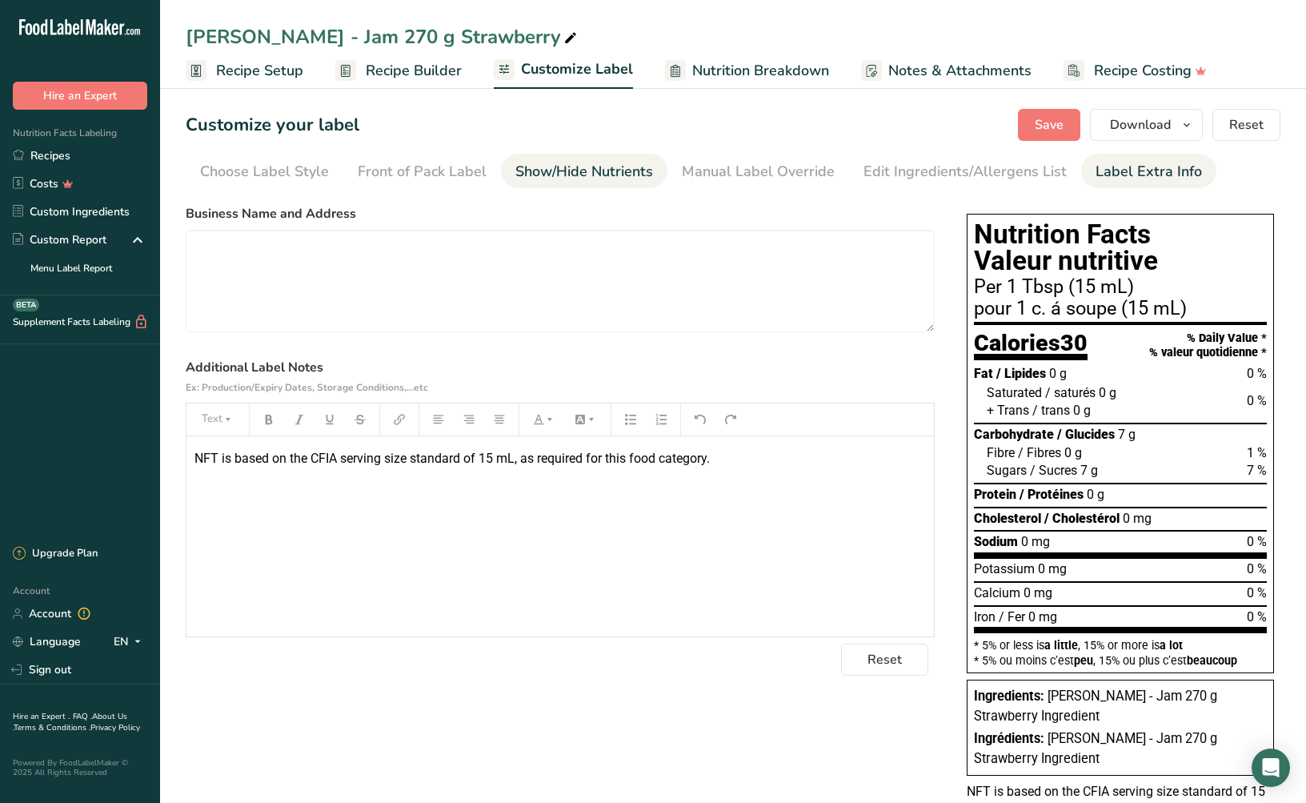
click at [571, 166] on div "Show/Hide Nutrients" at bounding box center [585, 172] width 138 height 22
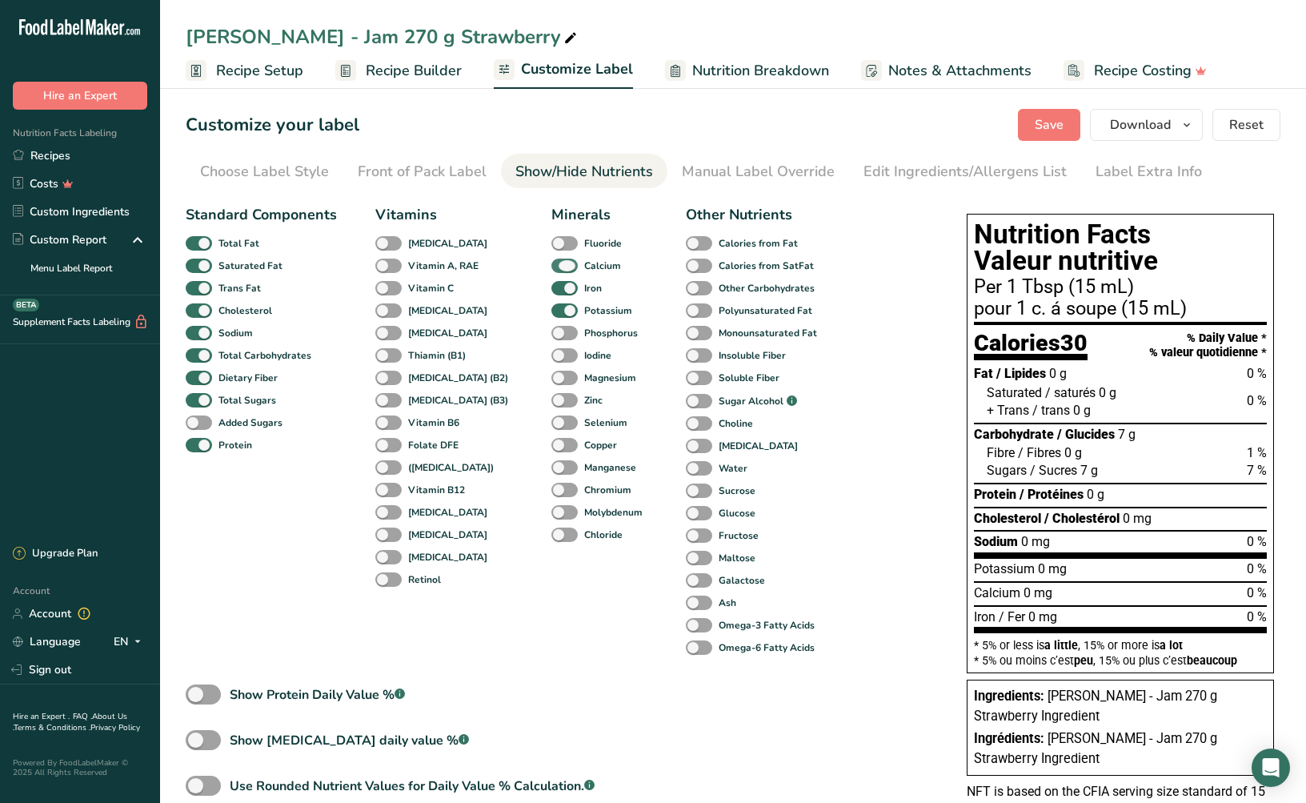
click at [552, 270] on span at bounding box center [565, 266] width 26 height 15
click at [552, 270] on input "Calcium" at bounding box center [557, 265] width 10 height 10
checkbox input "false"
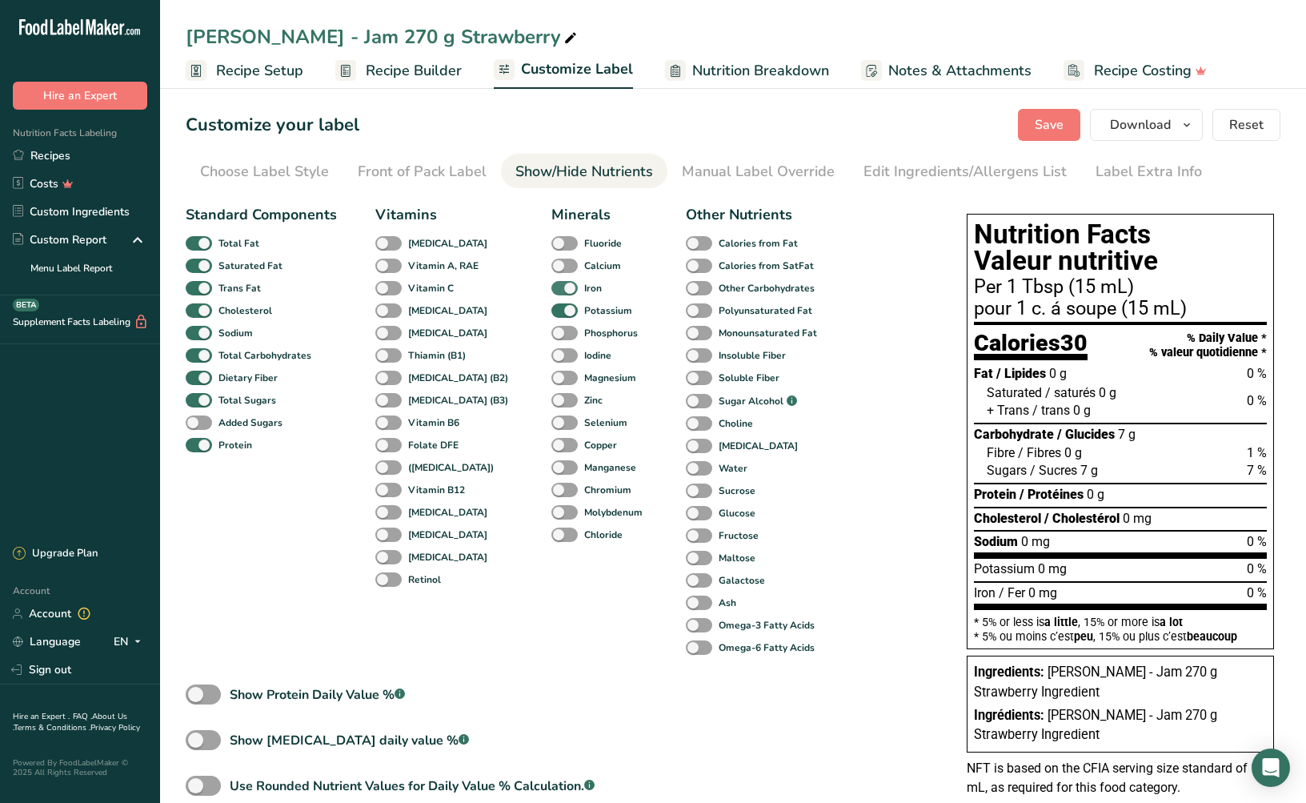
click at [552, 293] on span at bounding box center [565, 288] width 26 height 15
click at [552, 293] on input "Iron" at bounding box center [557, 288] width 10 height 10
checkbox input "false"
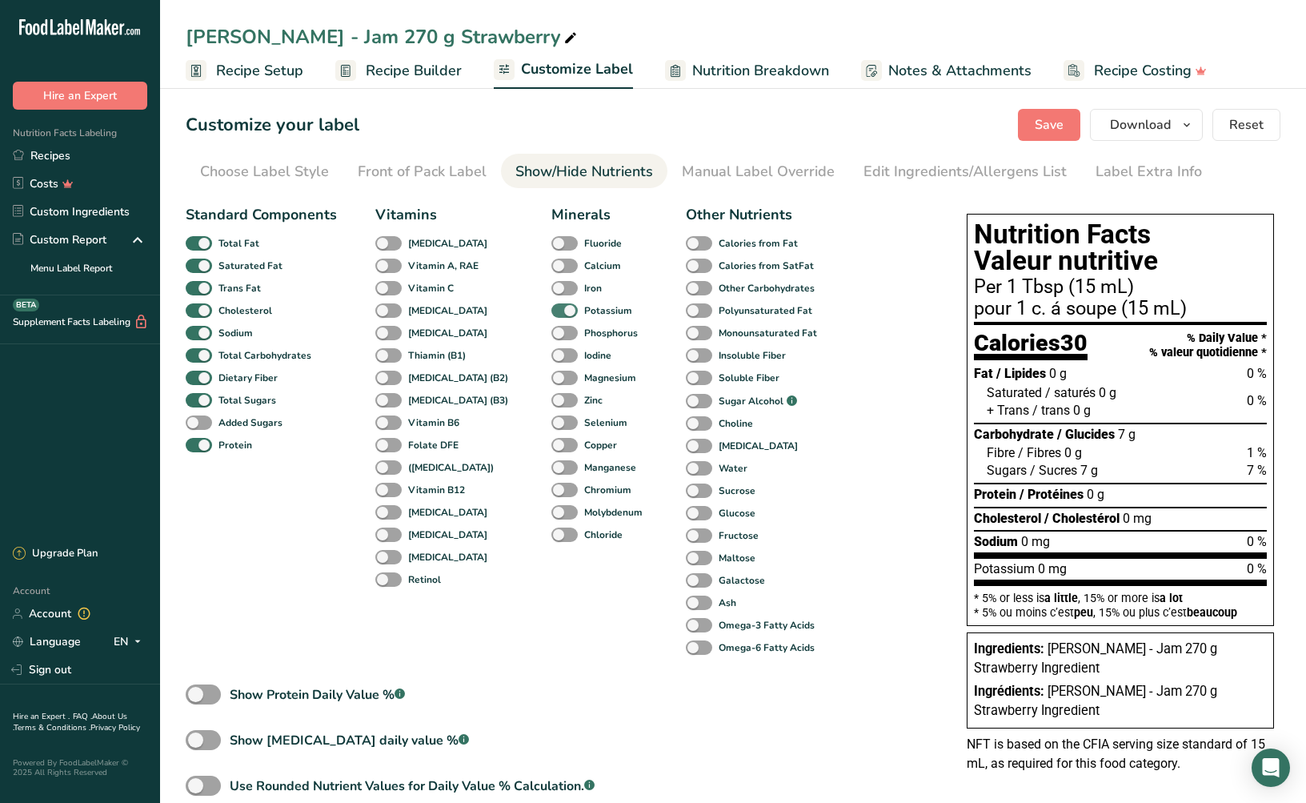
click at [552, 307] on span at bounding box center [565, 310] width 26 height 15
click at [552, 307] on input "Potassium" at bounding box center [557, 310] width 10 height 10
checkbox input "false"
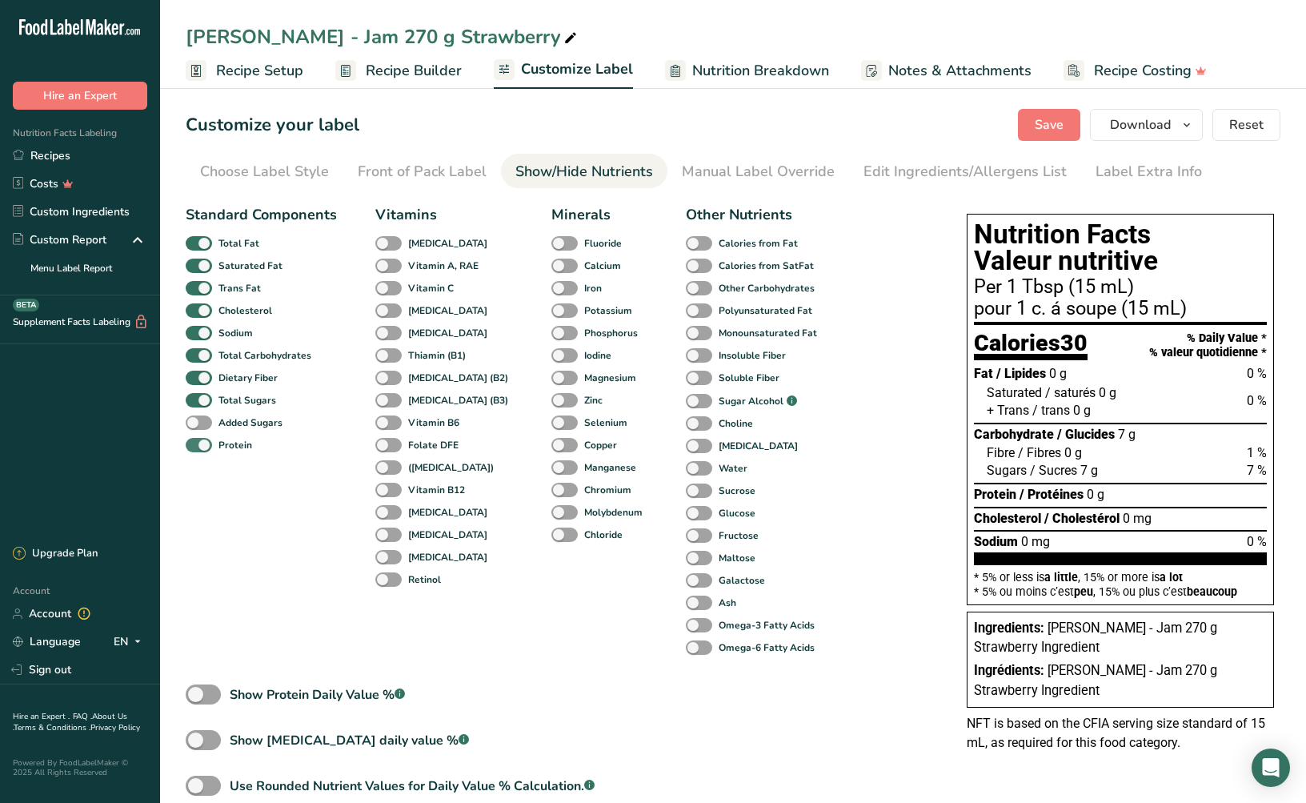
click at [206, 443] on span at bounding box center [199, 445] width 26 height 15
click at [196, 443] on input "Protein" at bounding box center [191, 444] width 10 height 10
checkbox input "false"
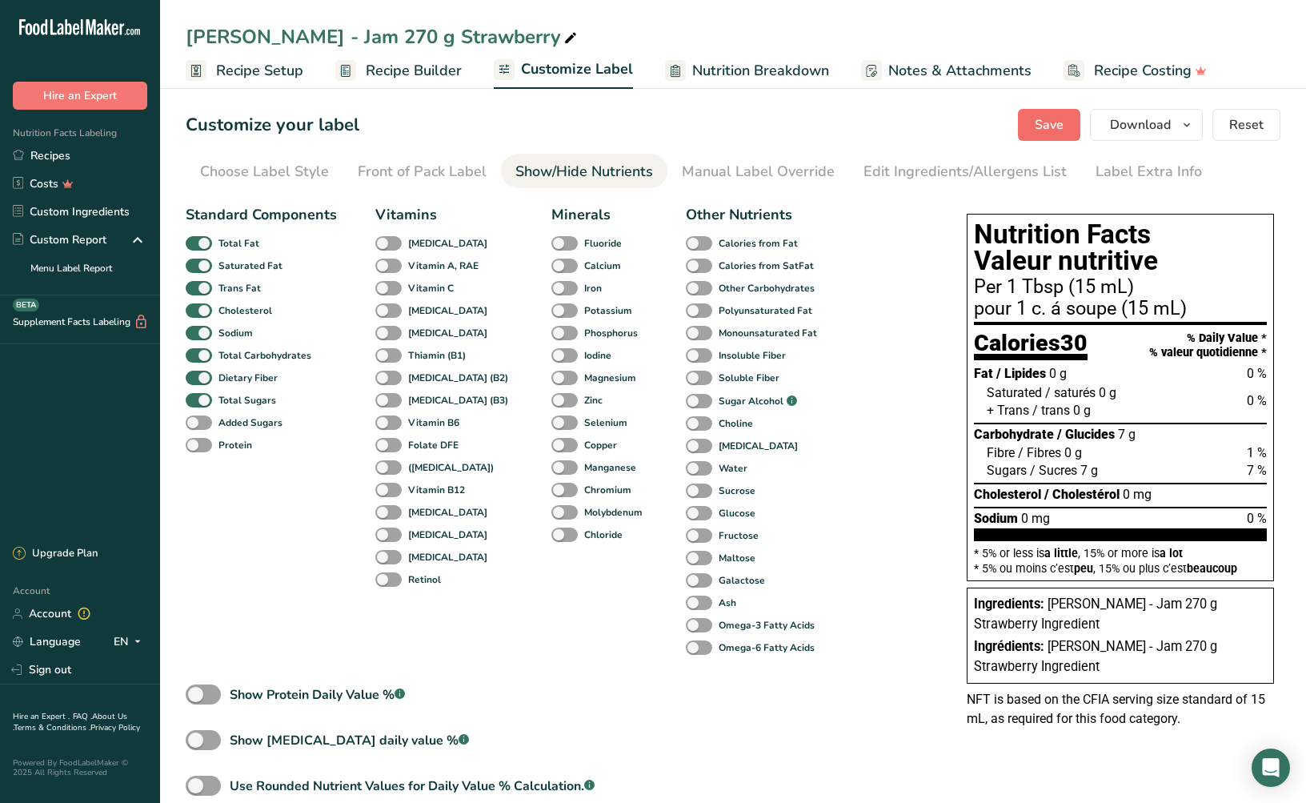
click at [1053, 114] on button "Save" at bounding box center [1049, 125] width 62 height 32
click at [237, 179] on div "Choose Label Style" at bounding box center [264, 172] width 129 height 22
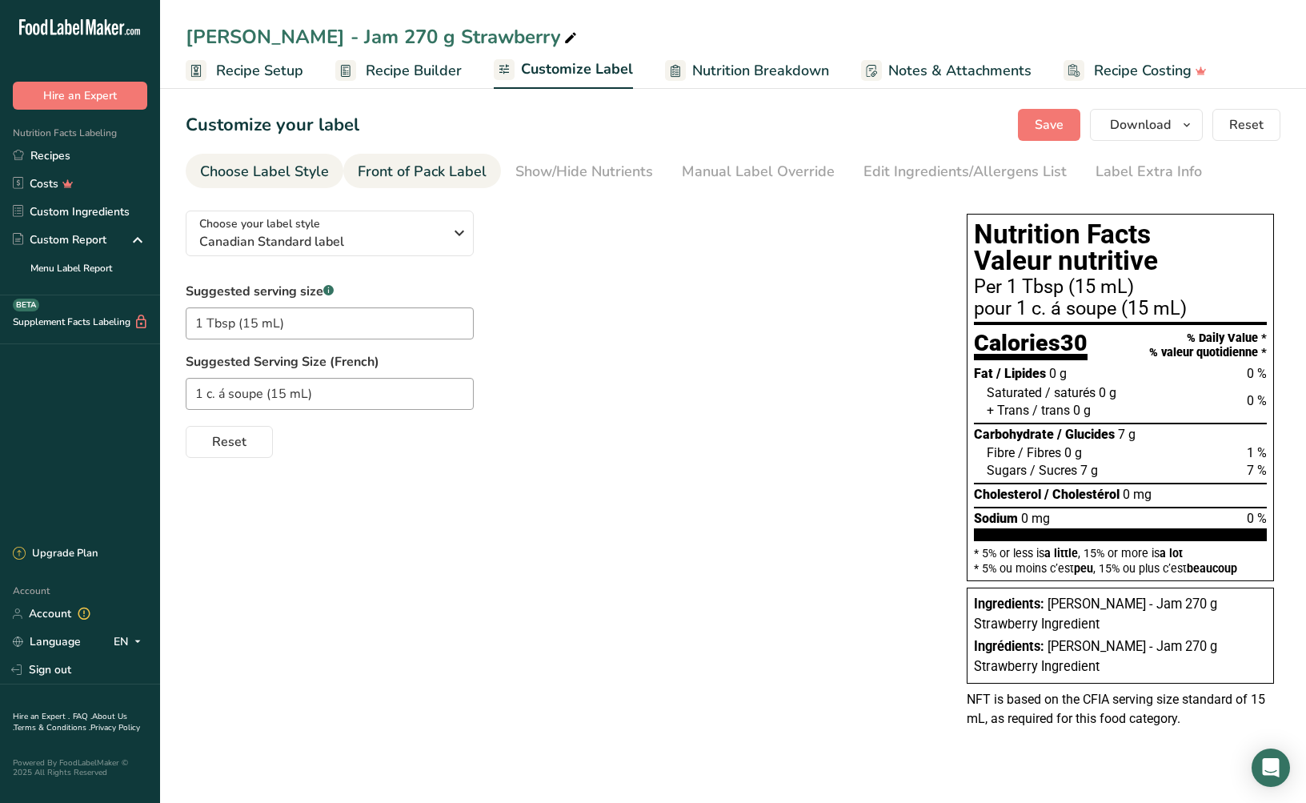
click at [411, 171] on div "Front of Pack Label" at bounding box center [422, 172] width 129 height 22
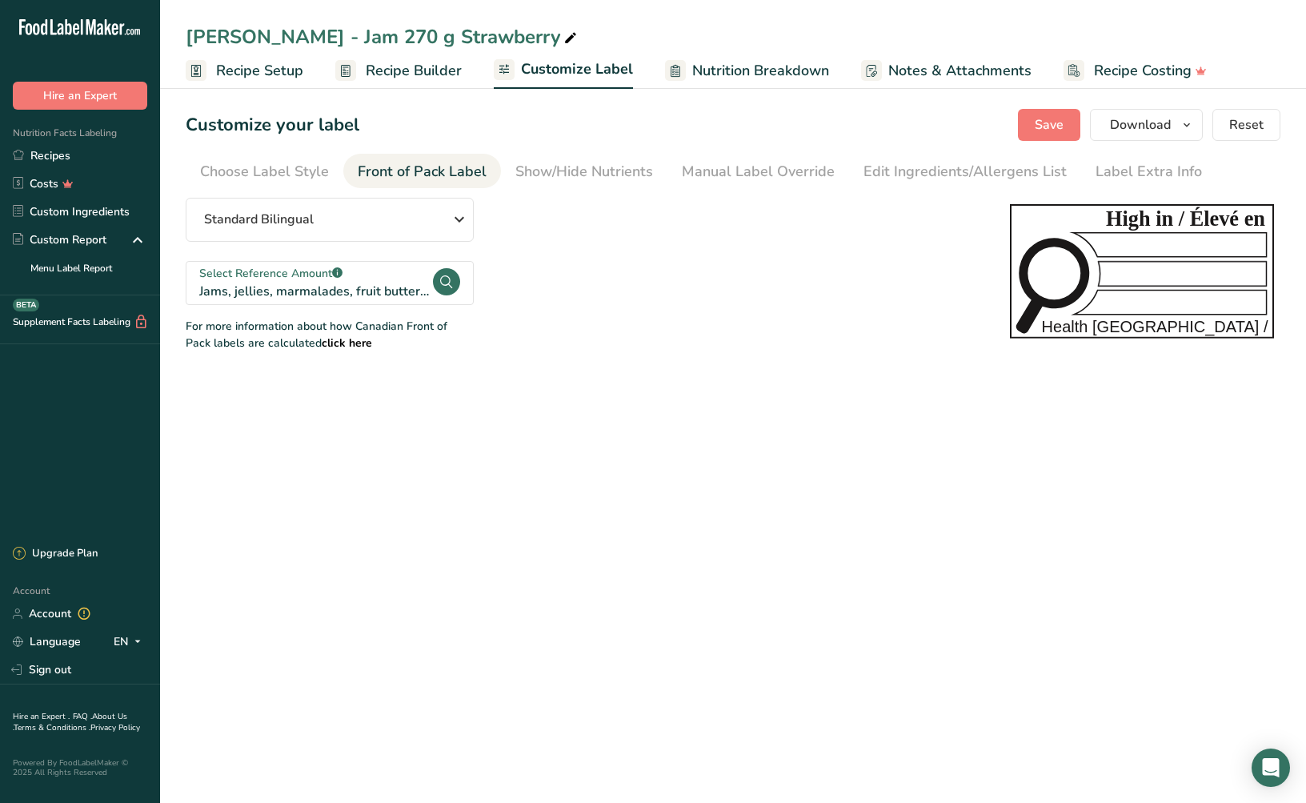
click at [379, 68] on span "Recipe Builder" at bounding box center [414, 71] width 96 height 22
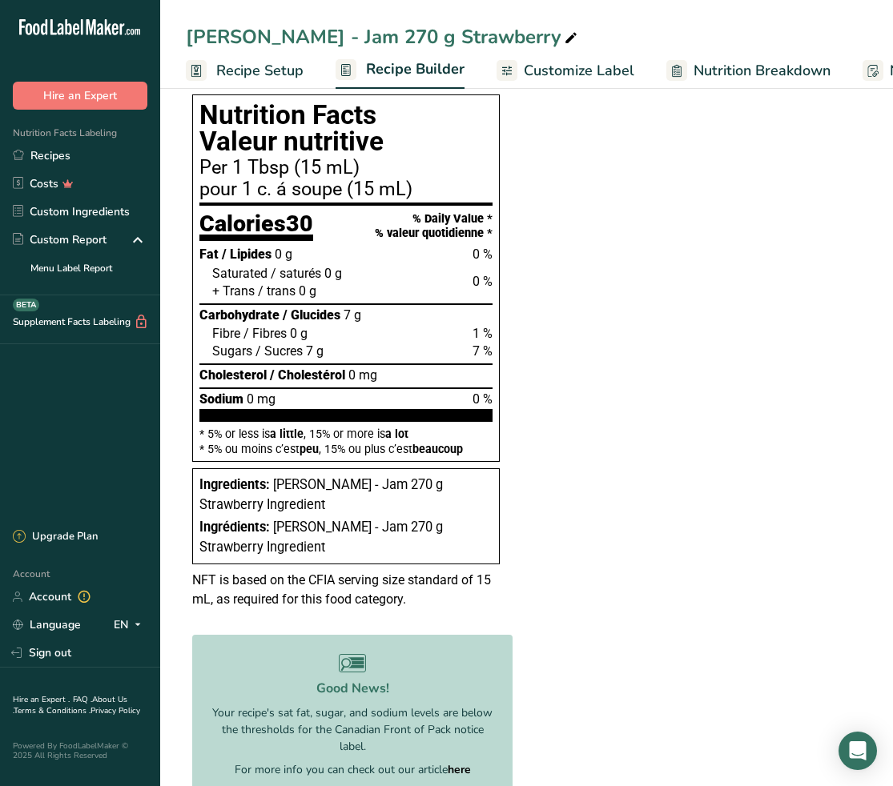
scroll to position [371, 0]
